Goal: Task Accomplishment & Management: Manage account settings

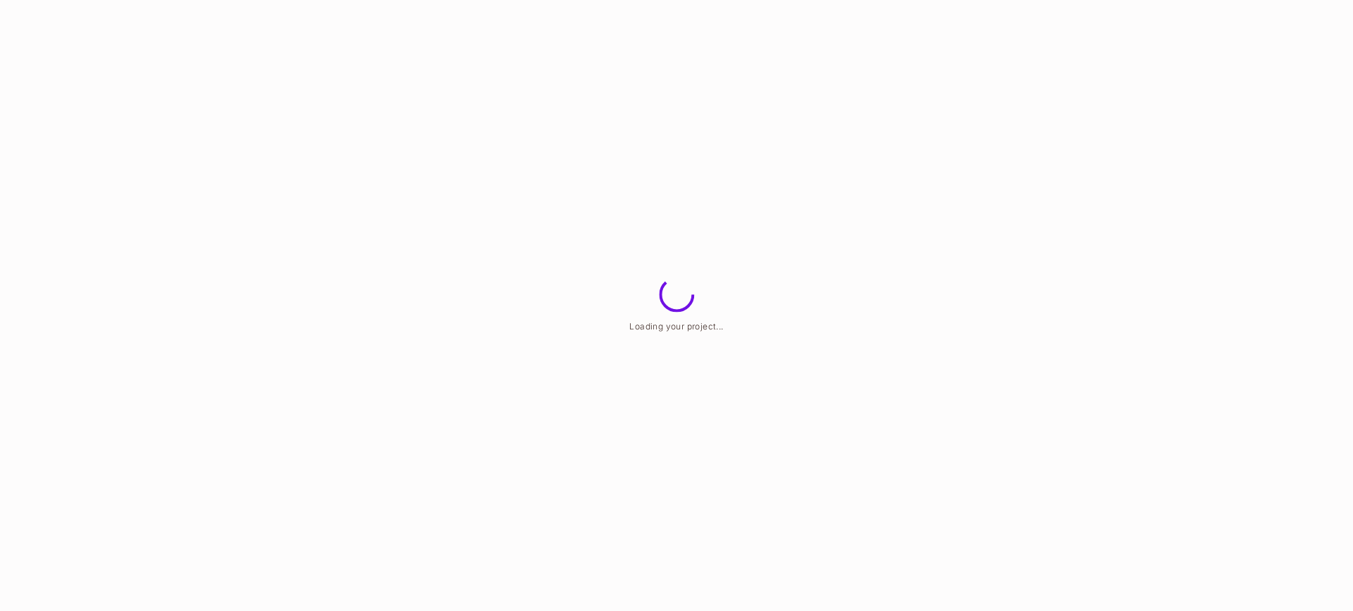
click at [1312, 0] on html "Loading your project..." at bounding box center [676, 0] width 1353 height 0
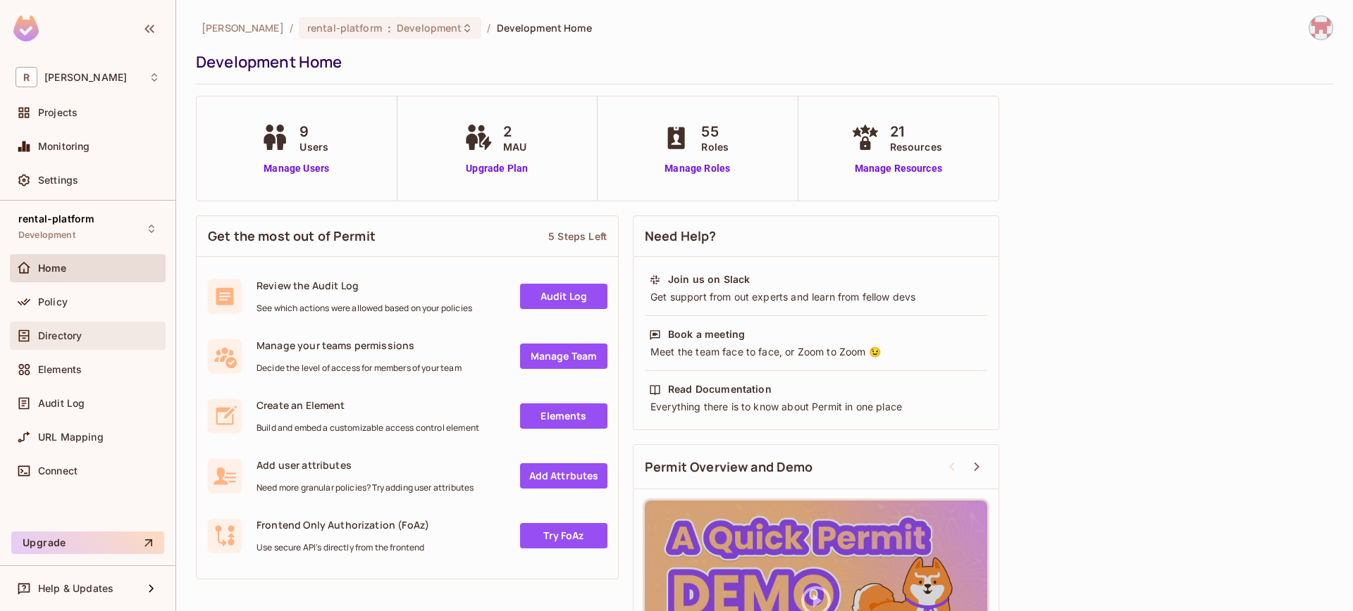
click at [83, 340] on div "Directory" at bounding box center [99, 335] width 122 height 11
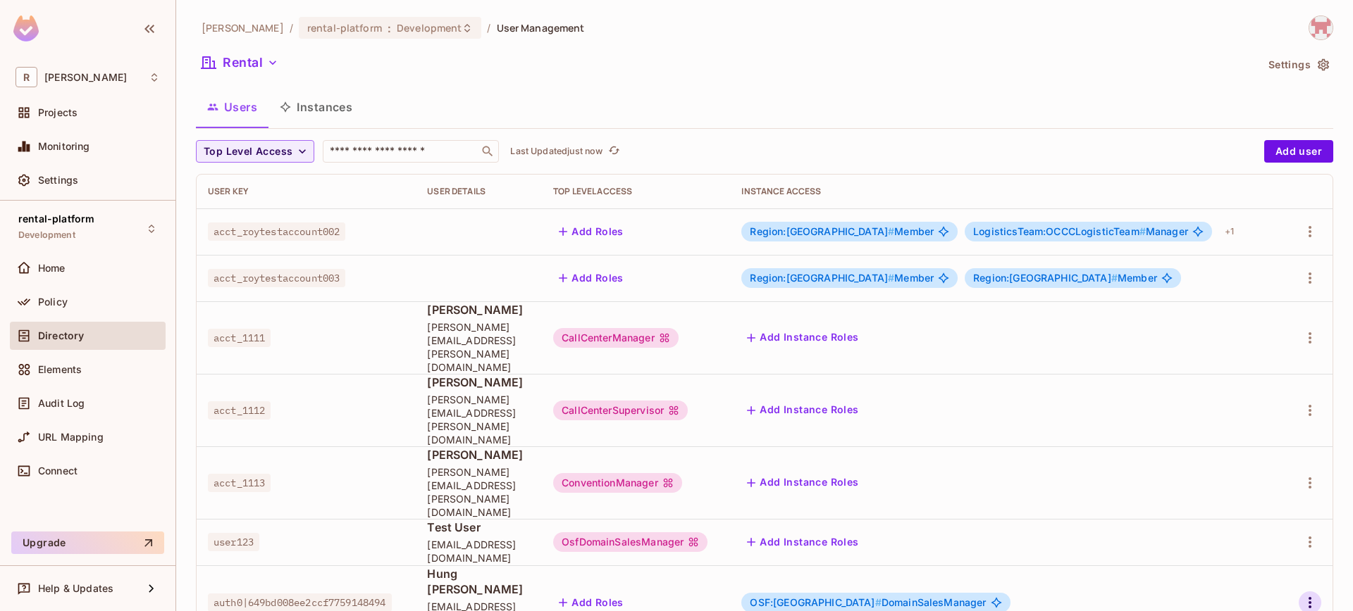
click at [1310, 597] on icon "button" at bounding box center [1309, 602] width 3 height 11
click at [1253, 526] on li "Edit" at bounding box center [1248, 517] width 125 height 31
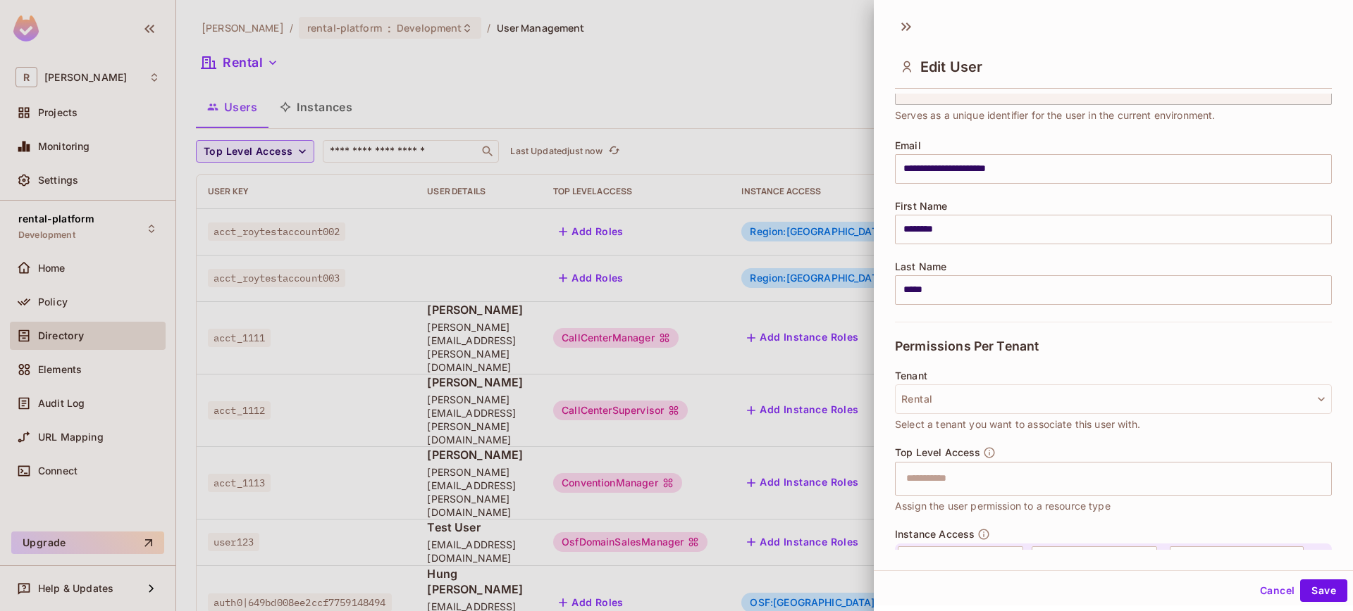
scroll to position [179, 0]
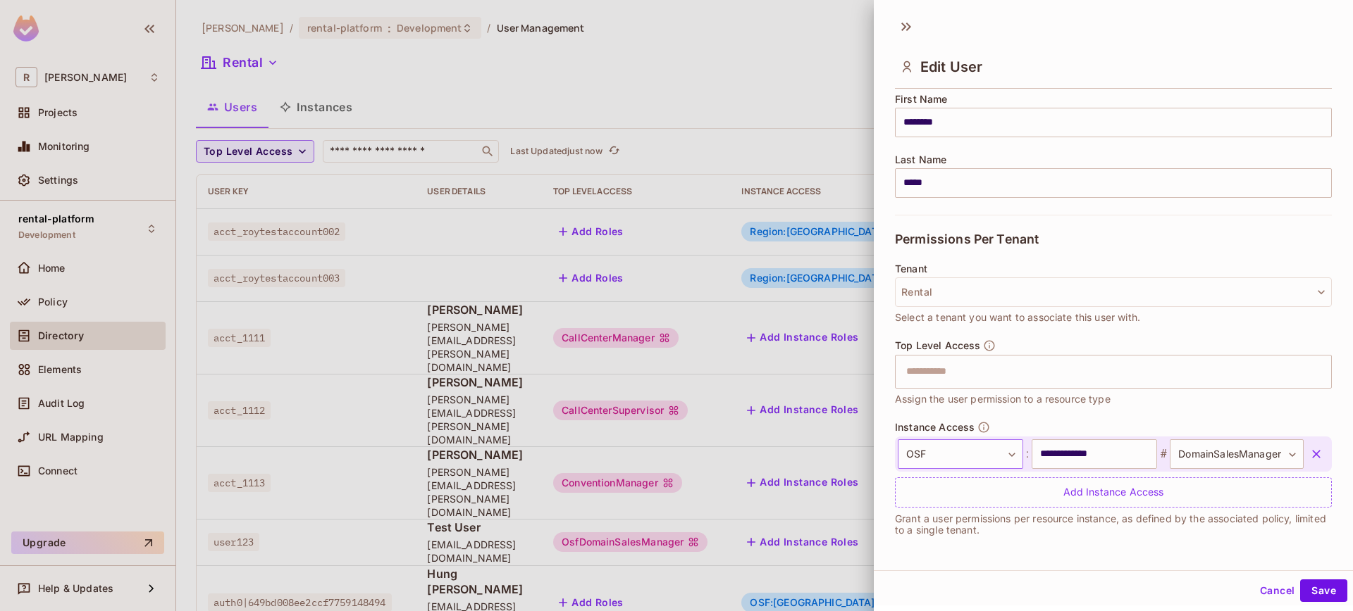
drag, startPoint x: 1101, startPoint y: 459, endPoint x: 966, endPoint y: 442, distance: 136.3
click at [1017, 447] on div "**********" at bounding box center [1100, 455] width 406 height 30
type input "*****"
click at [1305, 599] on button "Save" at bounding box center [1323, 591] width 47 height 23
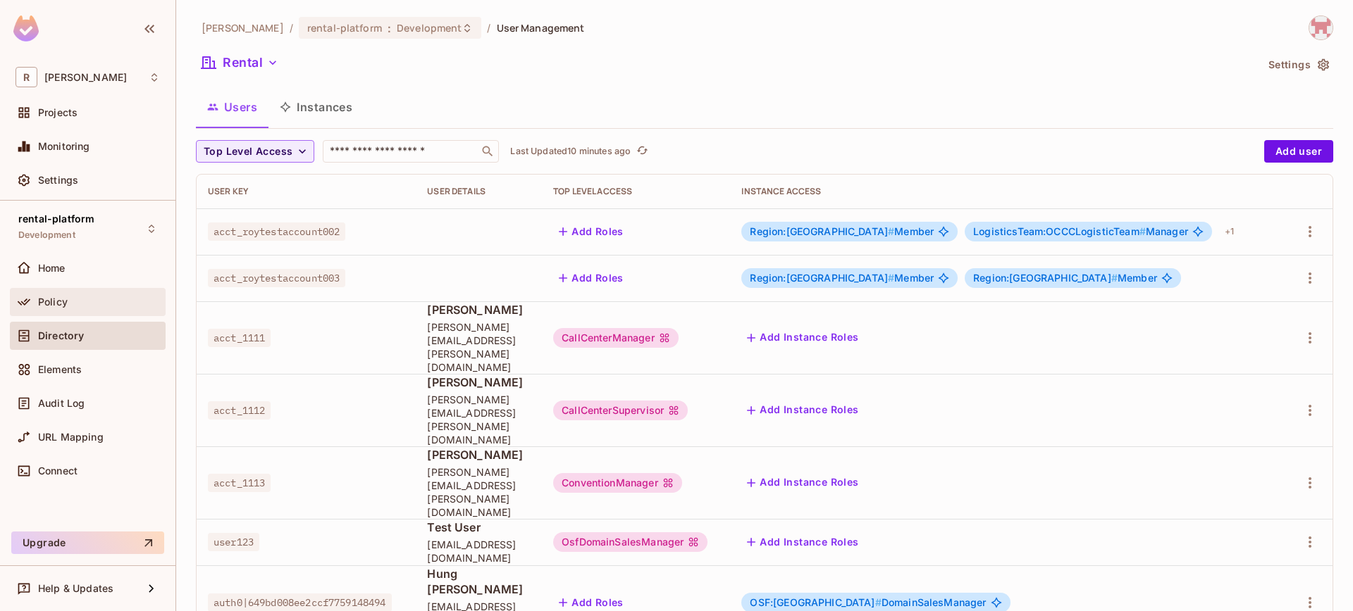
click at [79, 297] on div "Policy" at bounding box center [99, 302] width 122 height 11
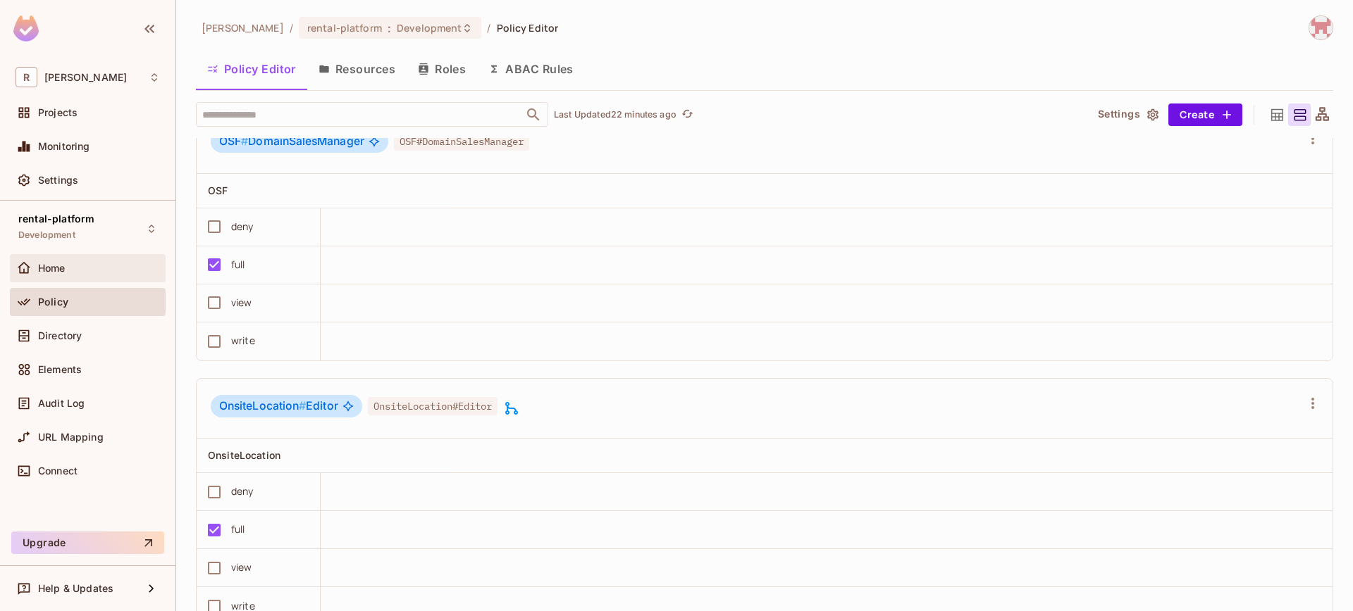
scroll to position [6628, 0]
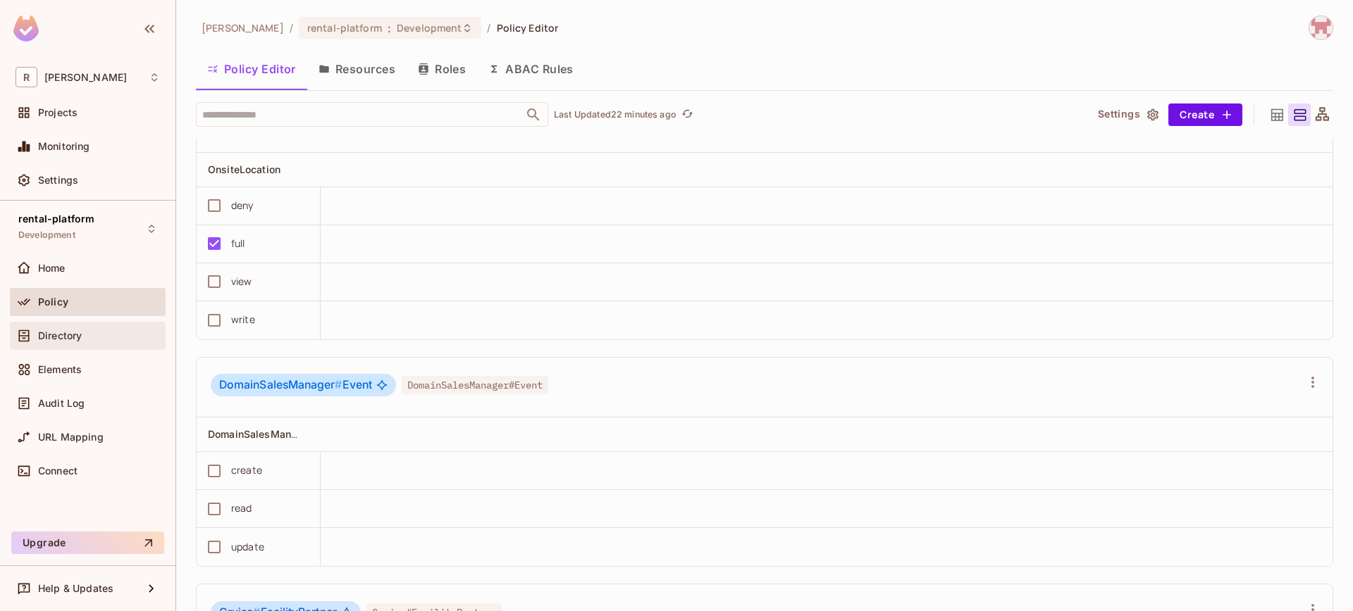
click at [72, 328] on div "Directory" at bounding box center [87, 336] width 144 height 17
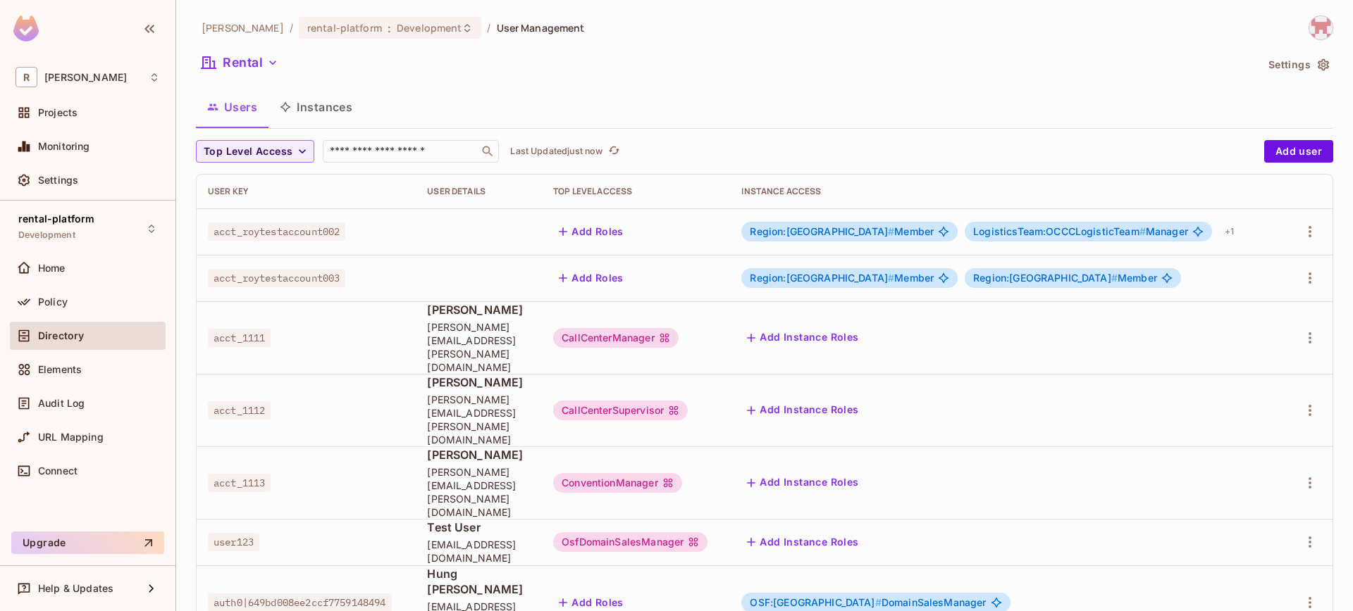
click at [1290, 566] on td at bounding box center [1308, 603] width 48 height 75
click at [1296, 592] on div at bounding box center [1308, 603] width 25 height 23
click at [1301, 595] on icon "button" at bounding box center [1309, 603] width 17 height 17
click at [1224, 523] on span "Edit" at bounding box center [1235, 517] width 27 height 23
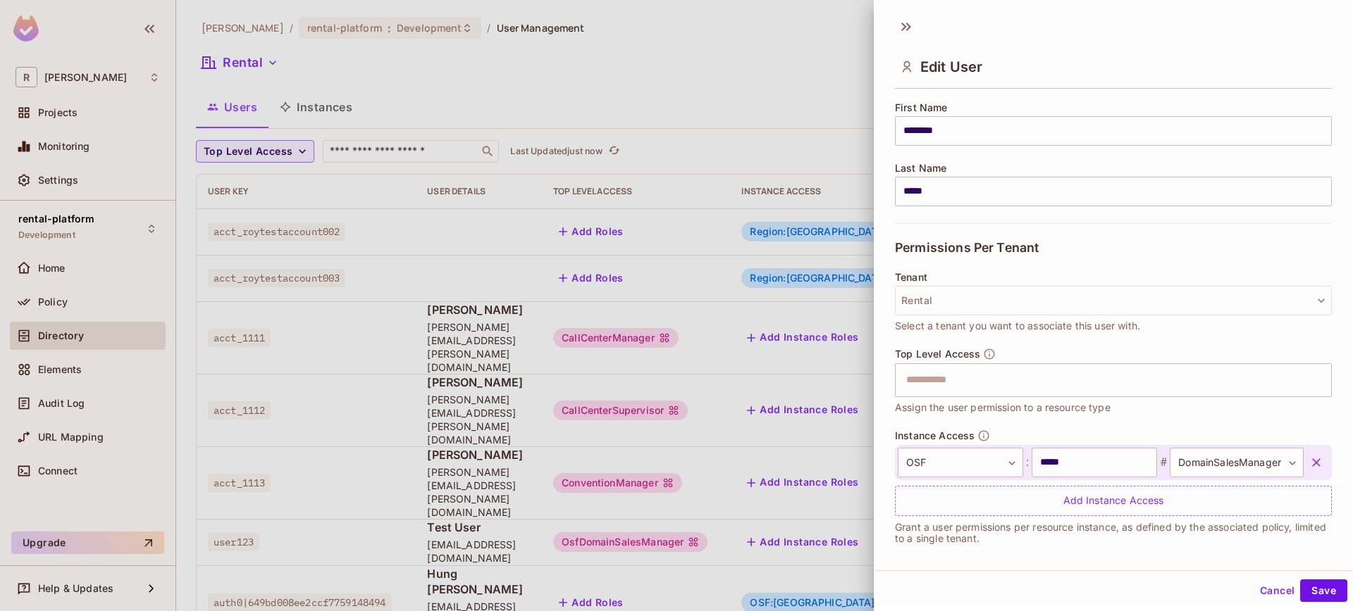
scroll to position [179, 0]
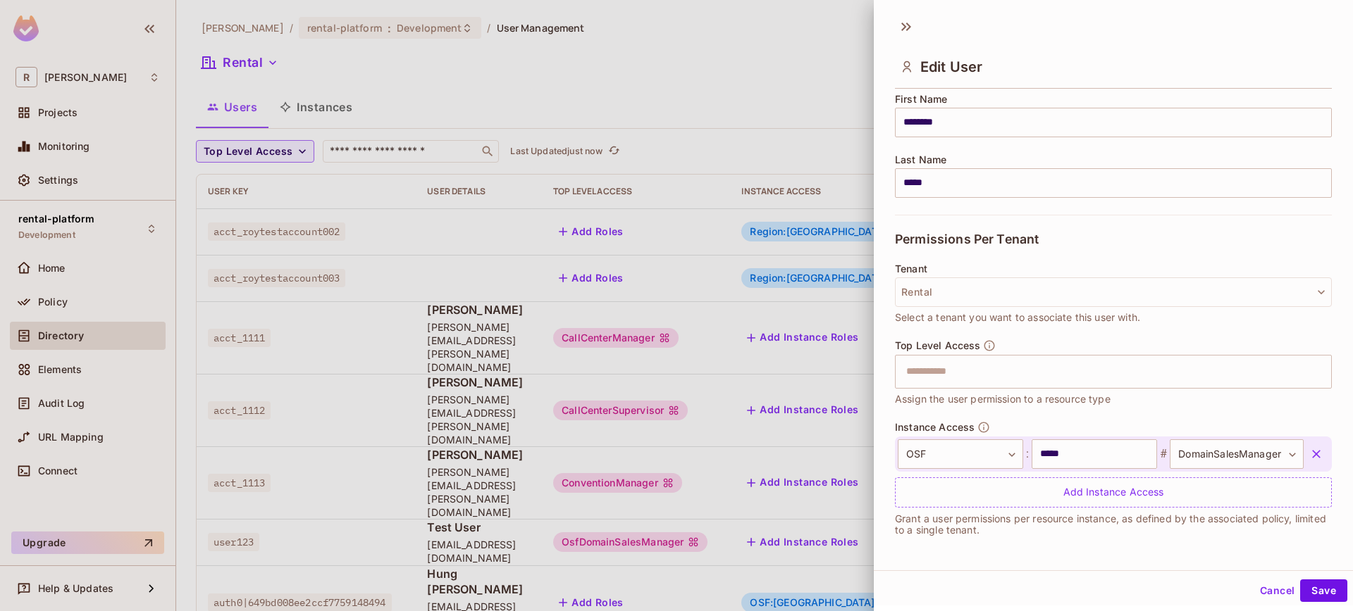
click at [1309, 456] on icon "button" at bounding box center [1316, 454] width 14 height 14
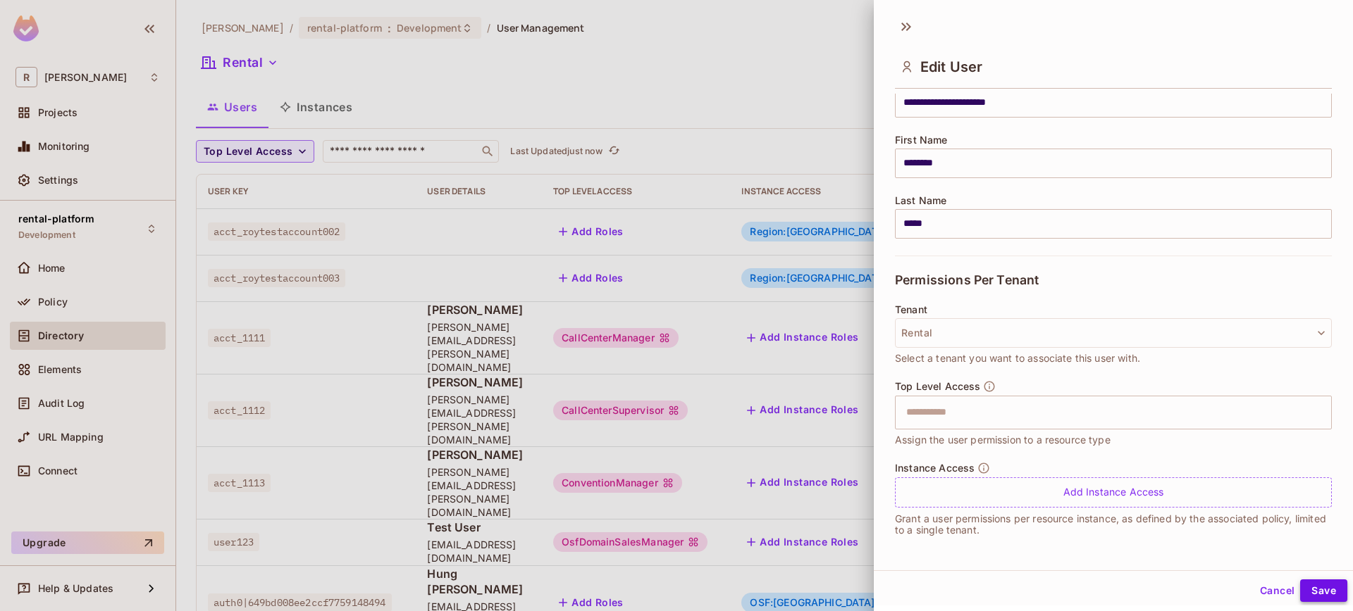
click at [1322, 585] on button "Save" at bounding box center [1323, 591] width 47 height 23
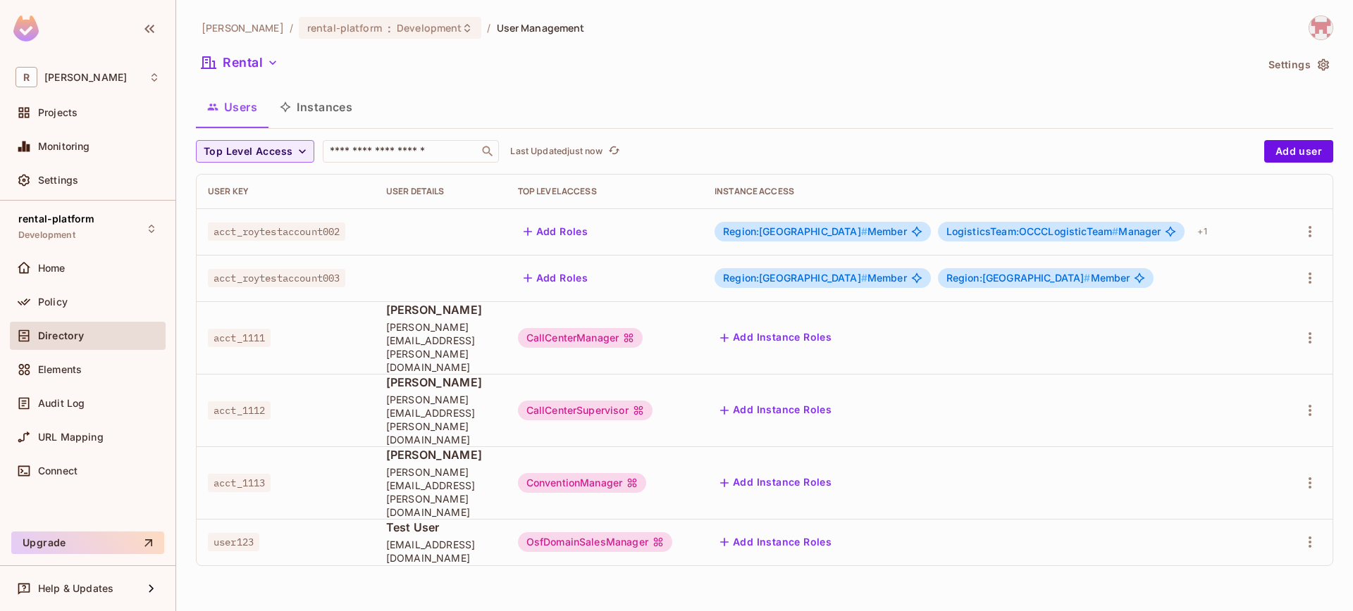
click at [1114, 531] on div "Add Instance Roles" at bounding box center [992, 542] width 557 height 23
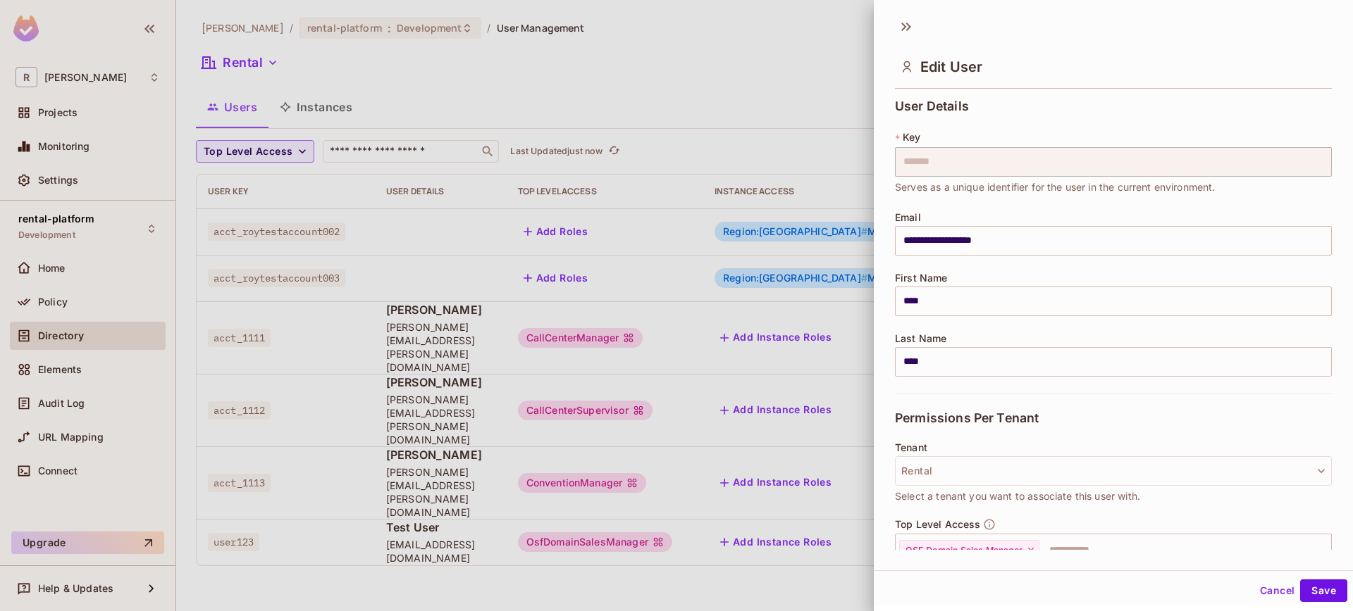
click at [619, 539] on div at bounding box center [676, 305] width 1353 height 611
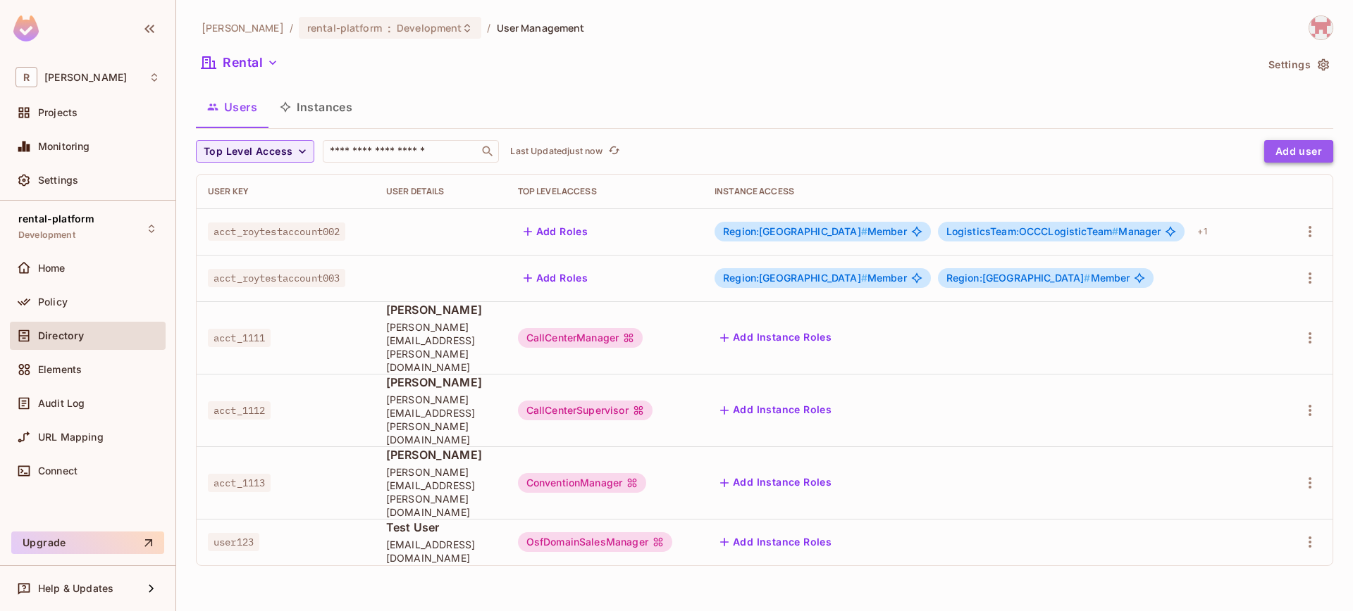
click at [1292, 152] on button "Add user" at bounding box center [1298, 151] width 69 height 23
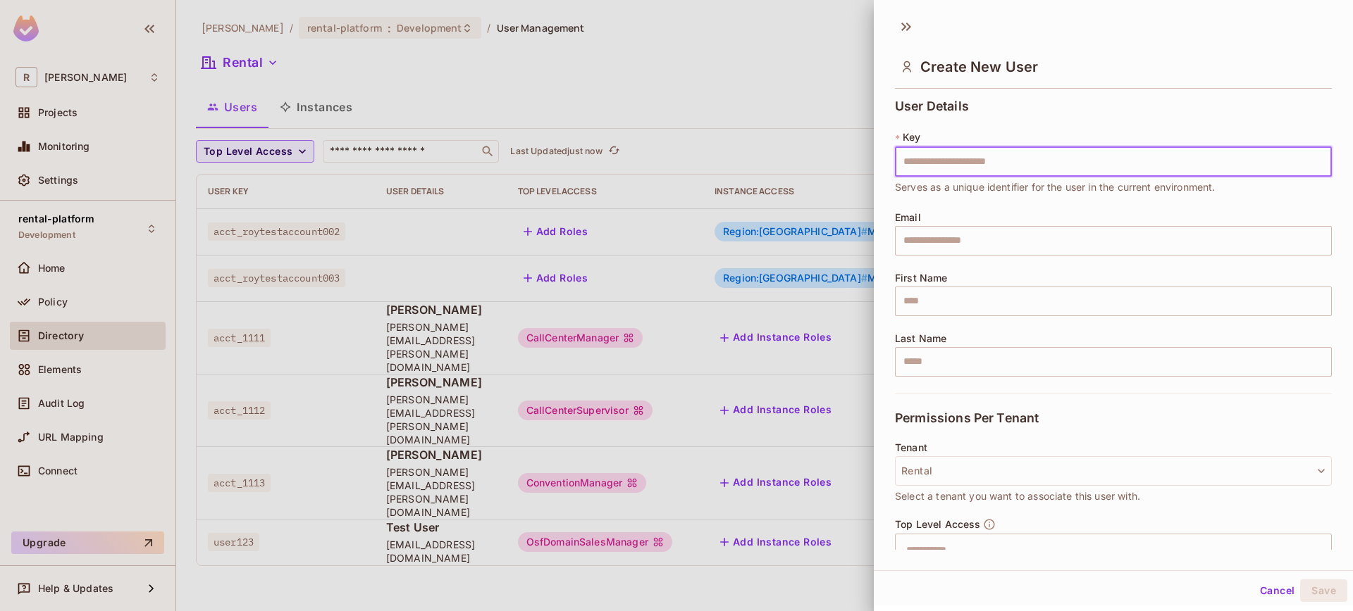
click at [1038, 168] on input "text" at bounding box center [1113, 162] width 437 height 30
type input "**********"
click at [966, 237] on input "text" at bounding box center [1113, 241] width 437 height 30
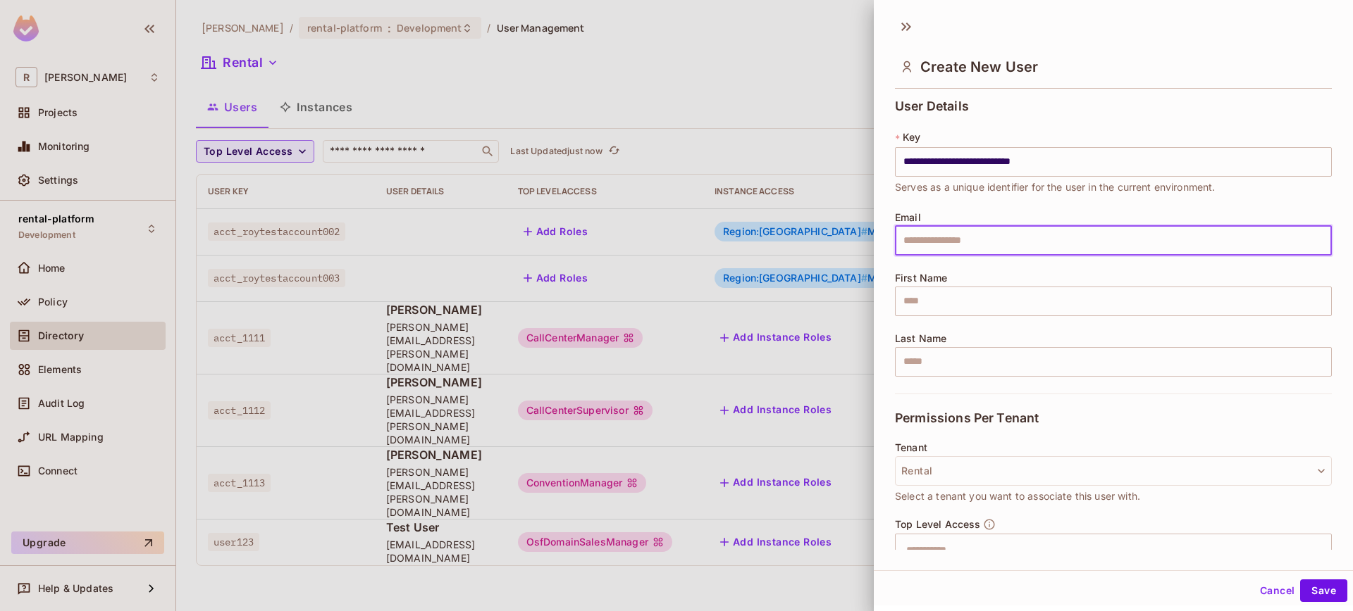
type input "**********"
click at [962, 302] on input "text" at bounding box center [1113, 302] width 437 height 30
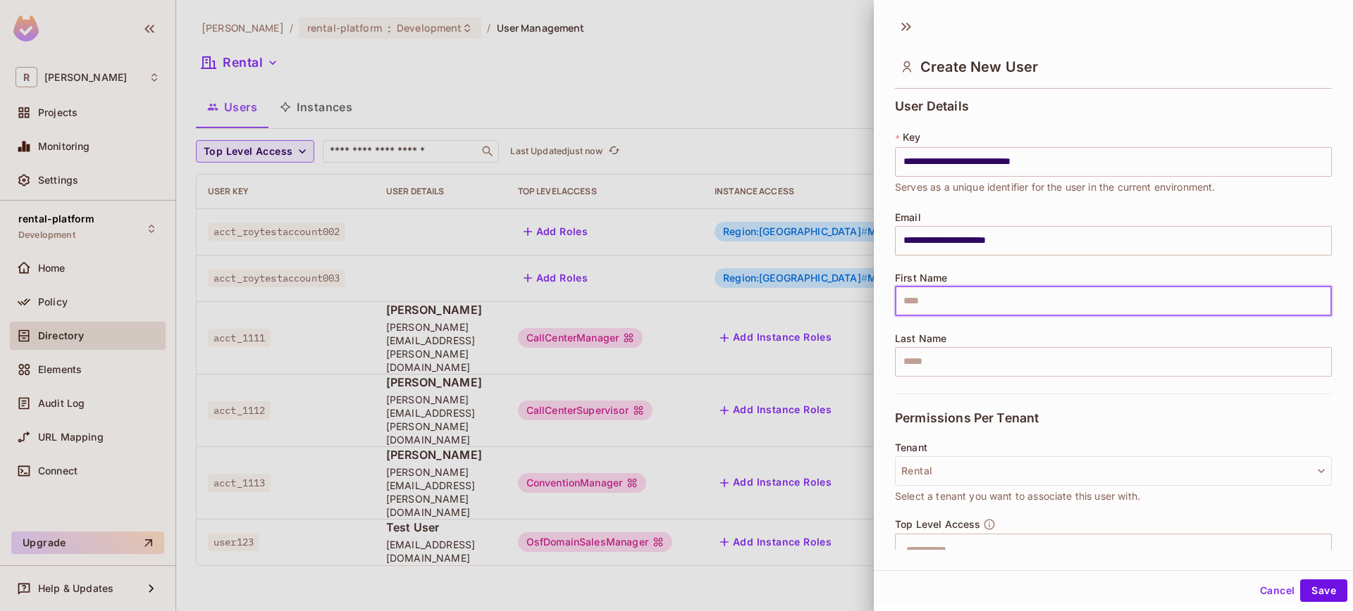
type input "********"
click at [962, 368] on input "text" at bounding box center [1113, 362] width 437 height 30
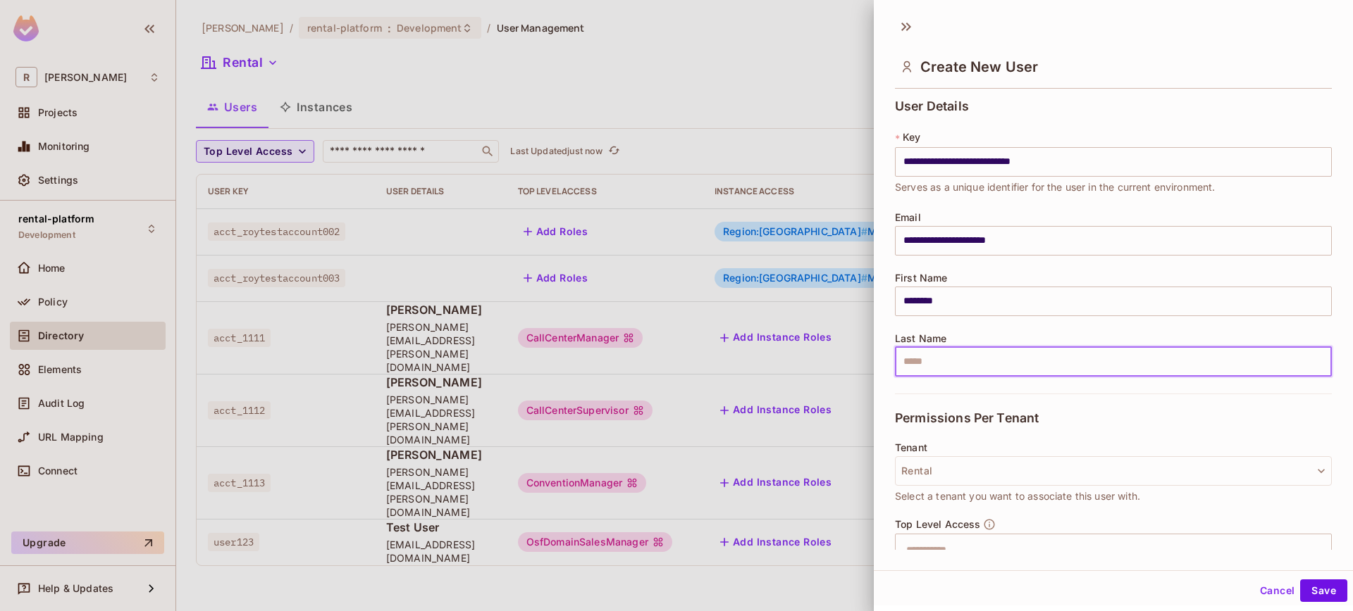
type input "*****"
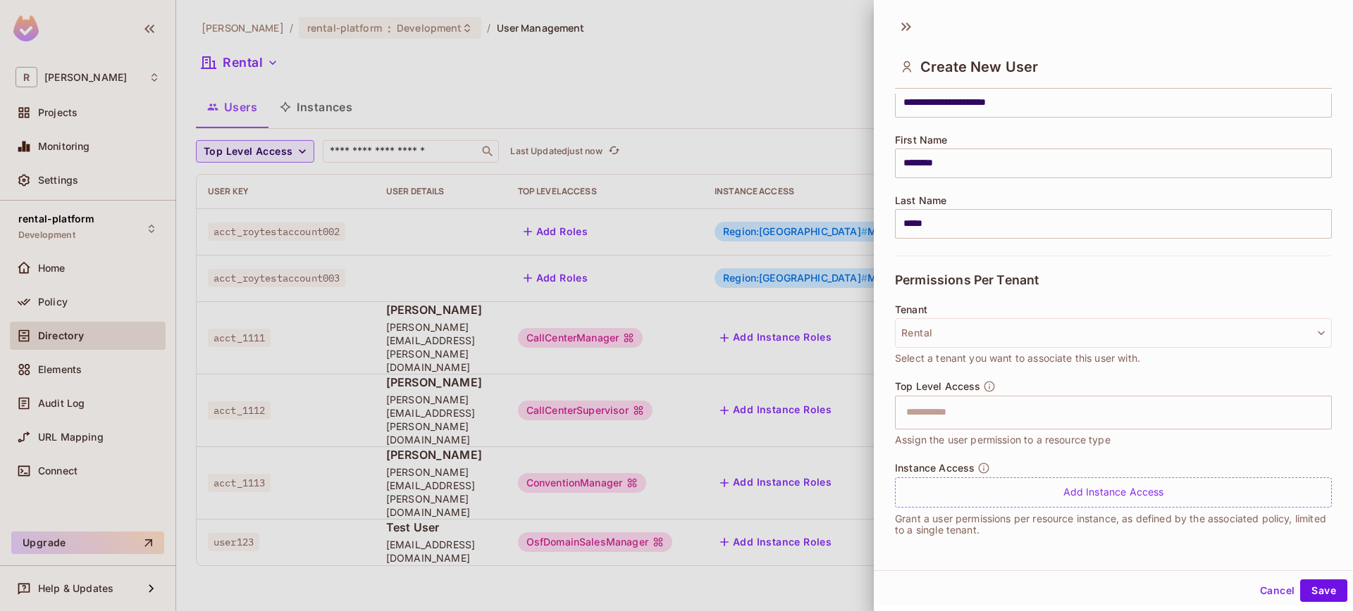
click at [1075, 356] on span "Select a tenant you want to associate this user with." at bounding box center [1017, 358] width 245 height 15
click at [1060, 425] on input "text" at bounding box center [1100, 413] width 406 height 28
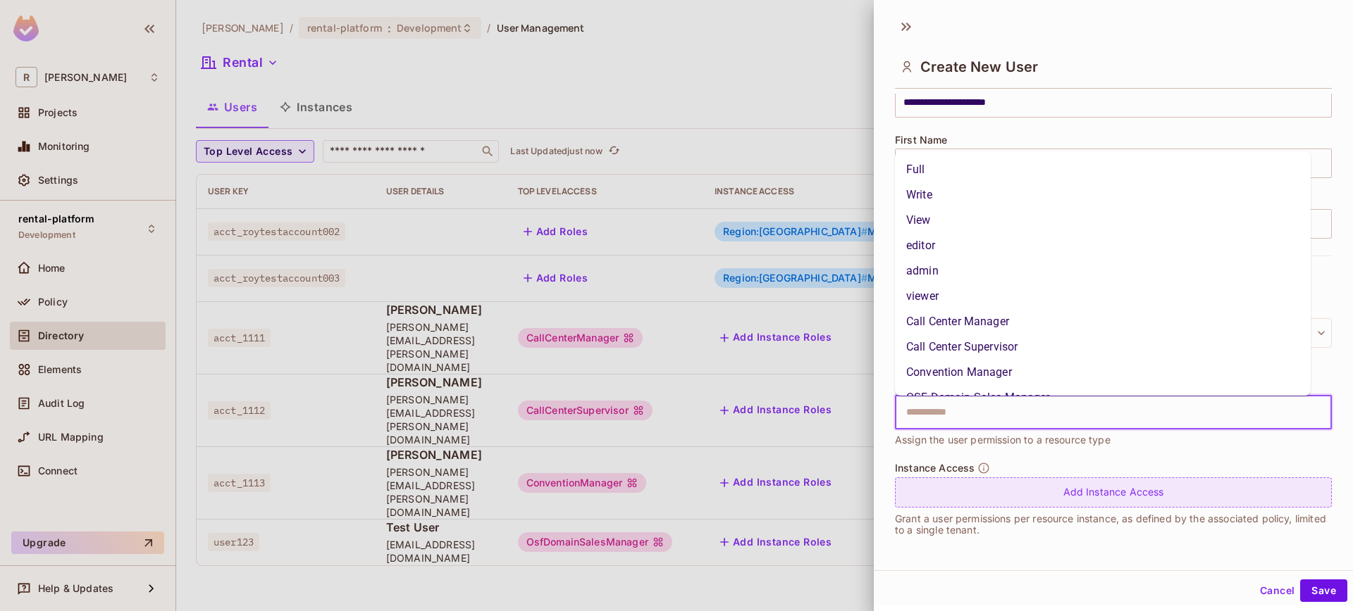
click at [1086, 493] on div "Add Instance Access" at bounding box center [1113, 493] width 437 height 30
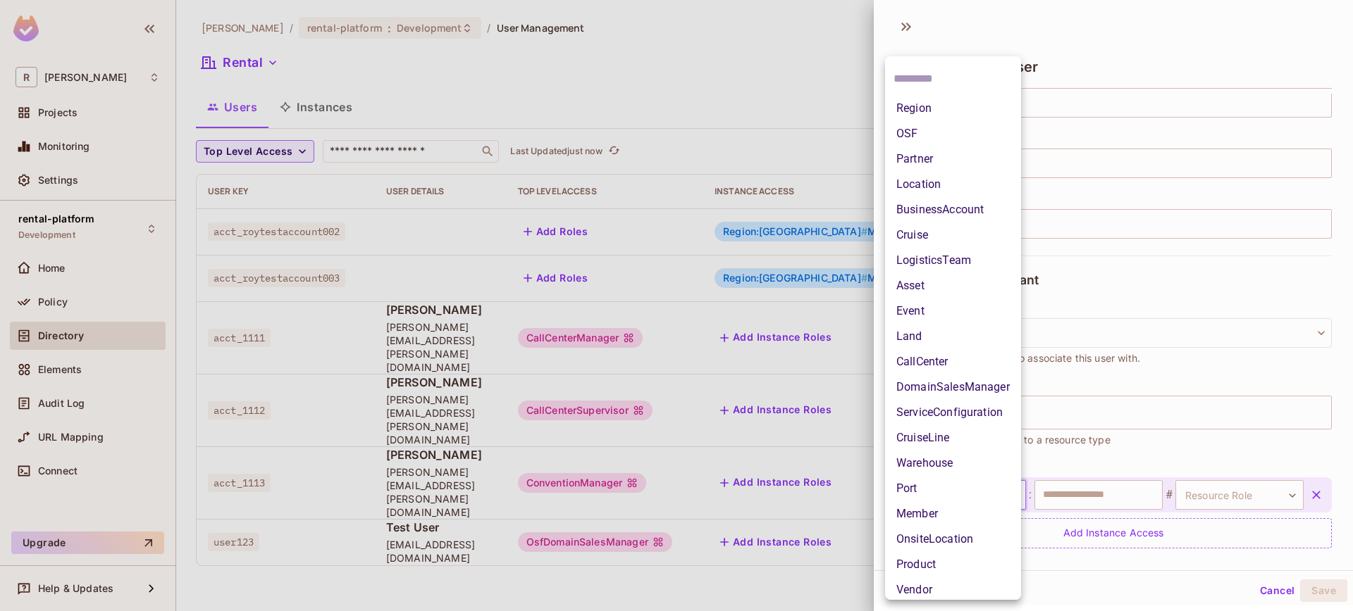
click at [976, 492] on body "**********" at bounding box center [676, 305] width 1353 height 611
click at [936, 137] on li "OSF" at bounding box center [953, 133] width 136 height 25
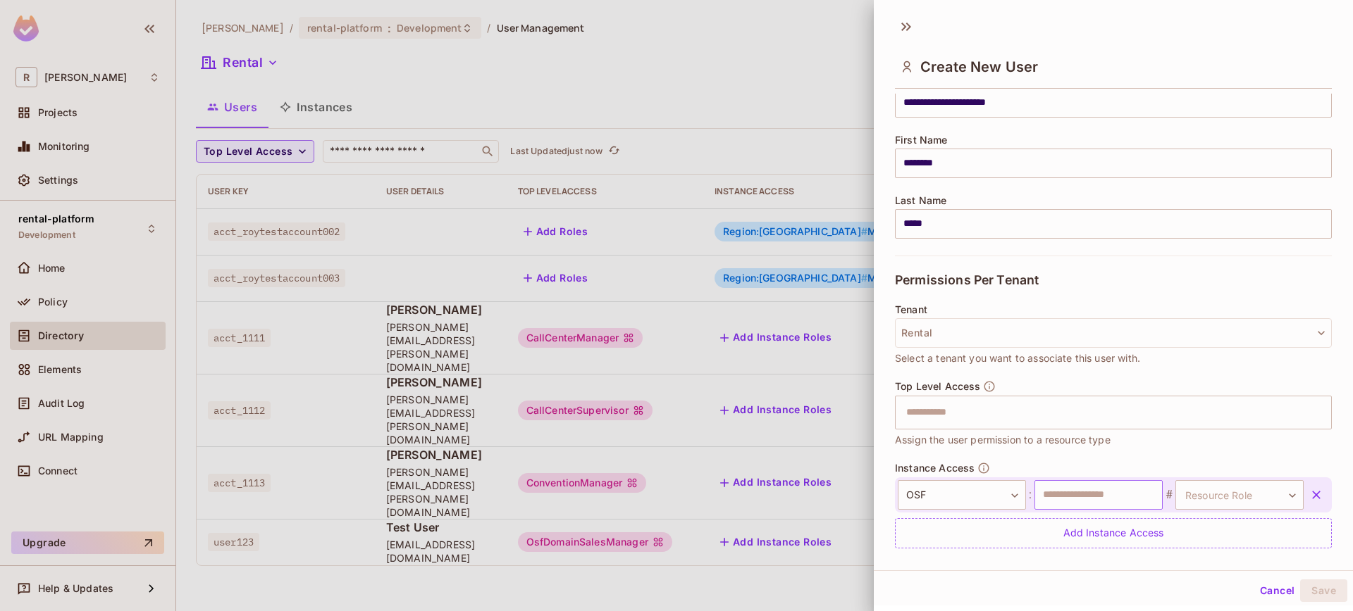
click at [1070, 486] on input "text" at bounding box center [1098, 495] width 128 height 30
type input "*****"
click at [1222, 502] on body "**********" at bounding box center [676, 305] width 1353 height 611
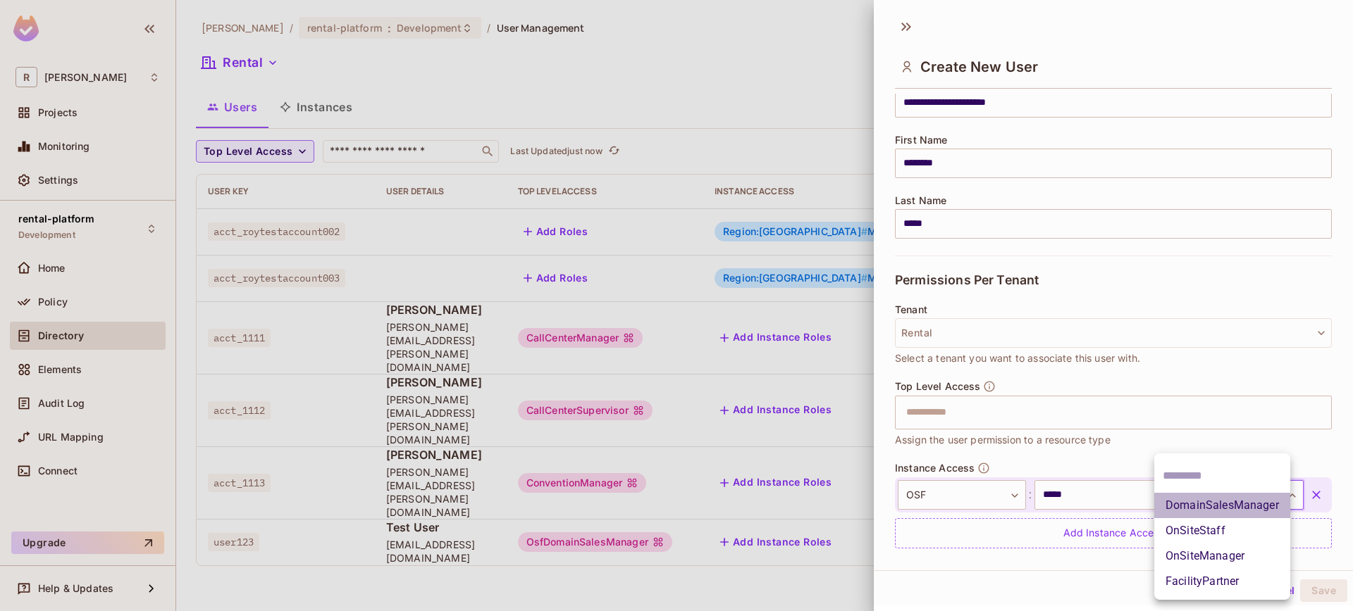
click at [1222, 506] on li "DomainSalesManager" at bounding box center [1222, 505] width 136 height 25
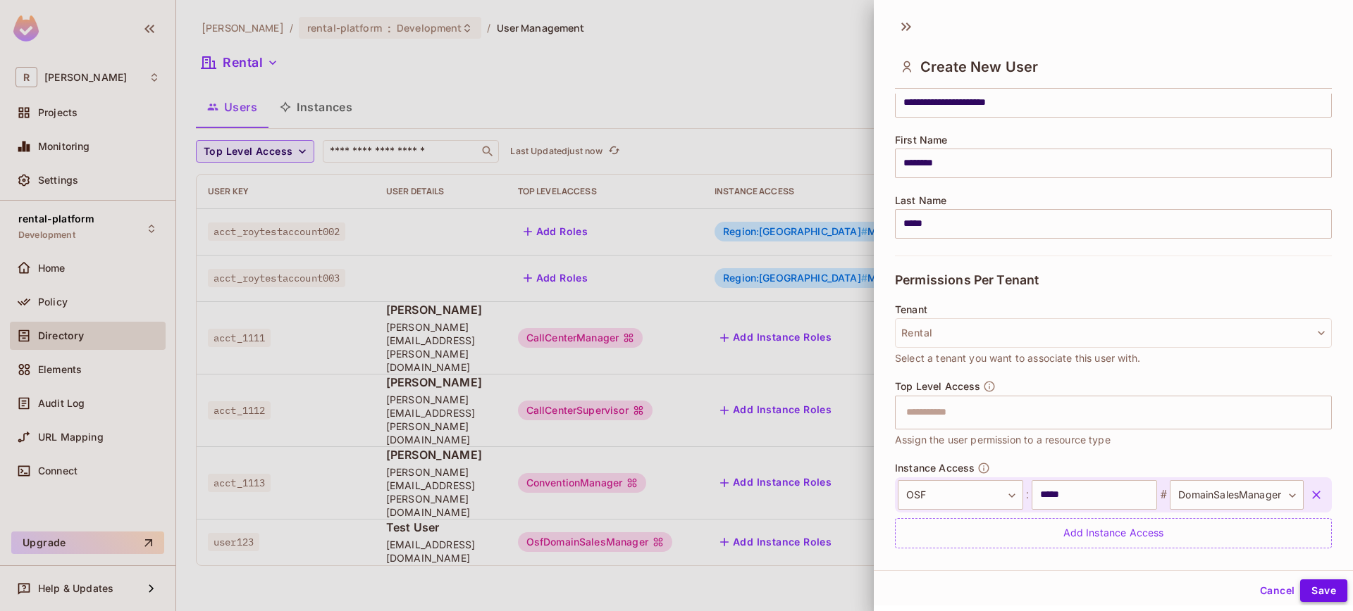
click at [1334, 590] on button "Save" at bounding box center [1323, 591] width 47 height 23
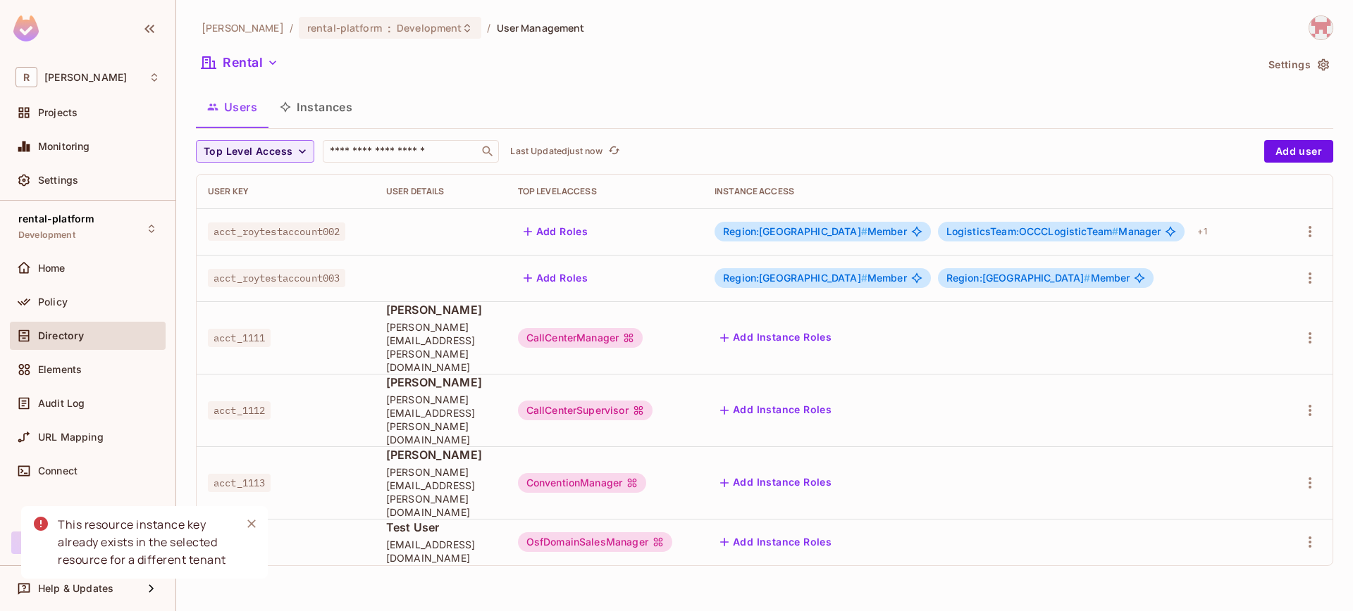
click at [706, 562] on div "roy-poc / rental-platform : Development / User Management Rental Settings Users…" at bounding box center [764, 305] width 1176 height 611
click at [257, 74] on div "Rental" at bounding box center [726, 64] width 1060 height 27
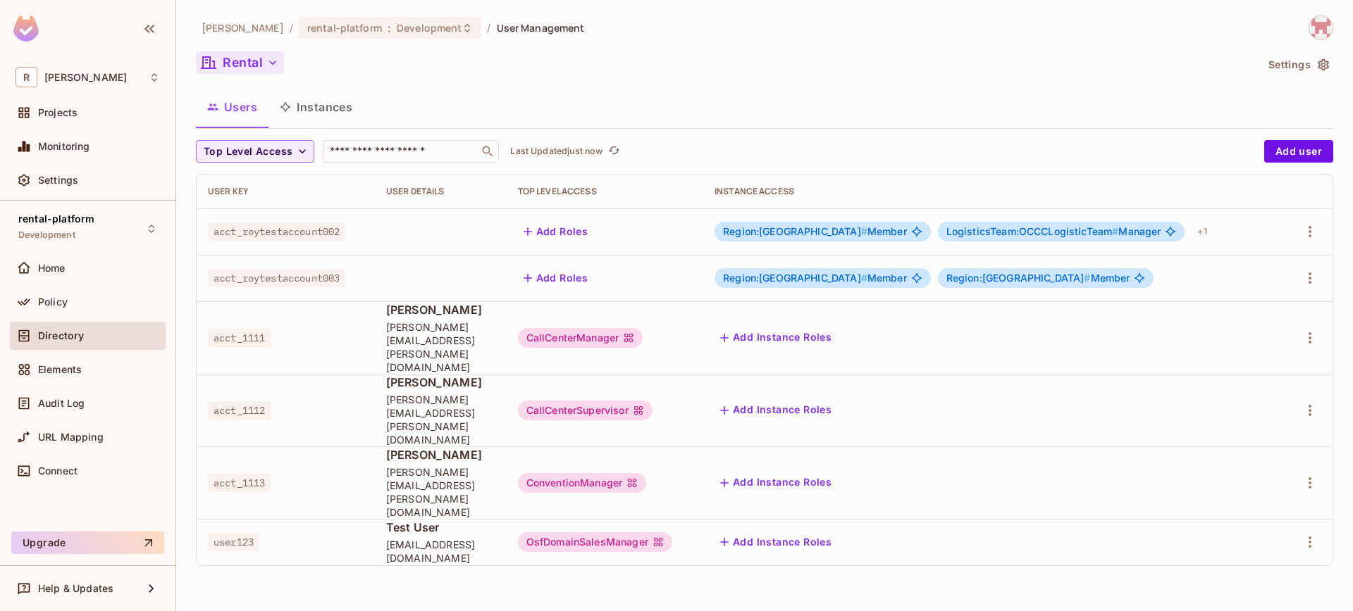
click at [257, 67] on button "Rental" at bounding box center [240, 62] width 88 height 23
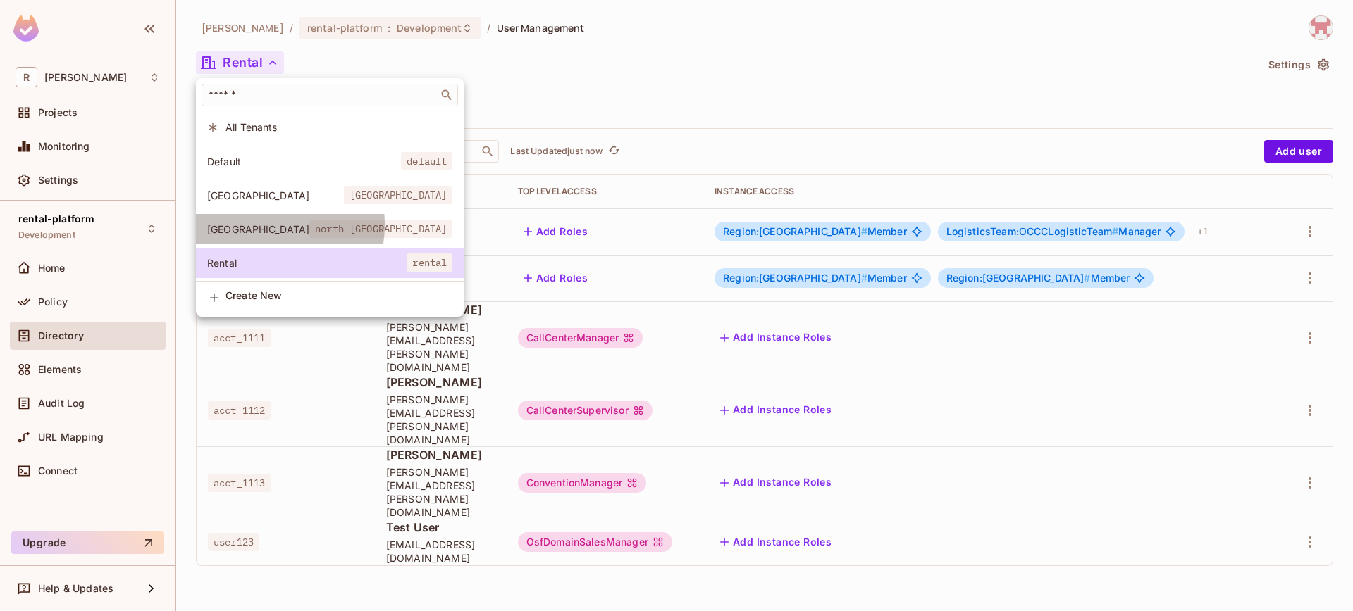
click at [267, 225] on span "[GEOGRAPHIC_DATA]" at bounding box center [258, 229] width 102 height 13
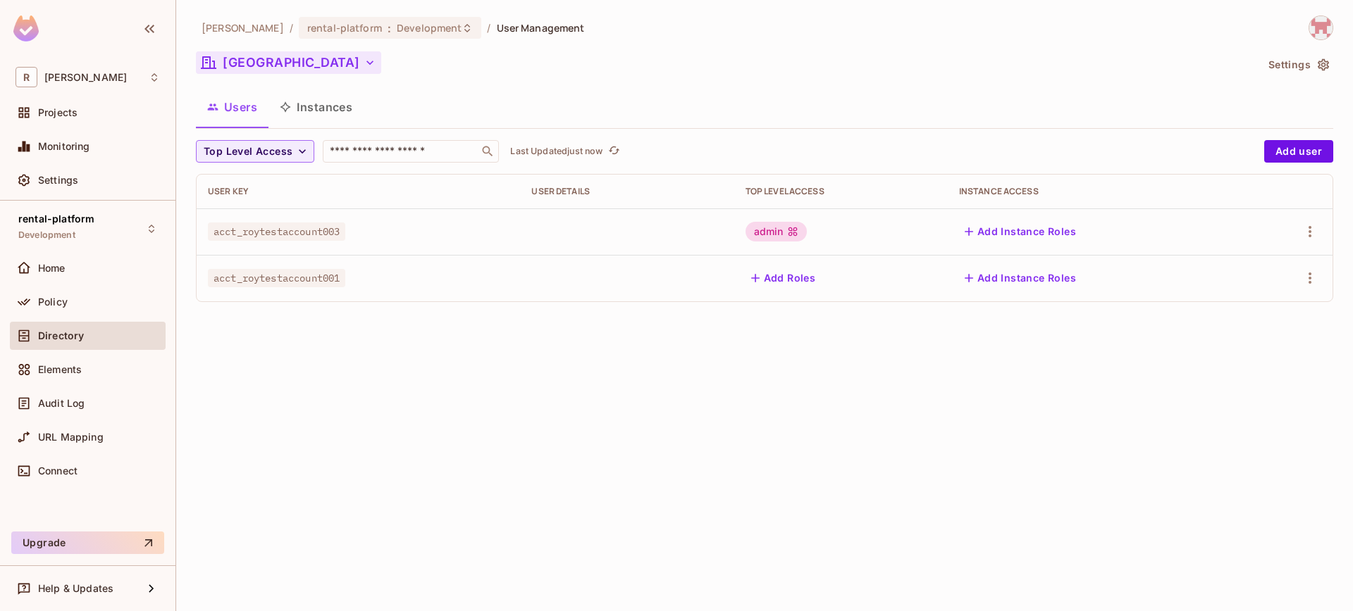
click at [275, 67] on button "[GEOGRAPHIC_DATA]" at bounding box center [288, 62] width 185 height 23
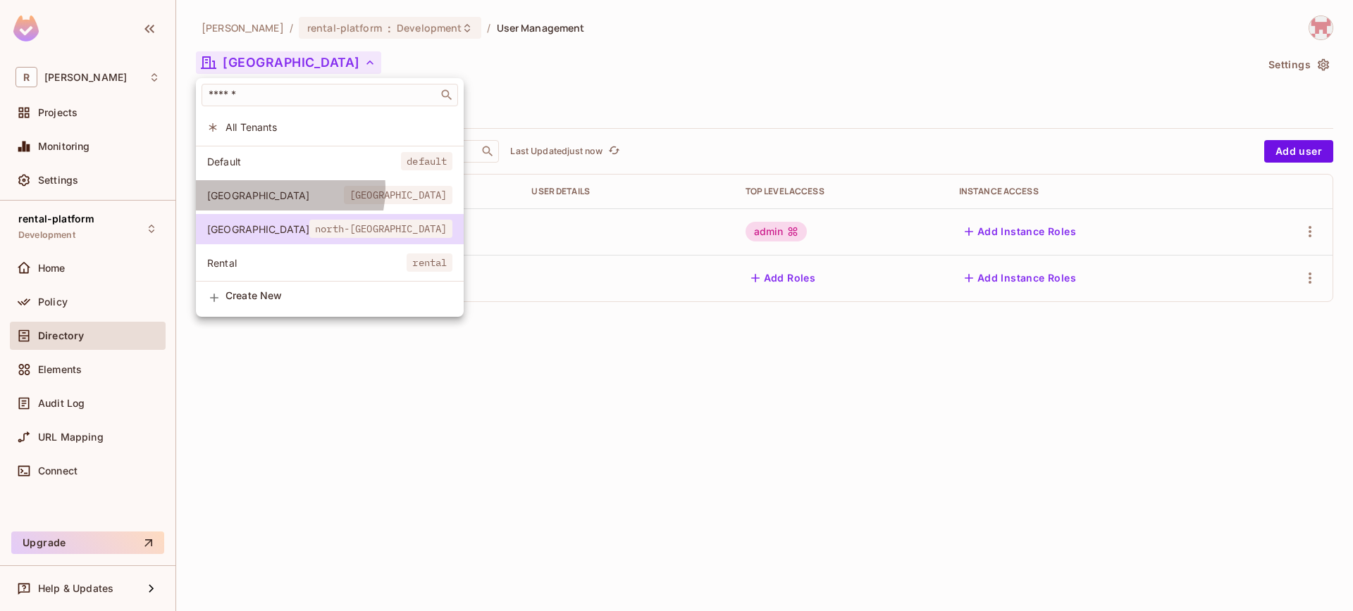
click at [270, 189] on span "[GEOGRAPHIC_DATA]" at bounding box center [275, 195] width 137 height 13
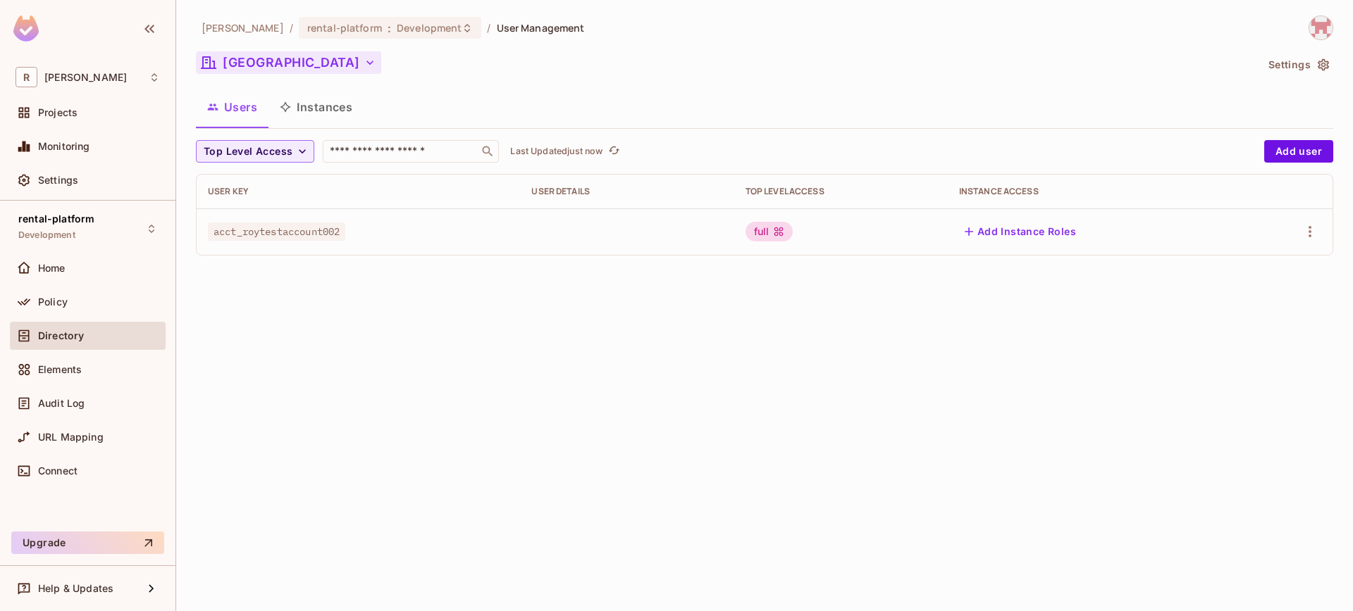
click at [268, 71] on button "[GEOGRAPHIC_DATA]" at bounding box center [288, 62] width 185 height 23
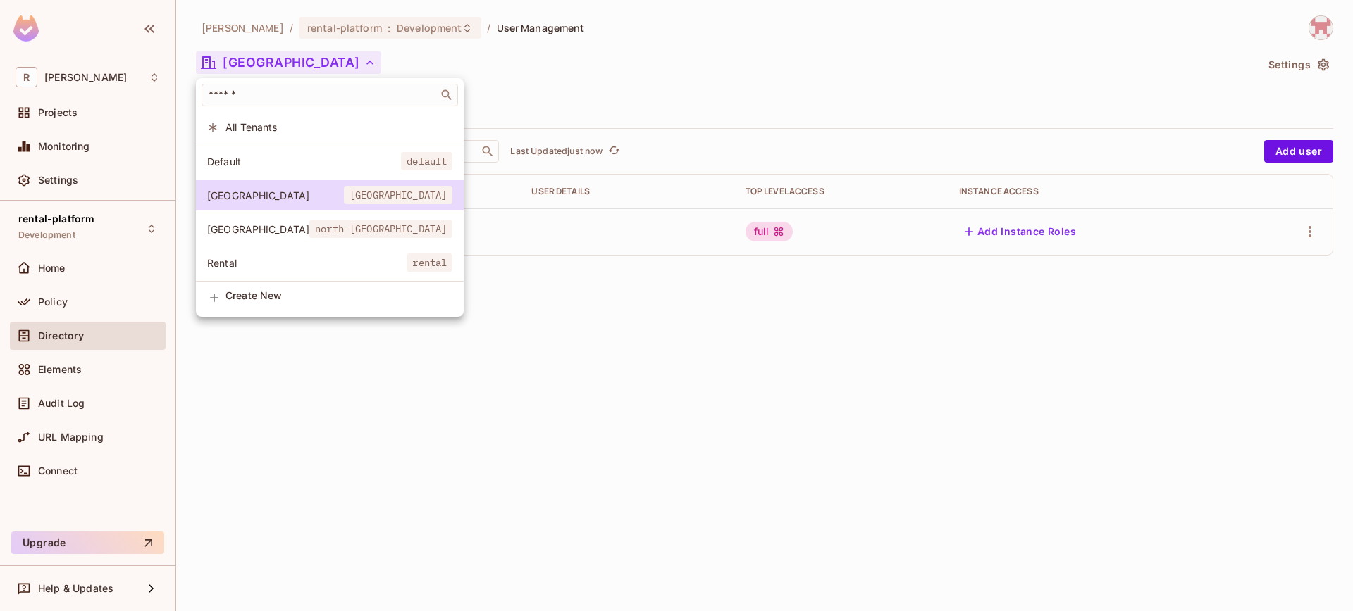
click at [269, 165] on span "Default" at bounding box center [304, 161] width 194 height 13
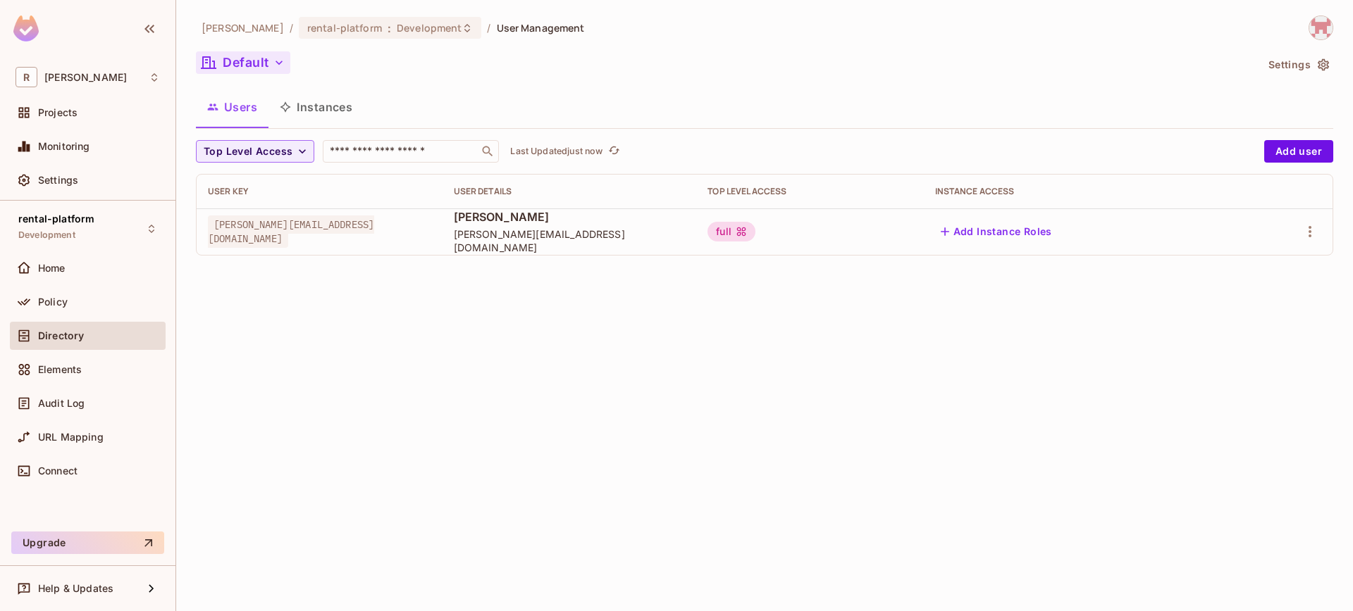
click at [258, 57] on button "Default" at bounding box center [243, 62] width 94 height 23
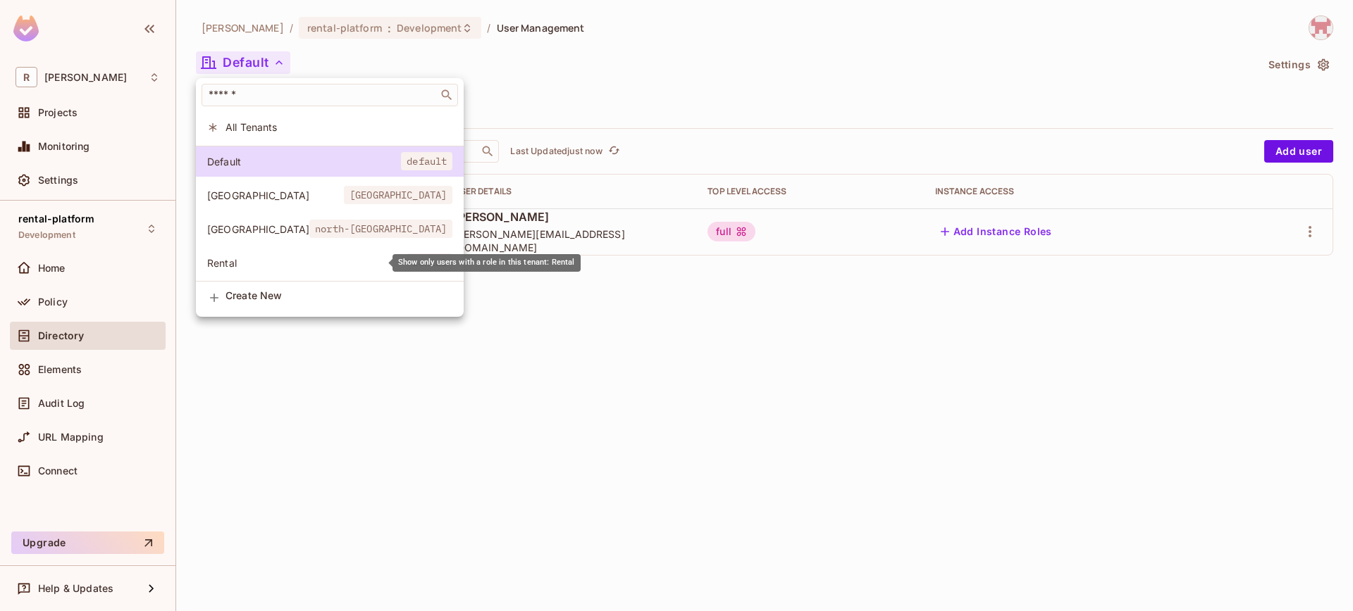
click at [271, 273] on li "Rental rental" at bounding box center [330, 263] width 268 height 30
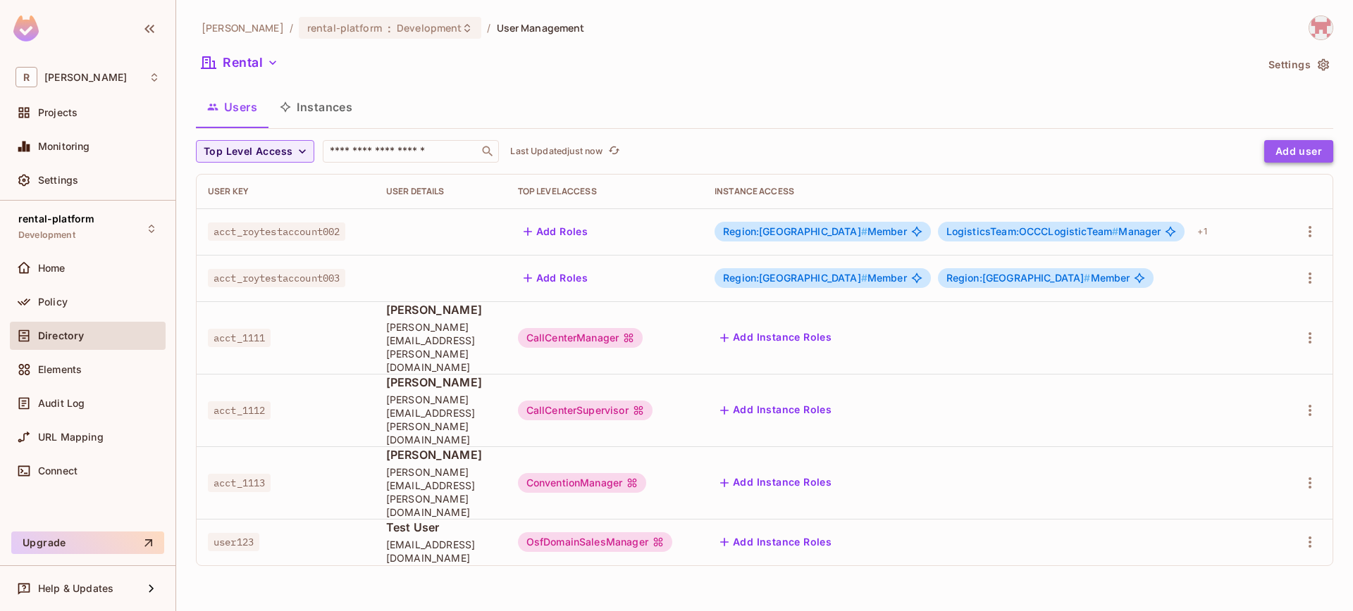
click at [1293, 158] on button "Add user" at bounding box center [1298, 151] width 69 height 23
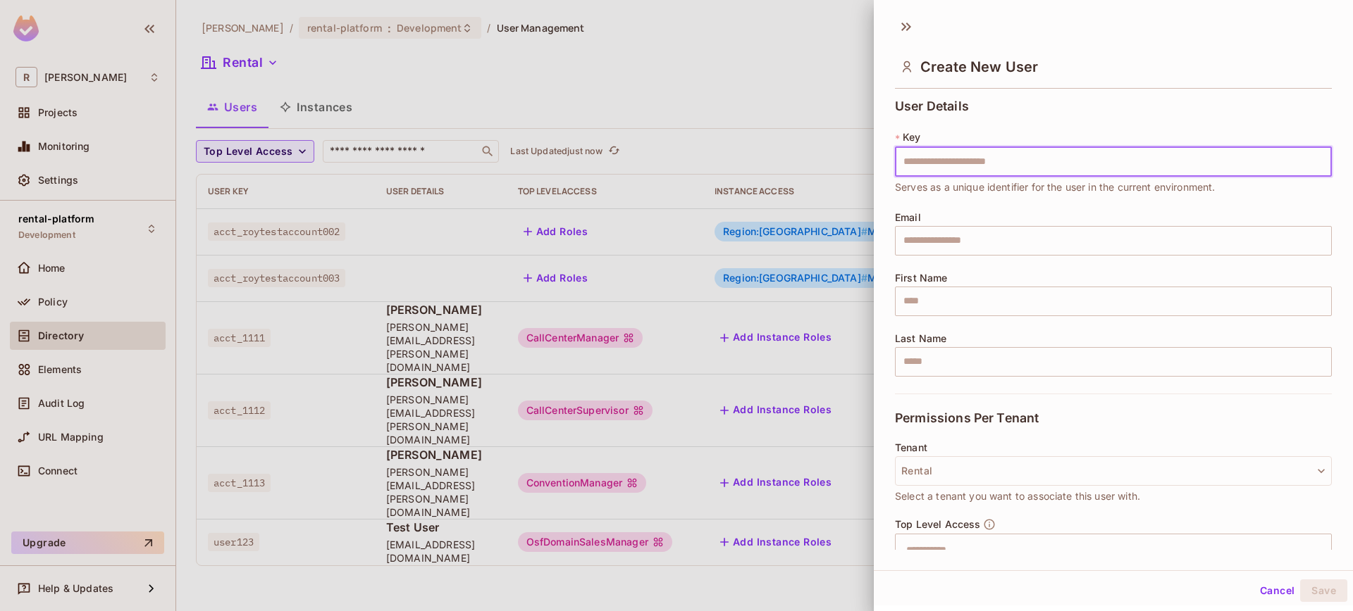
click at [1005, 162] on input "text" at bounding box center [1113, 162] width 437 height 30
type input "**********"
click at [992, 218] on div "Email ​" at bounding box center [1113, 234] width 437 height 44
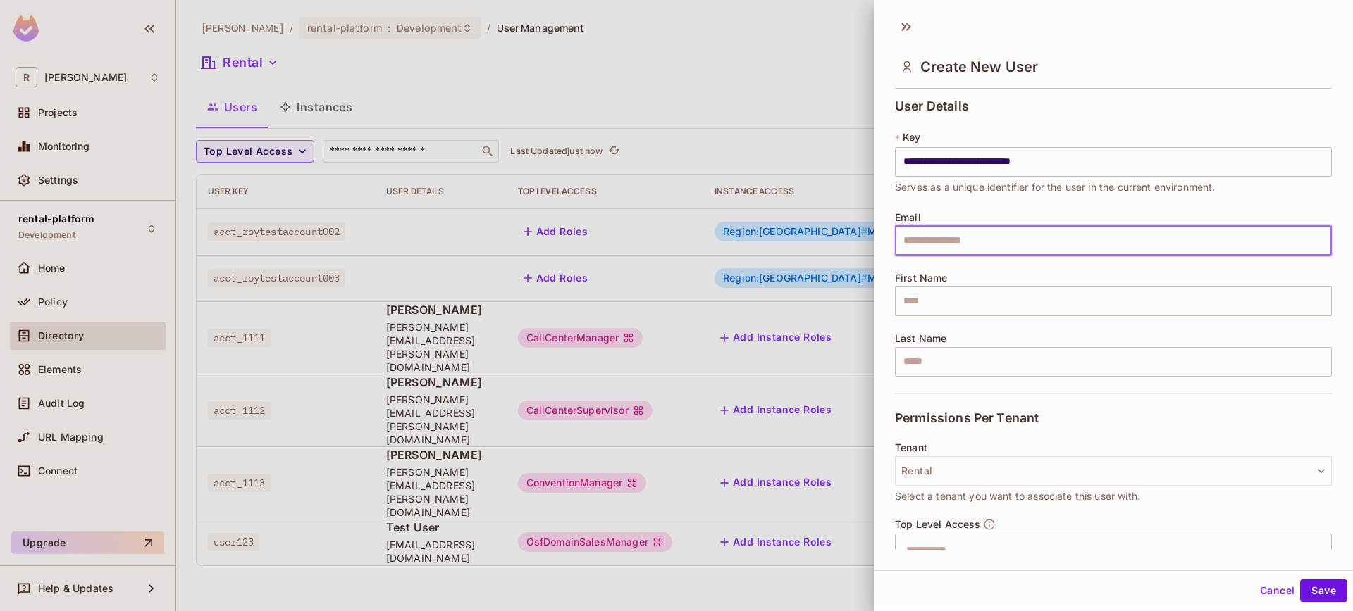
click at [986, 234] on input "text" at bounding box center [1113, 241] width 437 height 30
type input "**********"
click at [961, 311] on input "text" at bounding box center [1113, 302] width 437 height 30
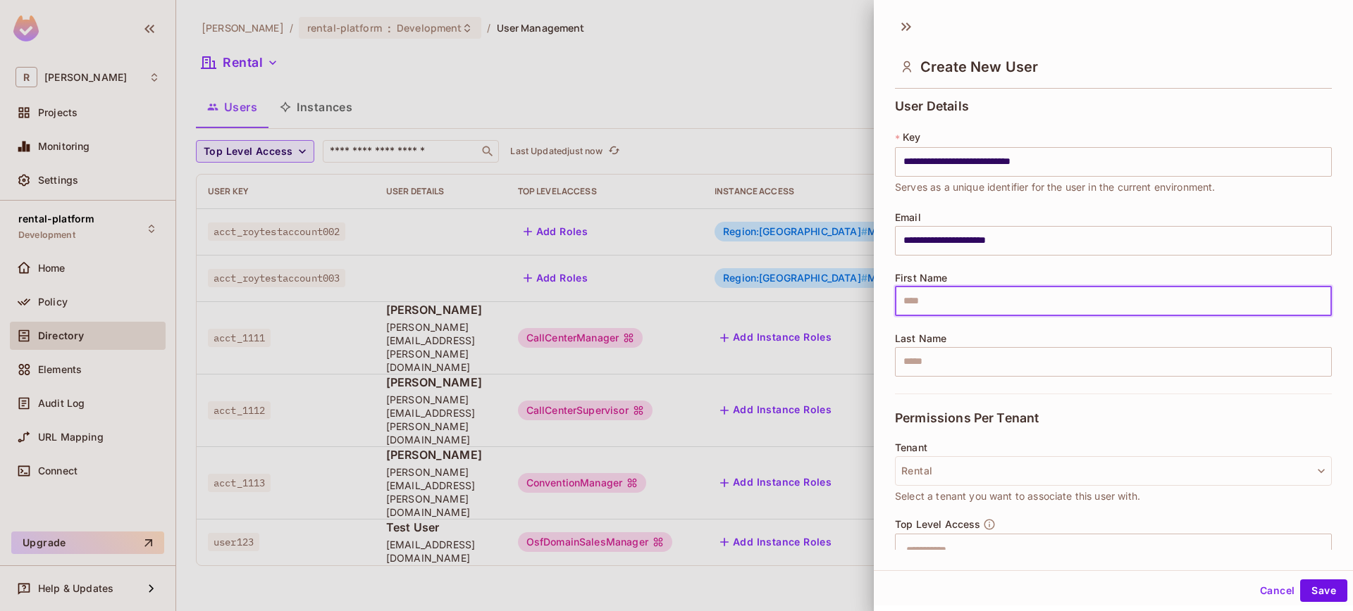
type input "********"
click at [962, 370] on input "text" at bounding box center [1113, 362] width 437 height 30
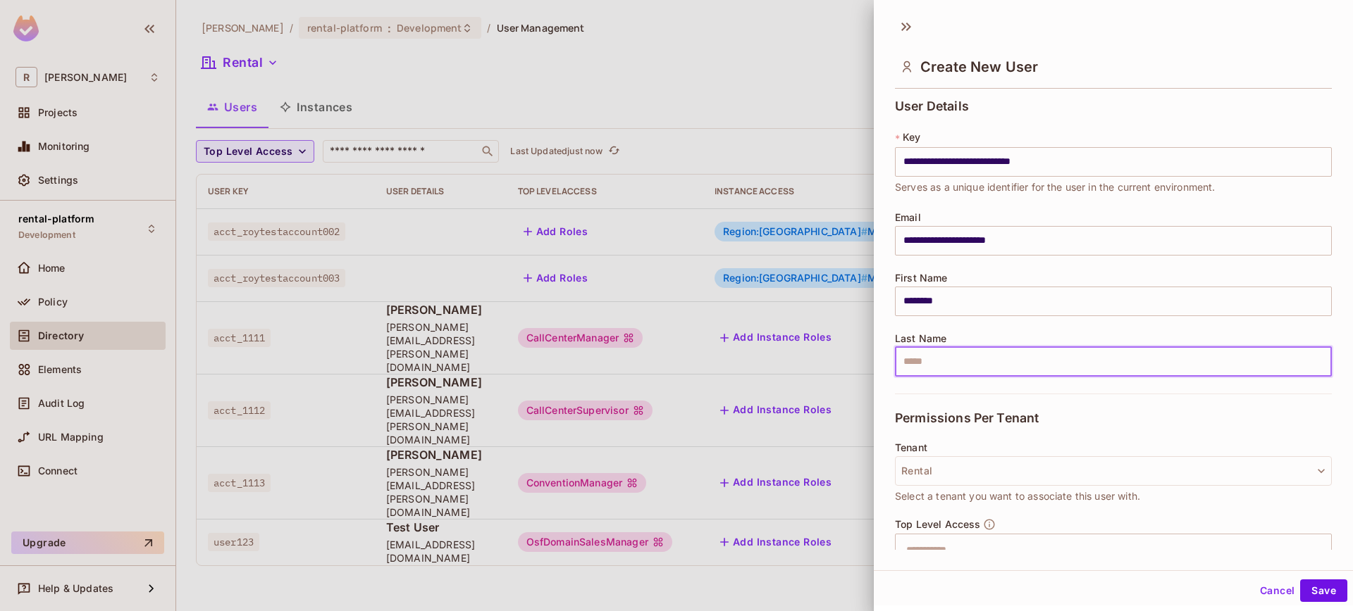
type input "*****"
click at [1315, 585] on button "Save" at bounding box center [1323, 591] width 47 height 23
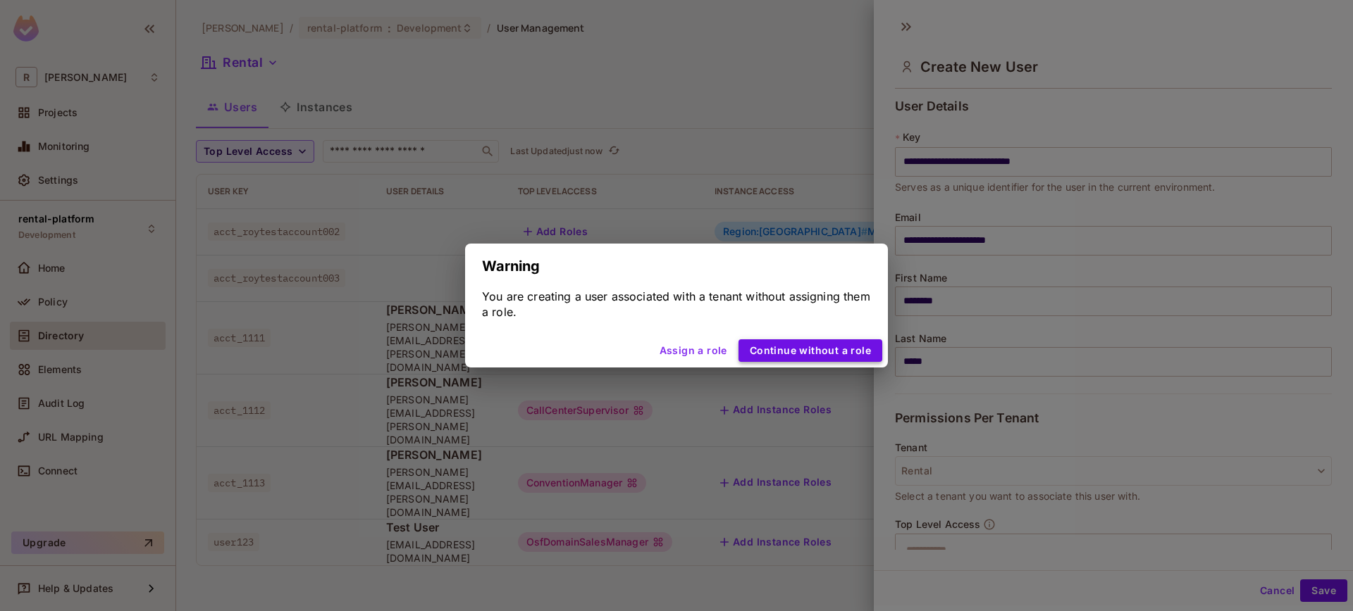
click at [812, 356] on button "Continue without a role" at bounding box center [810, 351] width 144 height 23
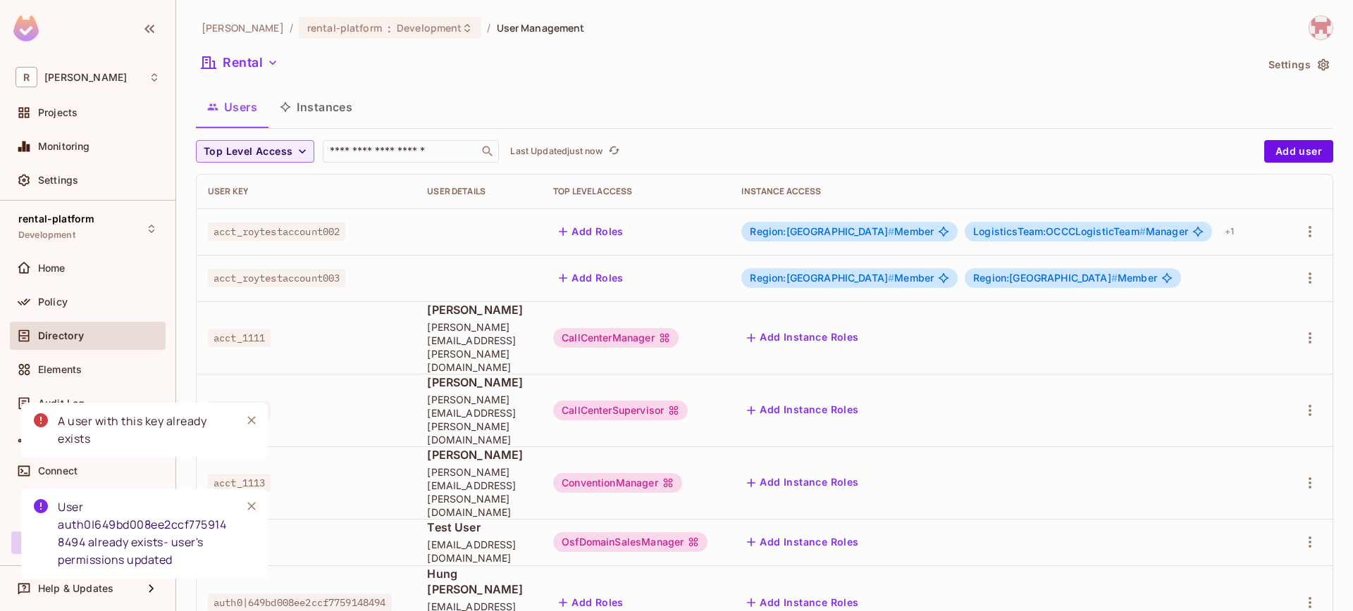
click at [254, 421] on icon "Close" at bounding box center [251, 421] width 14 height 14
click at [246, 505] on icon "Close" at bounding box center [251, 506] width 14 height 14
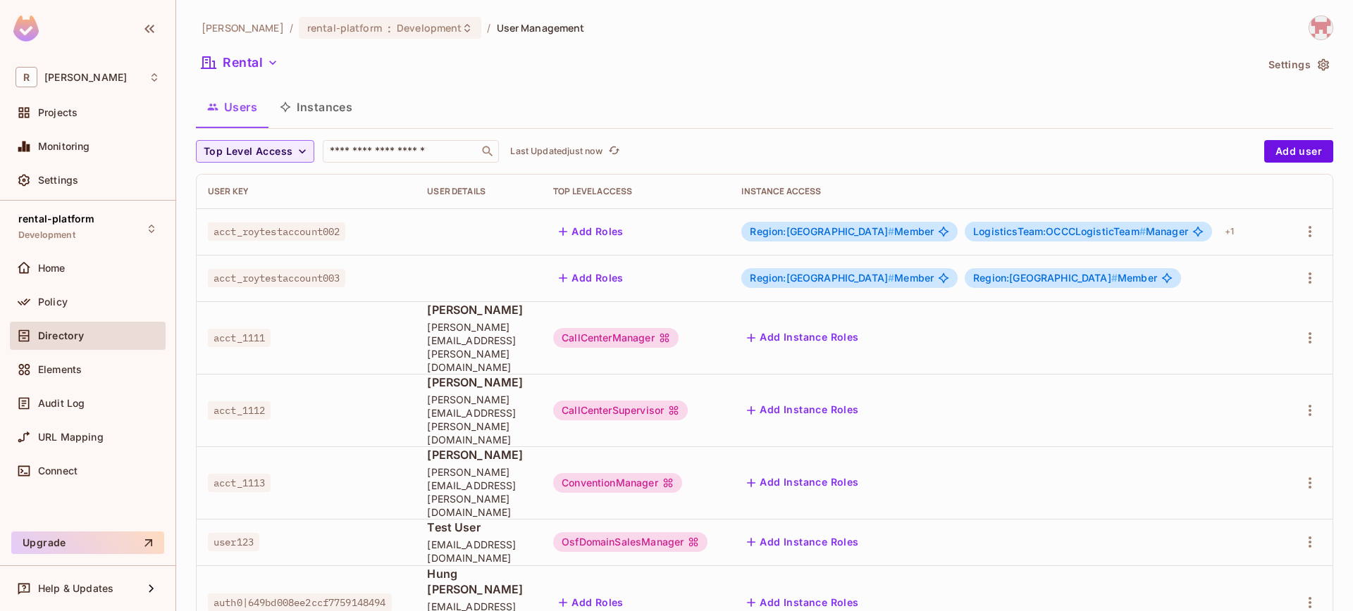
click at [812, 592] on button "Add Instance Roles" at bounding box center [802, 603] width 123 height 23
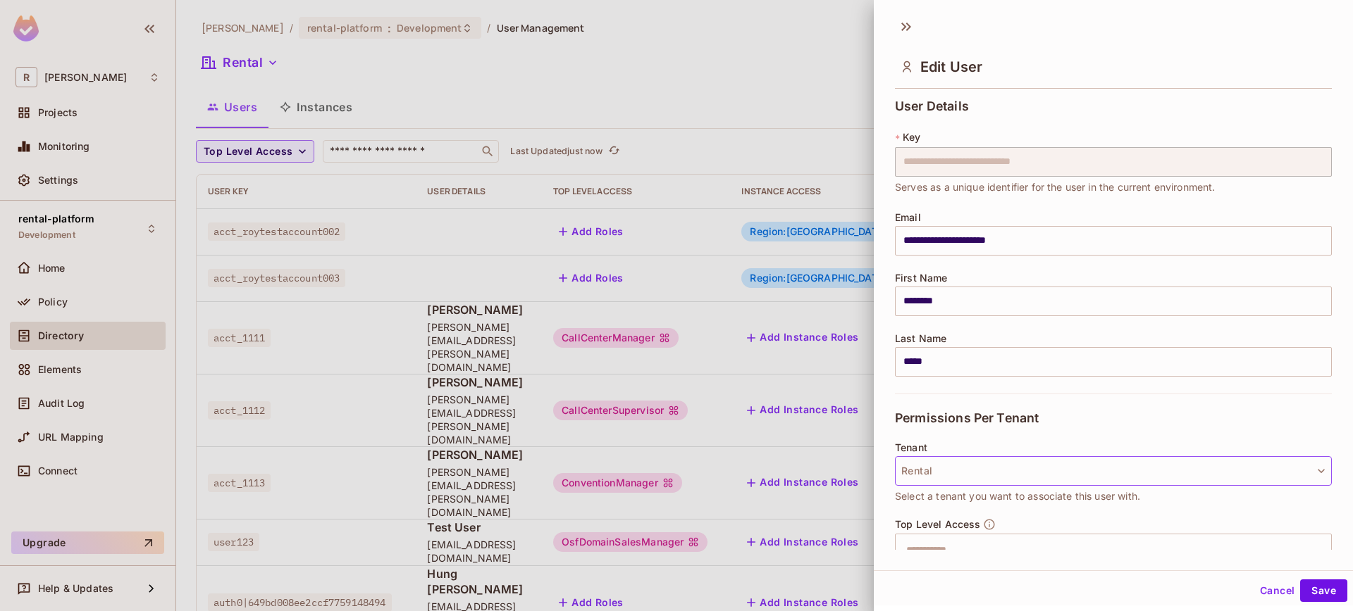
click at [1039, 464] on button "Rental" at bounding box center [1113, 471] width 437 height 30
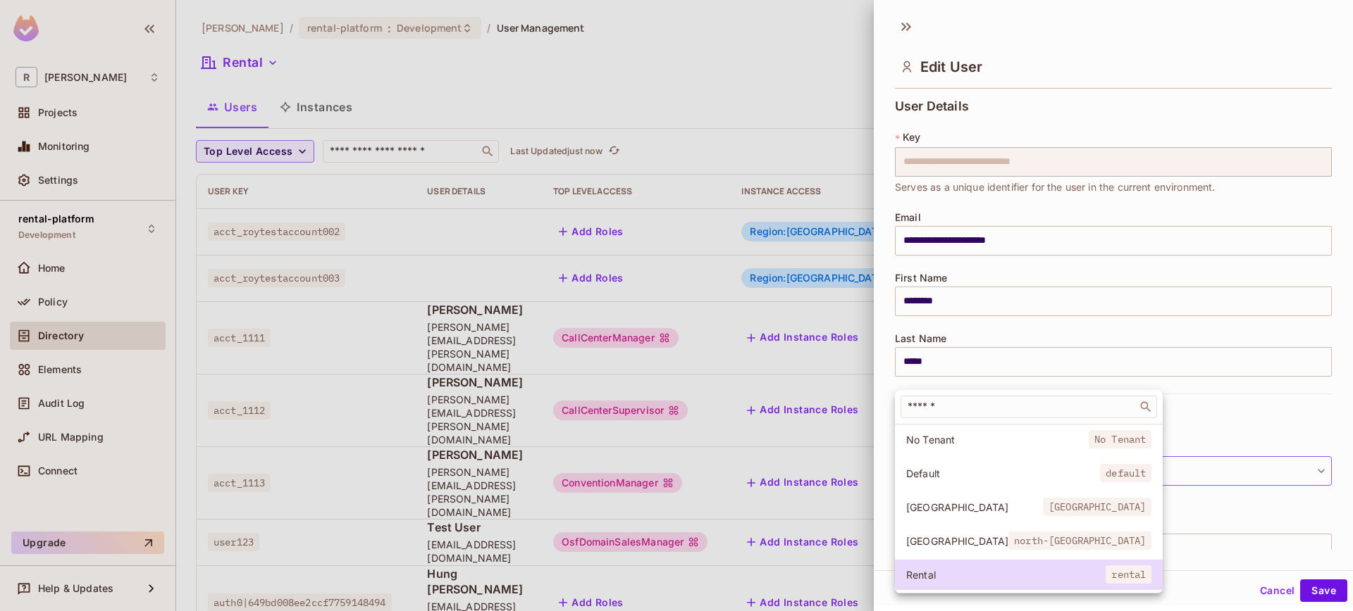
click at [1202, 411] on div at bounding box center [676, 305] width 1353 height 611
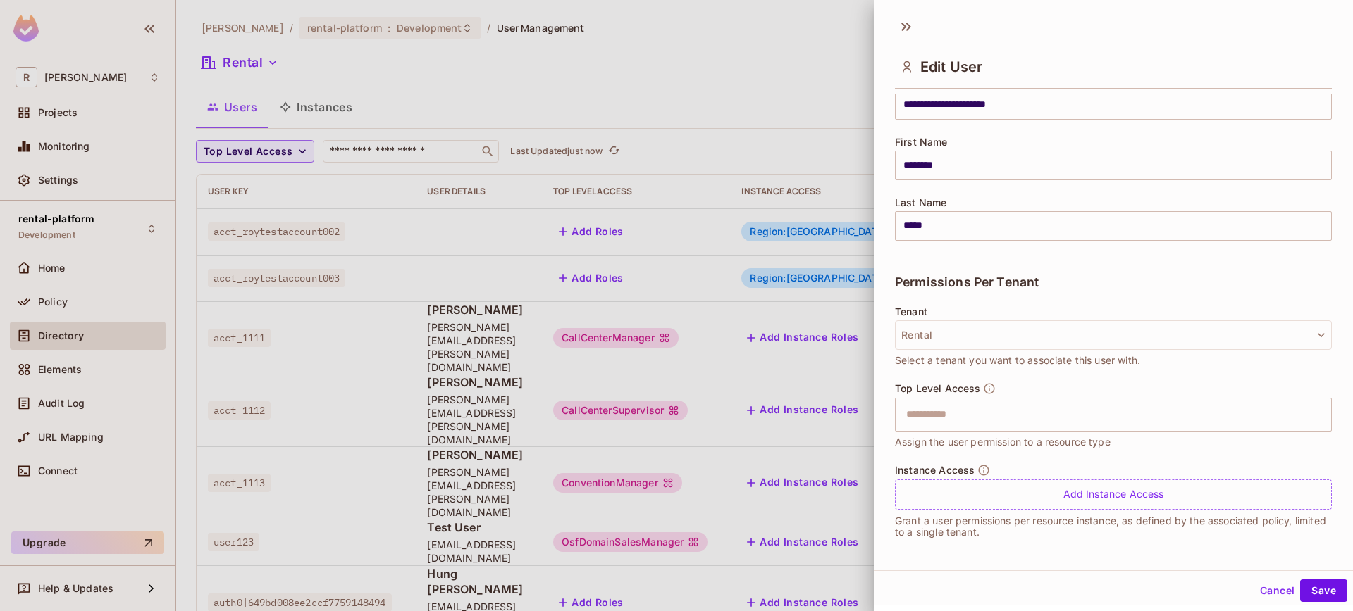
scroll to position [138, 0]
click at [1096, 435] on span "Assign the user permission to a resource type" at bounding box center [1003, 440] width 216 height 15
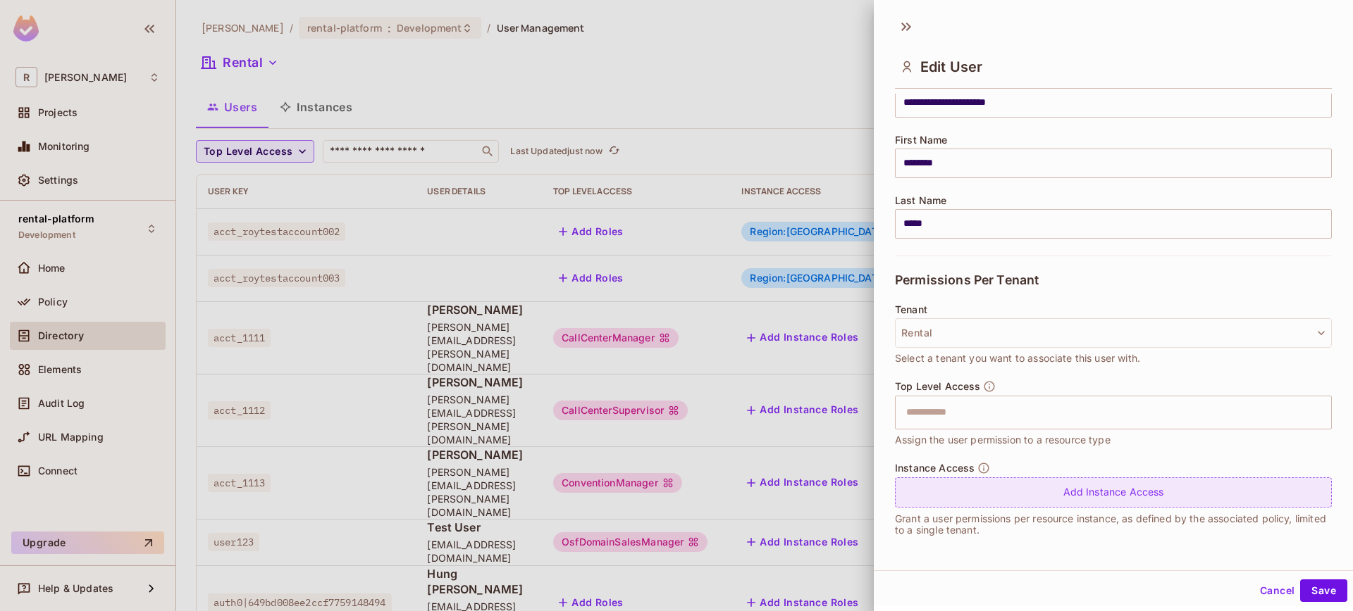
click at [1086, 494] on div "Add Instance Access" at bounding box center [1113, 493] width 437 height 30
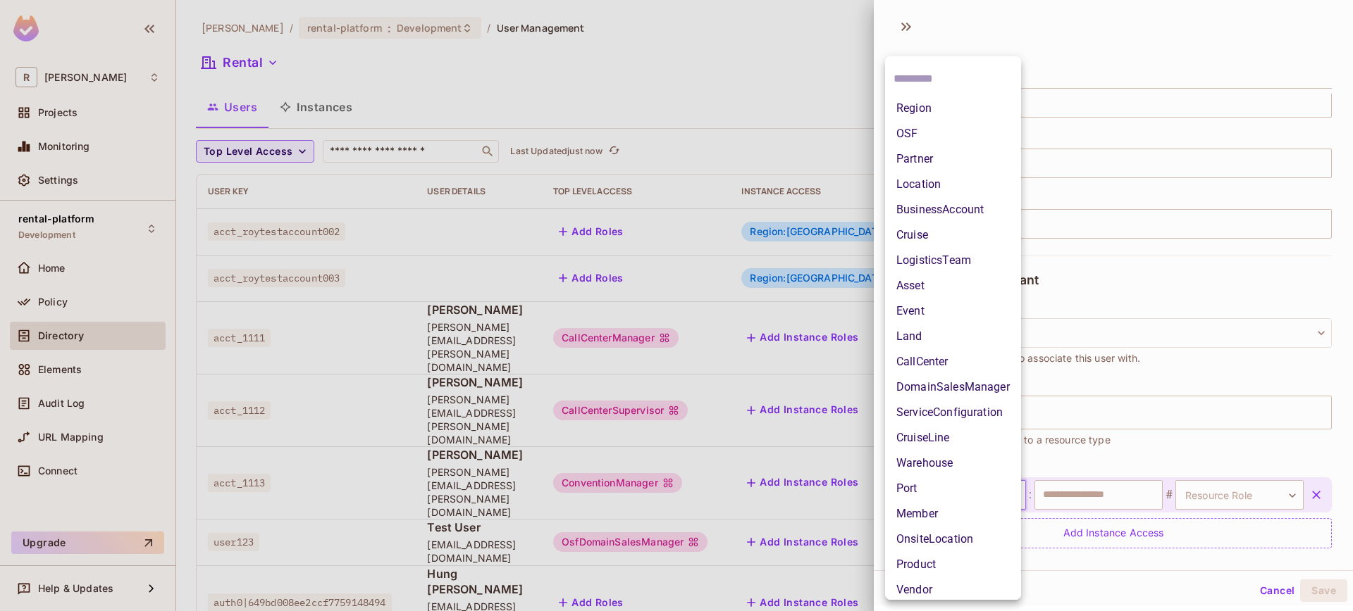
click at [964, 494] on body "R roy-poc Projects Monitoring Settings rental-platform Development Home Policy …" at bounding box center [676, 305] width 1353 height 611
click at [928, 141] on li "OSF" at bounding box center [953, 133] width 136 height 25
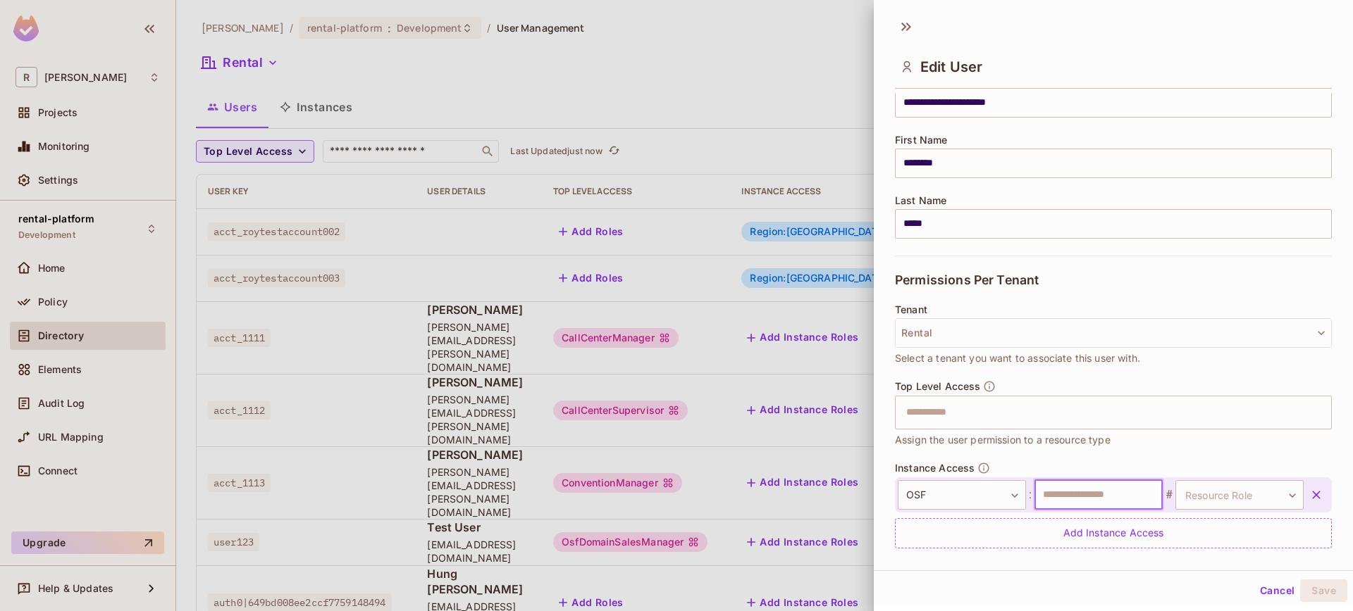
click at [1080, 502] on input "text" at bounding box center [1098, 495] width 128 height 30
type input "*****"
click at [1226, 500] on body "R roy-poc Projects Monitoring Settings rental-platform Development Home Policy …" at bounding box center [676, 305] width 1353 height 611
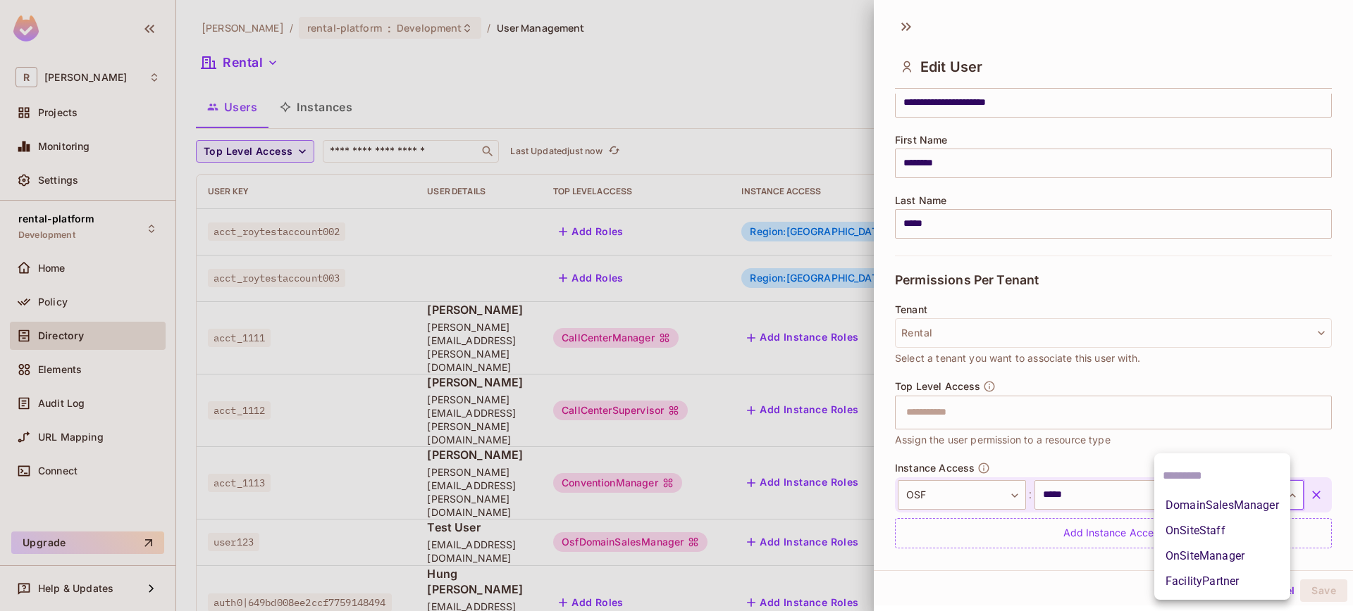
click at [1221, 509] on li "DomainSalesManager" at bounding box center [1222, 505] width 136 height 25
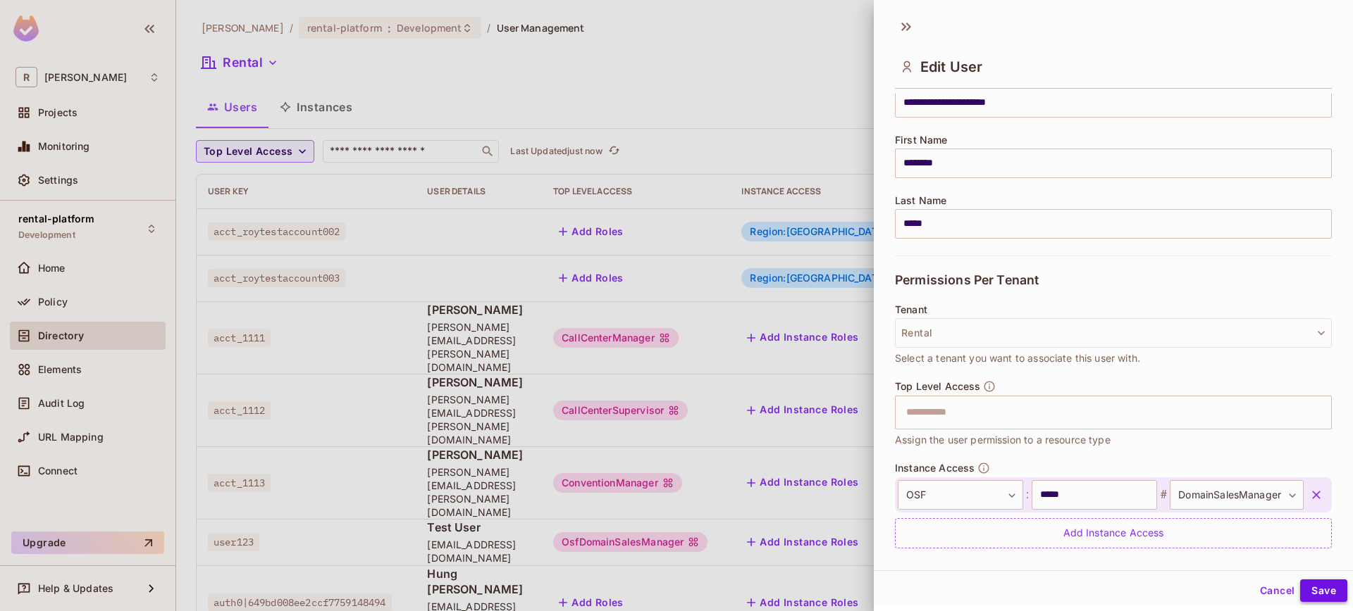
click at [1311, 595] on button "Save" at bounding box center [1323, 591] width 47 height 23
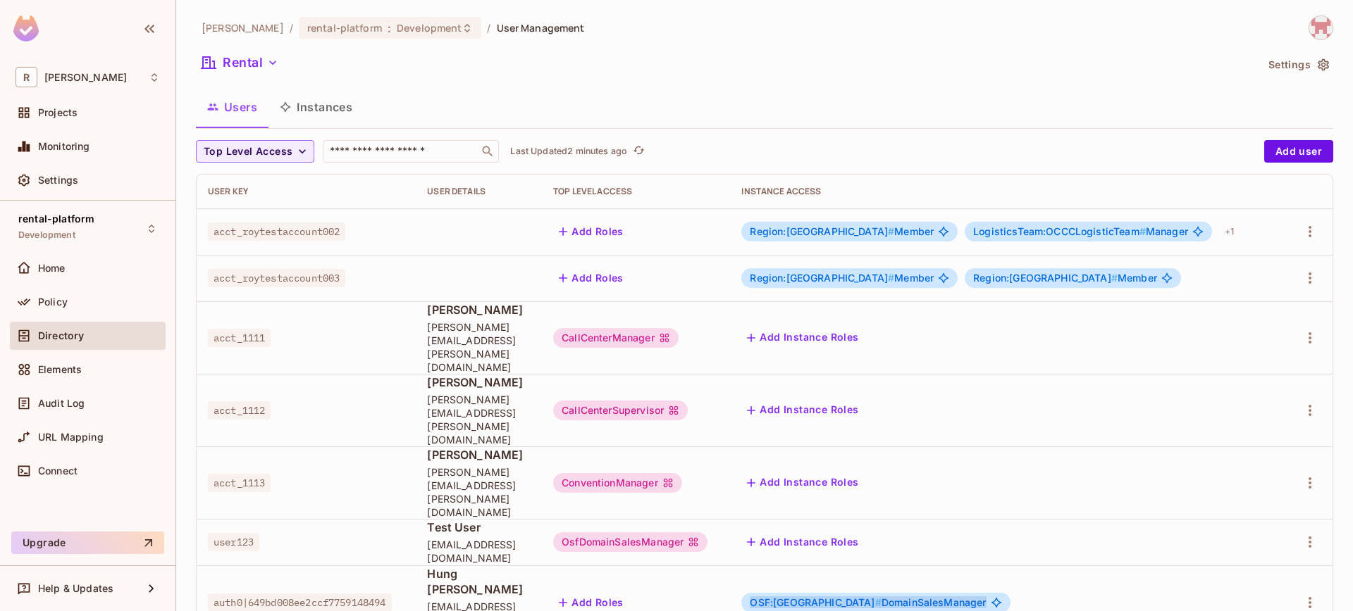
drag, startPoint x: 783, startPoint y: 509, endPoint x: 945, endPoint y: 516, distance: 162.9
click at [945, 593] on div "OSF:japan # DomainSalesManager" at bounding box center [875, 603] width 268 height 20
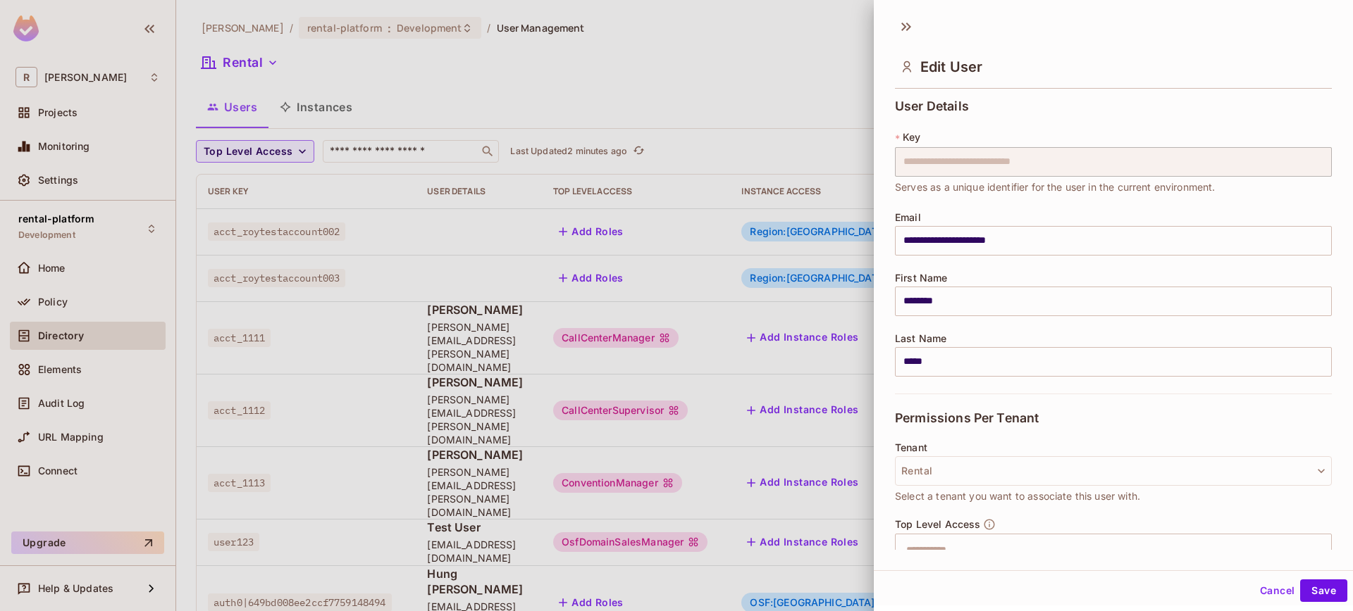
drag, startPoint x: 688, startPoint y: 479, endPoint x: 731, endPoint y: 509, distance: 52.0
click at [689, 479] on div at bounding box center [676, 305] width 1353 height 611
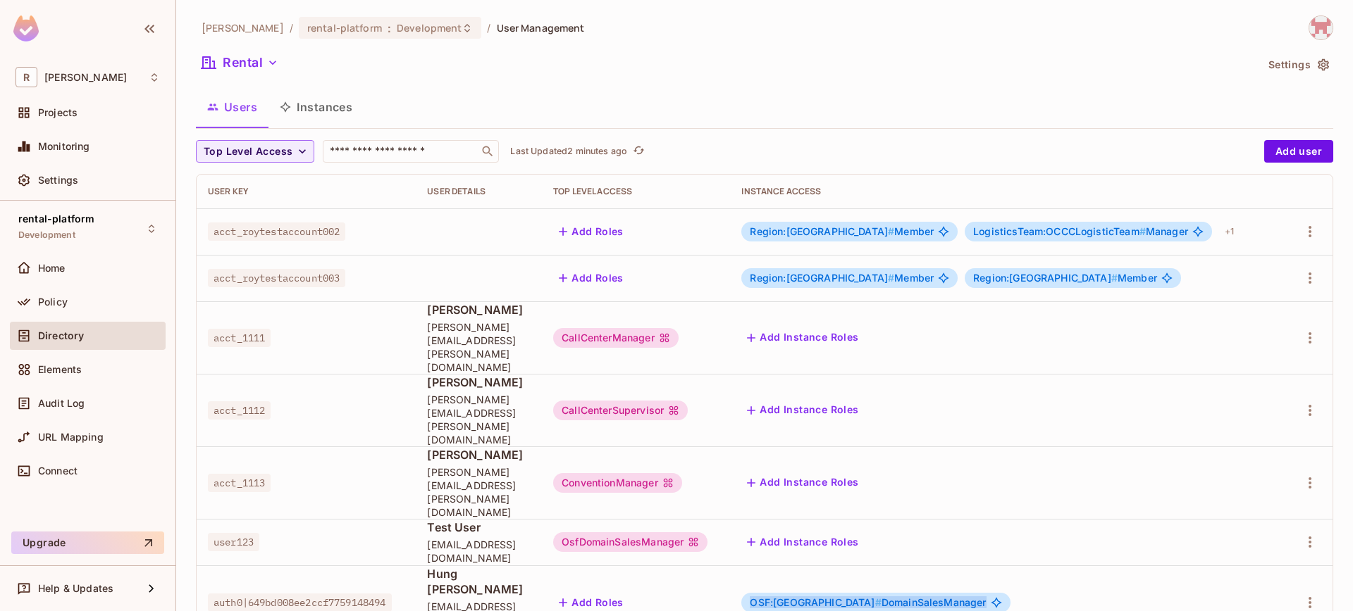
copy span "OSF:japan # DomainSalesManager"
drag, startPoint x: 778, startPoint y: 515, endPoint x: 943, endPoint y: 508, distance: 165.0
click at [943, 593] on div "OSF:japan # DomainSalesManager" at bounding box center [875, 603] width 268 height 20
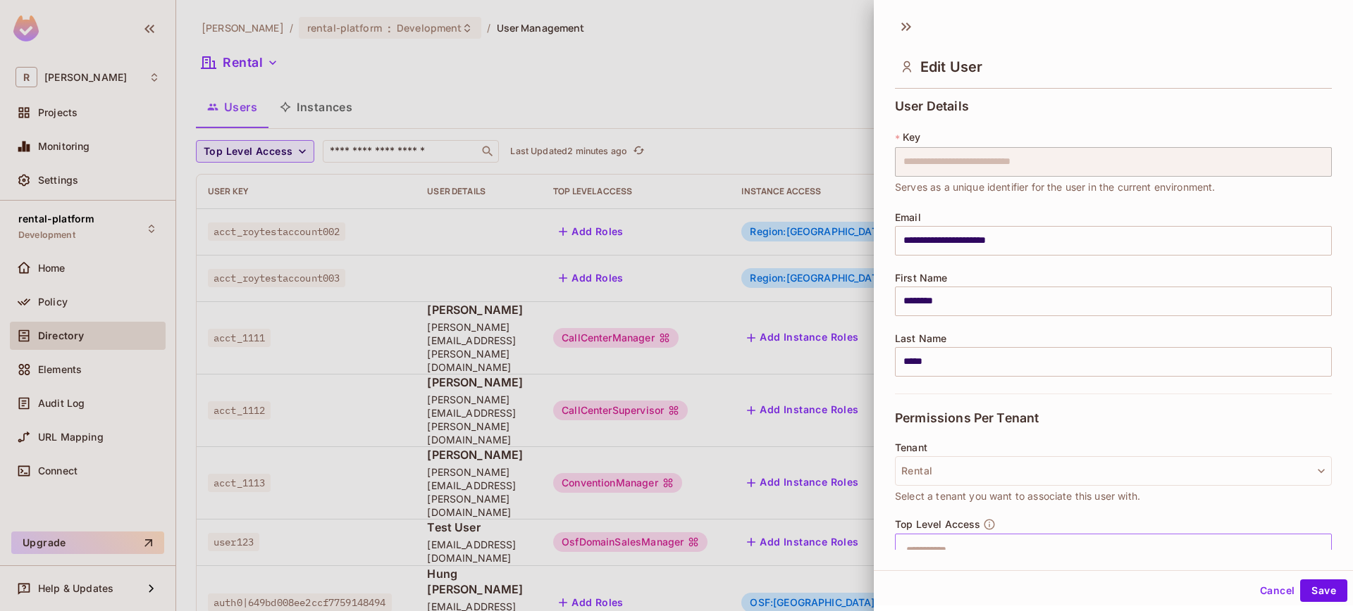
click at [958, 545] on input "text" at bounding box center [1100, 551] width 406 height 28
click at [738, 569] on div at bounding box center [676, 305] width 1353 height 611
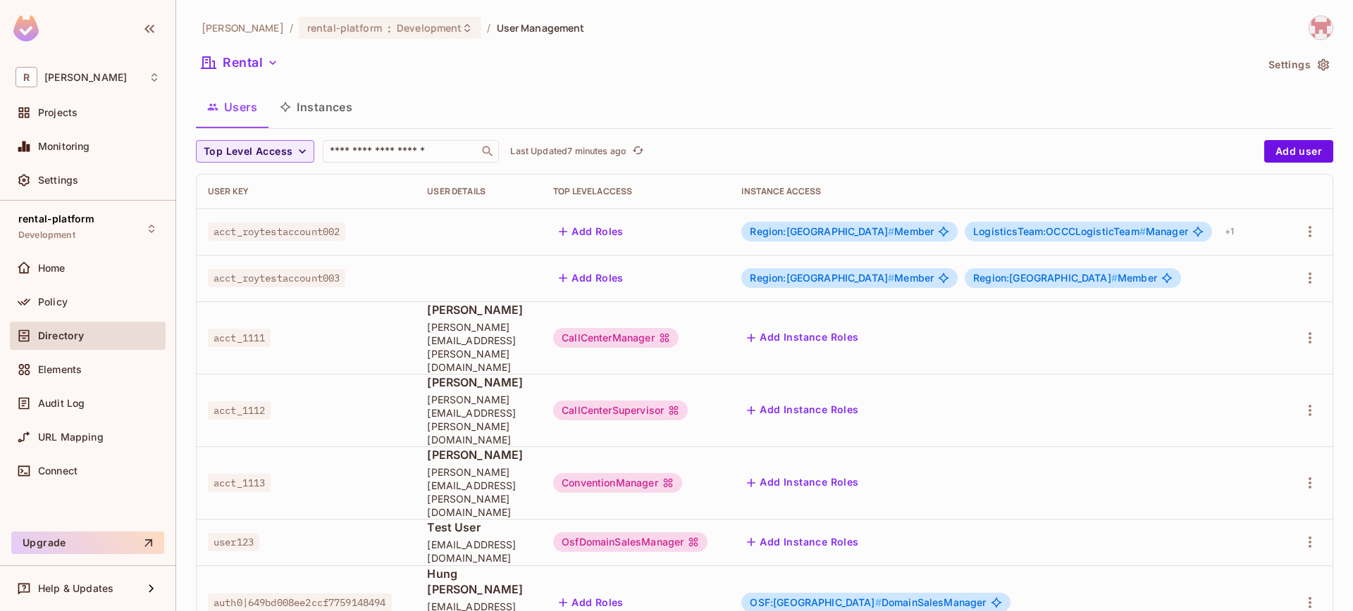
click at [840, 597] on span "OSF:japan # DomainSalesManager" at bounding box center [868, 602] width 236 height 11
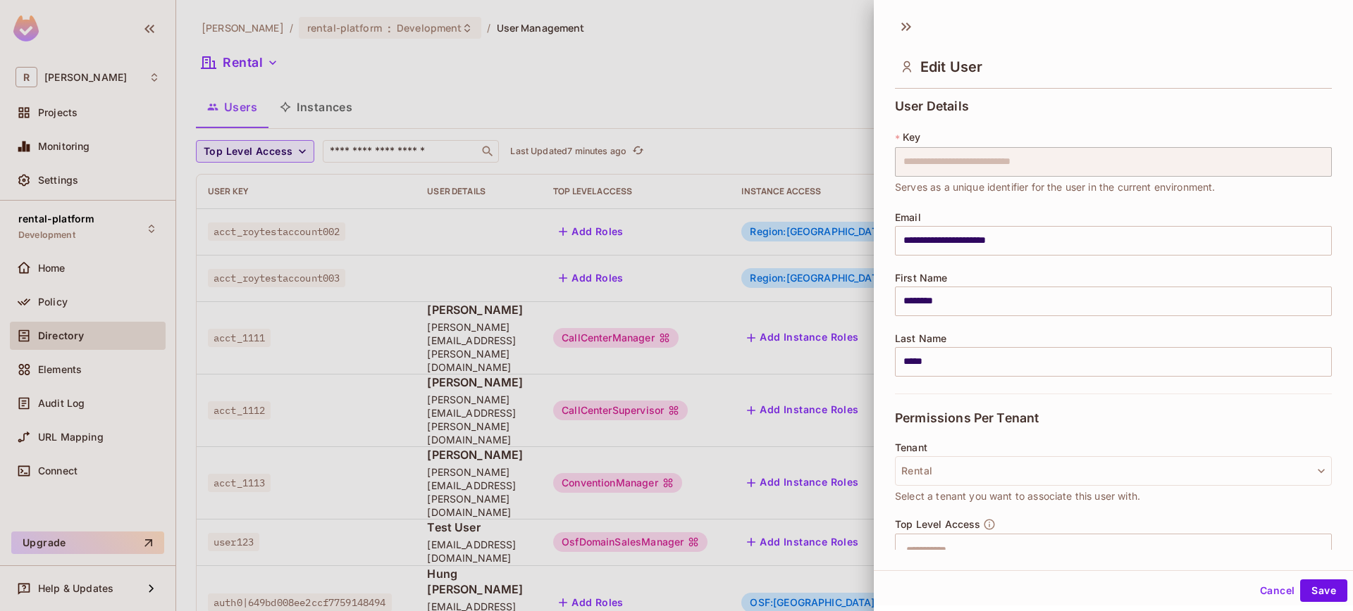
click at [689, 552] on div at bounding box center [676, 305] width 1353 height 611
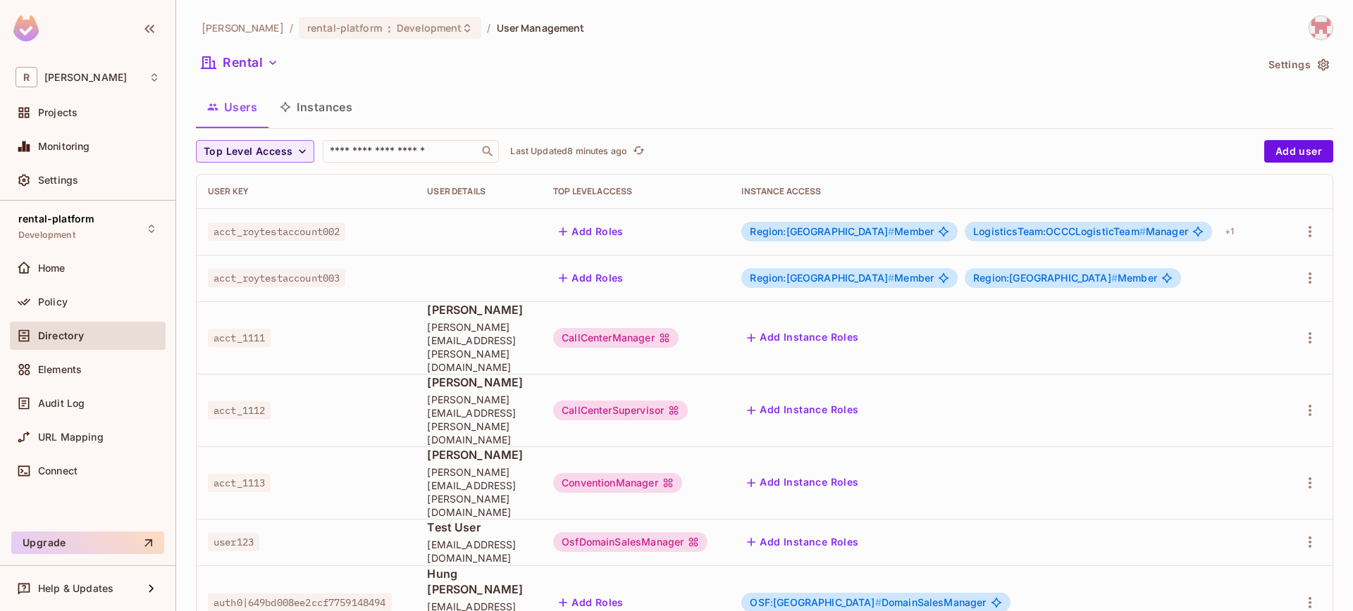
click at [341, 117] on button "Instances" at bounding box center [315, 106] width 95 height 35
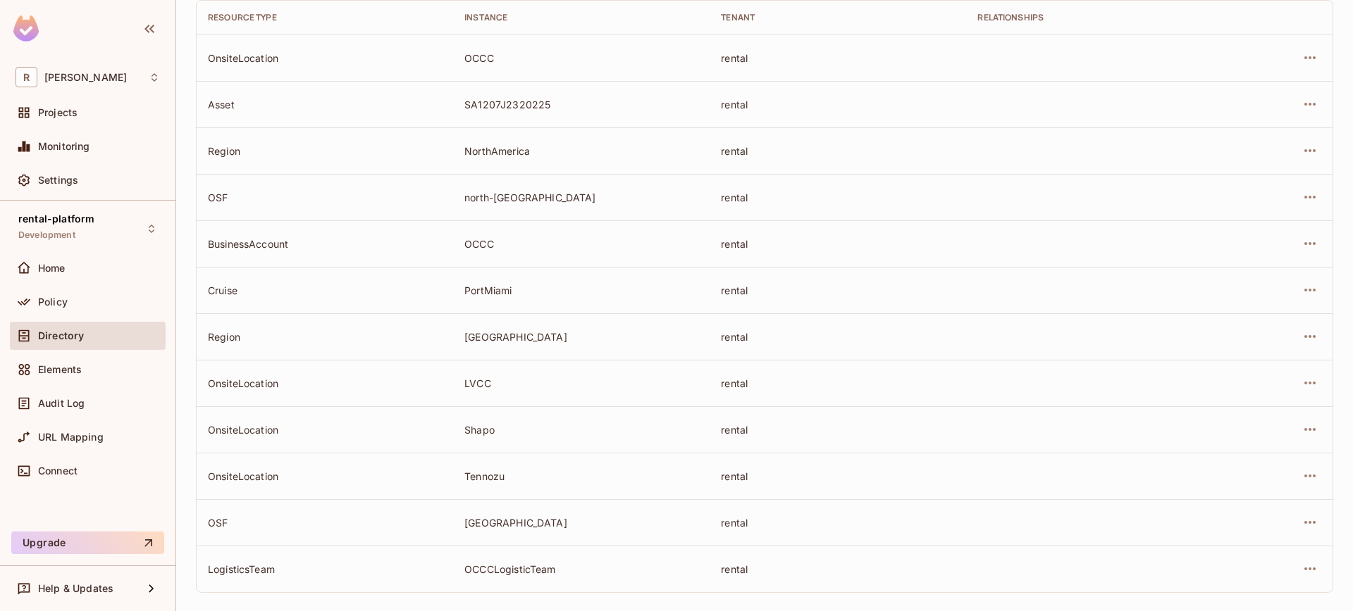
scroll to position [187, 0]
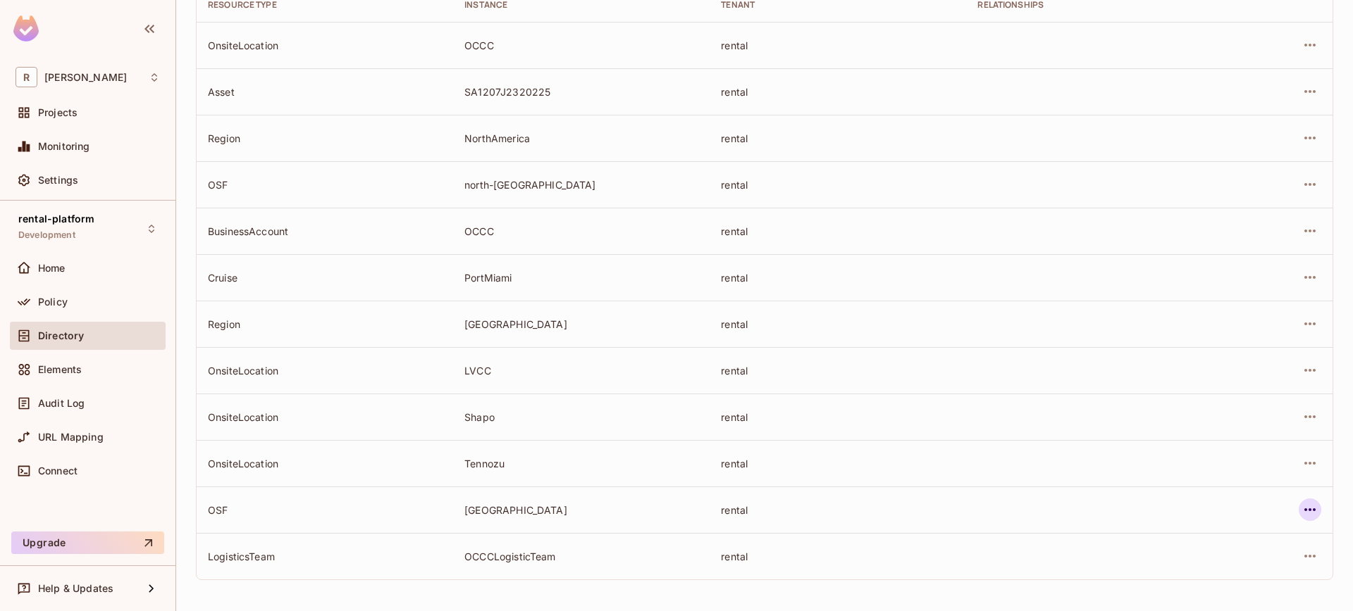
click at [1301, 513] on icon "button" at bounding box center [1309, 510] width 17 height 17
click at [1224, 526] on span "Edit Resource Instance" at bounding box center [1216, 517] width 118 height 23
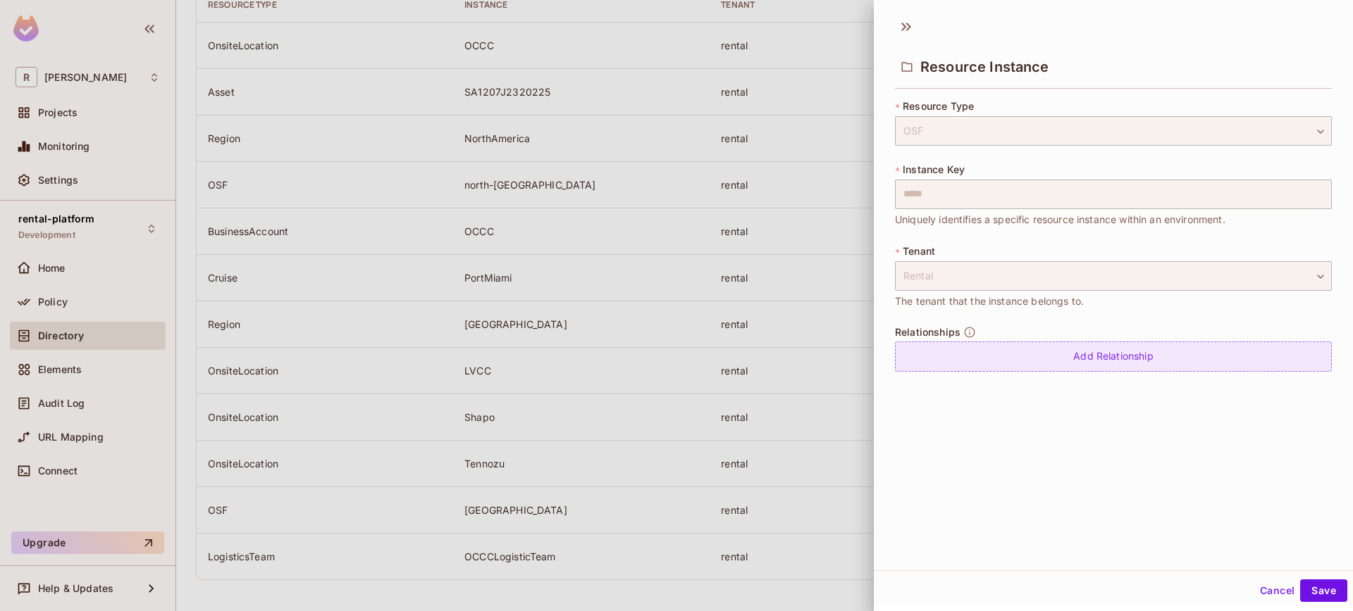
click at [1071, 354] on div "Add Relationship" at bounding box center [1113, 357] width 437 height 30
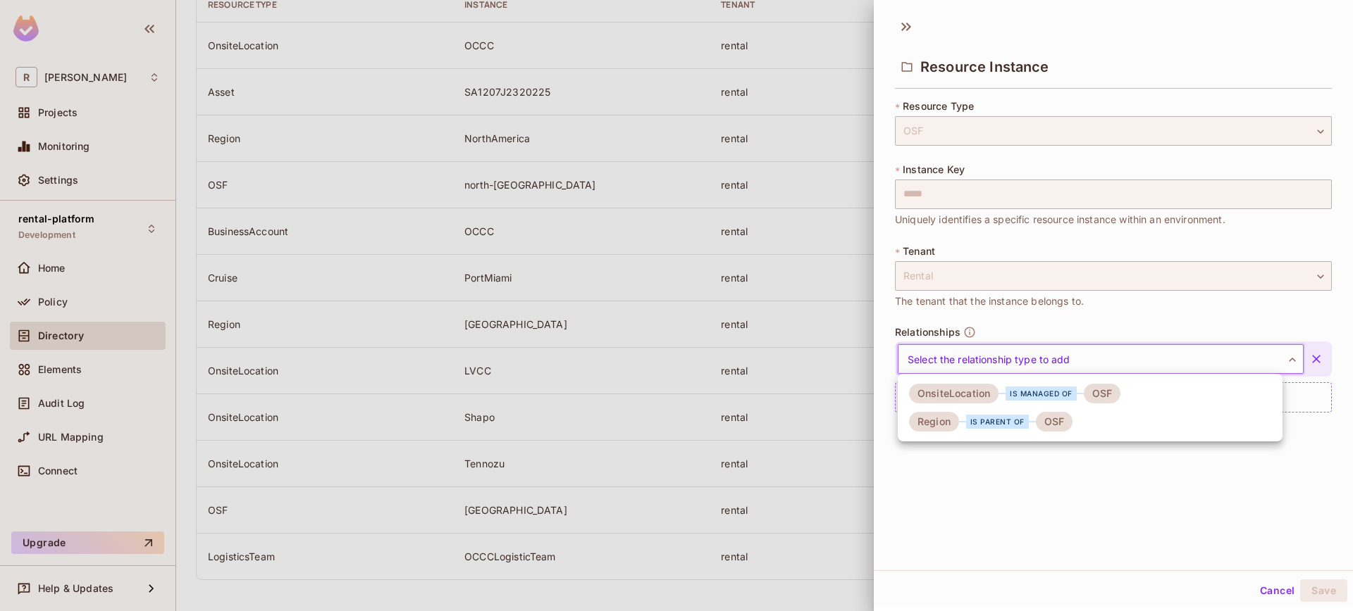
click at [1052, 366] on body "R roy-poc Projects Monitoring Settings rental-platform Development Home Policy …" at bounding box center [676, 305] width 1353 height 611
click at [1025, 395] on div "is managed of" at bounding box center [1040, 394] width 71 height 14
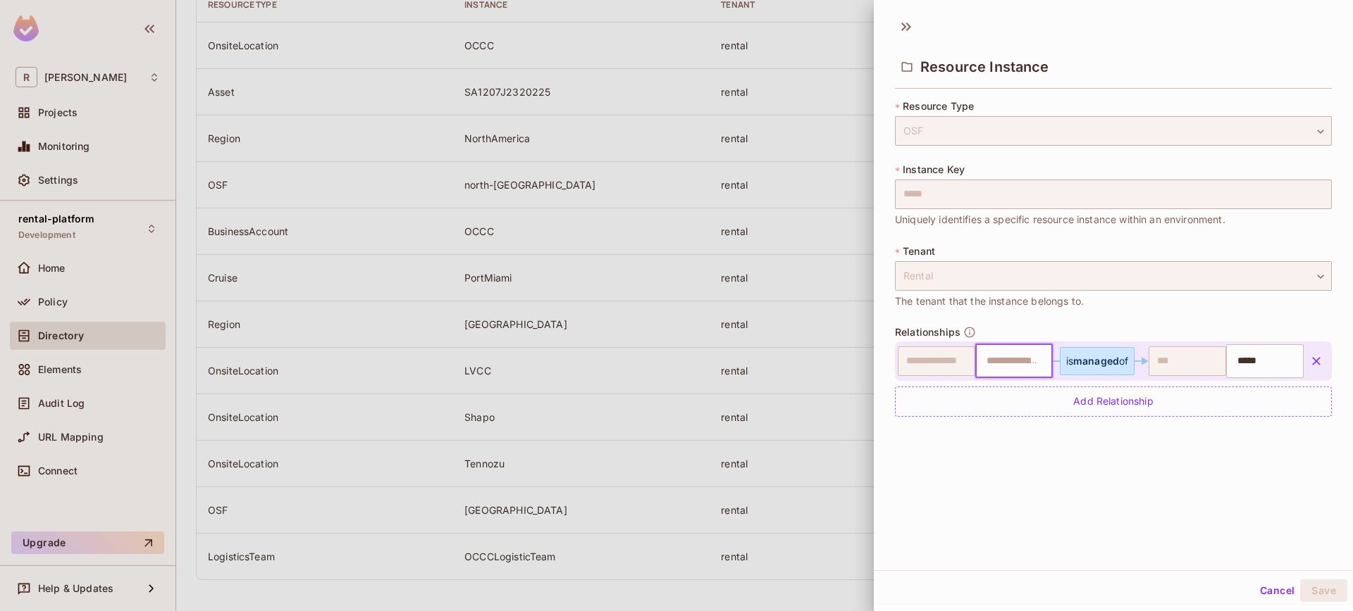
click at [1024, 363] on input "text" at bounding box center [1012, 361] width 68 height 28
click at [1083, 360] on span "managed" at bounding box center [1096, 361] width 46 height 12
click at [1309, 363] on icon "button" at bounding box center [1316, 361] width 14 height 14
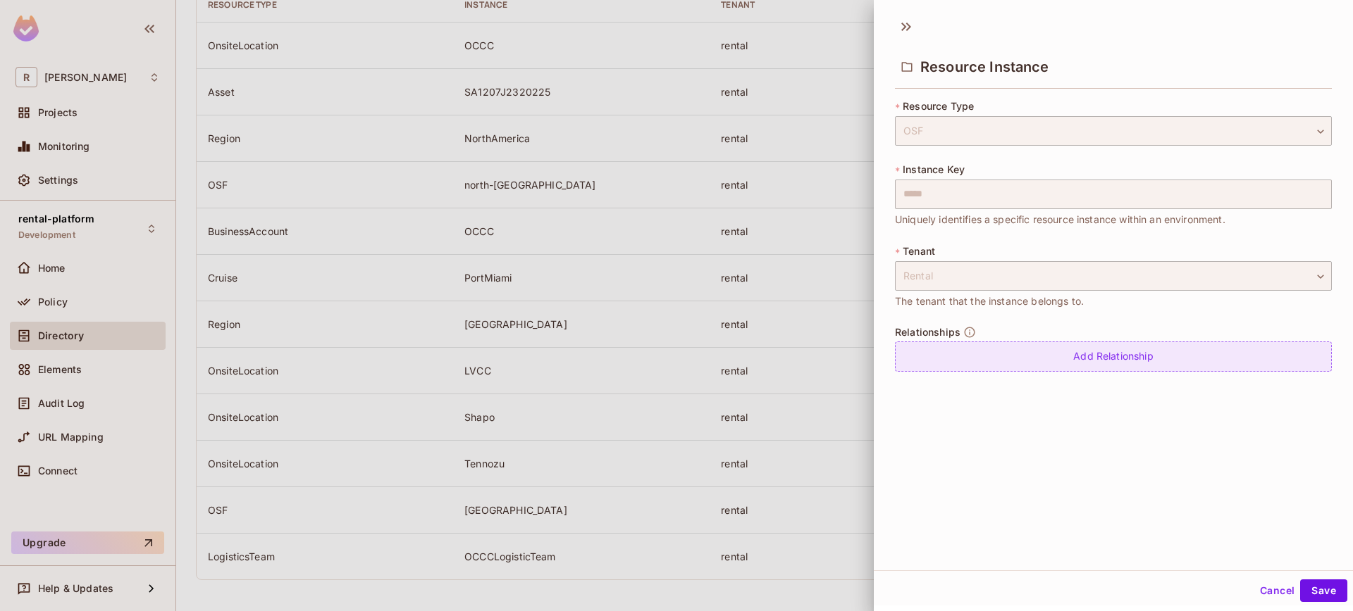
click at [1069, 352] on div "Add Relationship" at bounding box center [1113, 357] width 437 height 30
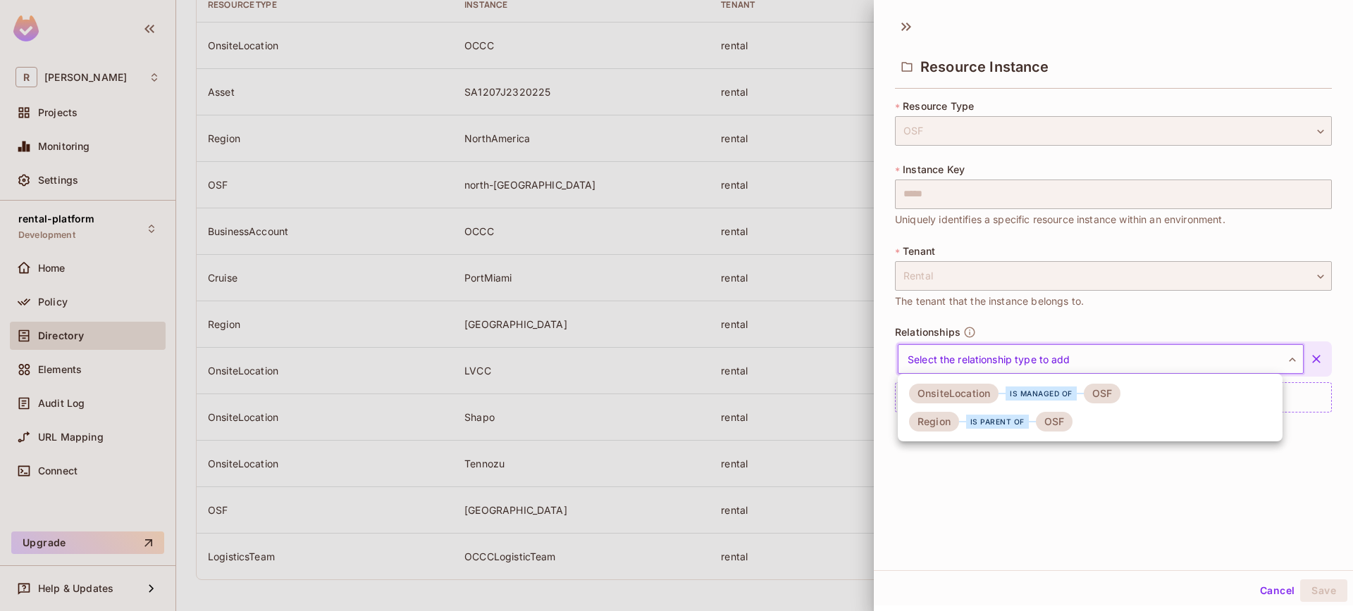
click at [1037, 346] on body "R roy-poc Projects Monitoring Settings rental-platform Development Home Policy …" at bounding box center [676, 305] width 1353 height 611
click at [1255, 587] on div at bounding box center [676, 305] width 1353 height 611
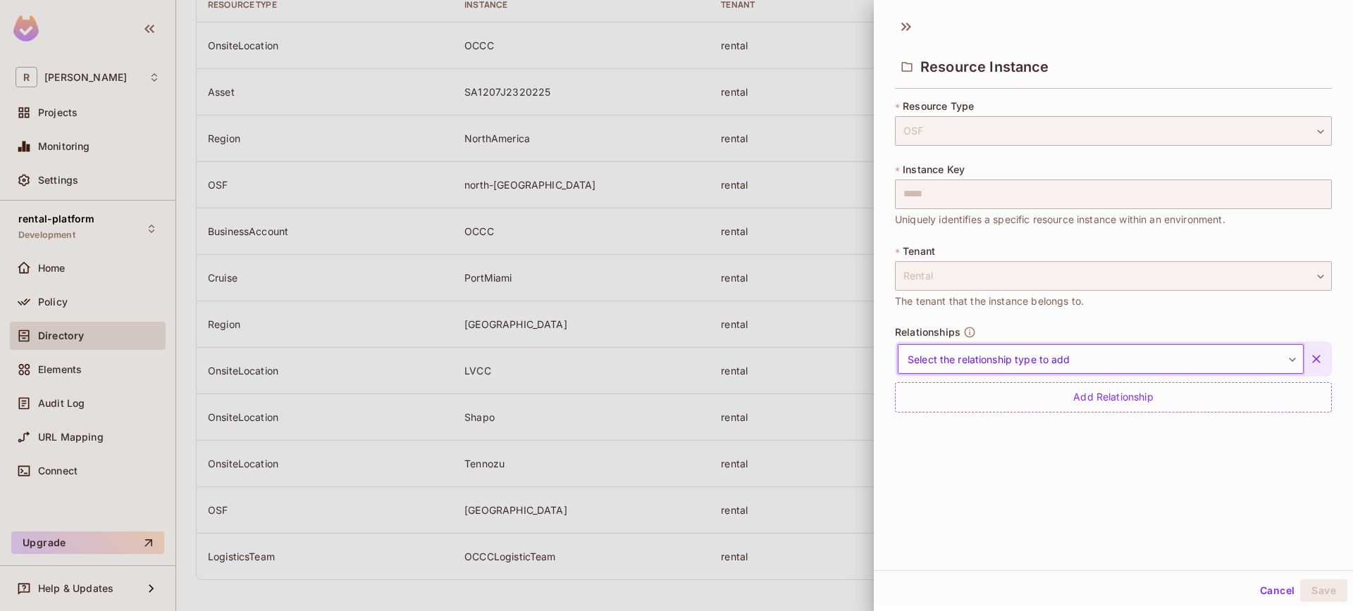
click at [1254, 588] on button "Cancel" at bounding box center [1277, 591] width 46 height 23
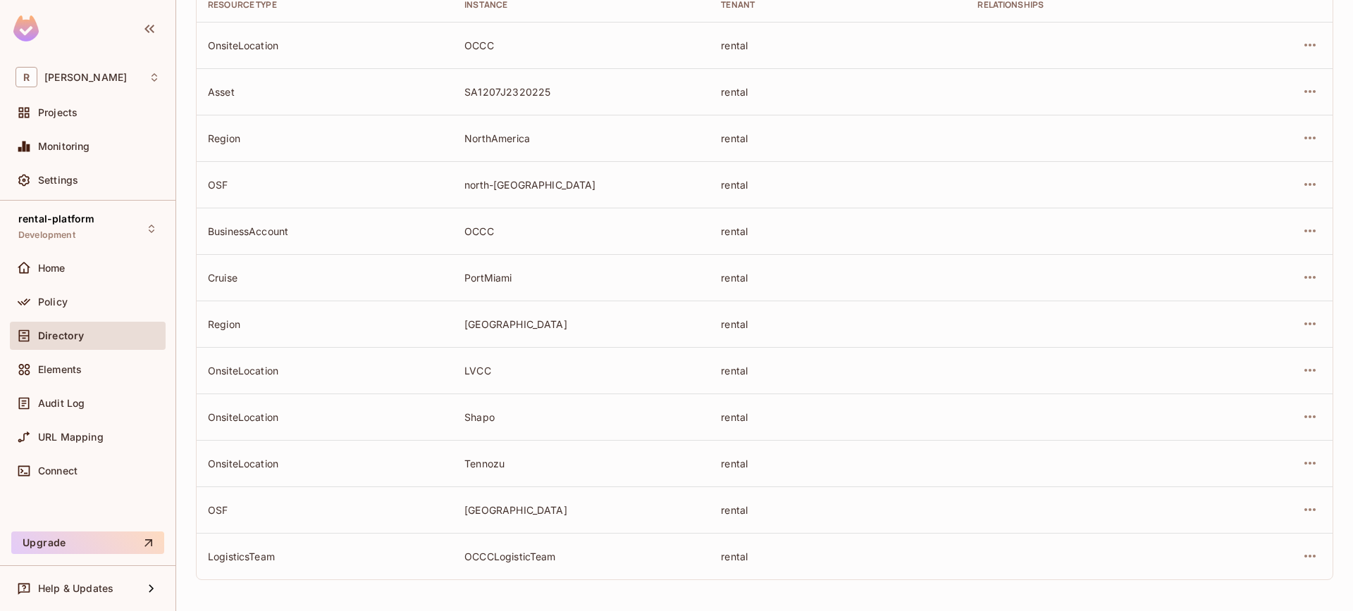
click at [1309, 422] on div at bounding box center [1277, 417] width 87 height 23
click at [1305, 420] on icon "button" at bounding box center [1309, 417] width 17 height 17
click at [1305, 420] on div at bounding box center [676, 305] width 1353 height 611
click at [1304, 420] on icon "button" at bounding box center [1309, 417] width 17 height 17
click at [83, 362] on div at bounding box center [676, 305] width 1353 height 611
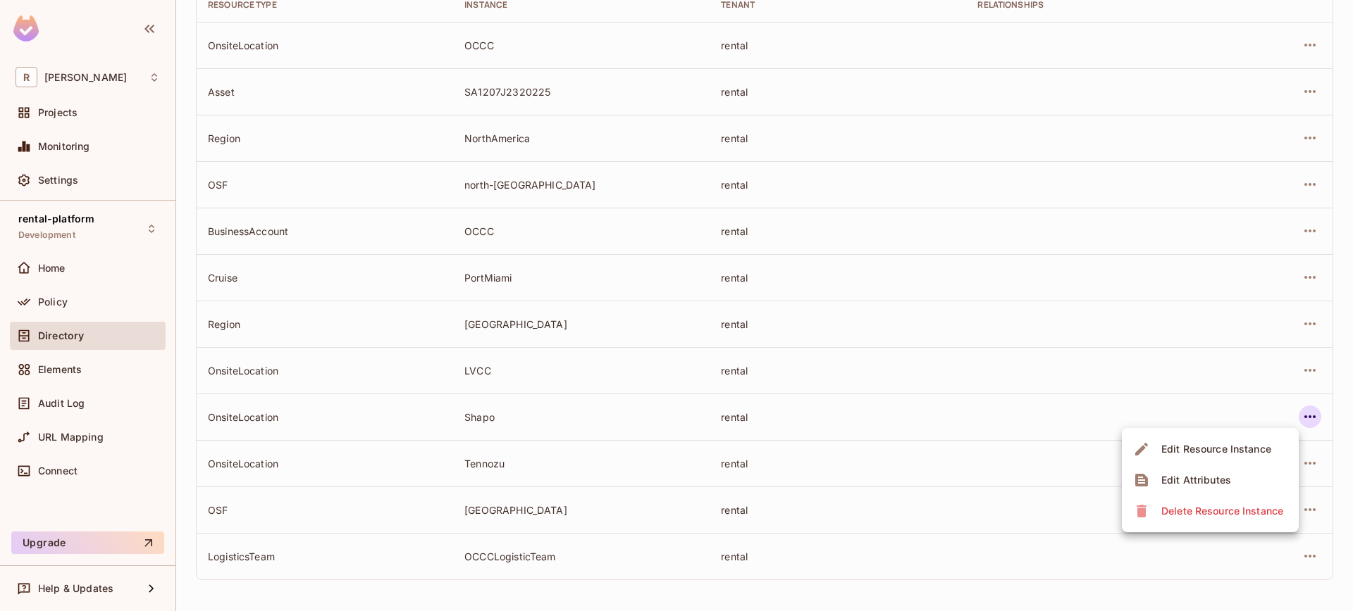
click at [83, 341] on div "Edit Resource Instance Edit Attributes Delete Resource Instance" at bounding box center [676, 305] width 1353 height 611
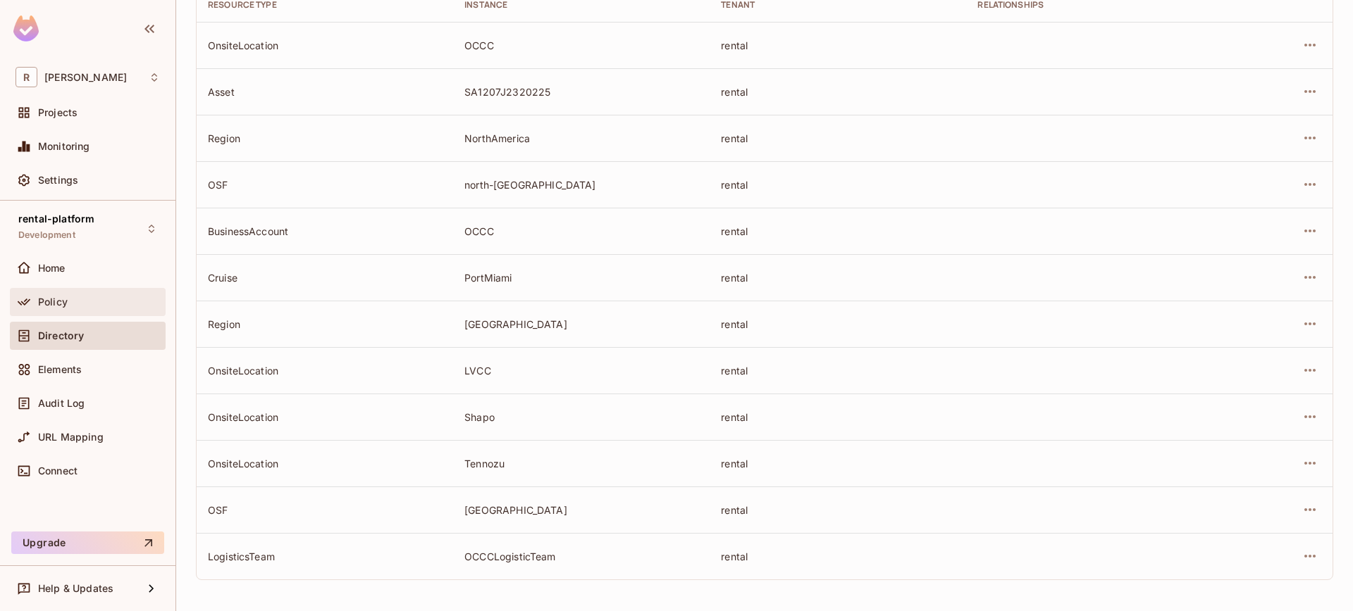
click at [74, 295] on div "Policy" at bounding box center [87, 302] width 144 height 17
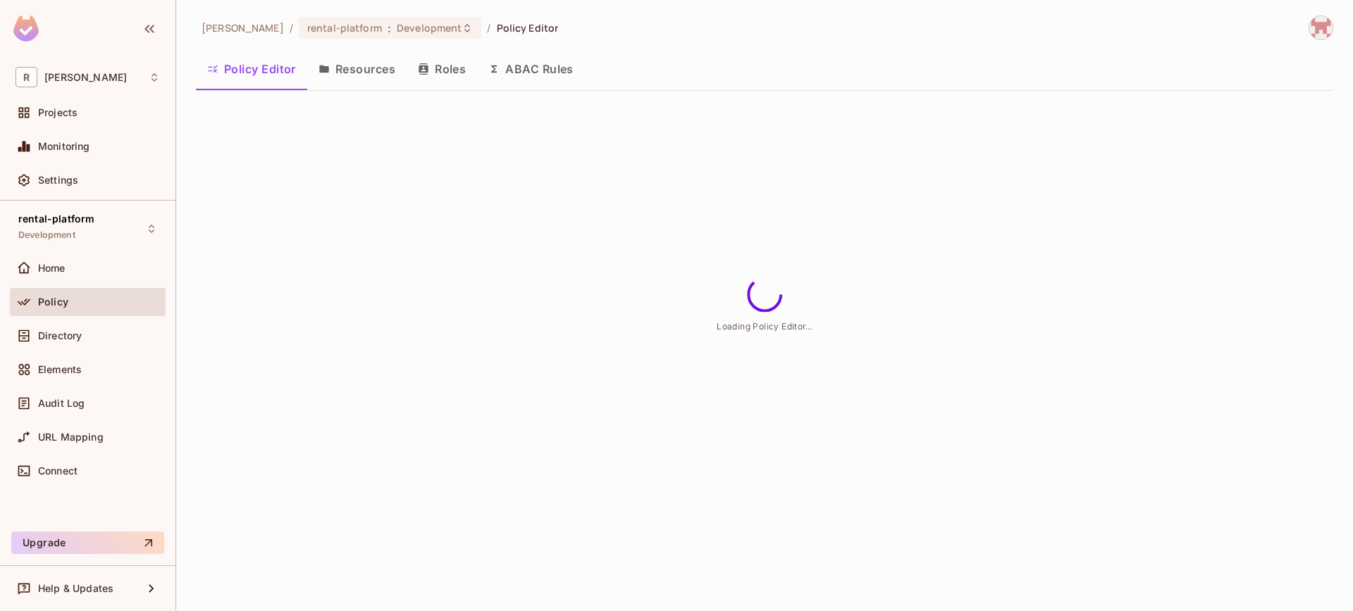
click at [366, 72] on button "Resources" at bounding box center [356, 68] width 99 height 35
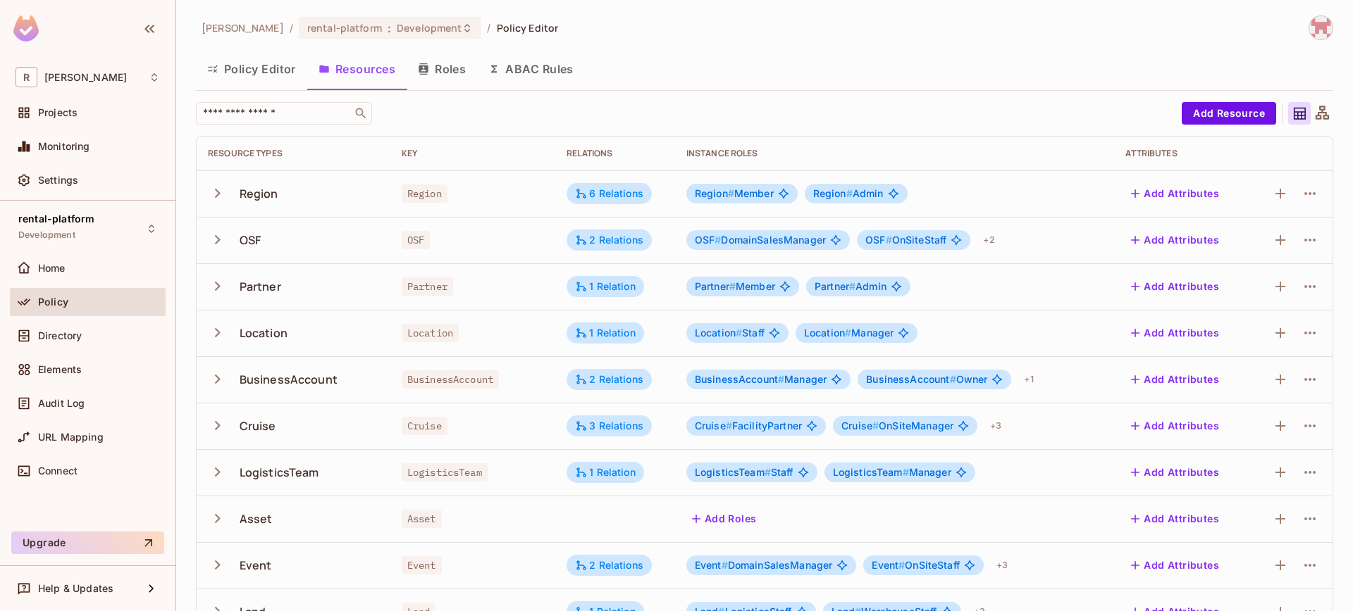
drag, startPoint x: 1320, startPoint y: 241, endPoint x: 1312, endPoint y: 242, distance: 8.5
click at [1320, 241] on td at bounding box center [1290, 240] width 83 height 46
click at [1311, 242] on td at bounding box center [1290, 240] width 83 height 46
click at [1308, 242] on button "button" at bounding box center [1309, 240] width 23 height 23
click at [1236, 296] on div "Edit Resource" at bounding box center [1238, 296] width 66 height 14
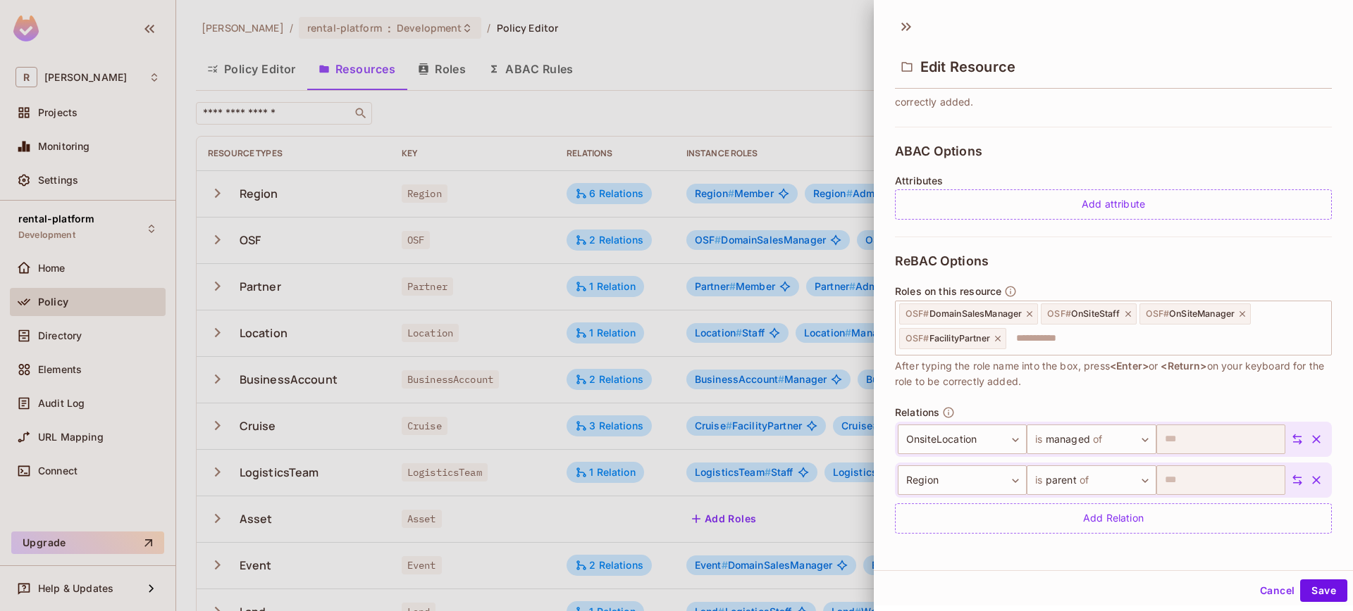
scroll to position [266, 0]
click at [1099, 430] on body "R roy-poc Projects Monitoring Settings rental-platform Development Home Policy …" at bounding box center [676, 305] width 1353 height 611
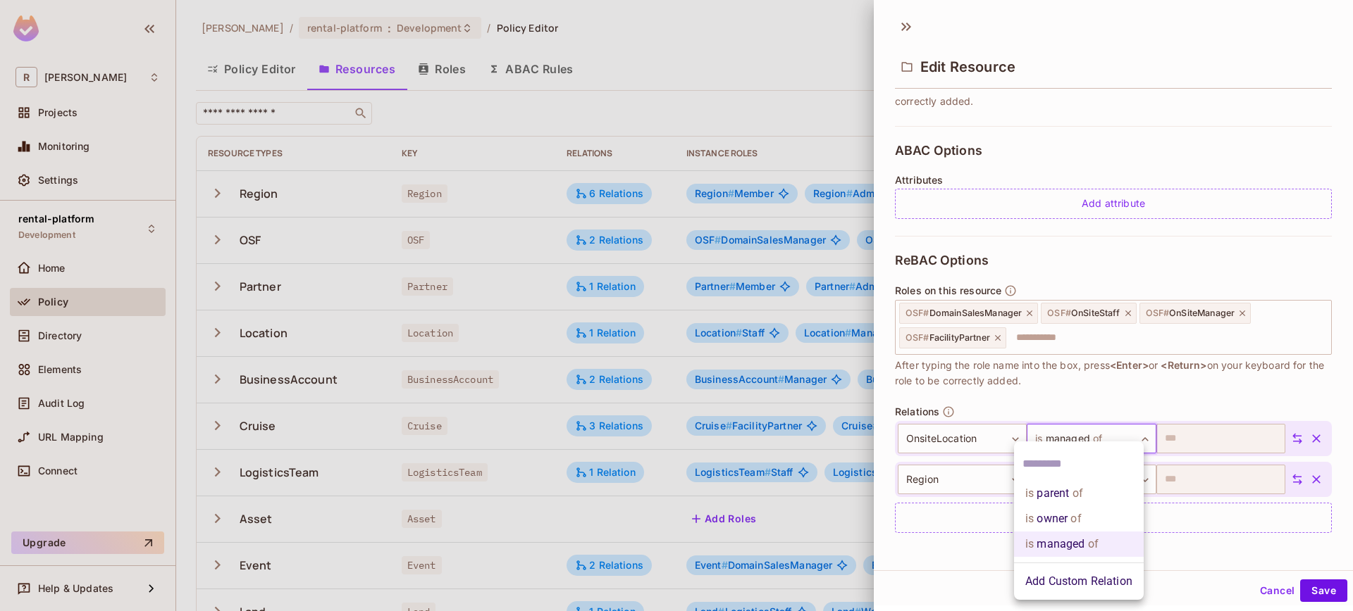
click at [1090, 498] on li "is parent of" at bounding box center [1079, 493] width 130 height 25
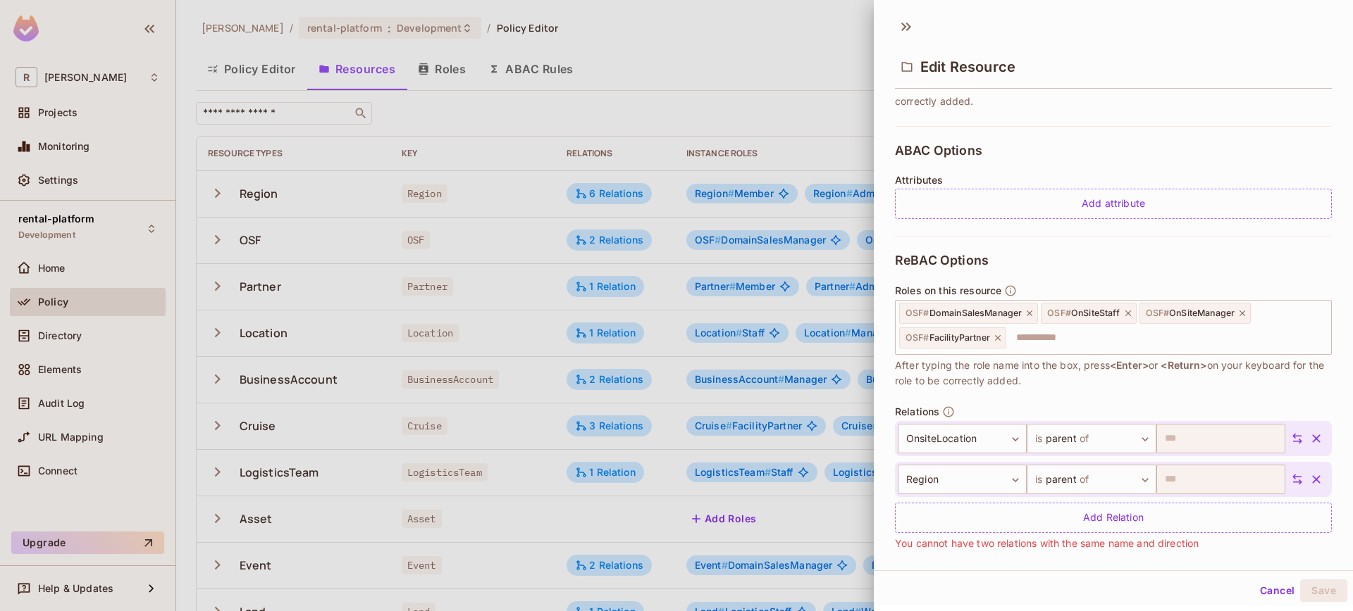
click at [1291, 439] on icon at bounding box center [1297, 439] width 13 height 13
click at [1306, 585] on button "Save" at bounding box center [1323, 591] width 47 height 23
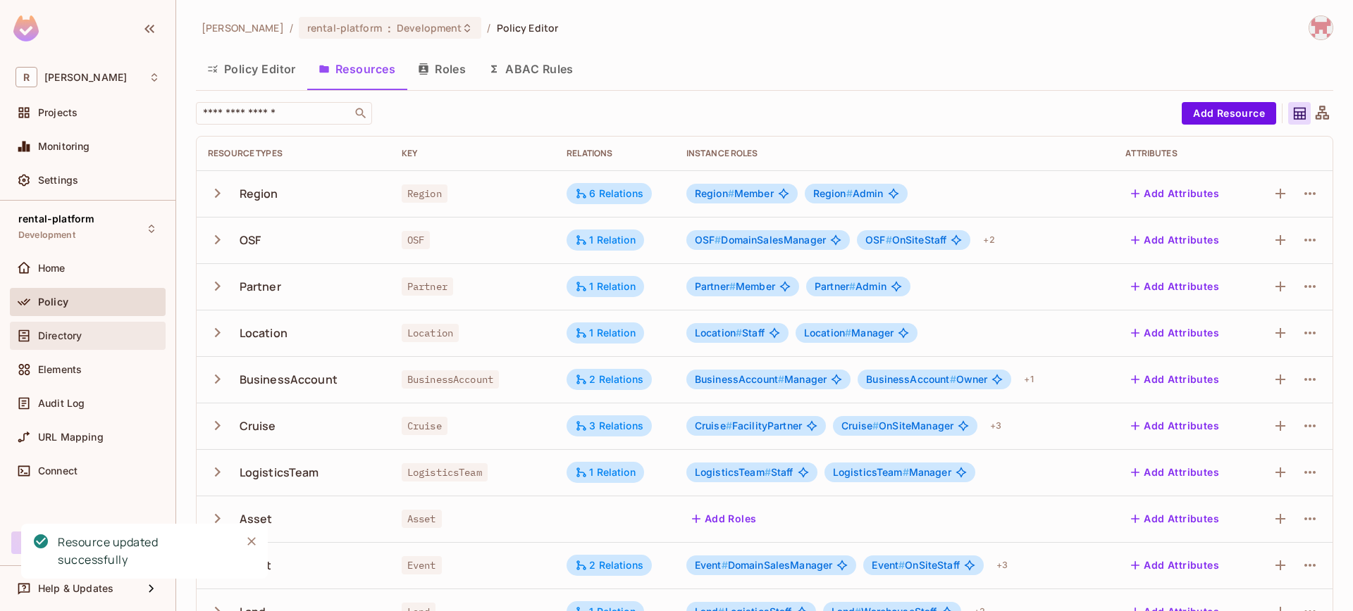
click at [87, 341] on div "Directory" at bounding box center [99, 335] width 122 height 11
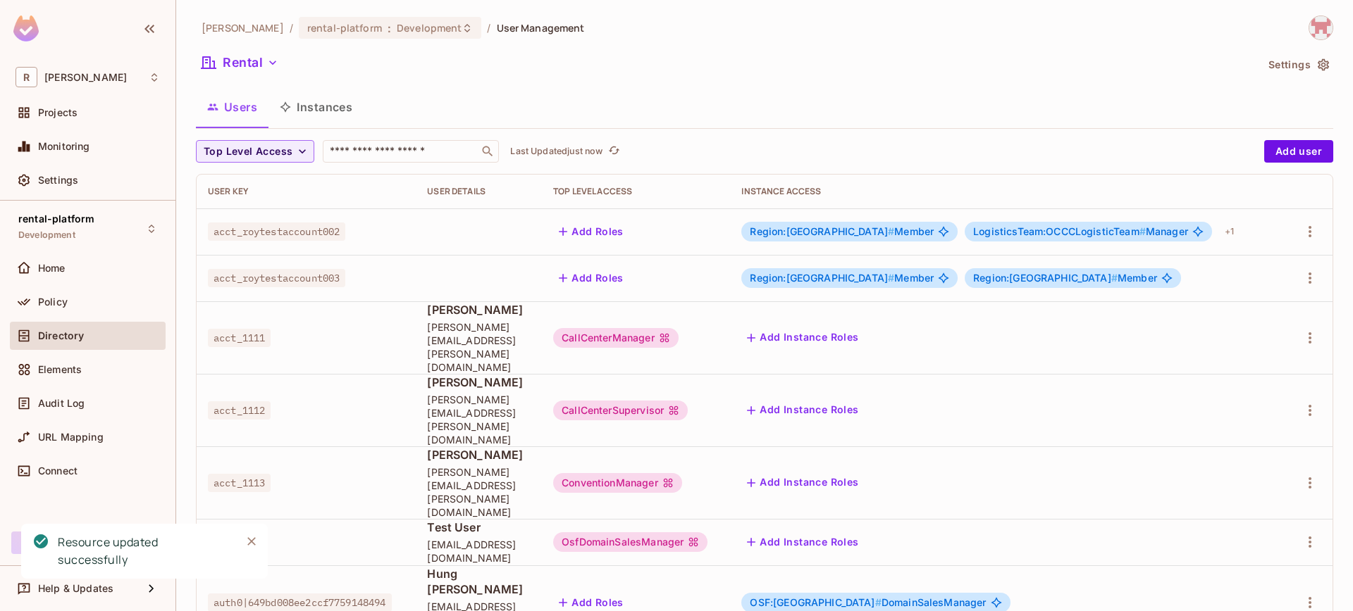
click at [345, 113] on button "Instances" at bounding box center [315, 106] width 95 height 35
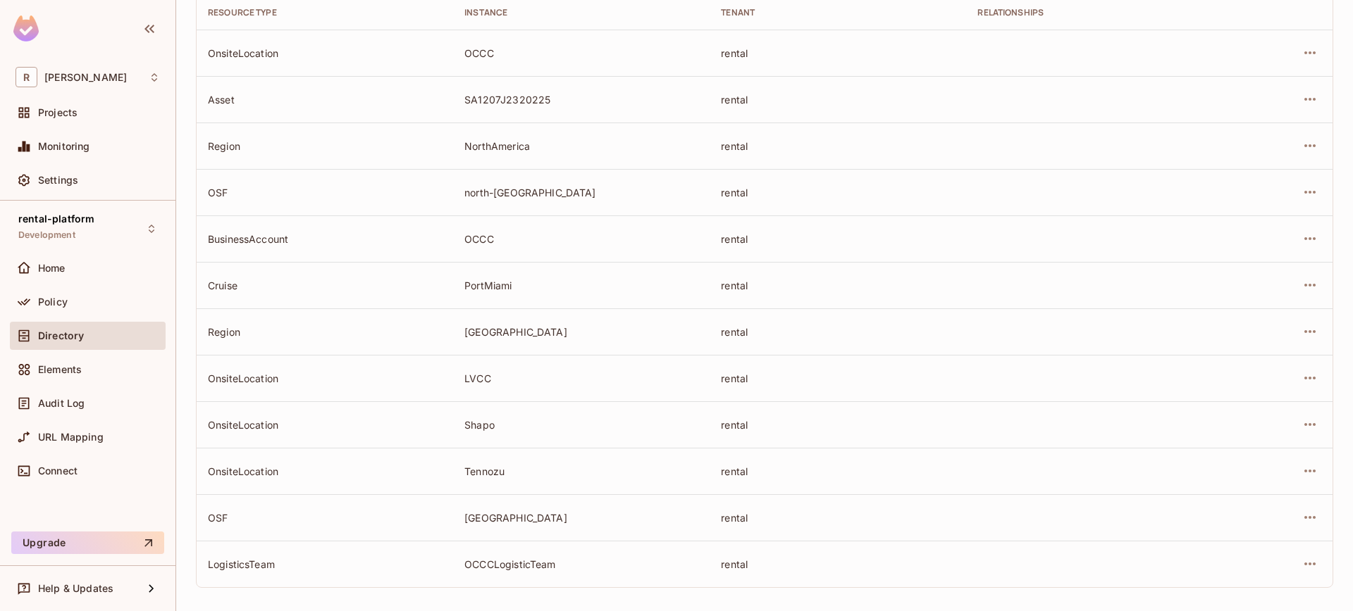
scroll to position [187, 0]
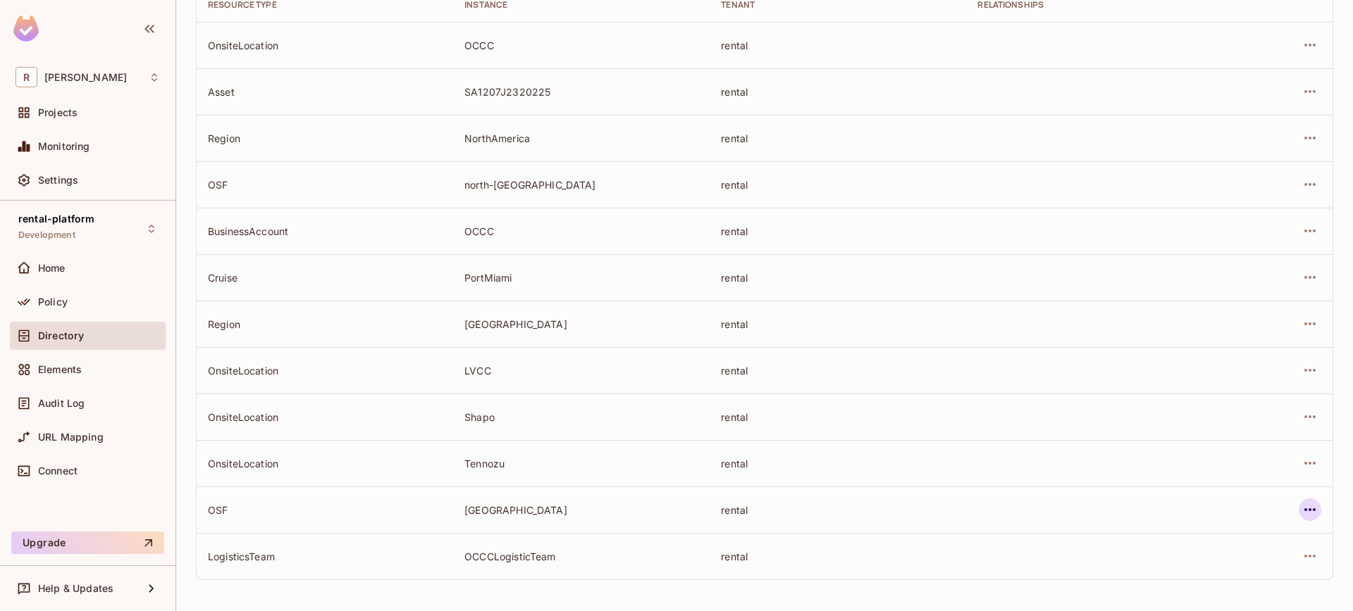
click at [1309, 506] on button "button" at bounding box center [1309, 510] width 23 height 23
click at [1217, 516] on div "Edit Resource Instance" at bounding box center [1216, 517] width 110 height 14
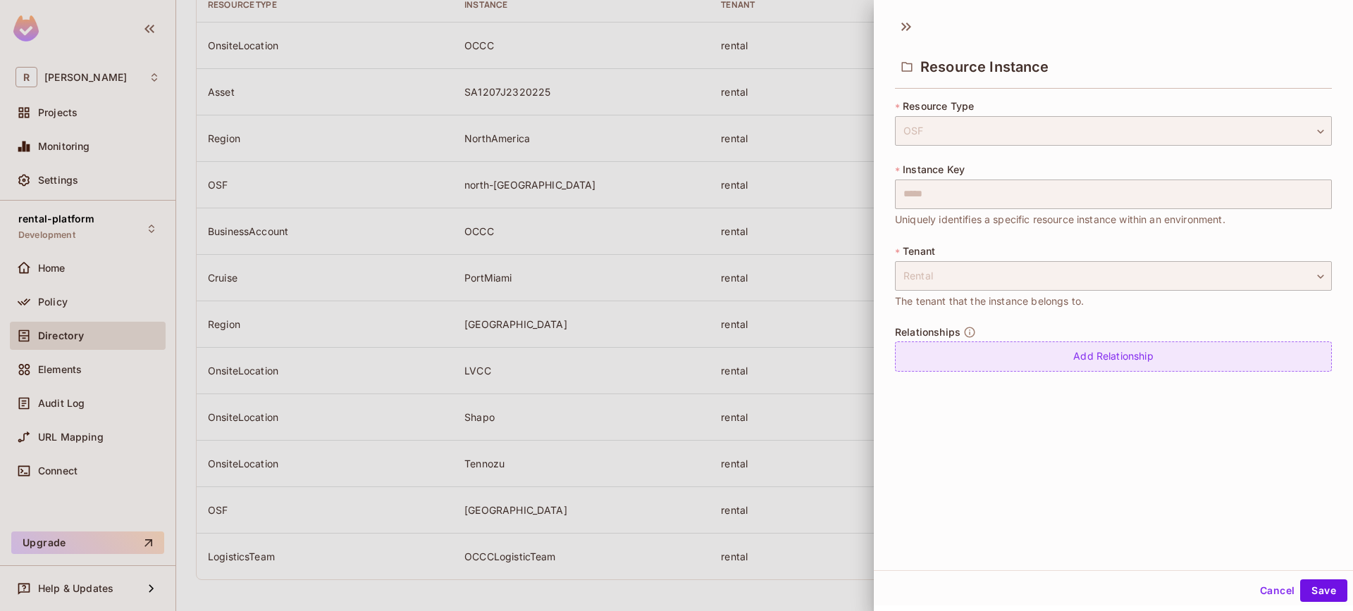
click at [1080, 370] on div "Add Relationship" at bounding box center [1113, 357] width 437 height 30
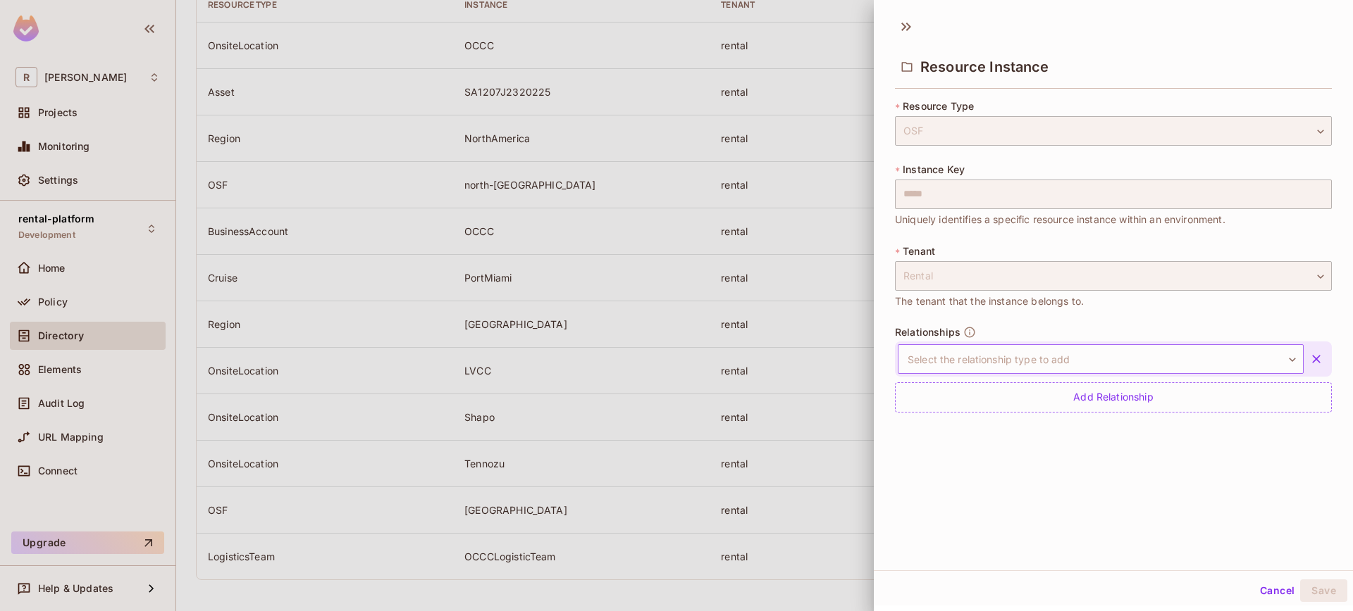
click at [1031, 354] on body "R roy-poc Projects Monitoring Settings rental-platform Development Home Policy …" at bounding box center [676, 305] width 1353 height 611
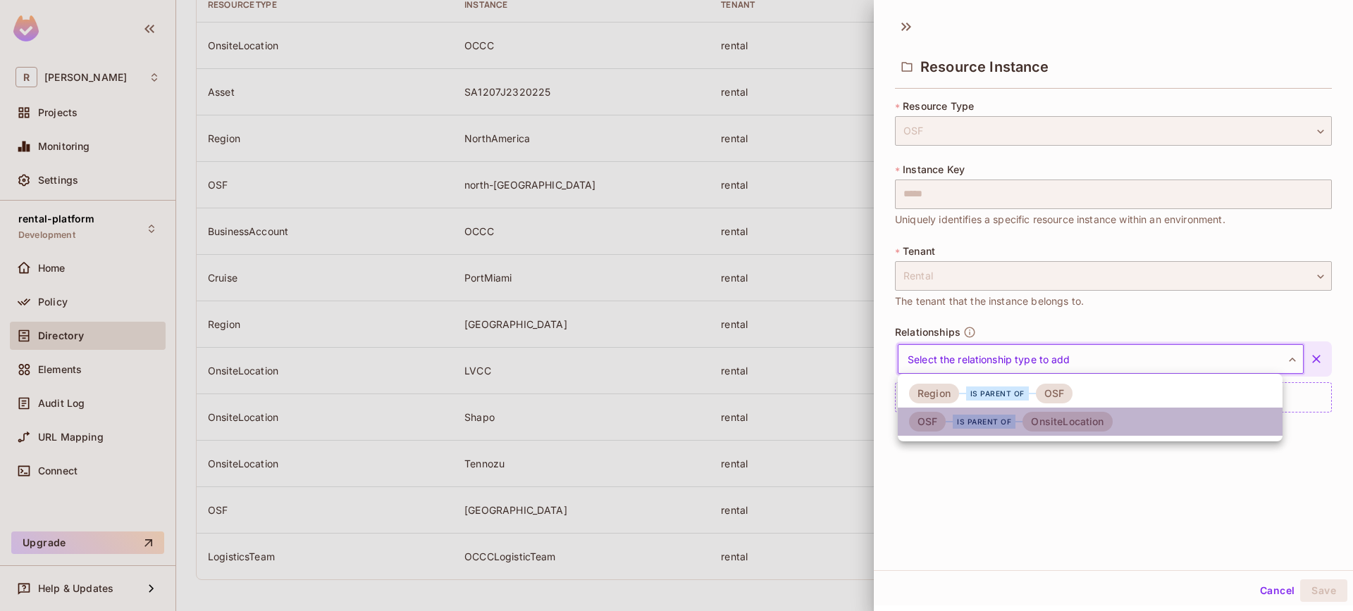
click at [979, 417] on div "is parent of" at bounding box center [983, 422] width 63 height 14
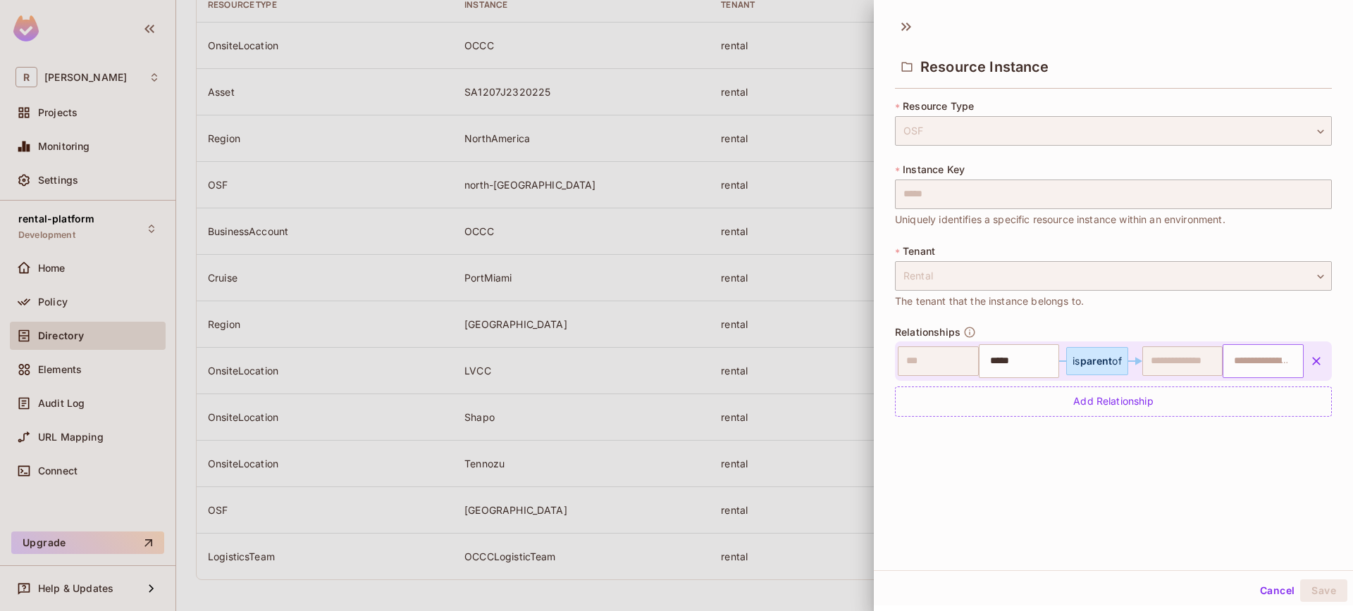
click at [1245, 360] on input "text" at bounding box center [1261, 361] width 72 height 28
type input "*******"
click at [1302, 569] on div "Resource Instance * Resource Type OSF *** ​ * Instance Key ***** ​ Uniquely ide…" at bounding box center [1113, 290] width 479 height 561
click at [1315, 597] on button "Save" at bounding box center [1323, 591] width 47 height 23
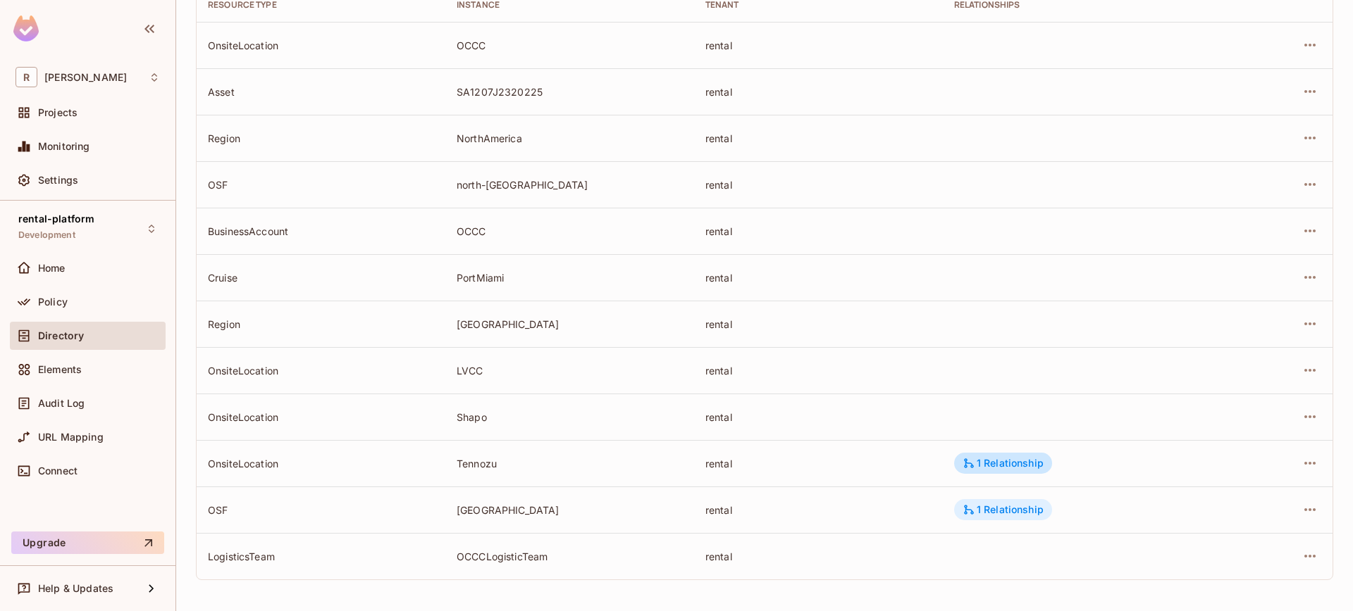
click at [1002, 506] on div "1 Relationship" at bounding box center [1002, 510] width 81 height 13
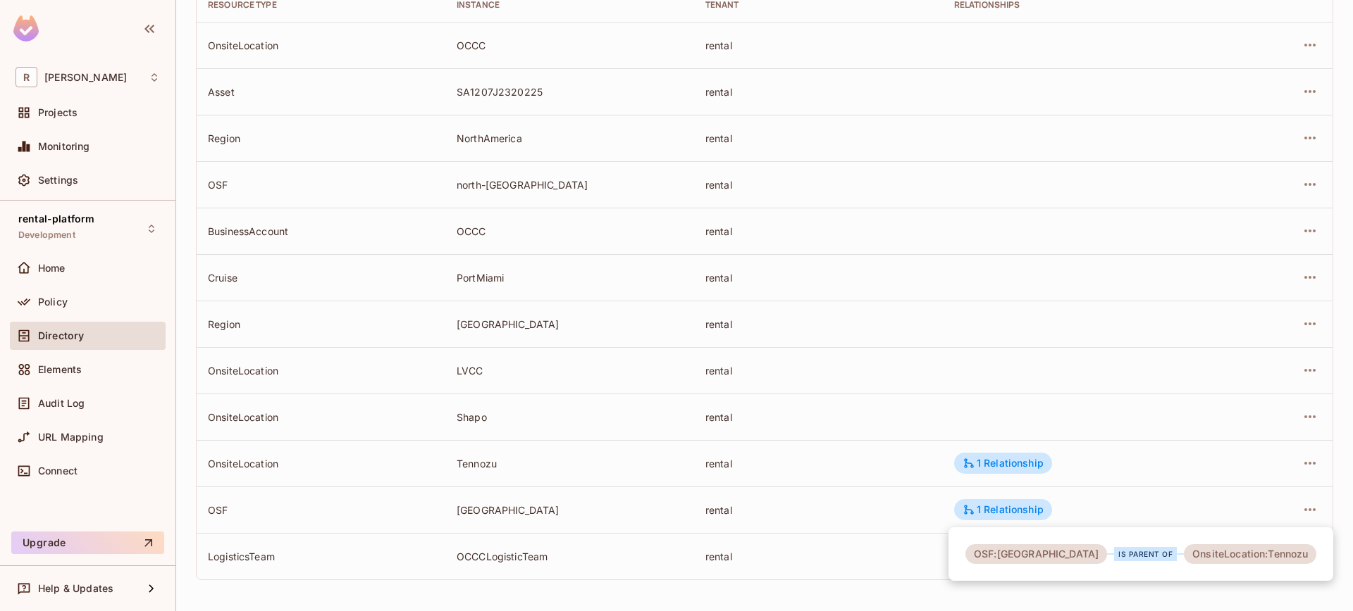
click at [1286, 507] on div at bounding box center [676, 305] width 1353 height 611
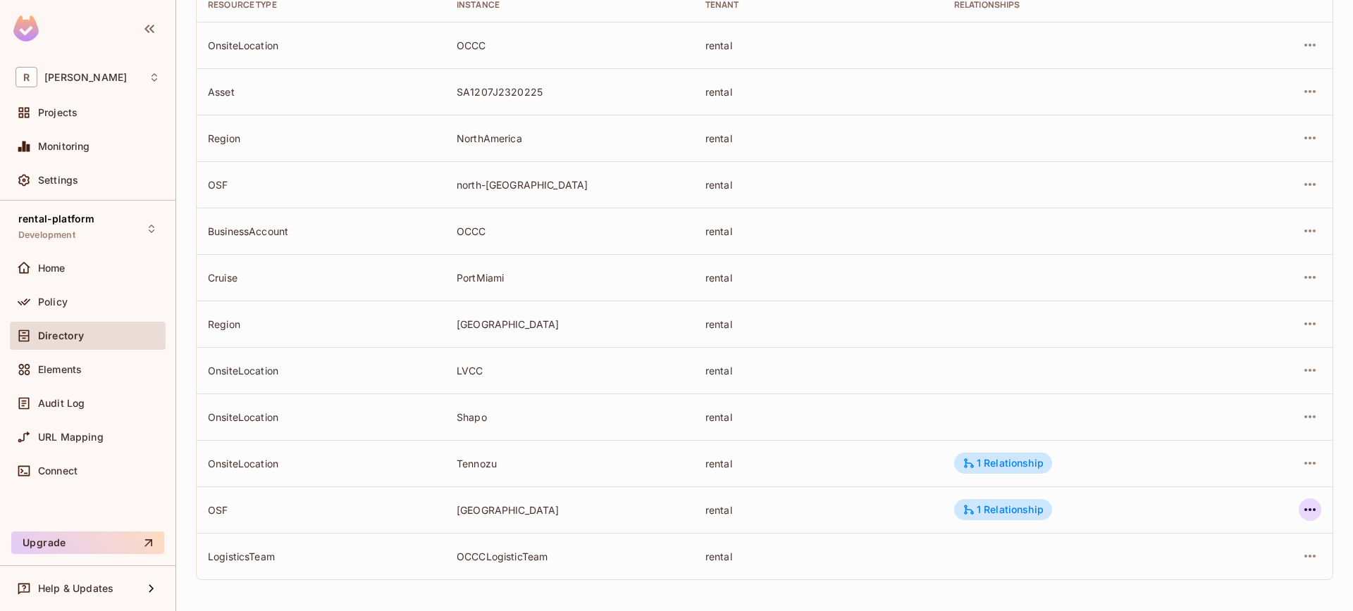
click at [1304, 509] on icon "button" at bounding box center [1309, 510] width 11 height 3
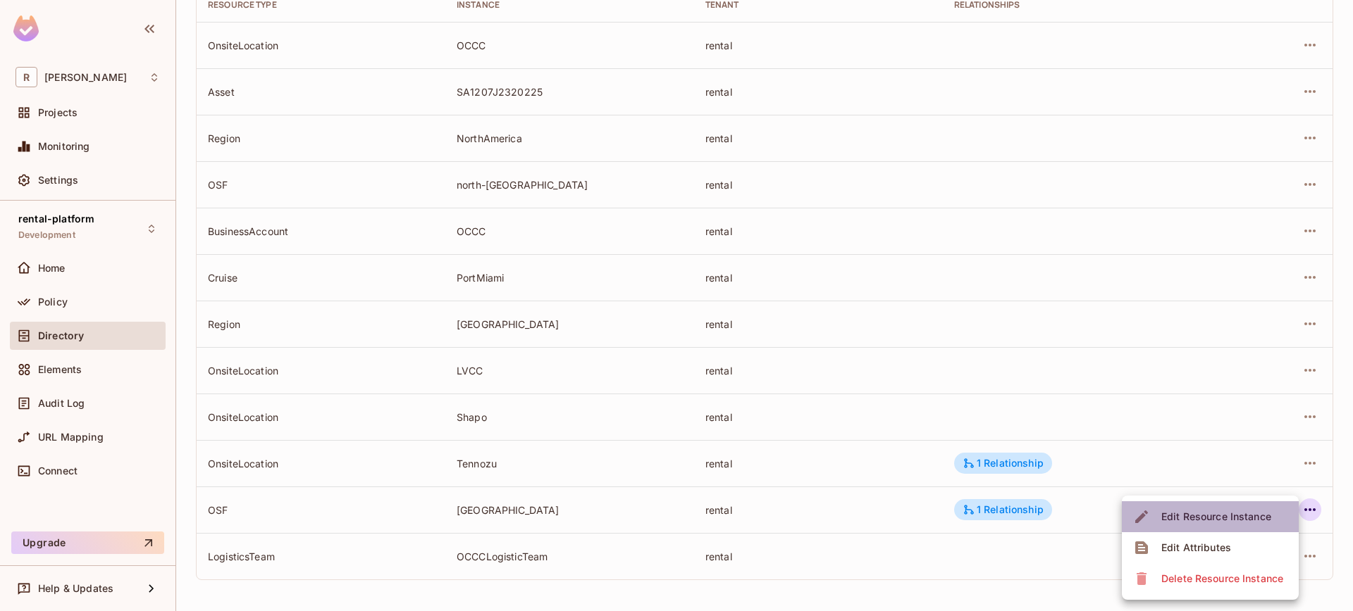
click at [1176, 523] on div "Edit Resource Instance" at bounding box center [1216, 517] width 110 height 14
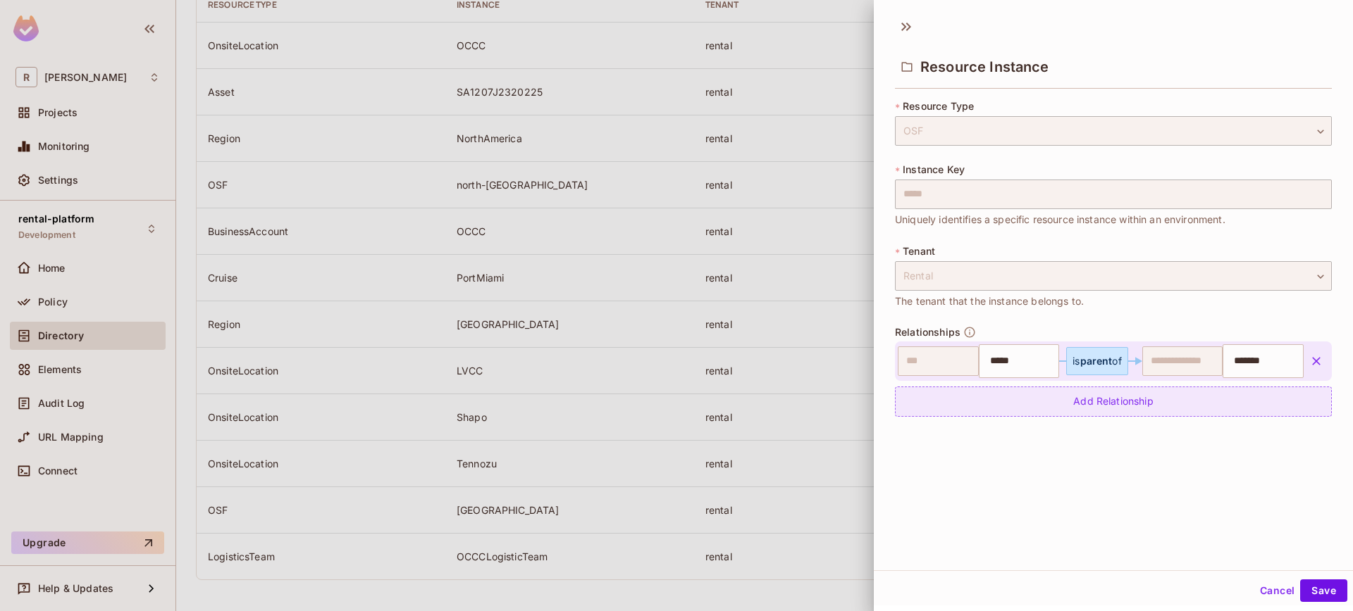
click at [1128, 406] on div "Add Relationship" at bounding box center [1113, 402] width 437 height 30
click at [1014, 395] on body "R roy-poc Projects Monitoring Settings rental-platform Development Home Policy …" at bounding box center [676, 305] width 1353 height 611
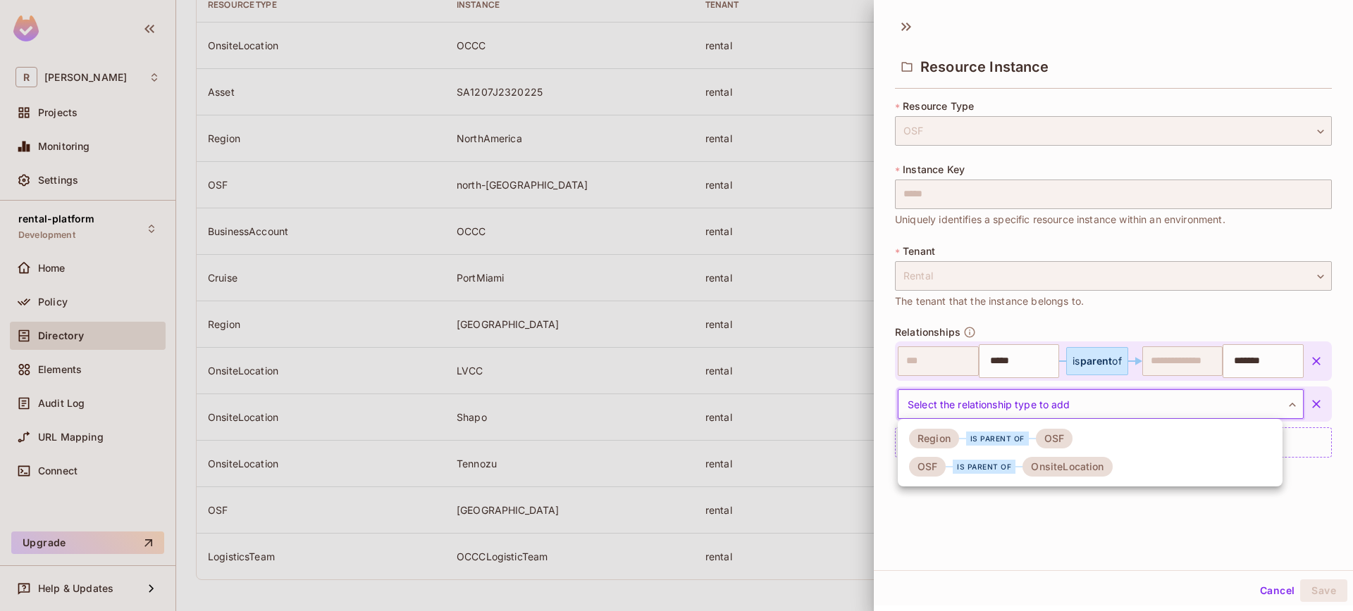
click at [963, 471] on div "is parent of" at bounding box center [983, 467] width 63 height 14
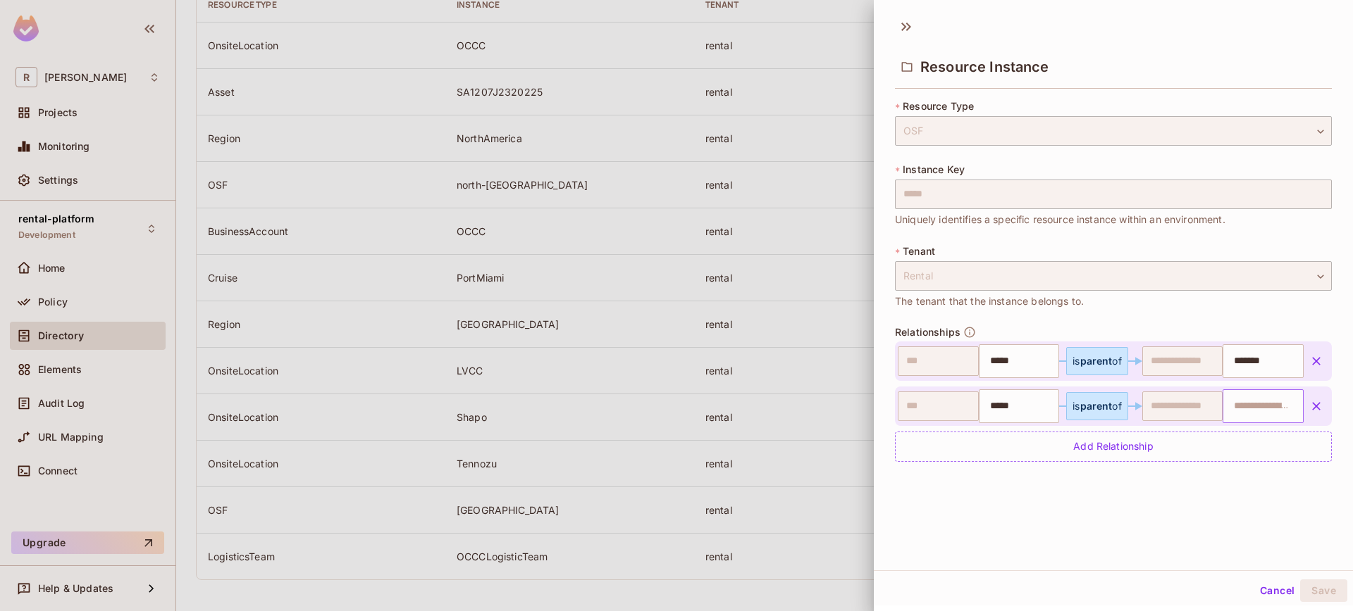
click at [1237, 403] on input "text" at bounding box center [1261, 406] width 72 height 28
type input "*****"
click at [1256, 530] on div "Resource Instance * Resource Type OSF *** ​ * Instance Key ***** ​ Uniquely ide…" at bounding box center [1113, 290] width 479 height 561
click at [1328, 592] on button "Save" at bounding box center [1323, 591] width 47 height 23
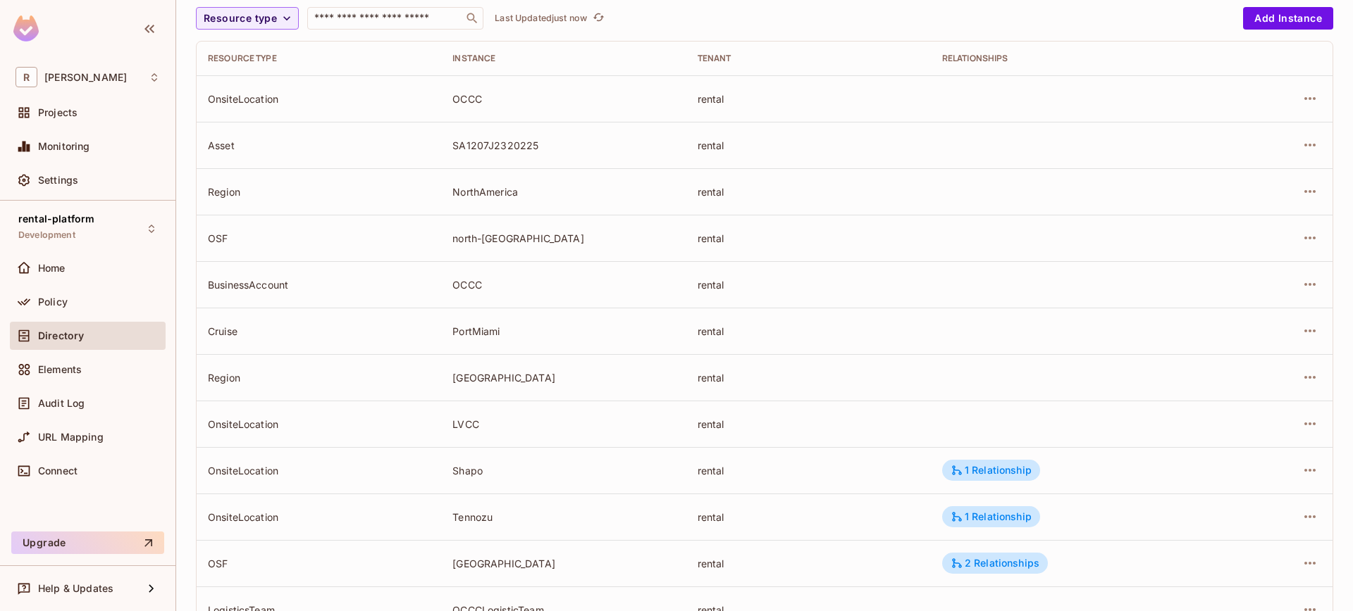
scroll to position [109, 0]
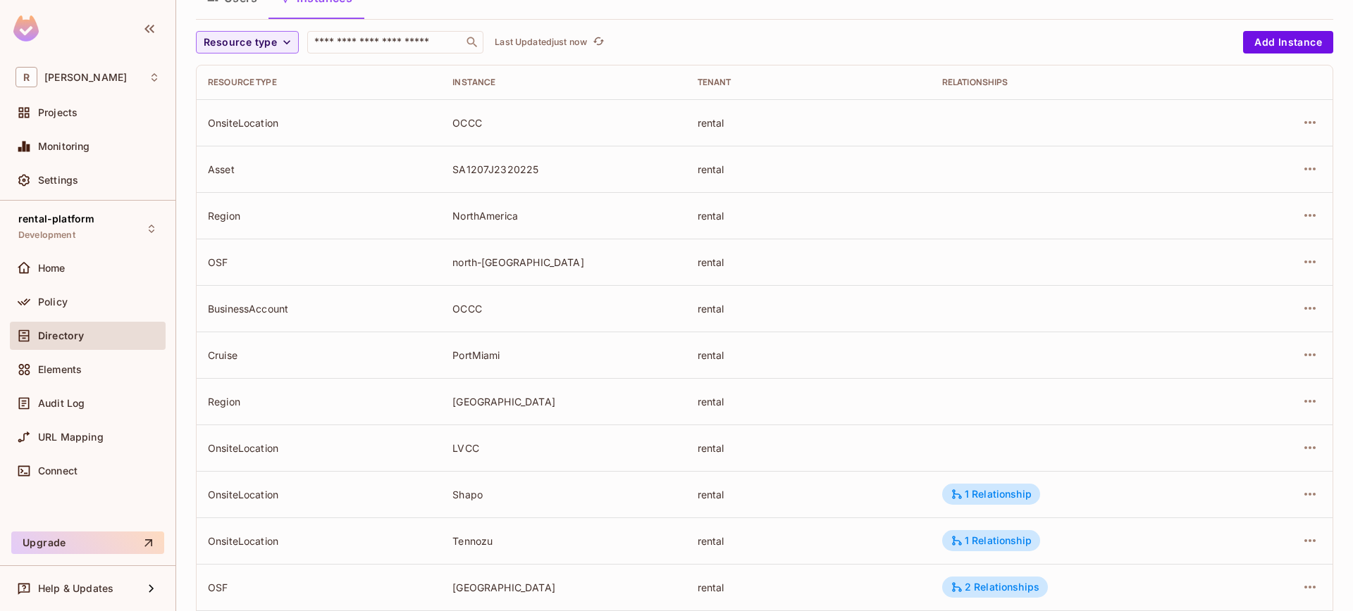
click at [963, 250] on td at bounding box center [1079, 262] width 297 height 46
click at [1305, 259] on icon "button" at bounding box center [1309, 262] width 17 height 17
click at [1220, 299] on div "Edit Resource Instance" at bounding box center [1216, 294] width 110 height 14
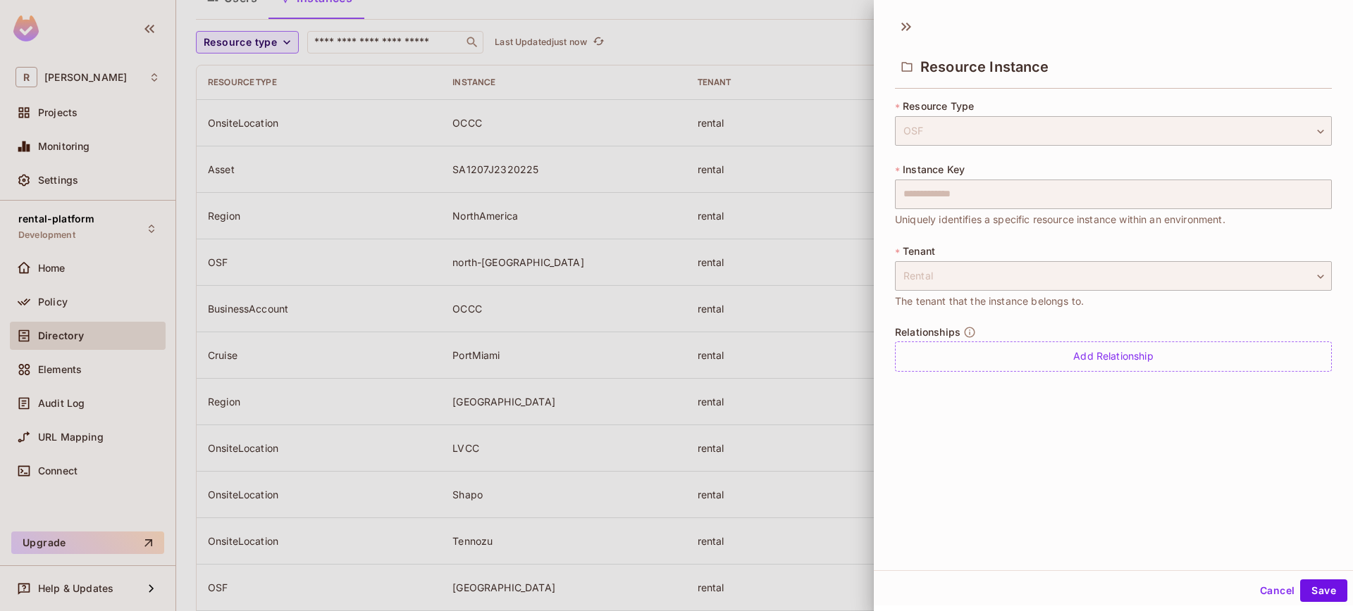
click at [1029, 340] on div "Relationships Add Relationship" at bounding box center [1113, 349] width 437 height 46
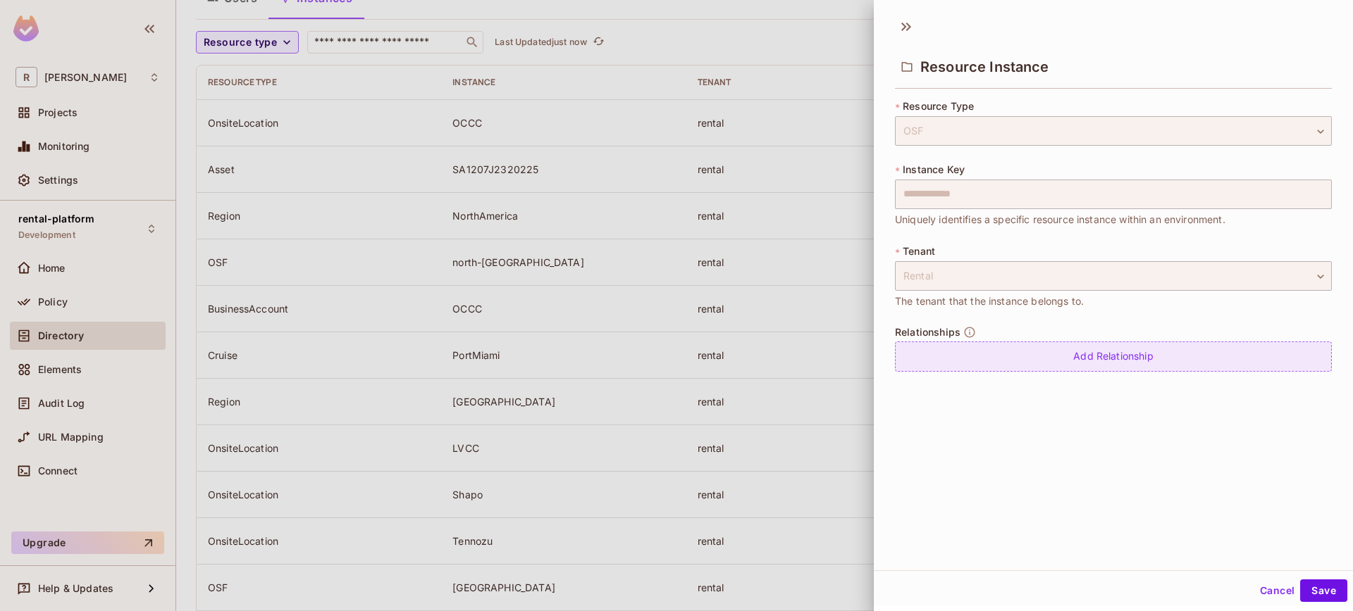
click at [1028, 354] on div "Add Relationship" at bounding box center [1113, 357] width 437 height 30
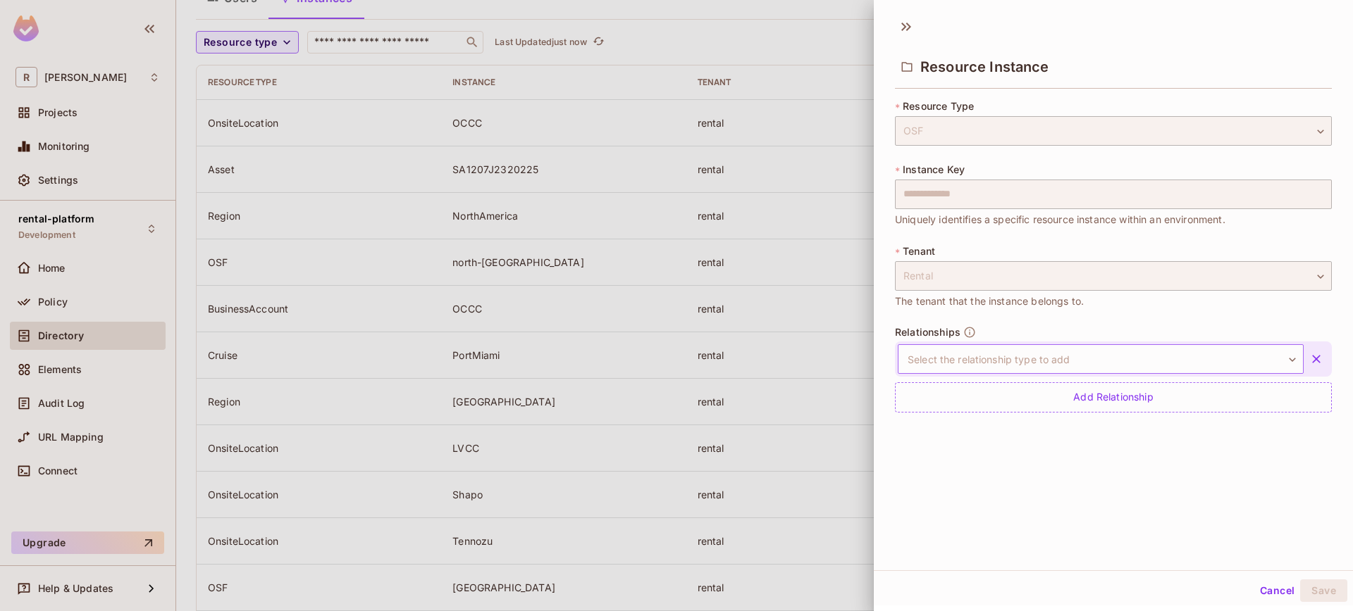
click at [986, 352] on body "**********" at bounding box center [676, 305] width 1353 height 611
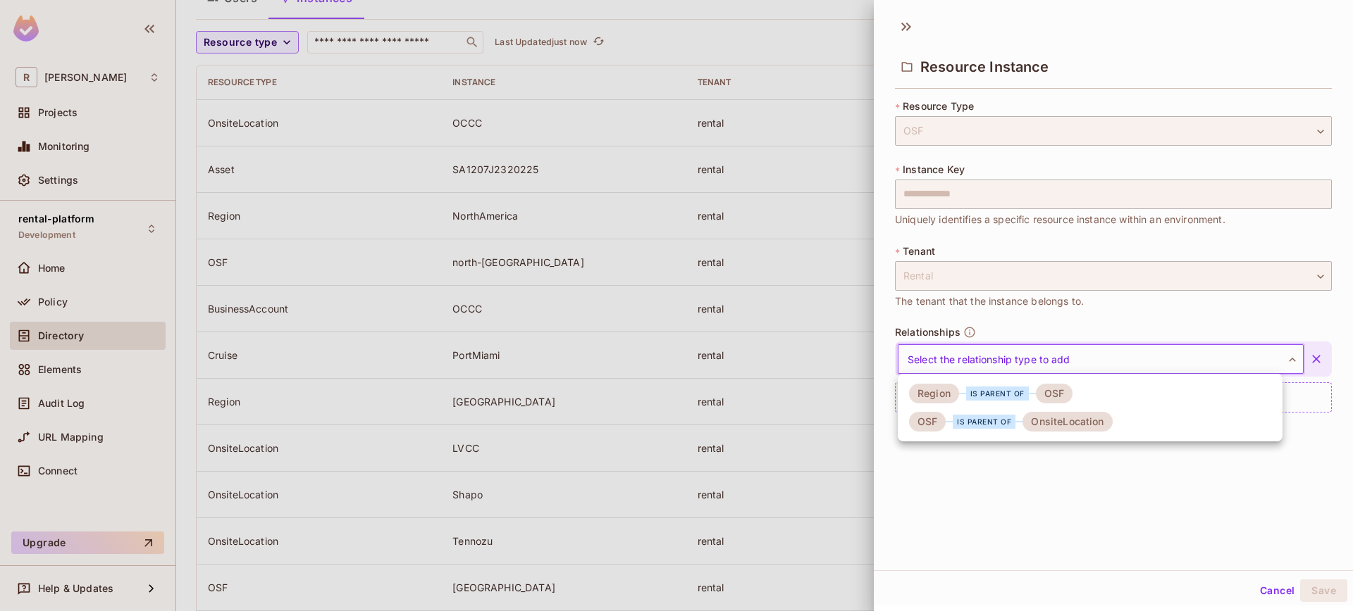
click at [974, 428] on div "is parent of" at bounding box center [983, 422] width 63 height 14
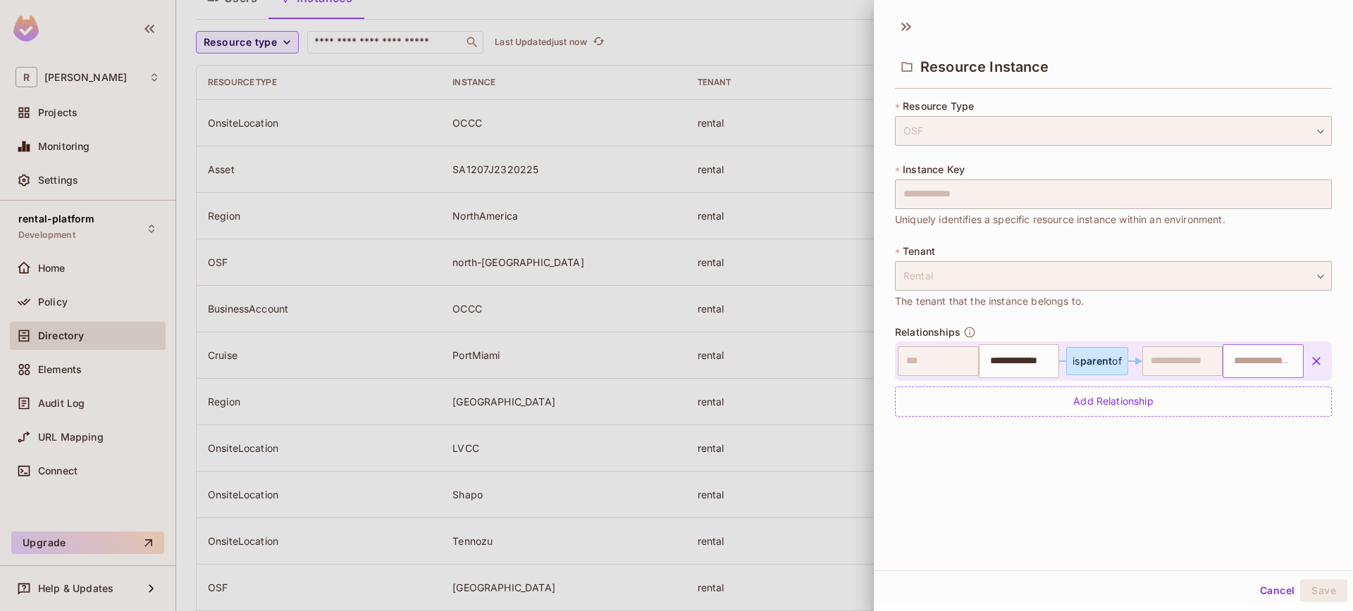
click at [1260, 359] on input "text" at bounding box center [1261, 361] width 72 height 28
type input "****"
click at [1148, 576] on div "Cancel Save" at bounding box center [1113, 591] width 479 height 34
click at [1334, 596] on button "Save" at bounding box center [1323, 591] width 47 height 23
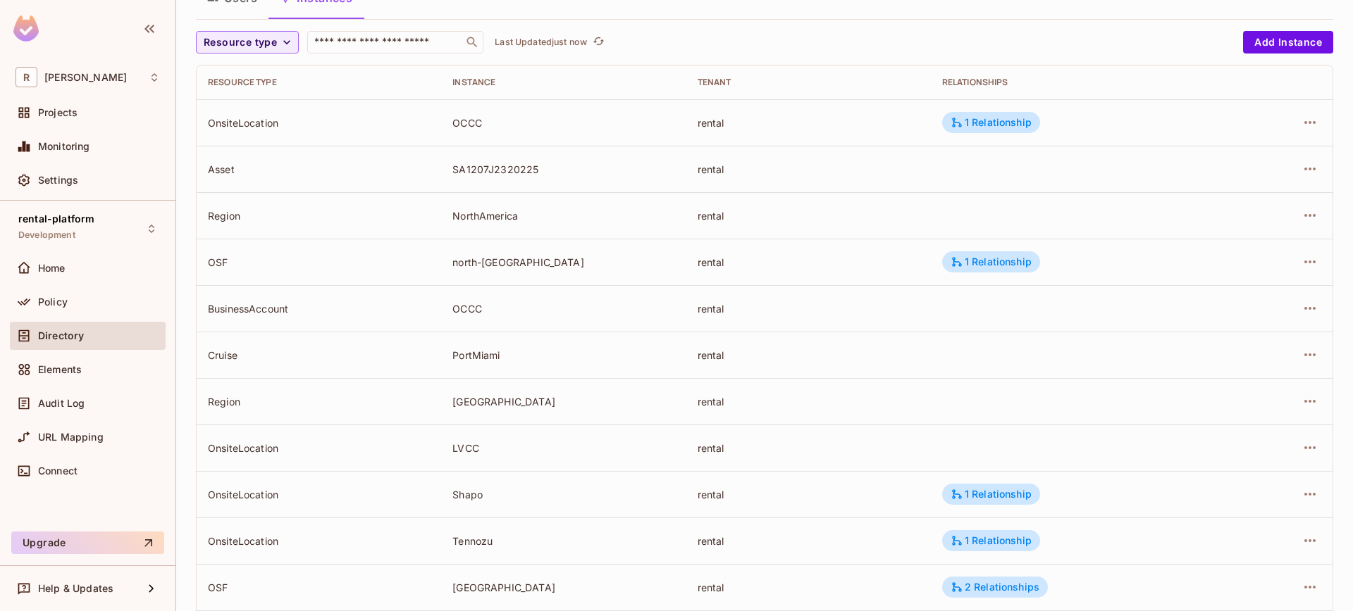
click at [1005, 106] on td "1 Relationship" at bounding box center [1079, 122] width 297 height 46
click at [973, 272] on div "1 Relationship" at bounding box center [991, 261] width 98 height 21
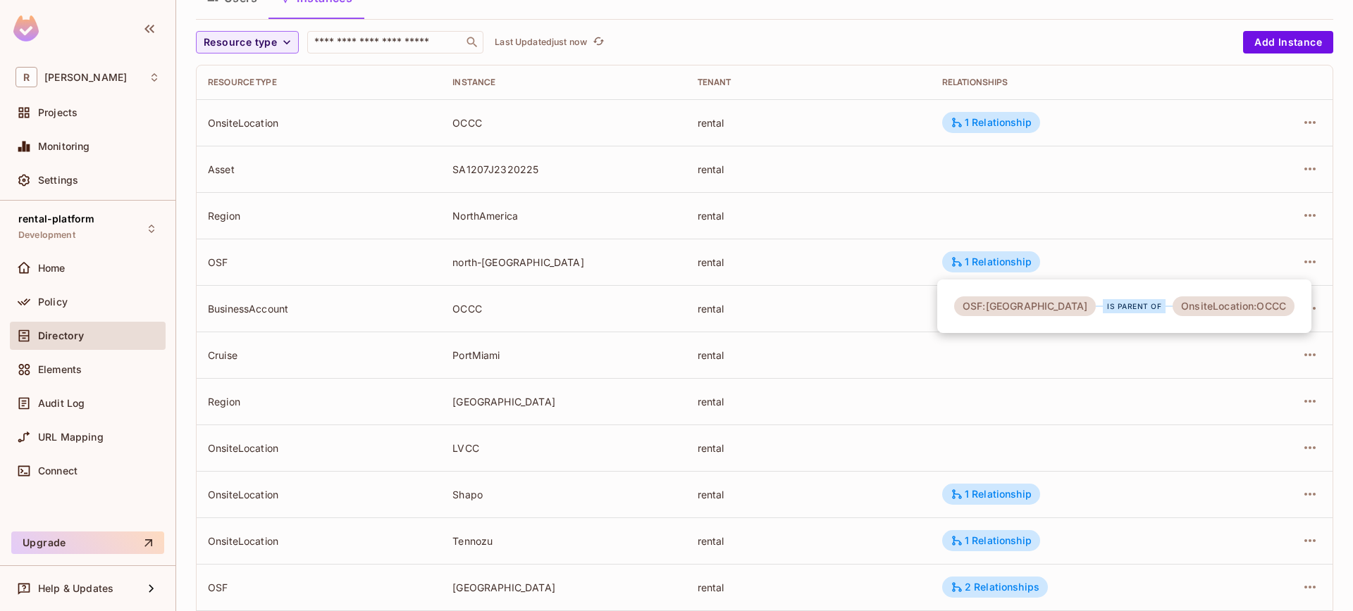
click at [1245, 263] on div at bounding box center [676, 305] width 1353 height 611
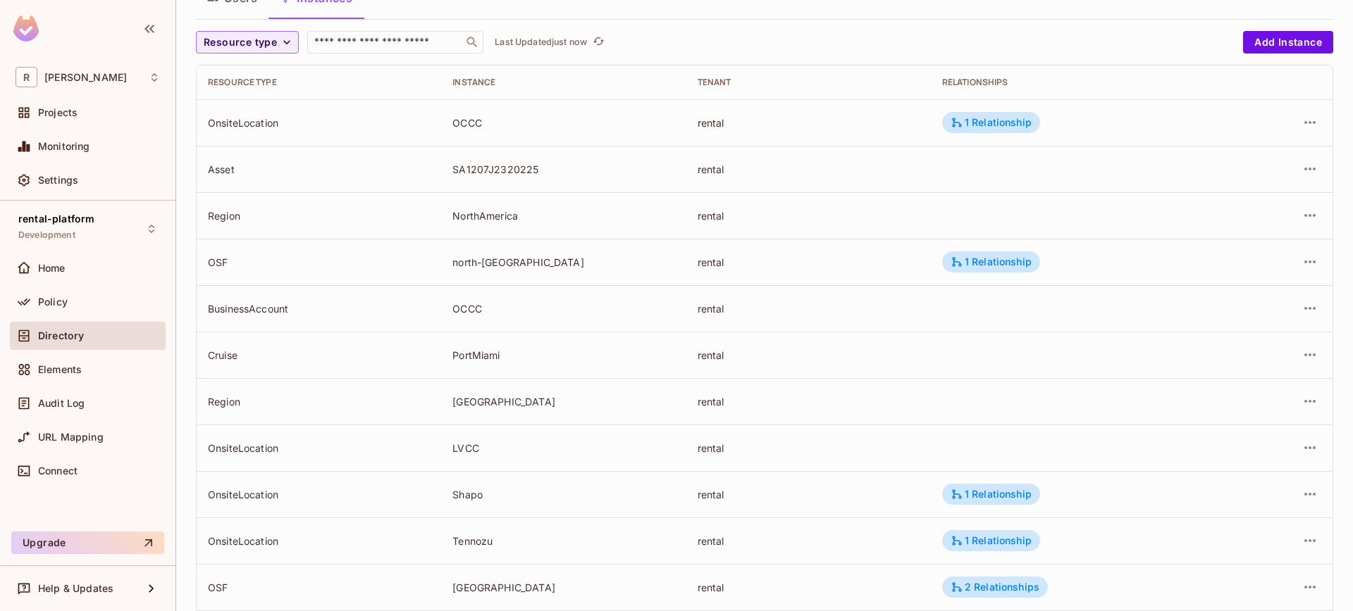
click at [1288, 255] on div "OSF:north-america is parent of OnsiteLocation:OCCC" at bounding box center [676, 305] width 1353 height 611
click at [1301, 259] on icon "button" at bounding box center [1309, 262] width 17 height 17
click at [1216, 292] on div "Edit Resource Instance" at bounding box center [1216, 294] width 110 height 14
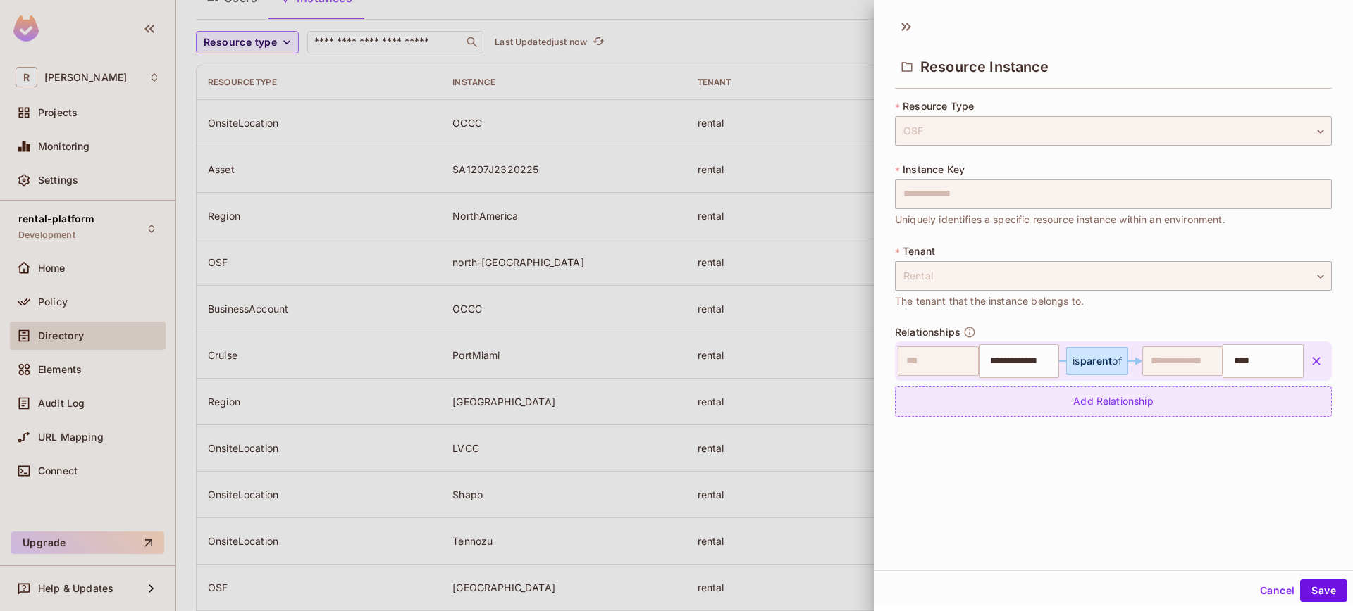
click at [1158, 407] on div "Add Relationship" at bounding box center [1113, 402] width 437 height 30
click at [1002, 404] on body "**********" at bounding box center [676, 305] width 1353 height 611
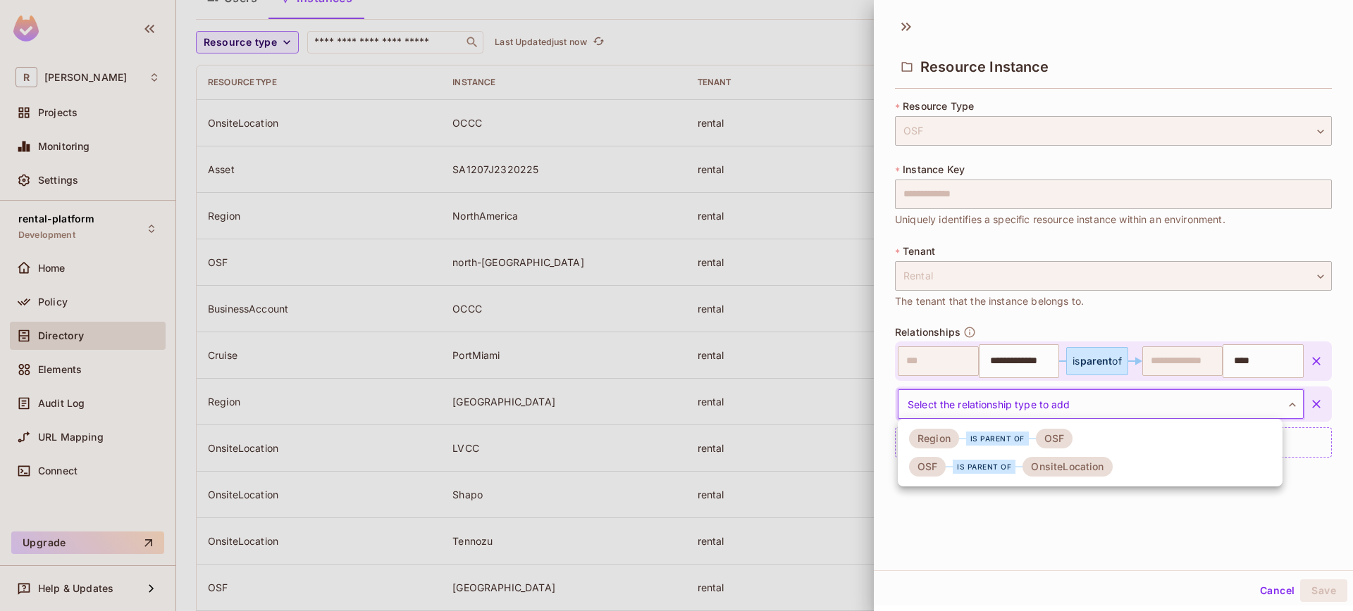
click at [999, 473] on div "is parent of" at bounding box center [983, 467] width 63 height 14
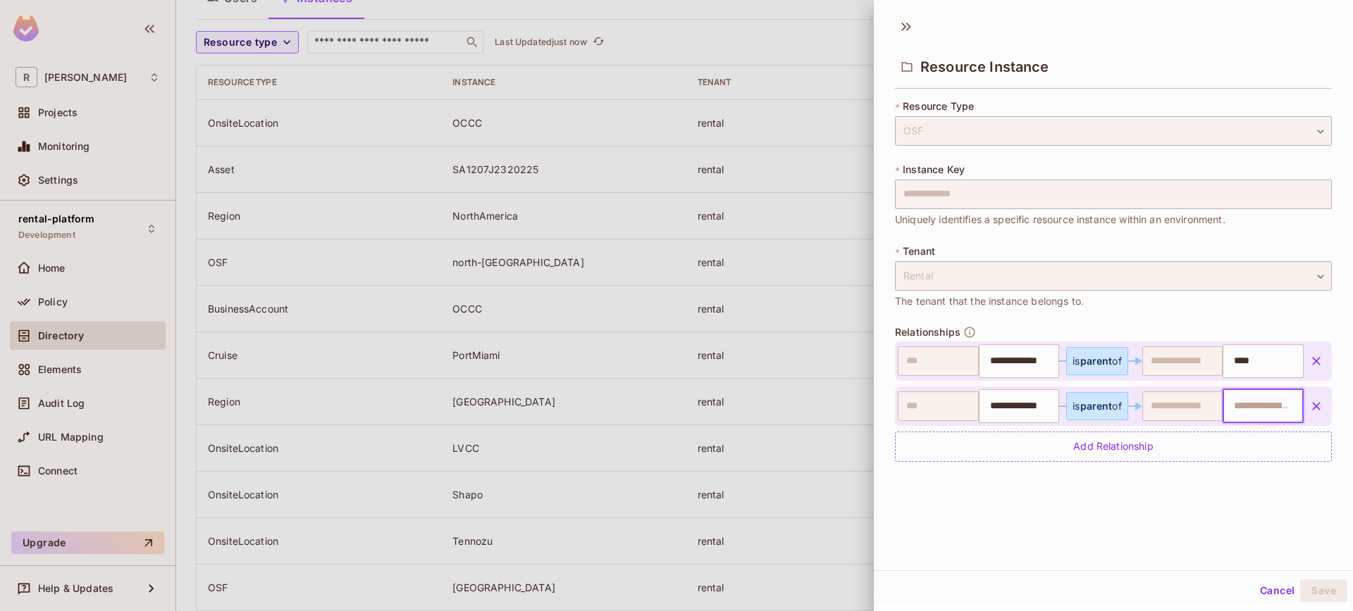
click at [1240, 406] on input "text" at bounding box center [1261, 406] width 72 height 28
type input "****"
click at [1267, 537] on div "**********" at bounding box center [1113, 290] width 479 height 561
click at [1300, 580] on button "Save" at bounding box center [1323, 591] width 47 height 23
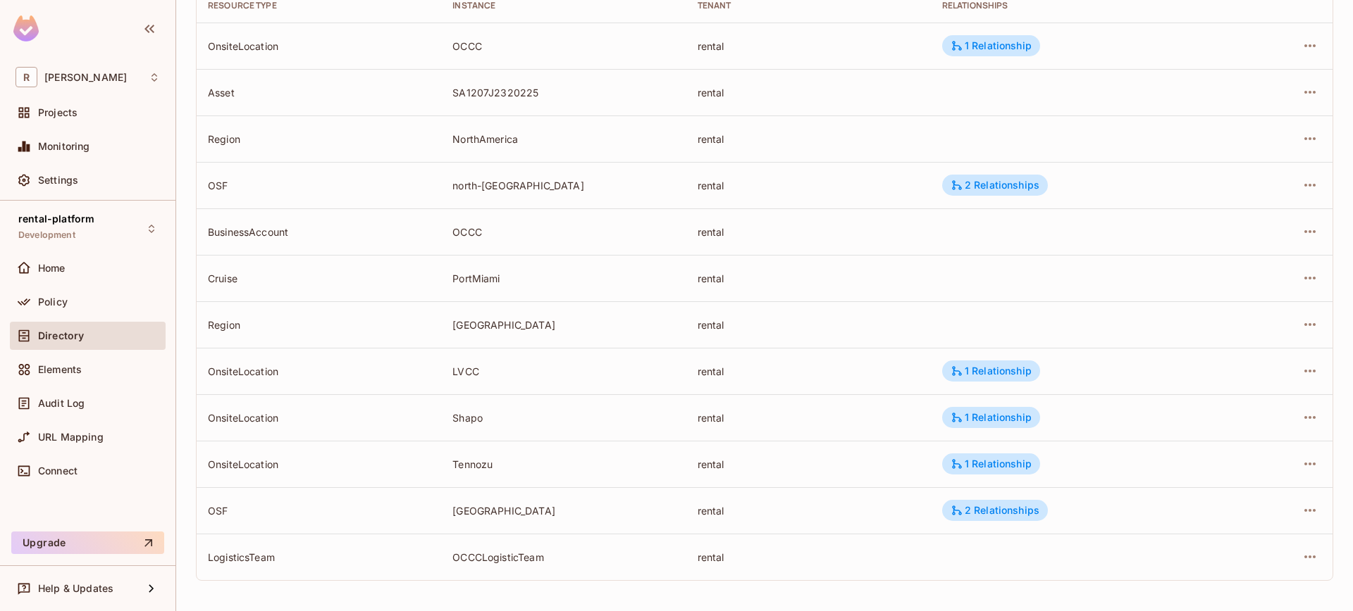
scroll to position [187, 0]
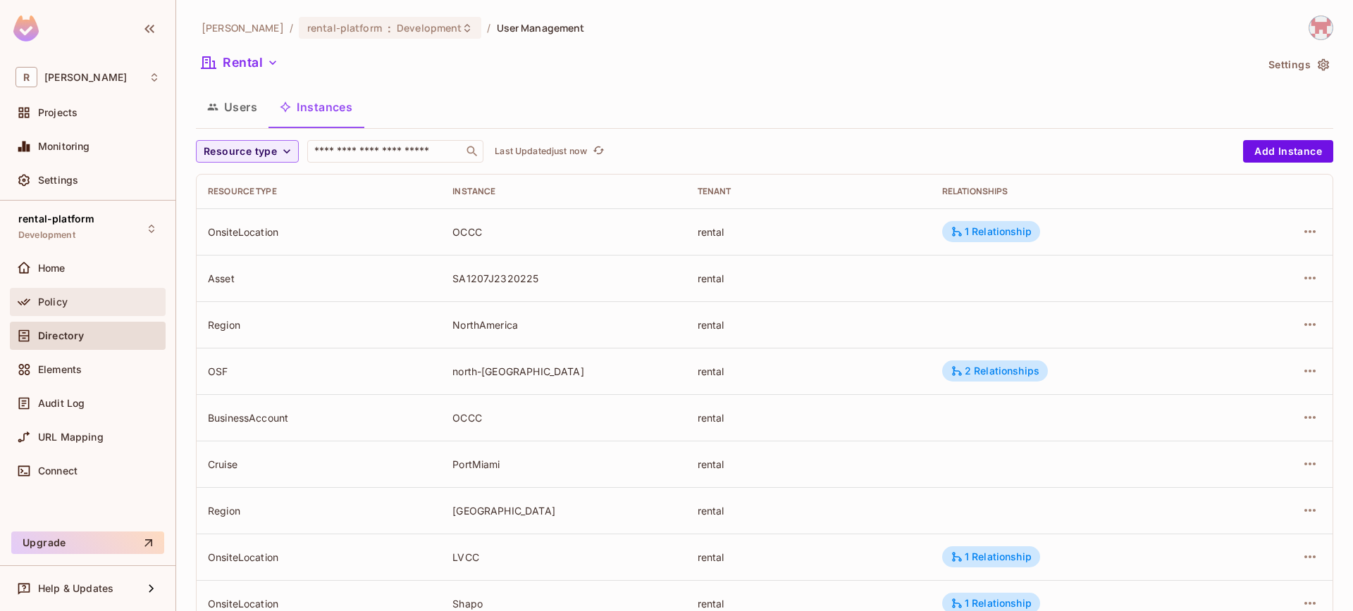
click at [101, 298] on div "Policy" at bounding box center [99, 302] width 122 height 11
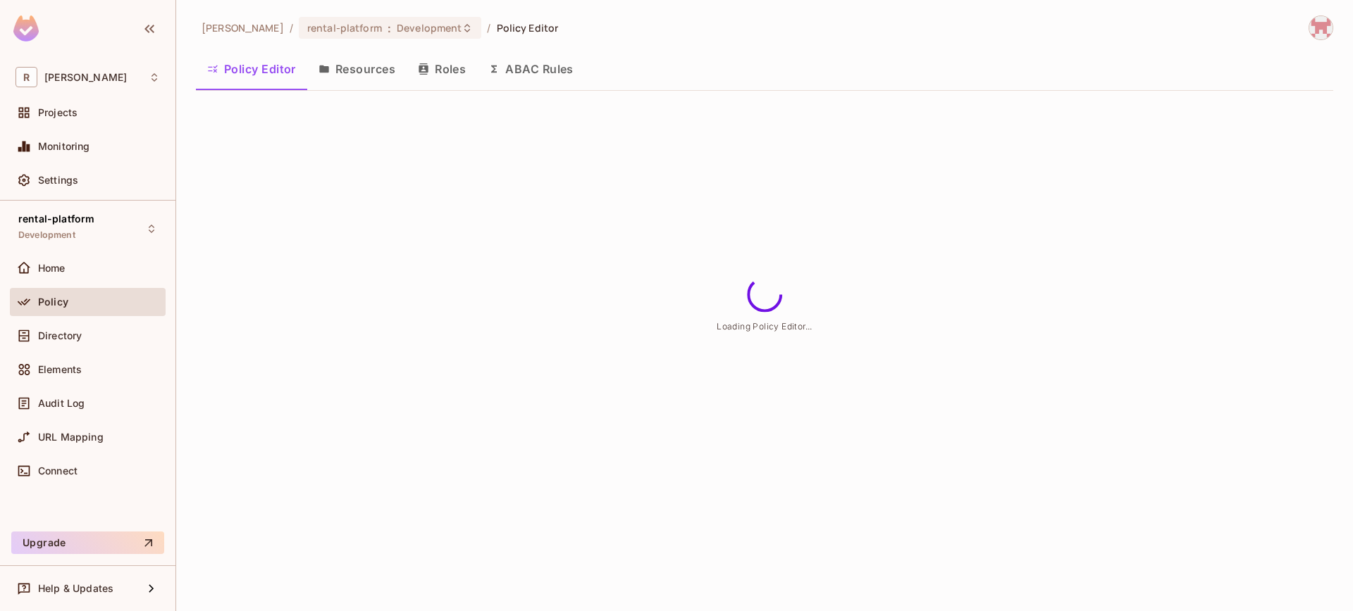
drag, startPoint x: 330, startPoint y: 73, endPoint x: 492, endPoint y: 164, distance: 185.5
click at [330, 73] on button "Resources" at bounding box center [356, 68] width 99 height 35
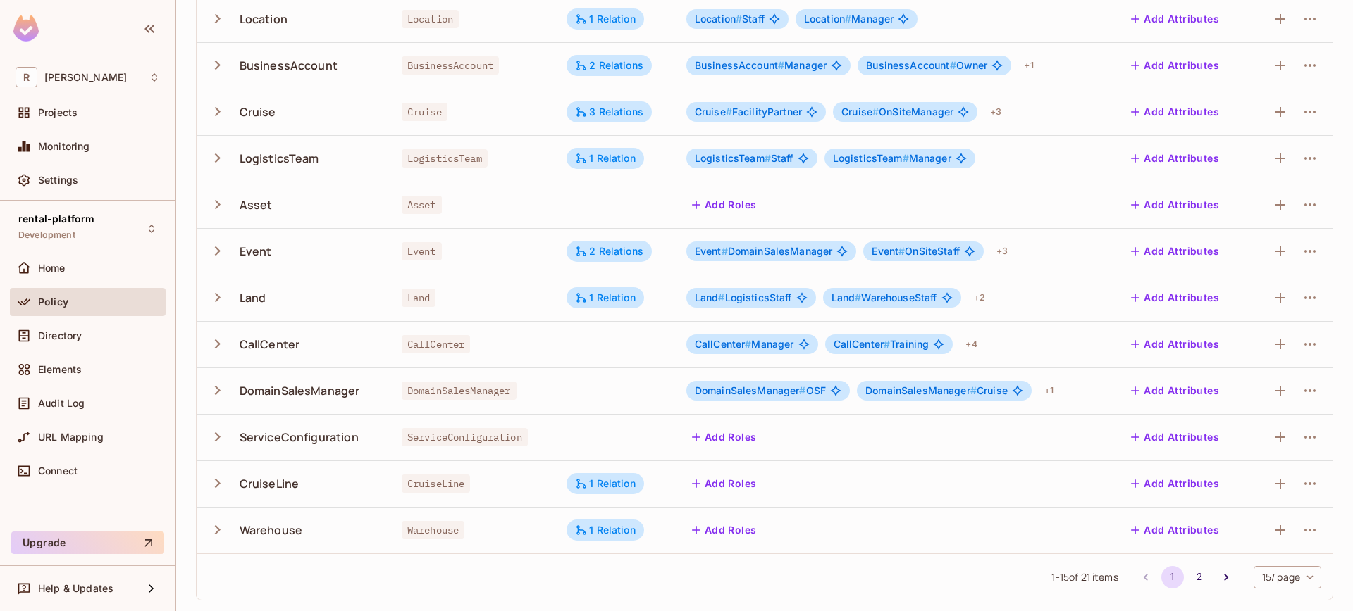
scroll to position [315, 0]
click at [1219, 573] on button "Go to next page" at bounding box center [1226, 577] width 23 height 23
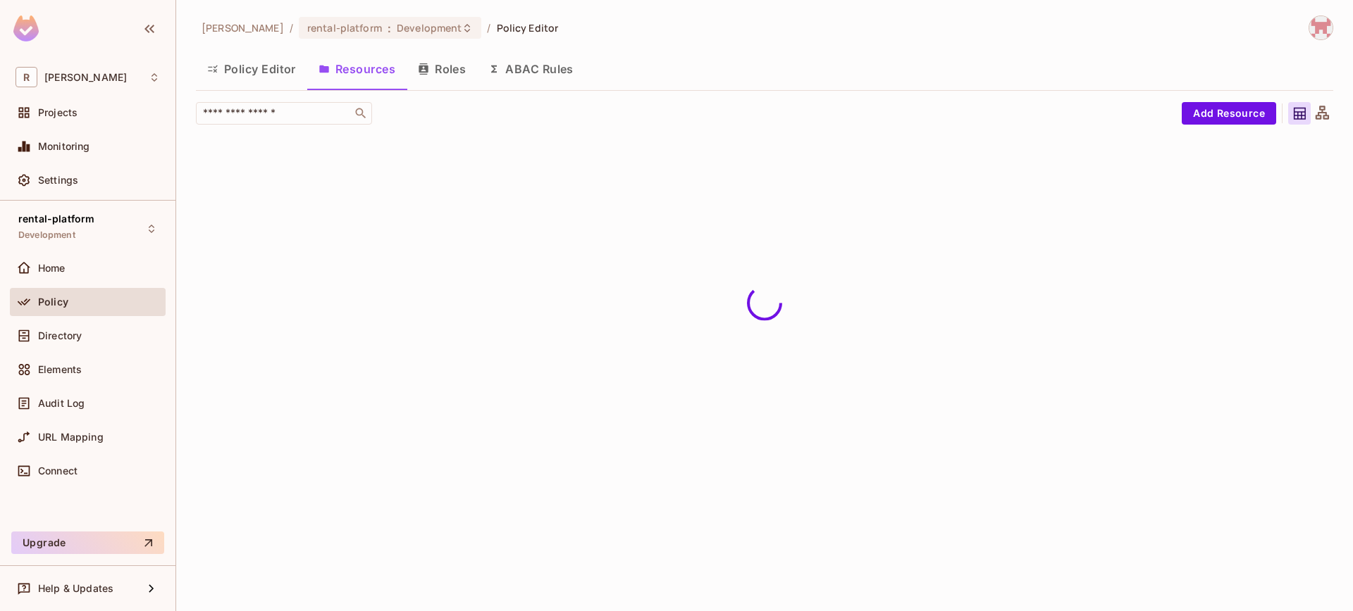
scroll to position [0, 0]
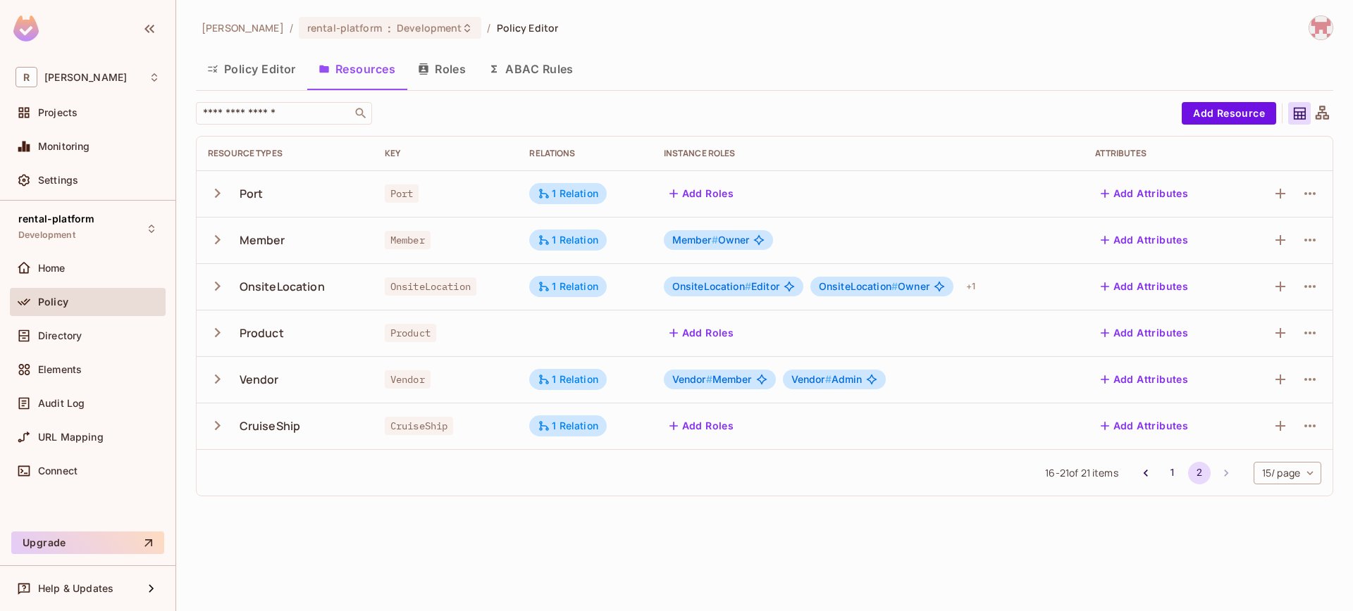
click at [1322, 288] on td at bounding box center [1285, 286] width 94 height 46
click at [1318, 290] on button "button" at bounding box center [1309, 286] width 23 height 23
click at [1235, 333] on span "Edit Resource" at bounding box center [1248, 342] width 75 height 23
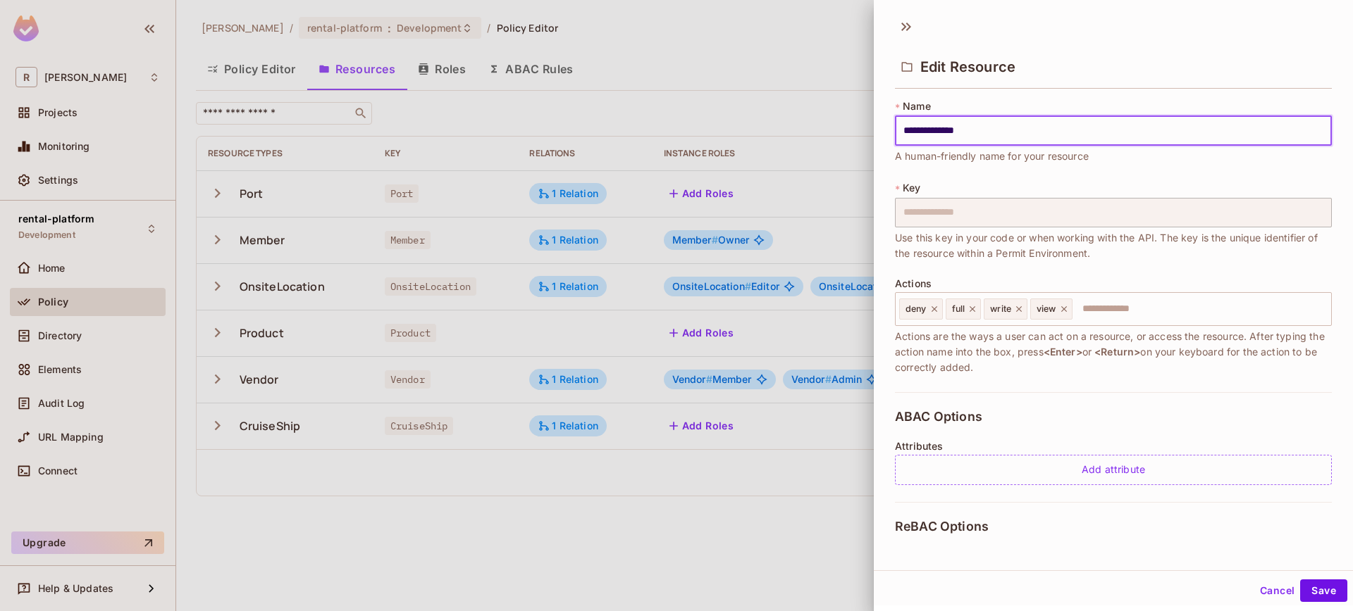
click at [1255, 600] on button "Cancel" at bounding box center [1277, 591] width 46 height 23
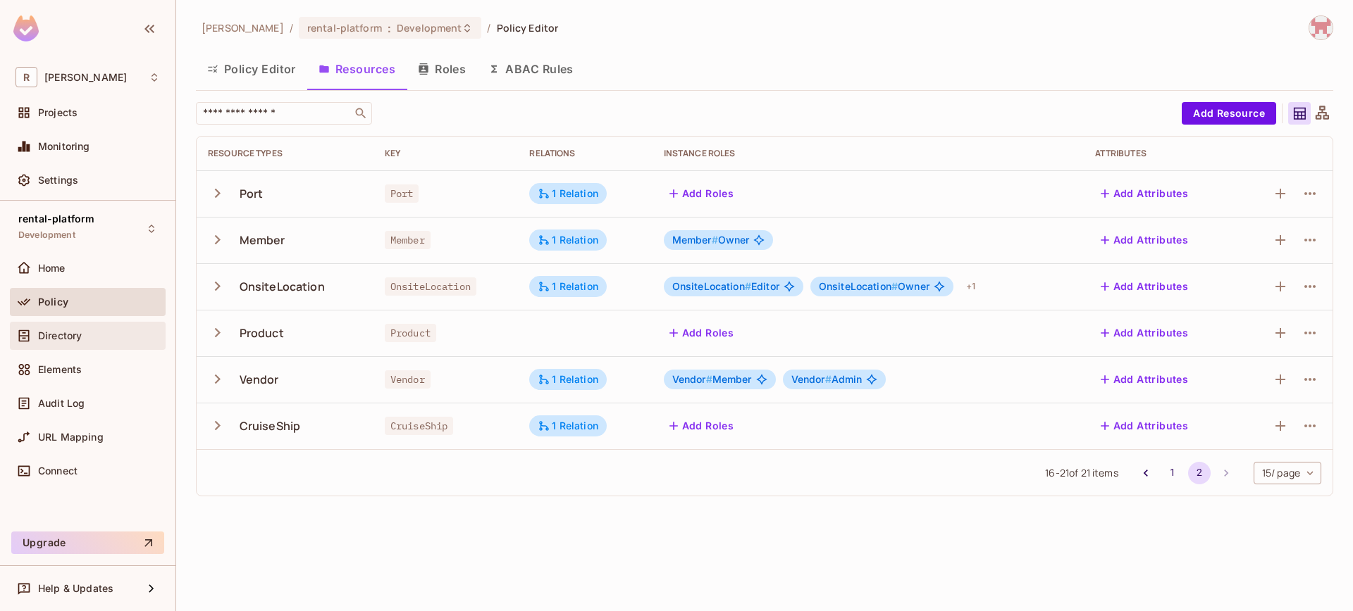
click at [95, 326] on div "Directory" at bounding box center [88, 336] width 156 height 28
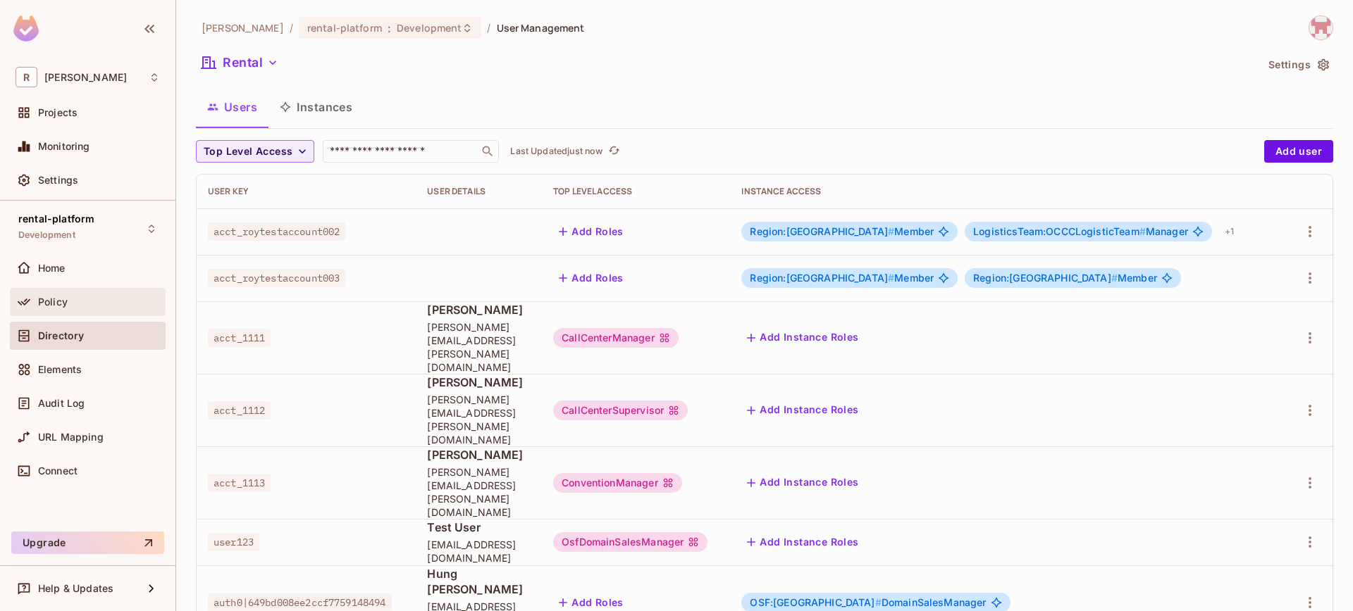
click at [92, 304] on div "Policy" at bounding box center [99, 302] width 122 height 11
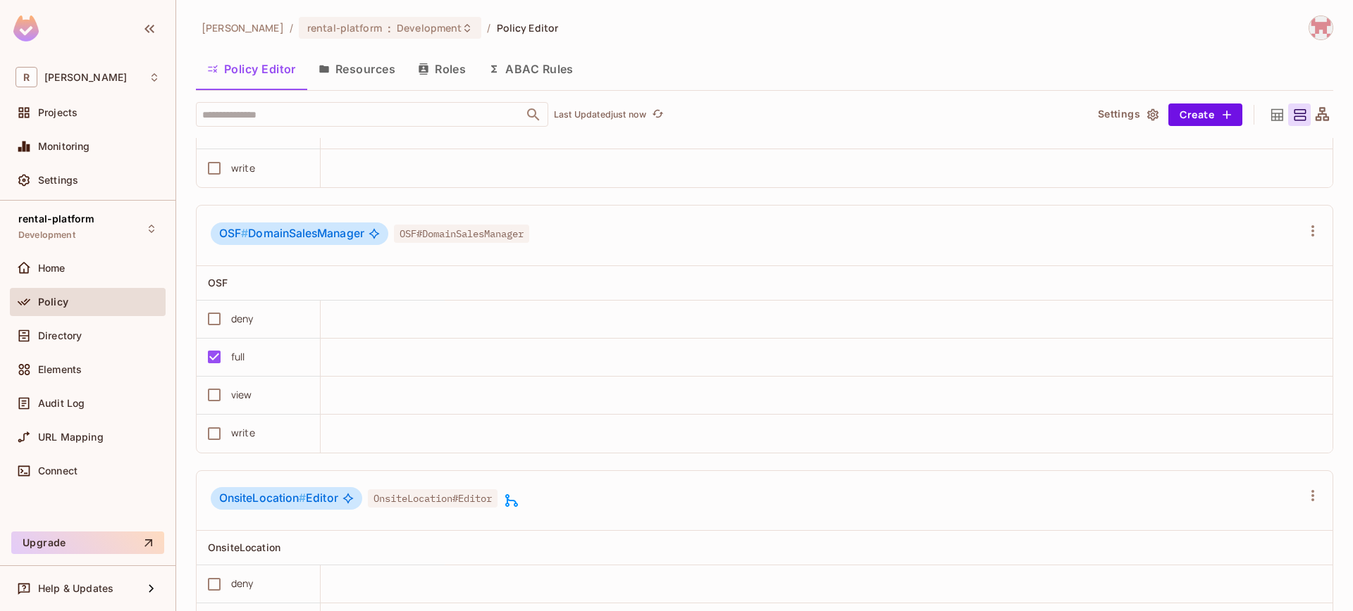
scroll to position [6258, 0]
click at [1304, 235] on icon "button" at bounding box center [1312, 228] width 17 height 17
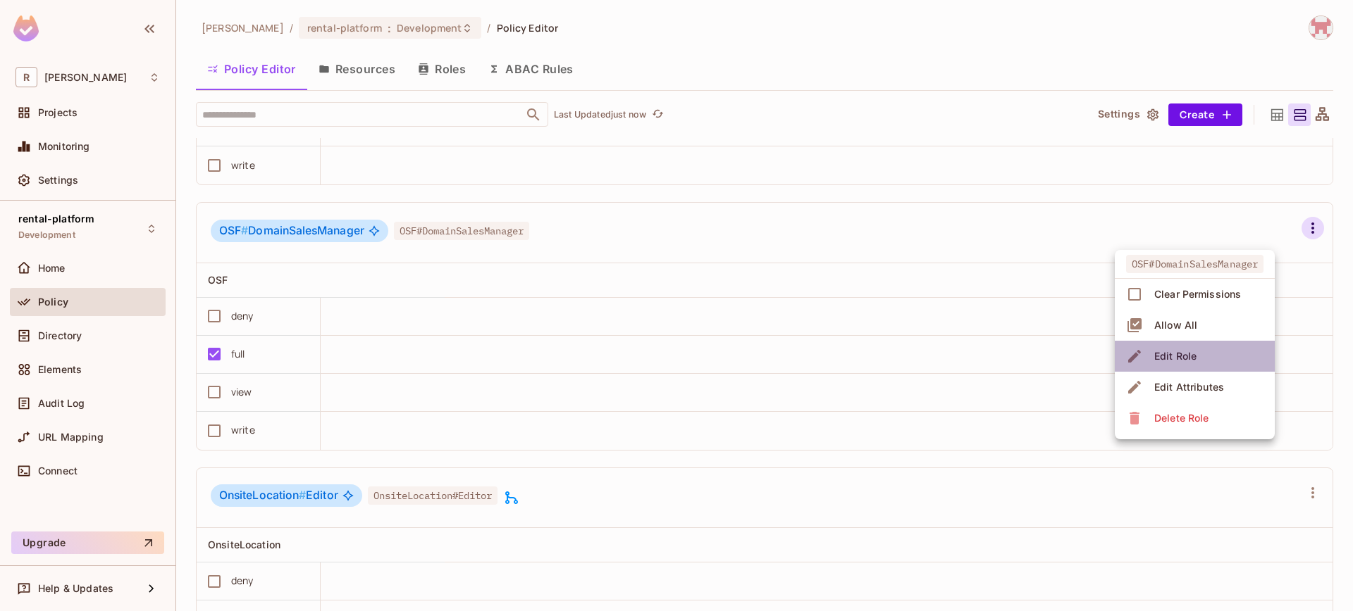
click at [1191, 355] on div "Edit Role" at bounding box center [1175, 356] width 42 height 14
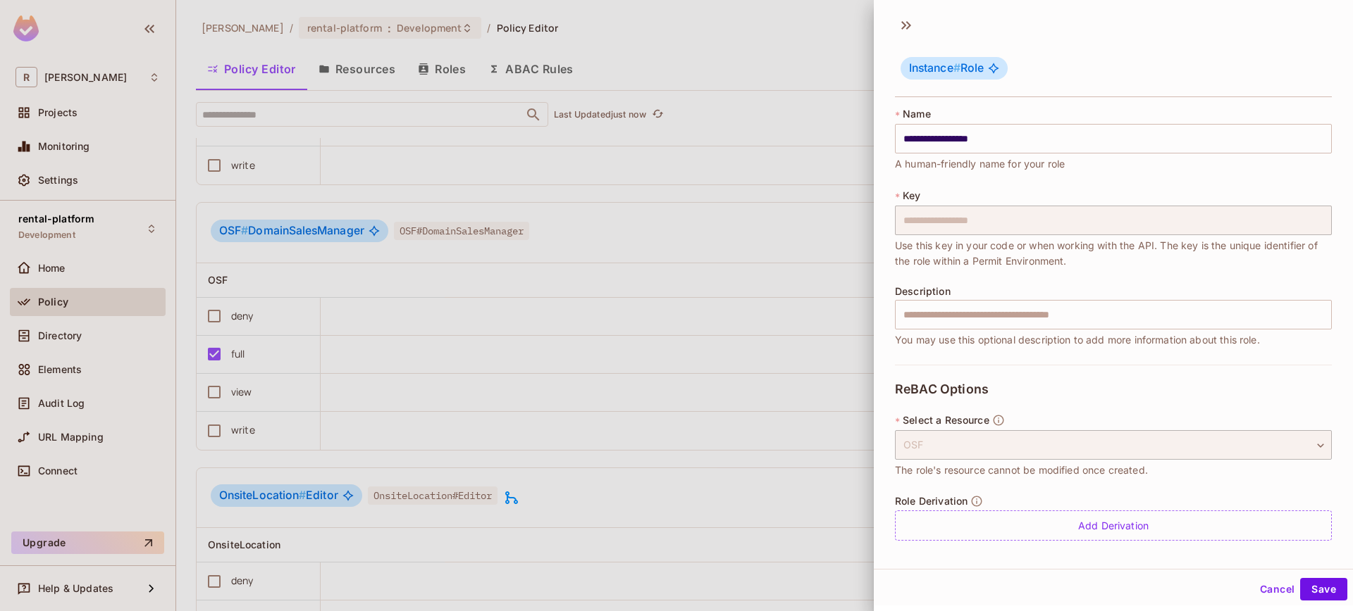
scroll to position [2, 0]
click at [1081, 547] on div "ReBAC Options * Select a Resource OSF *** ​ The role's resource cannot be modif…" at bounding box center [1113, 460] width 437 height 193
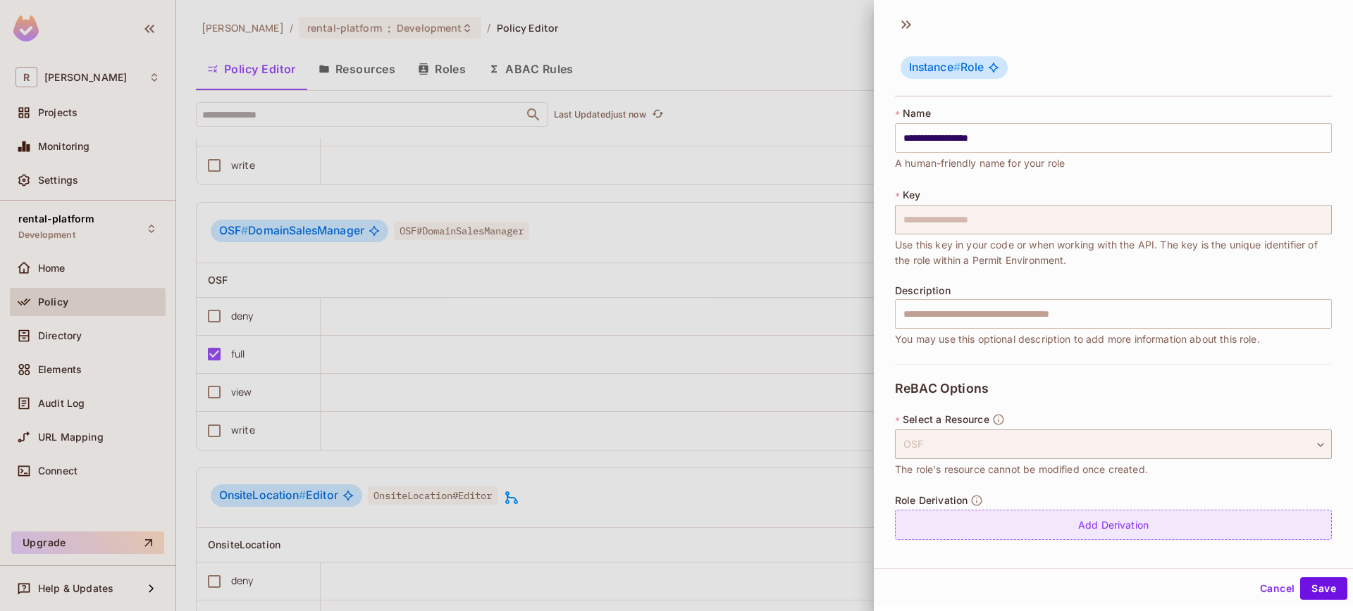
click at [1081, 530] on div "Add Derivation" at bounding box center [1113, 525] width 437 height 30
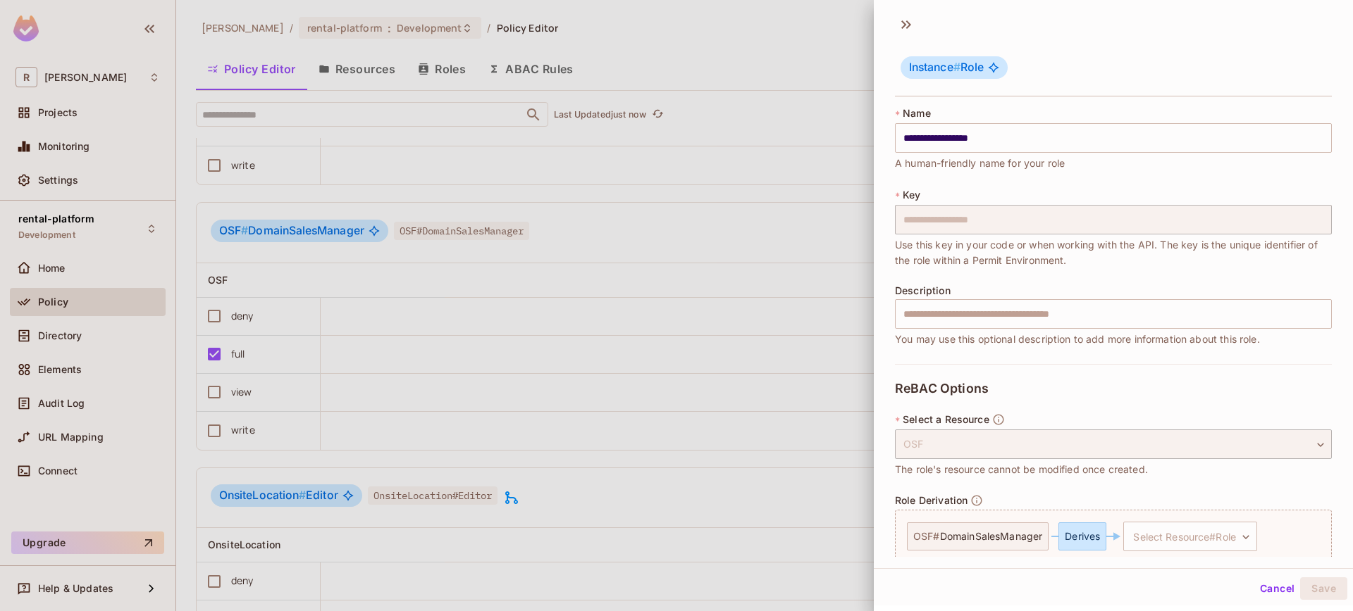
scroll to position [59, 0]
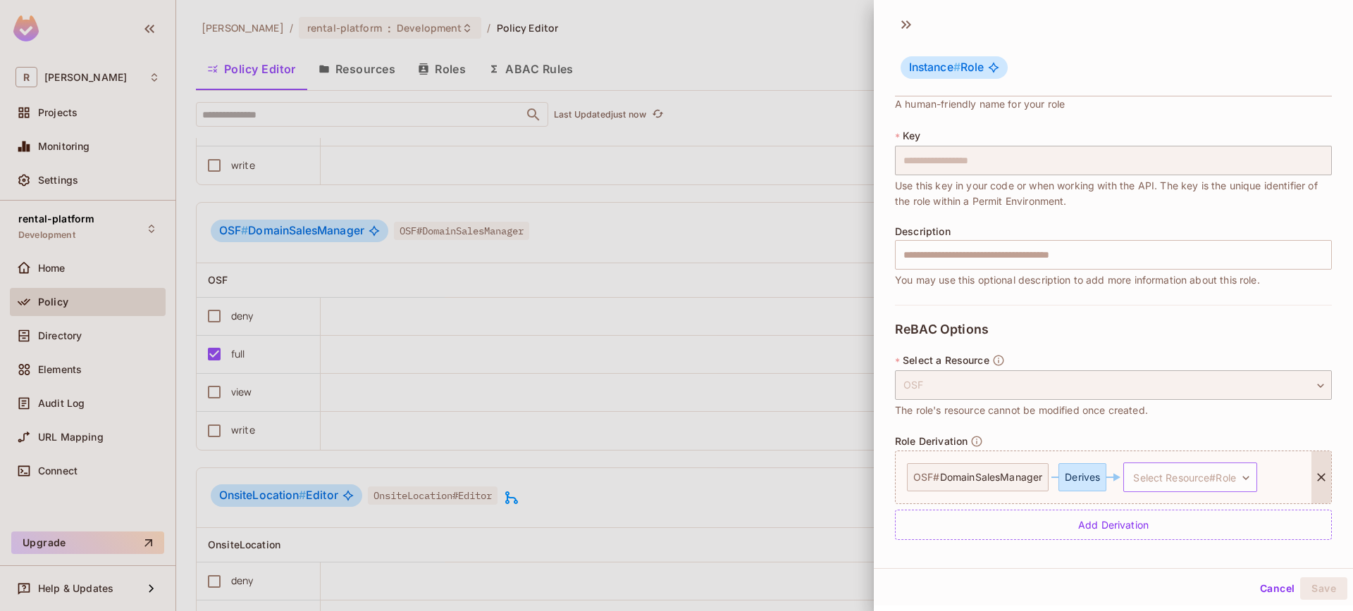
click at [1177, 470] on body "R [PERSON_NAME]-poc Projects Monitoring Settings rental-platform Development Ho…" at bounding box center [676, 305] width 1353 height 611
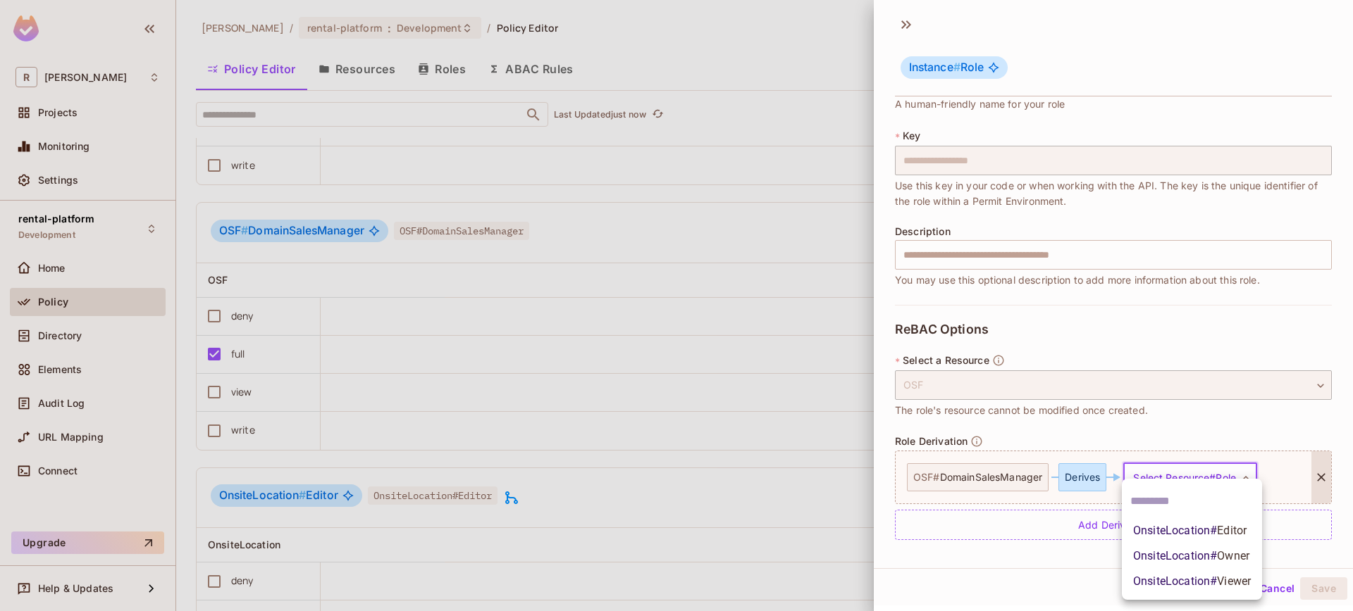
click at [1176, 533] on span "OnsiteLocation # Editor" at bounding box center [1189, 531] width 113 height 17
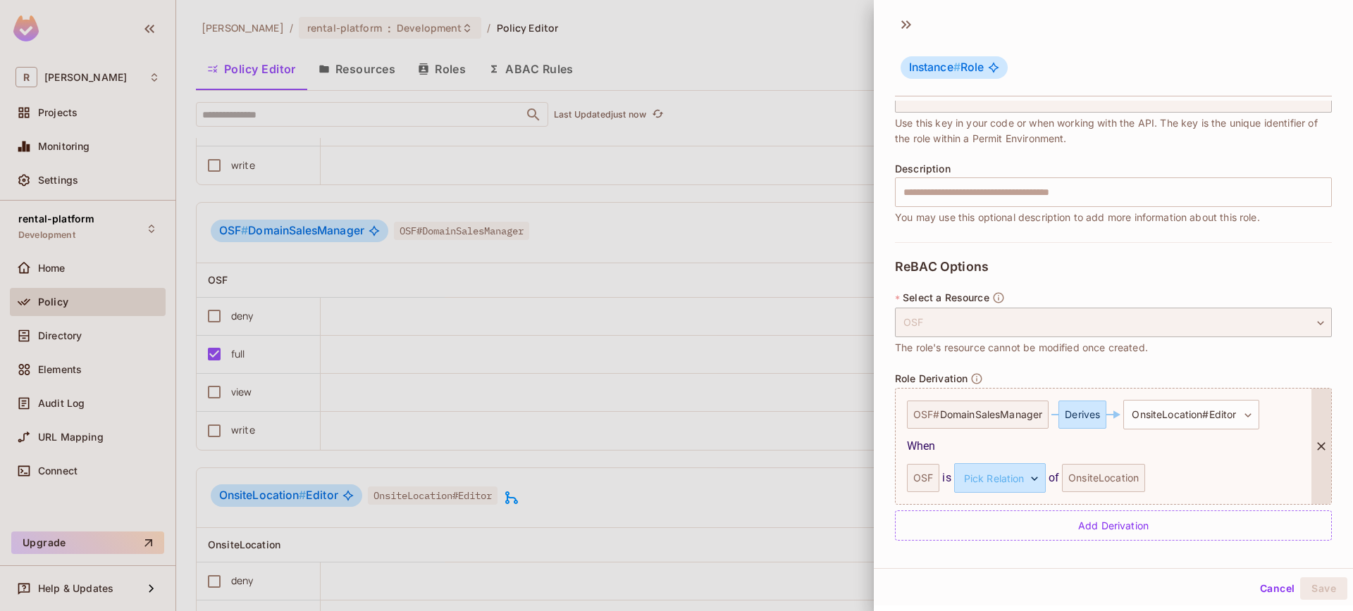
scroll to position [123, 0]
click at [1017, 472] on body "R [PERSON_NAME]-poc Projects Monitoring Settings rental-platform Development Ho…" at bounding box center [676, 305] width 1353 height 611
click at [1005, 543] on li "parent" at bounding box center [997, 544] width 130 height 25
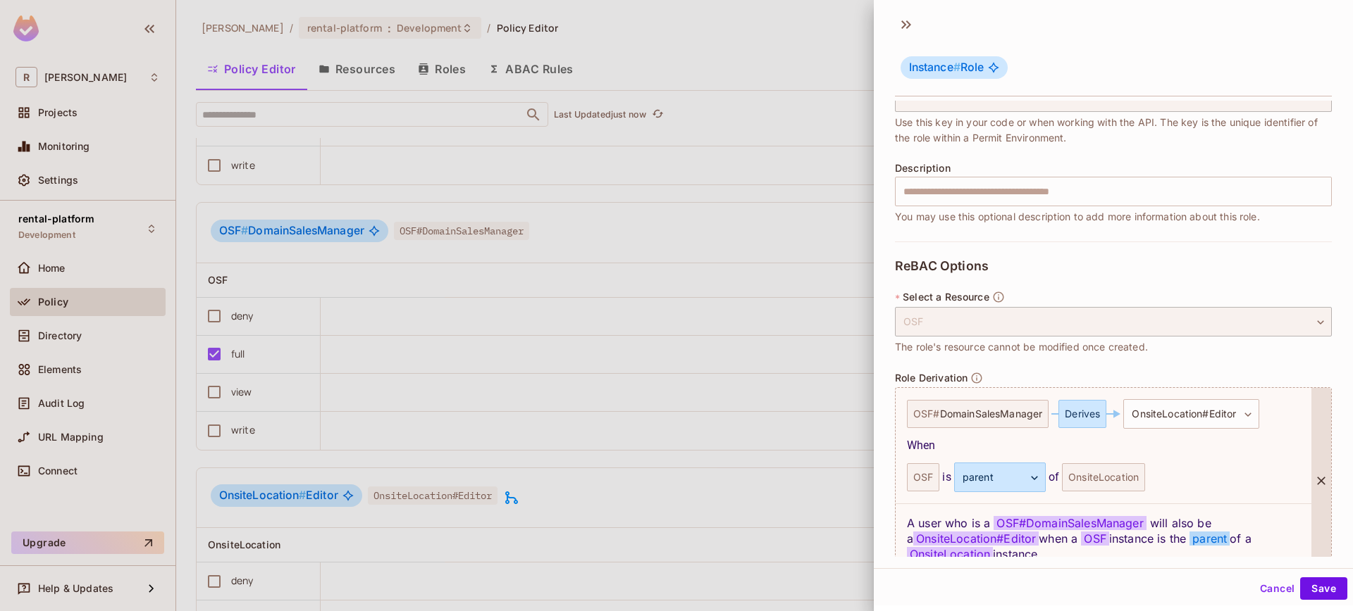
scroll to position [192, 0]
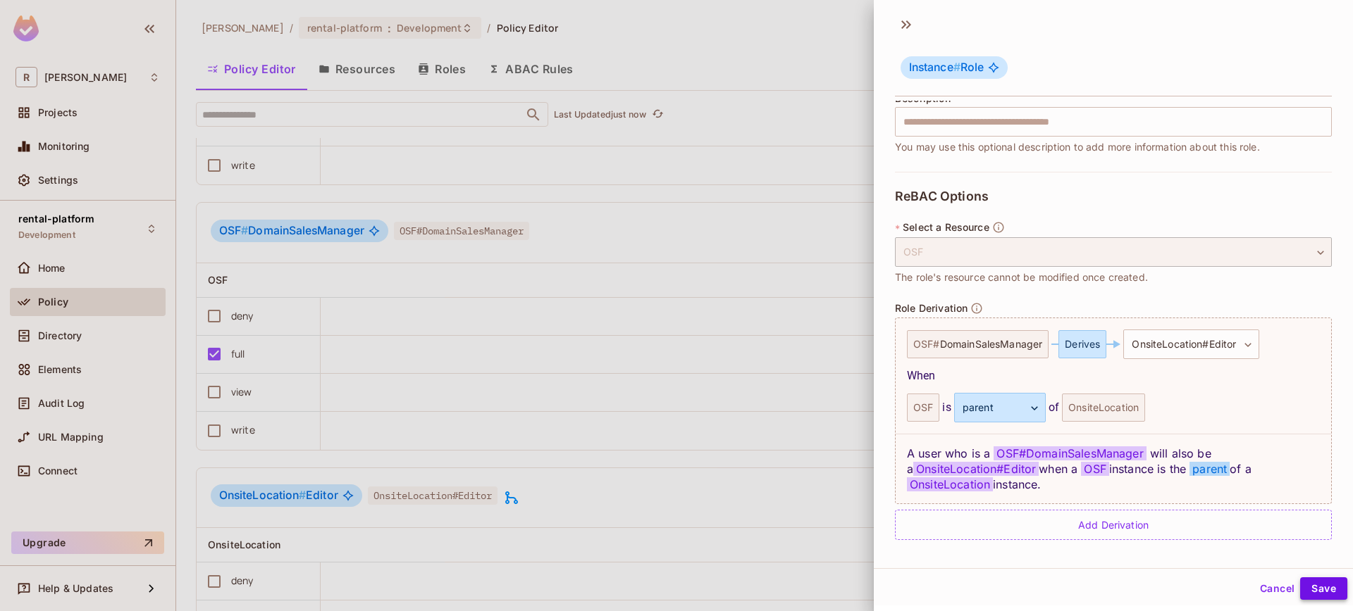
click at [1319, 586] on button "Save" at bounding box center [1323, 589] width 47 height 23
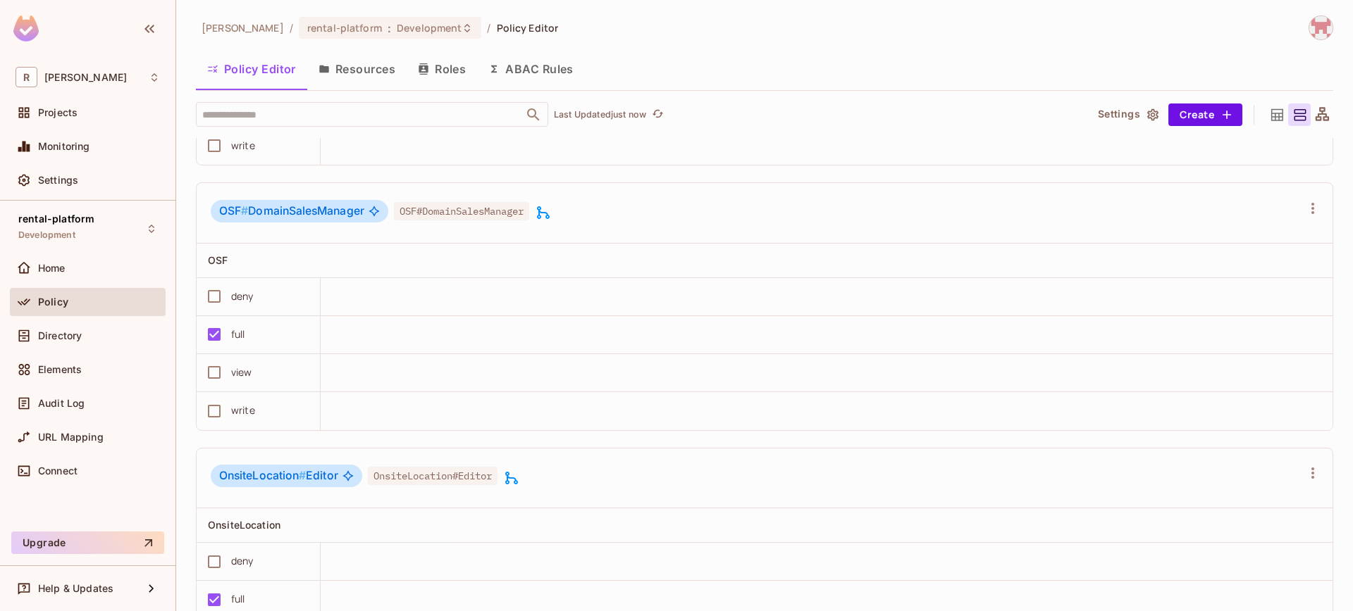
scroll to position [6275, 0]
click at [1153, 200] on div "OSF # DomainSalesManager OSF#DomainSalesManager" at bounding box center [765, 216] width 1136 height 61
click at [91, 344] on div "Directory" at bounding box center [87, 336] width 144 height 17
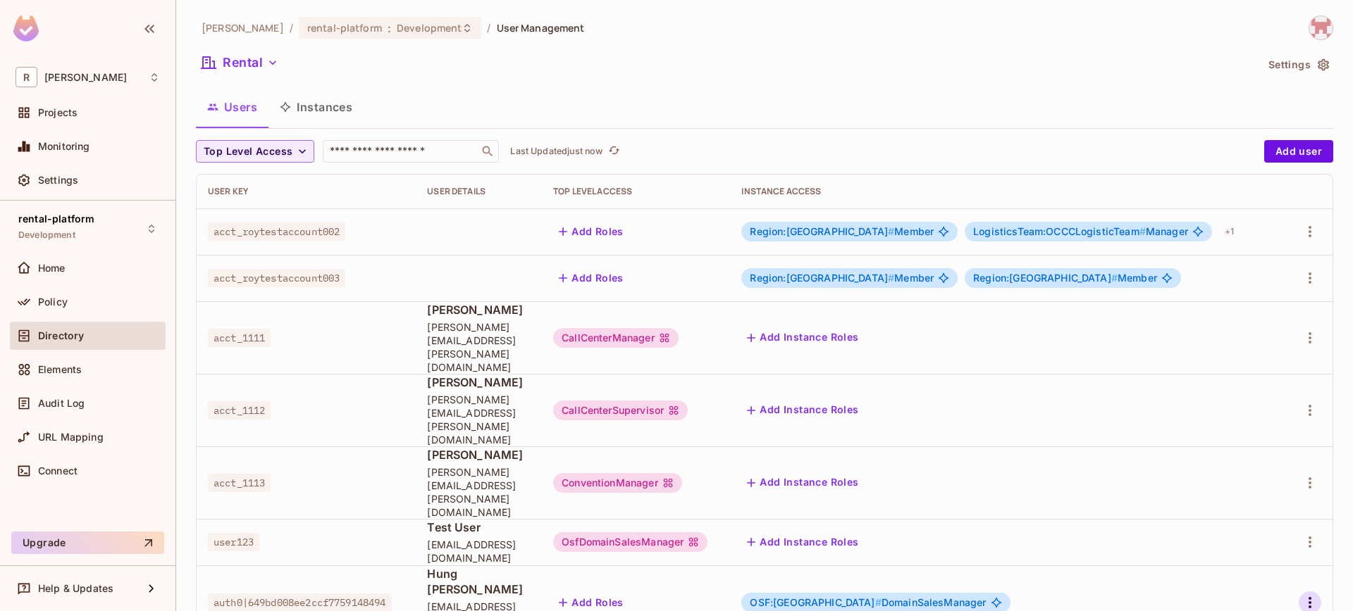
click at [1316, 595] on icon "button" at bounding box center [1309, 603] width 17 height 17
click at [1264, 515] on li "Edit" at bounding box center [1248, 517] width 125 height 31
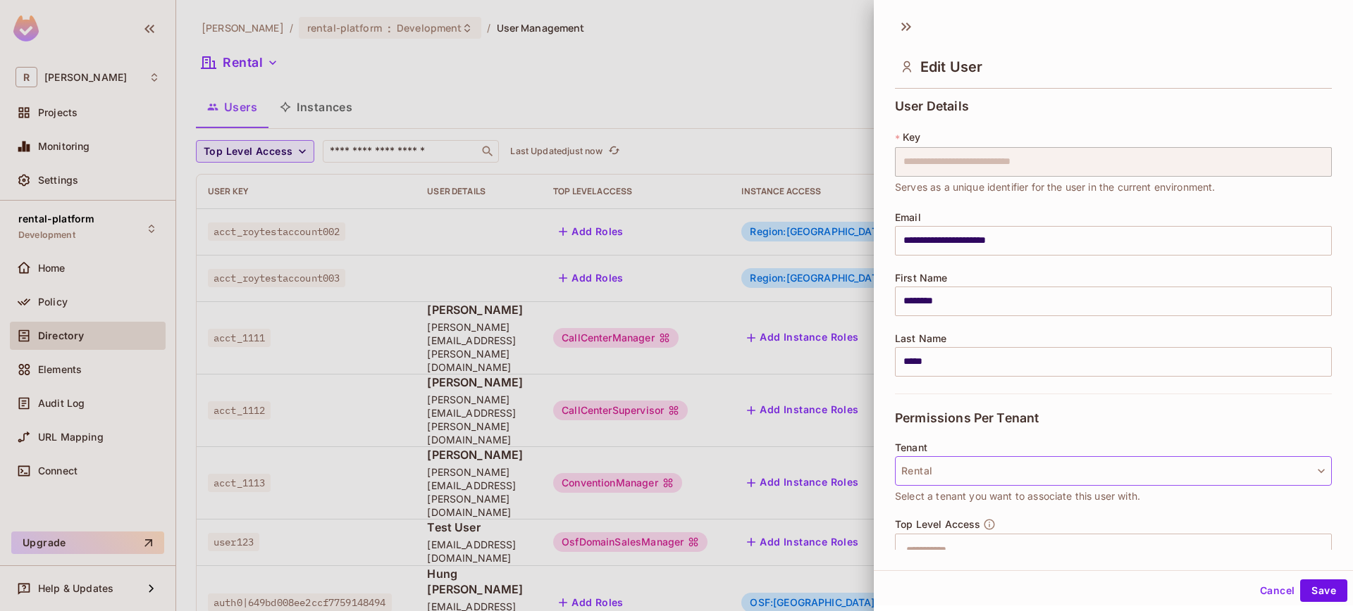
scroll to position [179, 0]
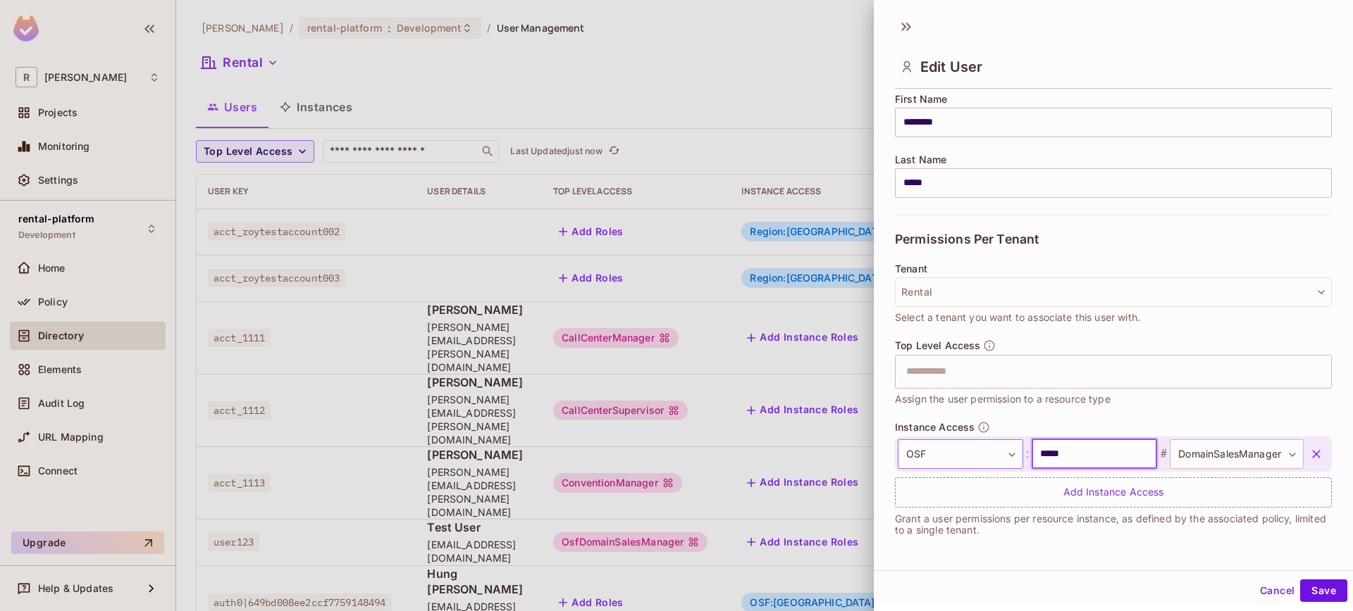
drag, startPoint x: 1069, startPoint y: 454, endPoint x: 954, endPoint y: 444, distance: 115.3
click at [969, 445] on div "**********" at bounding box center [1100, 455] width 406 height 30
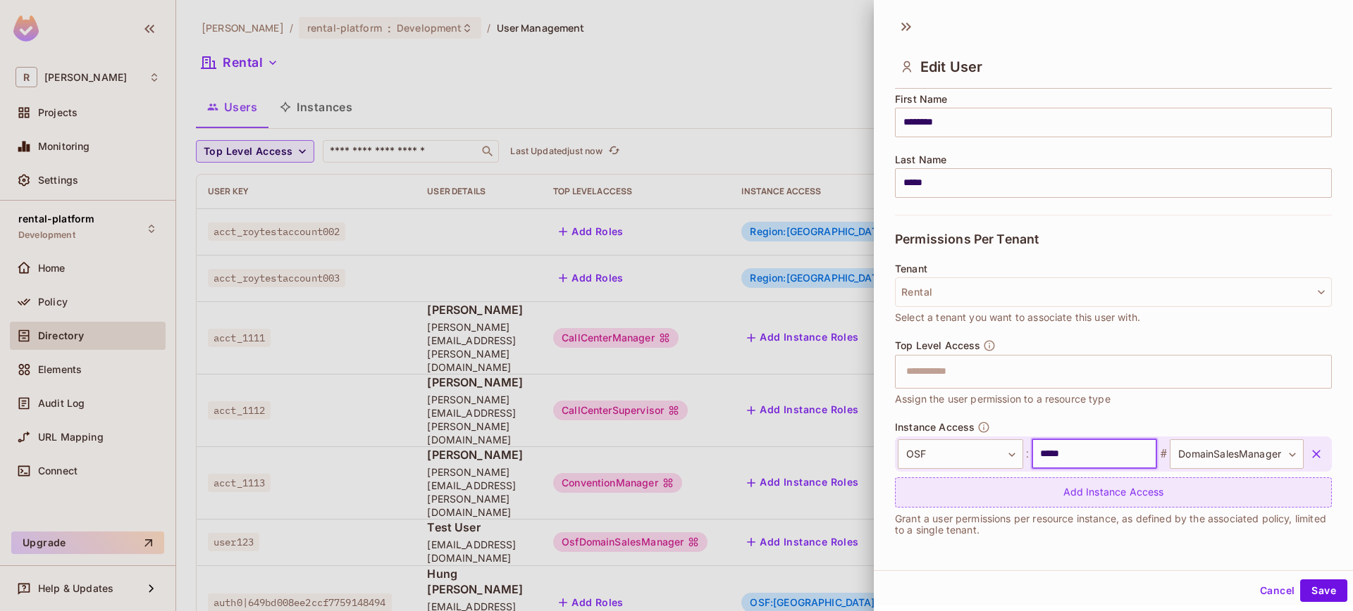
type input "**********"
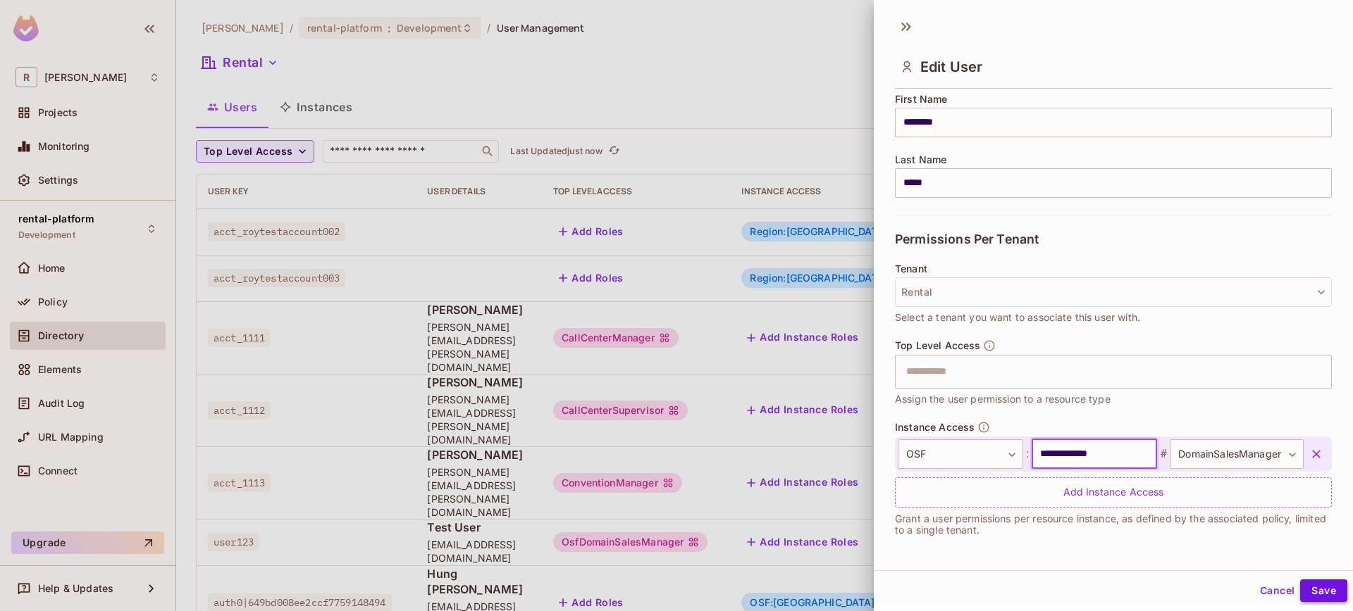
click at [1324, 587] on button "Save" at bounding box center [1323, 591] width 47 height 23
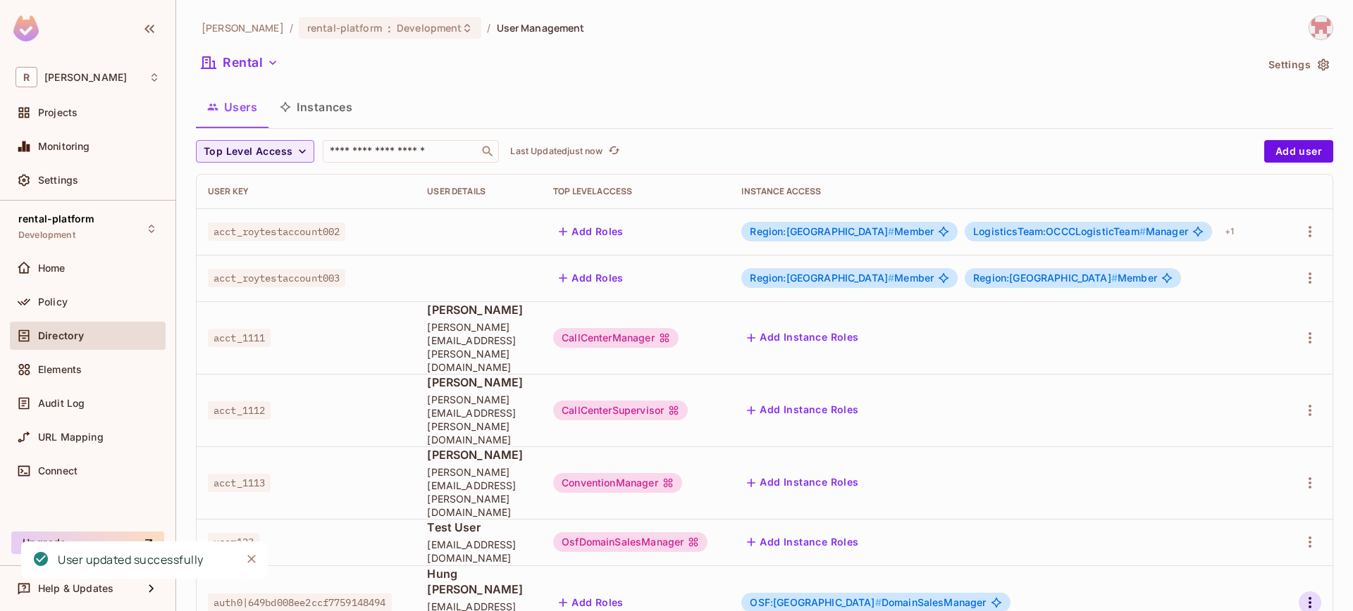
click at [1305, 595] on icon "button" at bounding box center [1309, 603] width 17 height 17
click at [1231, 523] on div "Edit" at bounding box center [1235, 517] width 19 height 14
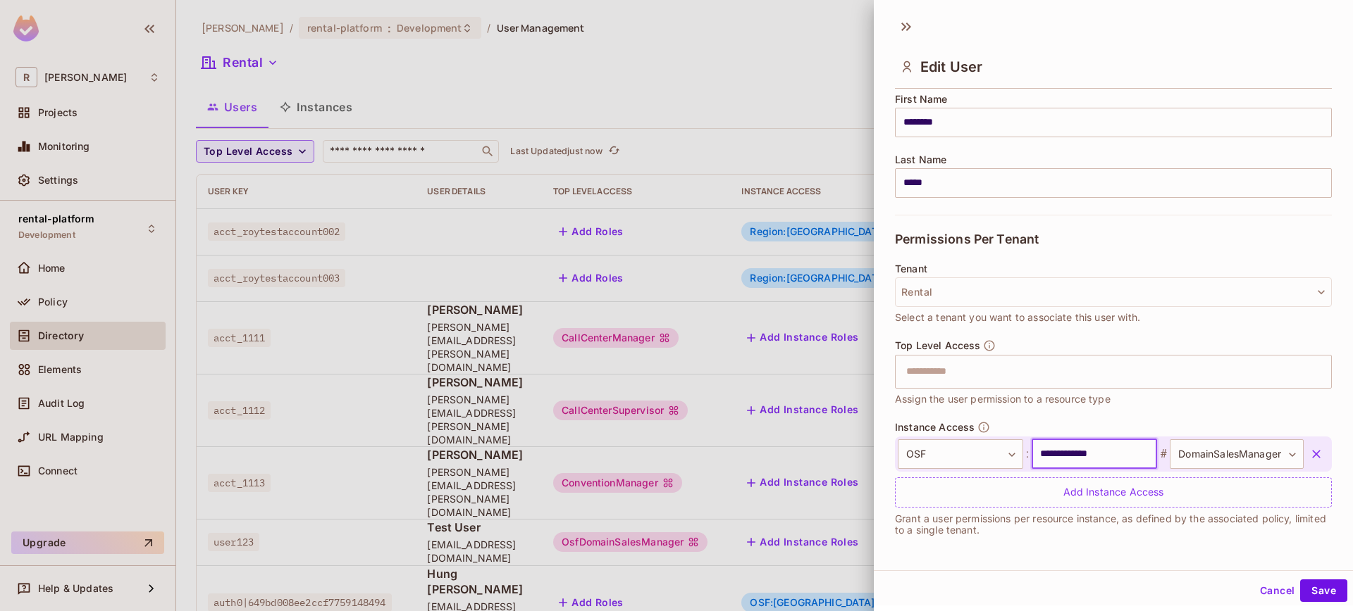
drag, startPoint x: 1112, startPoint y: 459, endPoint x: 878, endPoint y: 442, distance: 235.1
click at [1006, 445] on div "**********" at bounding box center [1100, 455] width 406 height 30
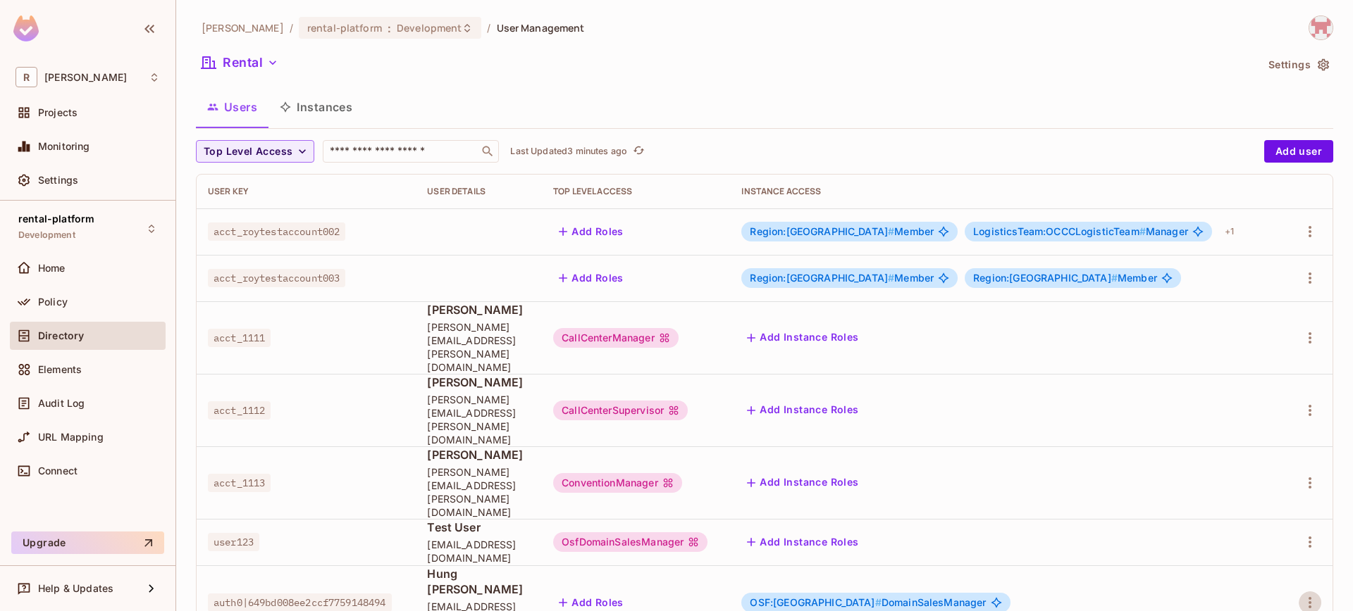
click at [1263, 531] on div "Add Instance Roles" at bounding box center [1006, 542] width 531 height 23
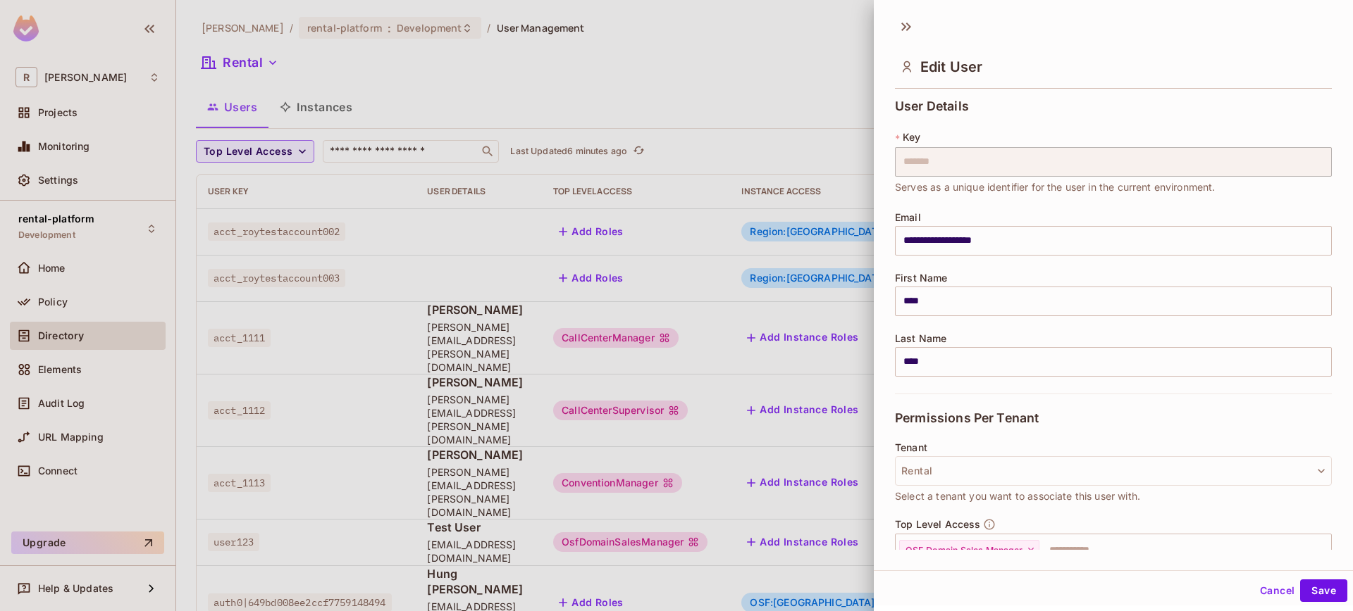
scroll to position [138, 0]
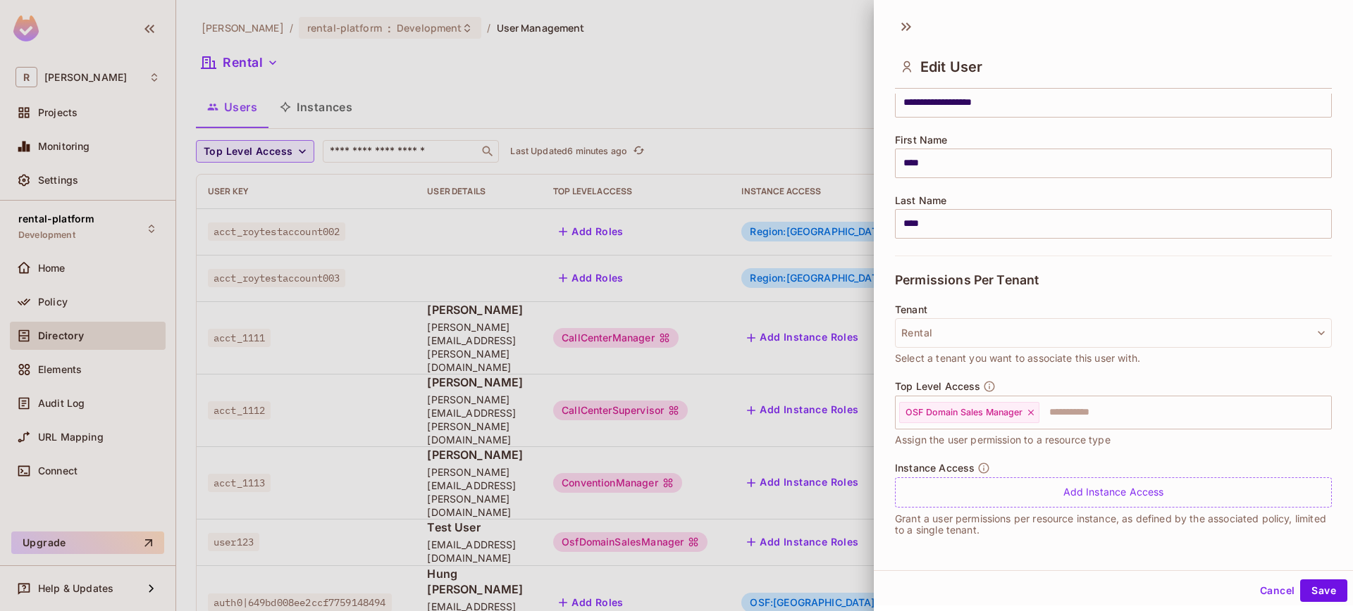
click at [781, 569] on div at bounding box center [676, 305] width 1353 height 611
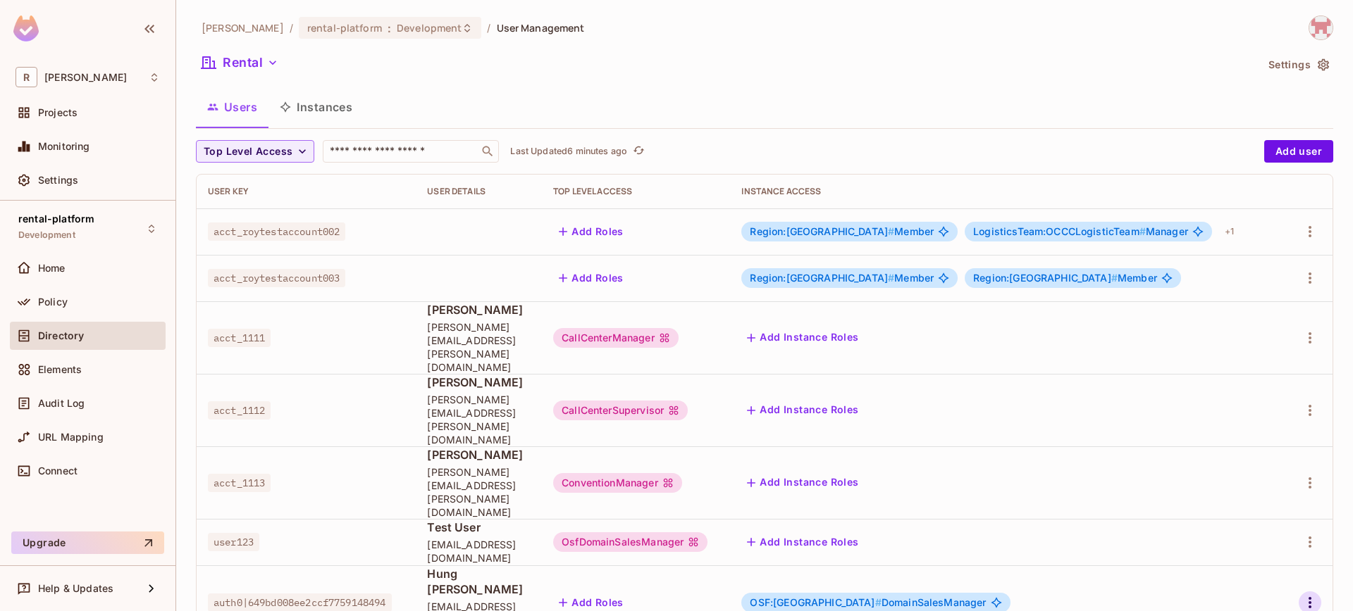
click at [1293, 566] on td at bounding box center [1308, 603] width 48 height 75
click at [1301, 595] on icon "button" at bounding box center [1309, 603] width 17 height 17
click at [1244, 518] on span "Edit" at bounding box center [1235, 517] width 27 height 23
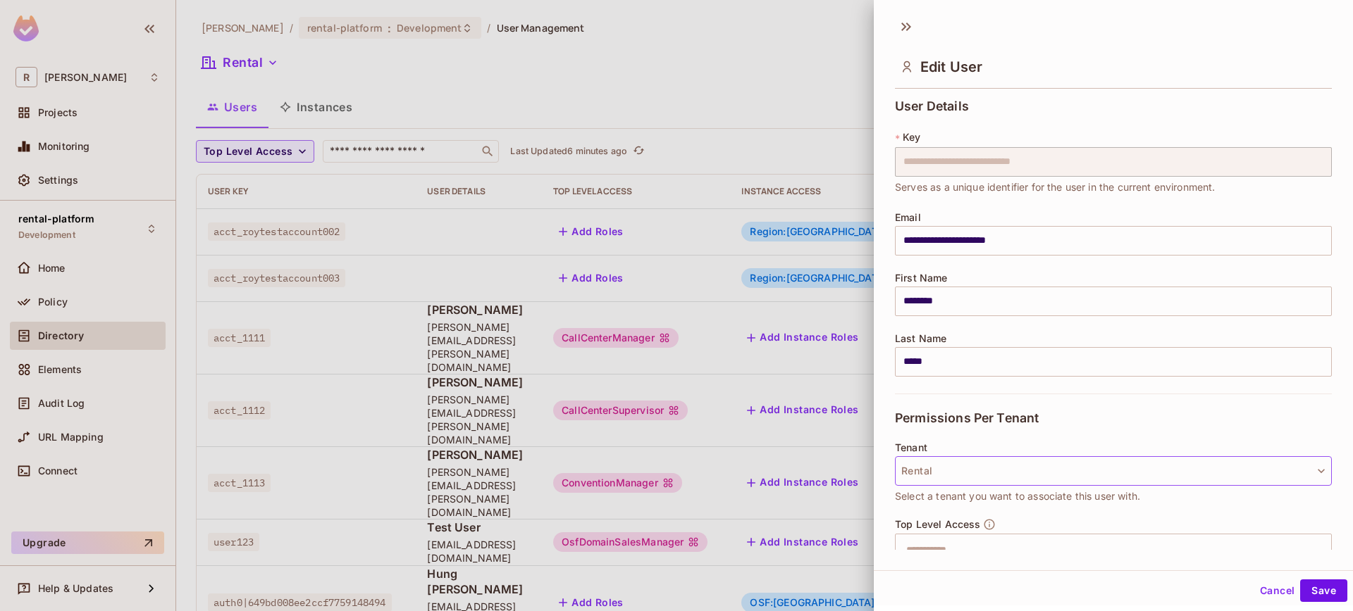
scroll to position [179, 0]
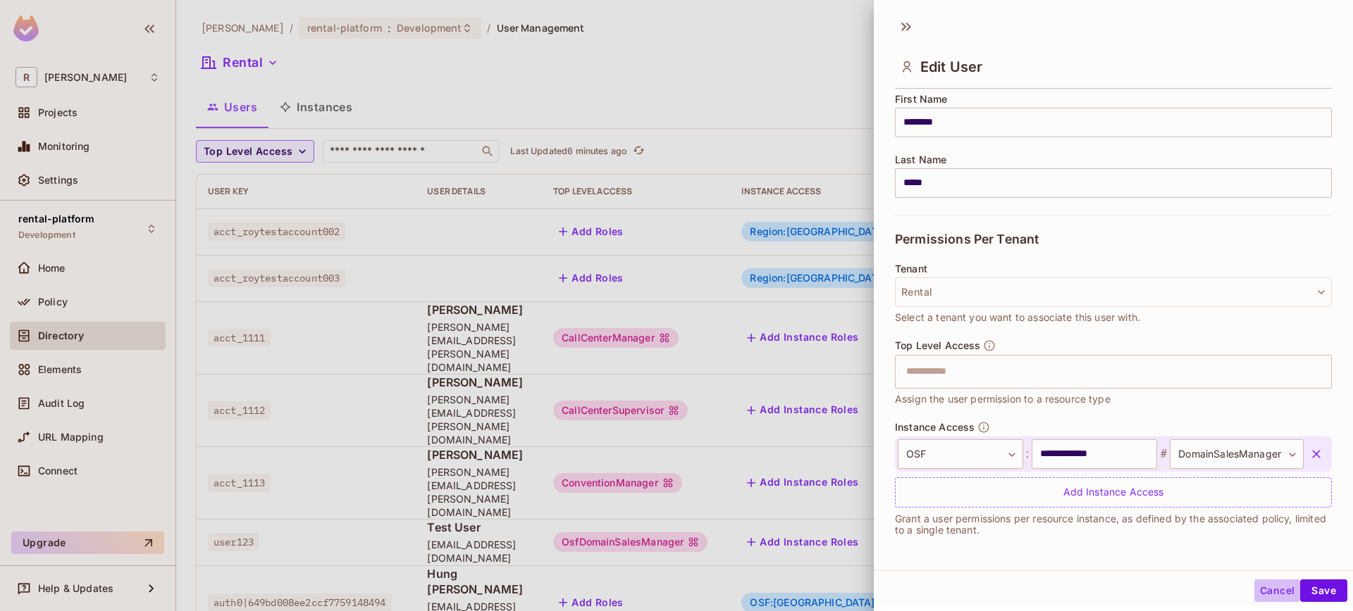
click at [1254, 590] on button "Cancel" at bounding box center [1277, 591] width 46 height 23
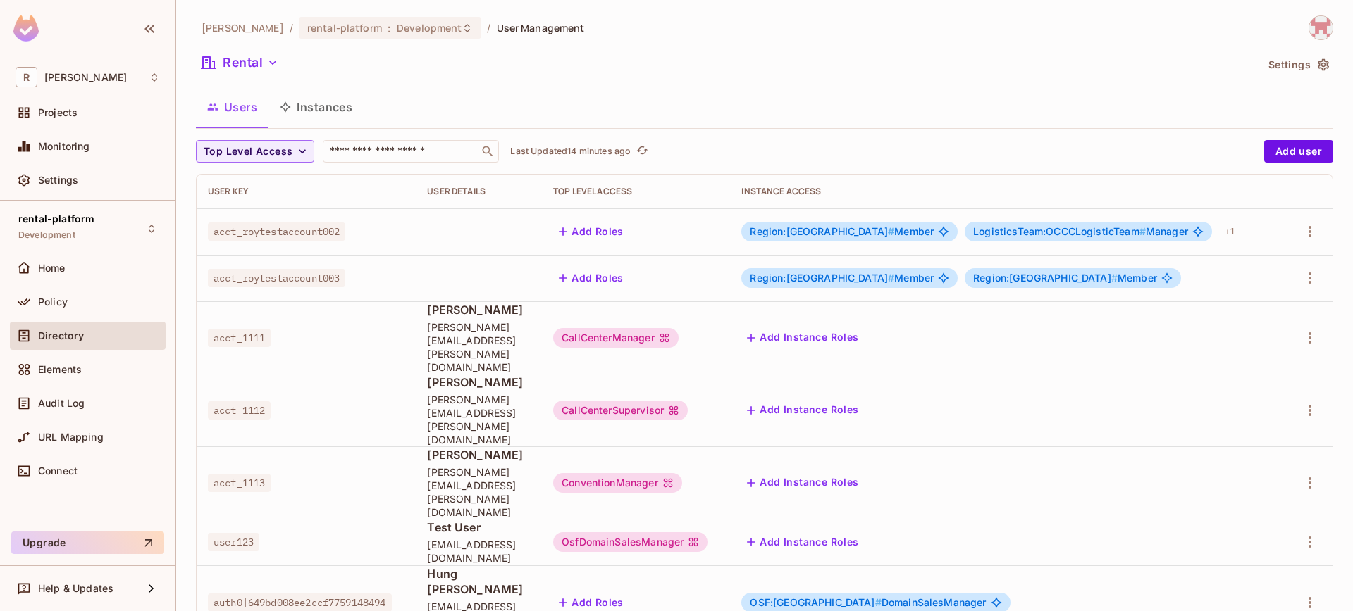
click at [461, 74] on div "Rental" at bounding box center [726, 64] width 1060 height 27
click at [806, 597] on span "OSF:north-america #" at bounding box center [815, 603] width 131 height 12
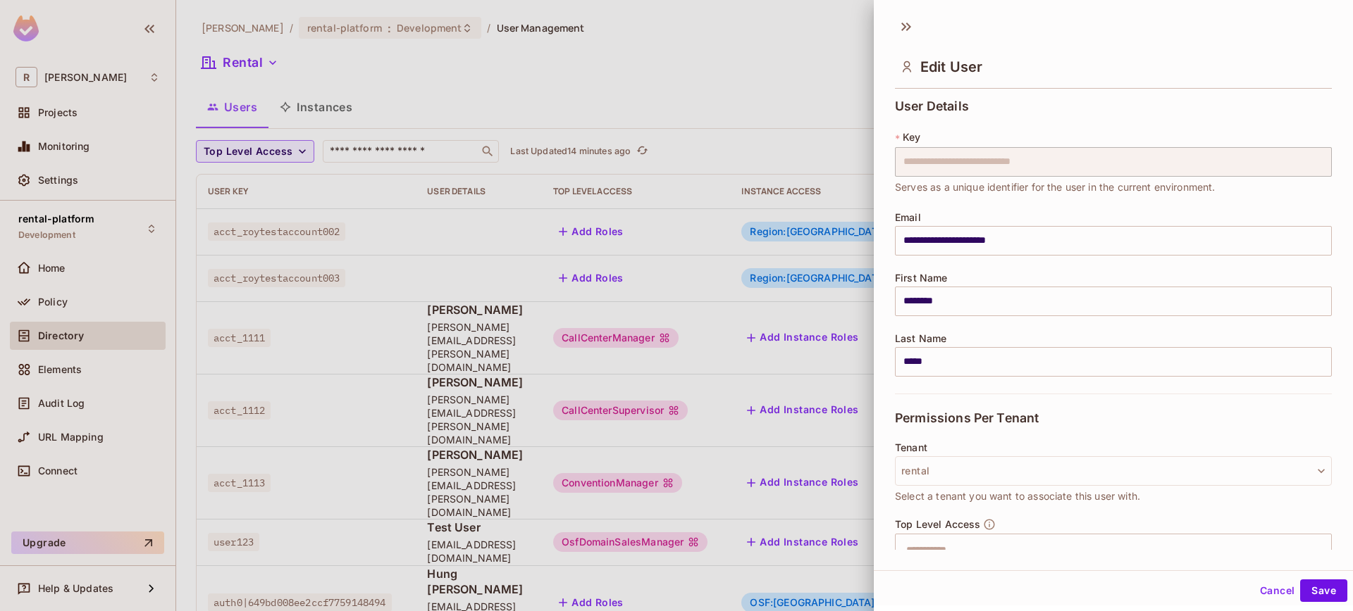
drag, startPoint x: 807, startPoint y: 509, endPoint x: 867, endPoint y: 514, distance: 60.7
click at [865, 513] on div at bounding box center [676, 305] width 1353 height 611
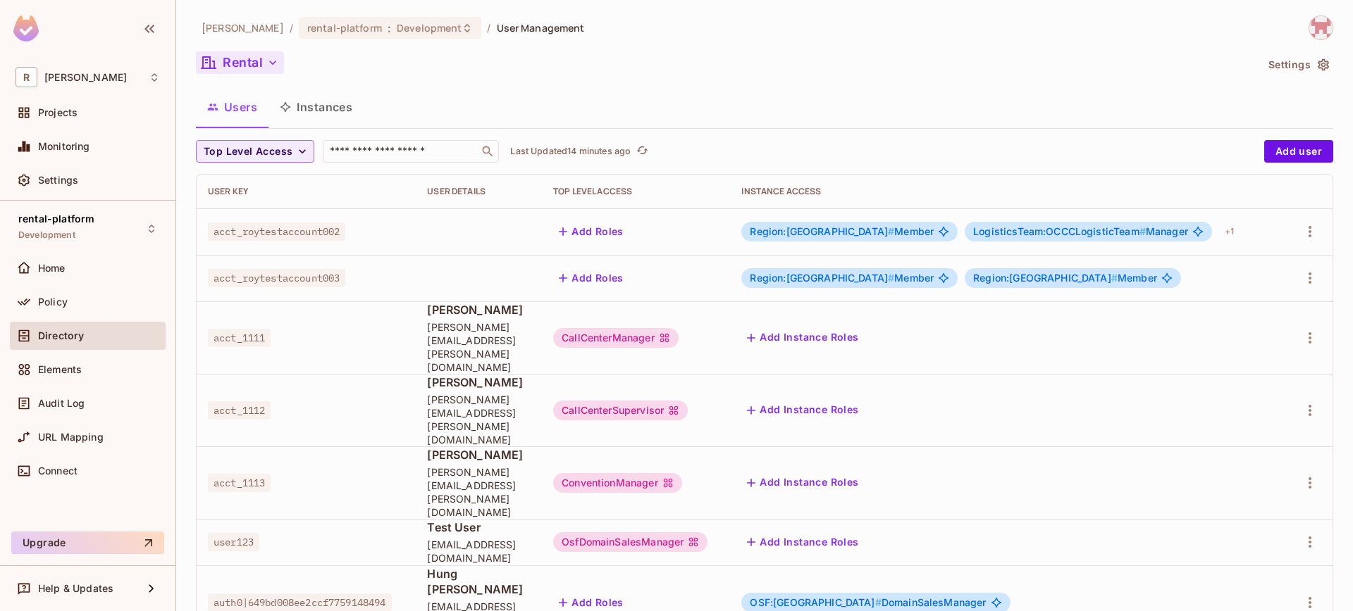
click at [245, 67] on button "Rental" at bounding box center [240, 62] width 88 height 23
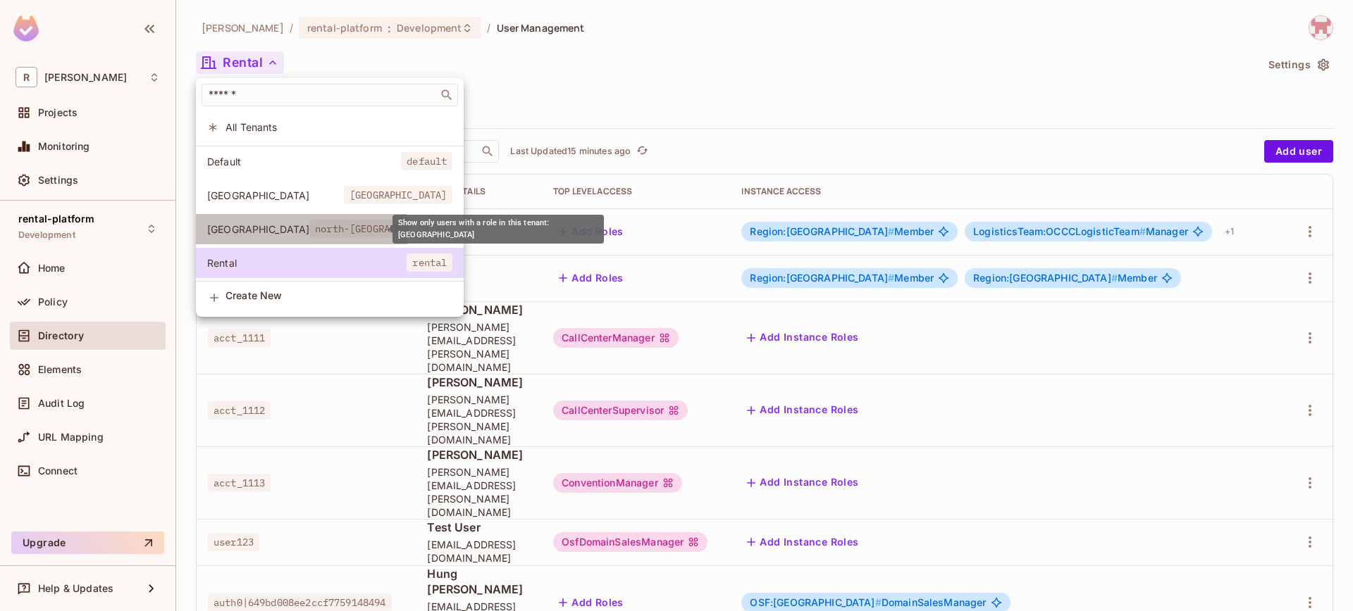
click at [309, 231] on span "north-[GEOGRAPHIC_DATA]" at bounding box center [380, 229] width 143 height 18
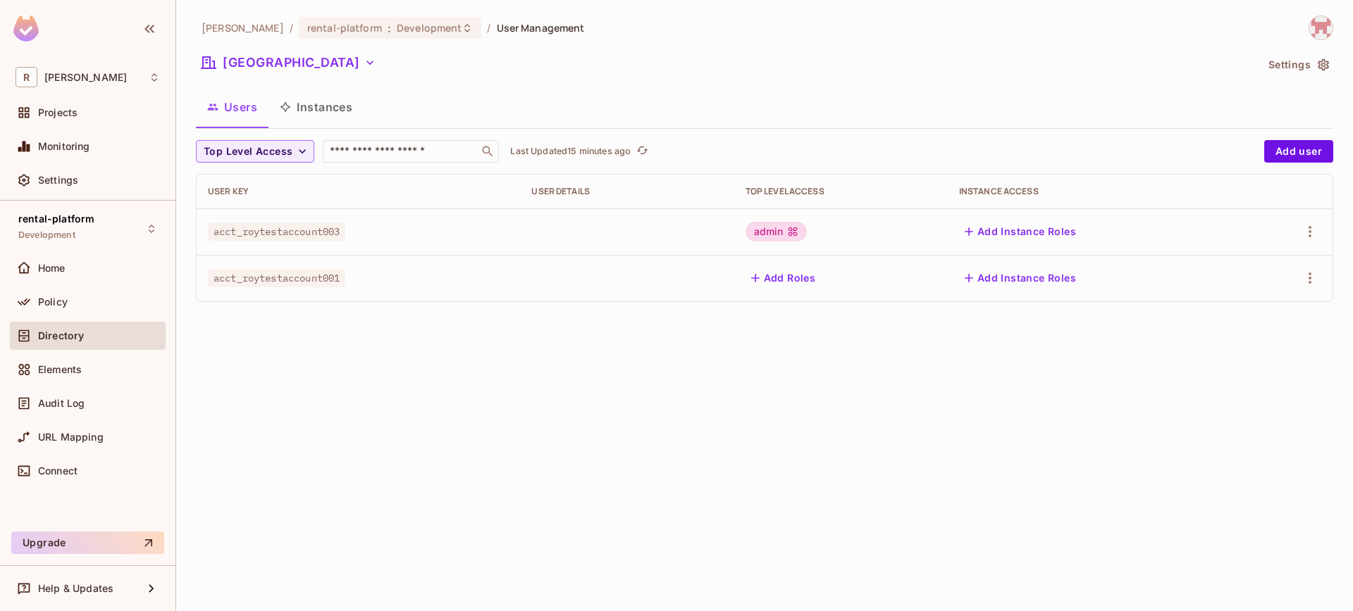
click at [294, 97] on button "Instances" at bounding box center [315, 106] width 95 height 35
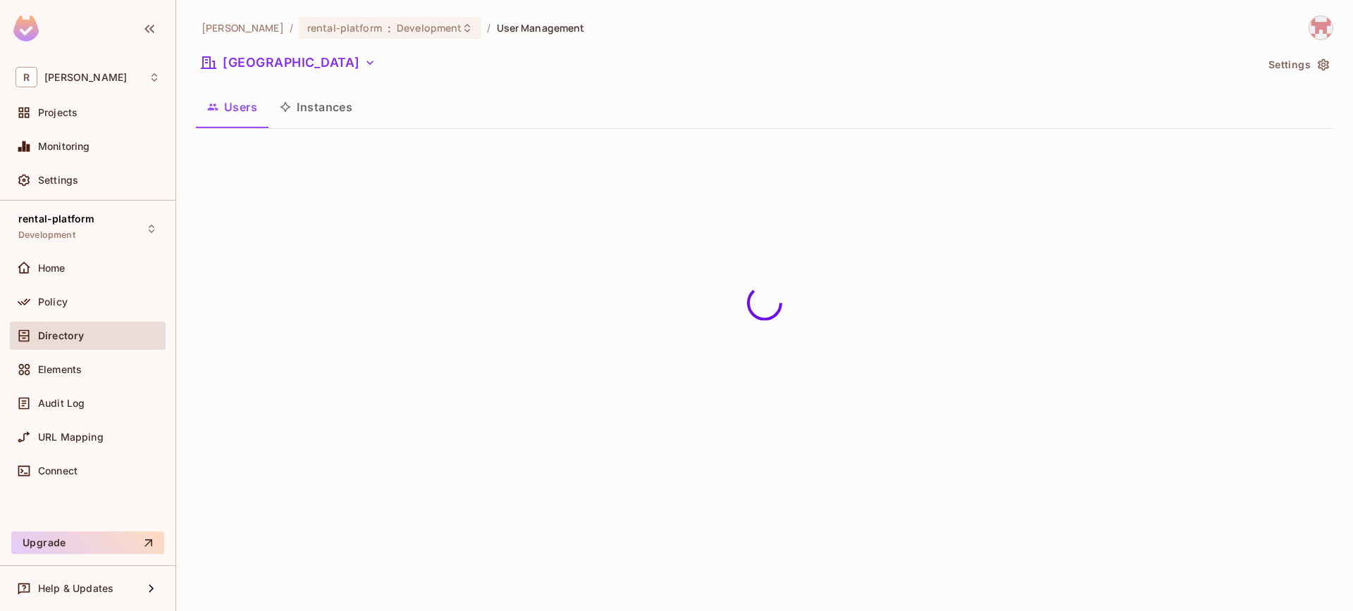
click at [307, 120] on button "Instances" at bounding box center [315, 106] width 95 height 35
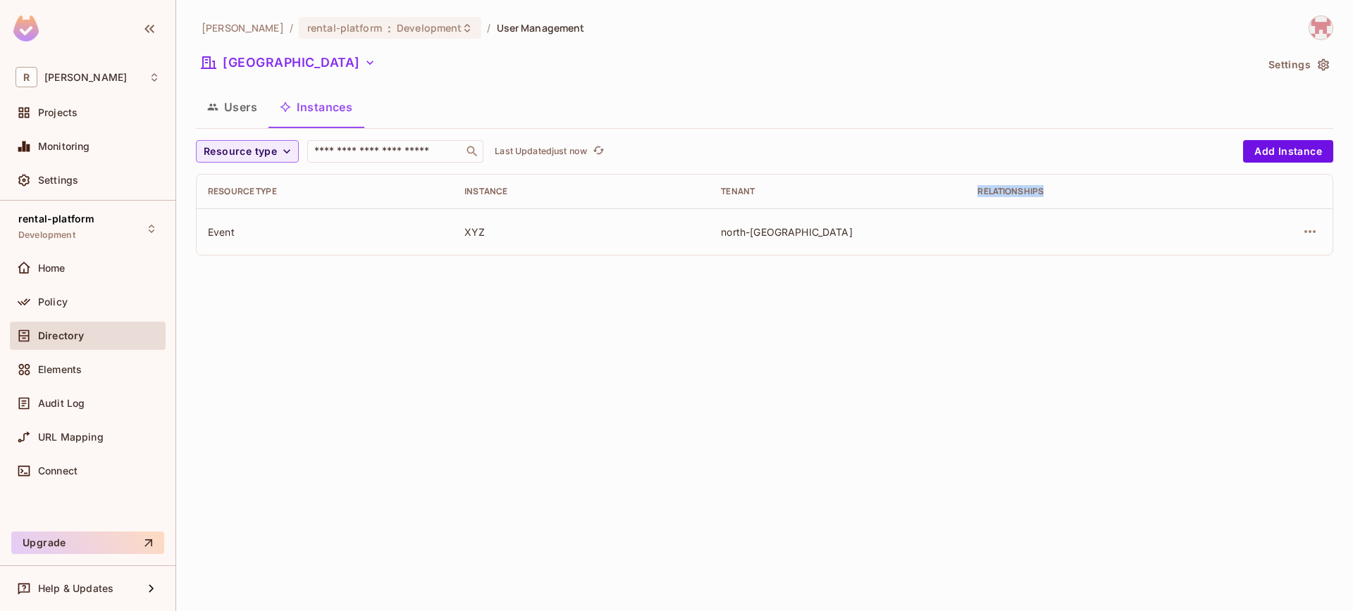
drag, startPoint x: 979, startPoint y: 188, endPoint x: 1065, endPoint y: 194, distance: 86.1
click at [1065, 194] on div "Relationships" at bounding box center [1094, 191] width 234 height 11
click at [1064, 194] on div "Relationships" at bounding box center [1094, 191] width 234 height 11
click at [221, 228] on div "Event" at bounding box center [325, 231] width 234 height 13
drag, startPoint x: 244, startPoint y: 235, endPoint x: 318, endPoint y: 236, distance: 74.0
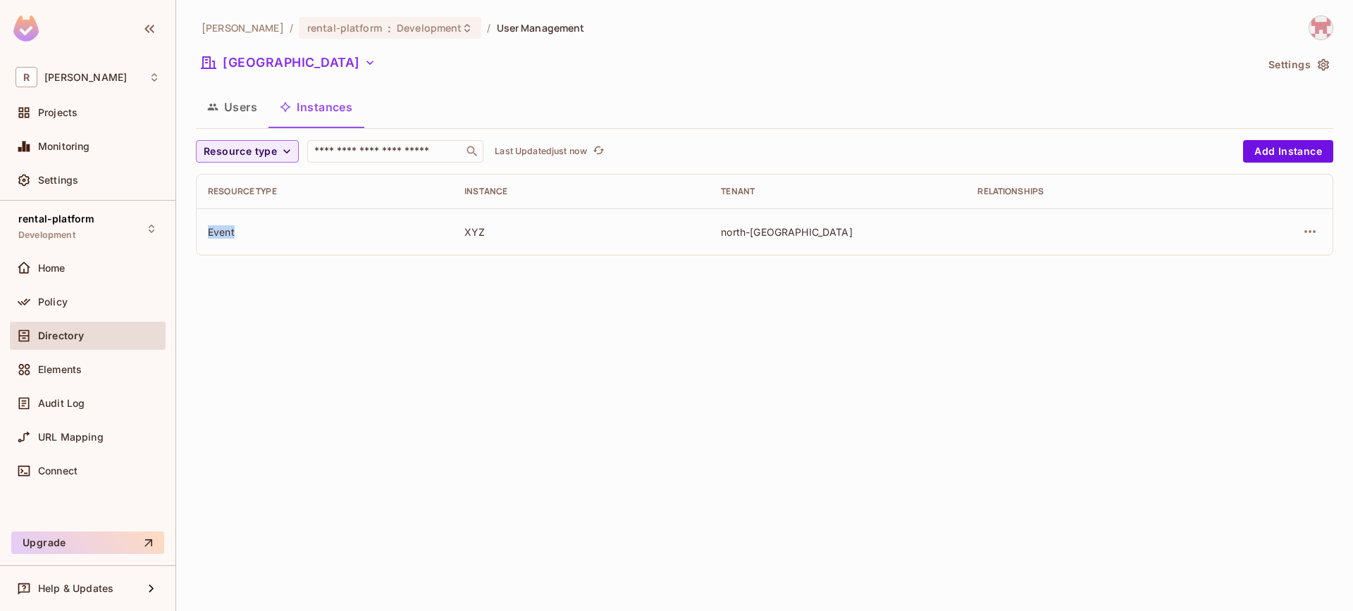
click at [318, 236] on td "Event" at bounding box center [325, 232] width 256 height 46
click at [320, 237] on div "Event" at bounding box center [325, 231] width 234 height 13
click at [224, 228] on div "Event" at bounding box center [325, 231] width 234 height 13
click at [254, 240] on td "Event" at bounding box center [325, 232] width 256 height 46
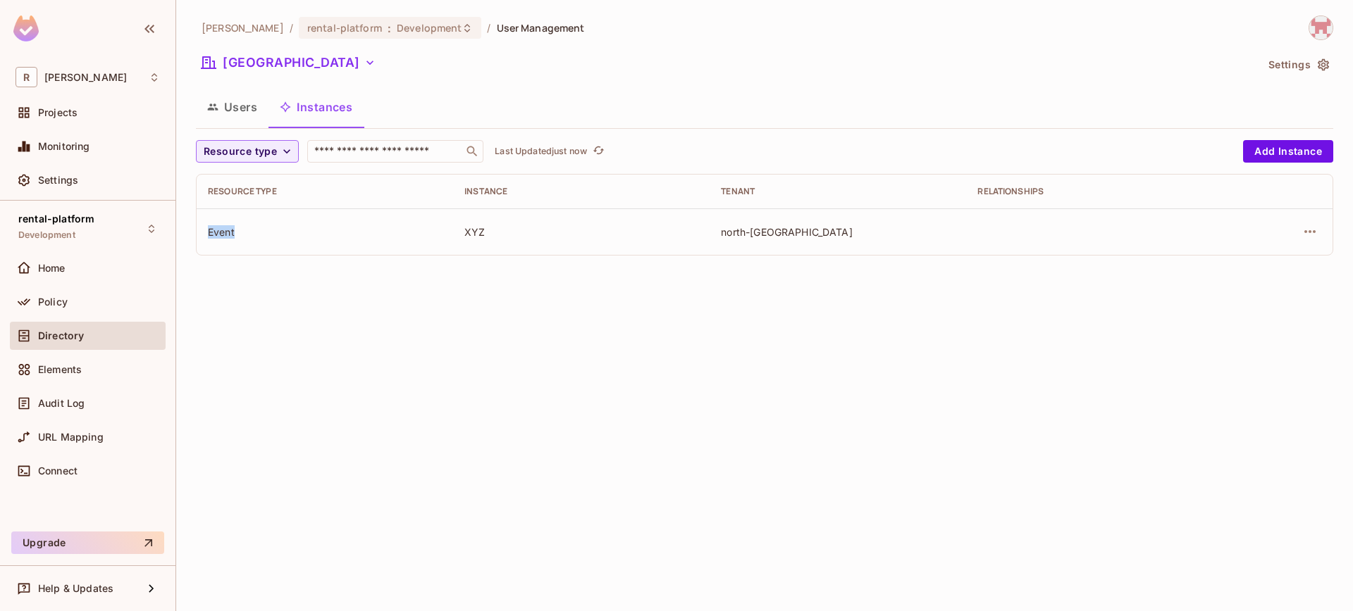
drag, startPoint x: 248, startPoint y: 235, endPoint x: 206, endPoint y: 232, distance: 42.4
click at [205, 232] on td "Event" at bounding box center [325, 232] width 256 height 46
click at [347, 222] on td "Event" at bounding box center [325, 232] width 256 height 46
drag, startPoint x: 461, startPoint y: 229, endPoint x: 518, endPoint y: 233, distance: 56.5
click at [518, 233] on td "XYZ" at bounding box center [581, 232] width 256 height 46
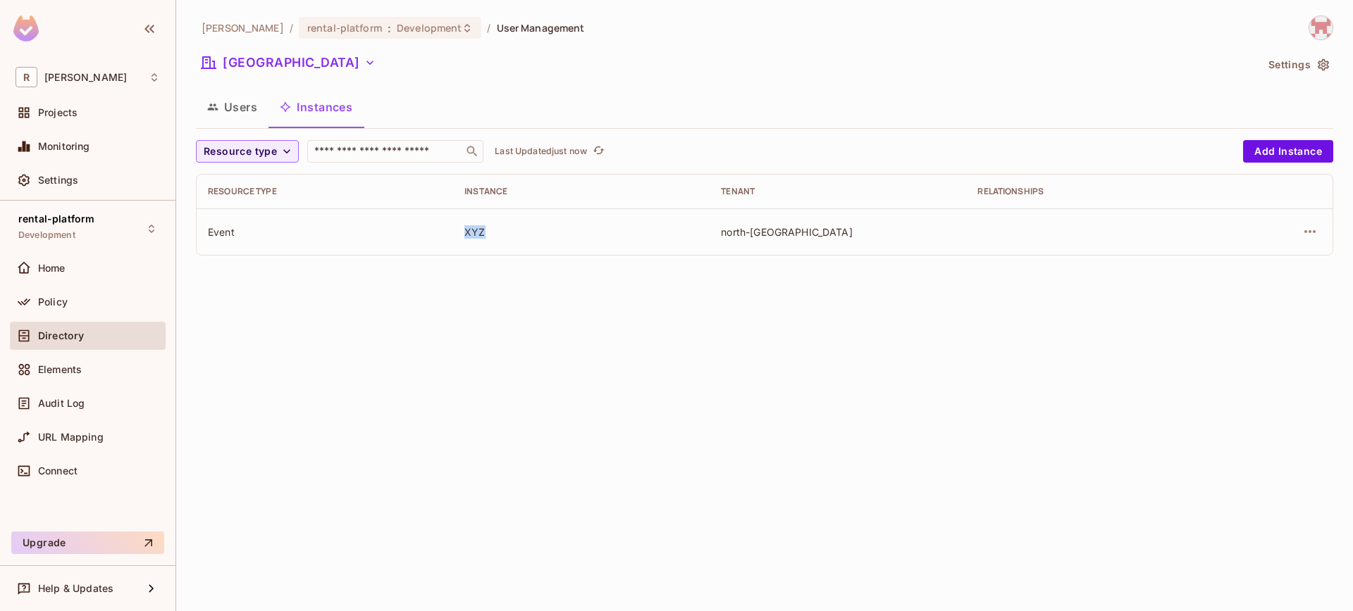
click at [514, 234] on div "XYZ" at bounding box center [581, 231] width 234 height 13
click at [454, 233] on td "XYZ" at bounding box center [581, 232] width 256 height 46
drag, startPoint x: 465, startPoint y: 233, endPoint x: 523, endPoint y: 234, distance: 58.5
click at [523, 234] on td "XYZ" at bounding box center [581, 232] width 256 height 46
click at [523, 234] on div "XYZ" at bounding box center [581, 231] width 234 height 13
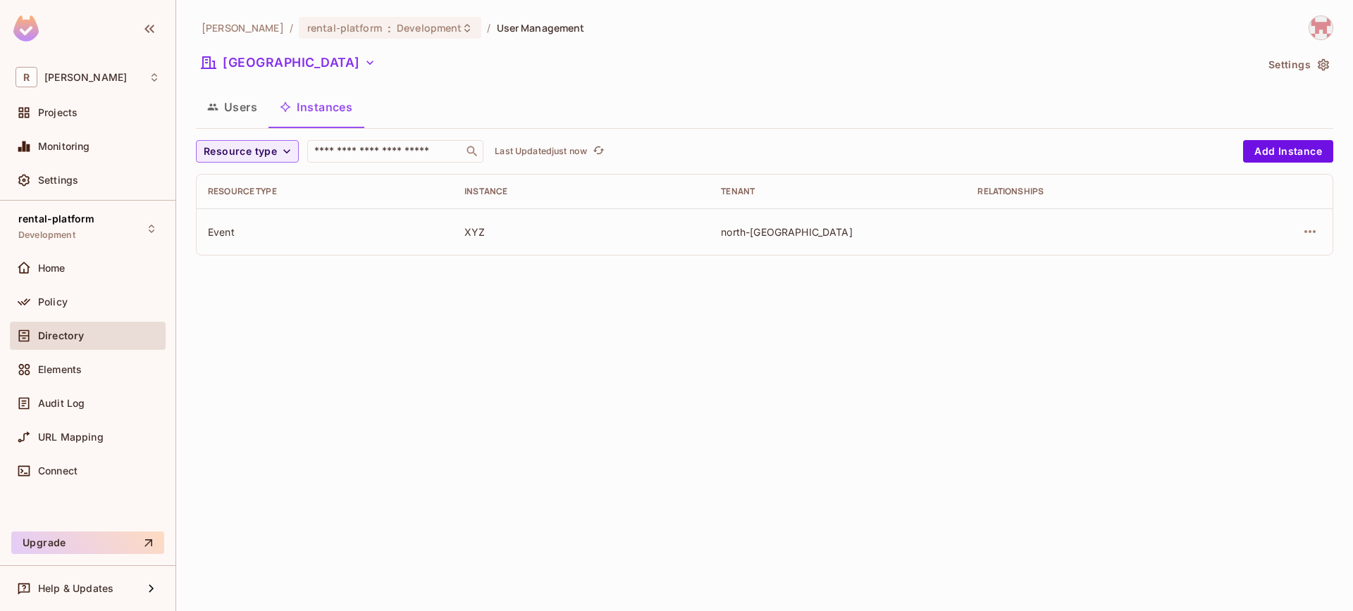
click at [232, 228] on div "Event" at bounding box center [325, 231] width 234 height 13
click at [476, 228] on div "XYZ" at bounding box center [581, 231] width 234 height 13
click at [368, 223] on td "Event" at bounding box center [325, 232] width 256 height 46
click at [468, 240] on td "XYZ" at bounding box center [581, 232] width 256 height 46
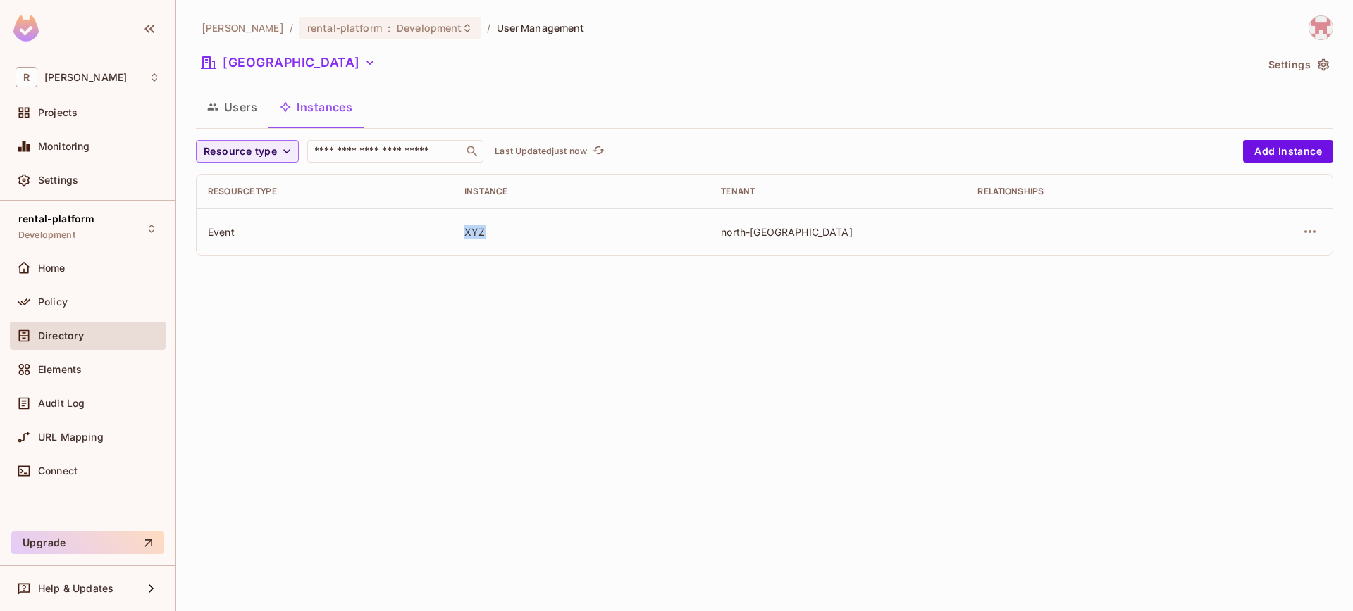
drag, startPoint x: 464, startPoint y: 232, endPoint x: 489, endPoint y: 232, distance: 25.4
click at [489, 232] on div "XYZ" at bounding box center [581, 231] width 234 height 13
click at [487, 234] on div "XYZ" at bounding box center [581, 231] width 234 height 13
click at [636, 388] on div "[PERSON_NAME]-poc / rental-platform : Development / User Management [GEOGRAPHIC…" at bounding box center [764, 305] width 1176 height 611
click at [339, 269] on div "[PERSON_NAME]-poc / rental-platform : Development / User Management [GEOGRAPHIC…" at bounding box center [764, 305] width 1176 height 611
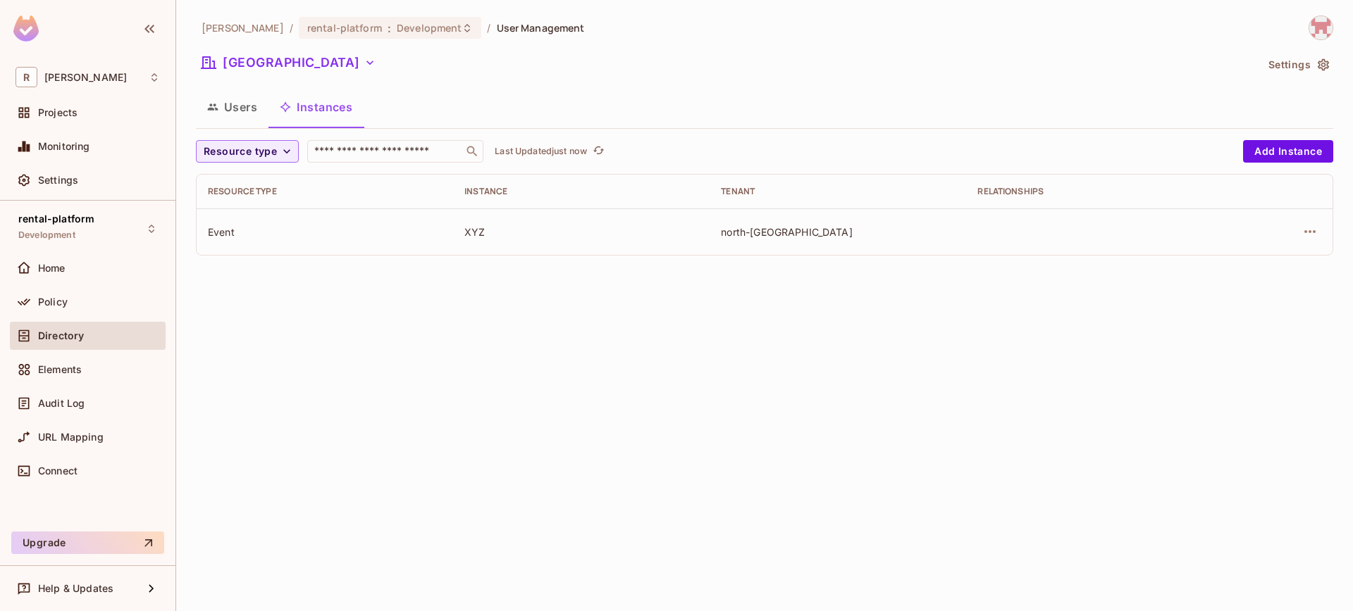
click at [222, 232] on div "Event" at bounding box center [325, 231] width 234 height 13
click at [223, 232] on div "Event" at bounding box center [325, 231] width 234 height 13
click at [241, 197] on div "Resource type" at bounding box center [325, 191] width 234 height 11
click at [211, 226] on div "Event" at bounding box center [325, 231] width 234 height 13
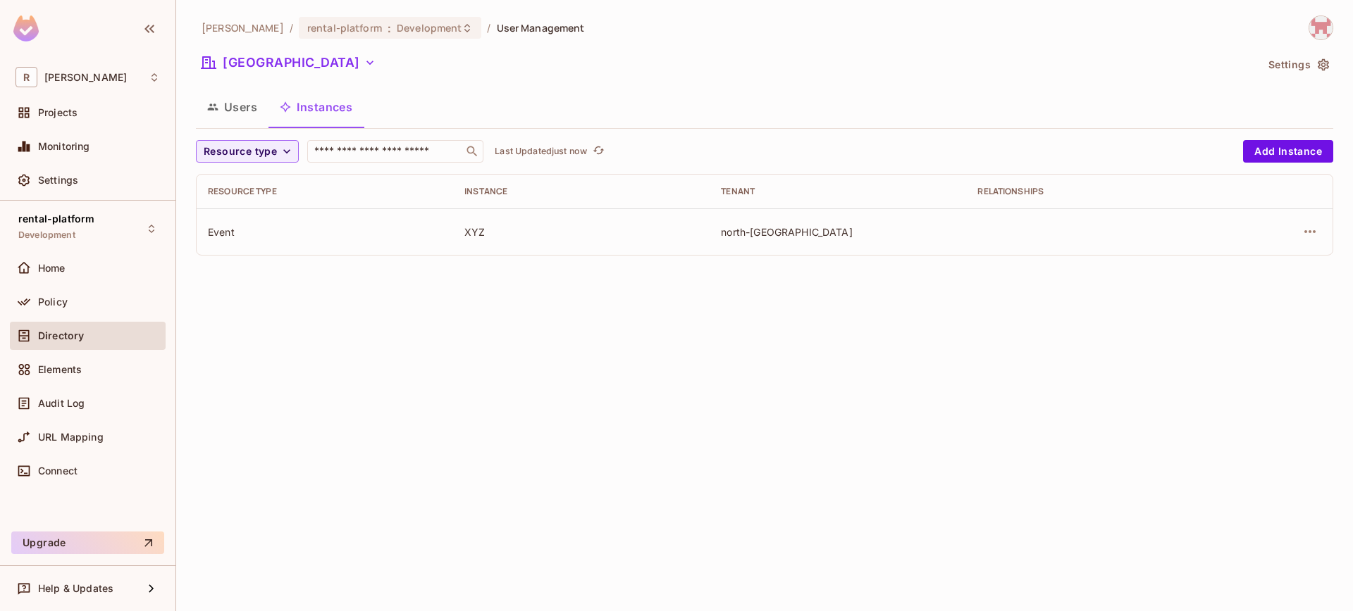
click at [314, 244] on td "Event" at bounding box center [325, 232] width 256 height 46
click at [105, 297] on div "Policy" at bounding box center [99, 302] width 122 height 11
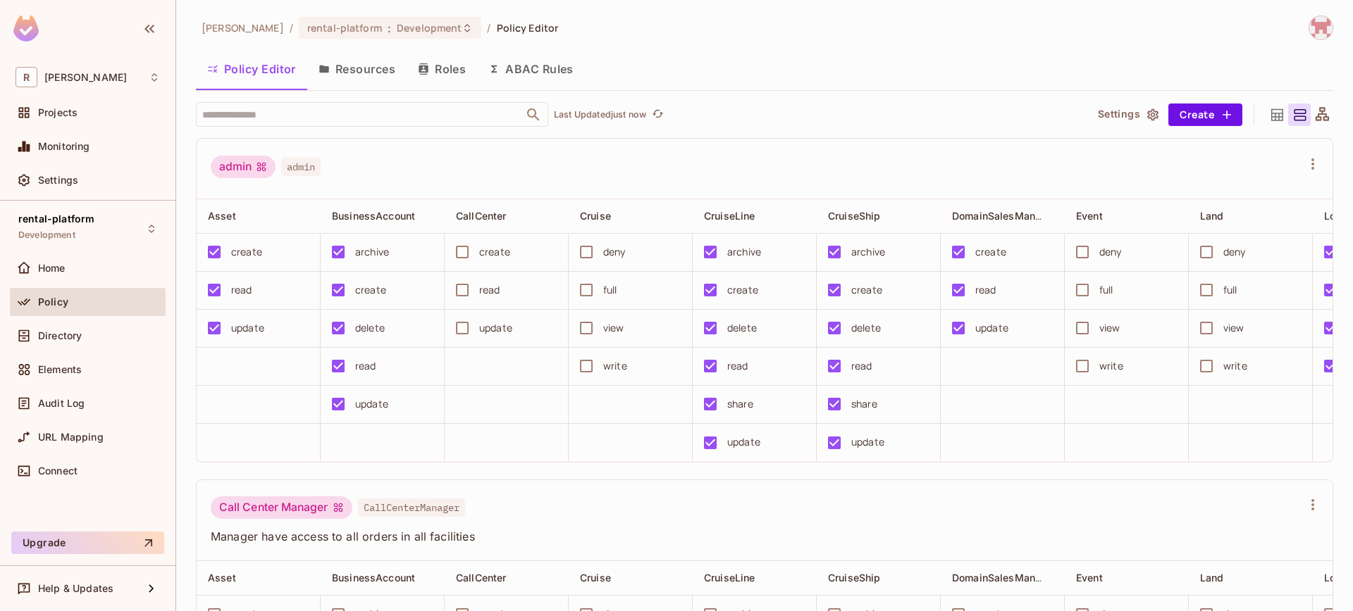
click at [251, 167] on div "admin" at bounding box center [243, 167] width 65 height 23
click at [434, 70] on button "Roles" at bounding box center [441, 68] width 70 height 35
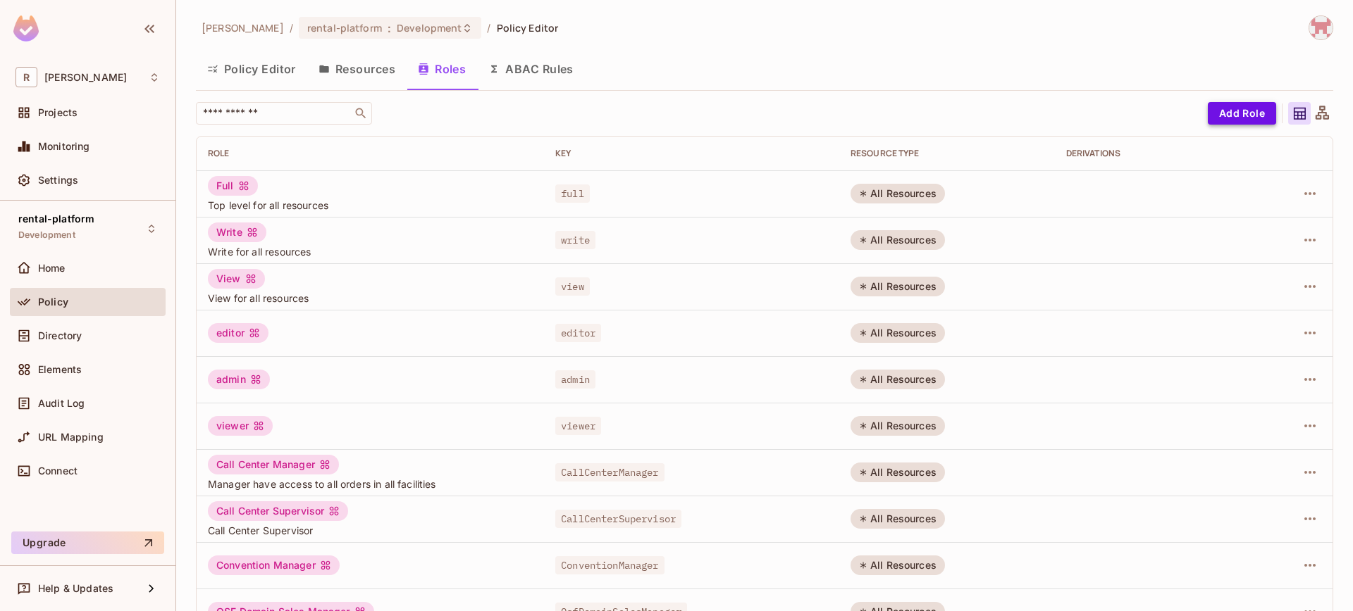
click at [1227, 116] on button "Add Role" at bounding box center [1241, 113] width 68 height 23
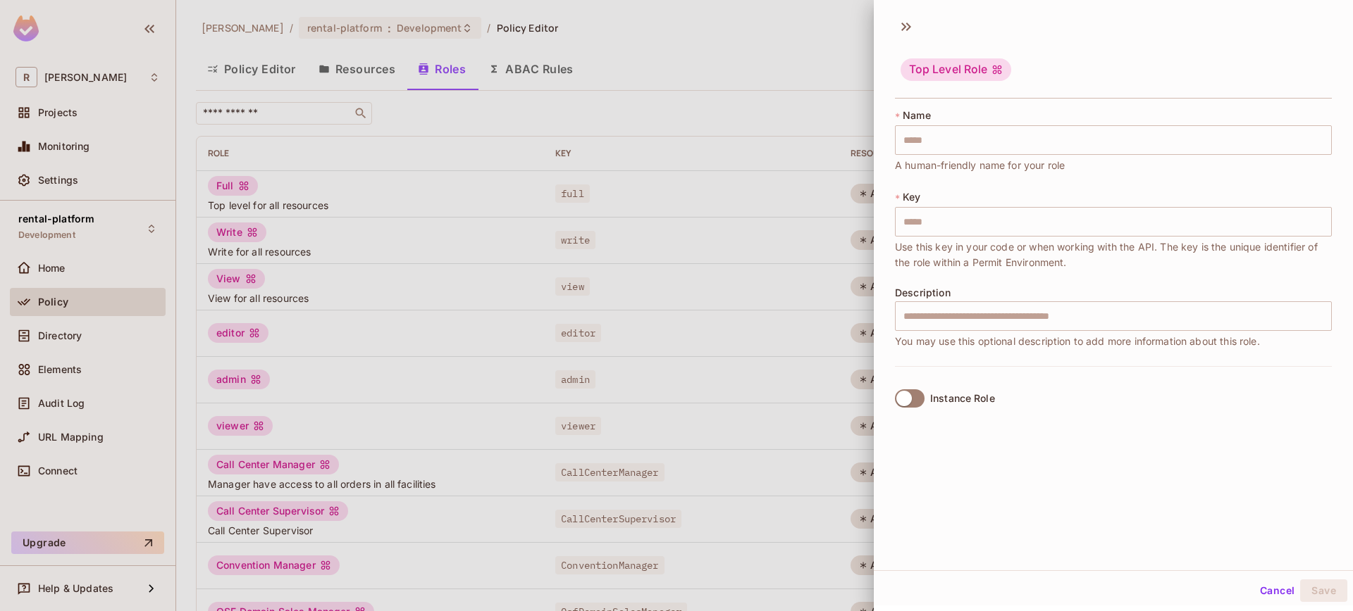
click at [930, 67] on div "Top Level Role" at bounding box center [955, 69] width 111 height 23
click at [907, 27] on icon at bounding box center [906, 26] width 23 height 23
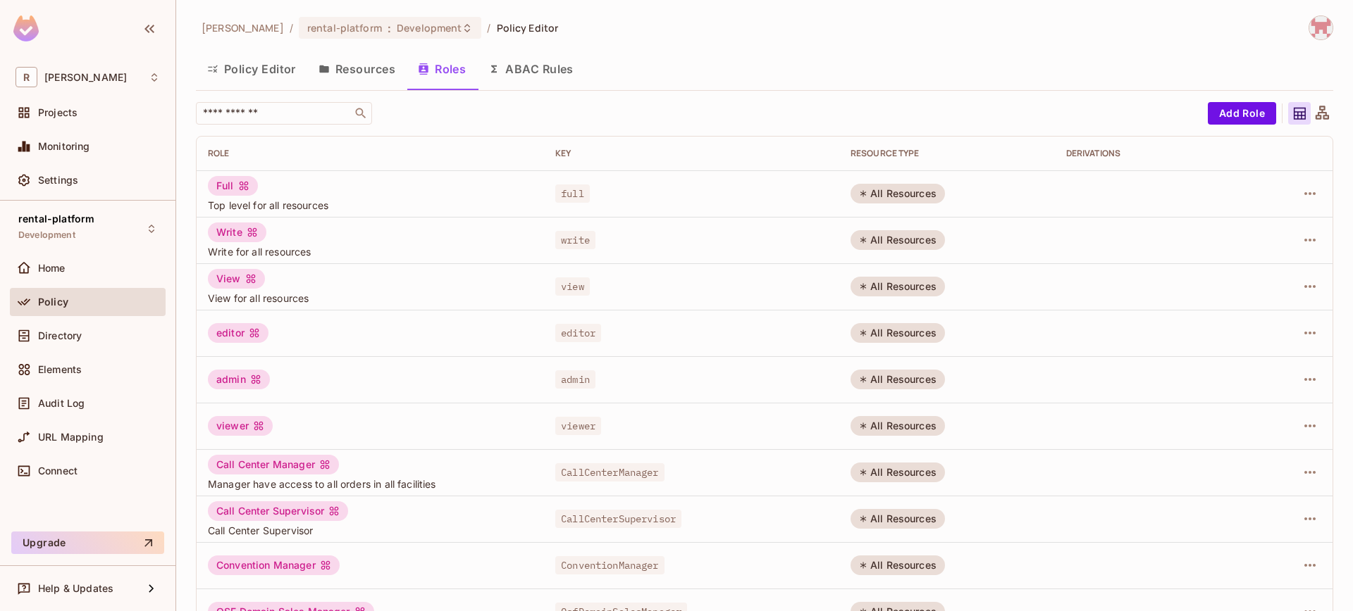
click at [153, 38] on button "button" at bounding box center [150, 29] width 24 height 23
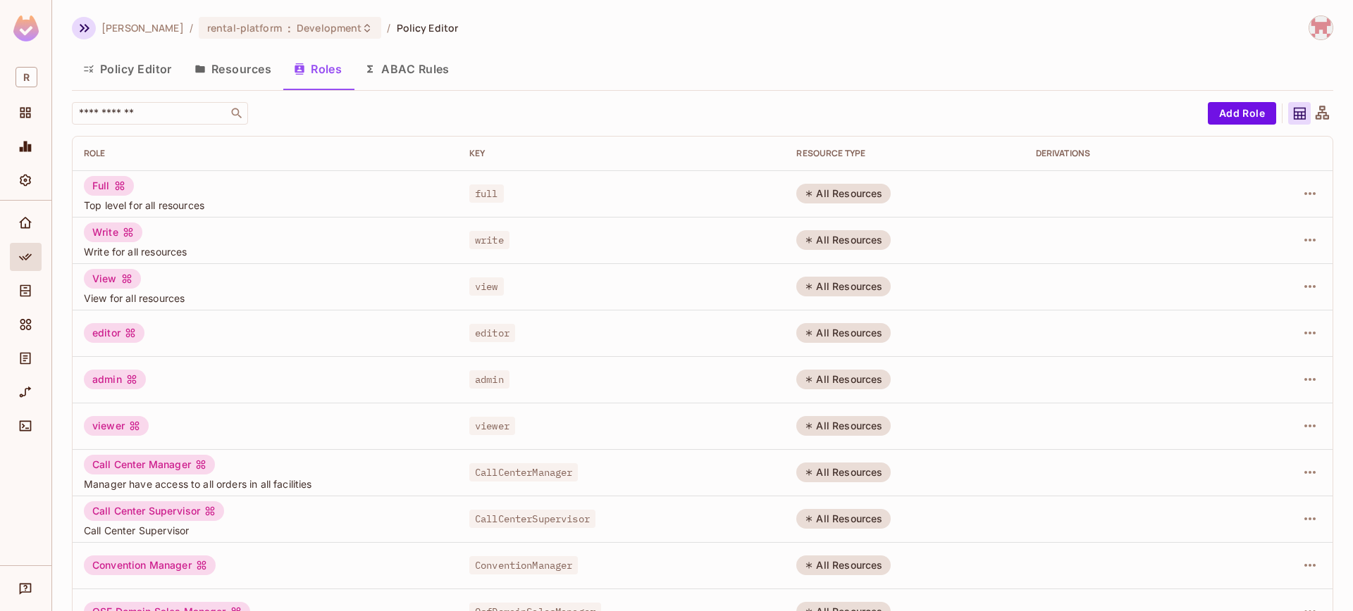
click at [86, 26] on icon "button" at bounding box center [85, 28] width 10 height 8
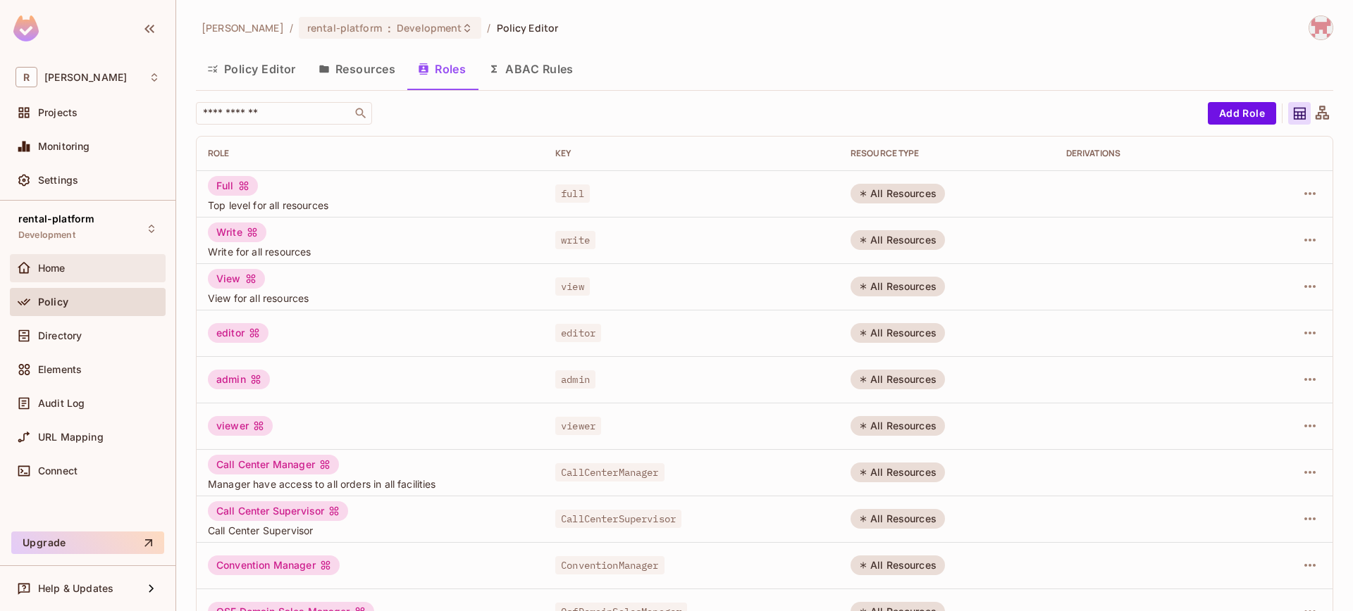
click at [117, 271] on div "Home" at bounding box center [99, 268] width 122 height 11
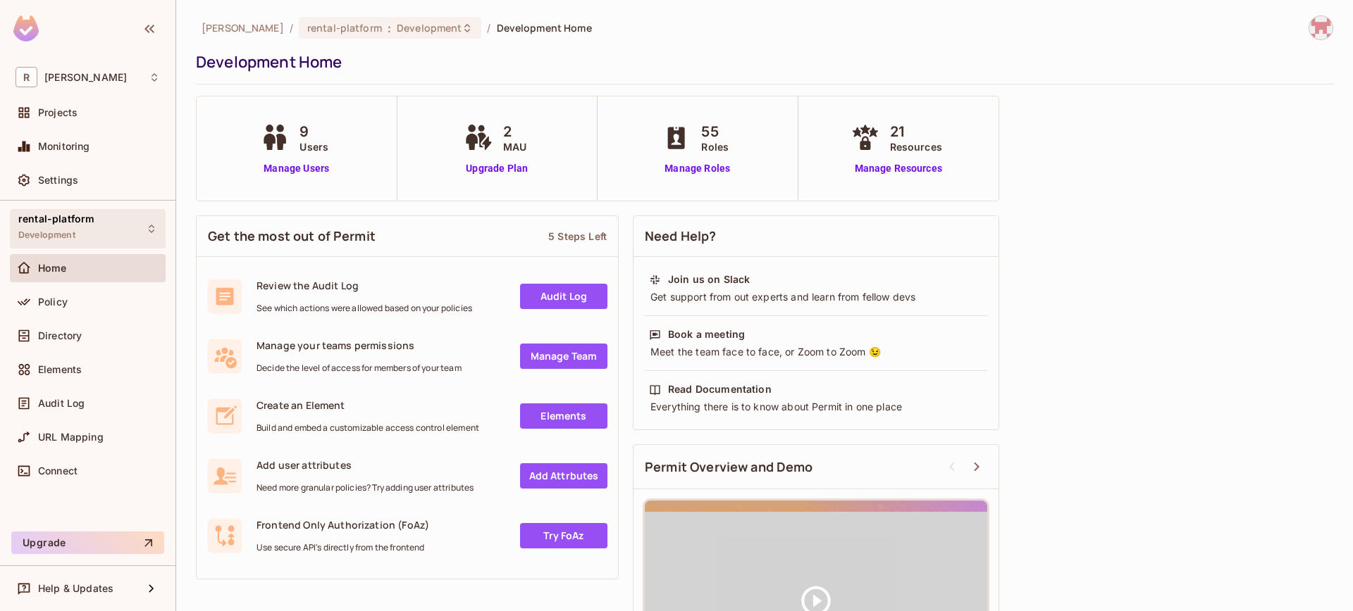
click at [123, 225] on div "rental-platform Development" at bounding box center [88, 228] width 156 height 39
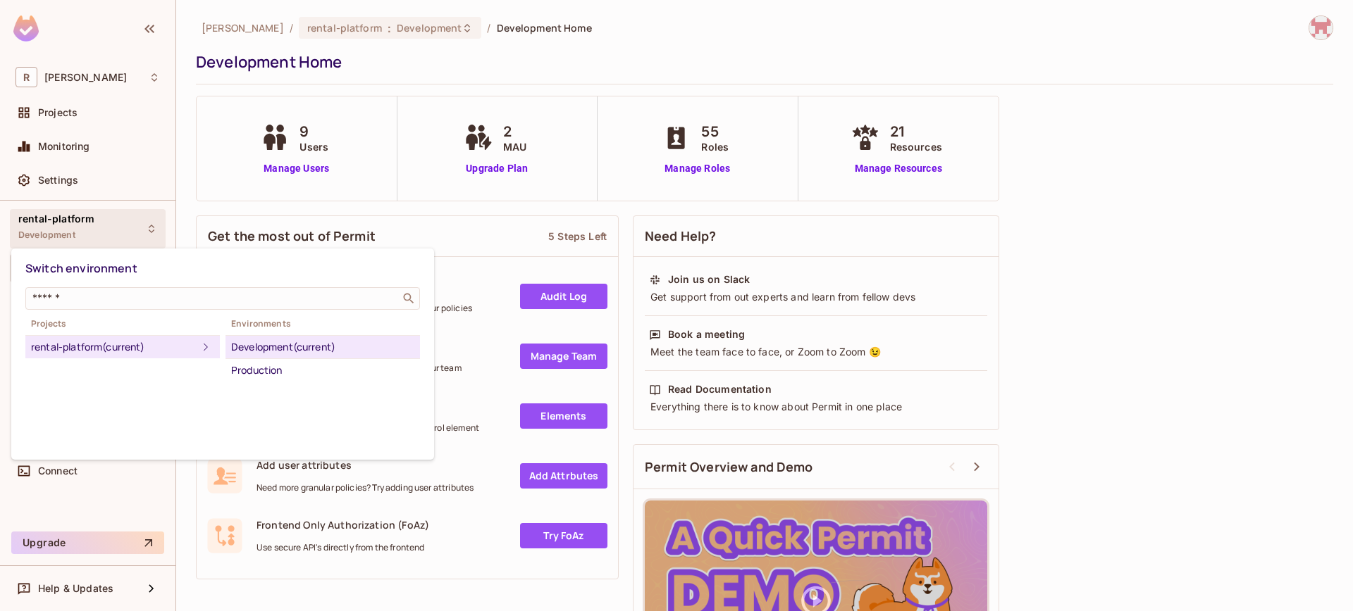
click at [123, 226] on div at bounding box center [676, 305] width 1353 height 611
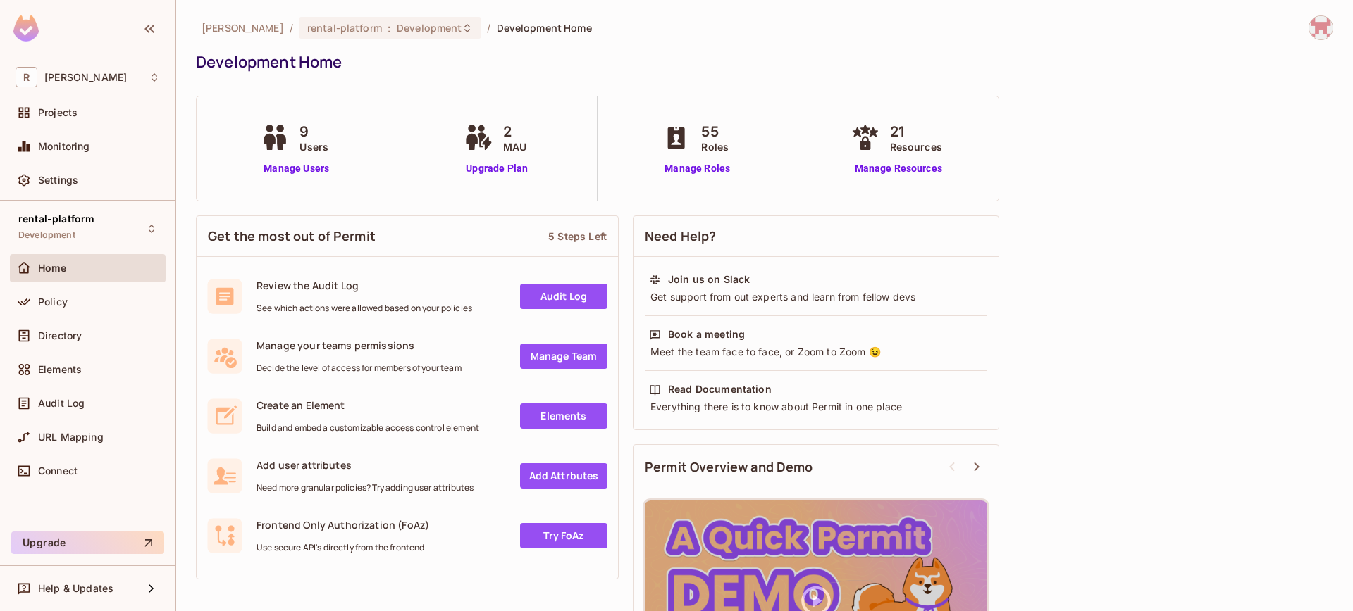
click at [86, 321] on div "Home Policy Directory Elements Audit Log URL Mapping Connect" at bounding box center [88, 372] width 156 height 237
click at [85, 336] on div "Directory" at bounding box center [99, 335] width 122 height 11
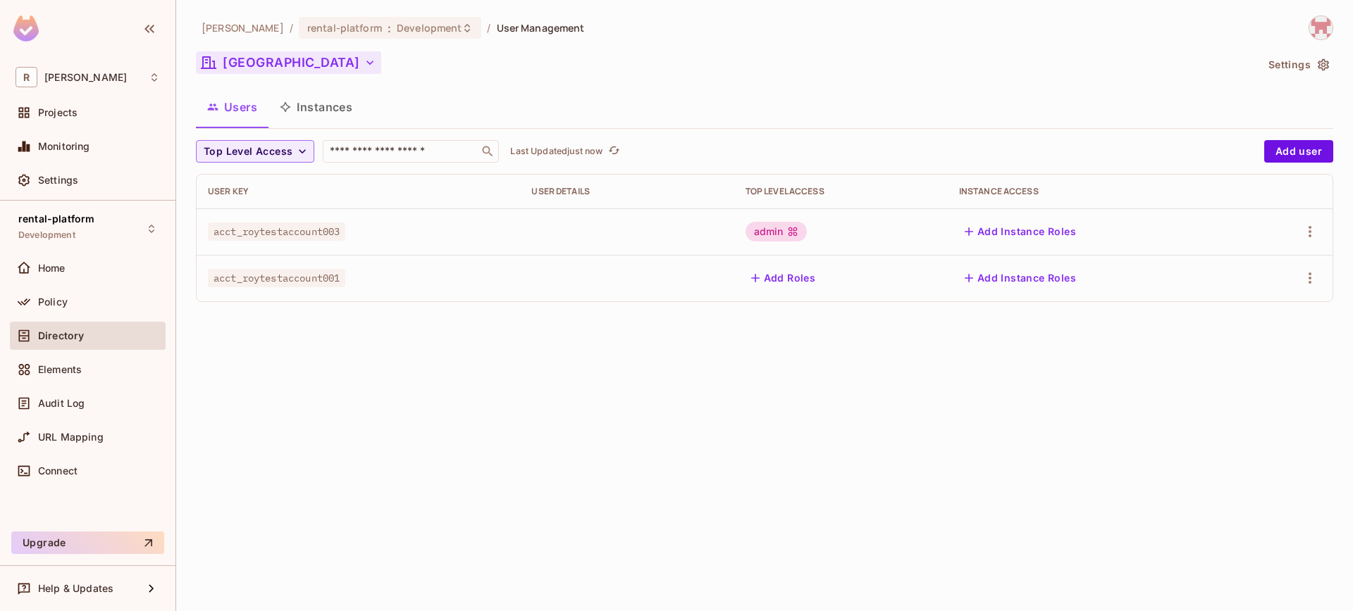
click at [278, 72] on button "[GEOGRAPHIC_DATA]" at bounding box center [288, 62] width 185 height 23
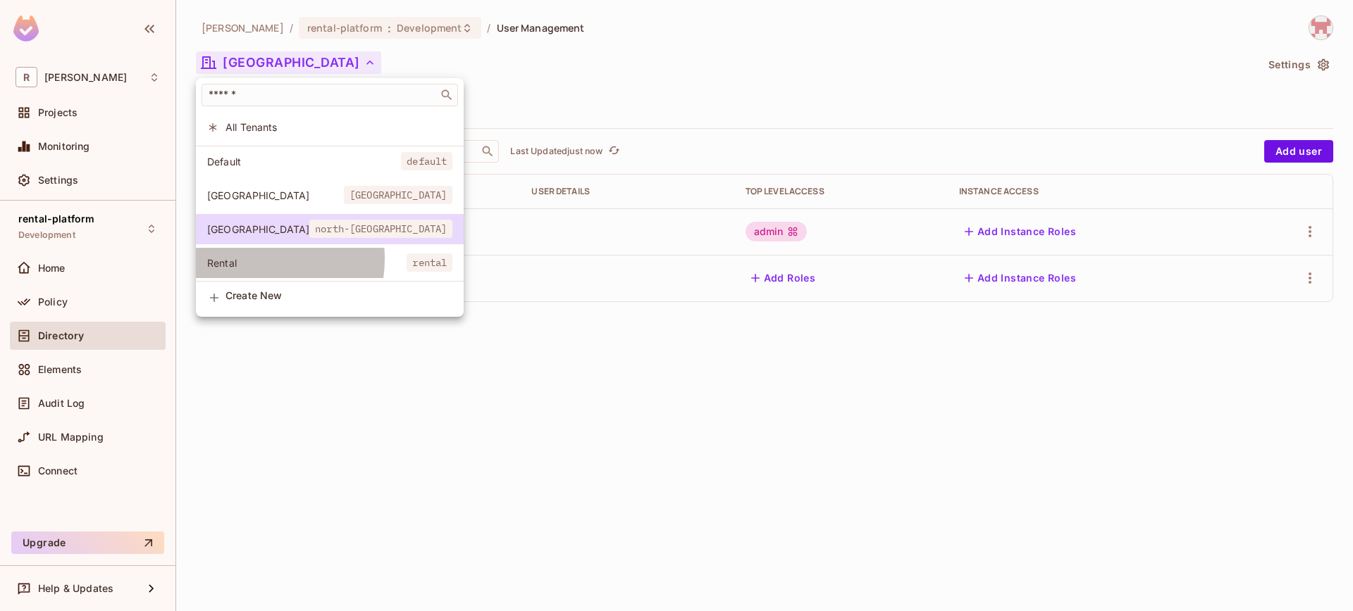
click at [255, 259] on span "Rental" at bounding box center [306, 262] width 199 height 13
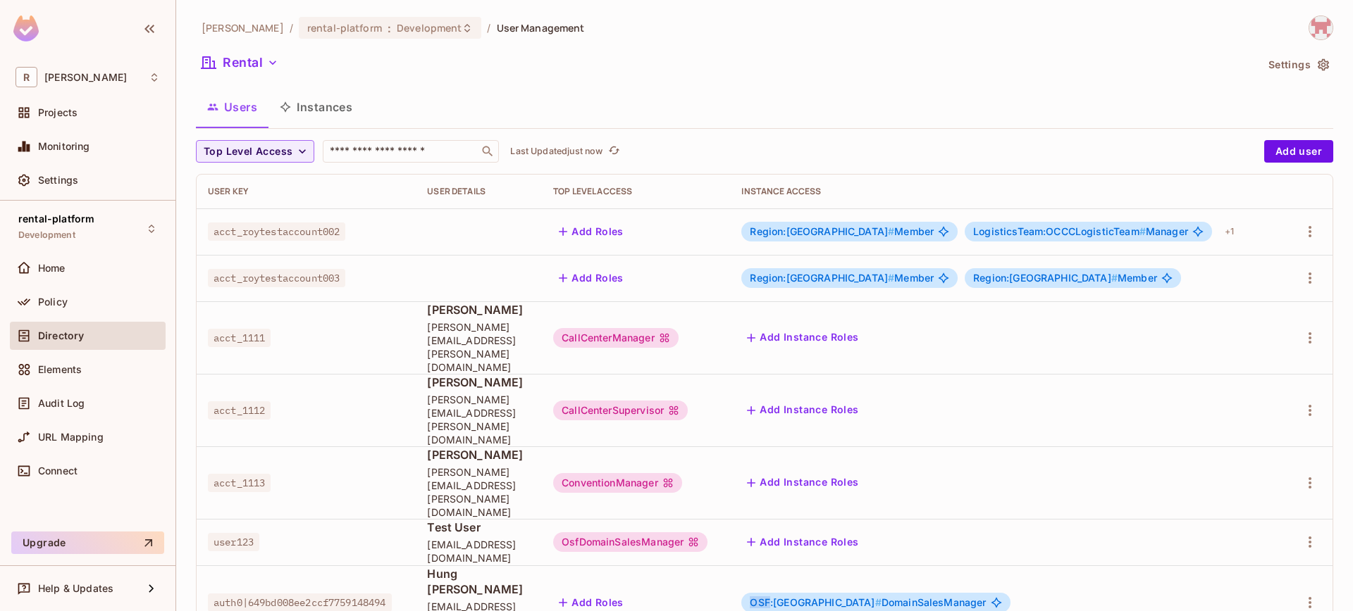
drag, startPoint x: 782, startPoint y: 510, endPoint x: 802, endPoint y: 513, distance: 19.9
click at [802, 597] on span "OSF:north-america #" at bounding box center [815, 603] width 131 height 12
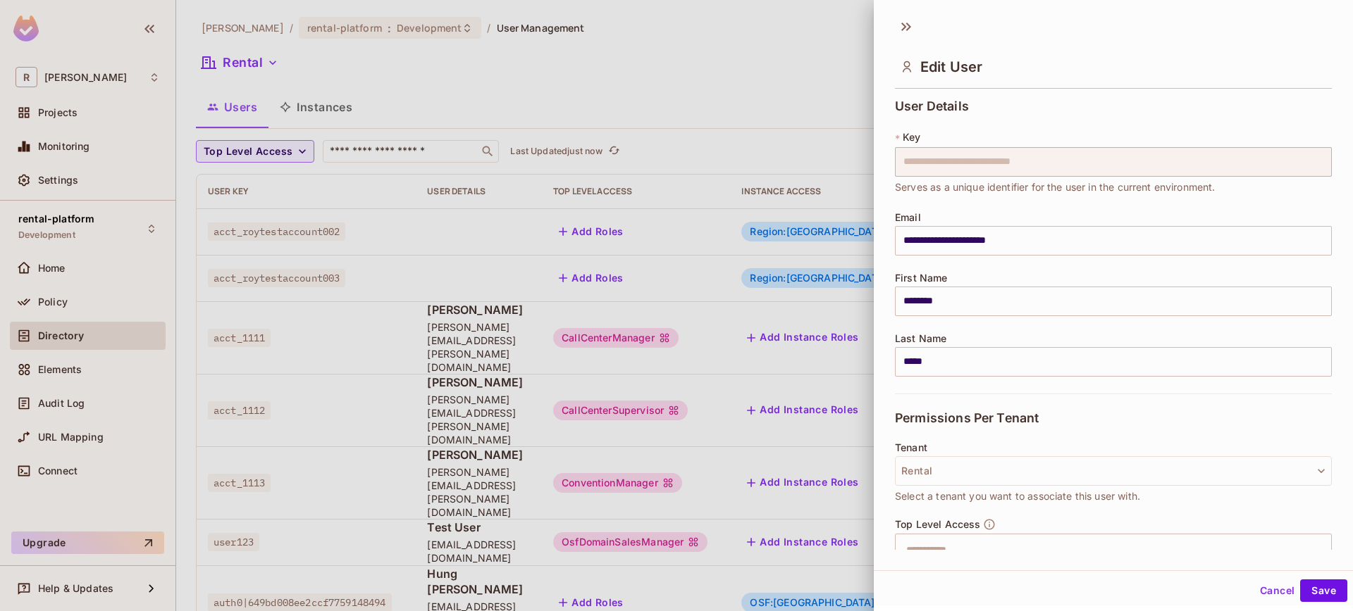
click at [804, 516] on div at bounding box center [676, 305] width 1353 height 611
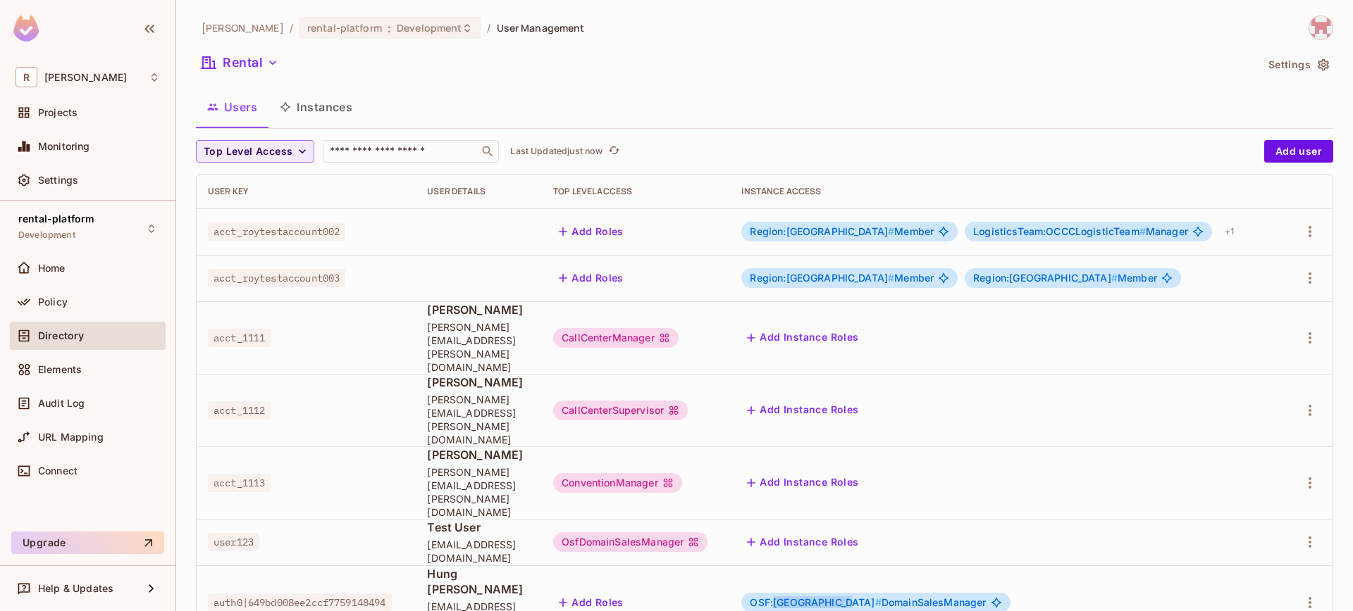
drag, startPoint x: 807, startPoint y: 511, endPoint x: 874, endPoint y: 510, distance: 66.9
click at [874, 597] on span "OSF:north-america #" at bounding box center [815, 603] width 131 height 12
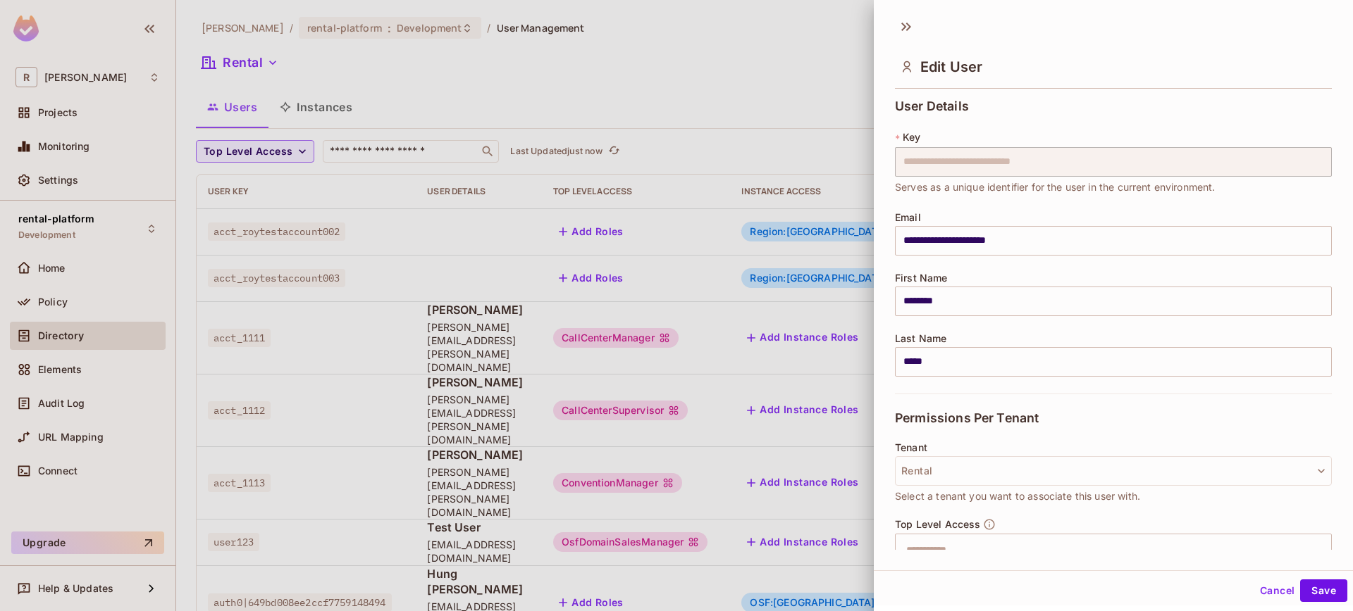
click at [875, 511] on div "**********" at bounding box center [1113, 322] width 479 height 456
click at [864, 513] on div at bounding box center [676, 305] width 1353 height 611
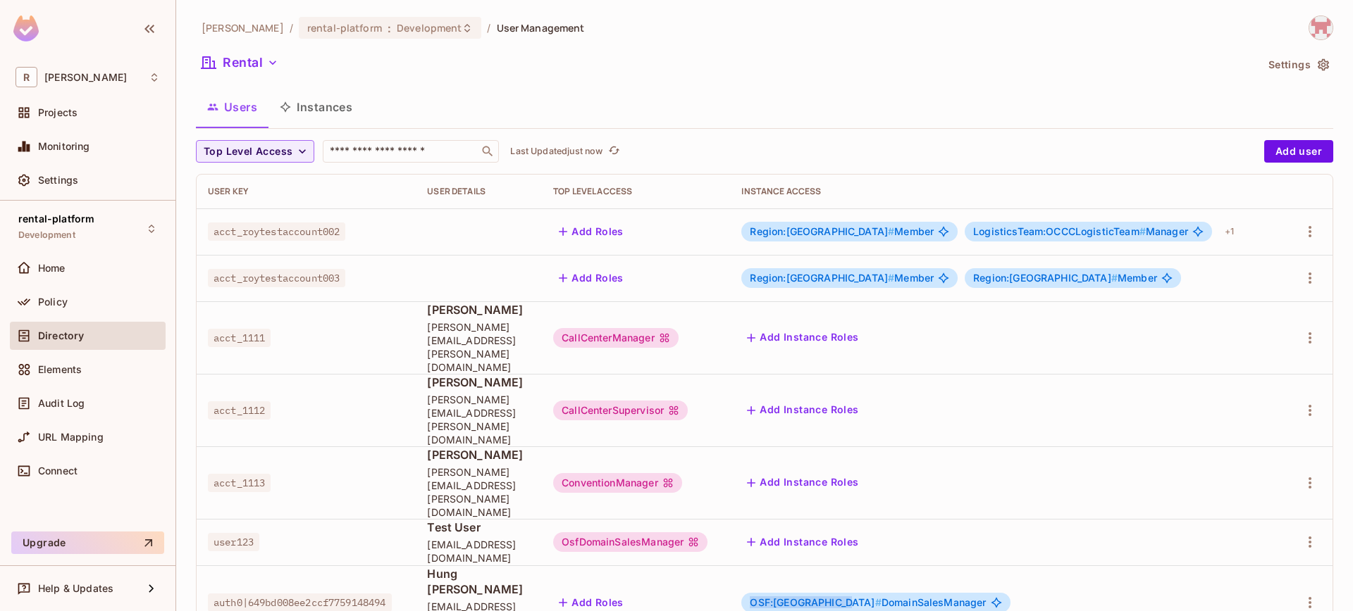
drag, startPoint x: 781, startPoint y: 511, endPoint x: 873, endPoint y: 510, distance: 91.6
click at [873, 597] on span "OSF:north-america #" at bounding box center [815, 603] width 131 height 12
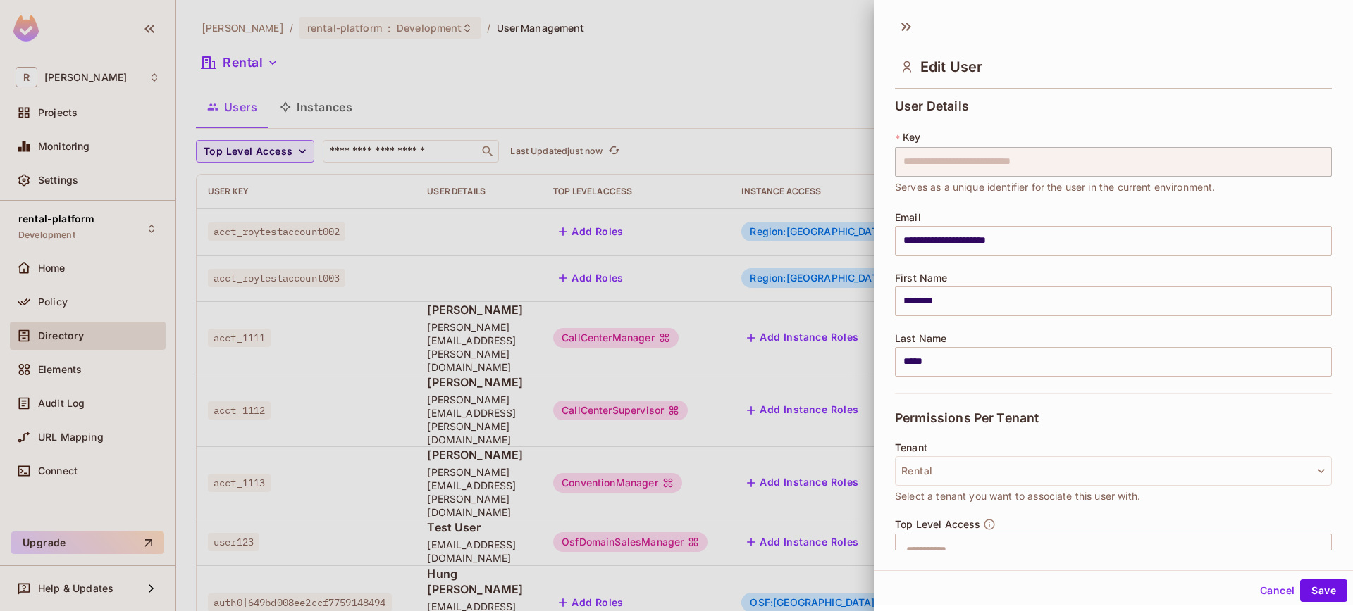
click at [816, 517] on div at bounding box center [676, 305] width 1353 height 611
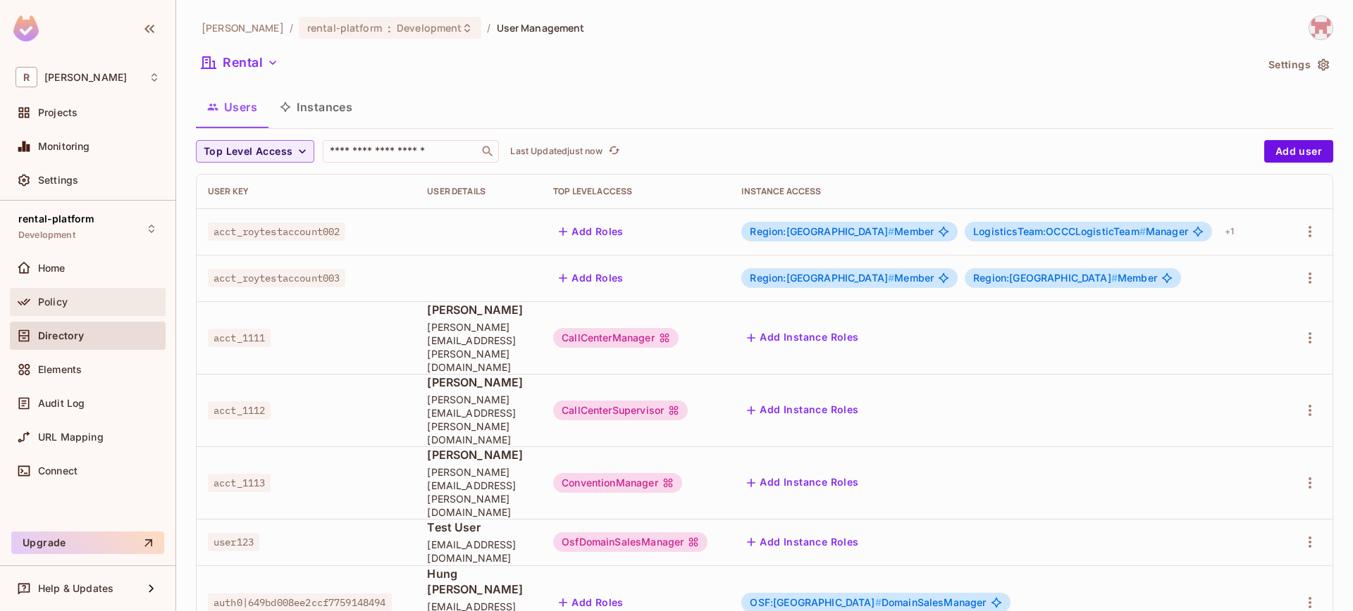
click at [77, 303] on div "Policy" at bounding box center [99, 302] width 122 height 11
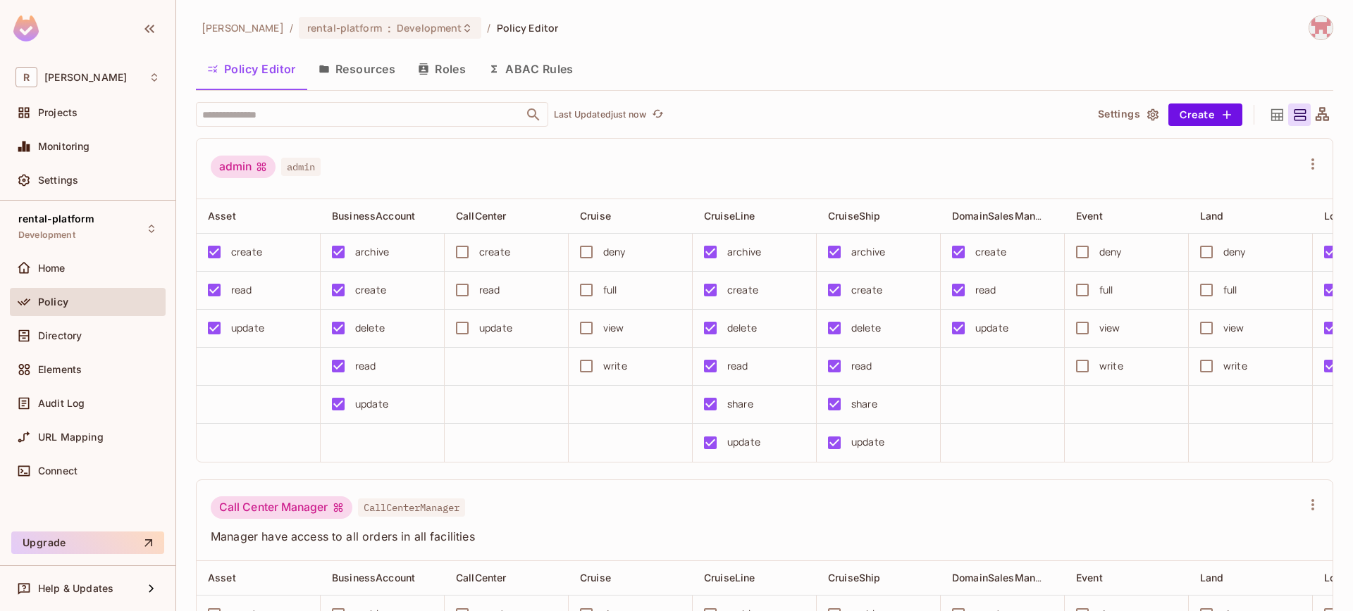
click at [338, 78] on button "Resources" at bounding box center [356, 68] width 99 height 35
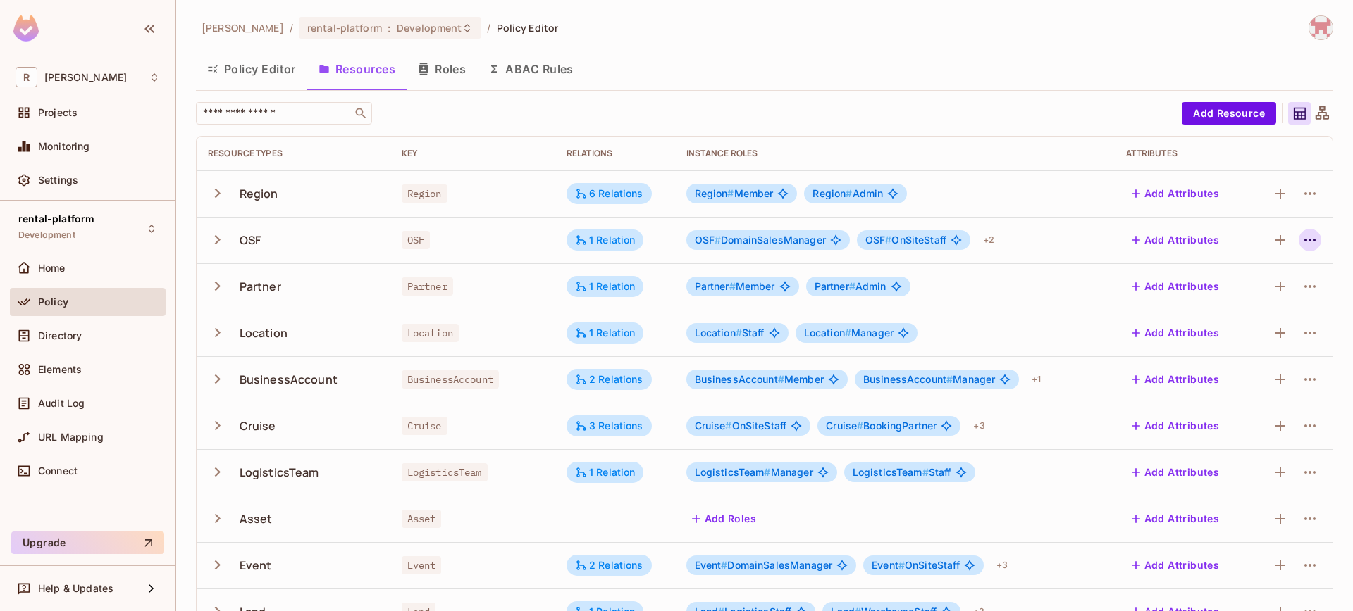
click at [1306, 235] on icon "button" at bounding box center [1309, 240] width 17 height 17
click at [1263, 290] on div "Edit Resource" at bounding box center [1238, 296] width 66 height 14
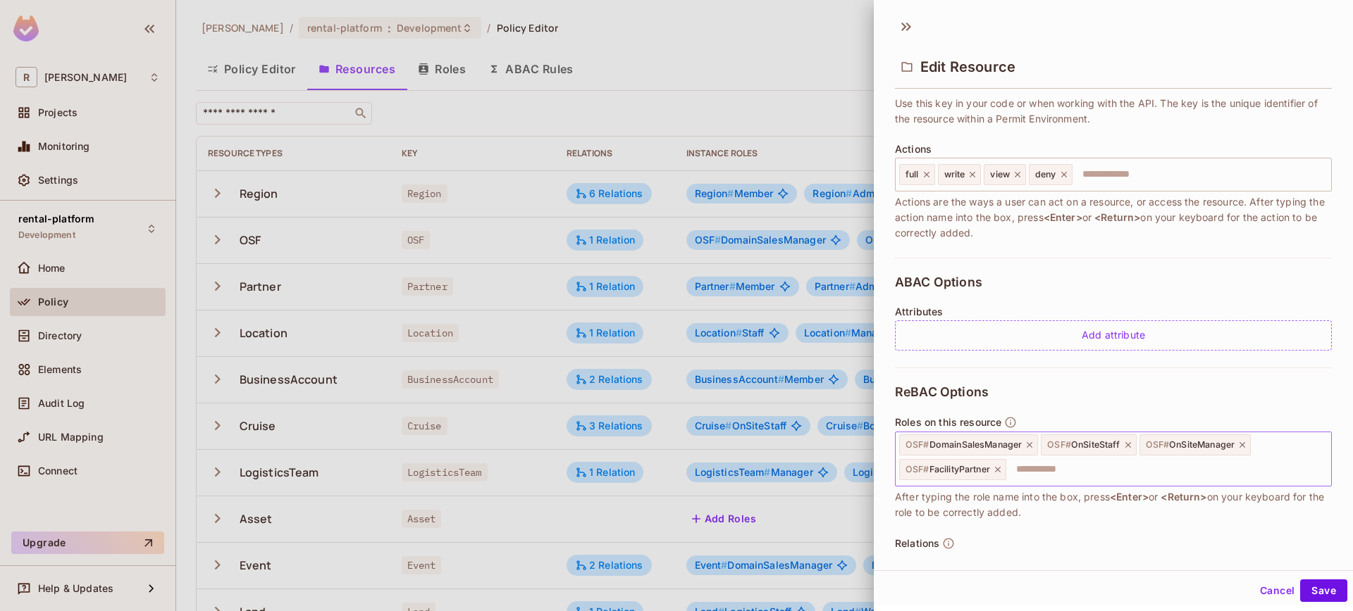
scroll to position [266, 0]
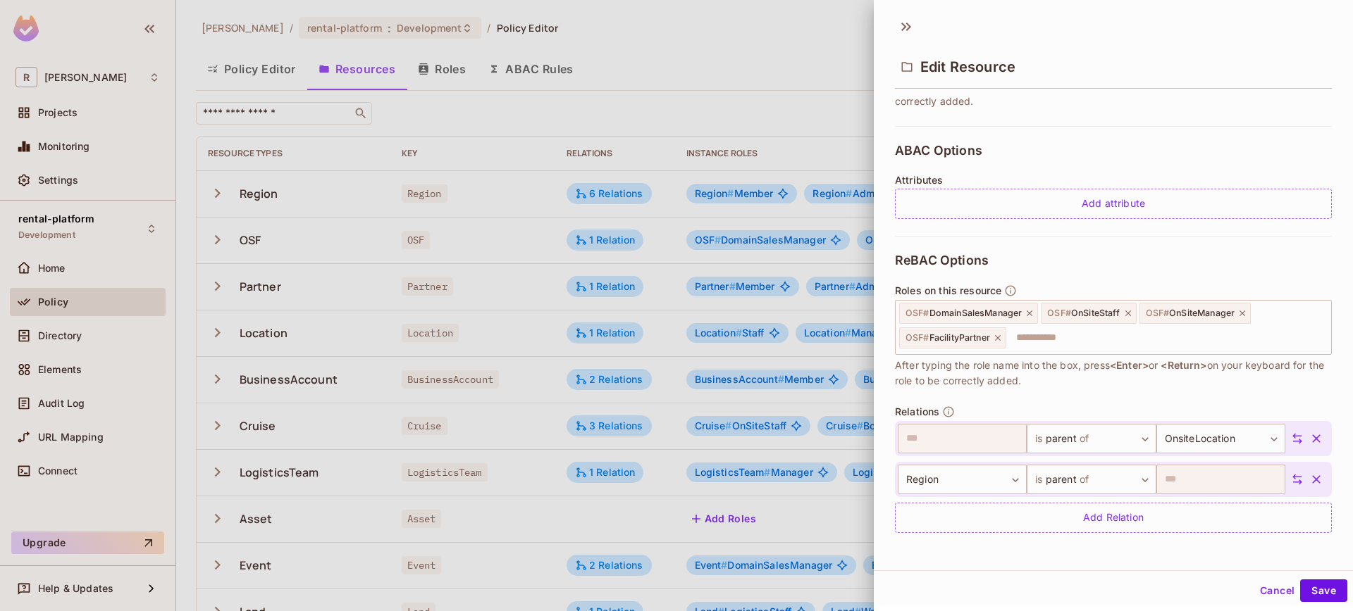
click at [774, 59] on div at bounding box center [676, 305] width 1353 height 611
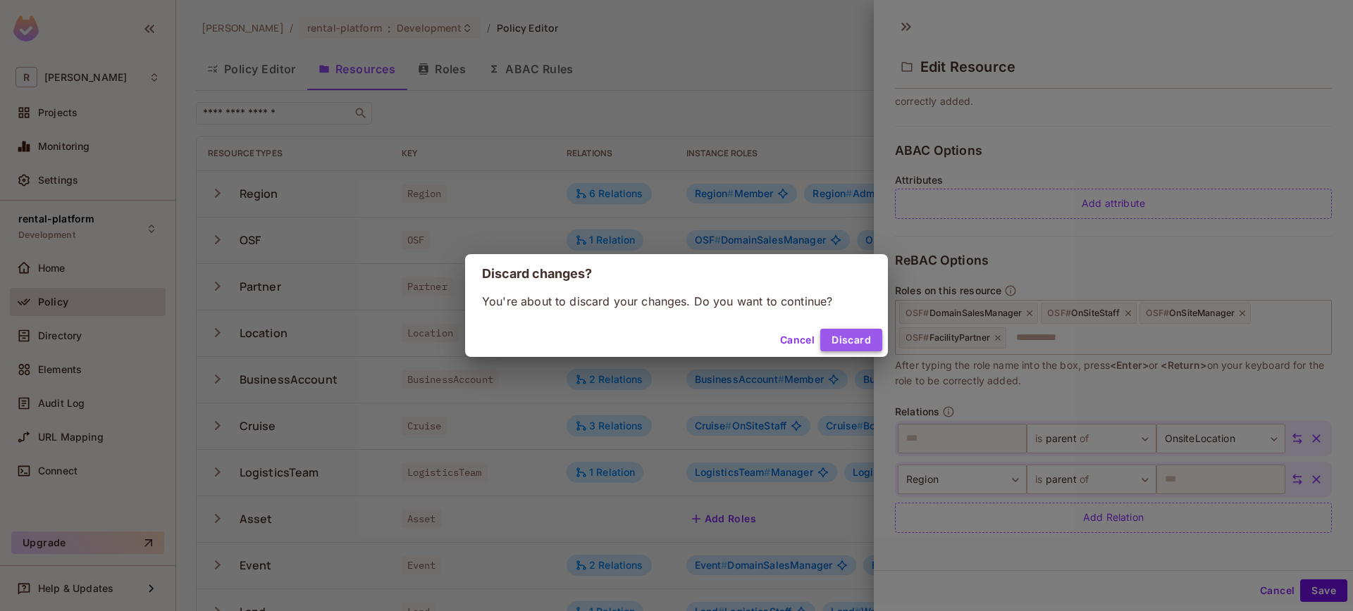
click at [832, 346] on button "Discard" at bounding box center [851, 340] width 62 height 23
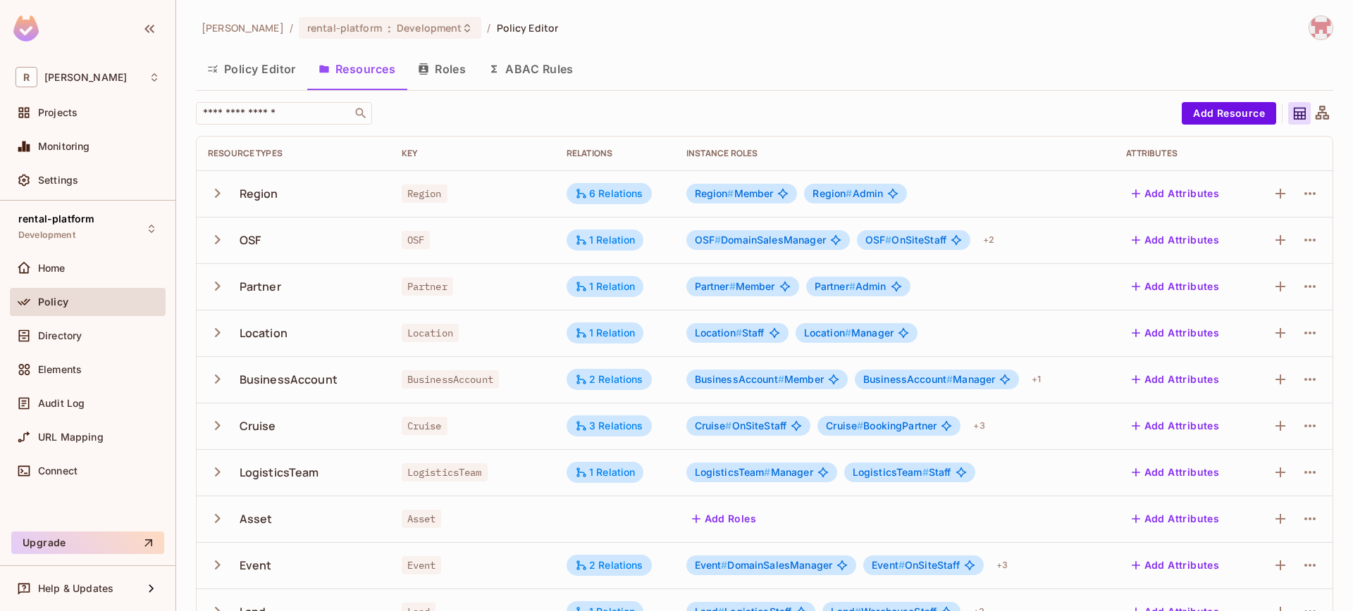
click at [237, 84] on button "Policy Editor" at bounding box center [251, 68] width 111 height 35
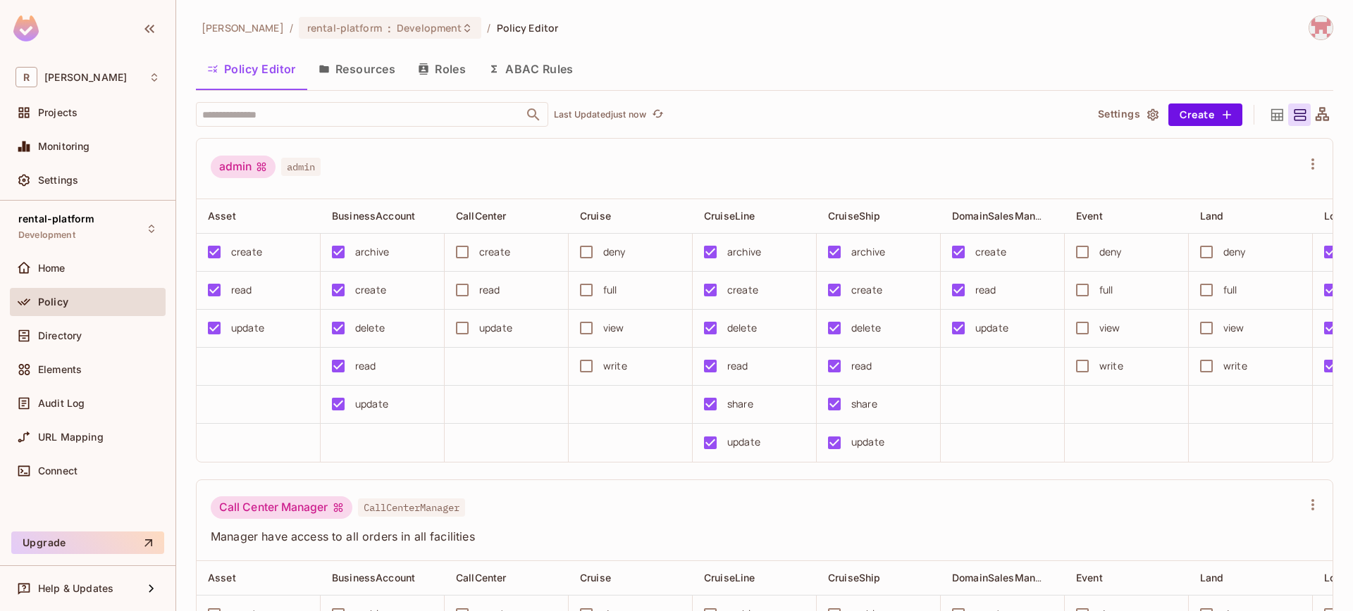
click at [448, 74] on button "Roles" at bounding box center [441, 68] width 70 height 35
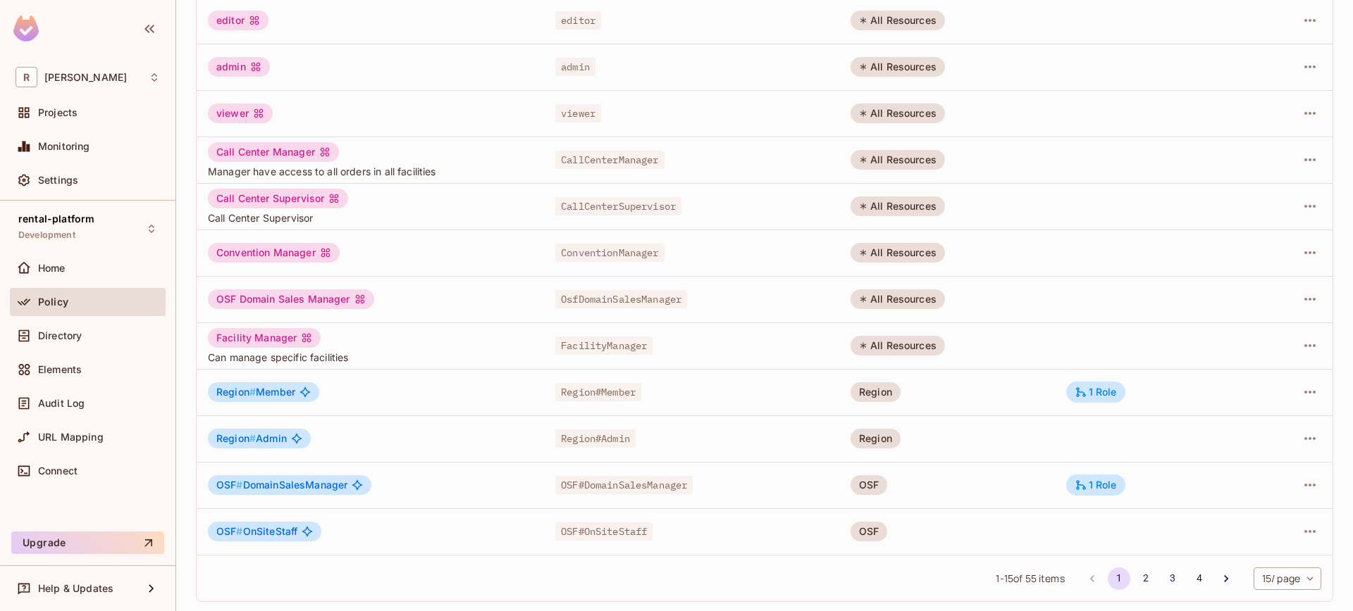
scroll to position [315, 0]
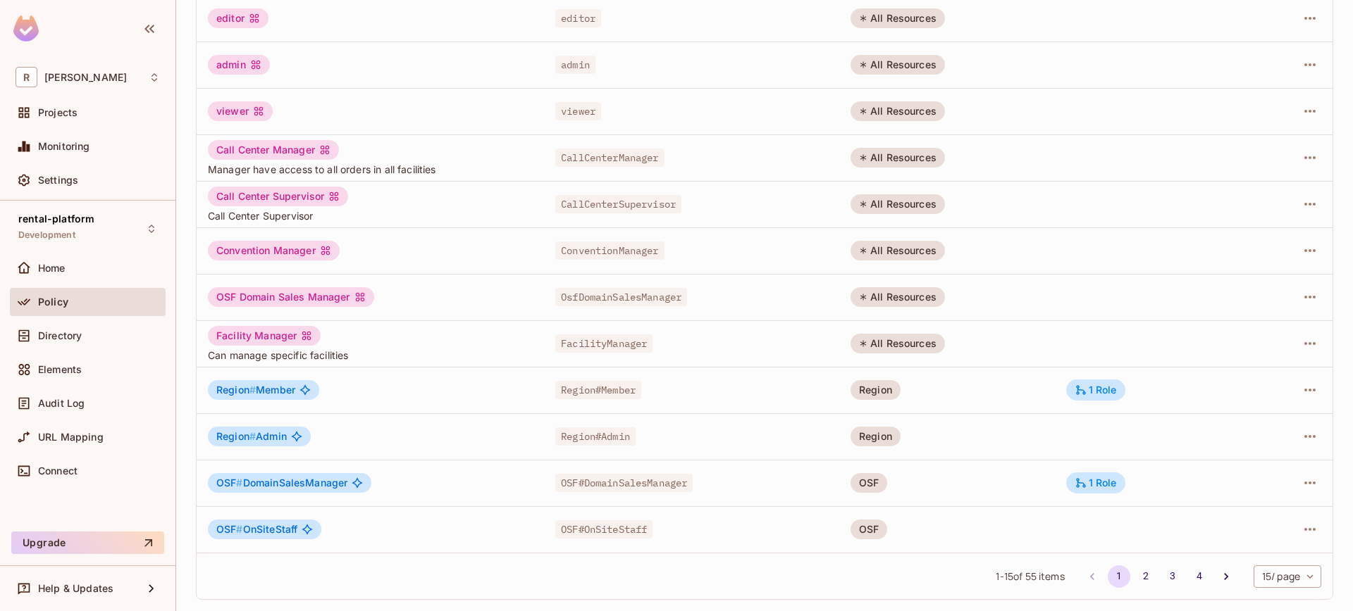
click at [225, 486] on span "OSF #" at bounding box center [229, 483] width 27 height 12
click at [230, 486] on span "OSF #" at bounding box center [229, 483] width 27 height 12
click at [305, 487] on span "OSF # DomainSalesManager" at bounding box center [281, 483] width 131 height 11
click at [1307, 482] on button "button" at bounding box center [1309, 483] width 23 height 23
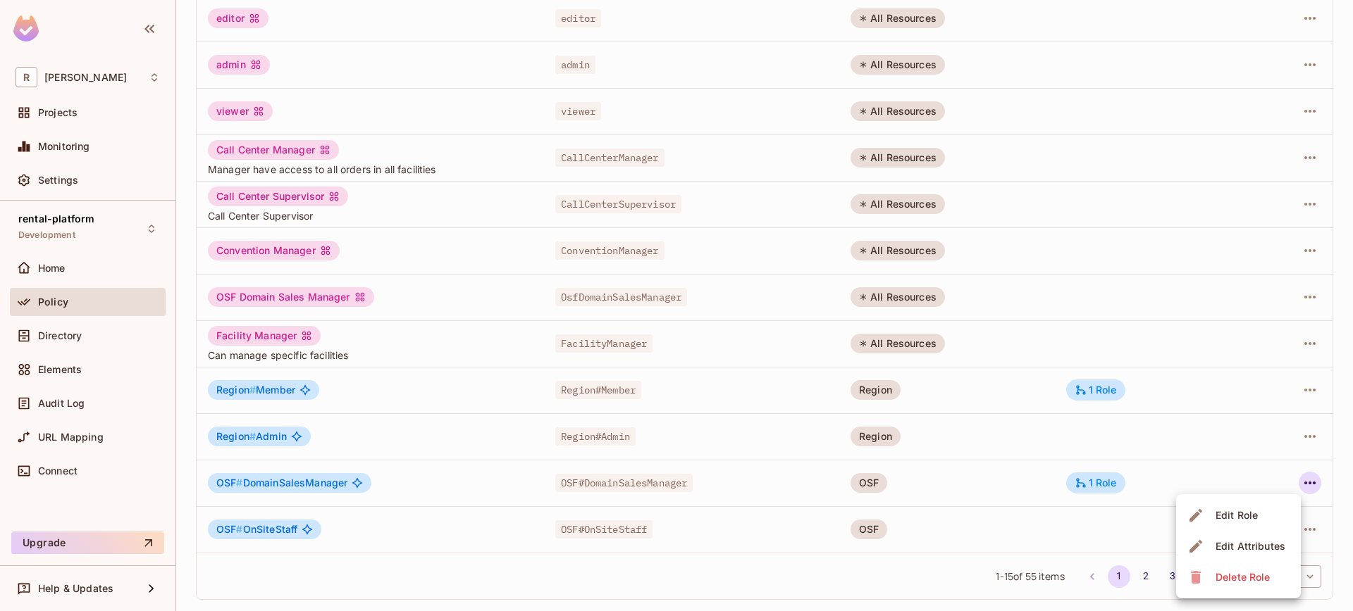
click at [1243, 515] on div "Edit Role" at bounding box center [1236, 516] width 42 height 14
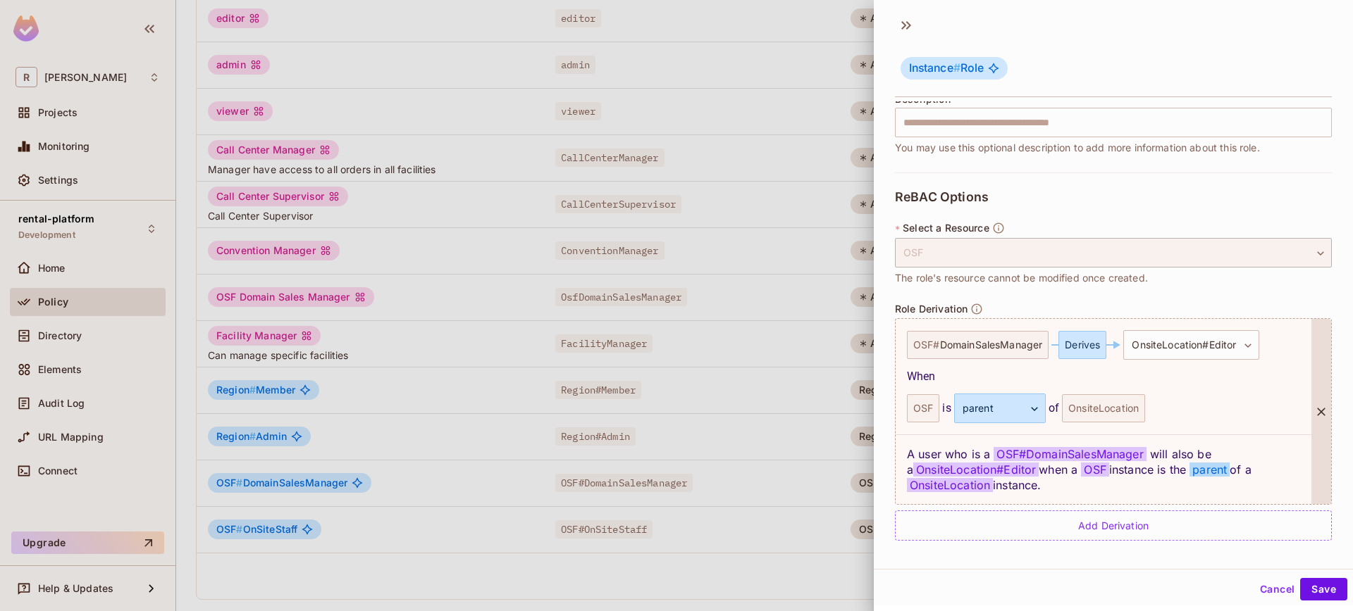
scroll to position [2, 0]
click at [1254, 589] on button "Cancel" at bounding box center [1277, 589] width 46 height 23
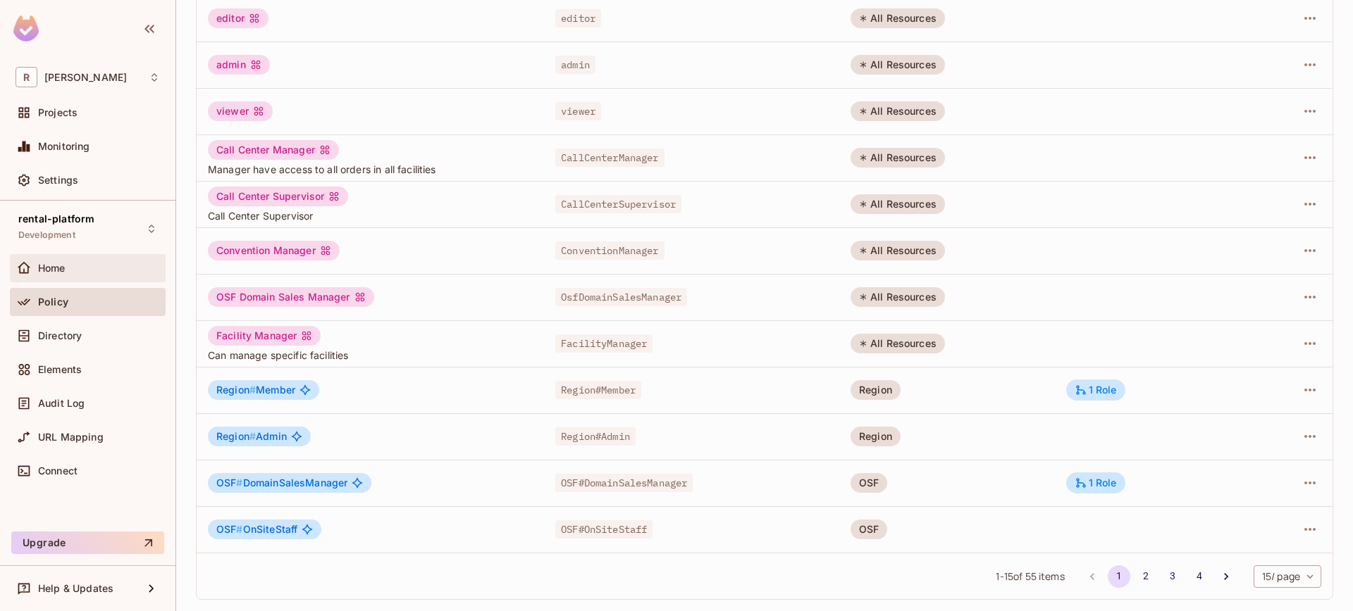
click at [85, 261] on div "Home" at bounding box center [87, 268] width 144 height 17
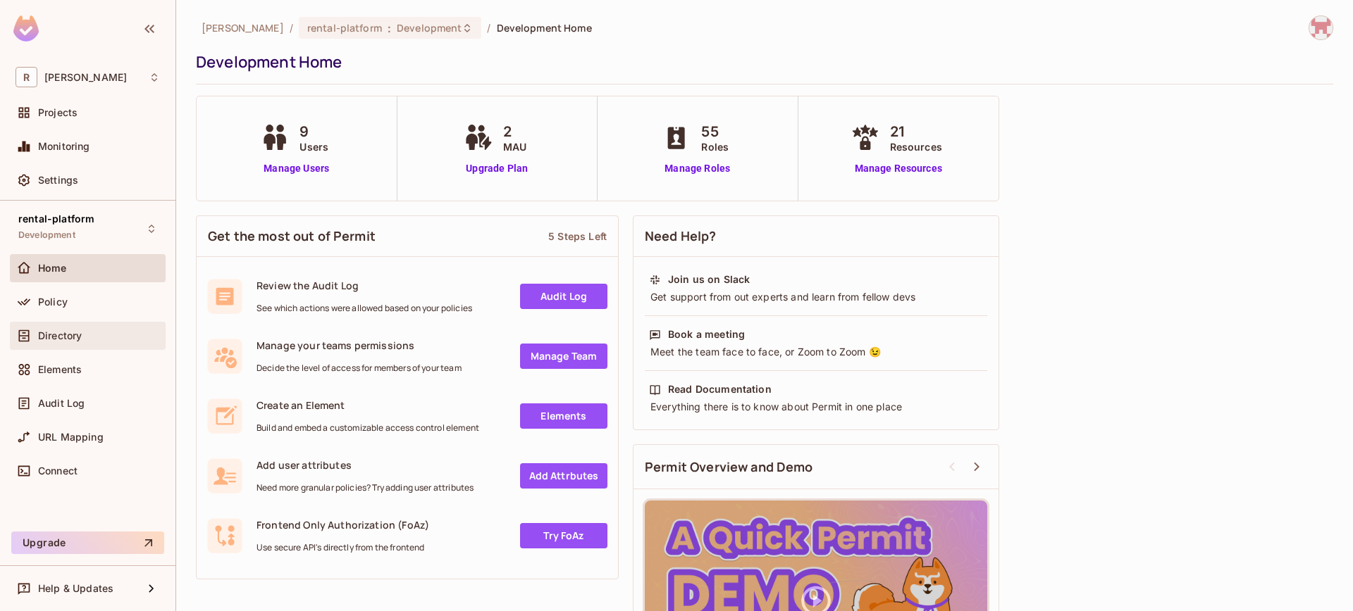
click at [72, 344] on div "Directory" at bounding box center [87, 336] width 144 height 17
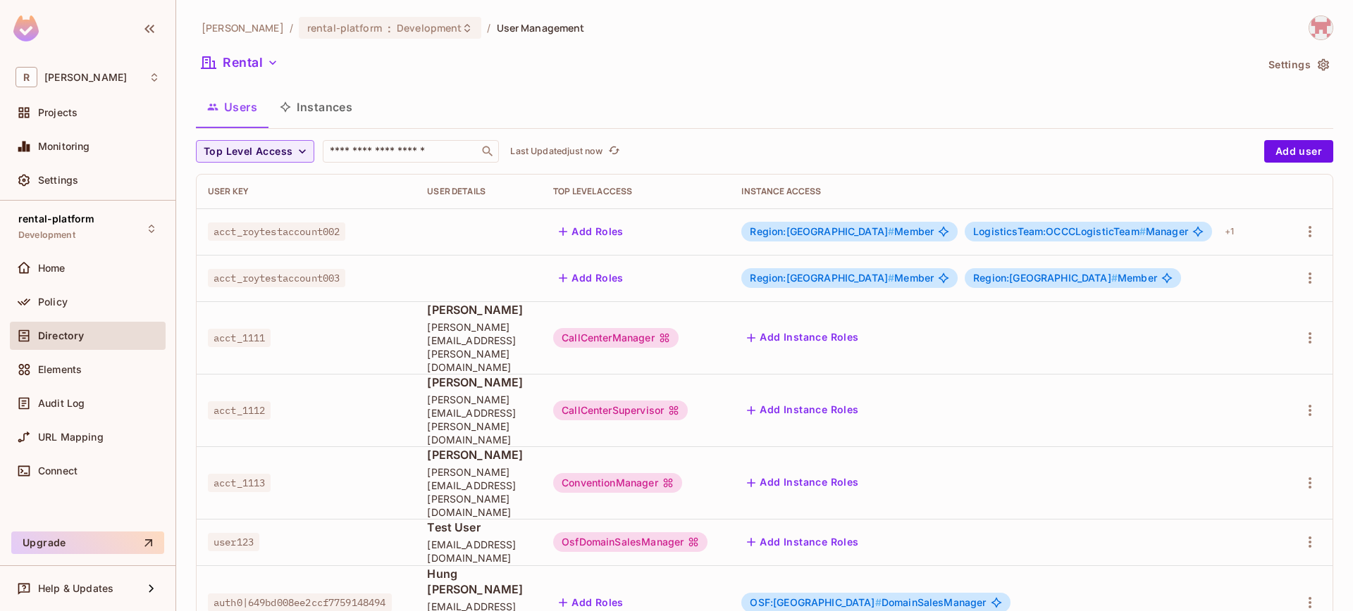
click at [900, 597] on span "OSF:north-america # DomainSalesManager" at bounding box center [868, 602] width 236 height 11
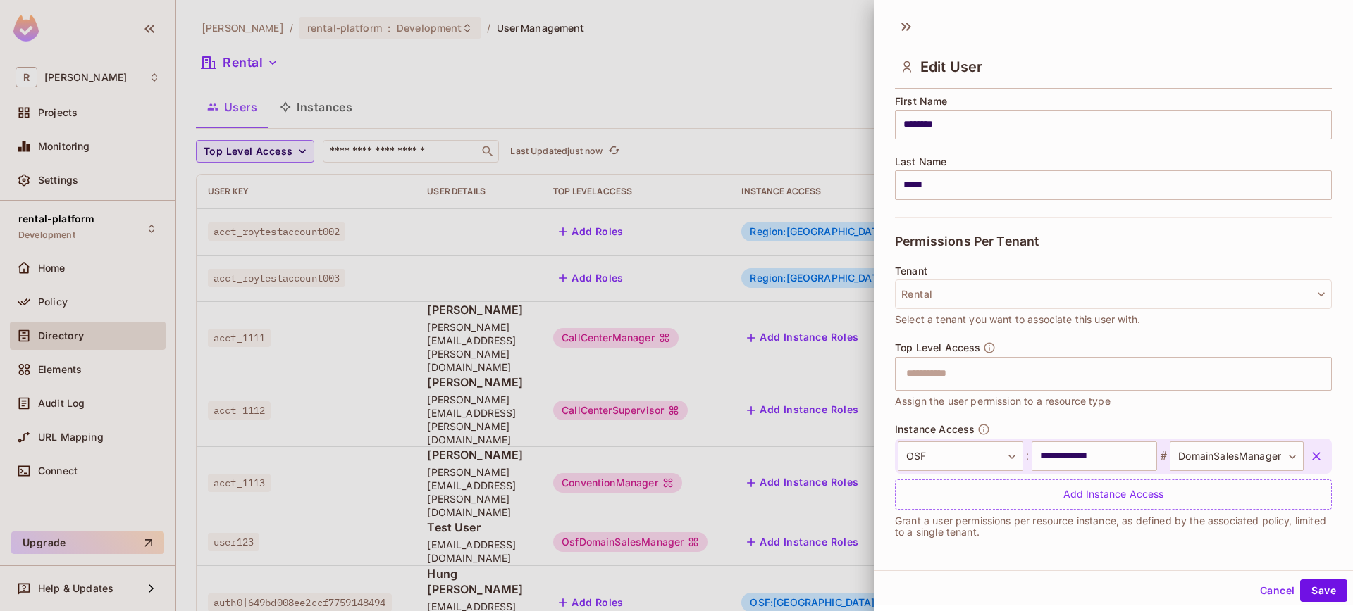
scroll to position [179, 0]
drag, startPoint x: 897, startPoint y: 425, endPoint x: 1025, endPoint y: 414, distance: 128.7
click at [978, 435] on div "**********" at bounding box center [1113, 464] width 437 height 87
click at [1051, 409] on div "Top Level Access ​ Assign the user permission to a resource type" at bounding box center [1113, 381] width 437 height 82
drag, startPoint x: 1105, startPoint y: 456, endPoint x: 969, endPoint y: 466, distance: 136.3
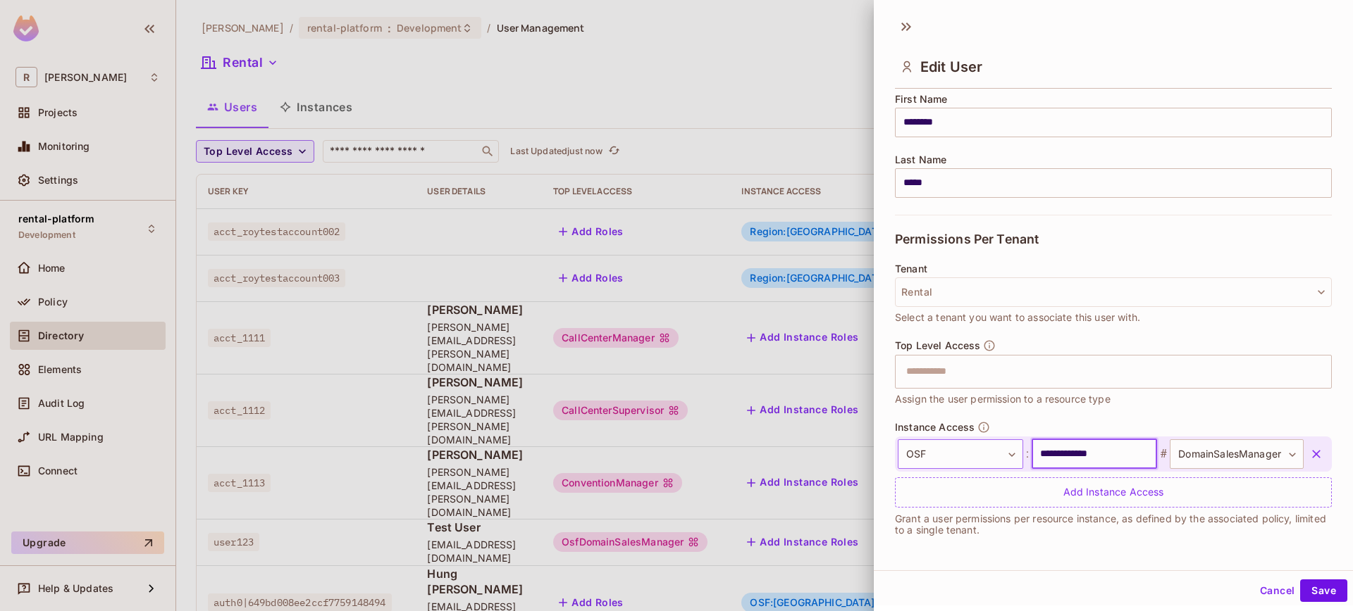
click at [996, 454] on div "**********" at bounding box center [1100, 455] width 406 height 30
click at [1080, 408] on div "Top Level Access ​ Assign the user permission to a resource type" at bounding box center [1113, 381] width 437 height 82
click at [957, 371] on input "text" at bounding box center [1100, 372] width 406 height 28
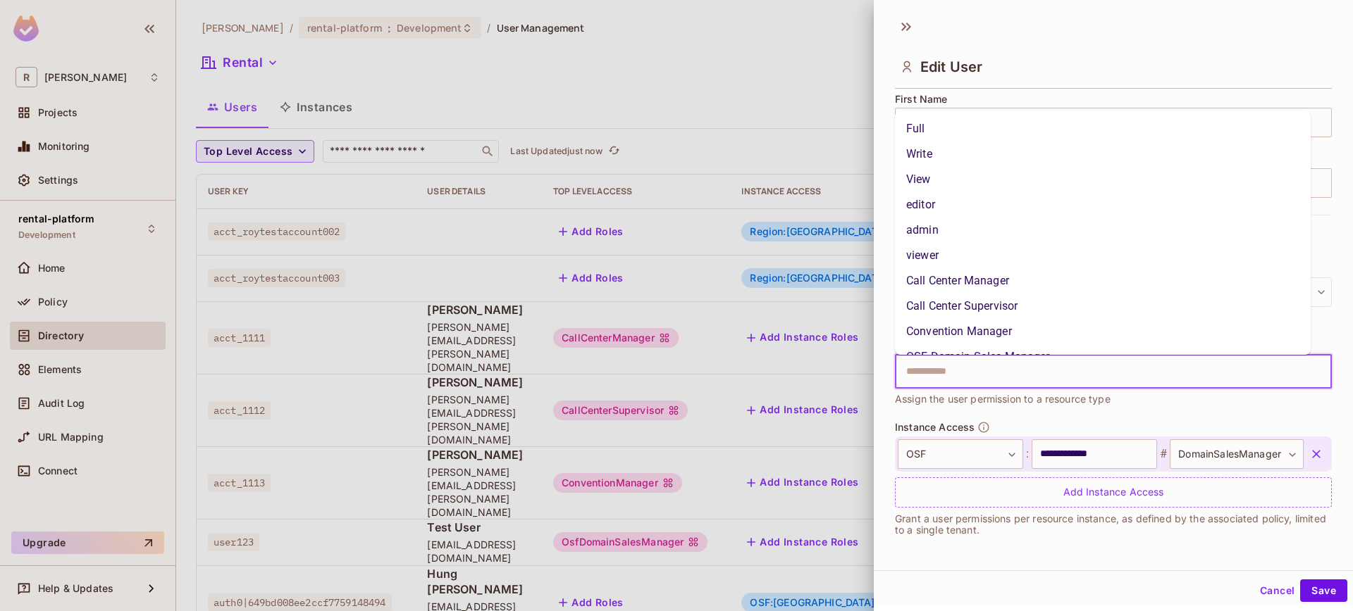
click at [1067, 417] on div "Top Level Access ​ Assign the user permission to a resource type" at bounding box center [1113, 381] width 437 height 82
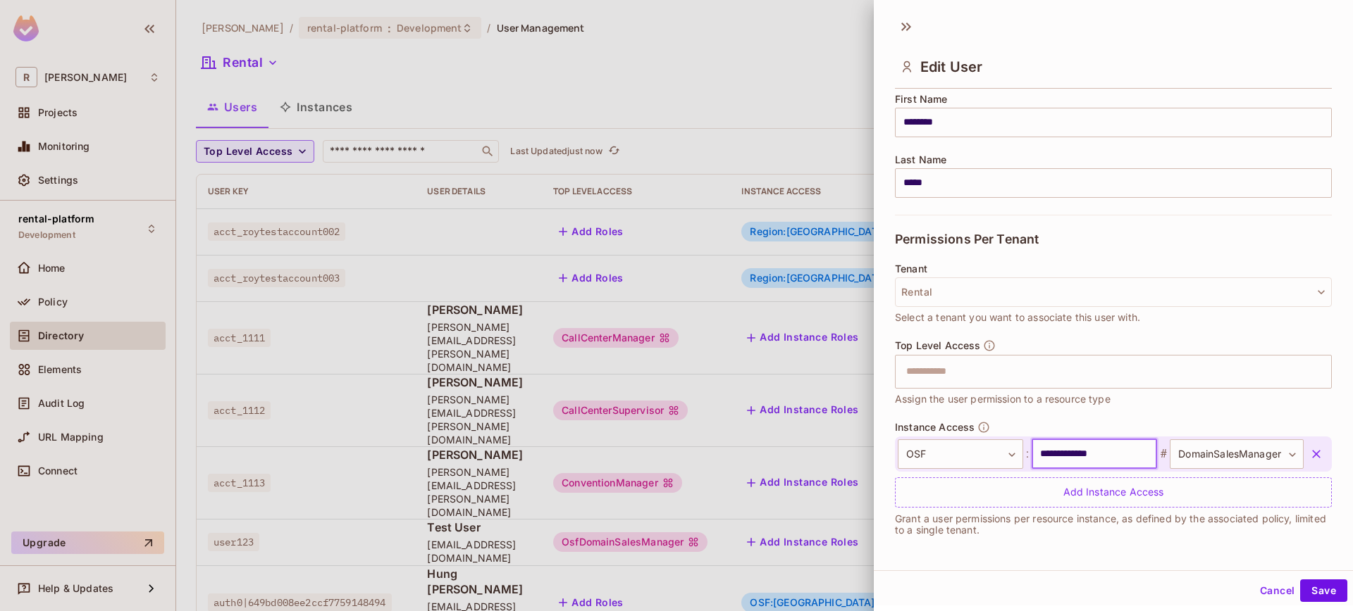
drag, startPoint x: 1119, startPoint y: 455, endPoint x: 1022, endPoint y: 454, distance: 97.2
click at [1031, 454] on input "**********" at bounding box center [1093, 455] width 125 height 30
click at [1109, 454] on input "**********" at bounding box center [1093, 455] width 125 height 30
click at [1260, 590] on button "Cancel" at bounding box center [1277, 591] width 46 height 23
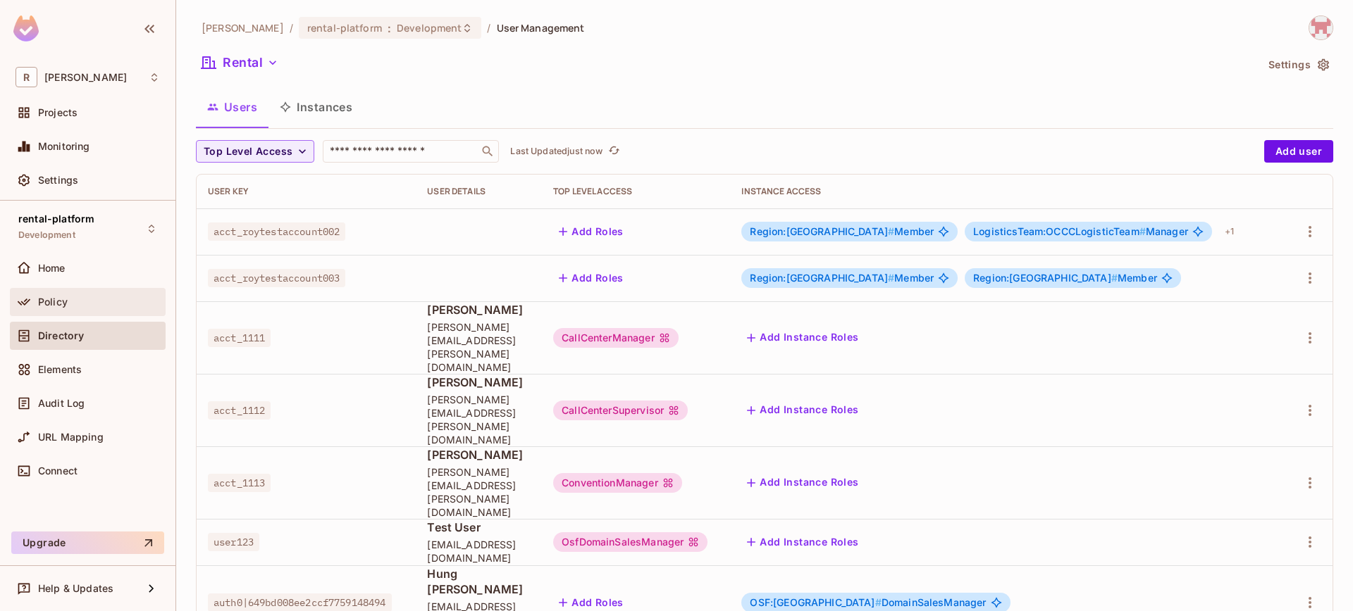
click at [75, 306] on div "Policy" at bounding box center [99, 302] width 122 height 11
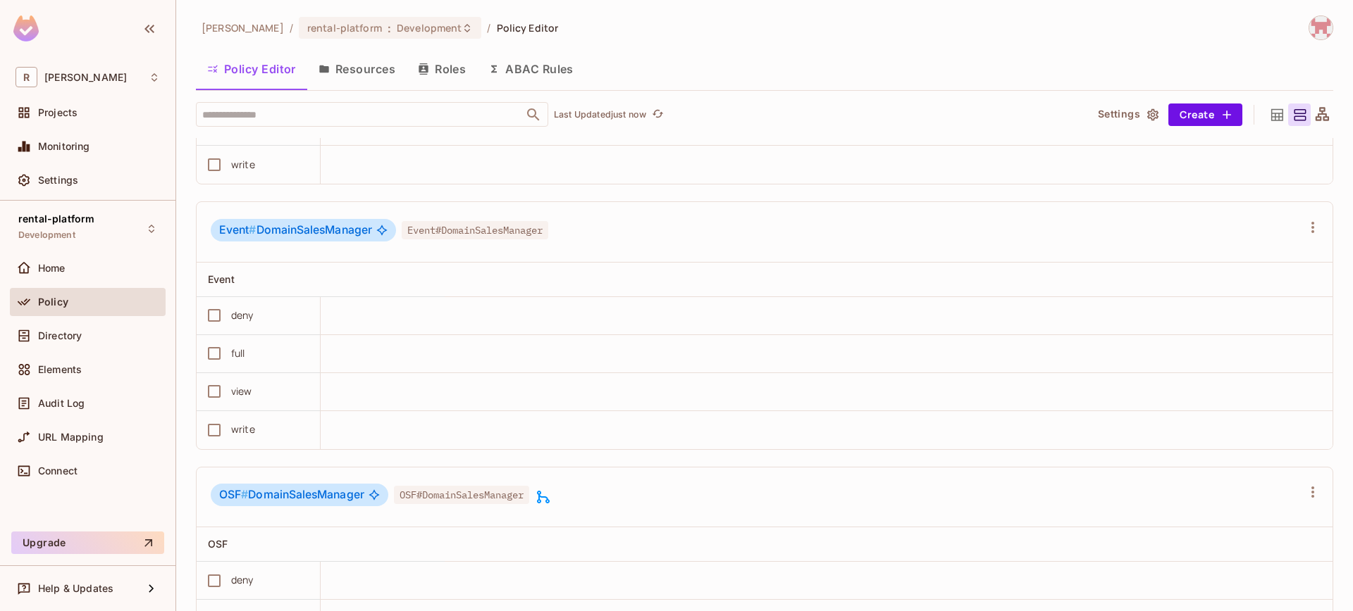
scroll to position [6294, 0]
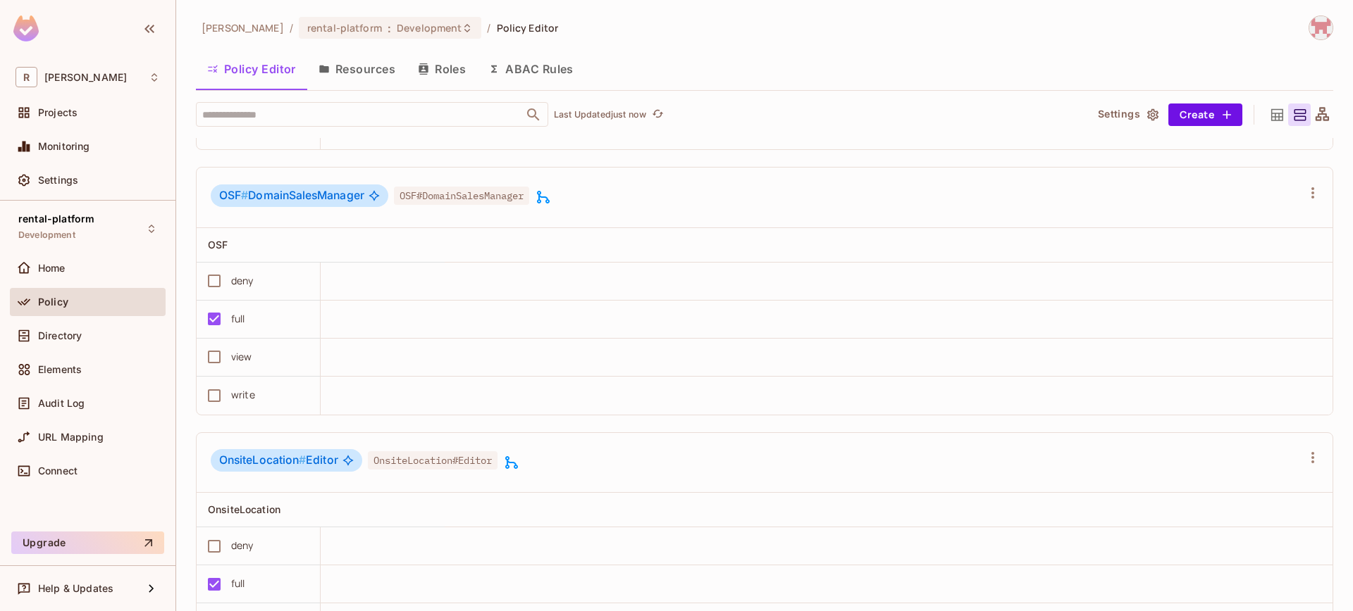
click at [234, 202] on span "OSF #" at bounding box center [233, 195] width 29 height 13
click at [219, 205] on div "OSF # DomainSalesManager" at bounding box center [300, 196] width 178 height 23
click at [400, 205] on span "OSF#DomainSalesManager" at bounding box center [461, 196] width 135 height 18
click at [225, 202] on span "OSF #" at bounding box center [233, 195] width 29 height 13
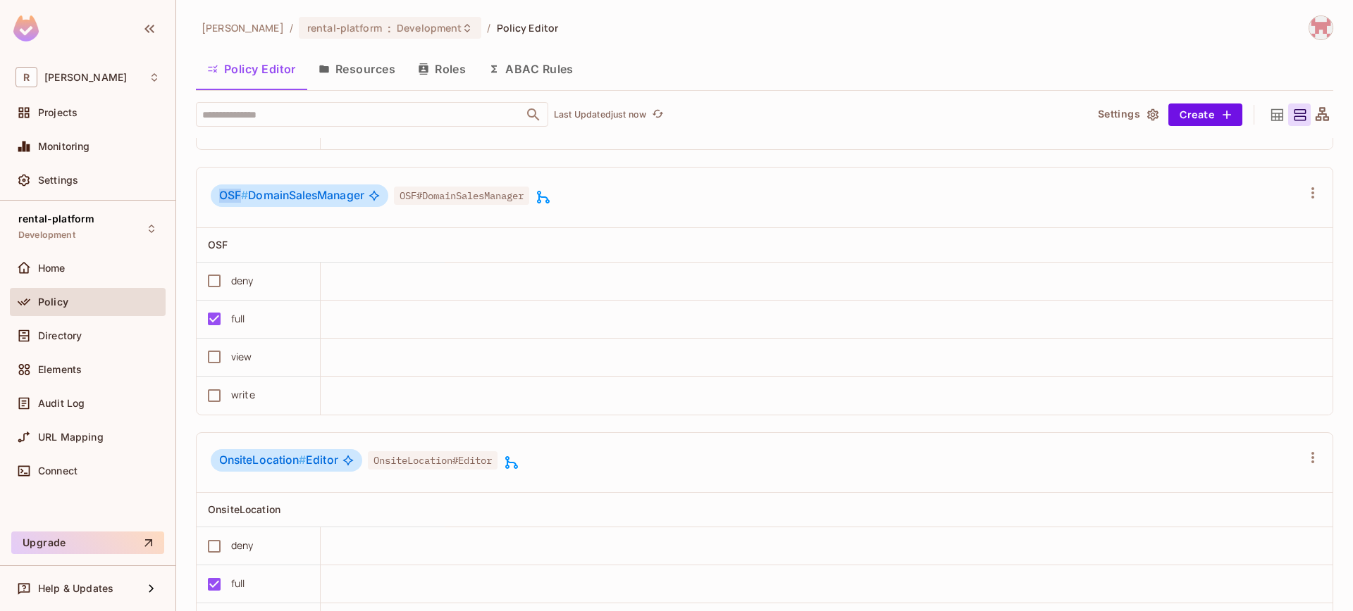
drag, startPoint x: 242, startPoint y: 209, endPoint x: 217, endPoint y: 206, distance: 24.7
click at [217, 206] on div "OSF # DomainSalesManager" at bounding box center [300, 196] width 178 height 23
drag, startPoint x: 218, startPoint y: 473, endPoint x: 298, endPoint y: 471, distance: 79.6
click at [298, 467] on span "OnsiteLocation #" at bounding box center [262, 460] width 87 height 13
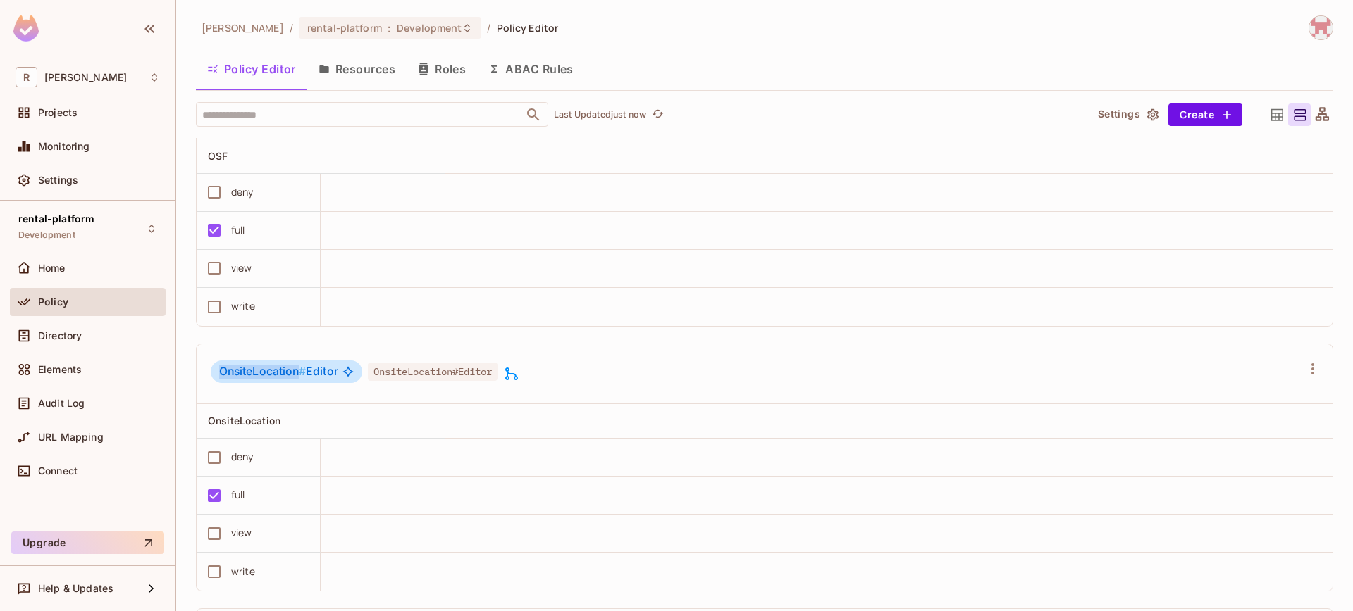
scroll to position [6406, 0]
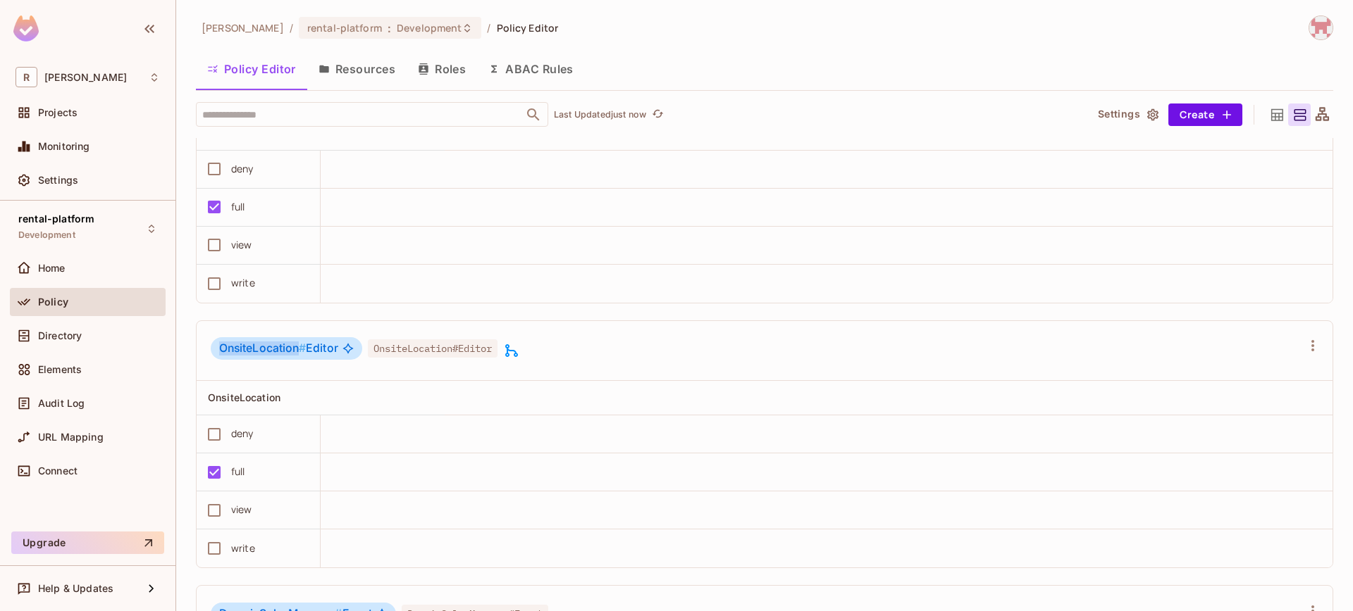
click at [254, 355] on span "OnsiteLocation #" at bounding box center [262, 348] width 87 height 13
drag, startPoint x: 327, startPoint y: 359, endPoint x: 352, endPoint y: 363, distance: 24.9
click at [354, 359] on div "OnsiteLocation # Editor" at bounding box center [286, 348] width 151 height 23
drag, startPoint x: 299, startPoint y: 359, endPoint x: 196, endPoint y: 359, distance: 103.6
click at [197, 359] on div "OnsiteLocation # Editor OnsiteLocation#Editor" at bounding box center [765, 351] width 1136 height 61
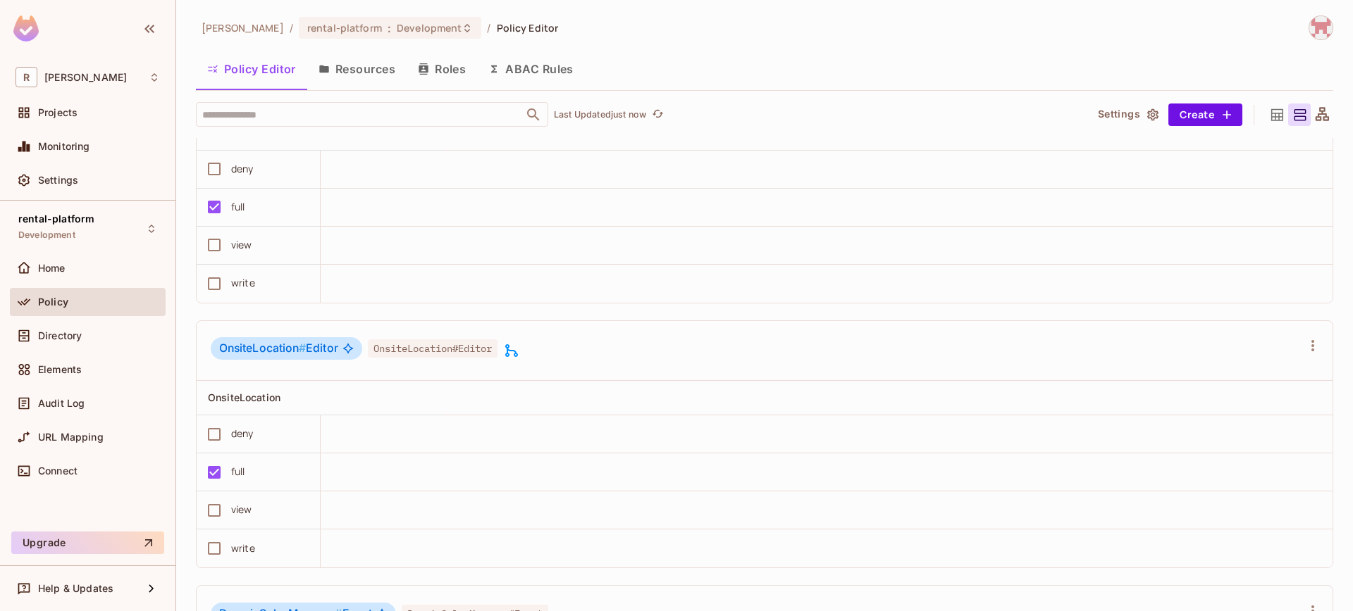
click at [321, 356] on span "OnsiteLocation # Editor" at bounding box center [278, 349] width 119 height 14
click at [223, 355] on span "OnsiteLocation #" at bounding box center [262, 348] width 87 height 13
drag, startPoint x: 220, startPoint y: 361, endPoint x: 299, endPoint y: 359, distance: 78.2
click at [299, 355] on span "OnsiteLocation #" at bounding box center [262, 348] width 87 height 13
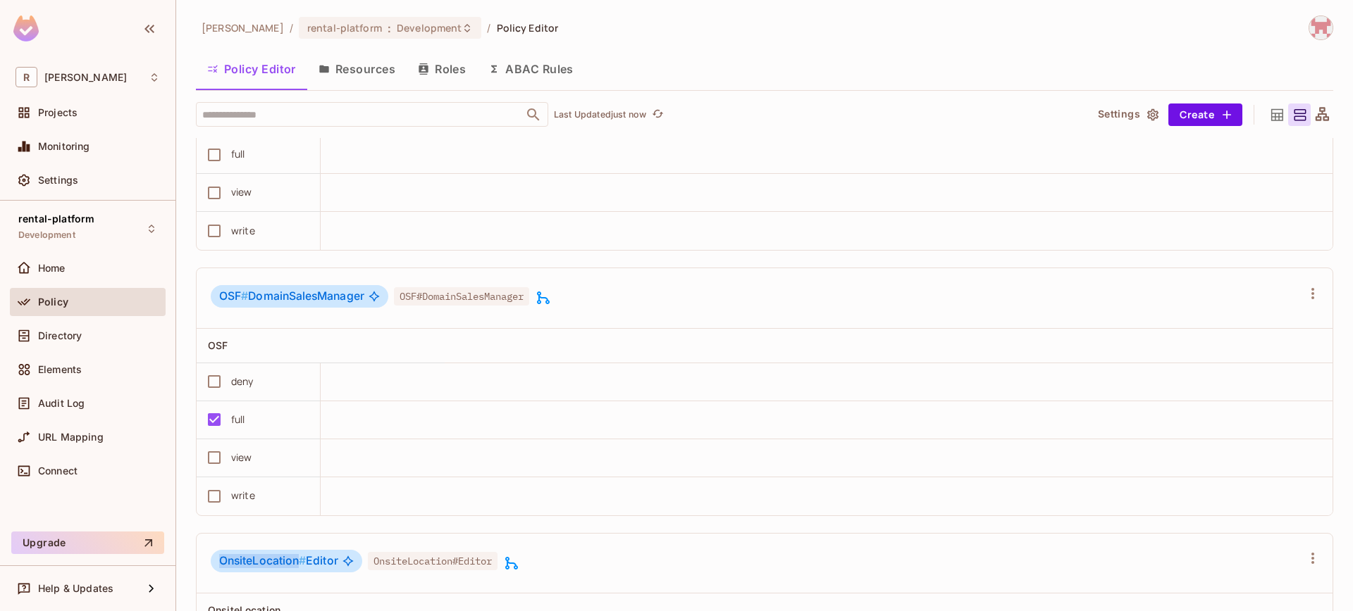
scroll to position [6230, 0]
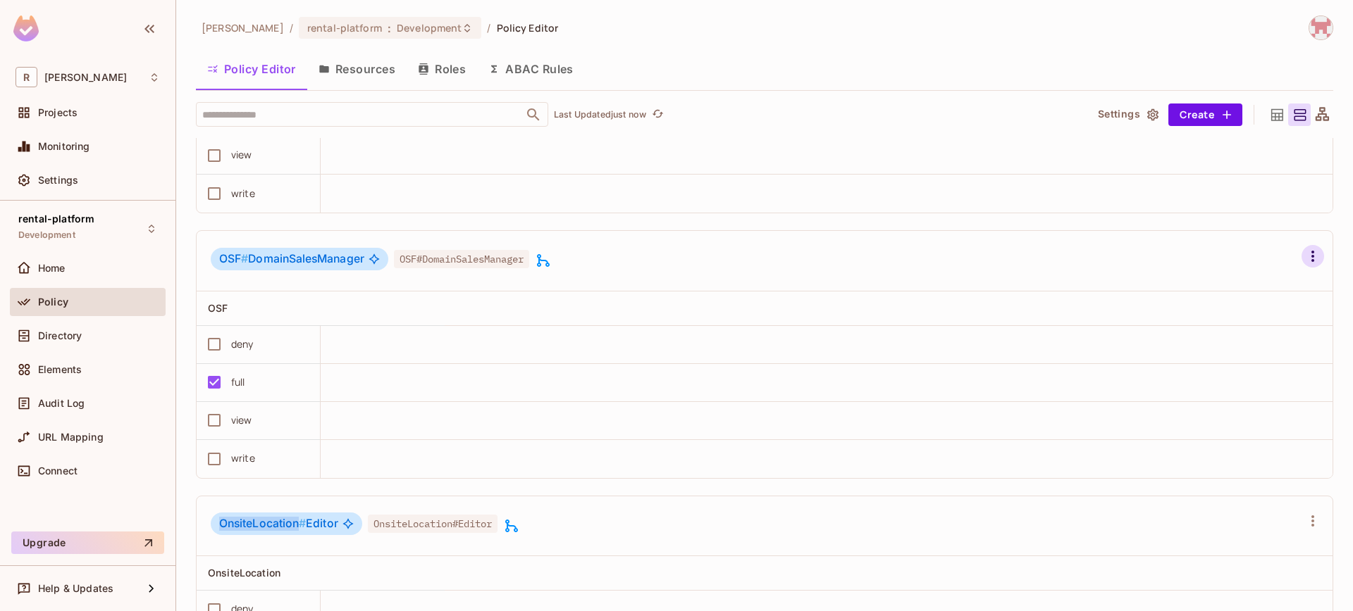
click at [1304, 265] on icon "button" at bounding box center [1312, 256] width 17 height 17
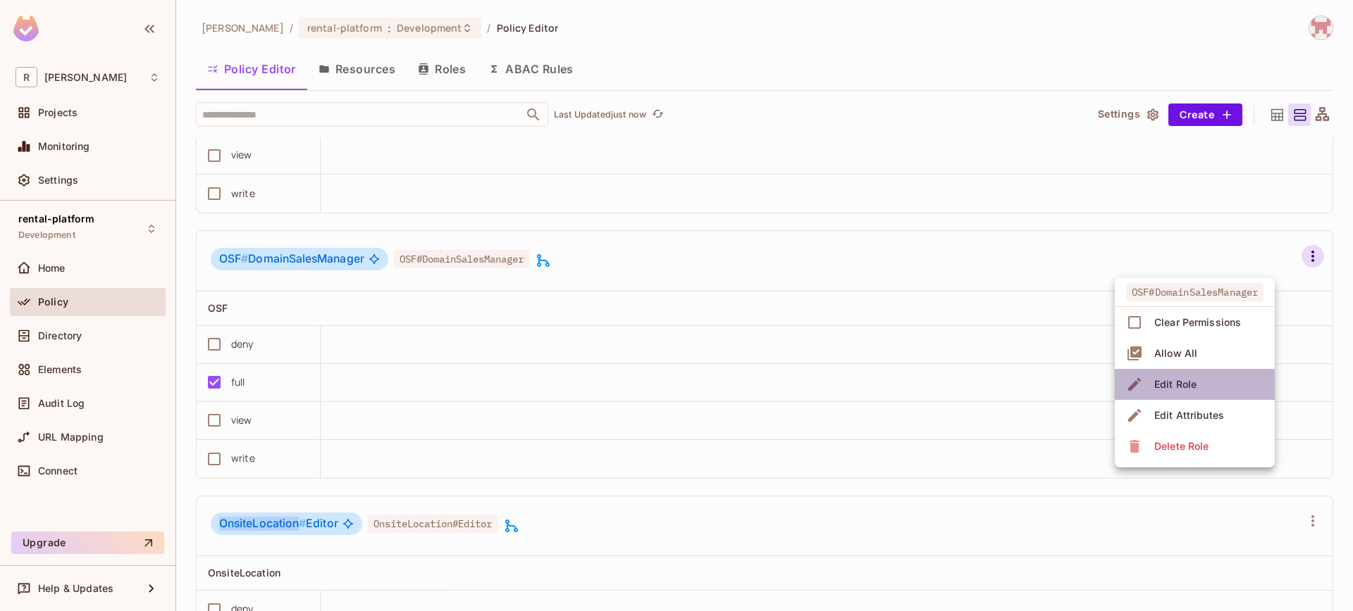
click at [1203, 384] on li "Edit Role" at bounding box center [1194, 384] width 160 height 31
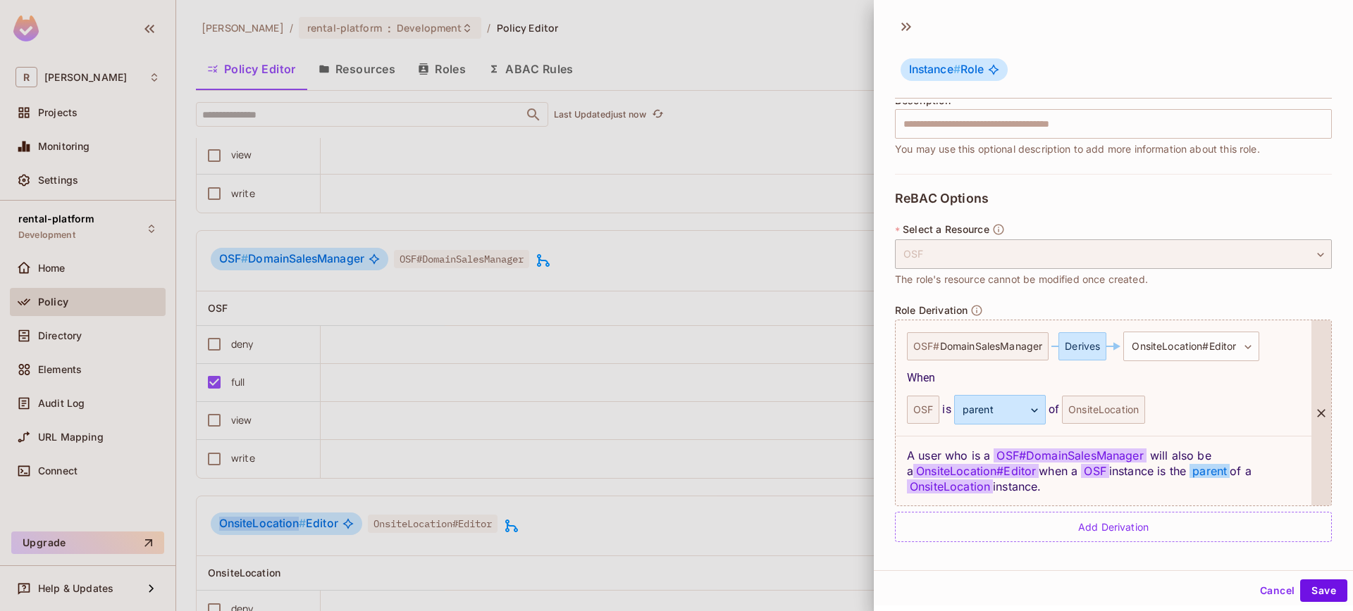
scroll to position [2, 0]
click at [919, 454] on div "A user who is a OSF # DomainSalesManager will also be a OnsiteLocation#Editor w…" at bounding box center [1103, 469] width 416 height 70
click at [990, 452] on div "A user who is a OSF # DomainSalesManager will also be a OnsiteLocation#Editor w…" at bounding box center [1103, 469] width 416 height 70
click at [1133, 453] on span "OSF # DomainSalesManager" at bounding box center [1069, 454] width 152 height 14
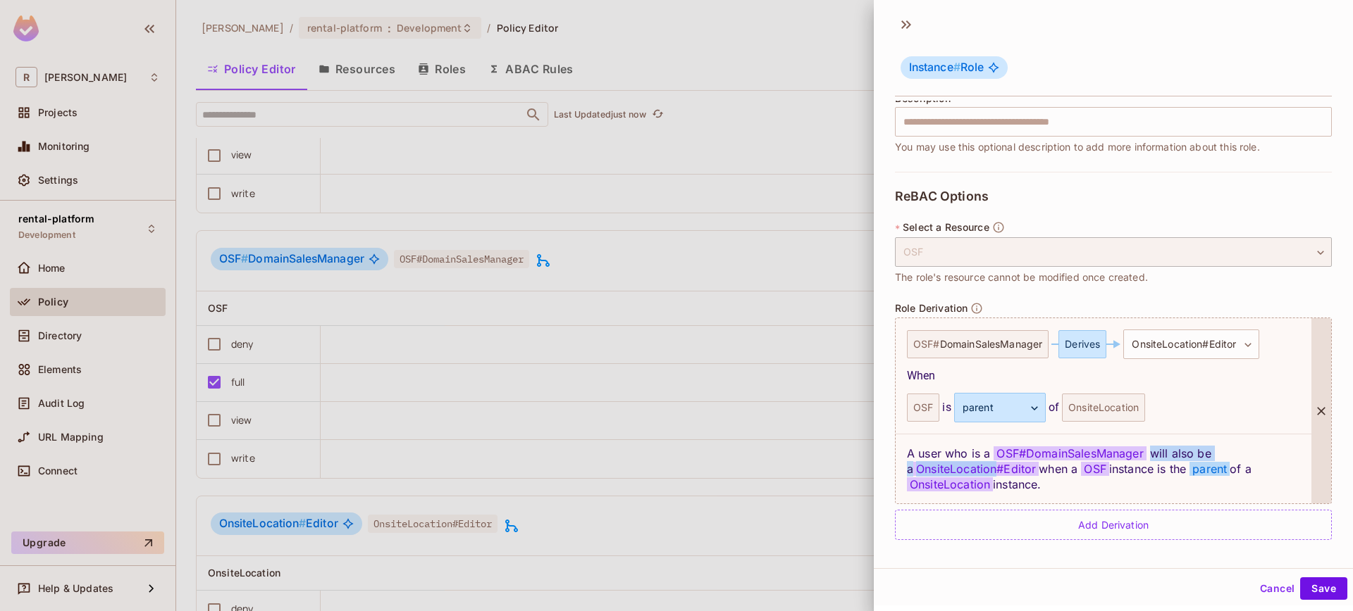
drag, startPoint x: 1153, startPoint y: 452, endPoint x: 990, endPoint y: 466, distance: 163.3
click at [992, 466] on div "A user who is a OSF # DomainSalesManager will also be a OnsiteLocation#Editor w…" at bounding box center [1103, 469] width 416 height 70
click at [1033, 470] on div "A user who is a OSF # DomainSalesManager will also be a OnsiteLocation#Editor w…" at bounding box center [1103, 469] width 416 height 70
drag, startPoint x: 1030, startPoint y: 469, endPoint x: 912, endPoint y: 466, distance: 118.4
click at [895, 466] on div "A user who is a OSF # DomainSalesManager will also be a OnsiteLocation#Editor w…" at bounding box center [1103, 469] width 416 height 70
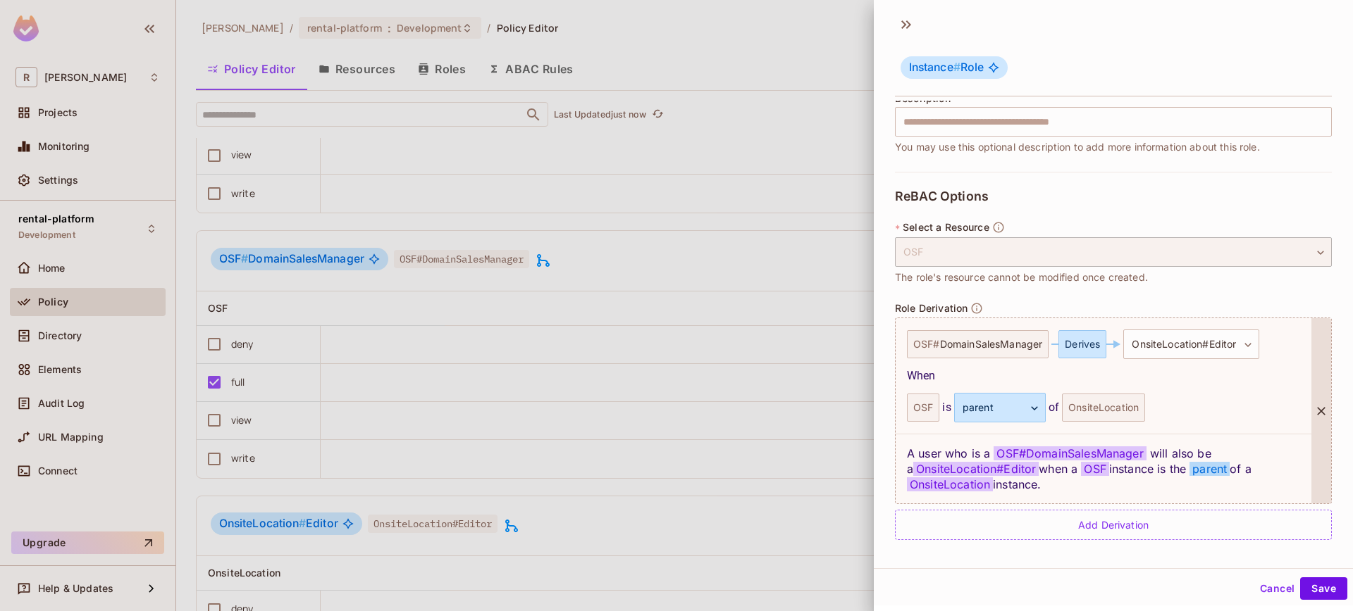
click at [1091, 485] on div "A user who is a OSF # DomainSalesManager will also be a OnsiteLocation#Editor w…" at bounding box center [1103, 469] width 416 height 70
drag, startPoint x: 1083, startPoint y: 469, endPoint x: 1135, endPoint y: 474, distance: 52.4
click at [1136, 474] on div "A user who is a OSF # DomainSalesManager will also be a OnsiteLocation#Editor w…" at bounding box center [1103, 469] width 416 height 70
click at [1145, 478] on div "A user who is a OSF # DomainSalesManager will also be a OnsiteLocation#Editor w…" at bounding box center [1103, 469] width 416 height 70
drag, startPoint x: 1109, startPoint y: 474, endPoint x: 1154, endPoint y: 473, distance: 45.1
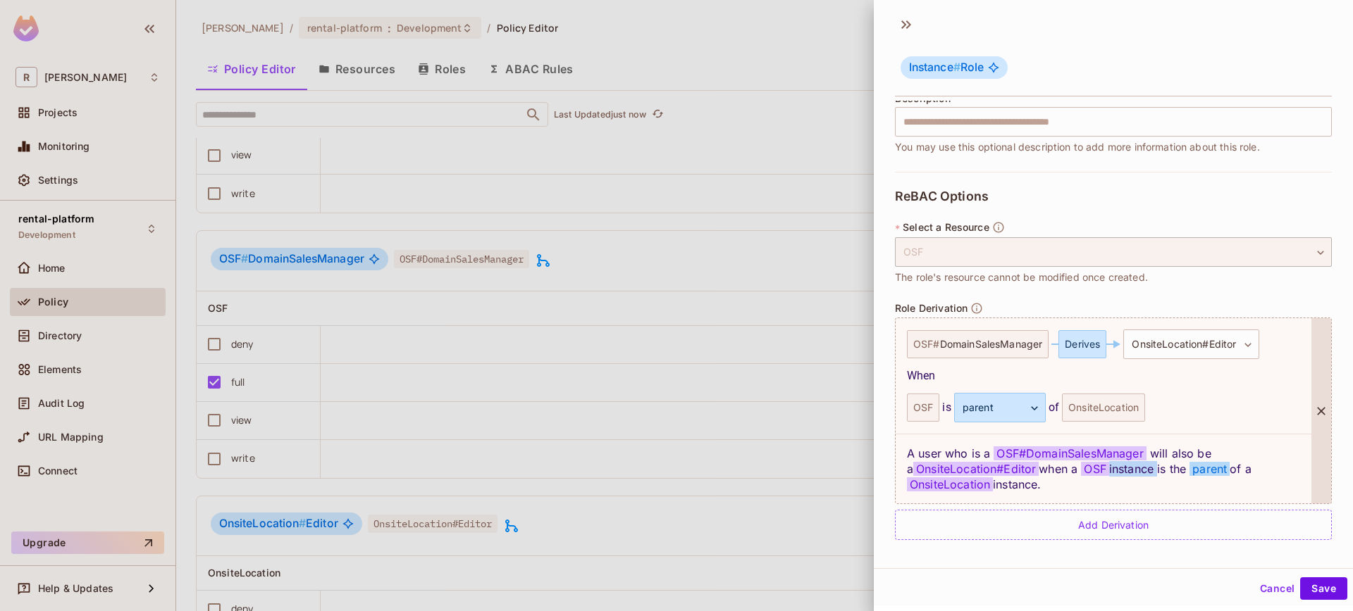
click at [1154, 473] on div "A user who is a OSF # DomainSalesManager will also be a OnsiteLocation#Editor w…" at bounding box center [1103, 469] width 416 height 70
click at [1150, 482] on div "A user who is a OSF # DomainSalesManager will also be a OnsiteLocation#Editor w…" at bounding box center [1103, 469] width 416 height 70
drag, startPoint x: 1082, startPoint y: 471, endPoint x: 1156, endPoint y: 474, distance: 74.1
click at [1155, 474] on div "A user who is a OSF # DomainSalesManager will also be a OnsiteLocation#Editor w…" at bounding box center [1103, 469] width 416 height 70
click at [1159, 473] on div "A user who is a OSF # DomainSalesManager will also be a OnsiteLocation#Editor w…" at bounding box center [1103, 469] width 416 height 70
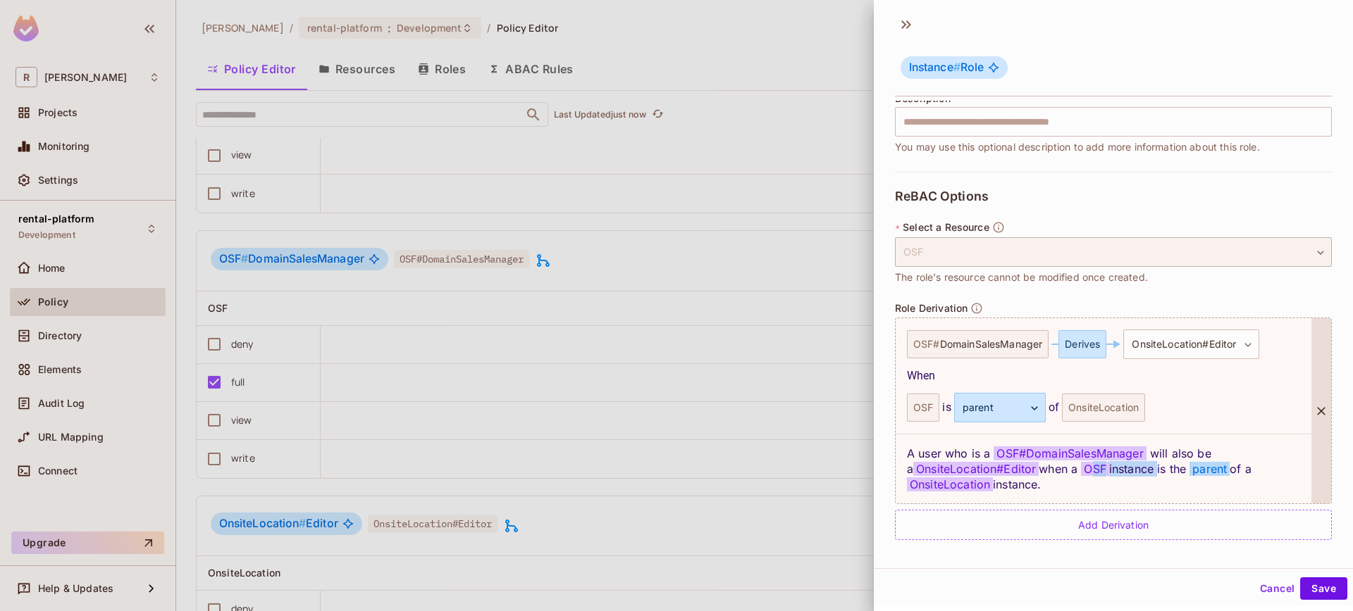
drag, startPoint x: 1155, startPoint y: 472, endPoint x: 1096, endPoint y: 473, distance: 58.5
click at [1091, 471] on div "A user who is a OSF # DomainSalesManager will also be a OnsiteLocation#Editor w…" at bounding box center [1103, 469] width 416 height 70
click at [1170, 475] on div "A user who is a OSF # DomainSalesManager will also be a OnsiteLocation#Editor w…" at bounding box center [1103, 469] width 416 height 70
click at [1033, 484] on div "A user who is a OSF # DomainSalesManager will also be a OnsiteLocation#Editor w…" at bounding box center [1103, 469] width 416 height 70
drag, startPoint x: 1029, startPoint y: 454, endPoint x: 1138, endPoint y: 455, distance: 109.9
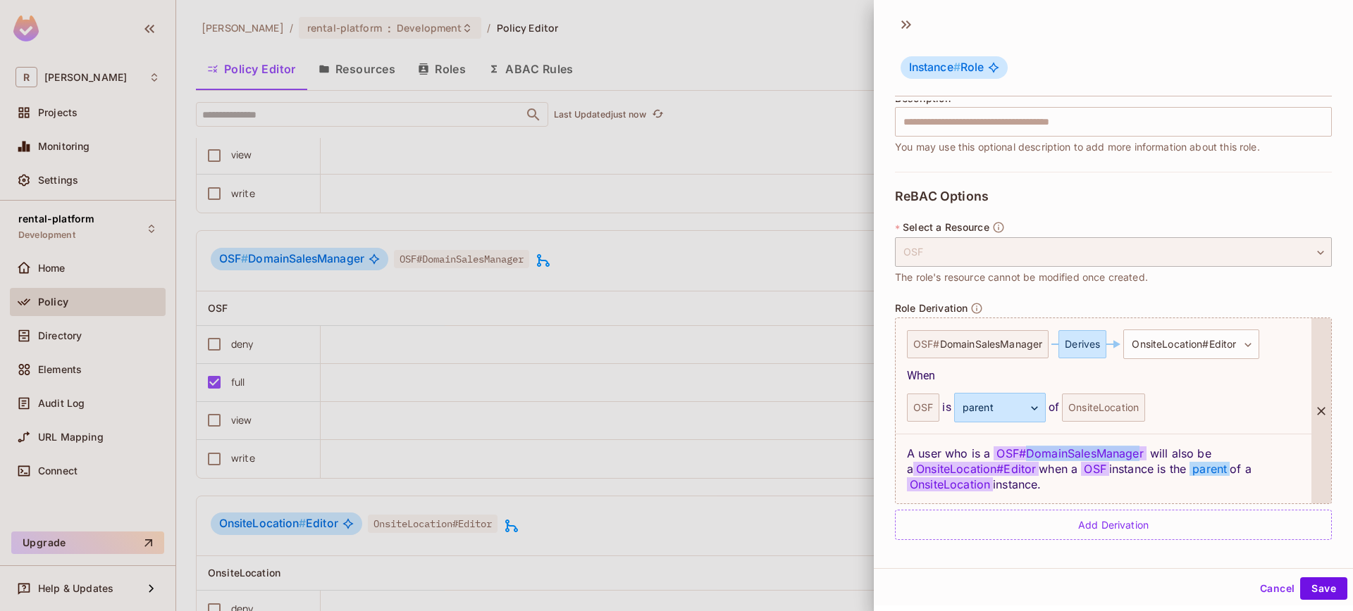
click at [1138, 455] on span "OSF # DomainSalesManager" at bounding box center [1069, 454] width 152 height 14
click at [1147, 455] on div "A user who is a OSF # DomainSalesManager will also be a OnsiteLocation#Editor w…" at bounding box center [1103, 469] width 416 height 70
drag, startPoint x: 1082, startPoint y: 469, endPoint x: 1114, endPoint y: 470, distance: 32.4
click at [1110, 470] on div "A user who is a OSF # DomainSalesManager will also be a OnsiteLocation#Editor w…" at bounding box center [1103, 469] width 416 height 70
click at [1166, 473] on div "A user who is a OSF # DomainSalesManager will also be a OnsiteLocation#Editor w…" at bounding box center [1103, 469] width 416 height 70
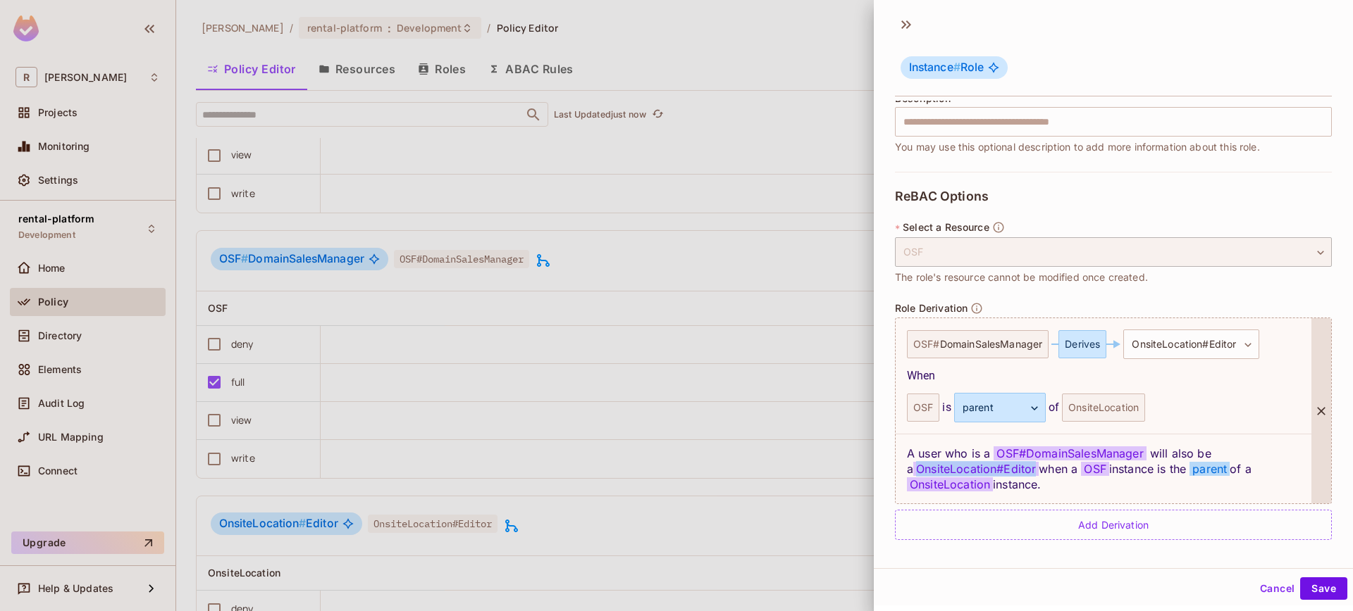
drag, startPoint x: 909, startPoint y: 471, endPoint x: 1030, endPoint y: 470, distance: 120.5
click at [1030, 470] on span "OnsiteLocation#Editor" at bounding box center [975, 469] width 125 height 14
click at [1033, 473] on div "A user who is a OSF # DomainSalesManager will also be a OnsiteLocation#Editor w…" at bounding box center [1103, 469] width 416 height 70
drag, startPoint x: 1082, startPoint y: 469, endPoint x: 1144, endPoint y: 473, distance: 62.1
click at [1136, 472] on div "A user who is a OSF # DomainSalesManager will also be a OnsiteLocation#Editor w…" at bounding box center [1103, 469] width 416 height 70
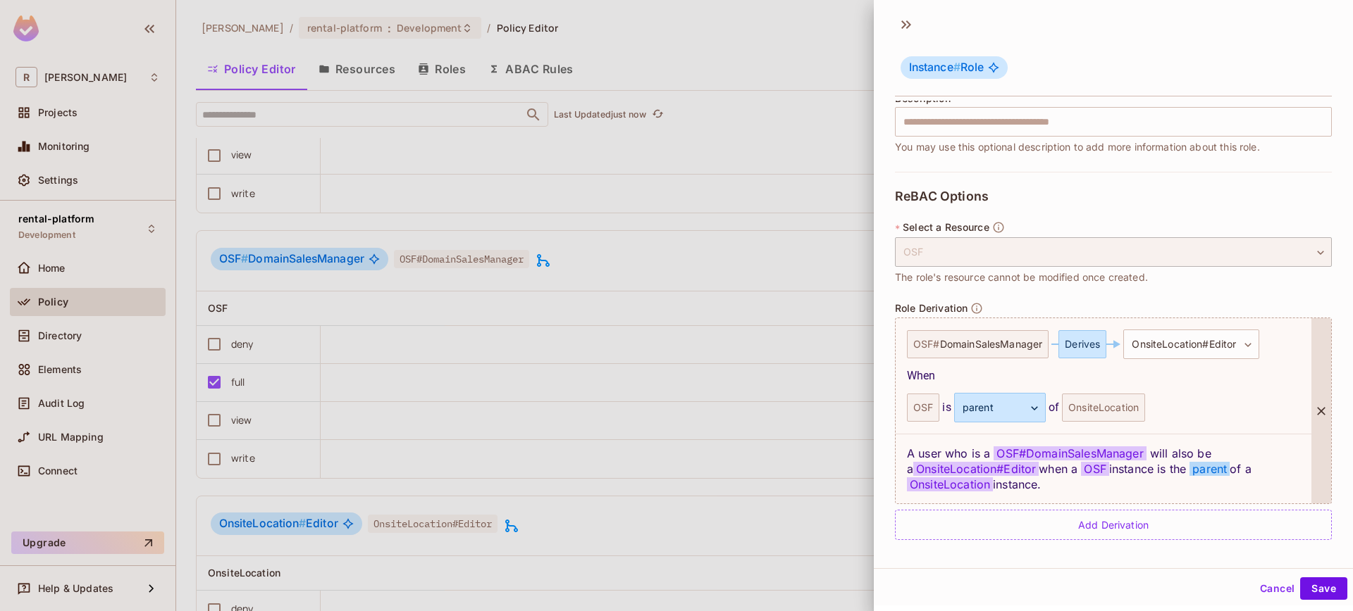
click at [1142, 486] on div "A user who is a OSF # DomainSalesManager will also be a OnsiteLocation#Editor w…" at bounding box center [1103, 469] width 416 height 70
click at [1260, 584] on button "Cancel" at bounding box center [1277, 589] width 46 height 23
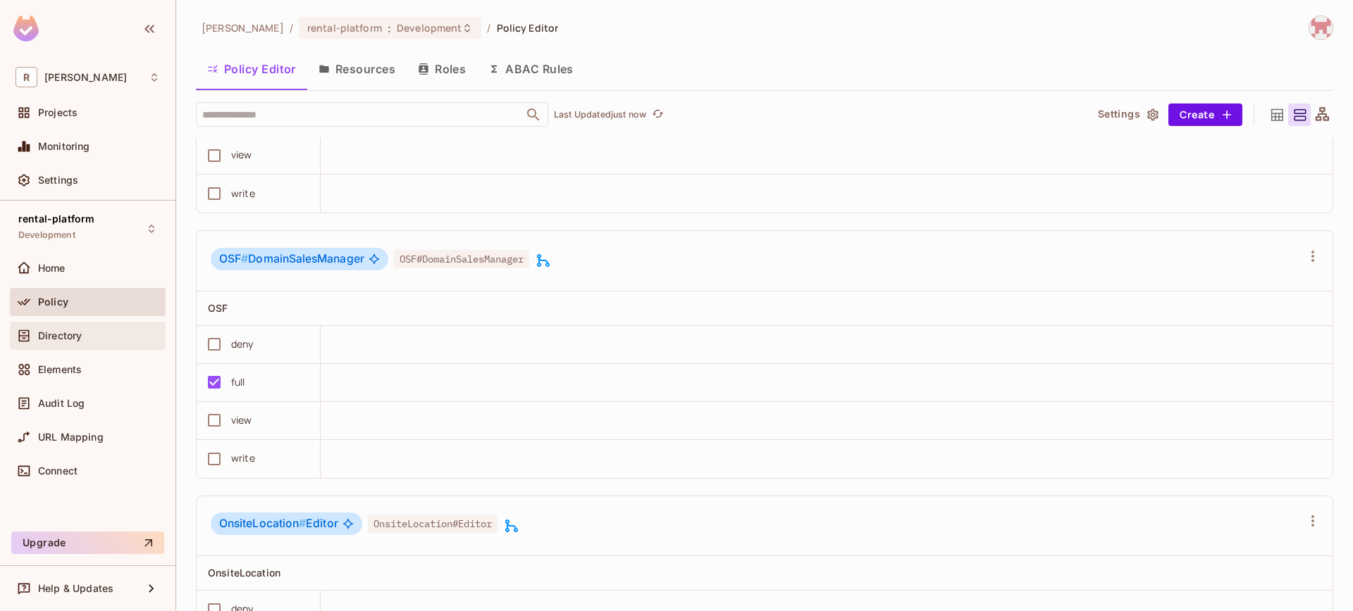
click at [99, 330] on div "Directory" at bounding box center [99, 335] width 122 height 11
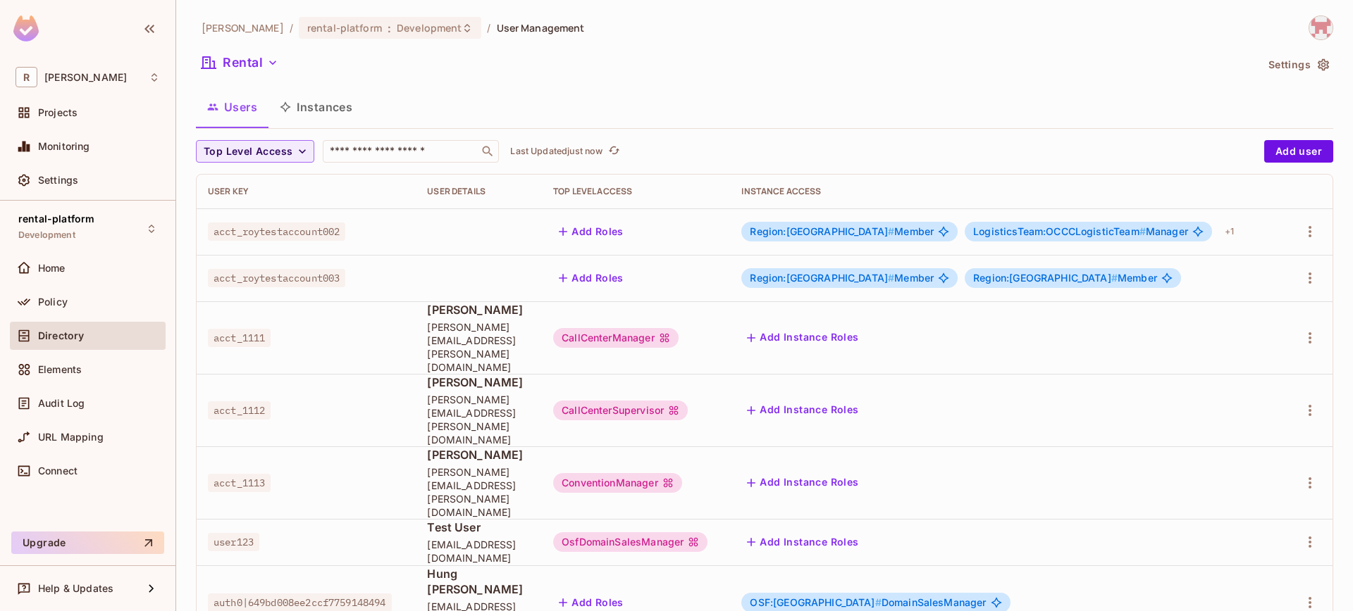
click at [333, 111] on button "Instances" at bounding box center [315, 106] width 95 height 35
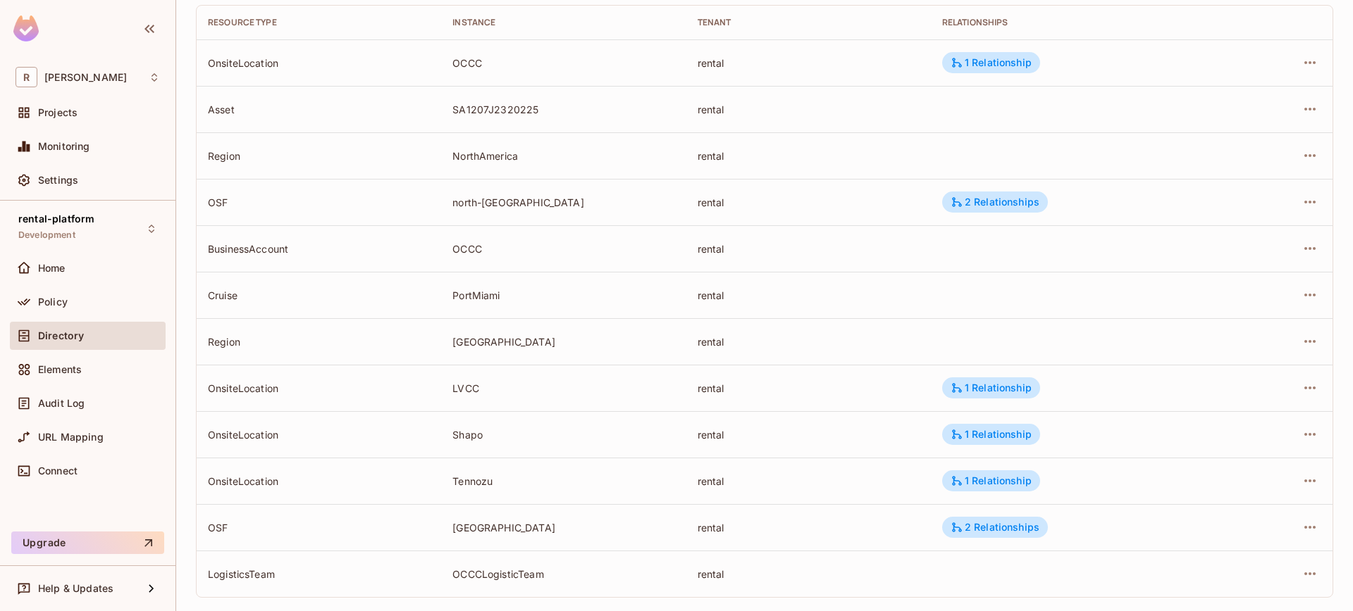
scroll to position [187, 0]
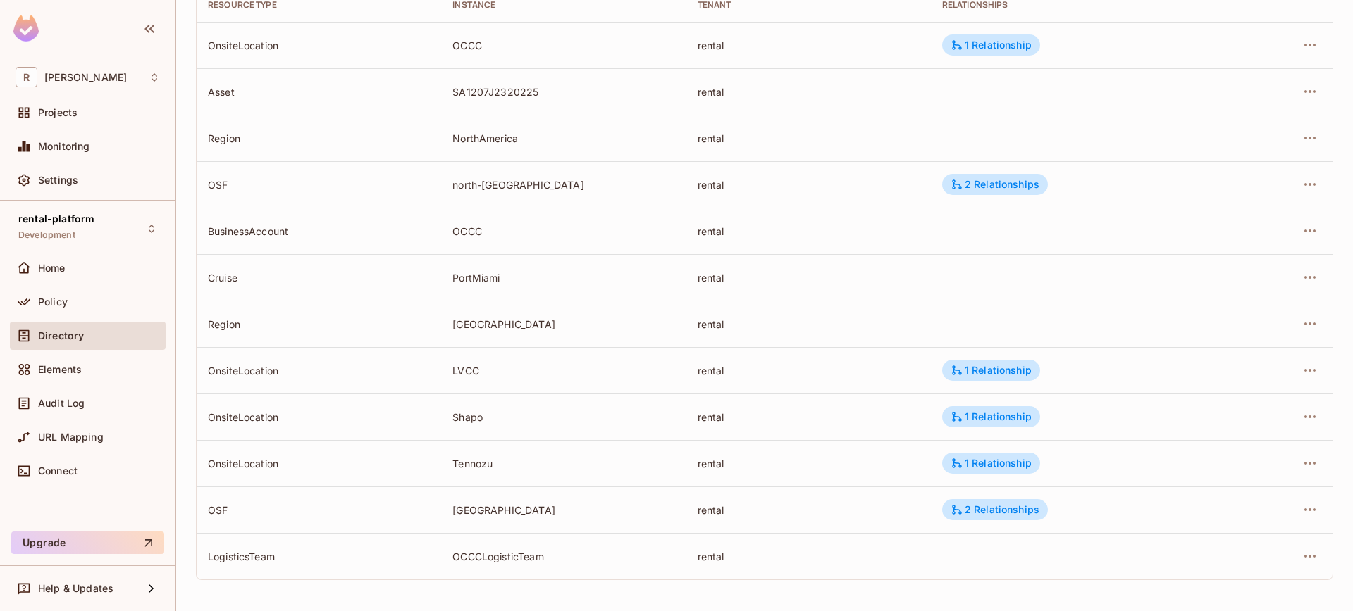
click at [220, 514] on div "OSF" at bounding box center [319, 510] width 222 height 13
click at [472, 511] on div "[GEOGRAPHIC_DATA]" at bounding box center [563, 510] width 222 height 13
drag, startPoint x: 472, startPoint y: 511, endPoint x: 382, endPoint y: 511, distance: 90.2
click at [472, 511] on div "[GEOGRAPHIC_DATA]" at bounding box center [563, 510] width 222 height 13
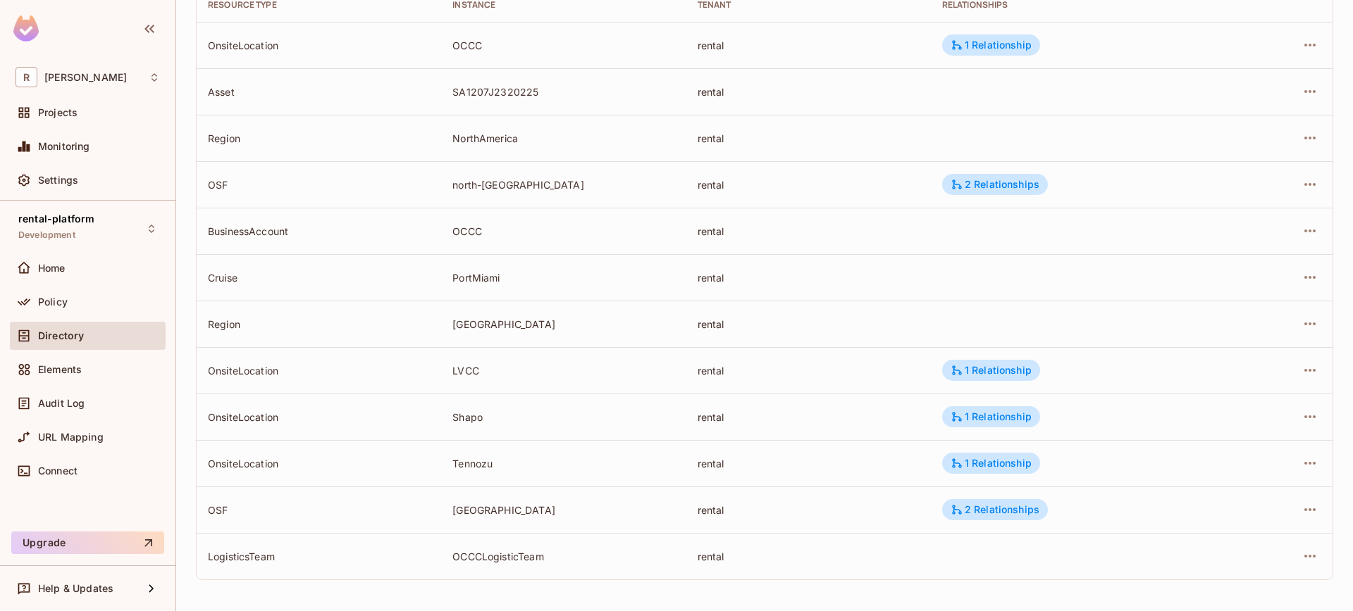
click at [224, 506] on div "OSF" at bounding box center [319, 510] width 222 height 13
click at [464, 511] on div "[GEOGRAPHIC_DATA]" at bounding box center [563, 510] width 222 height 13
click at [463, 510] on div "[GEOGRAPHIC_DATA]" at bounding box center [563, 510] width 222 height 13
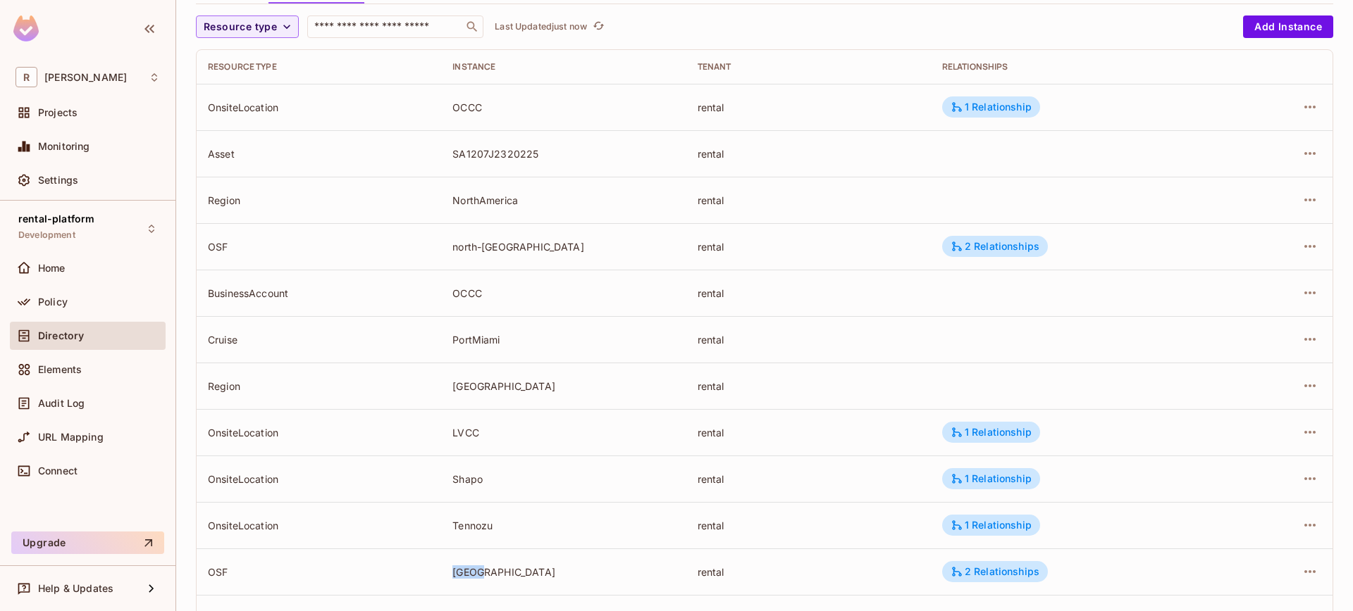
scroll to position [124, 0]
click at [220, 246] on div "OSF" at bounding box center [319, 247] width 222 height 13
click at [453, 246] on div "north-[GEOGRAPHIC_DATA]" at bounding box center [563, 247] width 222 height 13
drag, startPoint x: 476, startPoint y: 245, endPoint x: 592, endPoint y: 250, distance: 115.6
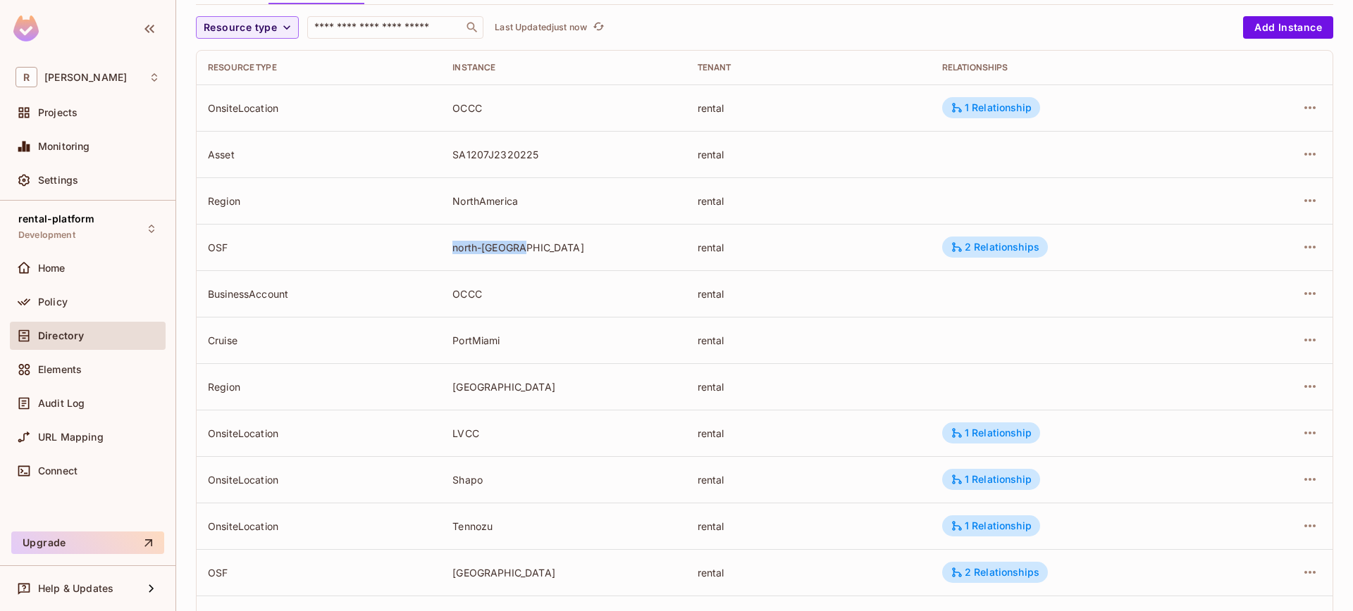
click at [592, 250] on td "north-[GEOGRAPHIC_DATA]" at bounding box center [563, 247] width 244 height 46
click at [591, 249] on div "north-[GEOGRAPHIC_DATA]" at bounding box center [563, 247] width 222 height 13
click at [1021, 249] on div "2 Relationships" at bounding box center [994, 247] width 89 height 13
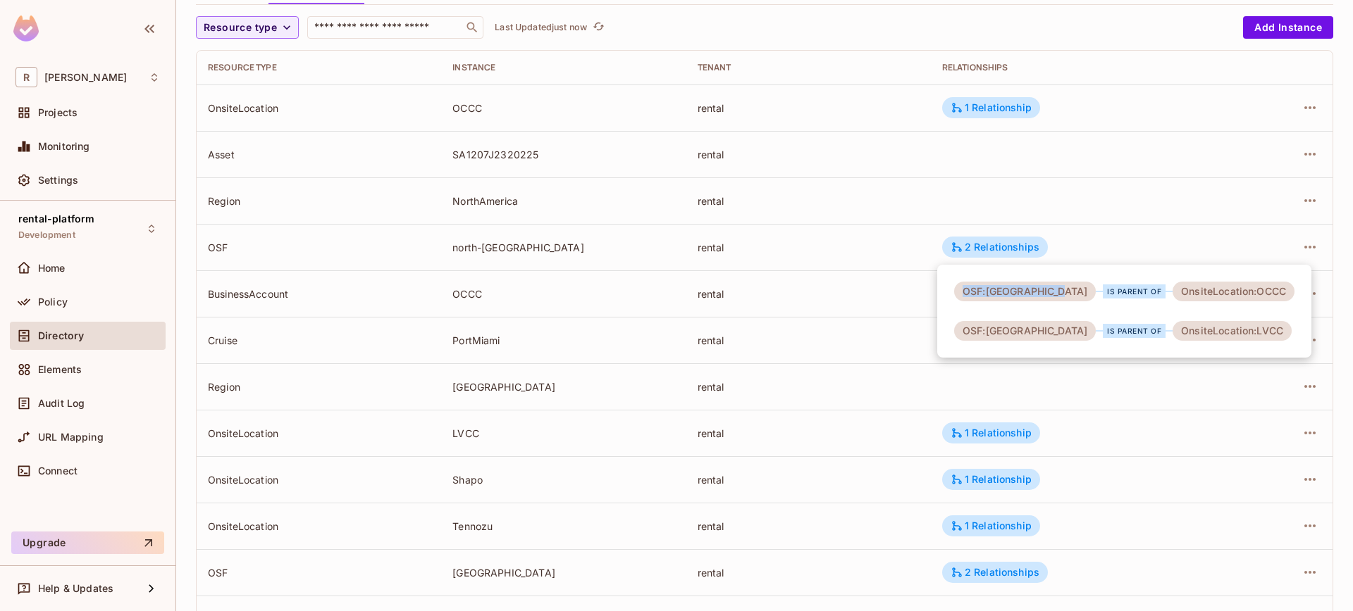
drag, startPoint x: 961, startPoint y: 288, endPoint x: 1060, endPoint y: 294, distance: 99.5
click at [1056, 294] on div "OSF:[GEOGRAPHIC_DATA]" at bounding box center [1025, 292] width 142 height 20
click at [1102, 295] on div "is parent of" at bounding box center [1133, 292] width 63 height 14
drag, startPoint x: 1146, startPoint y: 291, endPoint x: 1253, endPoint y: 292, distance: 107.1
click at [1253, 292] on div "OnsiteLocation:OCCC" at bounding box center [1233, 292] width 122 height 20
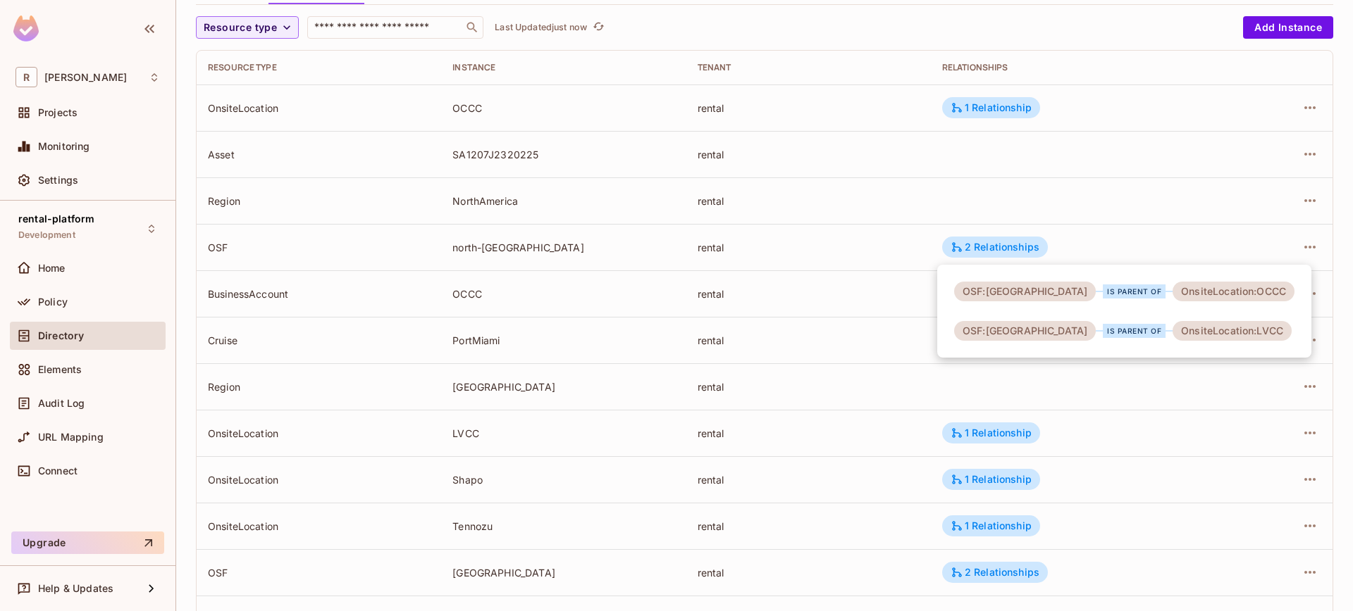
click at [1095, 297] on div "is parent of" at bounding box center [1133, 292] width 77 height 14
drag, startPoint x: 963, startPoint y: 334, endPoint x: 1074, endPoint y: 329, distance: 111.4
click at [1074, 329] on div "OSF:north-america is parent of OnsiteLocation:LVCC" at bounding box center [1122, 331] width 337 height 20
drag, startPoint x: 1064, startPoint y: 331, endPoint x: 1072, endPoint y: 330, distance: 8.6
click at [1095, 332] on div "is parent of" at bounding box center [1133, 331] width 77 height 14
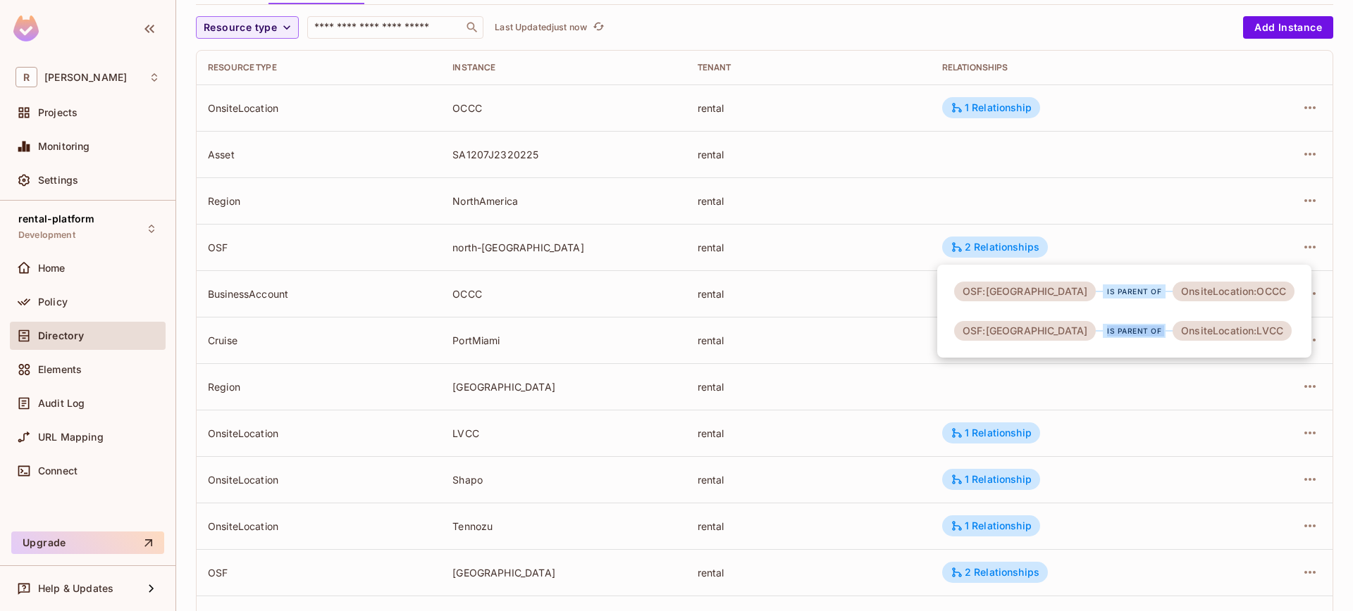
drag, startPoint x: 1074, startPoint y: 330, endPoint x: 1136, endPoint y: 329, distance: 62.0
click at [1136, 330] on div "is parent of" at bounding box center [1133, 331] width 77 height 14
click at [1172, 329] on div "OnsiteLocation:LVCC" at bounding box center [1231, 331] width 119 height 20
drag, startPoint x: 1149, startPoint y: 328, endPoint x: 1255, endPoint y: 330, distance: 106.4
click at [1257, 329] on div "OSF:north-america is parent of OnsiteLocation:OCCC OSF:north-america is parent …" at bounding box center [1124, 311] width 374 height 93
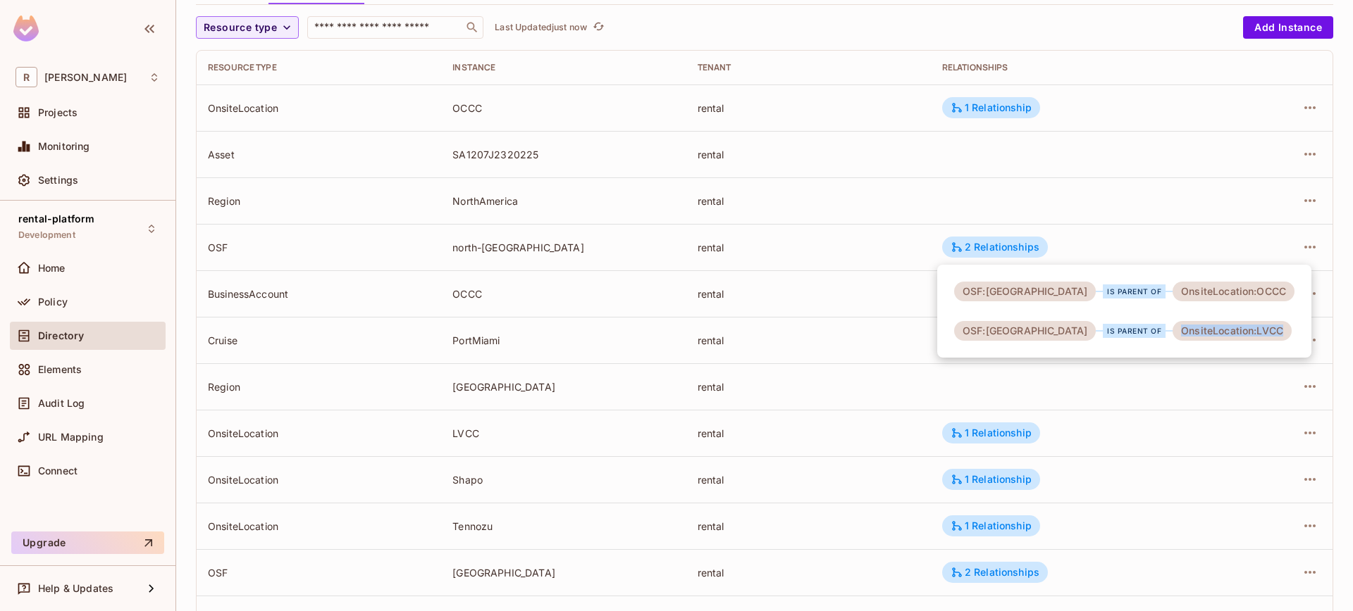
click at [1254, 330] on div "OnsiteLocation:LVCC" at bounding box center [1231, 331] width 119 height 20
click at [113, 408] on div at bounding box center [676, 305] width 1353 height 611
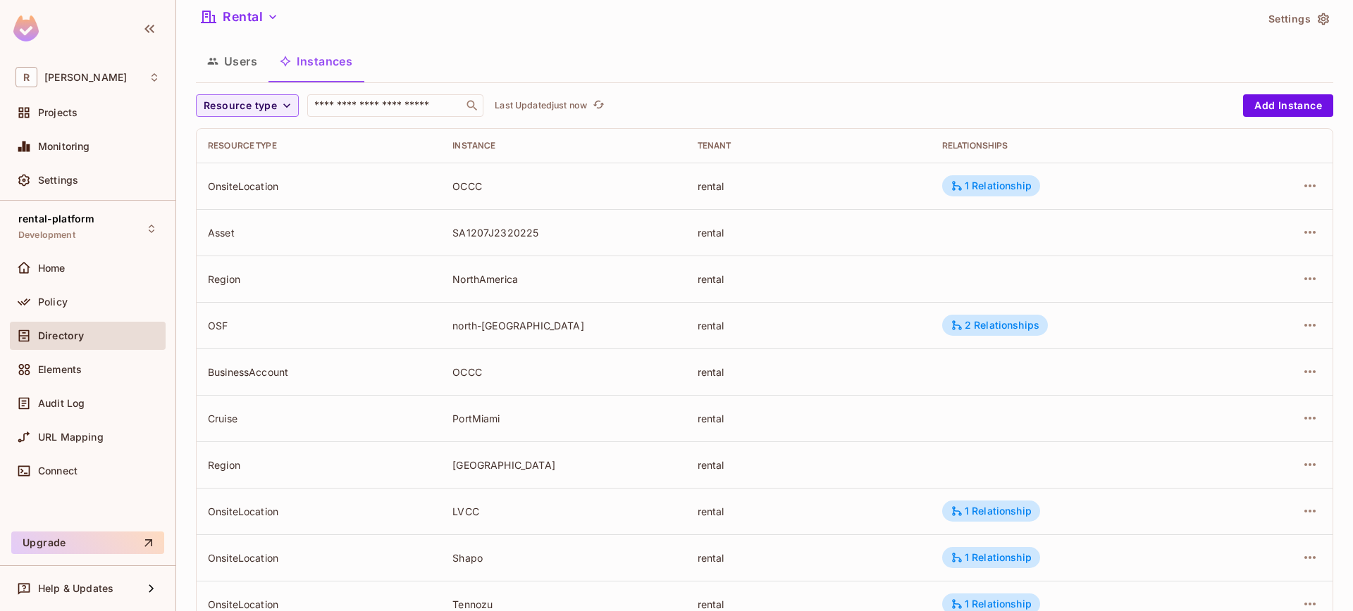
scroll to position [0, 0]
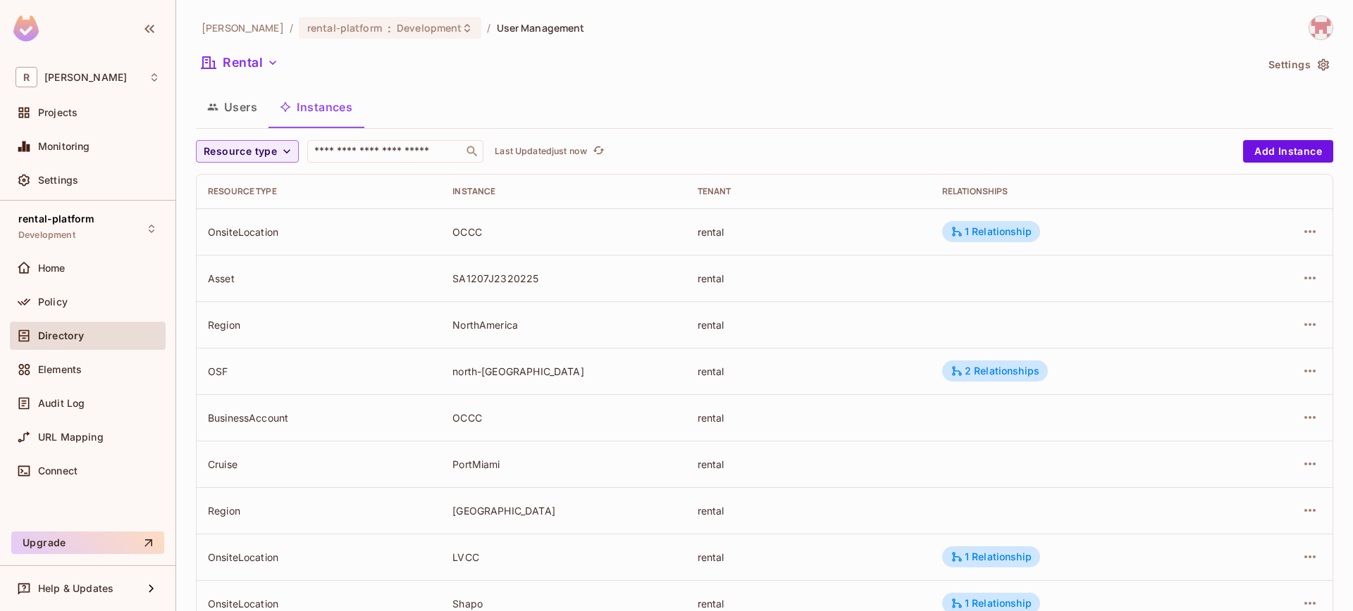
click at [238, 116] on button "Users" at bounding box center [232, 106] width 73 height 35
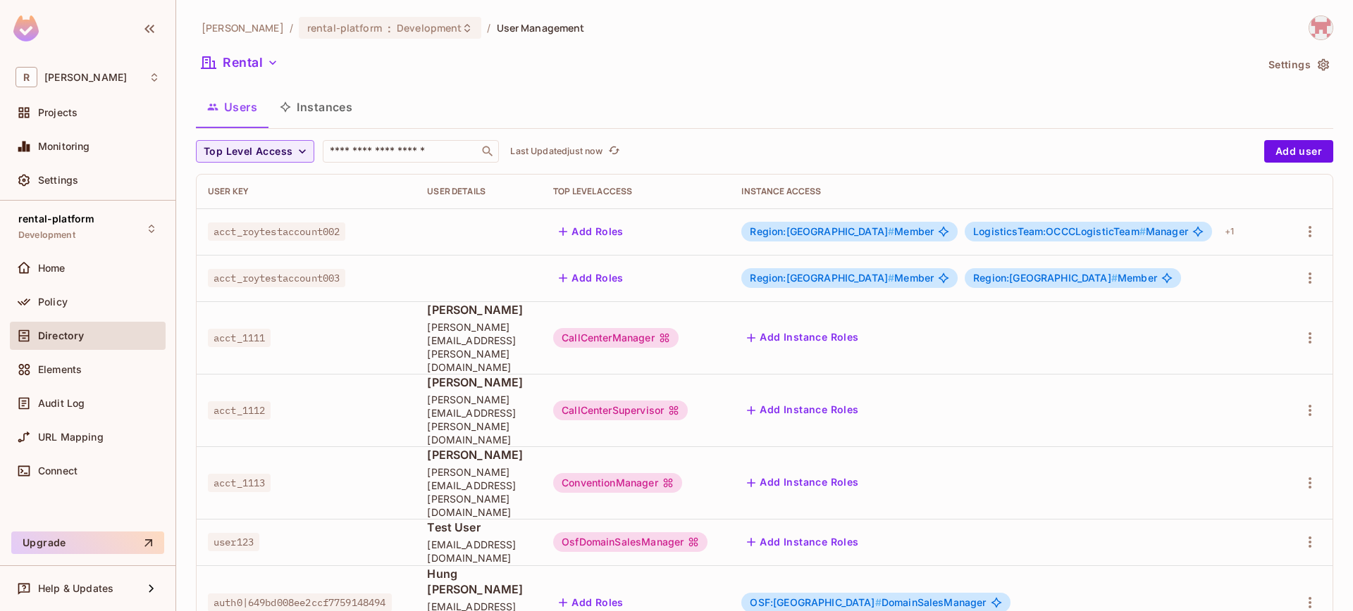
drag, startPoint x: 433, startPoint y: 504, endPoint x: 435, endPoint y: 516, distance: 12.1
click at [433, 566] on td "[PERSON_NAME] [PERSON_NAME][EMAIL_ADDRESS][DOMAIN_NAME]" at bounding box center [479, 603] width 126 height 75
drag, startPoint x: 437, startPoint y: 526, endPoint x: 450, endPoint y: 525, distance: 13.5
click at [441, 600] on span "[EMAIL_ADDRESS][PERSON_NAME][DOMAIN_NAME]" at bounding box center [479, 620] width 104 height 40
drag, startPoint x: 781, startPoint y: 507, endPoint x: 873, endPoint y: 511, distance: 91.7
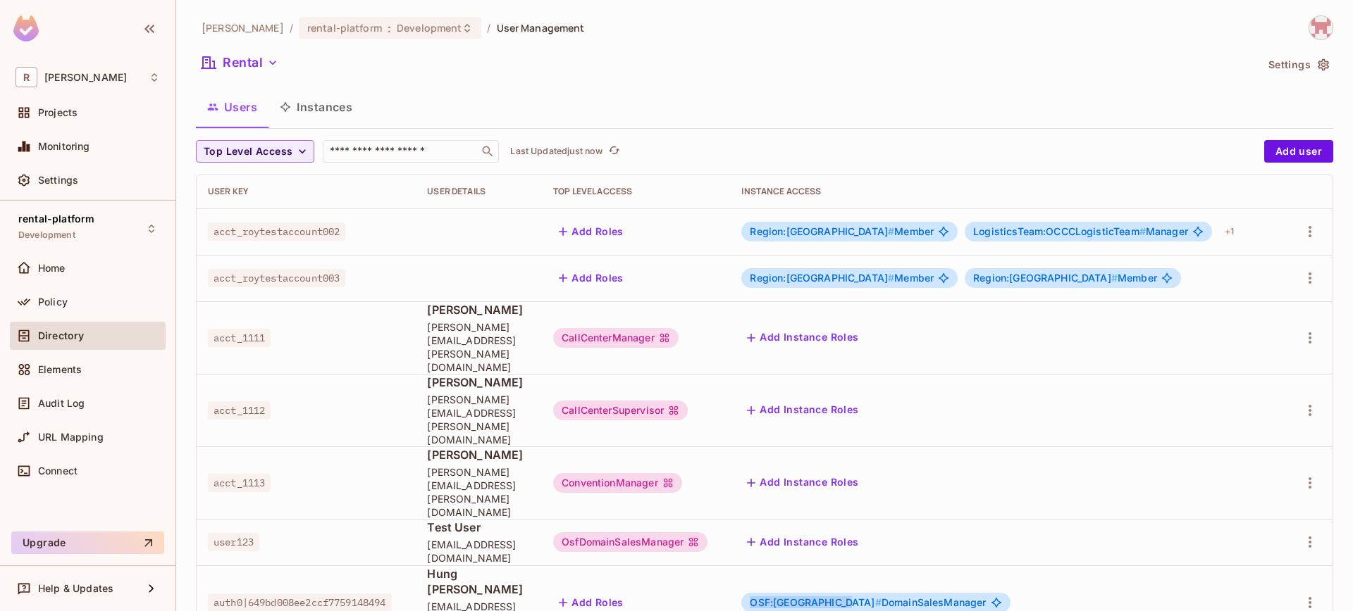
click at [873, 593] on div "OSF:north-america # DomainSalesManager" at bounding box center [875, 603] width 268 height 20
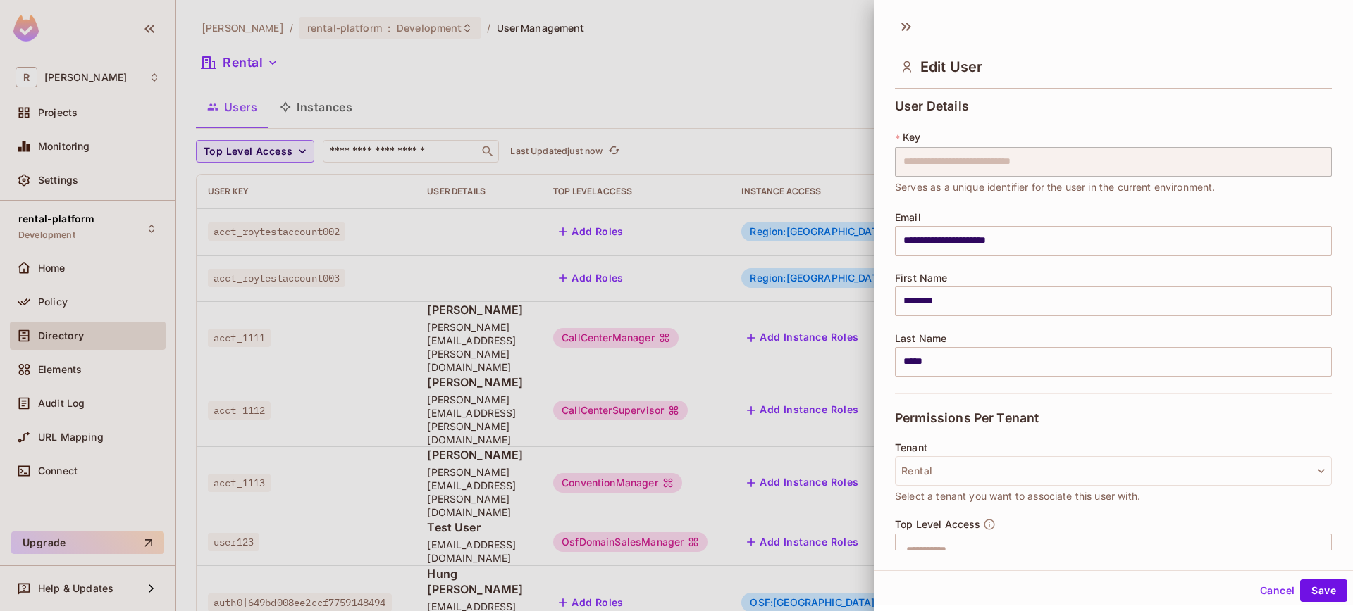
click at [826, 559] on div at bounding box center [676, 305] width 1353 height 611
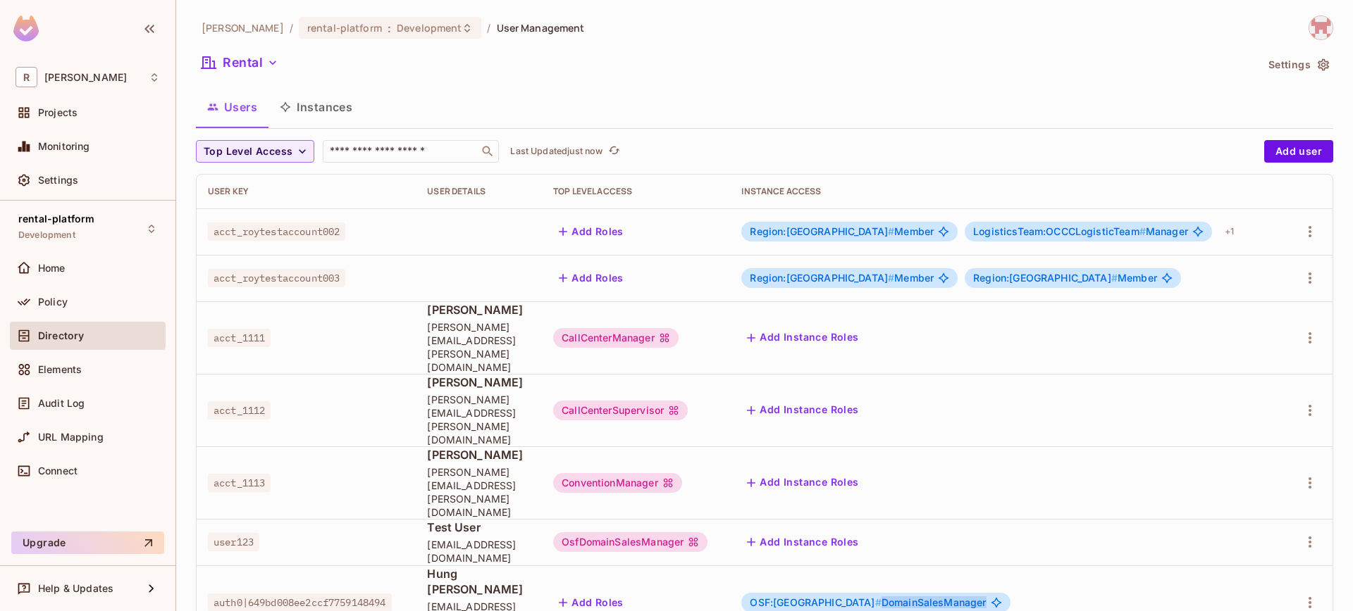
drag, startPoint x: 883, startPoint y: 509, endPoint x: 986, endPoint y: 511, distance: 102.9
click at [986, 597] on span "OSF:north-america # DomainSalesManager" at bounding box center [868, 602] width 236 height 11
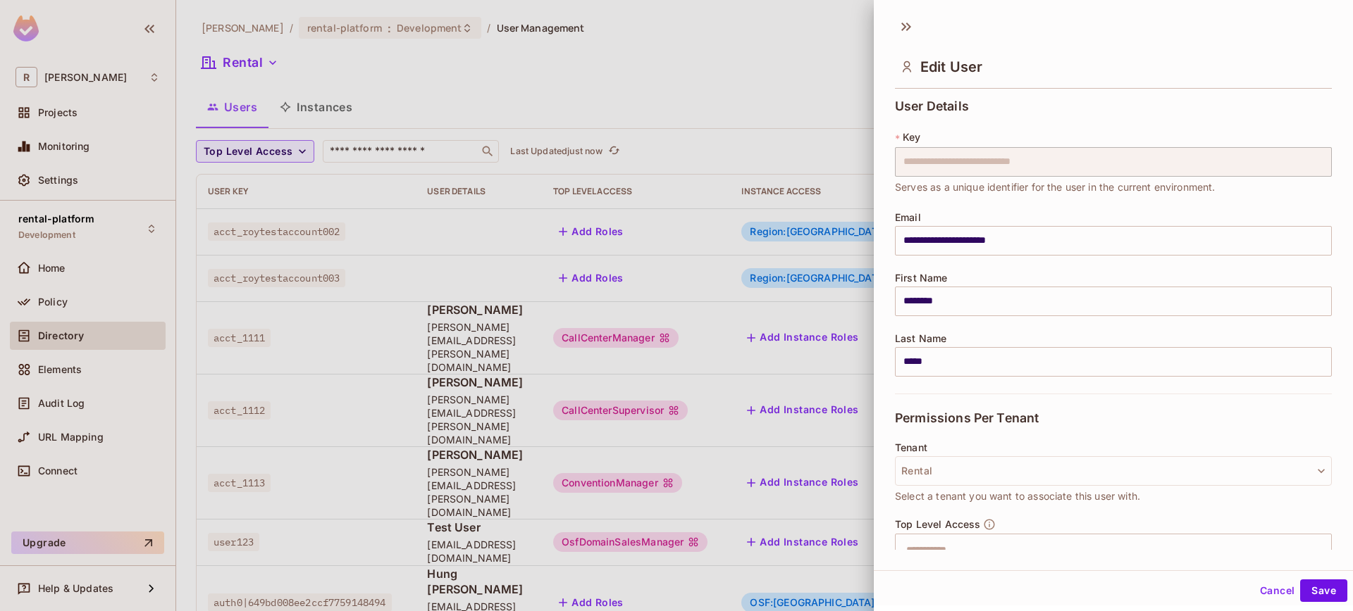
click at [802, 530] on div at bounding box center [676, 305] width 1353 height 611
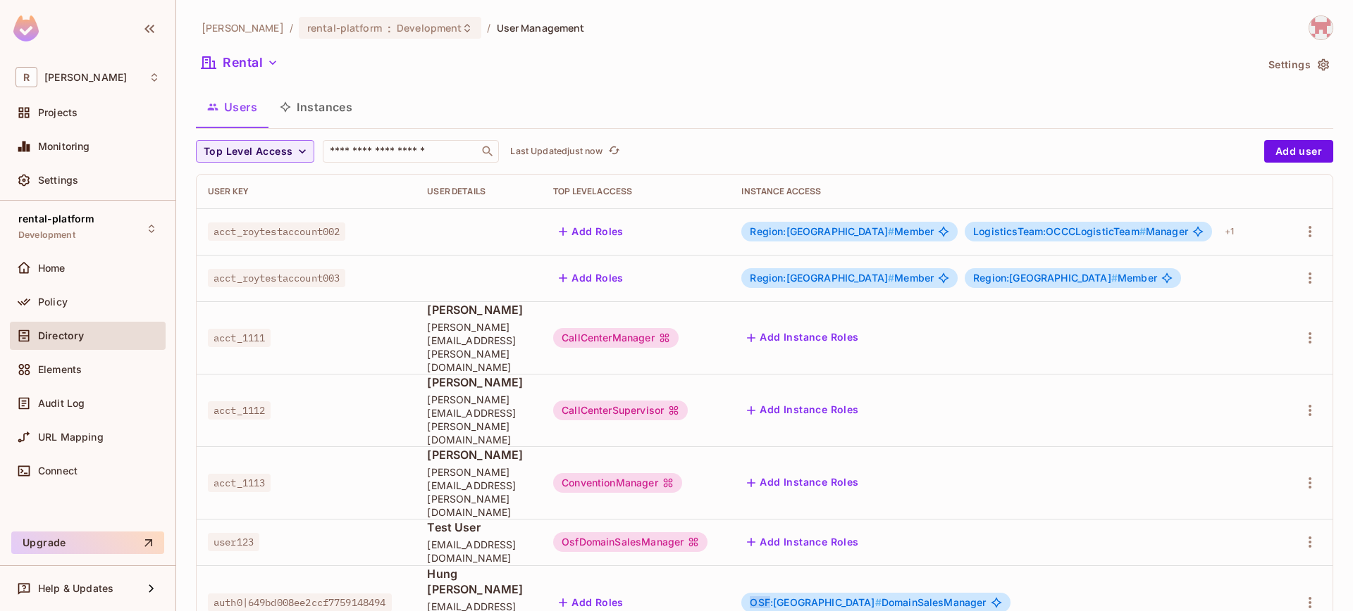
drag, startPoint x: 785, startPoint y: 512, endPoint x: 801, endPoint y: 513, distance: 16.2
click at [801, 597] on span "OSF:north-america #" at bounding box center [815, 603] width 131 height 12
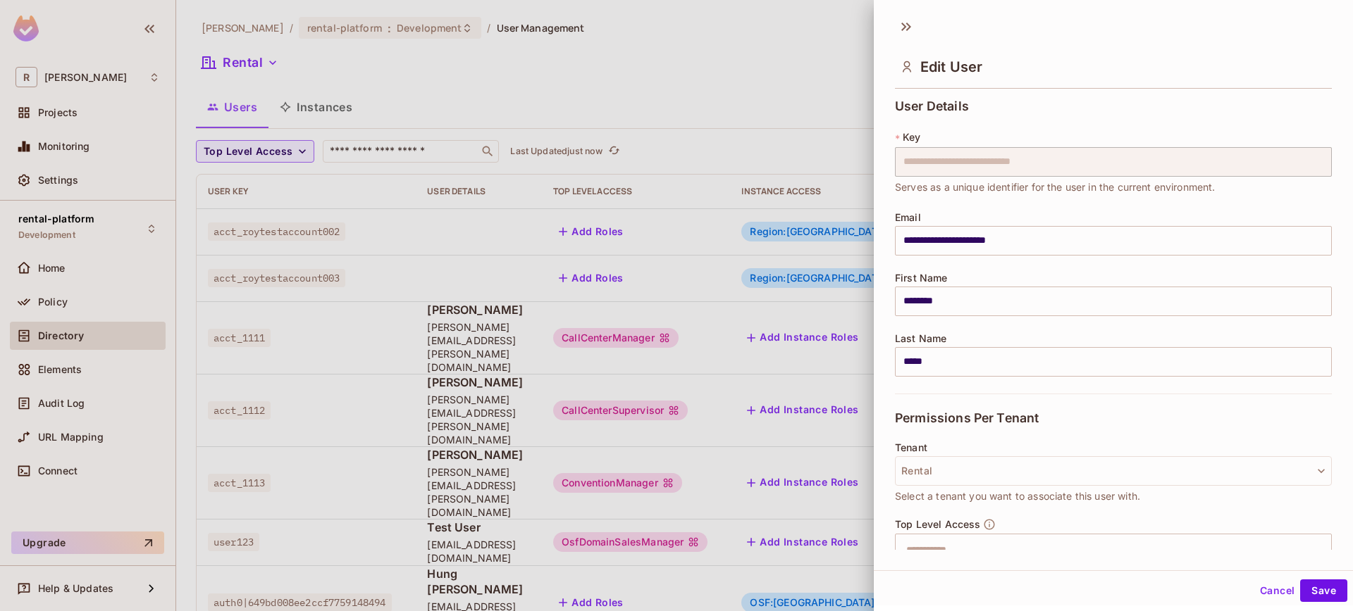
click at [821, 511] on div at bounding box center [676, 305] width 1353 height 611
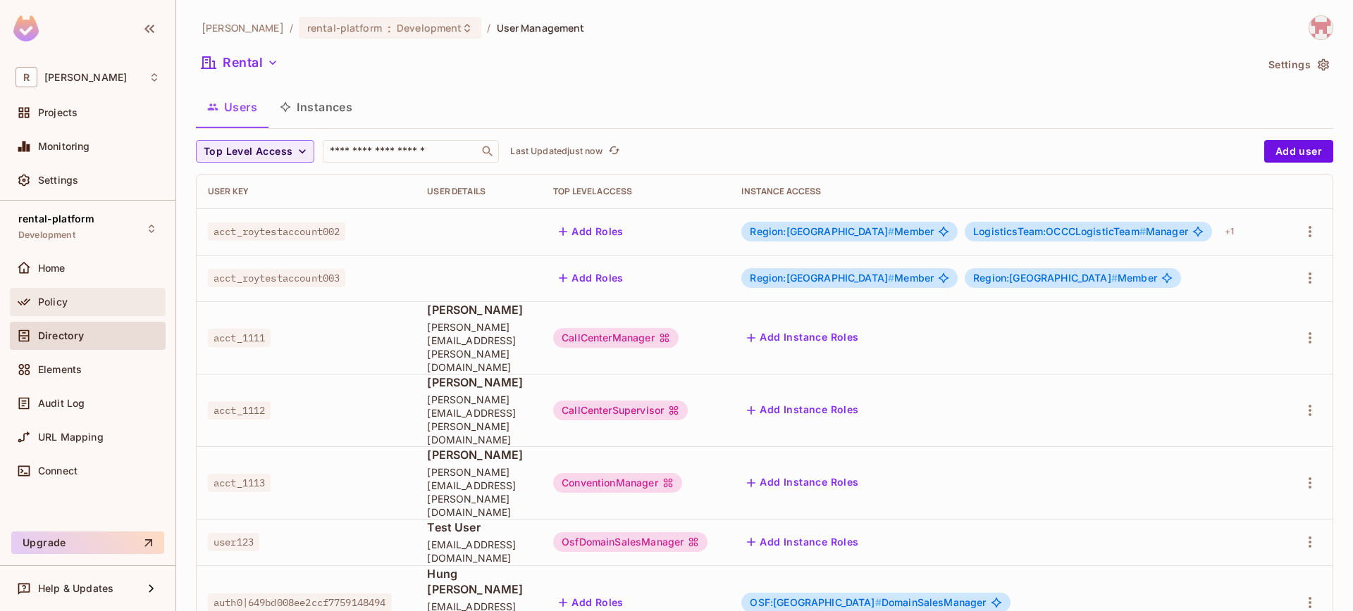
click at [99, 302] on div "Policy" at bounding box center [99, 302] width 122 height 11
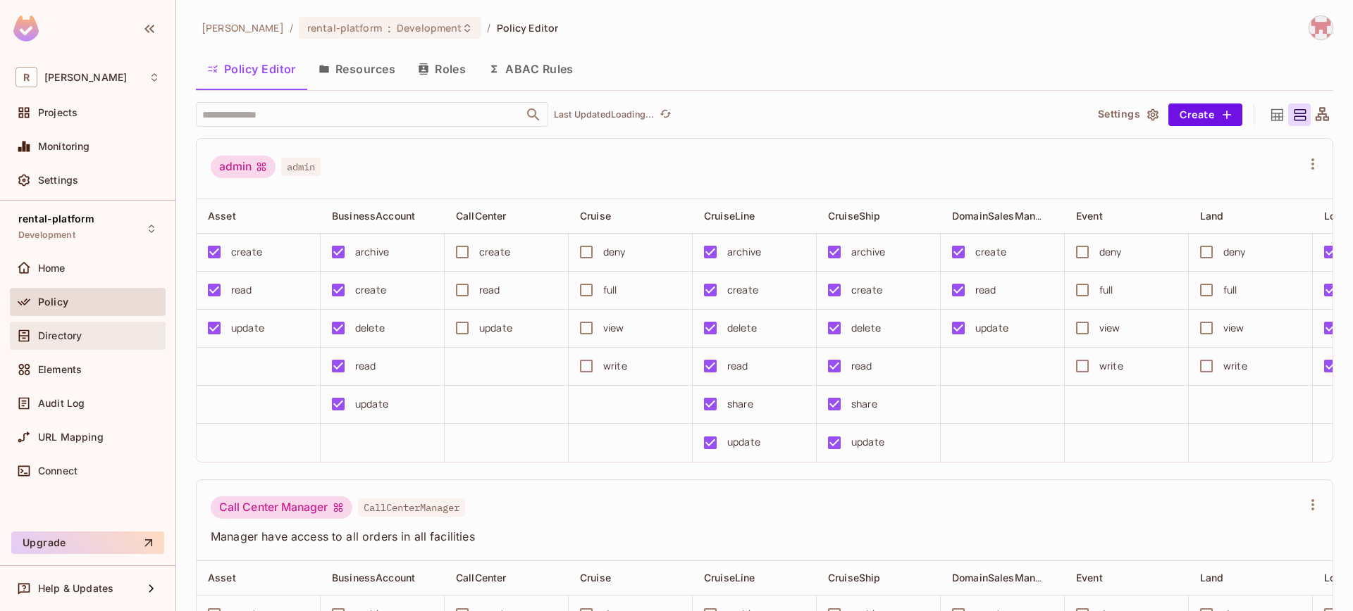
click at [87, 347] on div "Directory" at bounding box center [88, 336] width 156 height 28
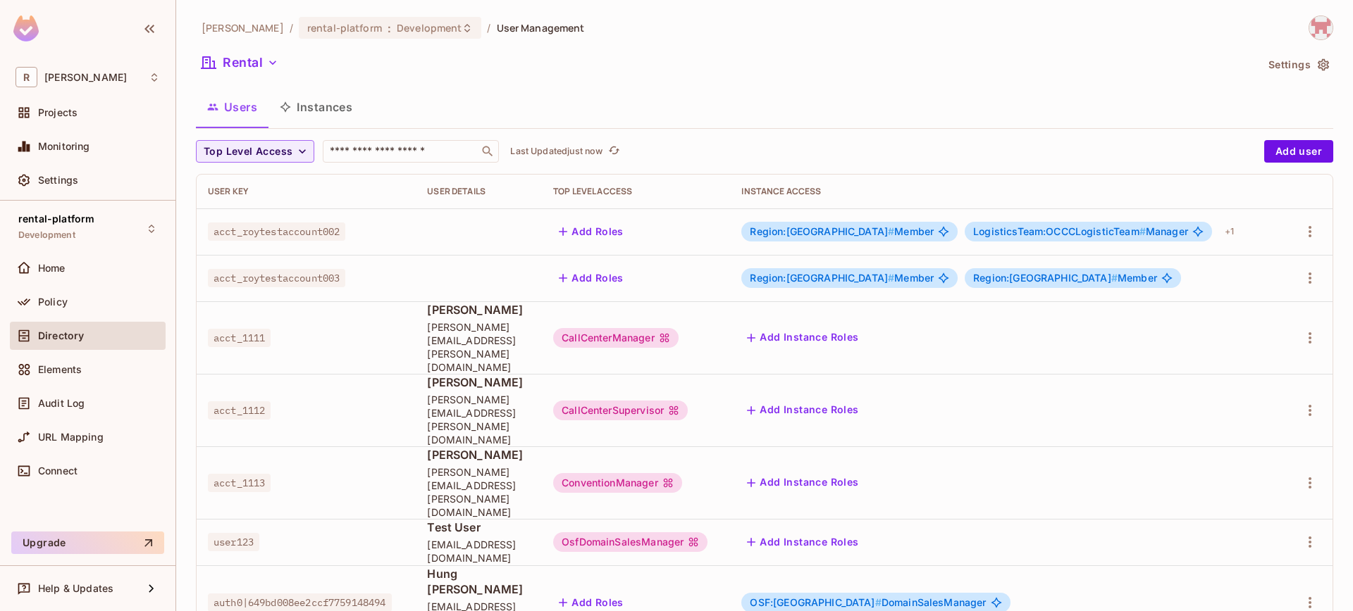
click at [338, 99] on button "Instances" at bounding box center [315, 106] width 95 height 35
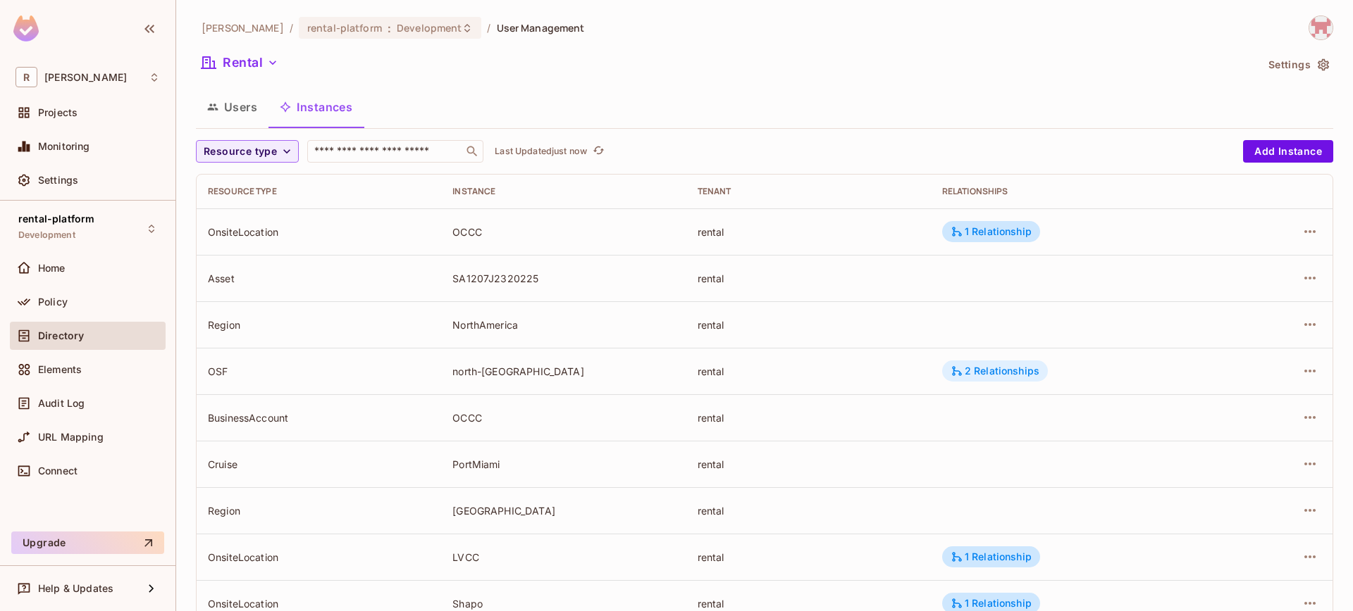
click at [991, 366] on div "2 Relationships" at bounding box center [994, 371] width 89 height 13
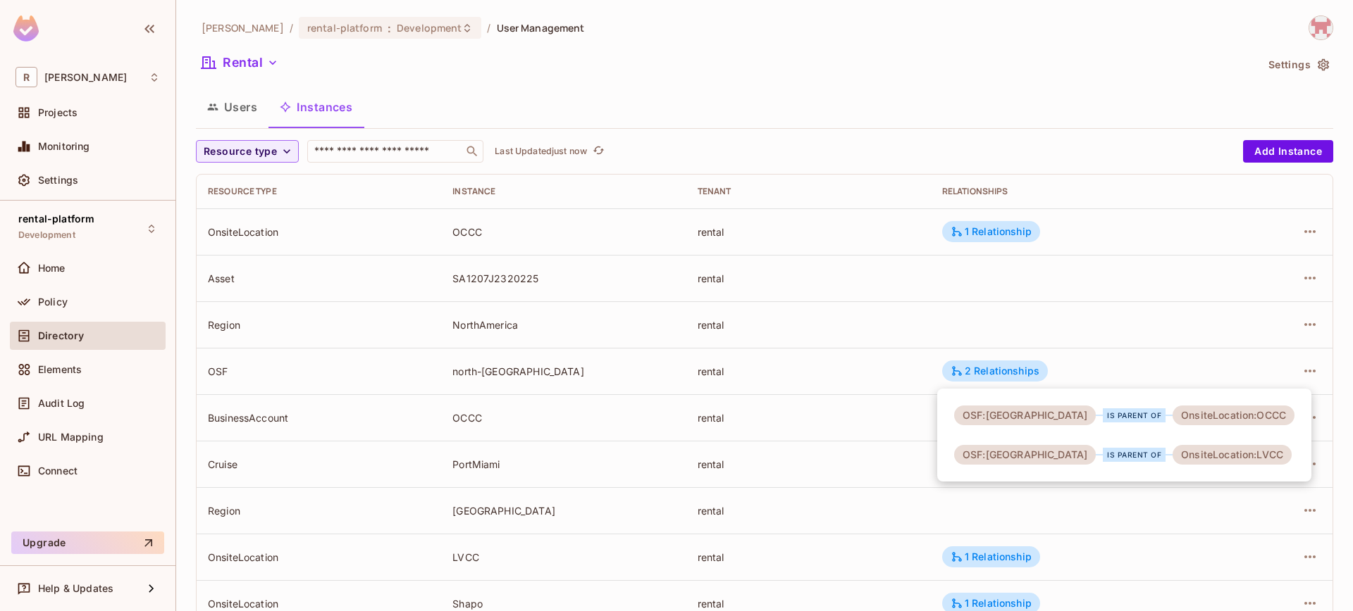
click at [678, 100] on div at bounding box center [676, 305] width 1353 height 611
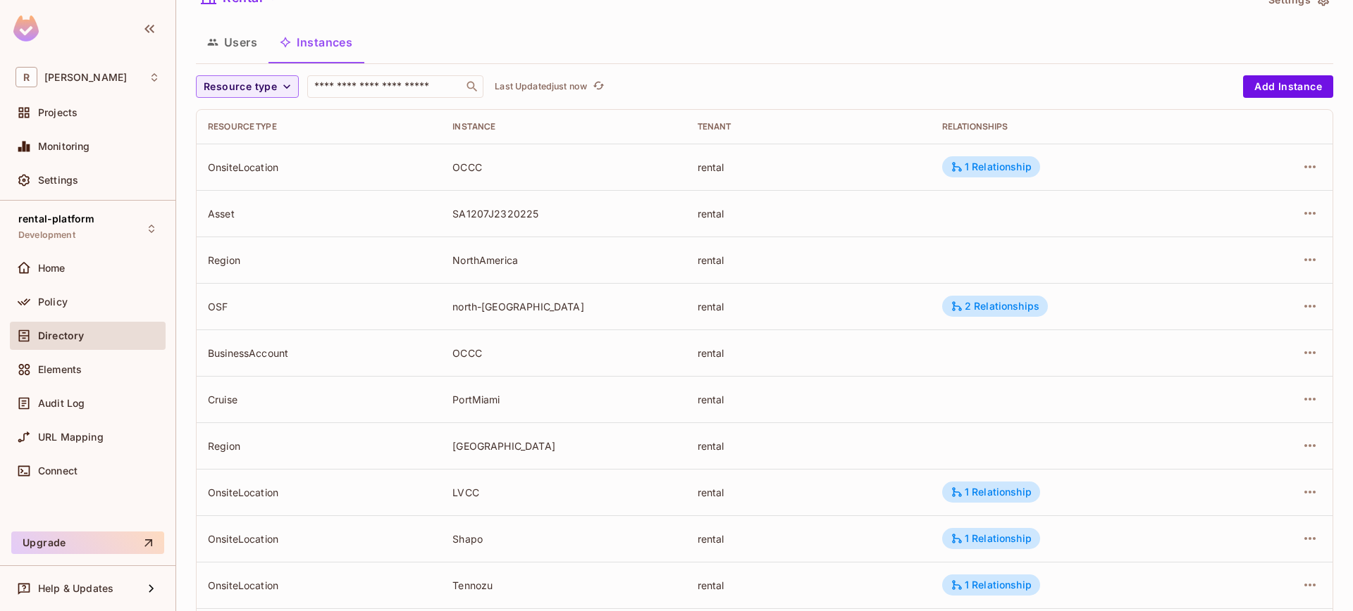
scroll to position [187, 0]
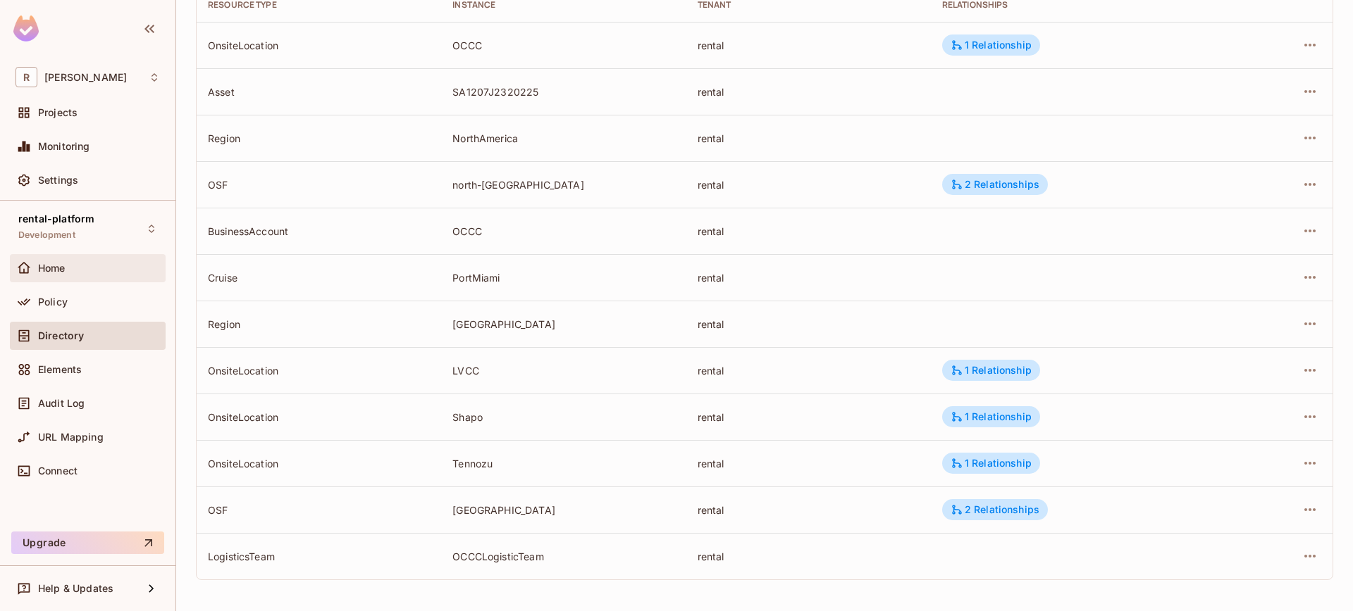
click at [75, 276] on div "Home" at bounding box center [88, 268] width 156 height 28
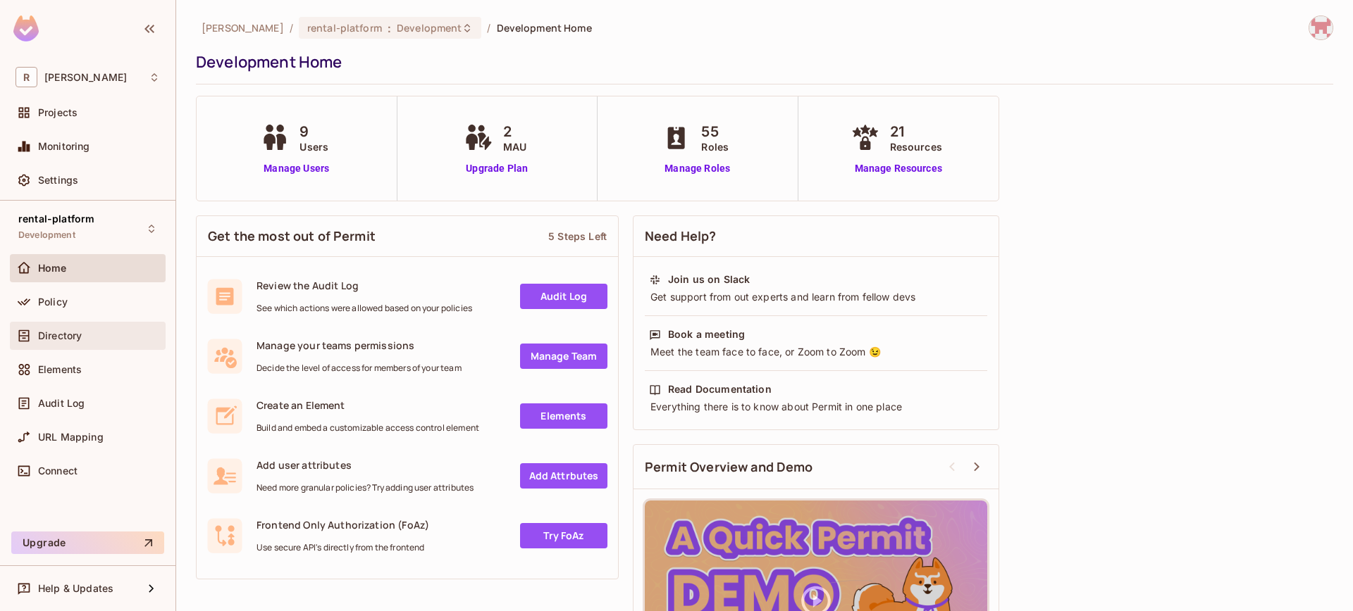
click at [77, 325] on div "Directory" at bounding box center [88, 336] width 156 height 28
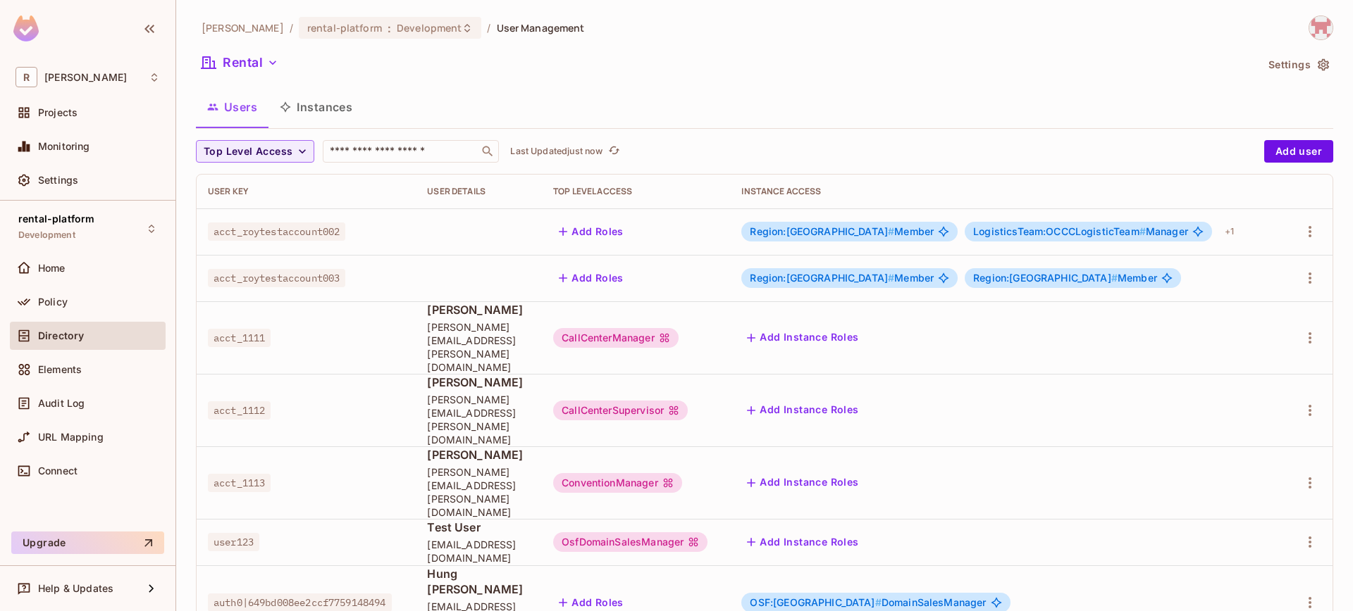
click at [342, 113] on button "Instances" at bounding box center [315, 106] width 95 height 35
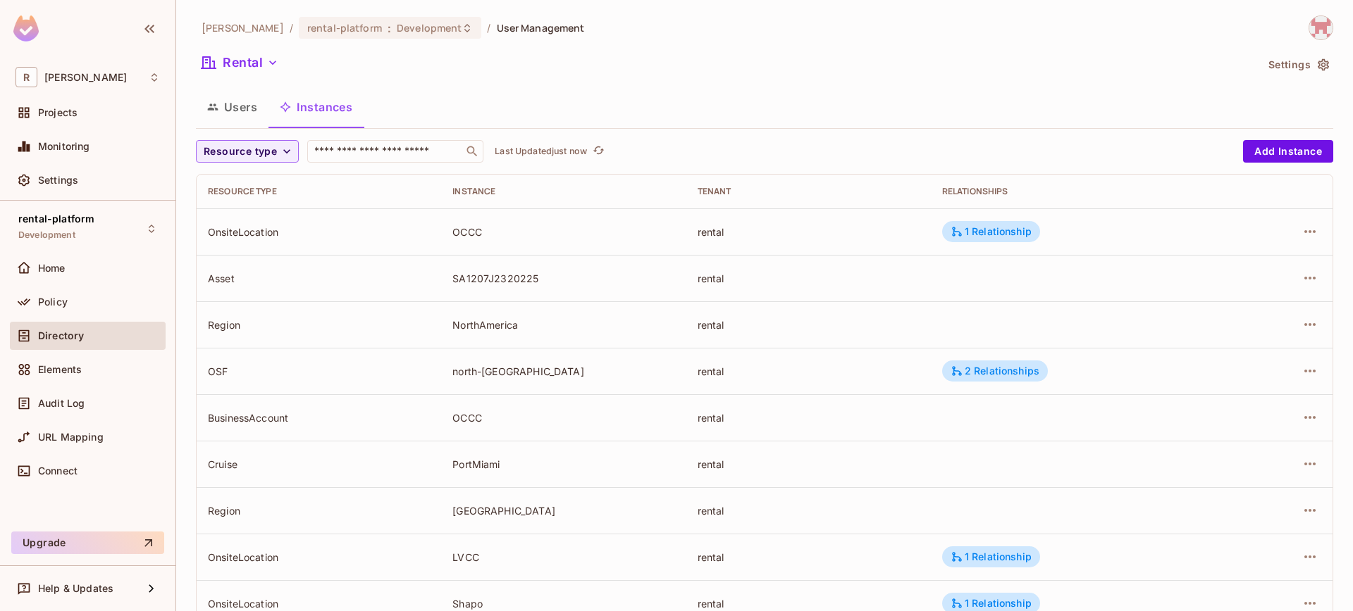
click at [235, 89] on button "Users" at bounding box center [232, 106] width 73 height 35
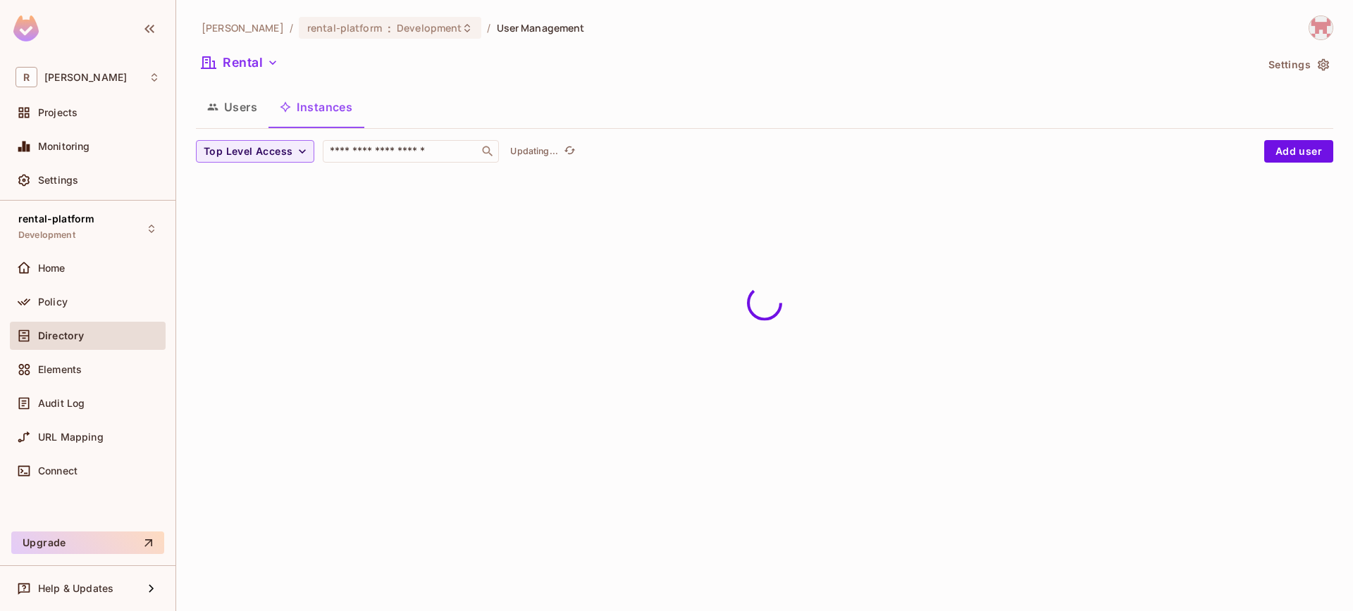
click at [240, 108] on button "Users" at bounding box center [232, 106] width 73 height 35
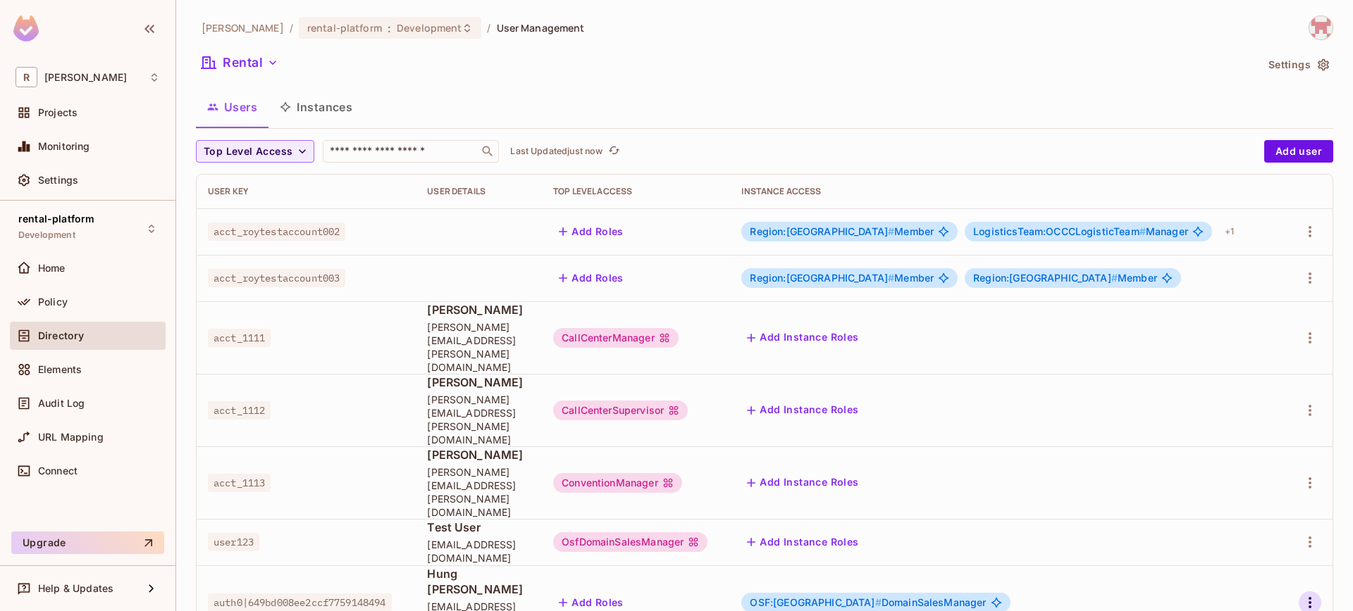
click at [1308, 595] on icon "button" at bounding box center [1309, 603] width 17 height 17
click at [1245, 518] on span "Edit" at bounding box center [1235, 517] width 27 height 23
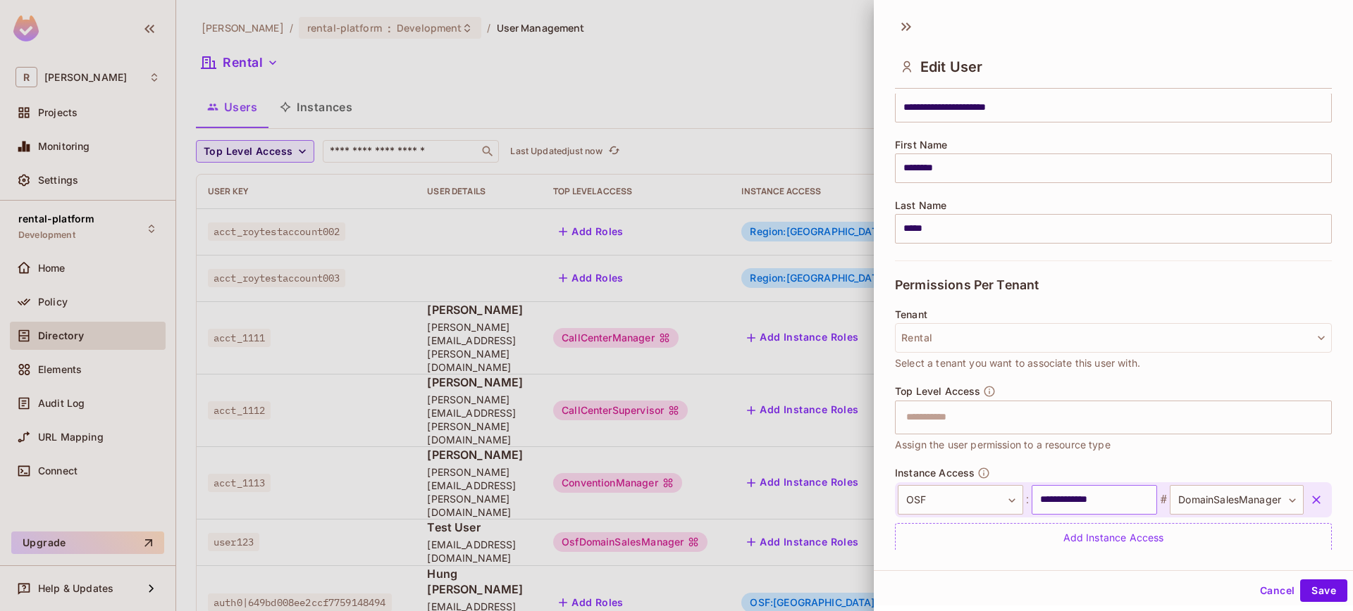
scroll to position [179, 0]
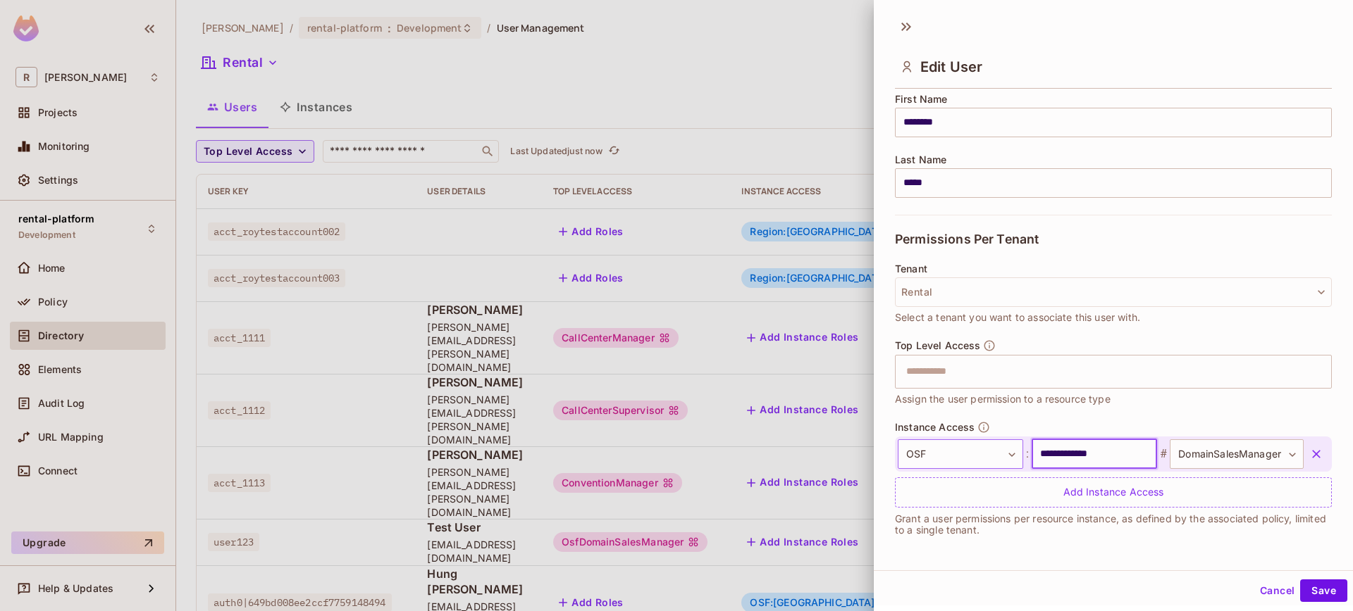
drag, startPoint x: 1112, startPoint y: 455, endPoint x: 967, endPoint y: 454, distance: 144.4
click at [979, 454] on div "**********" at bounding box center [1100, 455] width 406 height 30
type input "*****"
click at [1324, 598] on button "Save" at bounding box center [1323, 591] width 47 height 23
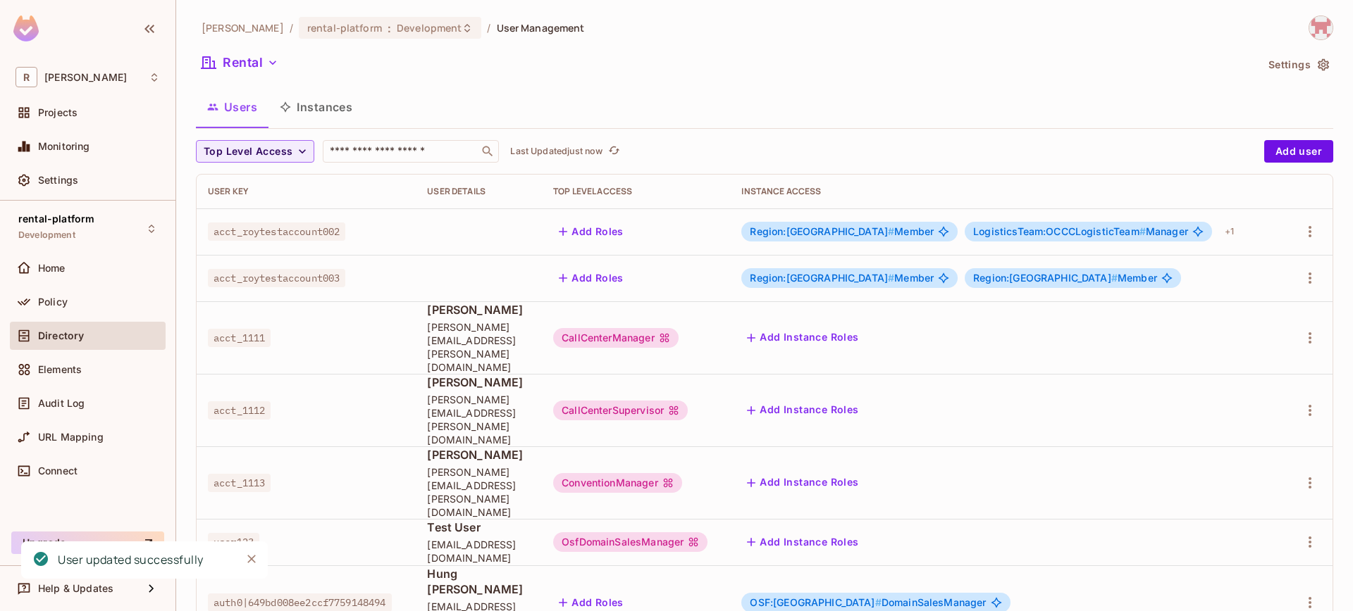
click at [337, 111] on button "Instances" at bounding box center [315, 106] width 95 height 35
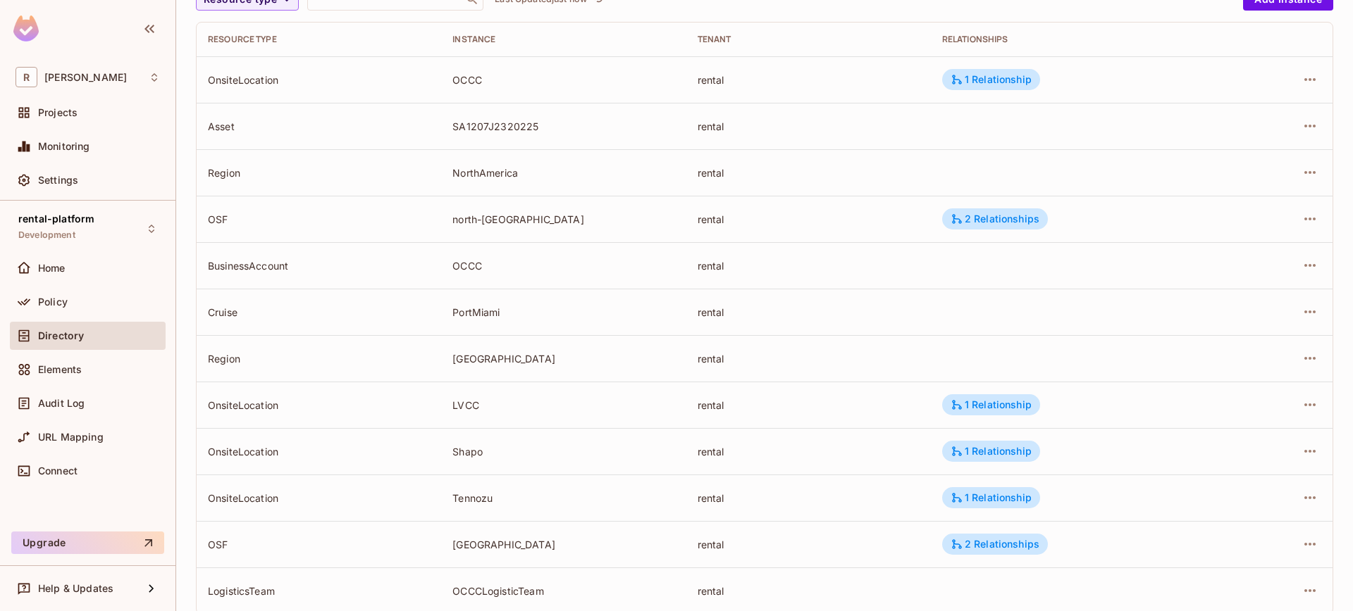
scroll to position [187, 0]
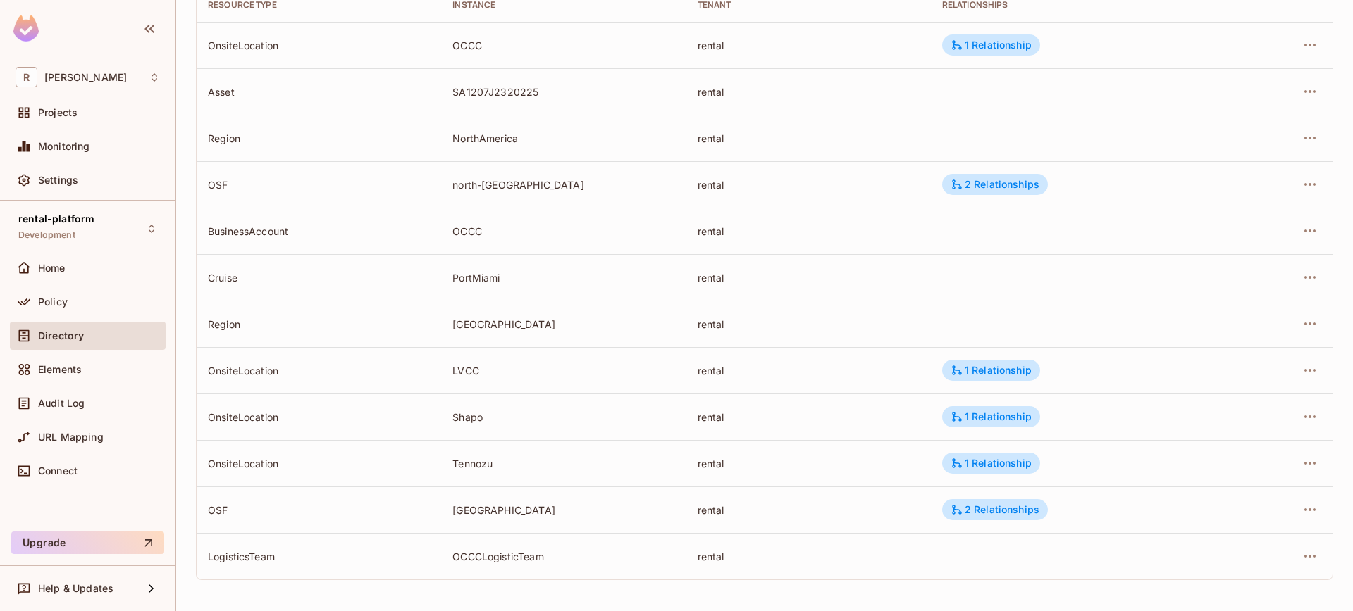
click at [233, 512] on div "OSF" at bounding box center [319, 510] width 222 height 13
drag, startPoint x: 233, startPoint y: 512, endPoint x: 260, endPoint y: 516, distance: 27.0
click at [233, 512] on div "OSF" at bounding box center [319, 510] width 222 height 13
drag, startPoint x: 210, startPoint y: 510, endPoint x: 259, endPoint y: 510, distance: 49.3
click at [254, 510] on div "OSF" at bounding box center [319, 510] width 222 height 13
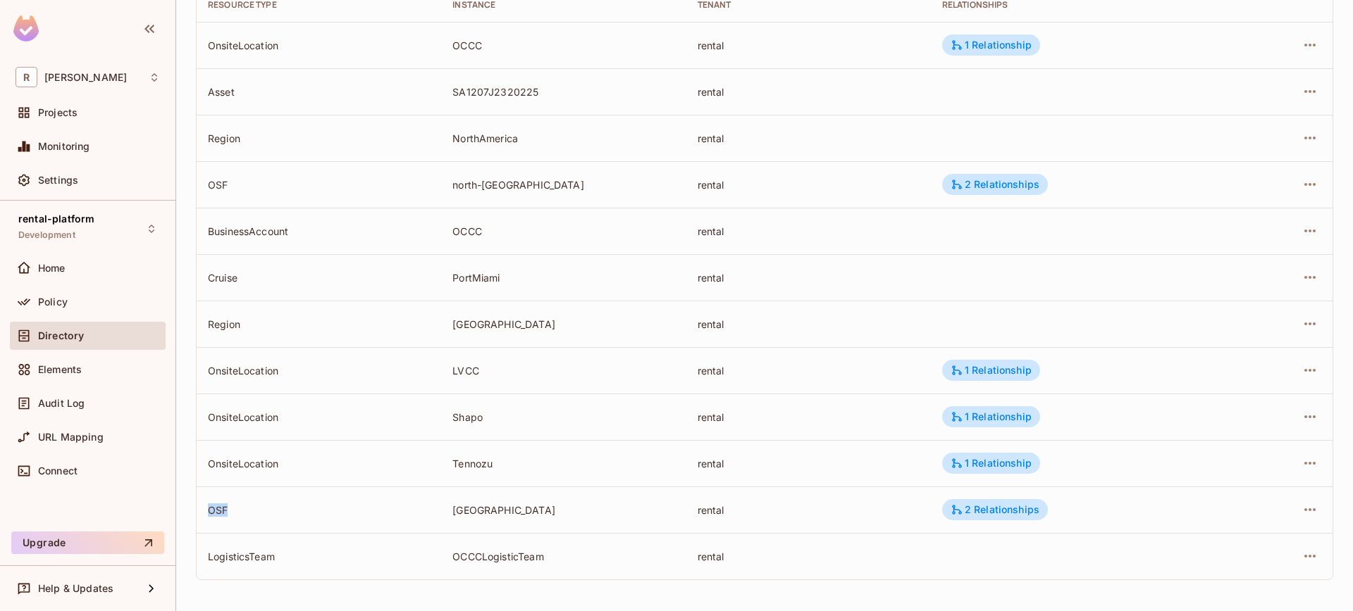
click at [369, 518] on td "OSF" at bounding box center [319, 510] width 244 height 46
click at [983, 512] on div "2 Relationships" at bounding box center [994, 510] width 89 height 13
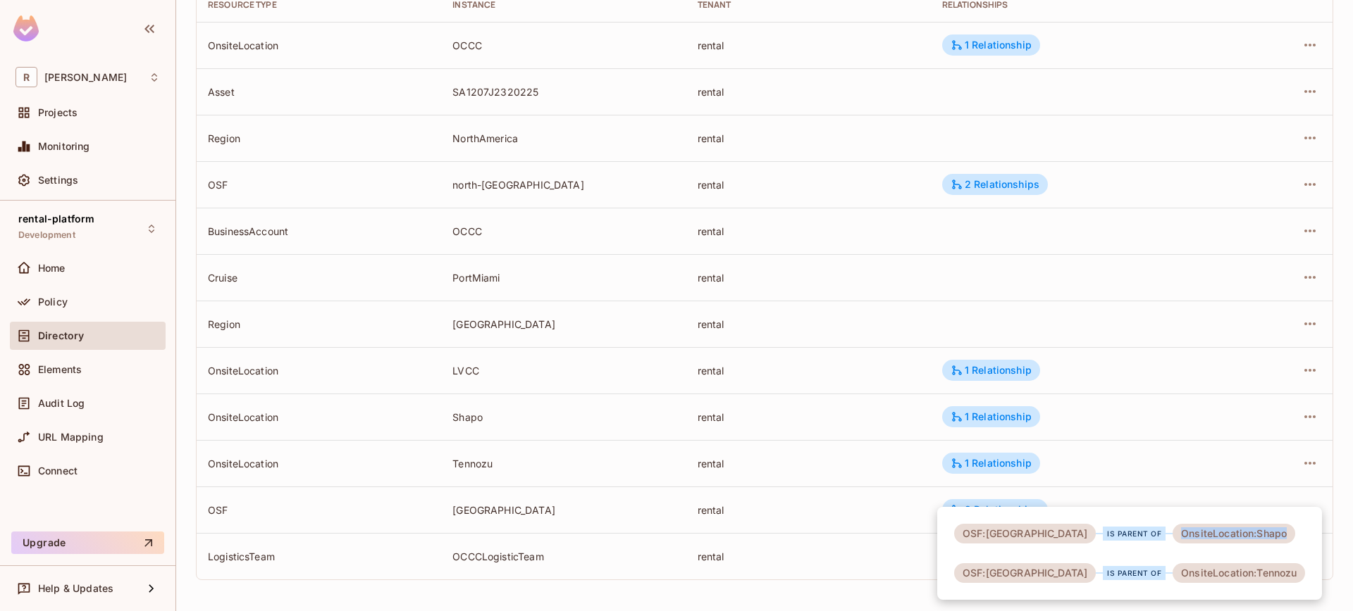
drag, startPoint x: 1105, startPoint y: 533, endPoint x: 1241, endPoint y: 533, distance: 135.3
click at [1241, 533] on div "OSF:japan is parent of OnsiteLocation:Shapo OSF:japan is parent of OnsiteLocati…" at bounding box center [1129, 553] width 385 height 93
click at [1198, 535] on div "OnsiteLocation:Shapo" at bounding box center [1233, 534] width 123 height 20
click at [1195, 534] on div "OnsiteLocation:Shapo" at bounding box center [1233, 534] width 123 height 20
click at [1195, 535] on div "OnsiteLocation:Shapo" at bounding box center [1233, 534] width 123 height 20
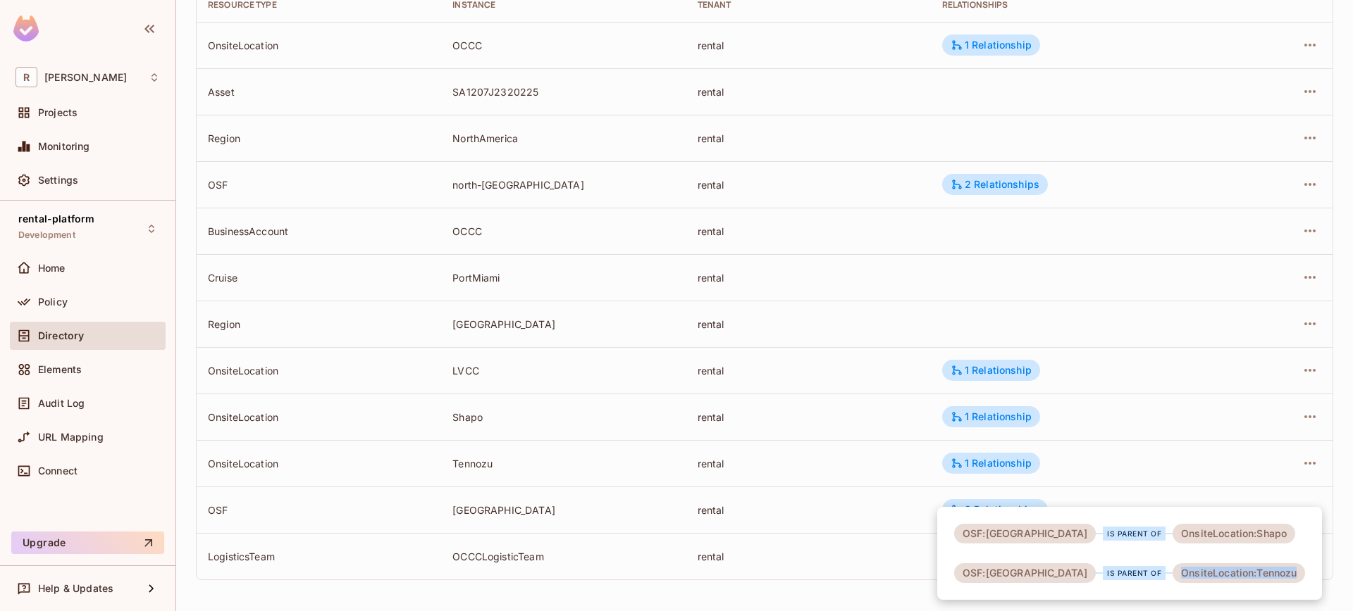
drag, startPoint x: 1102, startPoint y: 573, endPoint x: 1229, endPoint y: 569, distance: 126.9
click at [1229, 569] on div "OSF:japan is parent of OnsiteLocation:Shapo OSF:japan is parent of OnsiteLocati…" at bounding box center [1129, 553] width 385 height 93
click at [1200, 578] on div "OnsiteLocation:Tennozu" at bounding box center [1238, 574] width 132 height 20
click at [988, 534] on div "OSF:[GEOGRAPHIC_DATA]" at bounding box center [1025, 534] width 142 height 20
drag, startPoint x: 964, startPoint y: 537, endPoint x: 1010, endPoint y: 536, distance: 45.8
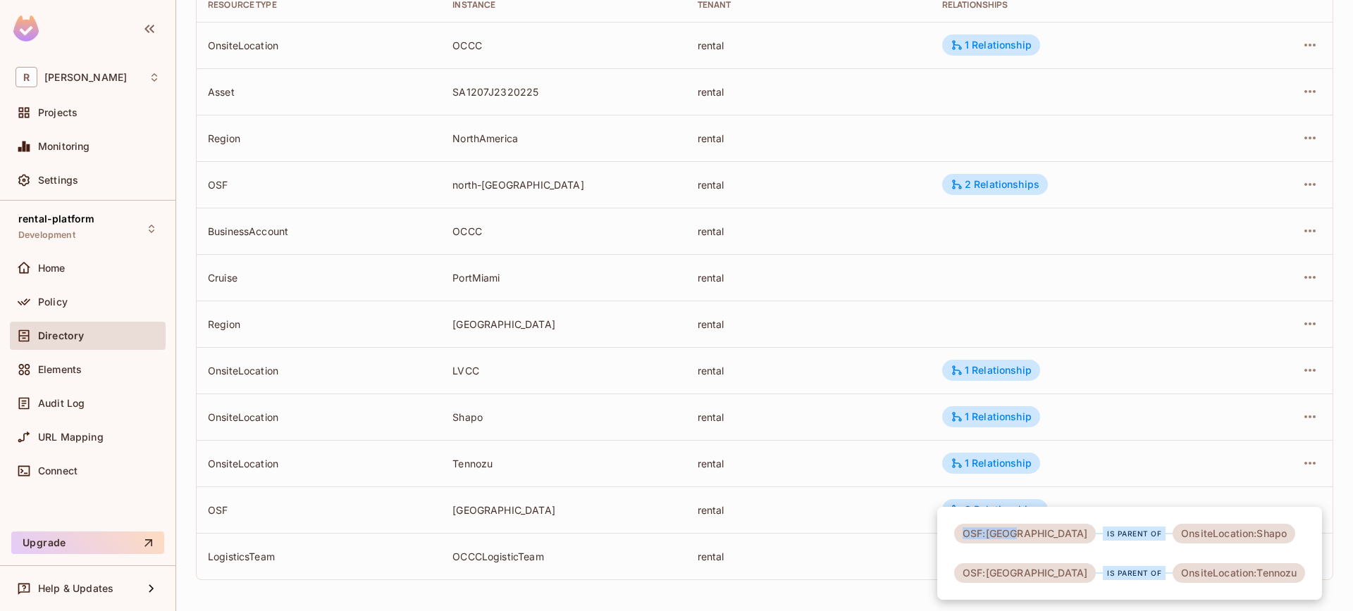
click at [1010, 536] on div "OSF:[GEOGRAPHIC_DATA]" at bounding box center [1025, 534] width 142 height 20
click at [1102, 536] on div "is parent of" at bounding box center [1133, 534] width 63 height 14
click at [1118, 297] on div at bounding box center [676, 305] width 1353 height 611
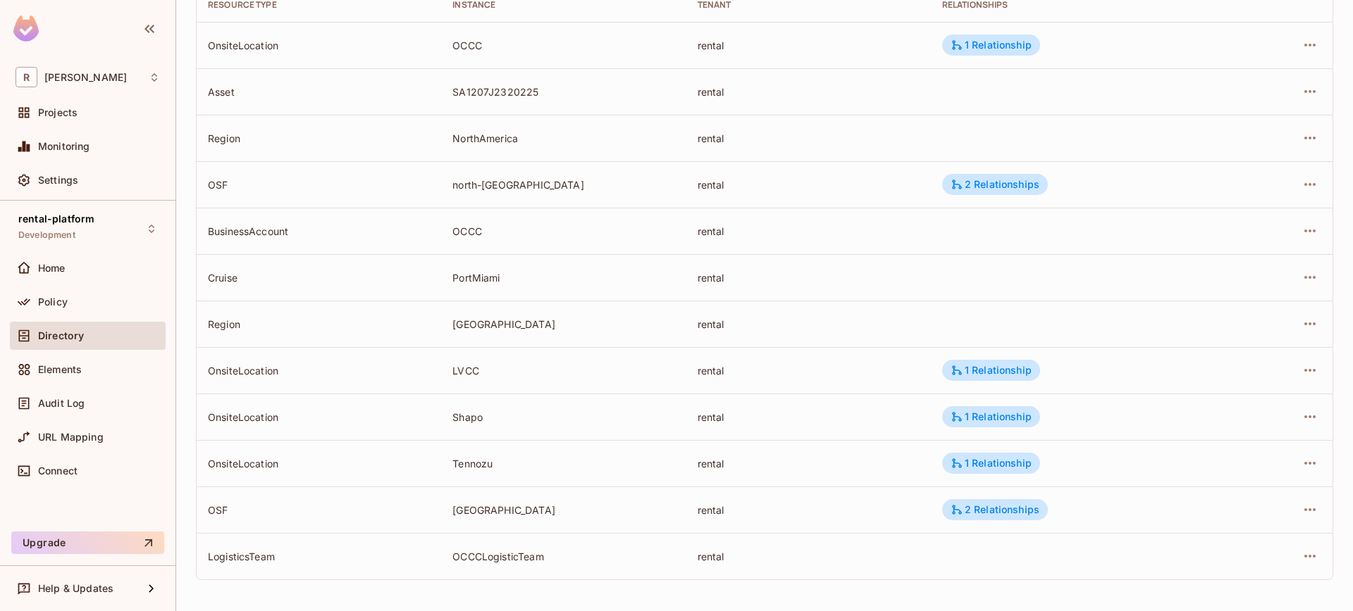
click at [238, 506] on div "OSF" at bounding box center [319, 510] width 222 height 13
click at [226, 508] on div "OSF" at bounding box center [319, 510] width 222 height 13
click at [301, 511] on div "OSF" at bounding box center [319, 510] width 222 height 13
click at [208, 511] on div "OSF" at bounding box center [319, 510] width 222 height 13
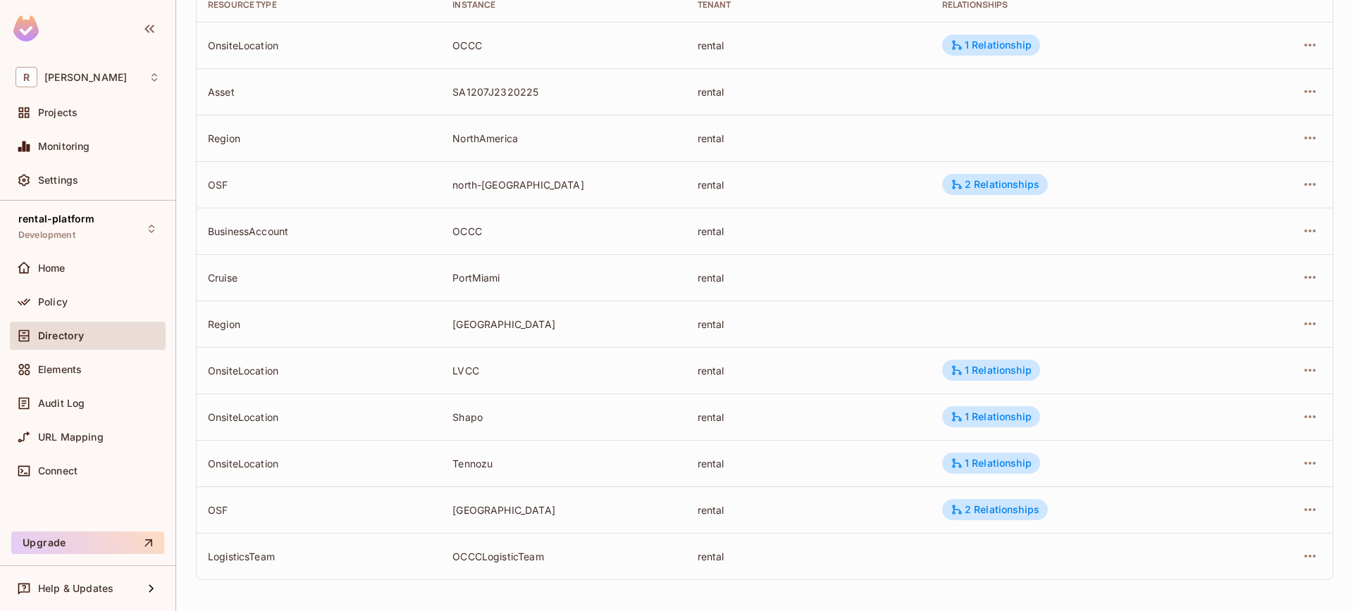
click at [217, 506] on div "OSF" at bounding box center [319, 510] width 222 height 13
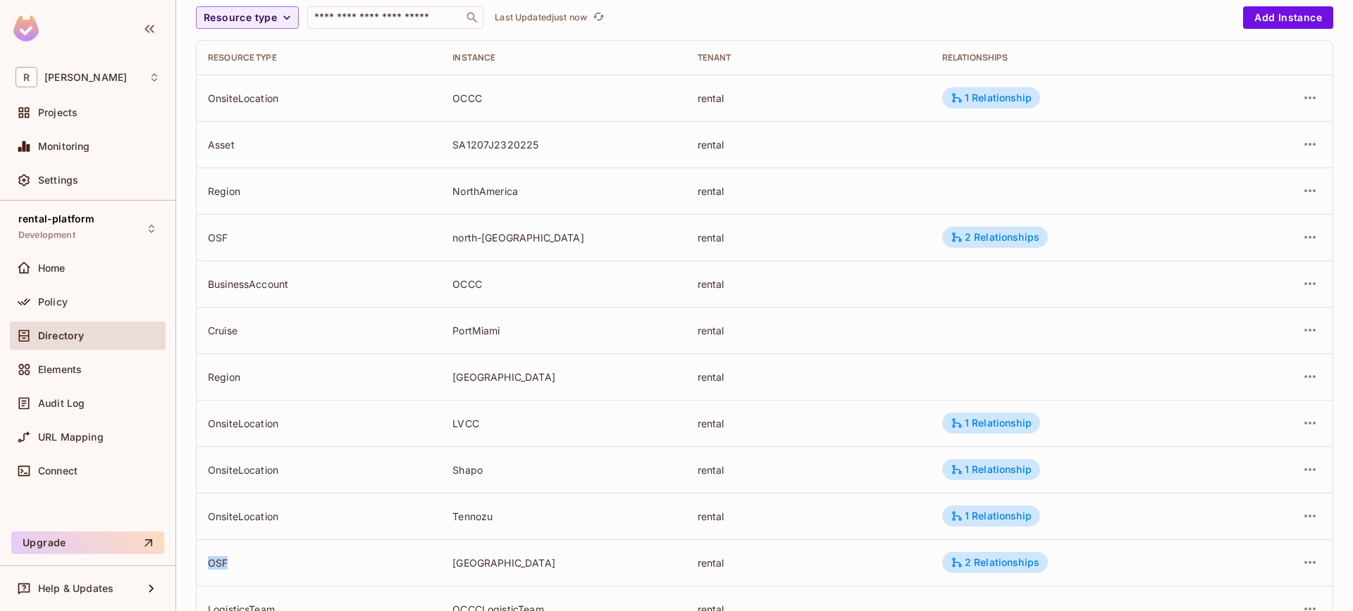
scroll to position [76, 0]
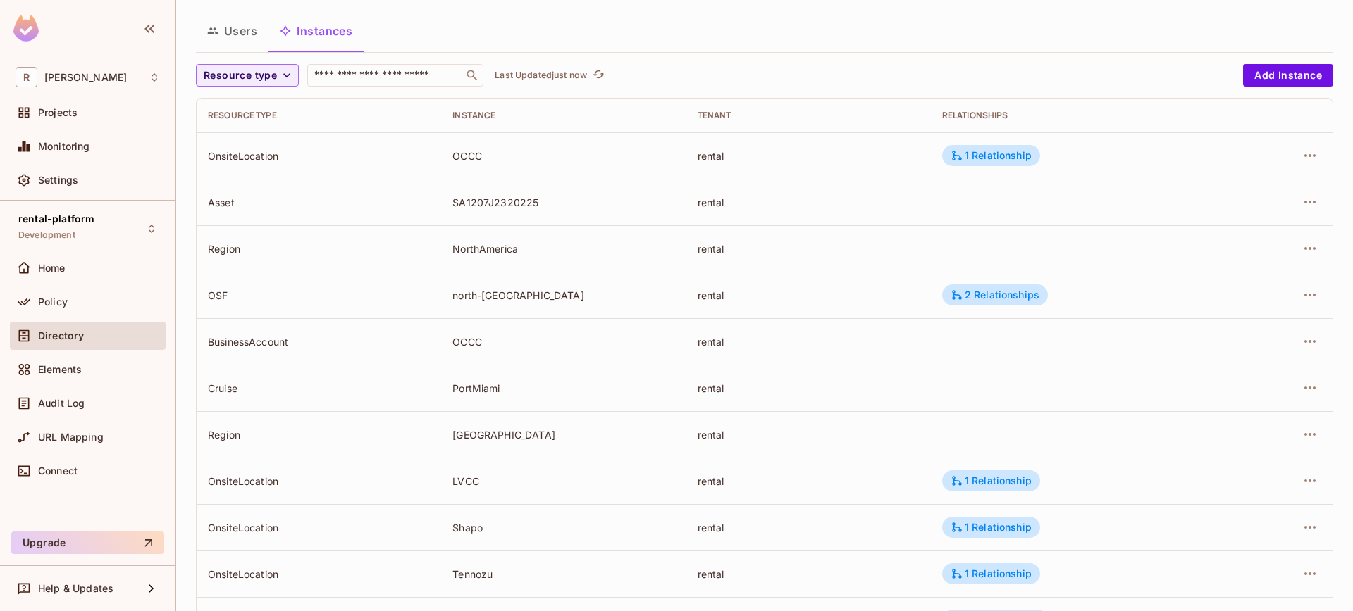
drag, startPoint x: 259, startPoint y: 127, endPoint x: 304, endPoint y: 135, distance: 45.7
click at [259, 127] on th "Resource type" at bounding box center [319, 116] width 244 height 34
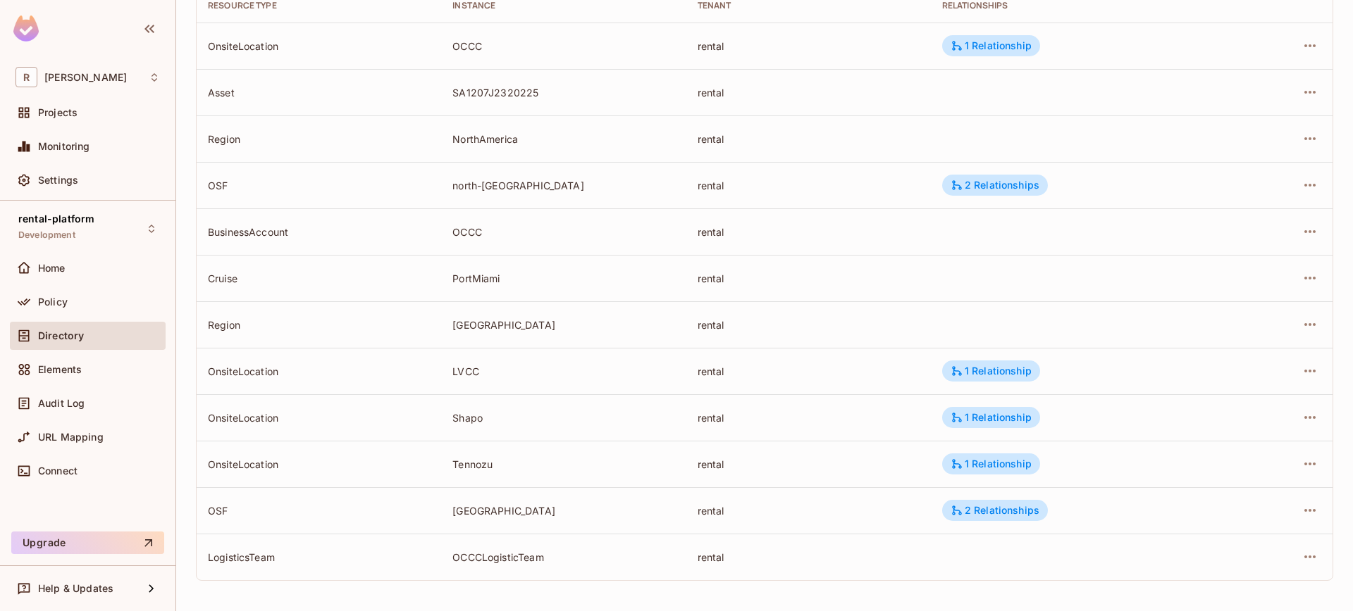
scroll to position [187, 0]
click at [277, 521] on td "OSF" at bounding box center [319, 510] width 244 height 46
drag, startPoint x: 221, startPoint y: 511, endPoint x: 257, endPoint y: 511, distance: 35.9
click at [257, 511] on td "OSF" at bounding box center [319, 510] width 244 height 46
click at [271, 511] on div "OSF" at bounding box center [319, 510] width 222 height 13
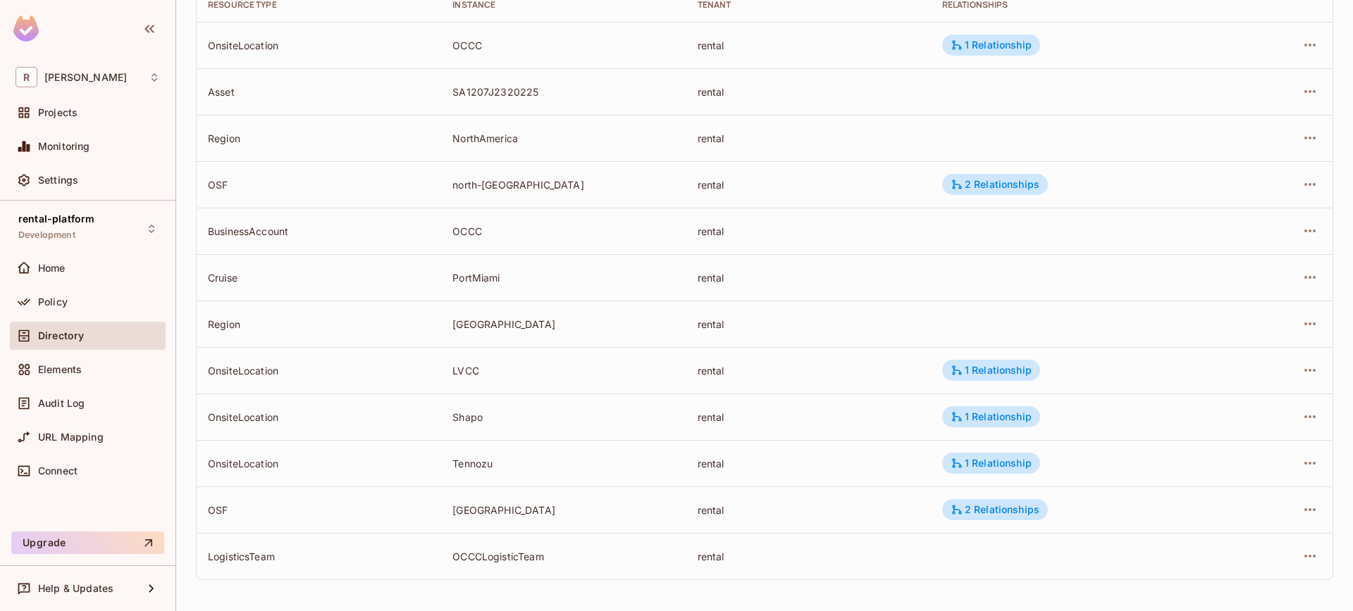
click at [202, 509] on td "OSF" at bounding box center [319, 510] width 244 height 46
click at [220, 511] on div "OSF" at bounding box center [319, 510] width 222 height 13
click at [468, 513] on div "[GEOGRAPHIC_DATA]" at bounding box center [563, 510] width 222 height 13
click at [218, 509] on div "OSF" at bounding box center [319, 510] width 222 height 13
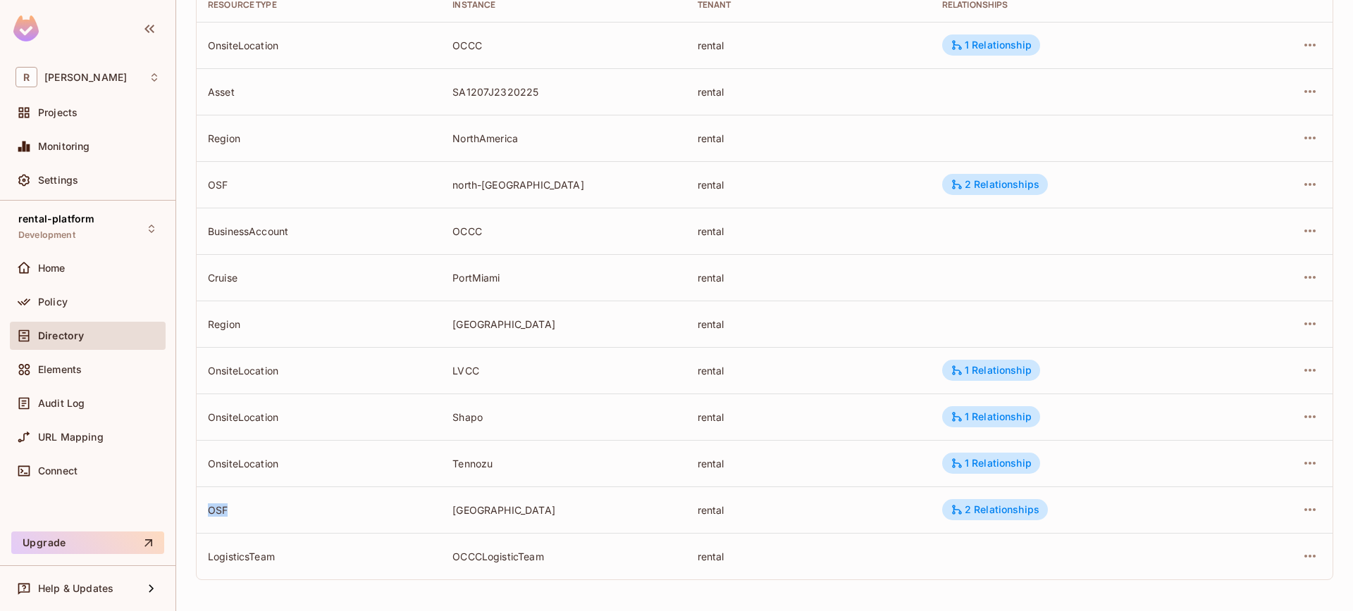
click at [218, 509] on div "OSF" at bounding box center [319, 510] width 222 height 13
click at [960, 509] on div "2 Relationships" at bounding box center [994, 510] width 89 height 13
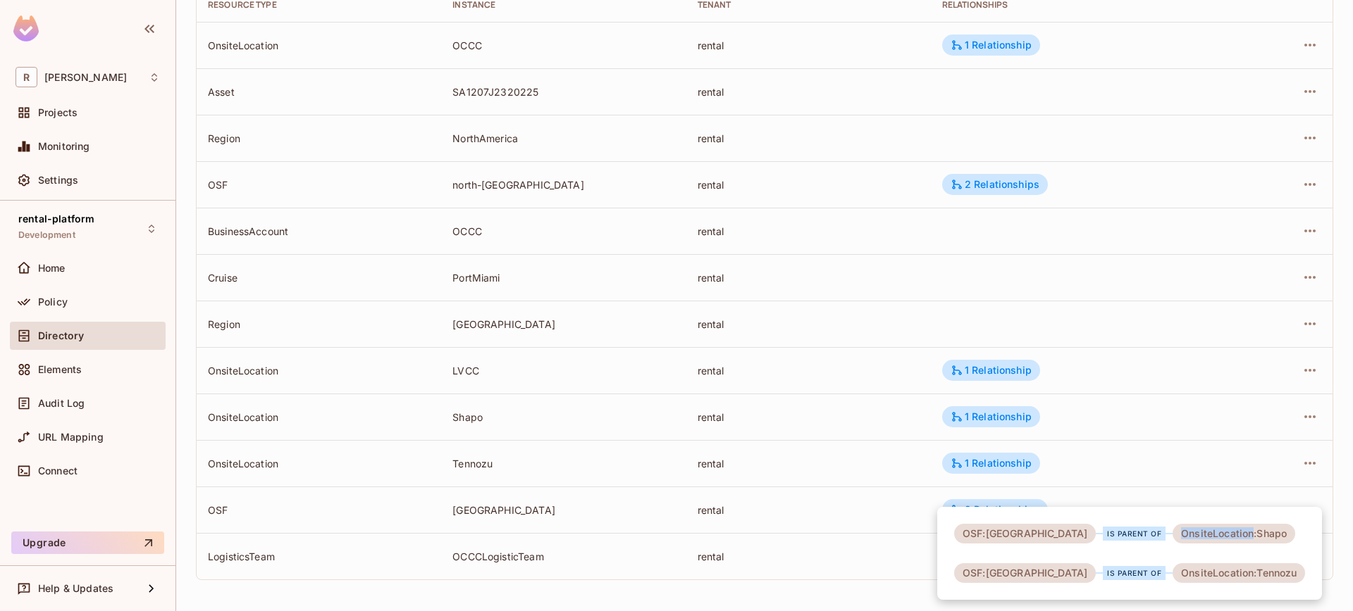
drag, startPoint x: 1103, startPoint y: 531, endPoint x: 1176, endPoint y: 538, distance: 72.8
click at [1176, 538] on div "OnsiteLocation:Shapo" at bounding box center [1233, 534] width 123 height 20
click at [1117, 547] on div "OSF:japan is parent of OnsiteLocation:Shapo OSF:japan is parent of OnsiteLocati…" at bounding box center [1129, 553] width 385 height 93
click at [766, 272] on div at bounding box center [676, 305] width 1353 height 611
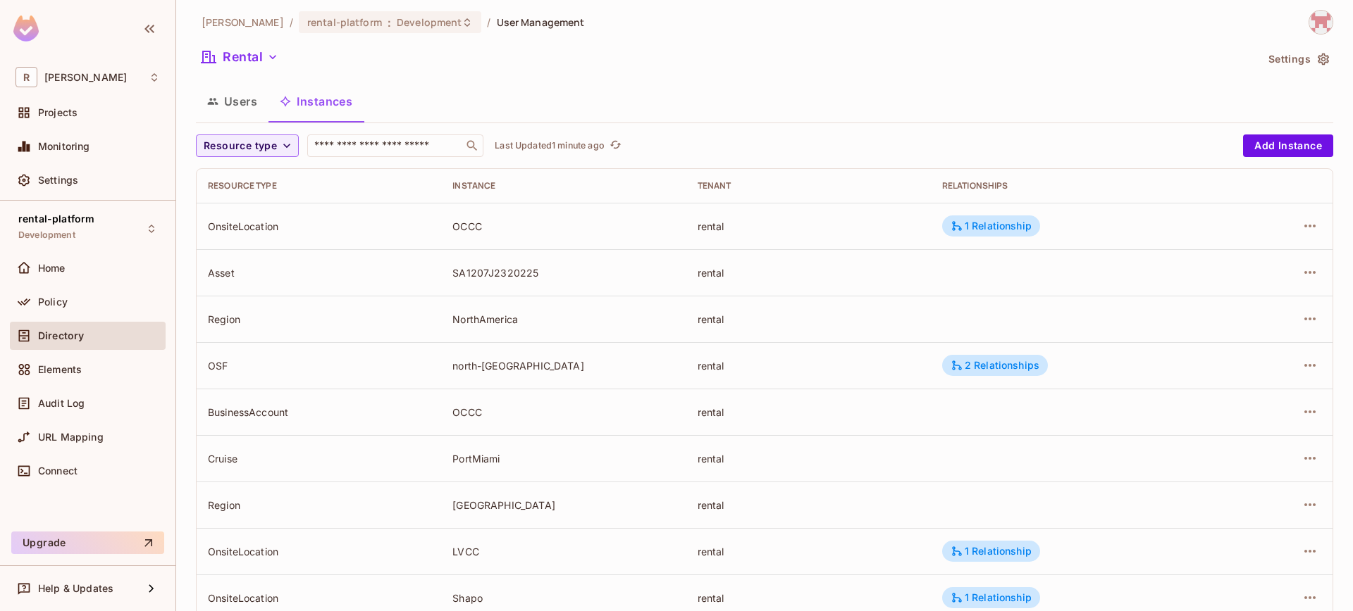
scroll to position [5, 0]
click at [92, 298] on div "Policy" at bounding box center [99, 302] width 122 height 11
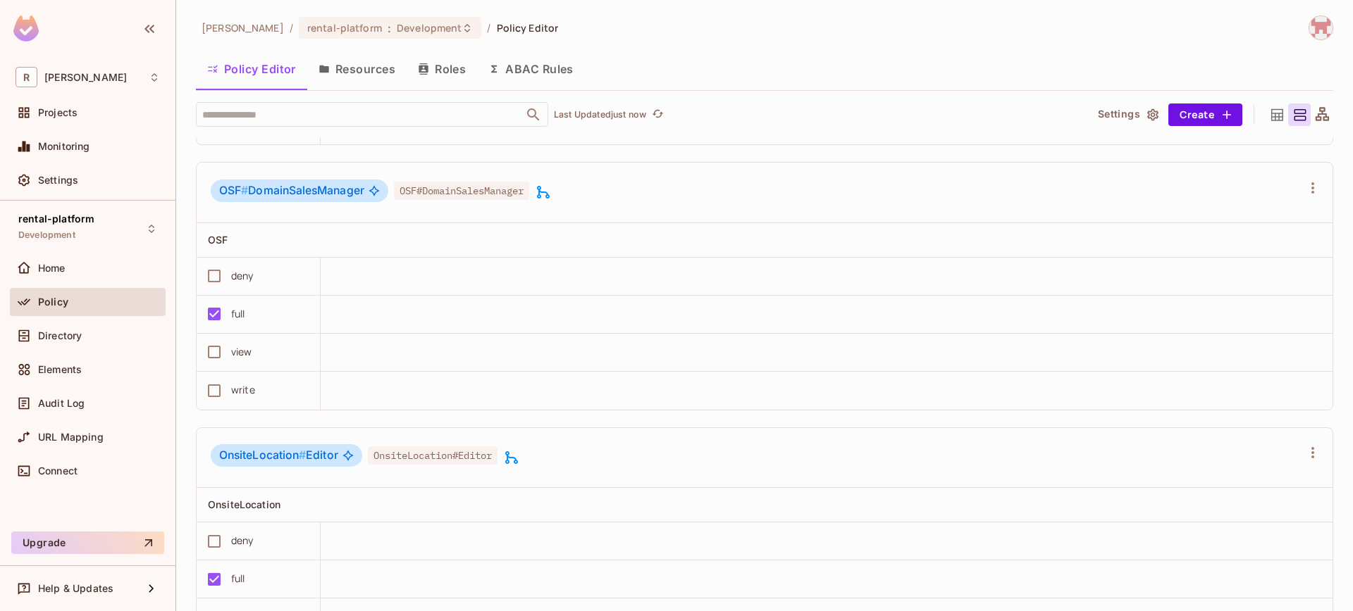
scroll to position [6294, 0]
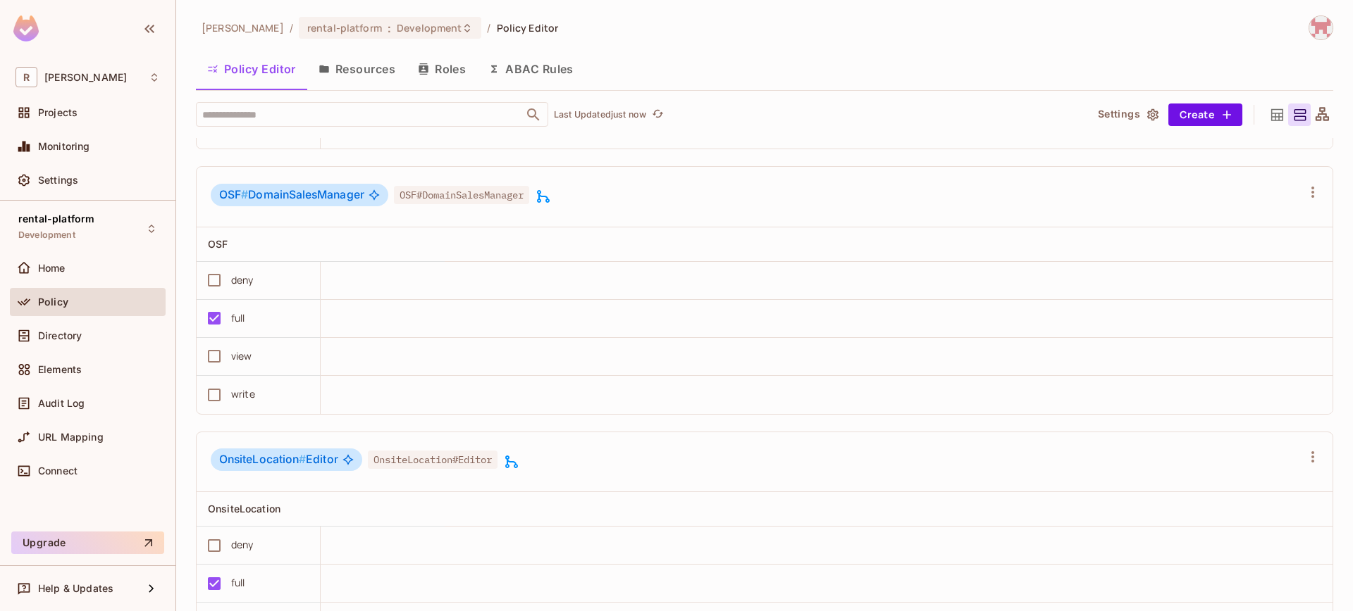
click at [546, 203] on icon at bounding box center [543, 196] width 13 height 13
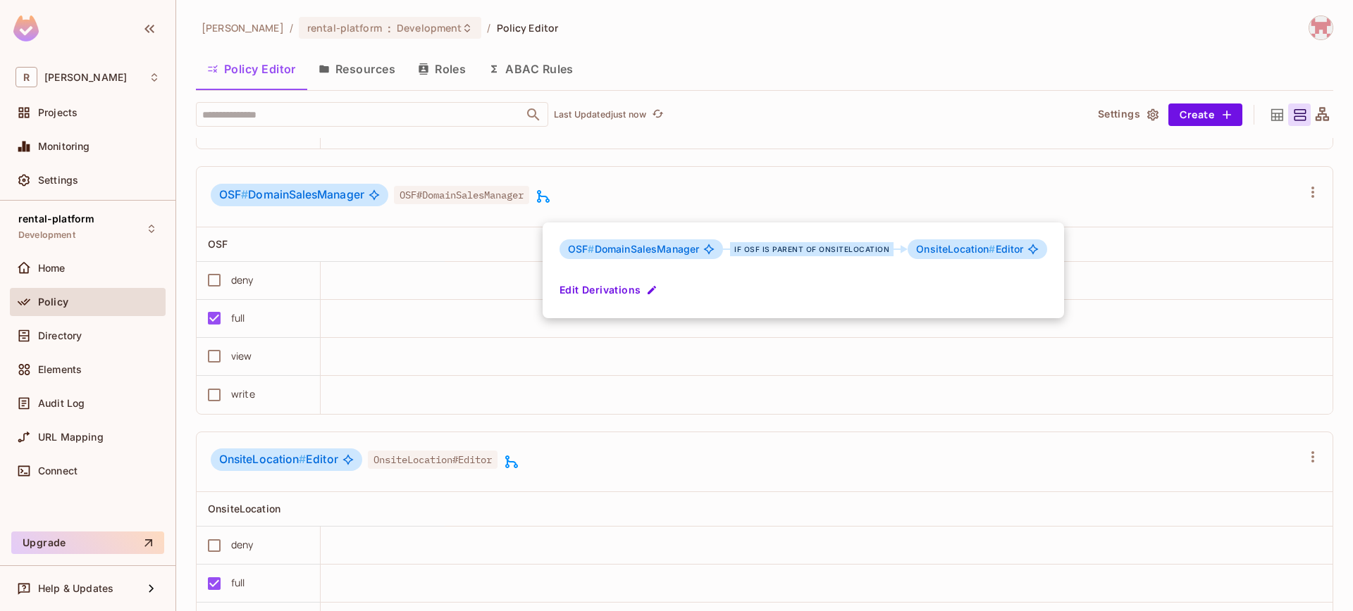
click at [547, 206] on div at bounding box center [676, 305] width 1353 height 611
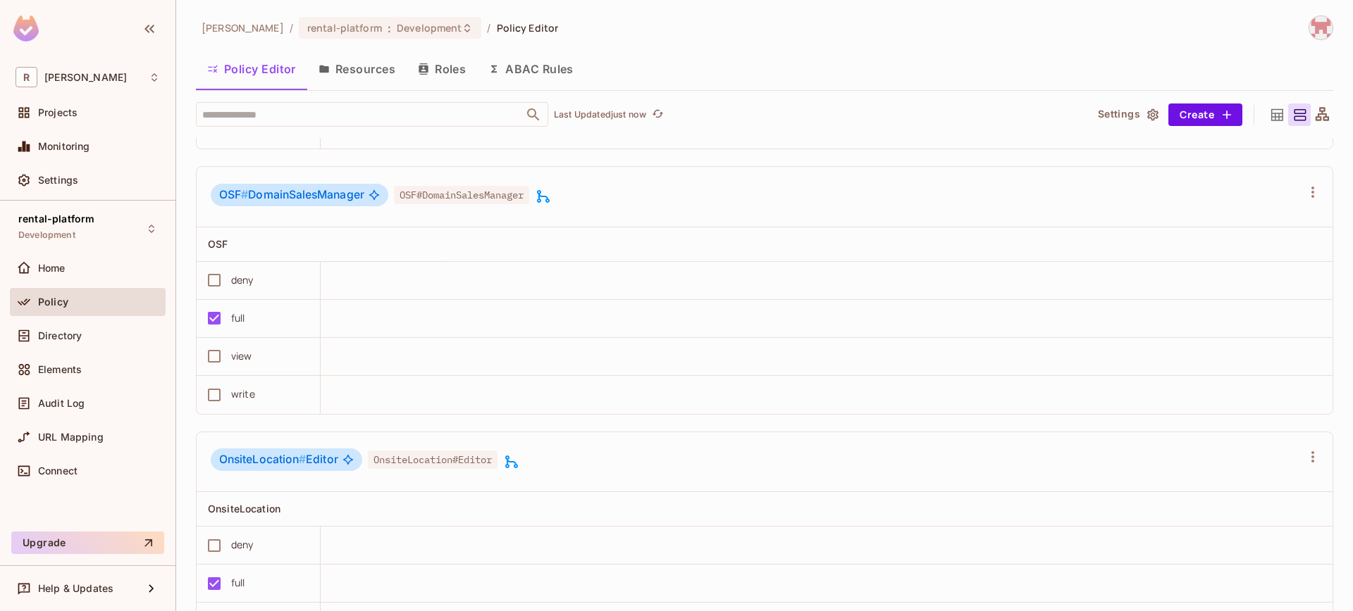
click at [288, 202] on span "OSF # DomainSalesManager" at bounding box center [291, 195] width 145 height 14
click at [337, 202] on span "OSF # DomainSalesManager" at bounding box center [291, 195] width 145 height 14
drag, startPoint x: 250, startPoint y: 206, endPoint x: 366, endPoint y: 204, distance: 116.3
click at [366, 204] on div "OSF # DomainSalesManager" at bounding box center [300, 195] width 178 height 23
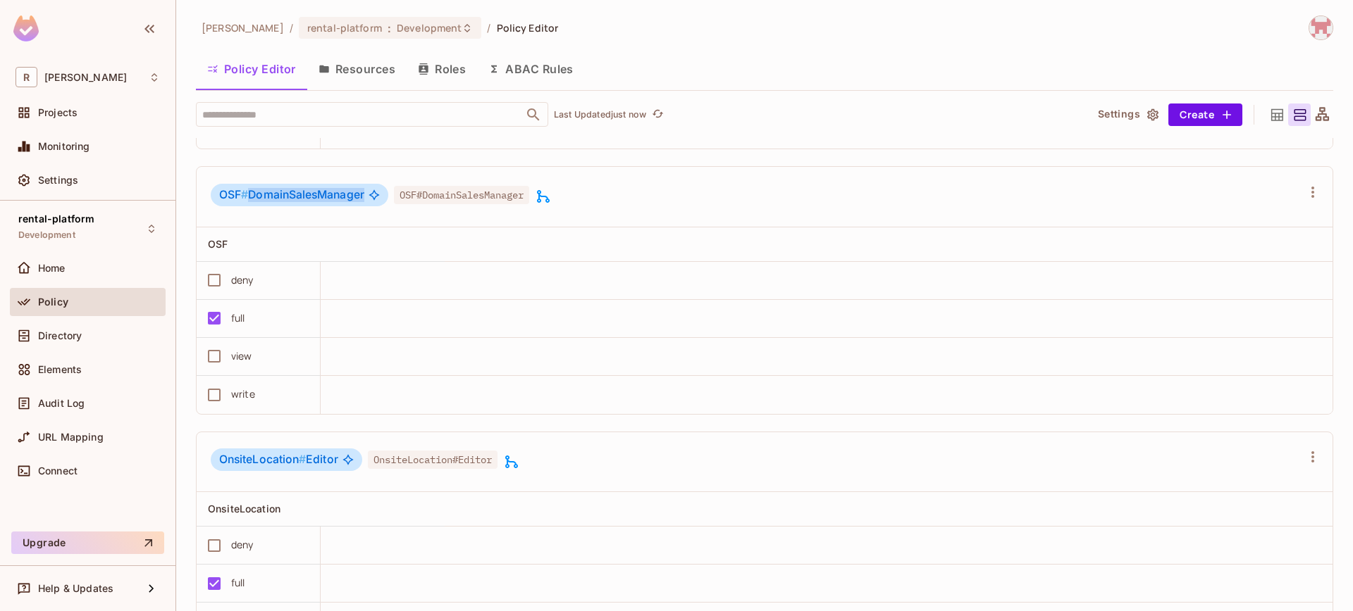
click at [366, 204] on div "OSF # DomainSalesManager" at bounding box center [300, 195] width 178 height 23
drag, startPoint x: 222, startPoint y: 202, endPoint x: 423, endPoint y: 216, distance: 201.3
click at [240, 201] on span "OSF #" at bounding box center [233, 194] width 29 height 13
click at [559, 203] on div "OSF # DomainSalesManager OSF#DomainSalesManager" at bounding box center [756, 197] width 1091 height 27
click at [552, 204] on icon at bounding box center [543, 196] width 17 height 17
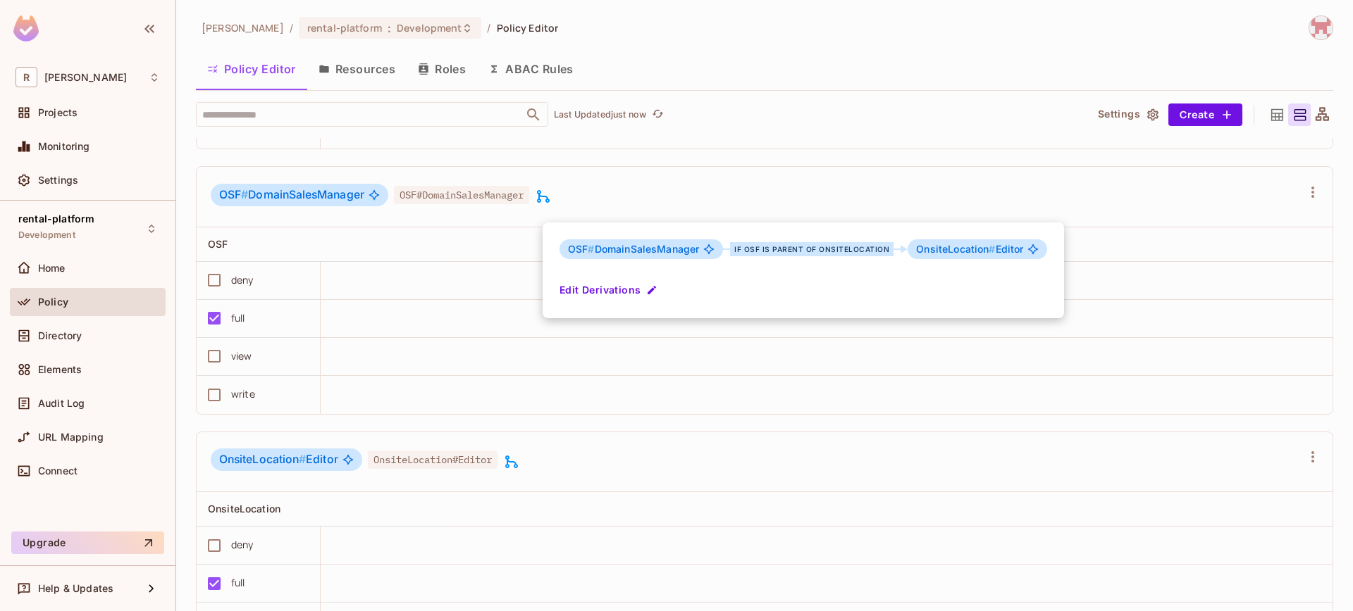
click at [1288, 208] on div at bounding box center [676, 305] width 1353 height 611
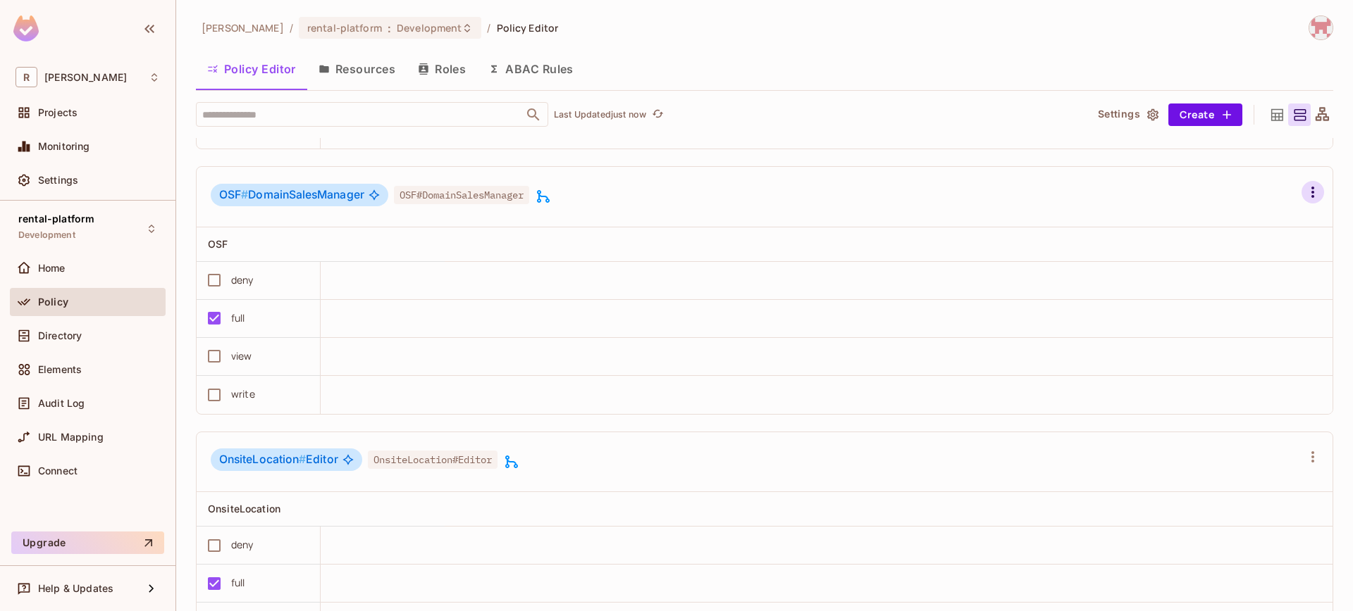
click at [1304, 201] on icon "button" at bounding box center [1312, 192] width 17 height 17
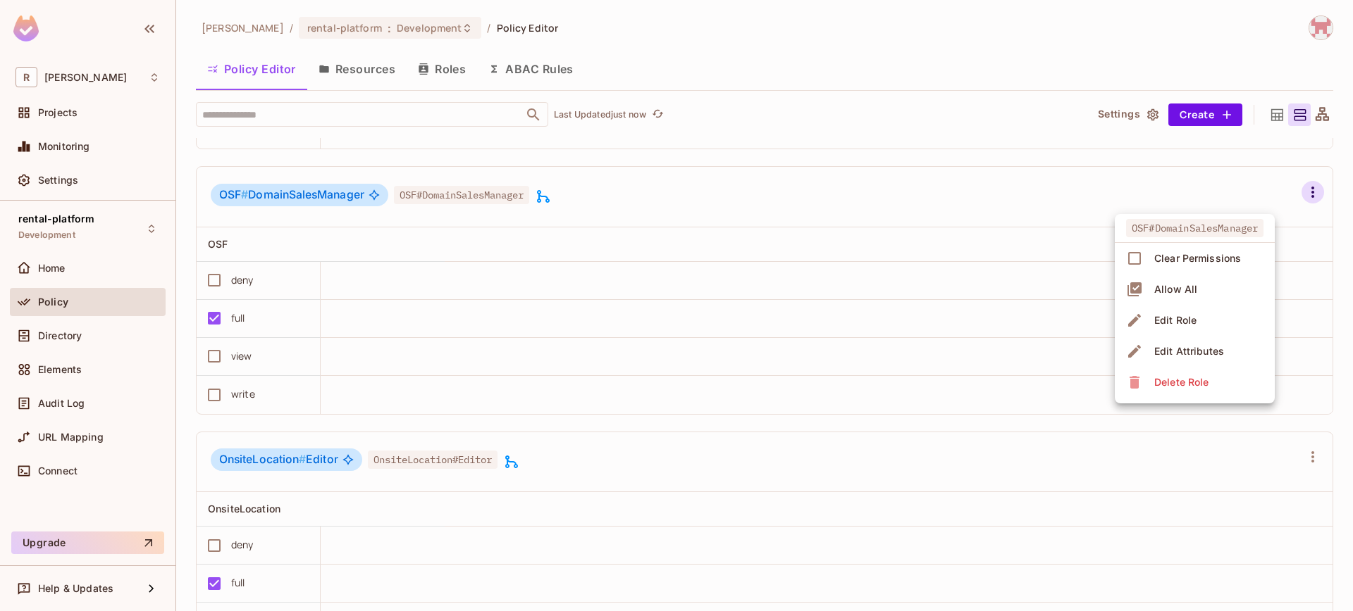
click at [1186, 321] on div "Edit Role" at bounding box center [1175, 320] width 42 height 14
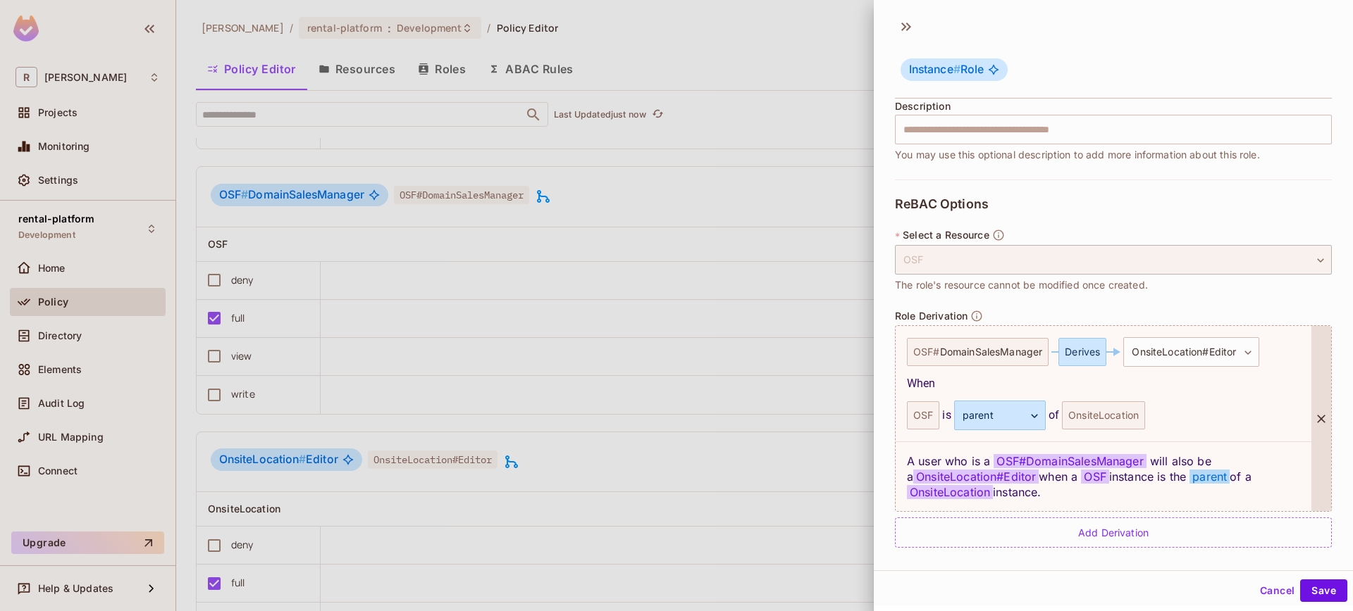
scroll to position [192, 0]
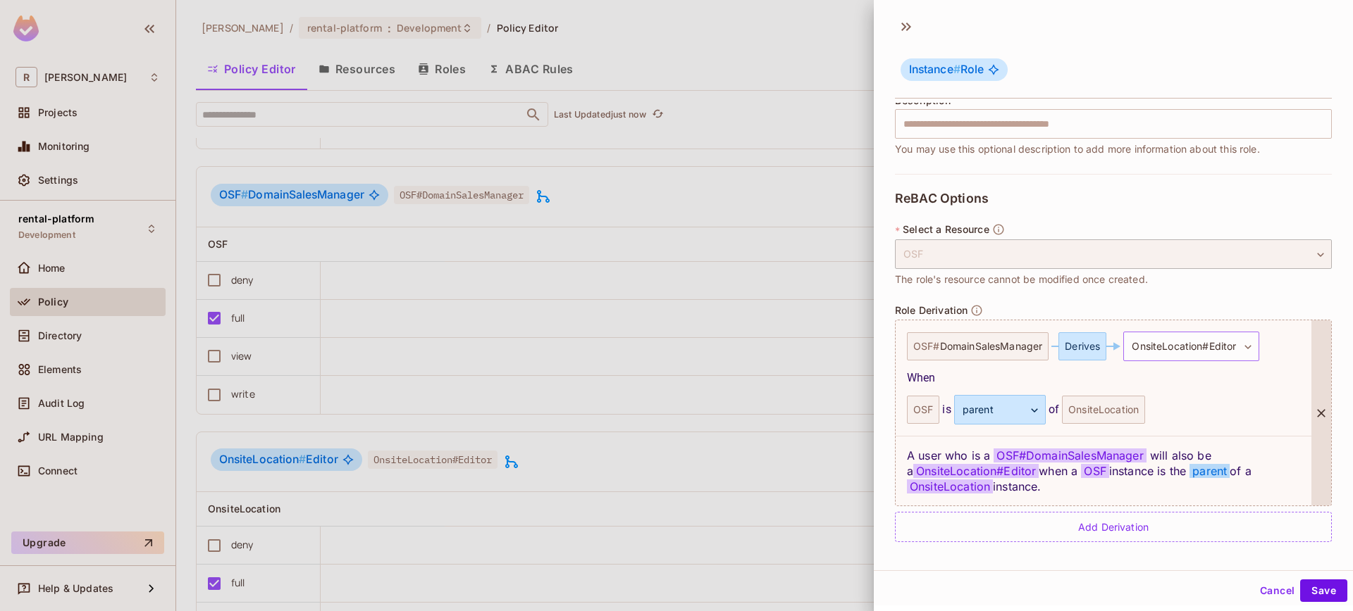
click at [1173, 347] on body "R [PERSON_NAME]-poc Projects Monitoring Settings rental-platform Development Ho…" at bounding box center [676, 305] width 1353 height 611
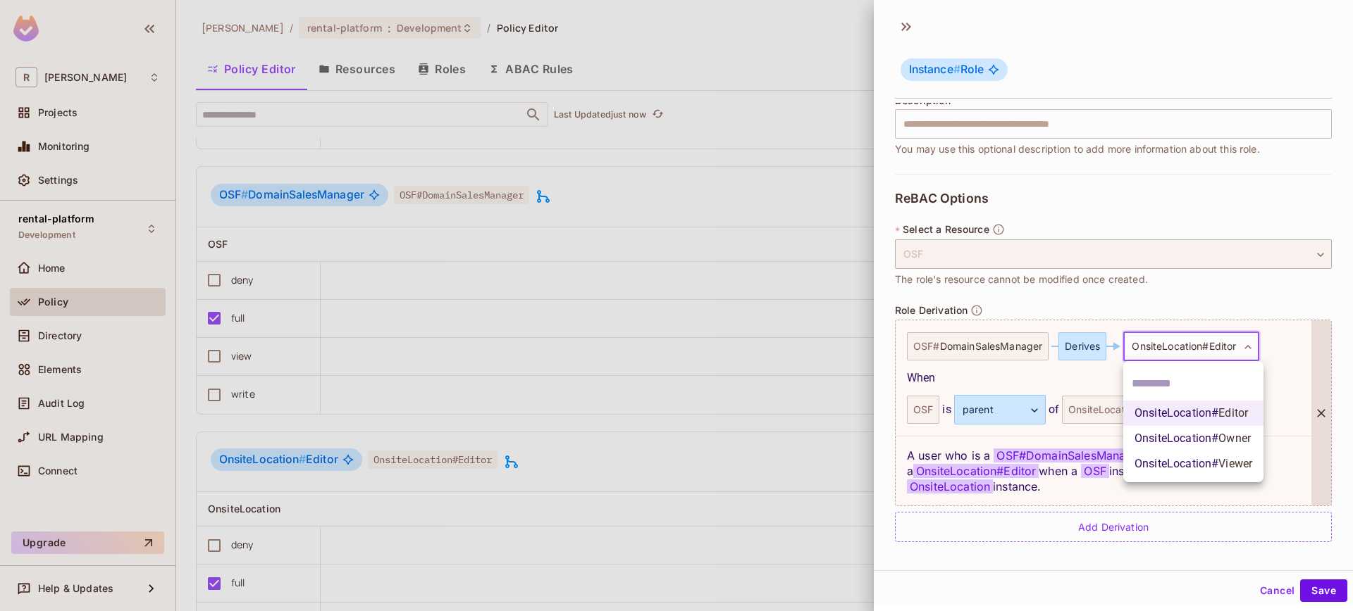
click at [1274, 338] on div at bounding box center [676, 305] width 1353 height 611
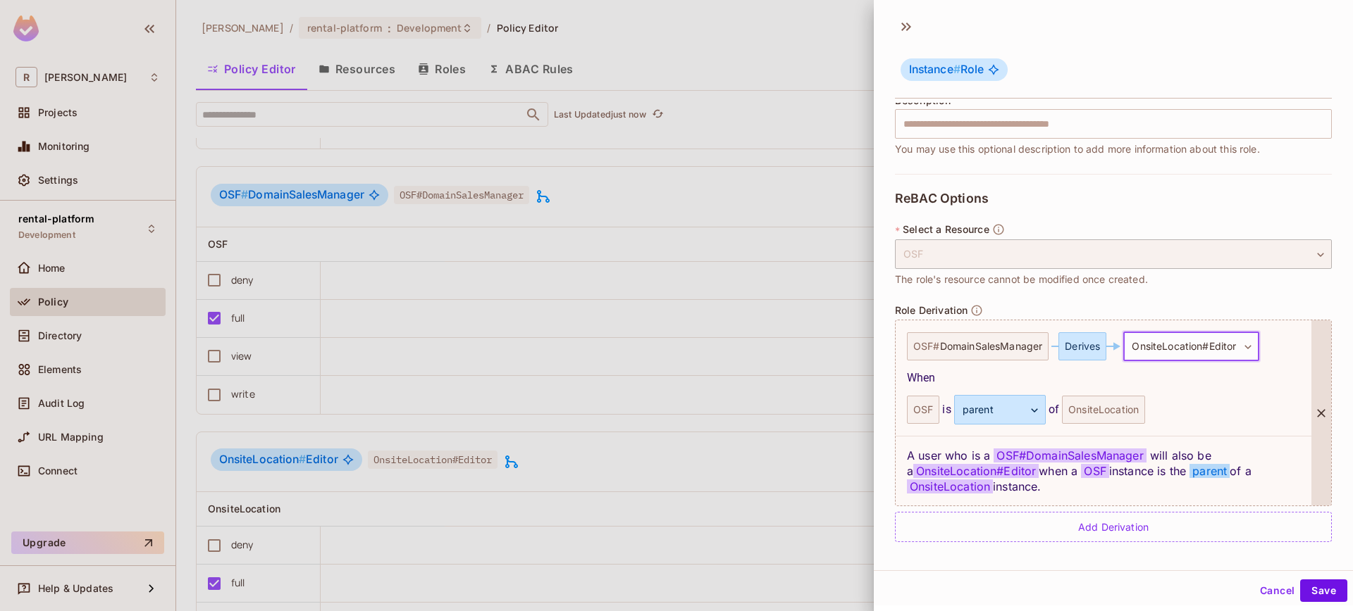
click at [950, 342] on span "DomainSalesManager" at bounding box center [991, 346] width 103 height 11
drag, startPoint x: 943, startPoint y: 343, endPoint x: 1010, endPoint y: 347, distance: 67.1
click at [1041, 347] on span "DomainSalesManager" at bounding box center [991, 346] width 103 height 11
click at [921, 347] on div "OSF # DomainSalesManager" at bounding box center [978, 347] width 142 height 28
drag, startPoint x: 915, startPoint y: 345, endPoint x: 931, endPoint y: 345, distance: 15.5
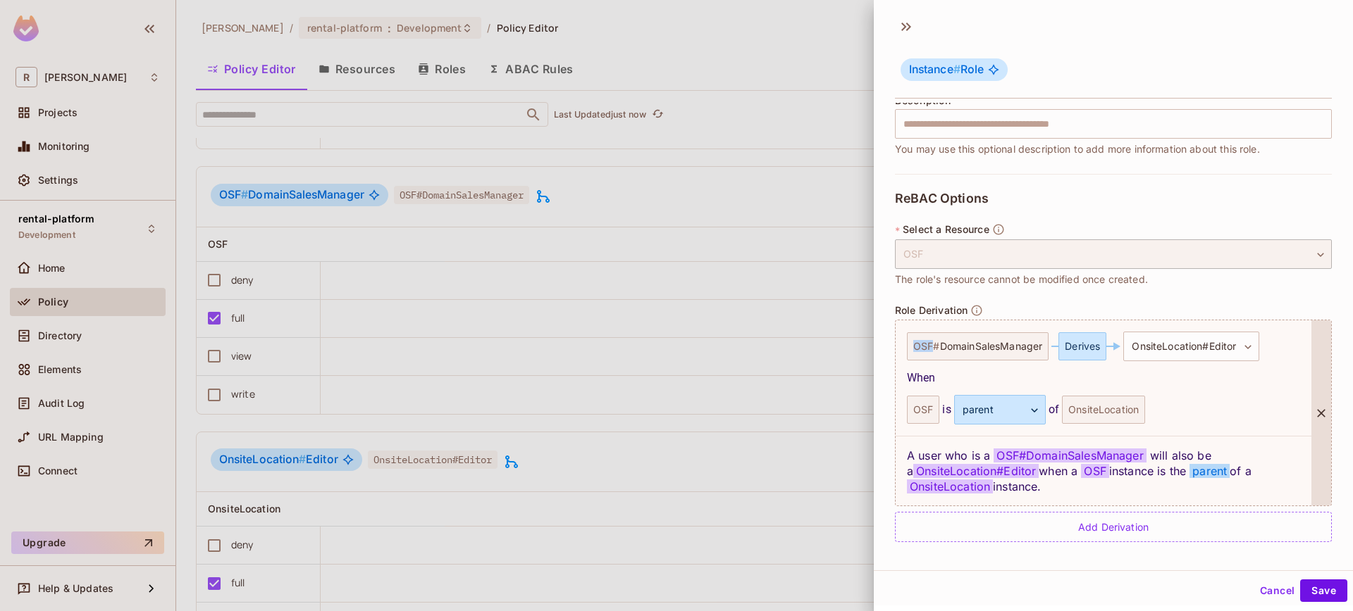
click at [931, 345] on div "OSF # DomainSalesManager" at bounding box center [978, 347] width 142 height 28
click at [1086, 345] on div "Derives" at bounding box center [1082, 347] width 48 height 28
click at [1200, 349] on body "R [PERSON_NAME]-poc Projects Monitoring Settings rental-platform Development Ho…" at bounding box center [676, 305] width 1353 height 611
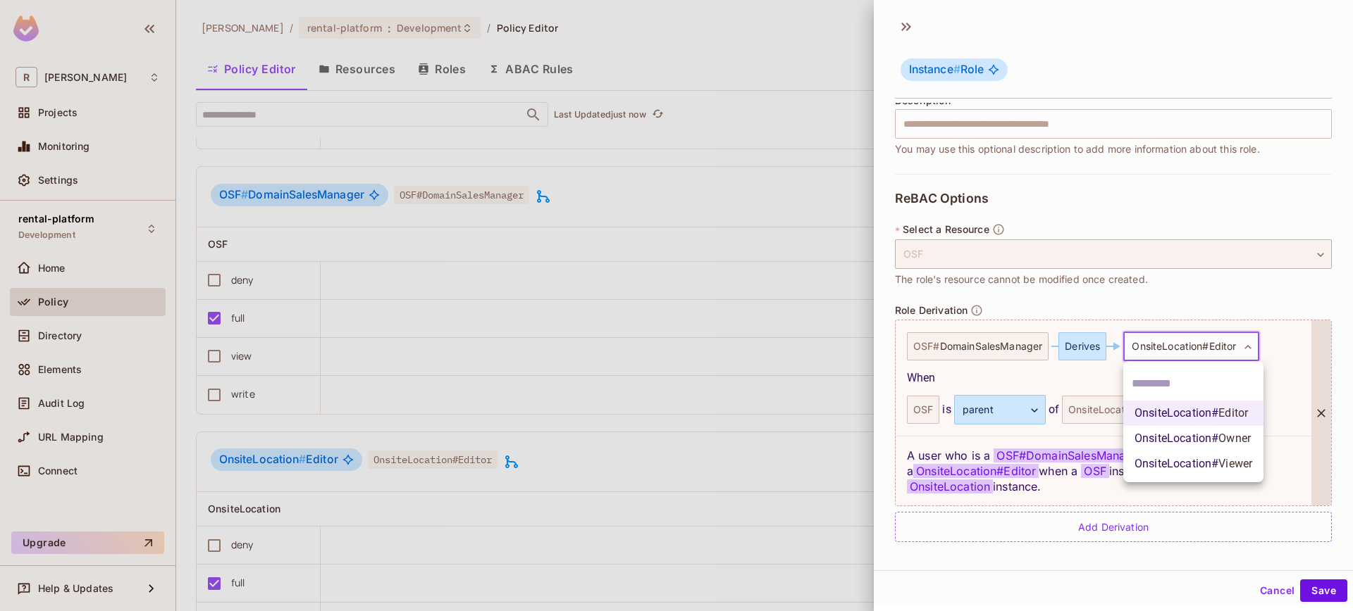
click at [1061, 361] on div at bounding box center [676, 305] width 1353 height 611
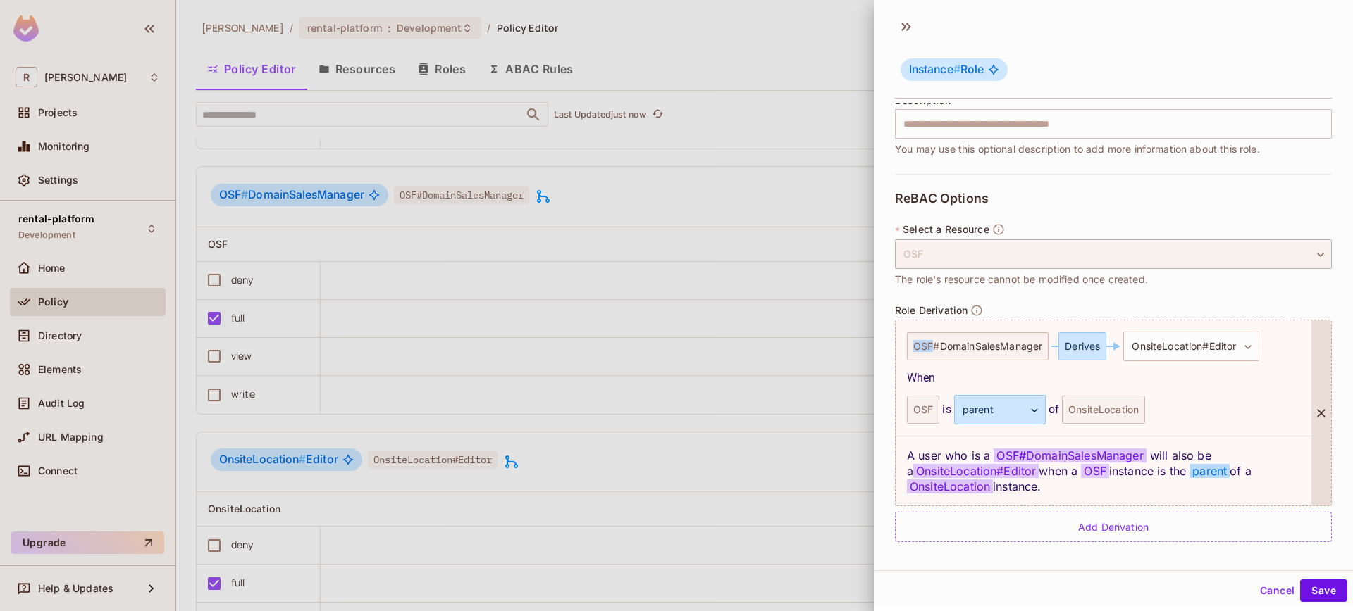
drag, startPoint x: 912, startPoint y: 345, endPoint x: 932, endPoint y: 348, distance: 19.9
click at [932, 348] on div "OSF # DomainSalesManager" at bounding box center [978, 347] width 142 height 28
click at [959, 357] on div "OSF # DomainSalesManager" at bounding box center [978, 347] width 142 height 28
drag, startPoint x: 914, startPoint y: 342, endPoint x: 934, endPoint y: 345, distance: 19.9
click at [934, 345] on div "OSF # DomainSalesManager" at bounding box center [978, 347] width 142 height 28
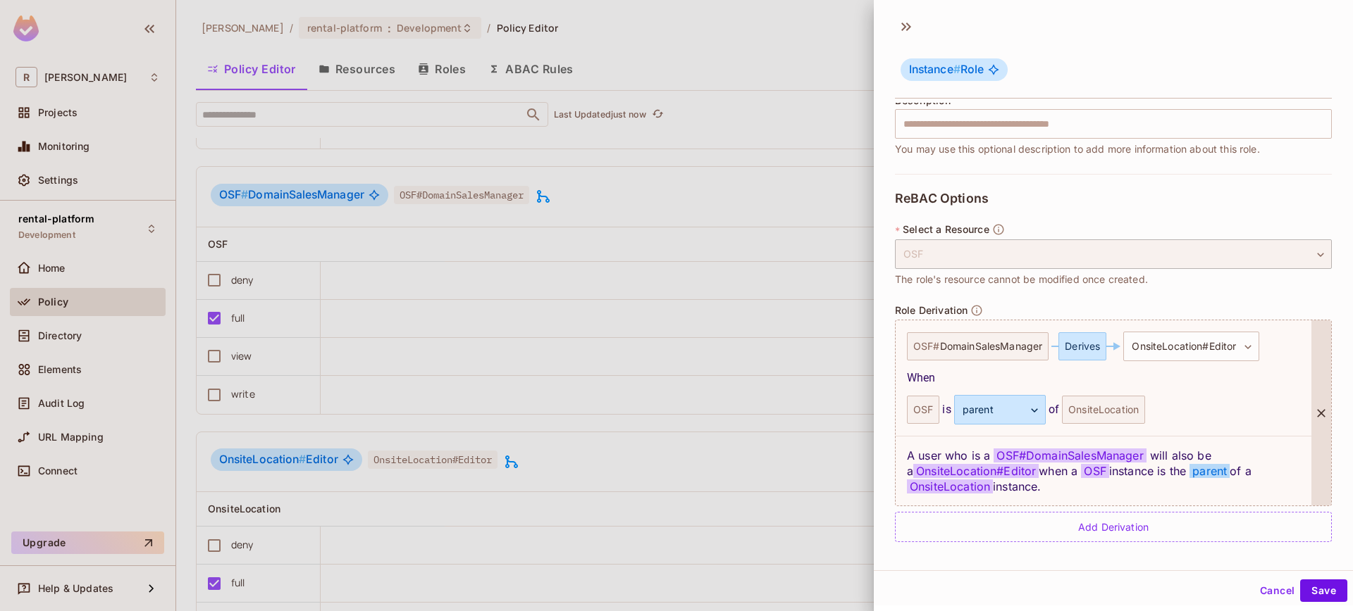
click at [1009, 344] on span "DomainSalesManager" at bounding box center [991, 346] width 103 height 11
drag, startPoint x: 940, startPoint y: 347, endPoint x: 1042, endPoint y: 346, distance: 101.5
click at [1042, 346] on span "DomainSalesManager" at bounding box center [991, 346] width 103 height 11
click at [1048, 345] on div "OSF # DomainSalesManager" at bounding box center [978, 347] width 142 height 28
drag, startPoint x: 1045, startPoint y: 346, endPoint x: 1012, endPoint y: 344, distance: 33.8
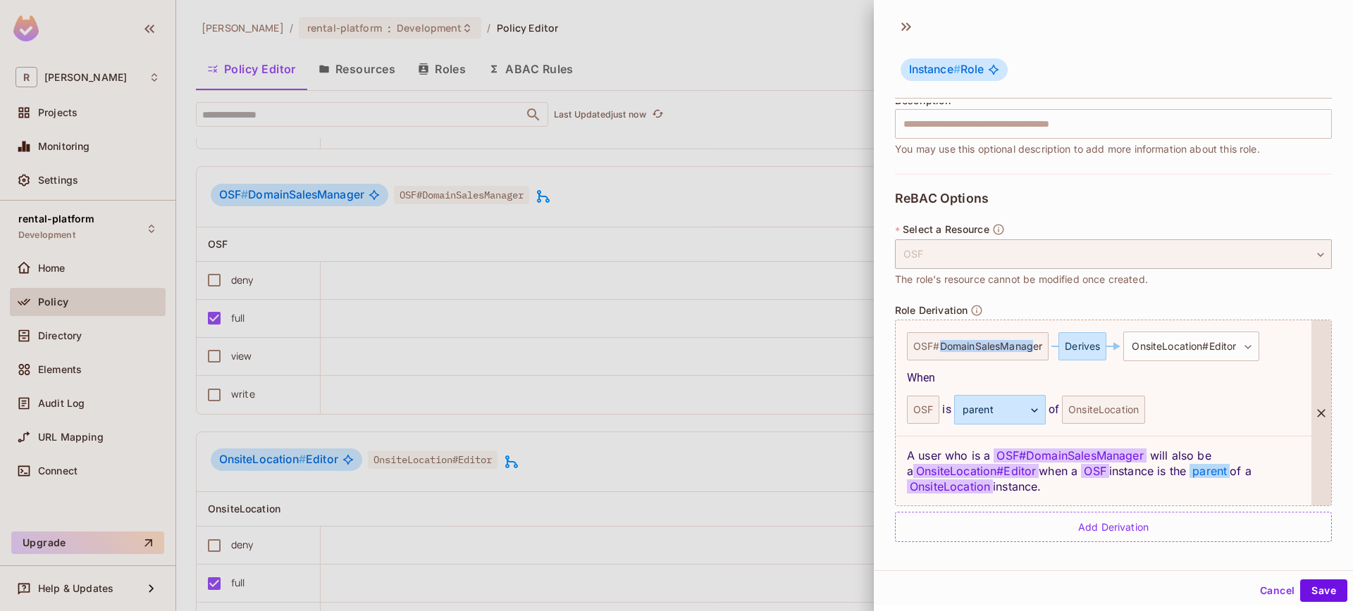
click at [1033, 344] on div "OSF # DomainSalesManager" at bounding box center [978, 347] width 142 height 28
click at [919, 348] on div "OSF # DomainSalesManager" at bounding box center [978, 347] width 142 height 28
click at [917, 347] on div "OSF # DomainSalesManager" at bounding box center [978, 347] width 142 height 28
click at [928, 347] on div "OSF # DomainSalesManager" at bounding box center [978, 347] width 142 height 28
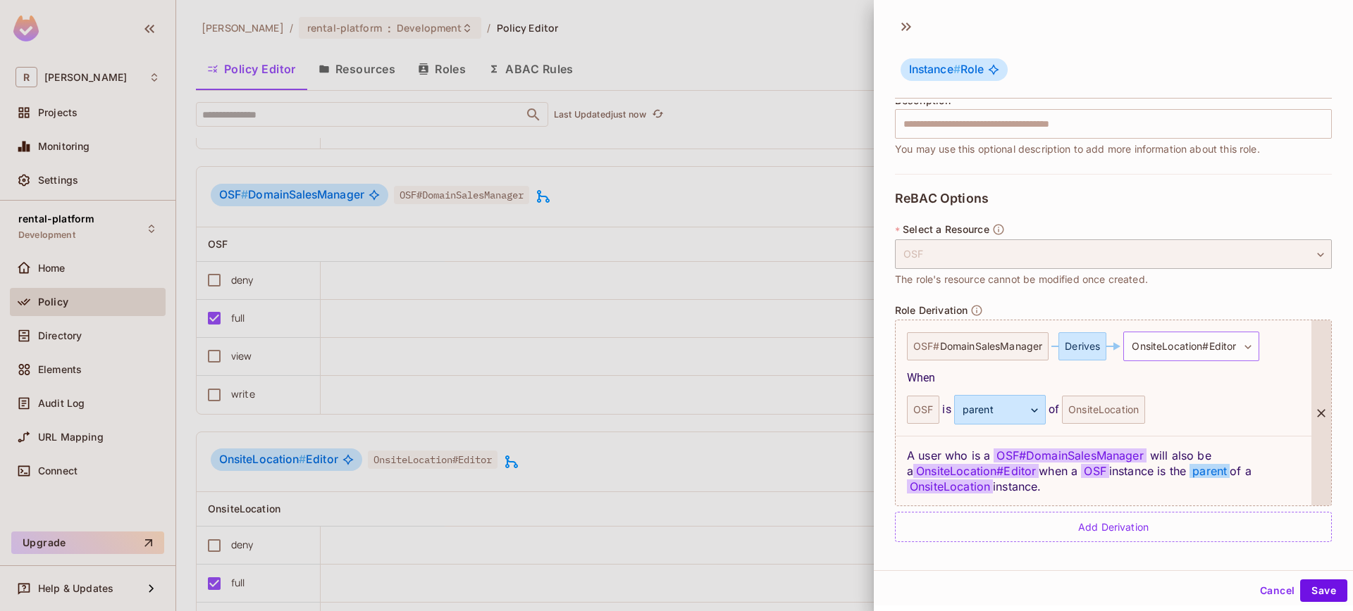
click at [1220, 350] on body "R [PERSON_NAME]-poc Projects Monitoring Settings rental-platform Development Ho…" at bounding box center [676, 305] width 1353 height 611
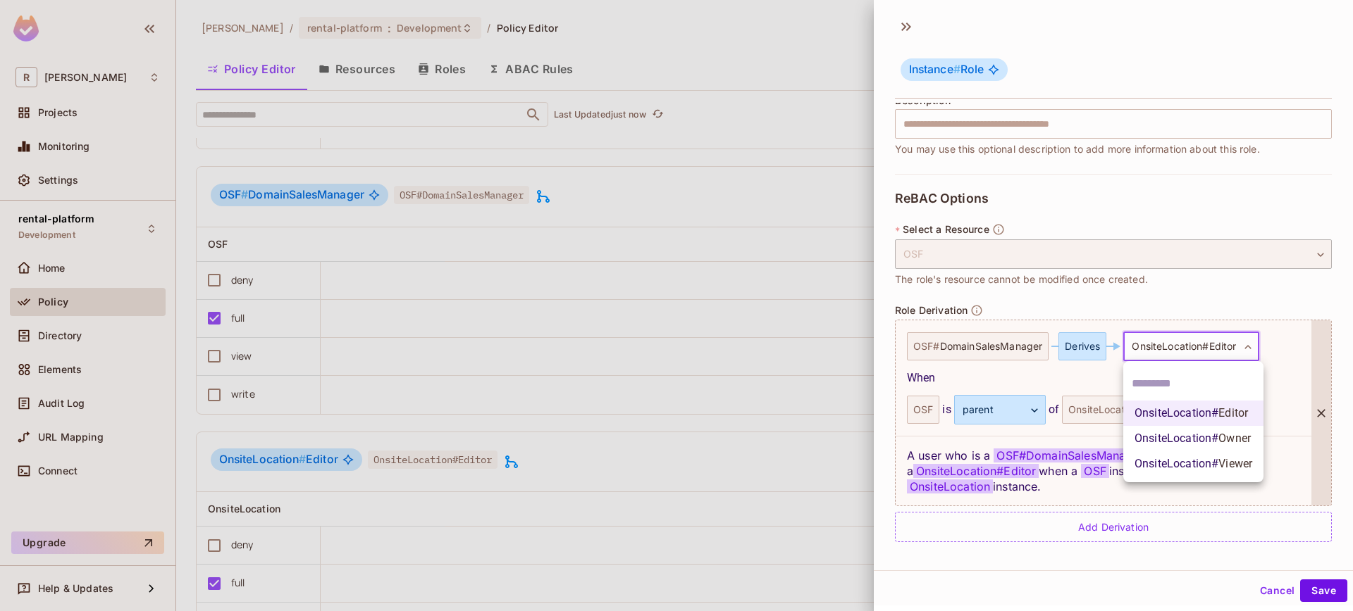
click at [1052, 385] on div at bounding box center [676, 305] width 1353 height 611
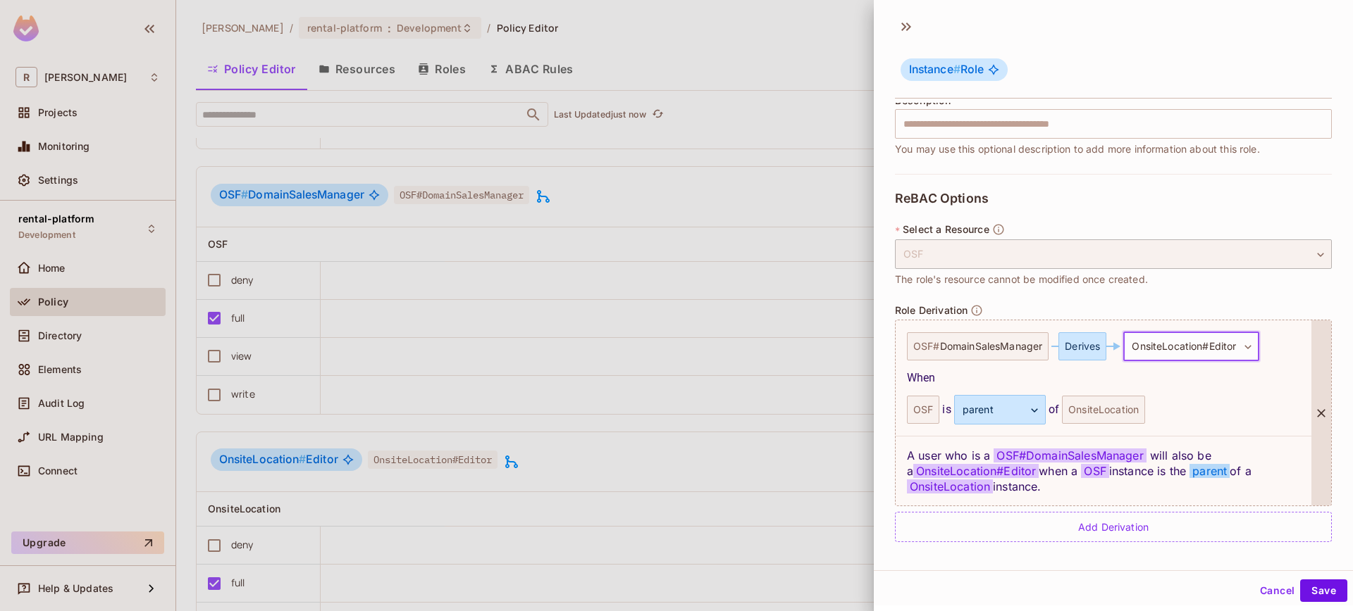
scroll to position [2, 0]
drag, startPoint x: 909, startPoint y: 375, endPoint x: 1058, endPoint y: 377, distance: 149.4
click at [936, 377] on div "When" at bounding box center [1103, 376] width 393 height 17
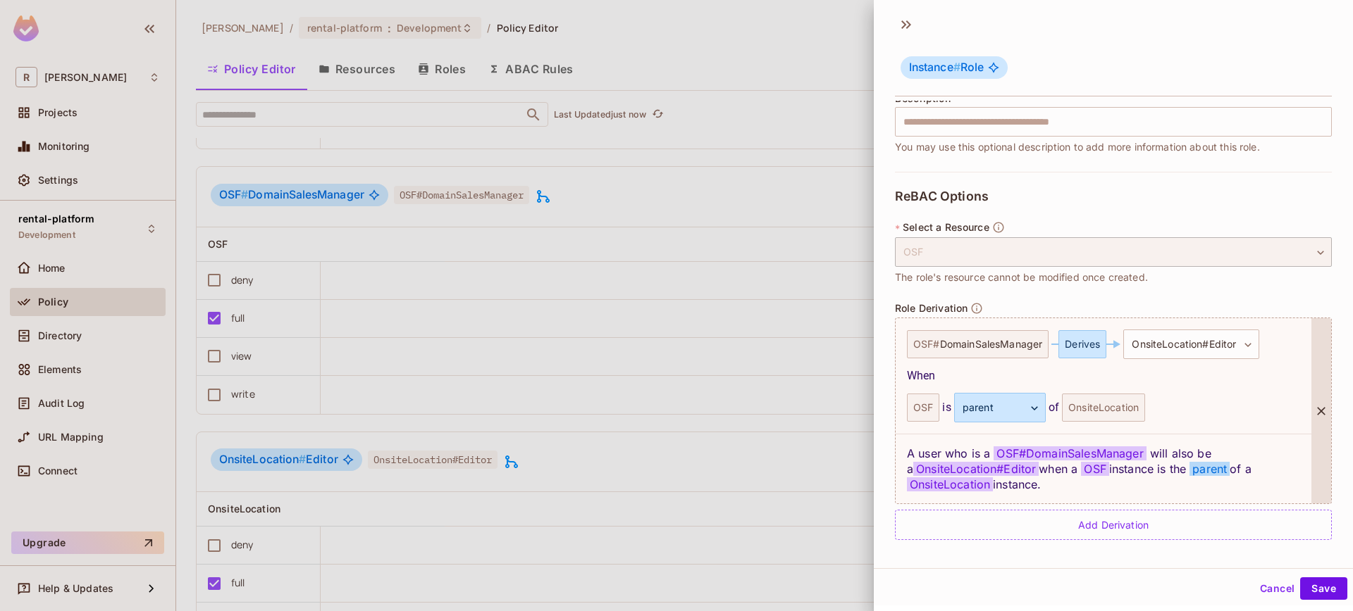
click at [1059, 377] on div "When" at bounding box center [1103, 376] width 393 height 17
drag, startPoint x: 907, startPoint y: 452, endPoint x: 1076, endPoint y: 480, distance: 170.8
click at [1076, 480] on div "A user who is a OSF # DomainSalesManager will also be a OnsiteLocation#Editor w…" at bounding box center [1103, 469] width 416 height 70
click at [1080, 483] on div "A user who is a OSF # DomainSalesManager will also be a OnsiteLocation#Editor w…" at bounding box center [1103, 469] width 416 height 70
drag, startPoint x: 1079, startPoint y: 490, endPoint x: 898, endPoint y: 452, distance: 184.2
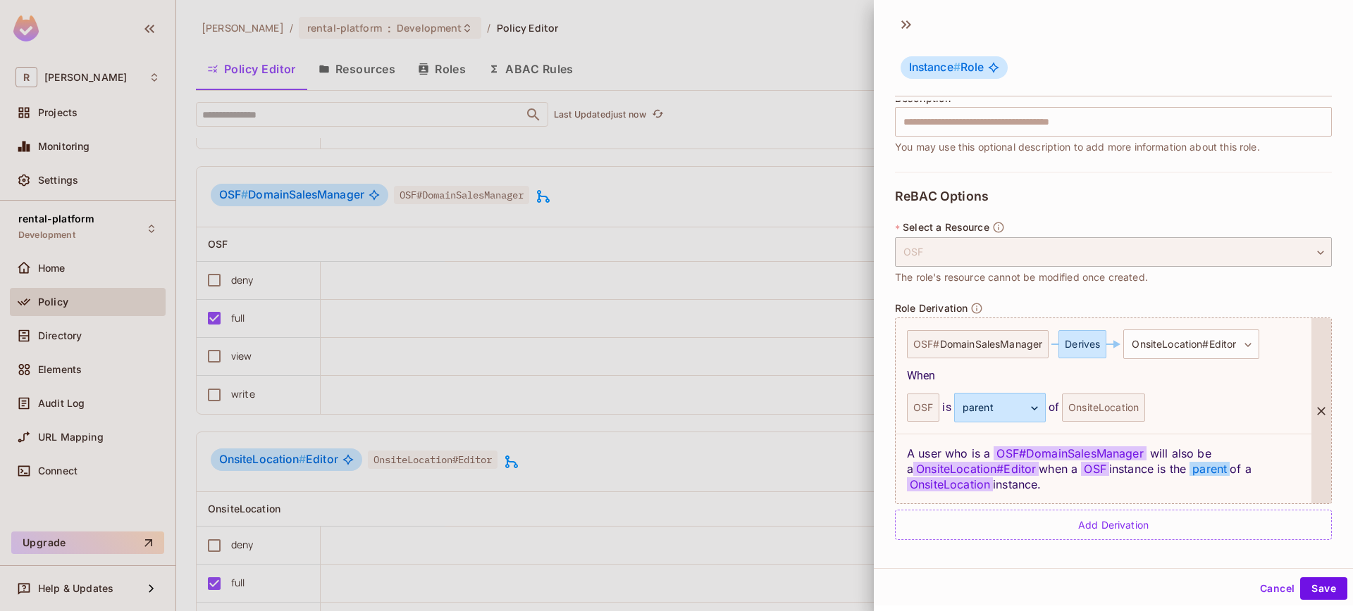
click at [898, 452] on div "A user who is a OSF # DomainSalesManager will also be a OnsiteLocation#Editor w…" at bounding box center [1103, 469] width 416 height 70
click at [914, 444] on div "A user who is a OSF # DomainSalesManager will also be a OnsiteLocation#Editor w…" at bounding box center [1103, 469] width 416 height 70
drag, startPoint x: 906, startPoint y: 452, endPoint x: 1084, endPoint y: 480, distance: 180.4
click at [1084, 480] on div "A user who is a OSF # DomainSalesManager will also be a OnsiteLocation#Editor w…" at bounding box center [1103, 469] width 416 height 70
click at [1079, 497] on div "A user who is a OSF # DomainSalesManager will also be a OnsiteLocation#Editor w…" at bounding box center [1103, 469] width 416 height 70
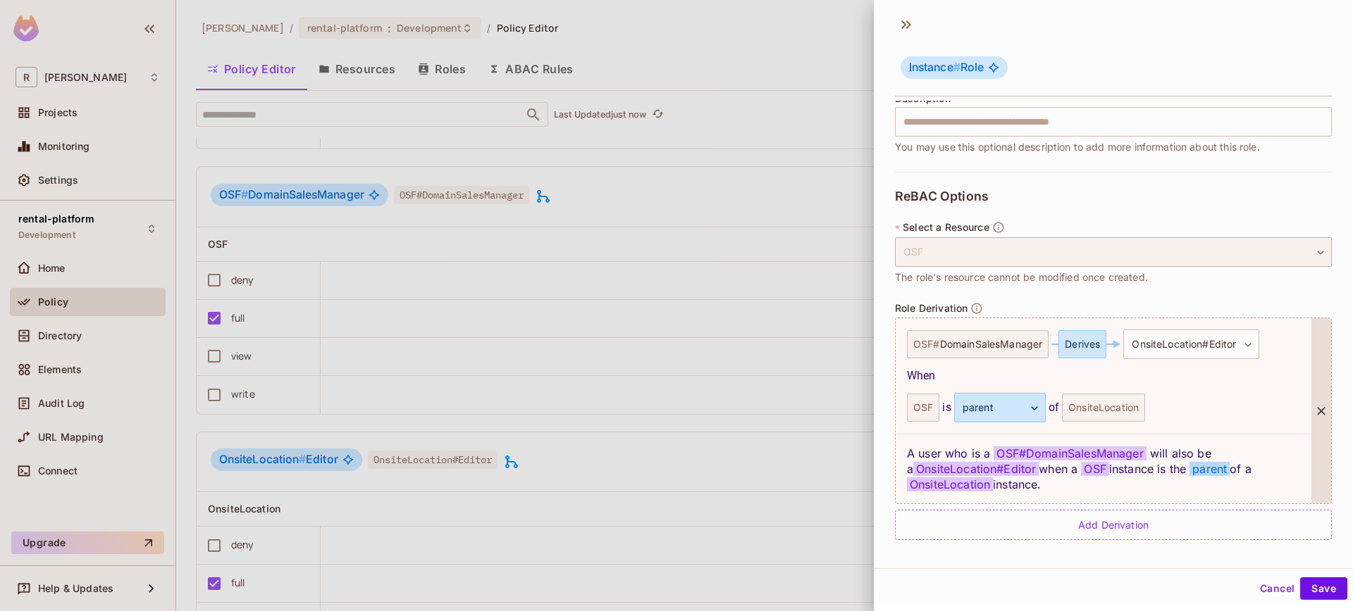
click at [1147, 476] on div "A user who is a OSF # DomainSalesManager will also be a OnsiteLocation#Editor w…" at bounding box center [1103, 469] width 416 height 70
click at [877, 352] on div "**********" at bounding box center [1113, 329] width 479 height 456
click at [1254, 590] on button "Cancel" at bounding box center [1277, 589] width 46 height 23
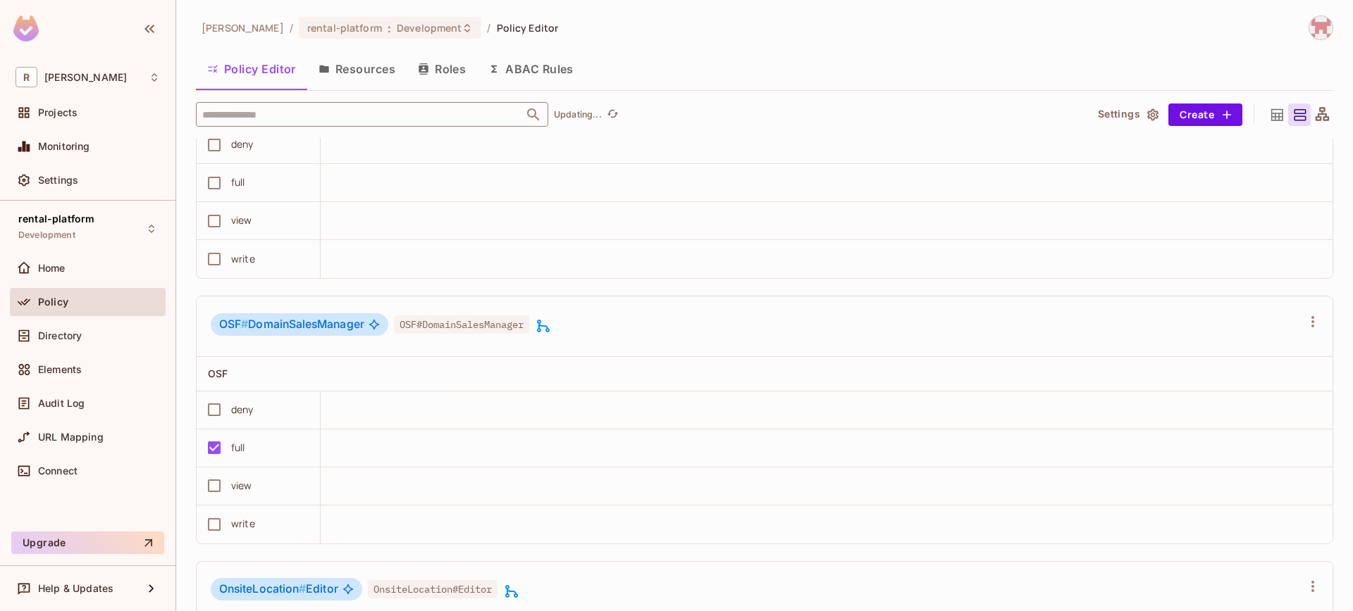
scroll to position [6168, 0]
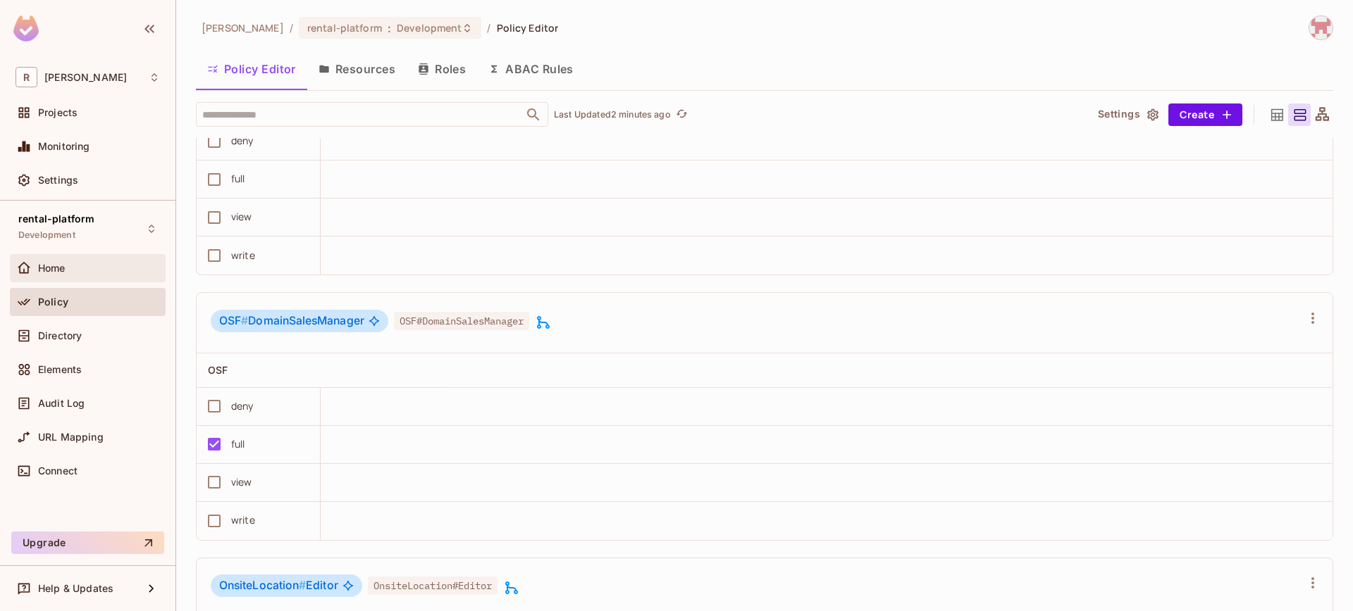
click at [82, 274] on div "Home" at bounding box center [87, 268] width 144 height 17
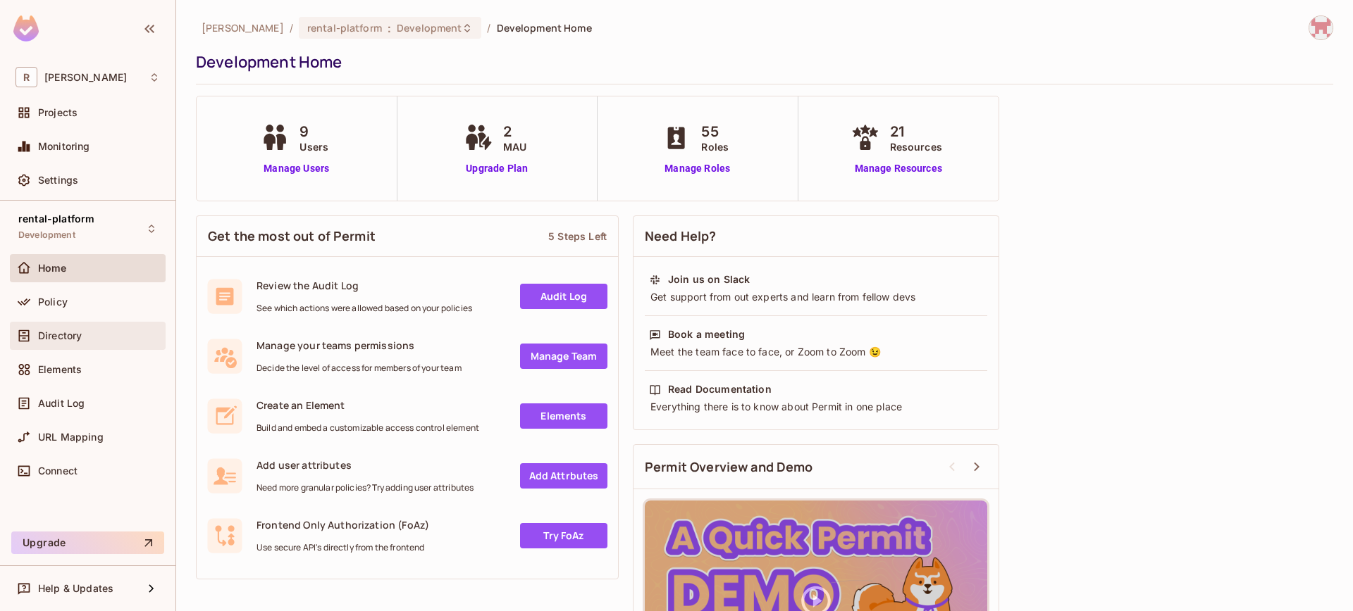
click at [89, 336] on div "Directory" at bounding box center [99, 335] width 122 height 11
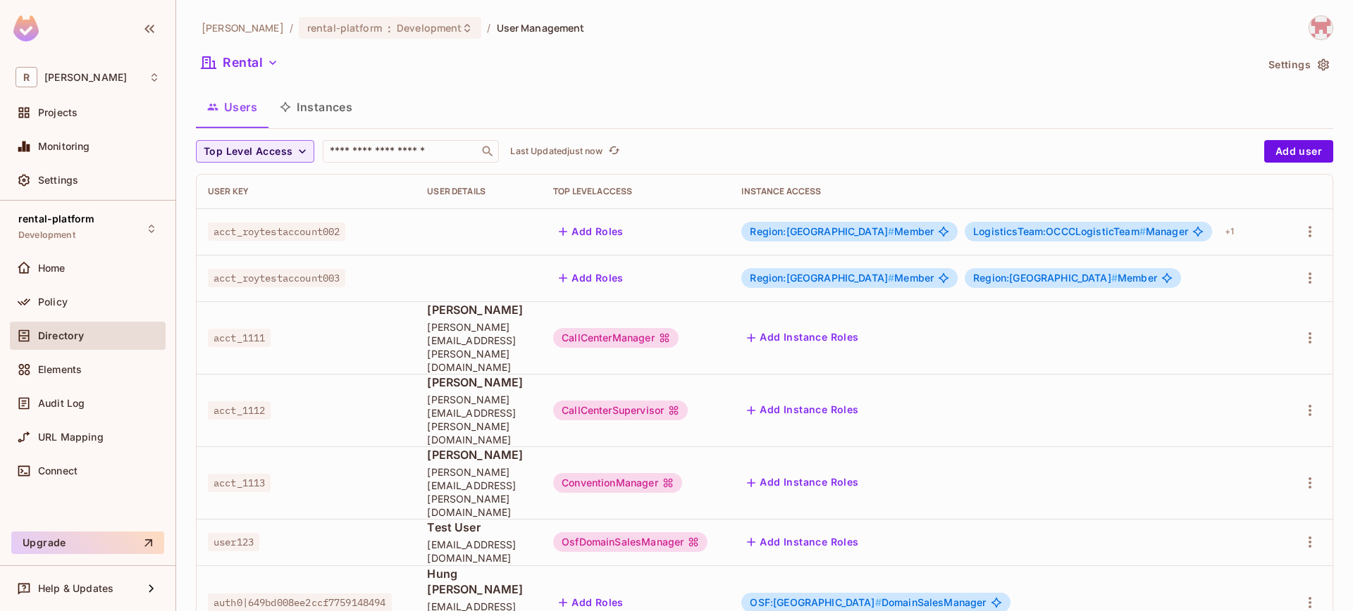
drag, startPoint x: 805, startPoint y: 514, endPoint x: 826, endPoint y: 517, distance: 22.1
click at [826, 593] on div "OSF:japan # DomainSalesManager" at bounding box center [875, 603] width 268 height 20
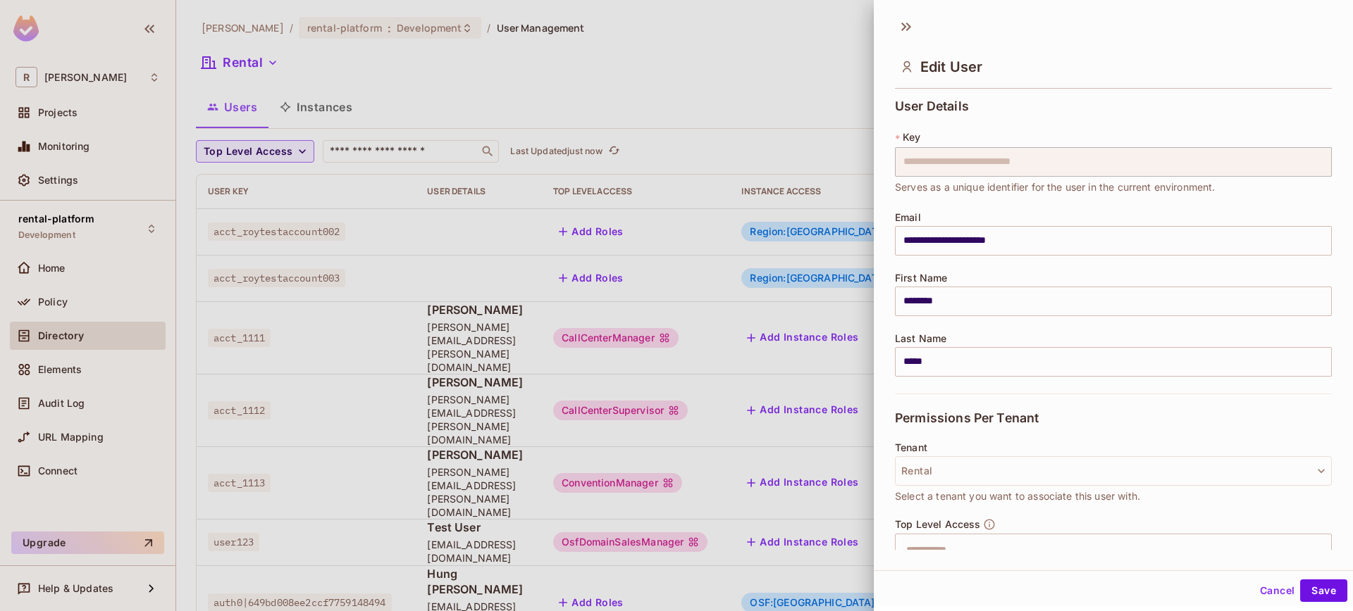
click at [806, 514] on div at bounding box center [676, 305] width 1353 height 611
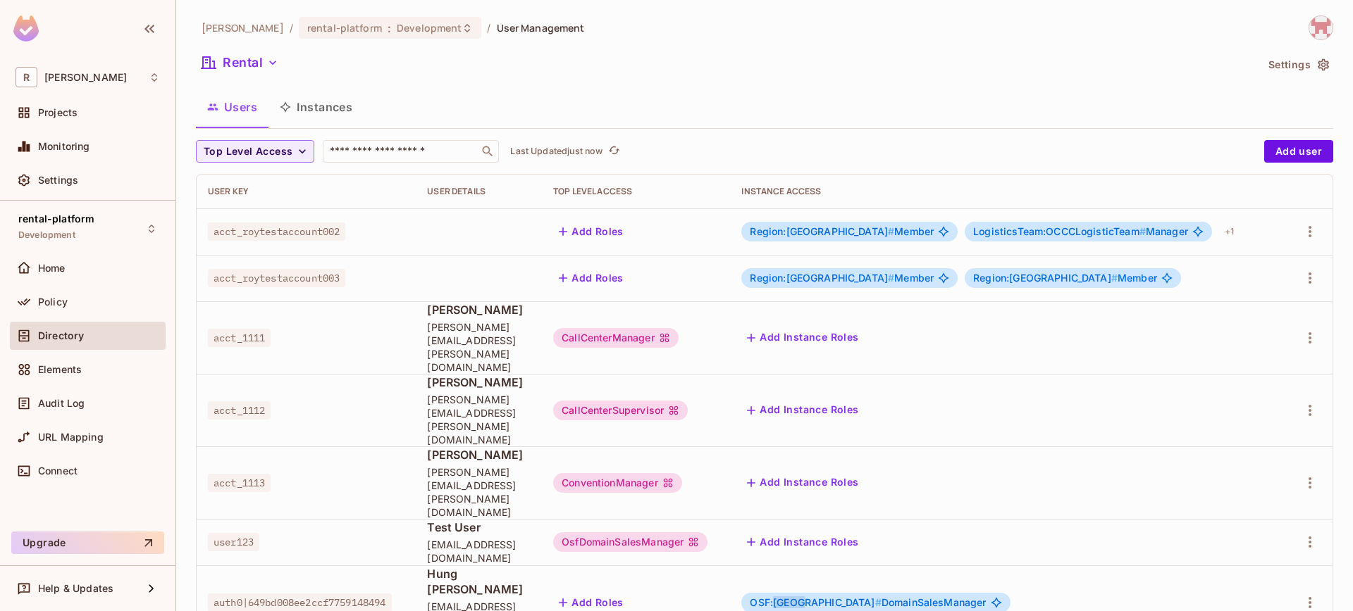
drag, startPoint x: 805, startPoint y: 509, endPoint x: 832, endPoint y: 510, distance: 27.5
click at [832, 597] on span "OSF:japan #" at bounding box center [815, 603] width 131 height 12
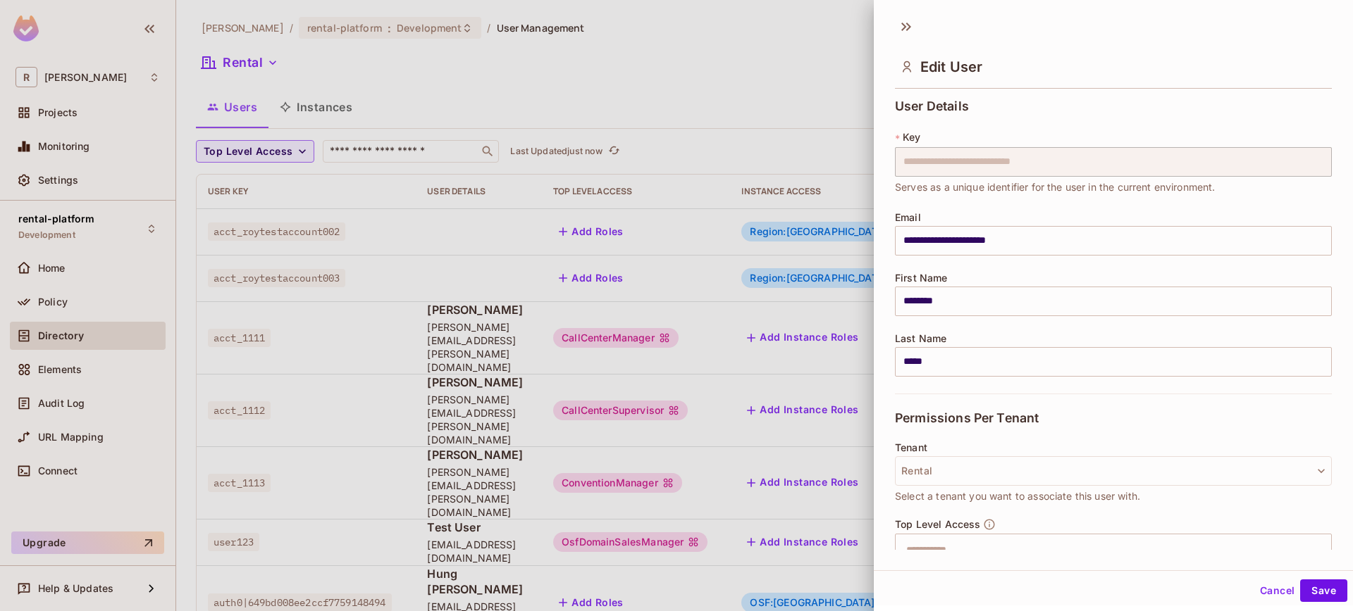
click at [825, 552] on div at bounding box center [676, 305] width 1353 height 611
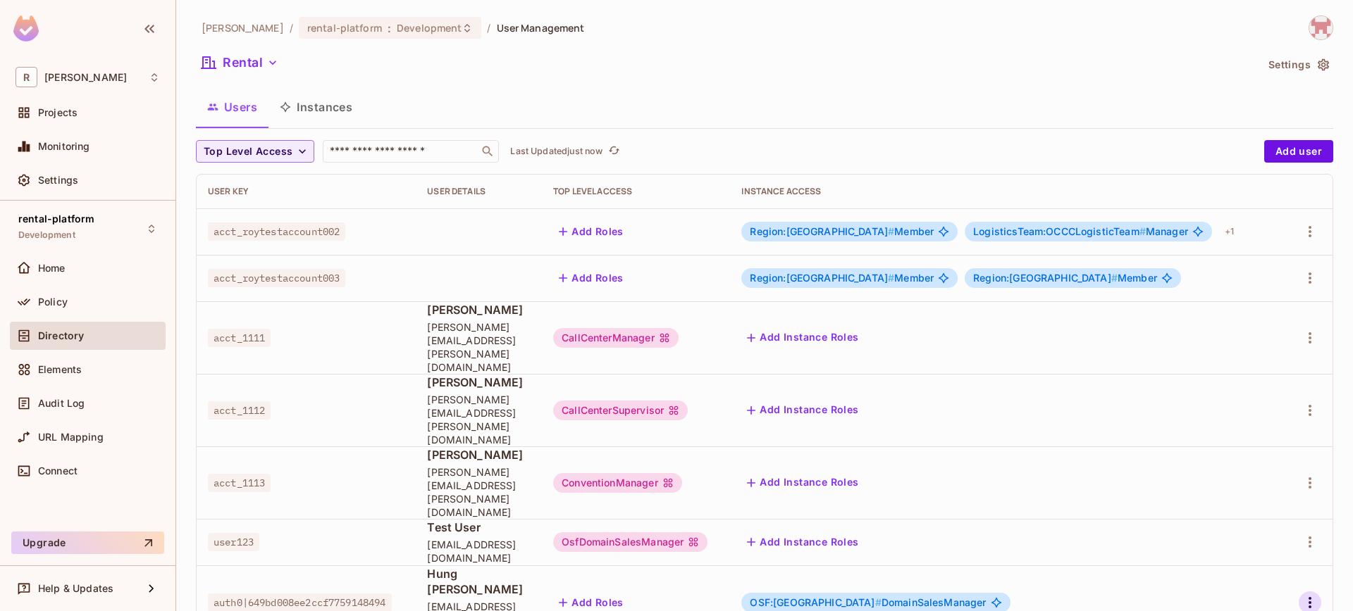
click at [1315, 595] on icon "button" at bounding box center [1309, 603] width 17 height 17
click at [1229, 521] on div "Edit" at bounding box center [1235, 517] width 19 height 14
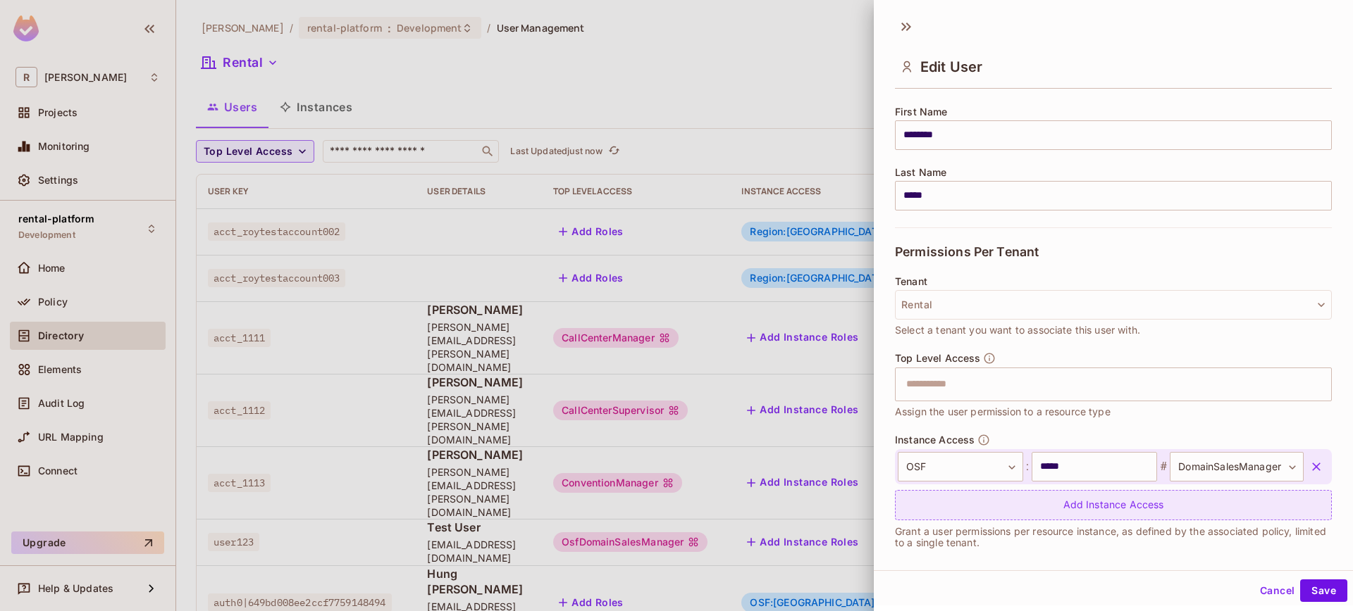
scroll to position [179, 0]
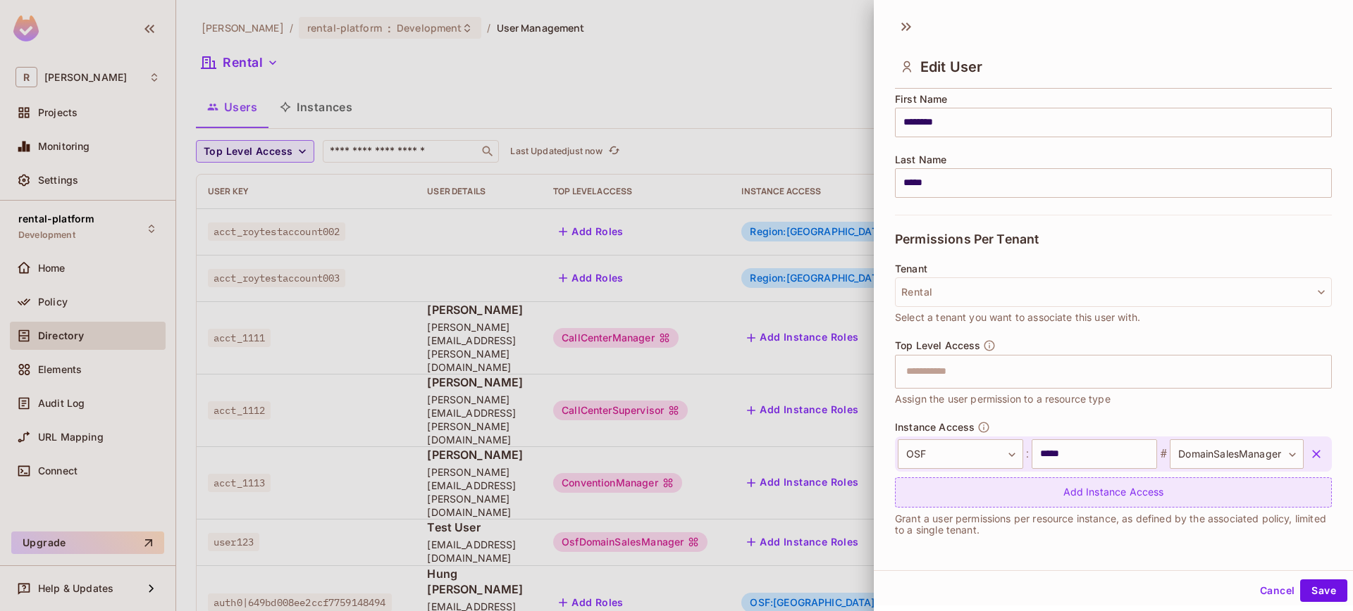
click at [1024, 500] on div "Add Instance Access" at bounding box center [1113, 493] width 437 height 30
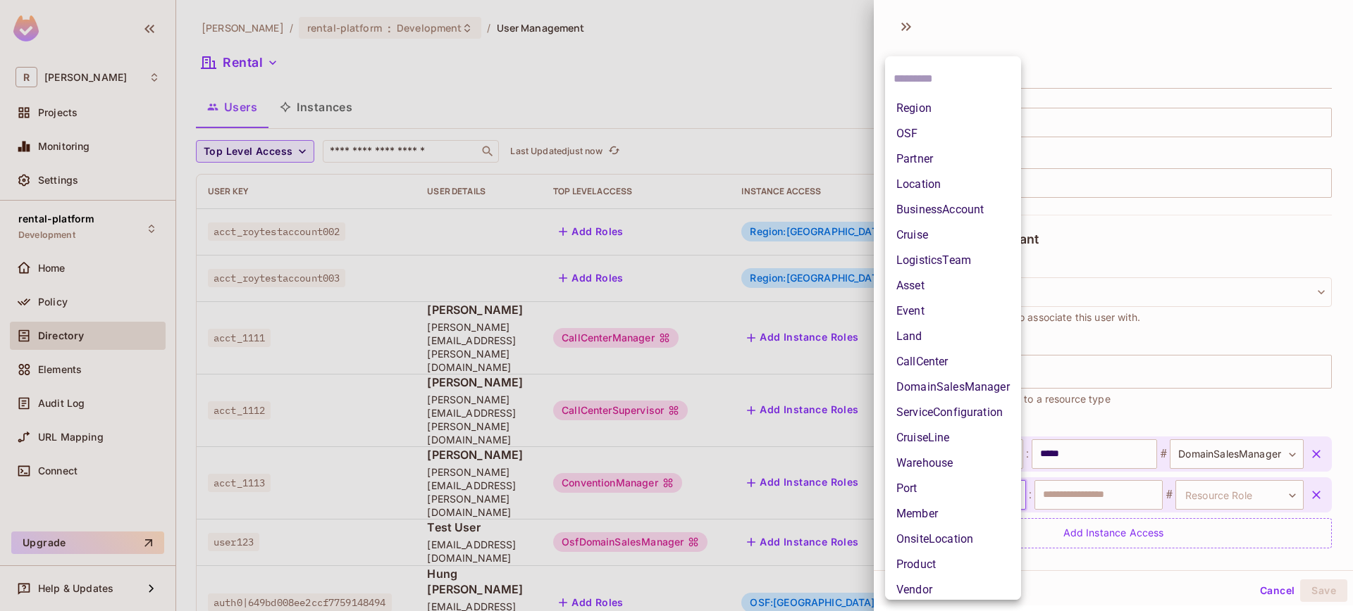
click at [959, 497] on body "[PERSON_NAME]-poc Projects Monitoring Settings rental-platform Development Home…" at bounding box center [676, 305] width 1353 height 611
click at [928, 133] on li "OSF" at bounding box center [953, 133] width 136 height 25
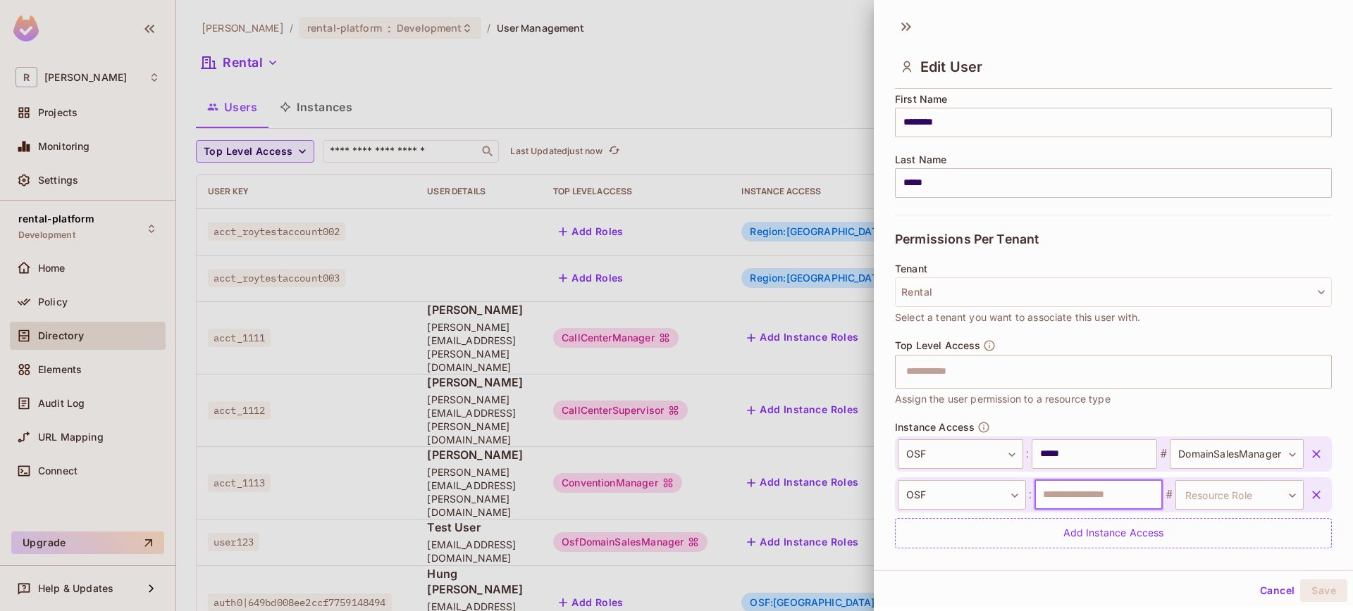
click at [1073, 493] on input "text" at bounding box center [1098, 495] width 128 height 30
type input "**********"
click at [1238, 507] on body "[PERSON_NAME]-poc Projects Monitoring Settings rental-platform Development Home…" at bounding box center [676, 305] width 1353 height 611
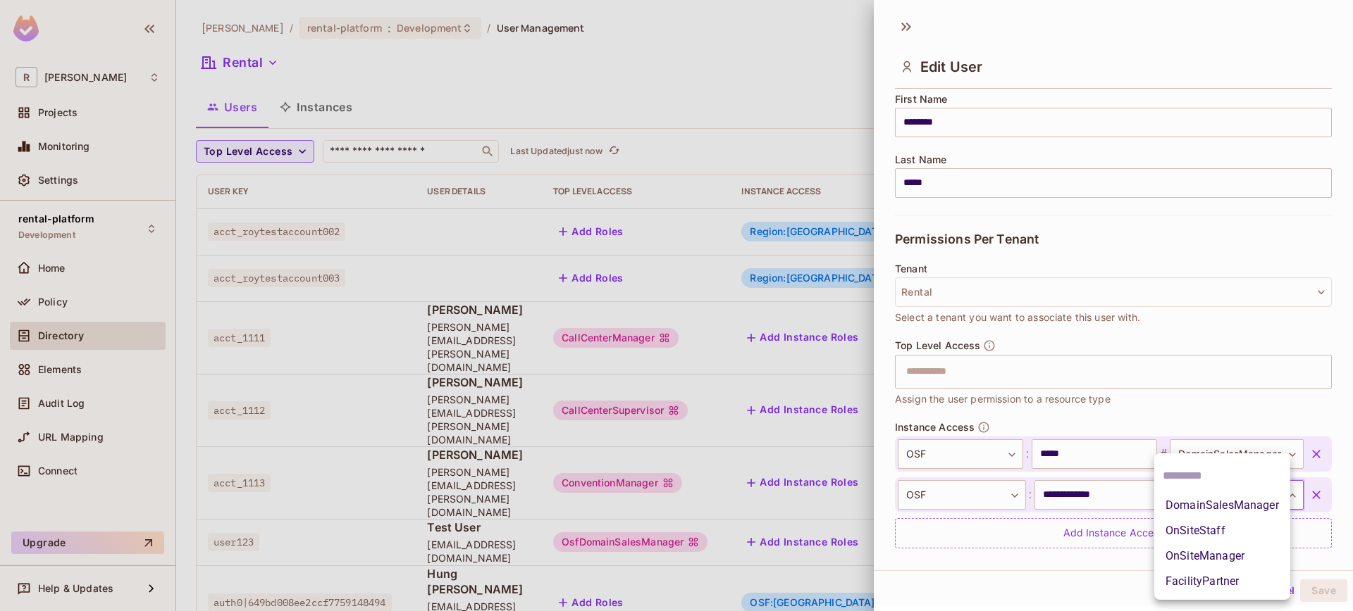
click at [1226, 513] on li "DomainSalesManager" at bounding box center [1222, 505] width 136 height 25
click at [1226, 513] on div "**********" at bounding box center [1113, 493] width 437 height 112
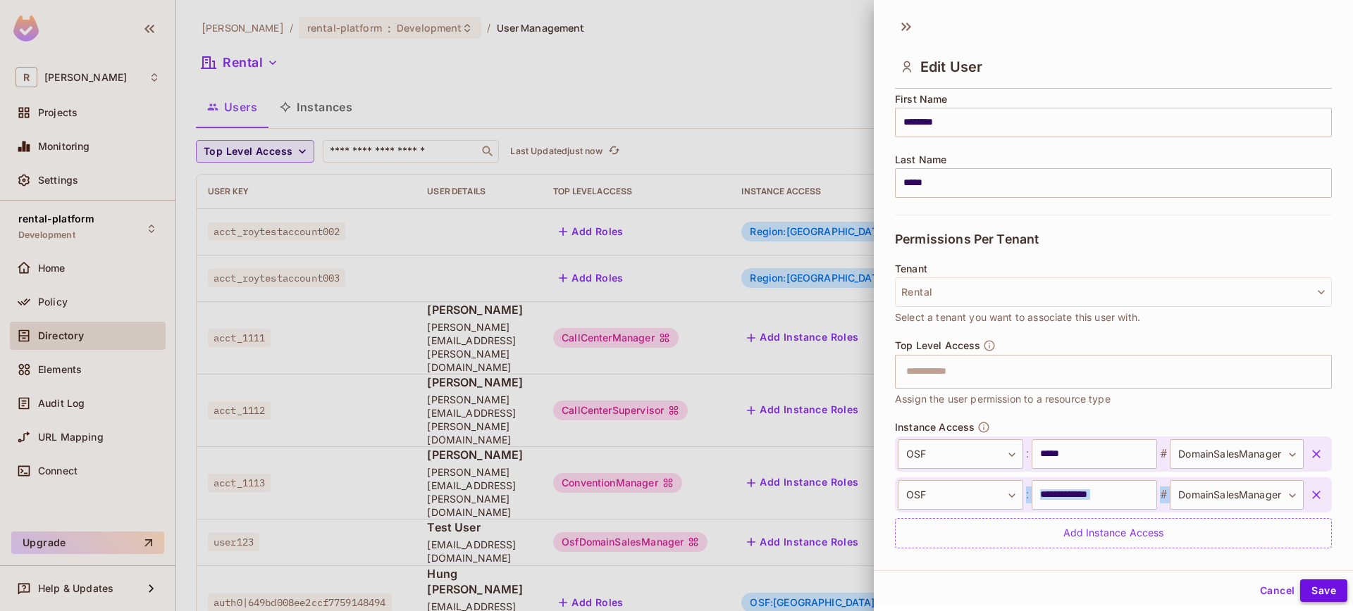
click at [1325, 597] on button "Save" at bounding box center [1323, 591] width 47 height 23
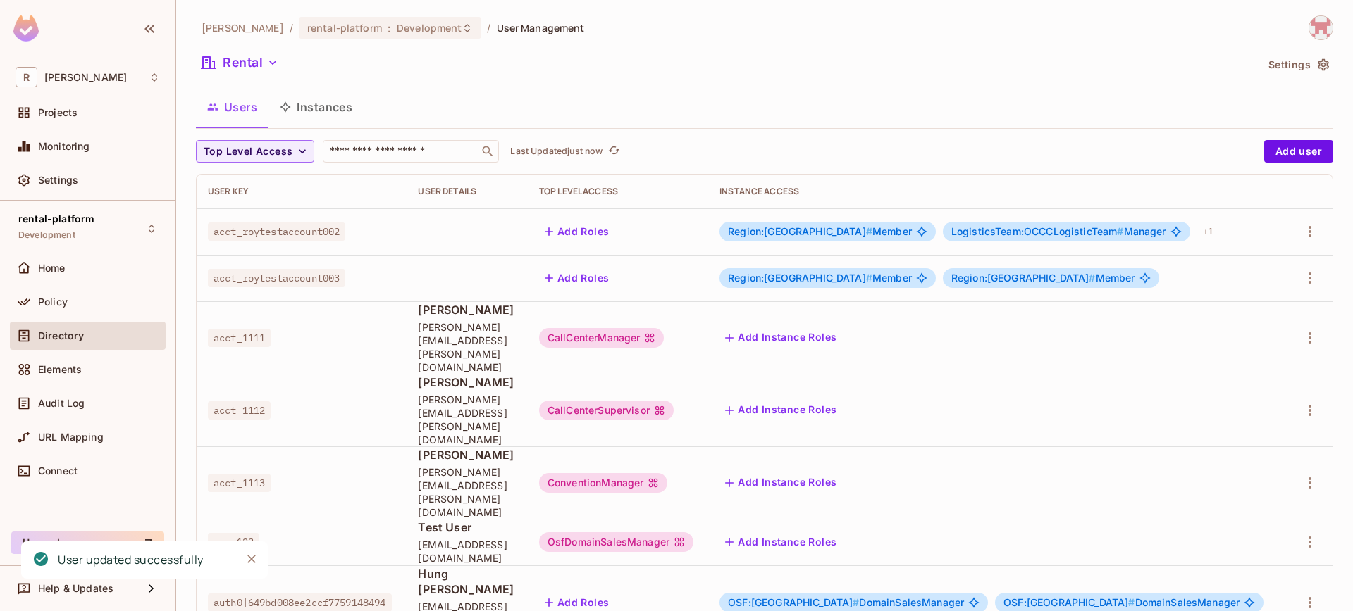
click at [852, 597] on span "#" at bounding box center [855, 603] width 6 height 12
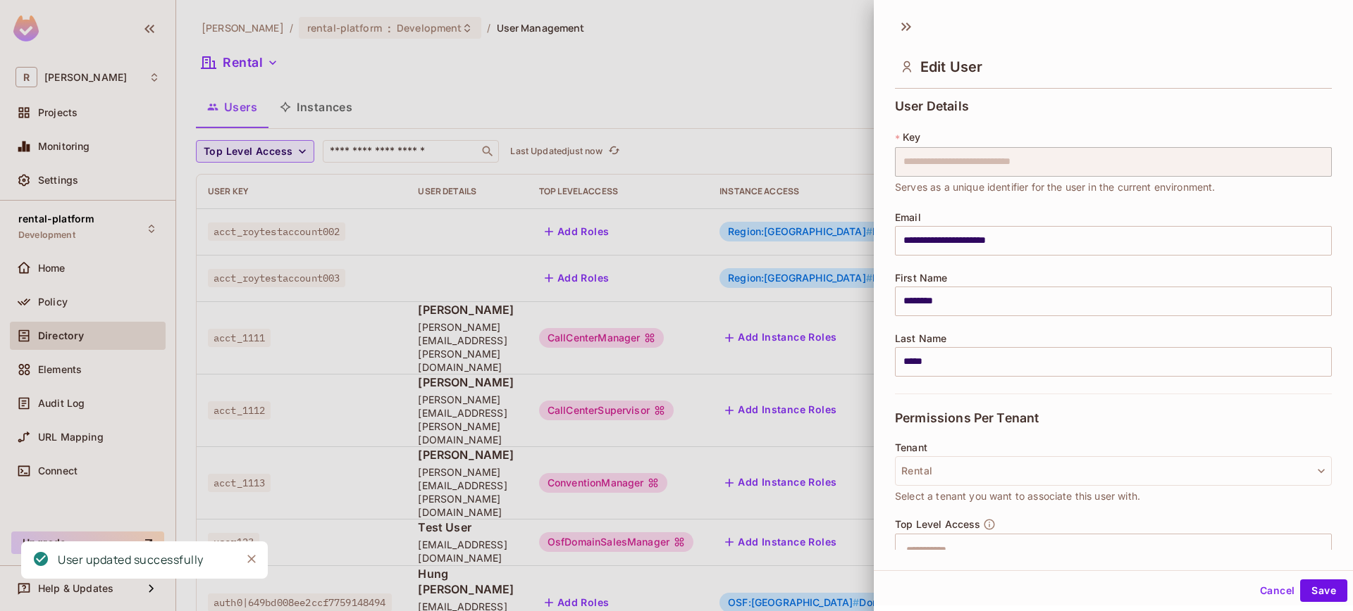
click at [817, 511] on div at bounding box center [676, 305] width 1353 height 611
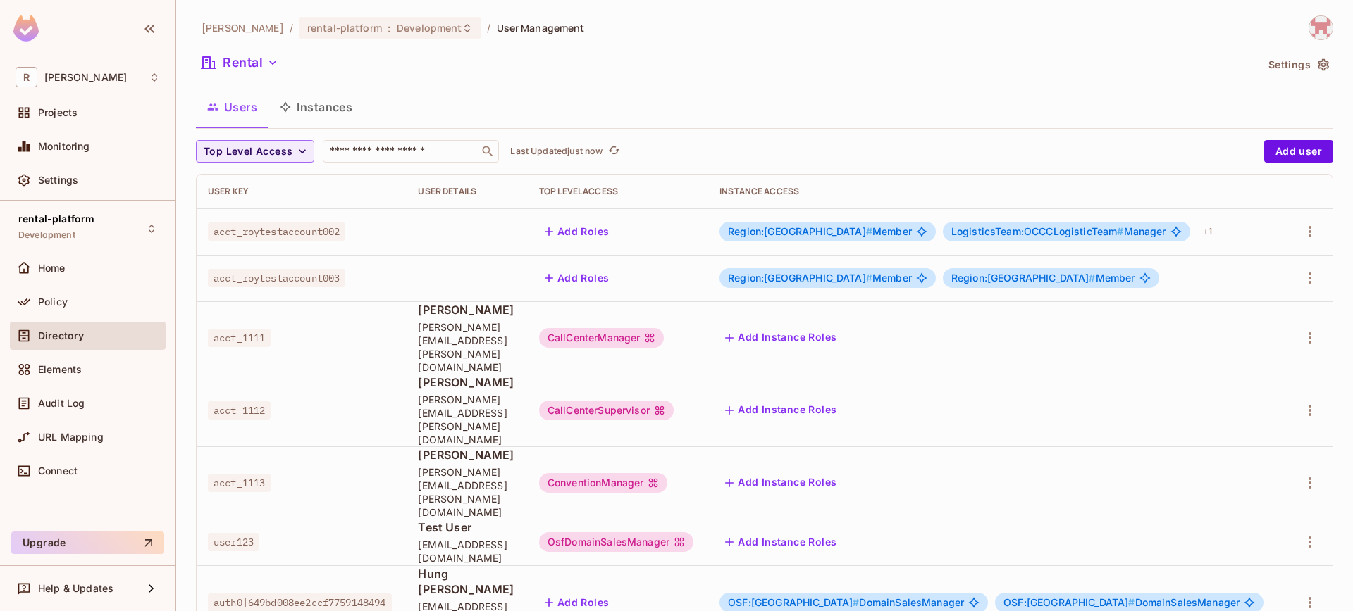
click at [859, 597] on span "OSF:japan # DomainSalesManager" at bounding box center [846, 602] width 236 height 11
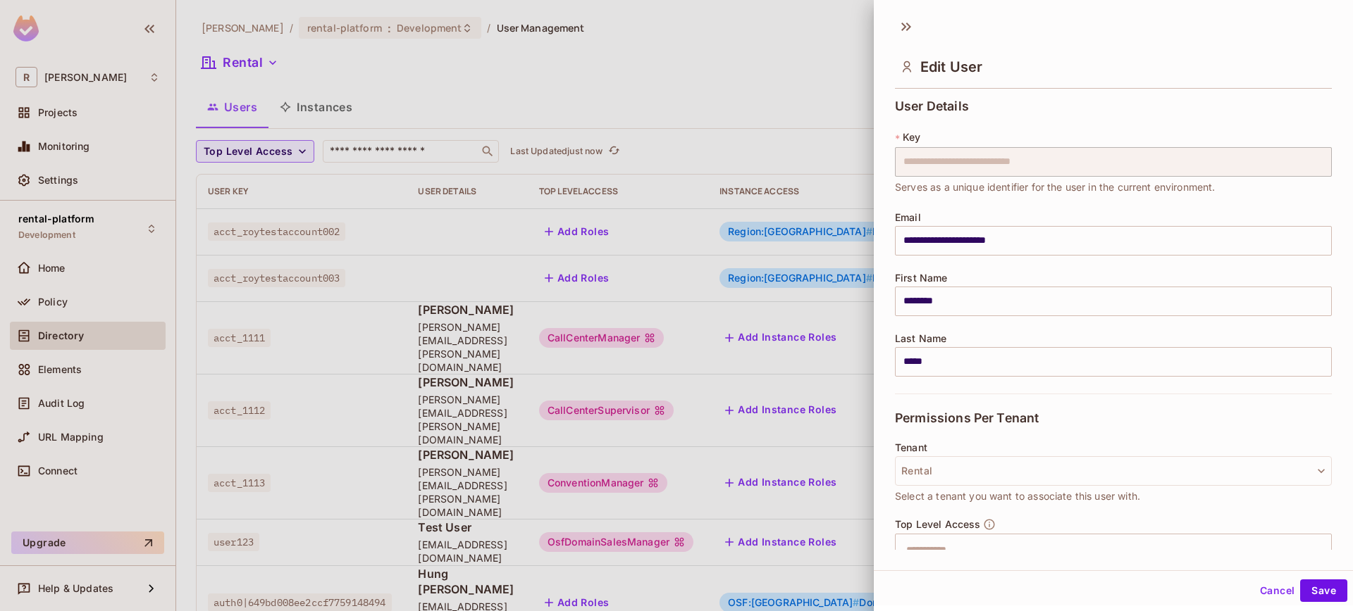
click at [840, 569] on div at bounding box center [676, 305] width 1353 height 611
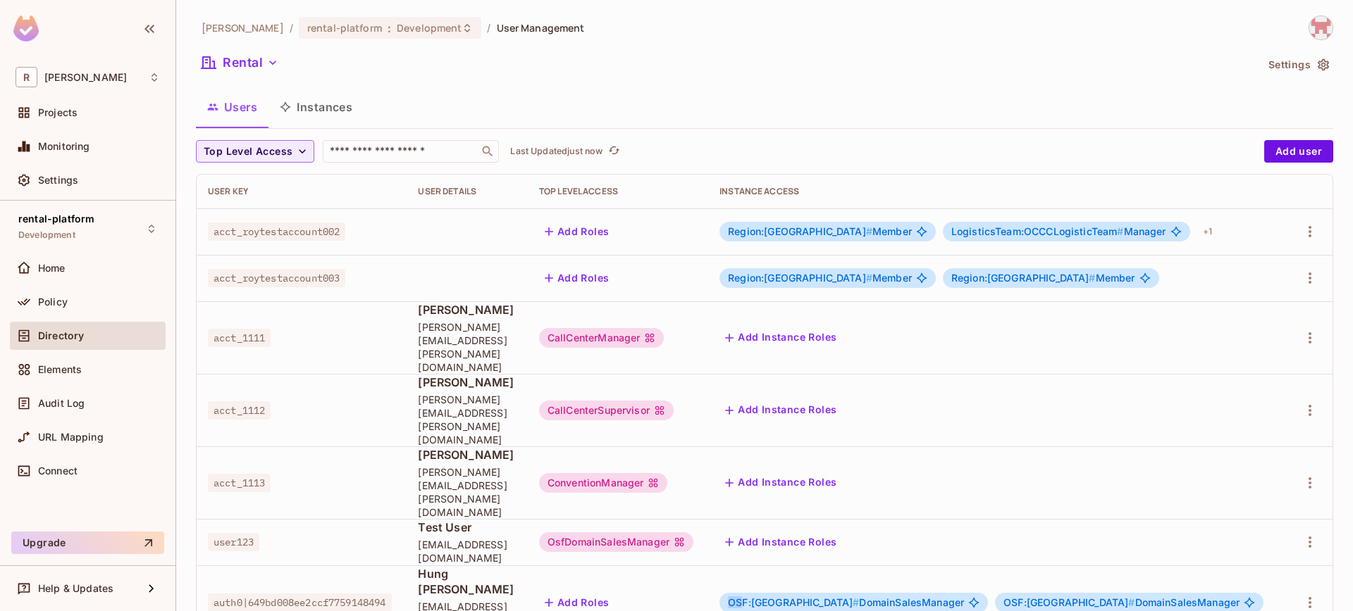
drag, startPoint x: 785, startPoint y: 511, endPoint x: 799, endPoint y: 512, distance: 14.2
click at [799, 597] on span "OSF:japan #" at bounding box center [793, 603] width 131 height 12
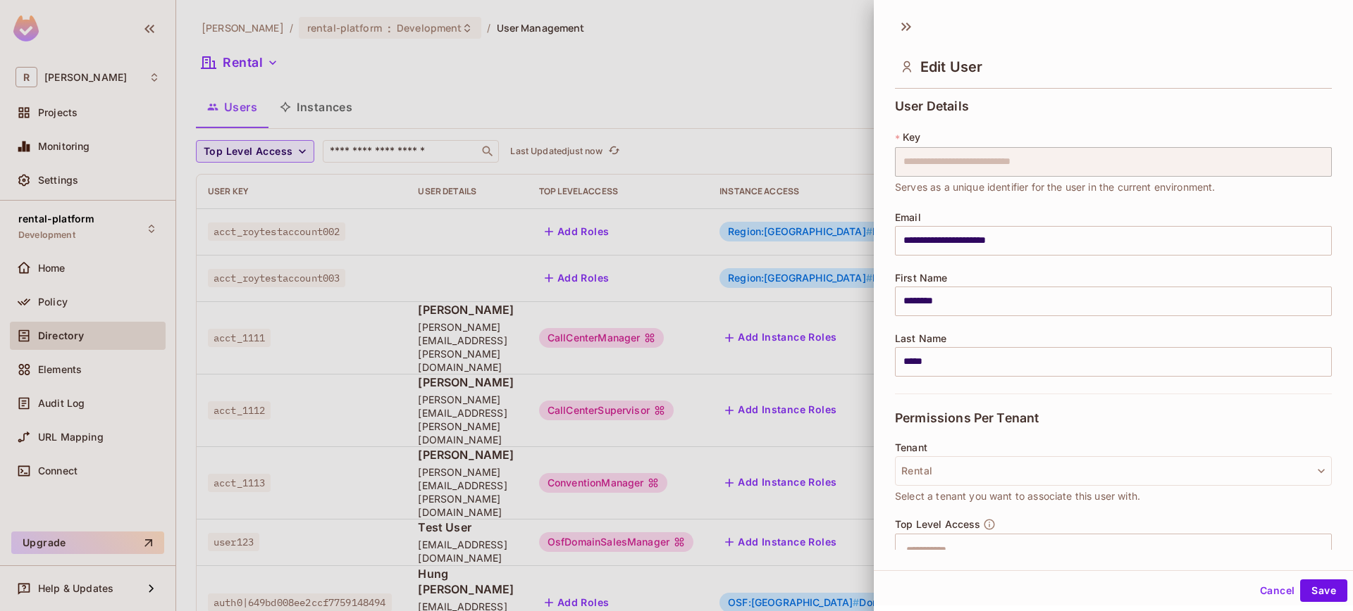
click at [810, 513] on div at bounding box center [676, 305] width 1353 height 611
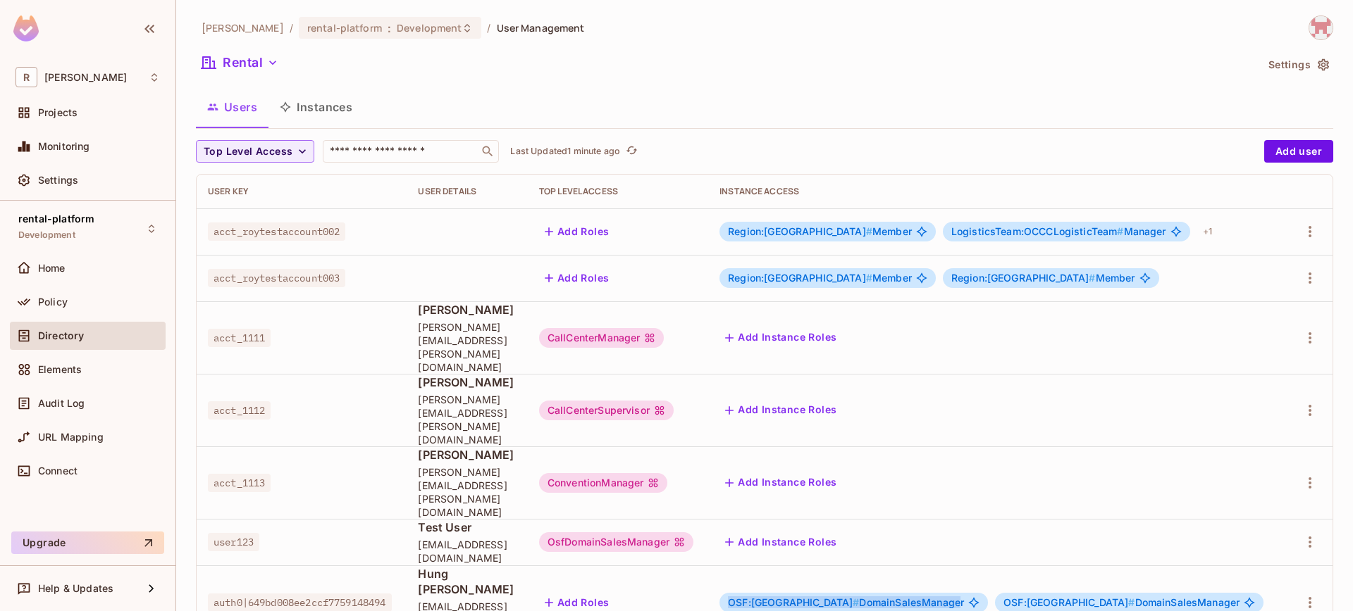
drag, startPoint x: 785, startPoint y: 510, endPoint x: 938, endPoint y: 513, distance: 153.6
click at [938, 597] on span "OSF:japan # DomainSalesManager" at bounding box center [846, 602] width 236 height 11
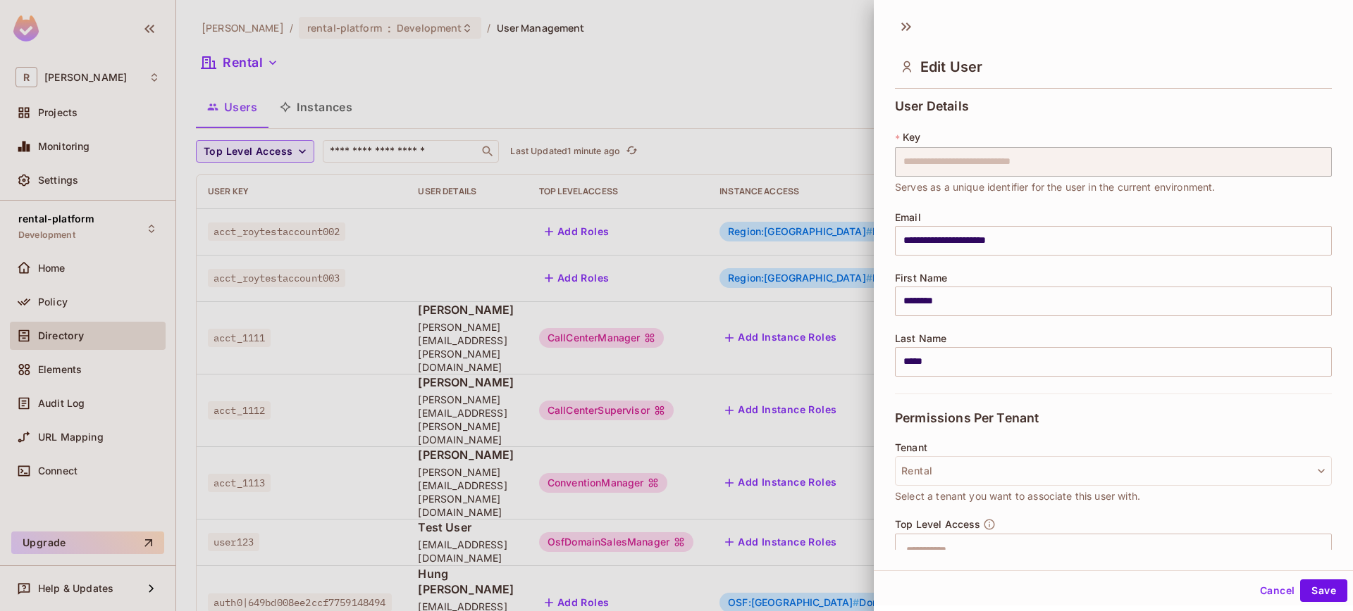
click at [943, 514] on div "Tenant Rental Select a tenant you want to associate this user with." at bounding box center [1113, 480] width 437 height 76
click at [823, 527] on div at bounding box center [676, 305] width 1353 height 611
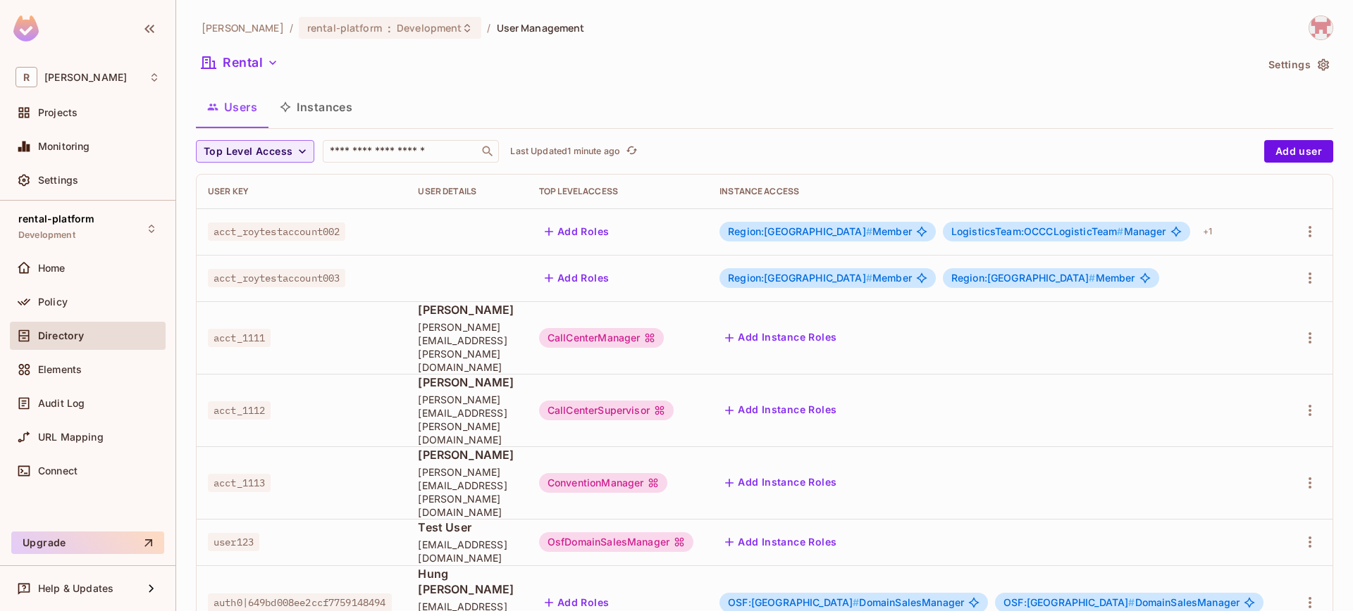
click at [783, 597] on span "OSF:japan #" at bounding box center [793, 603] width 131 height 12
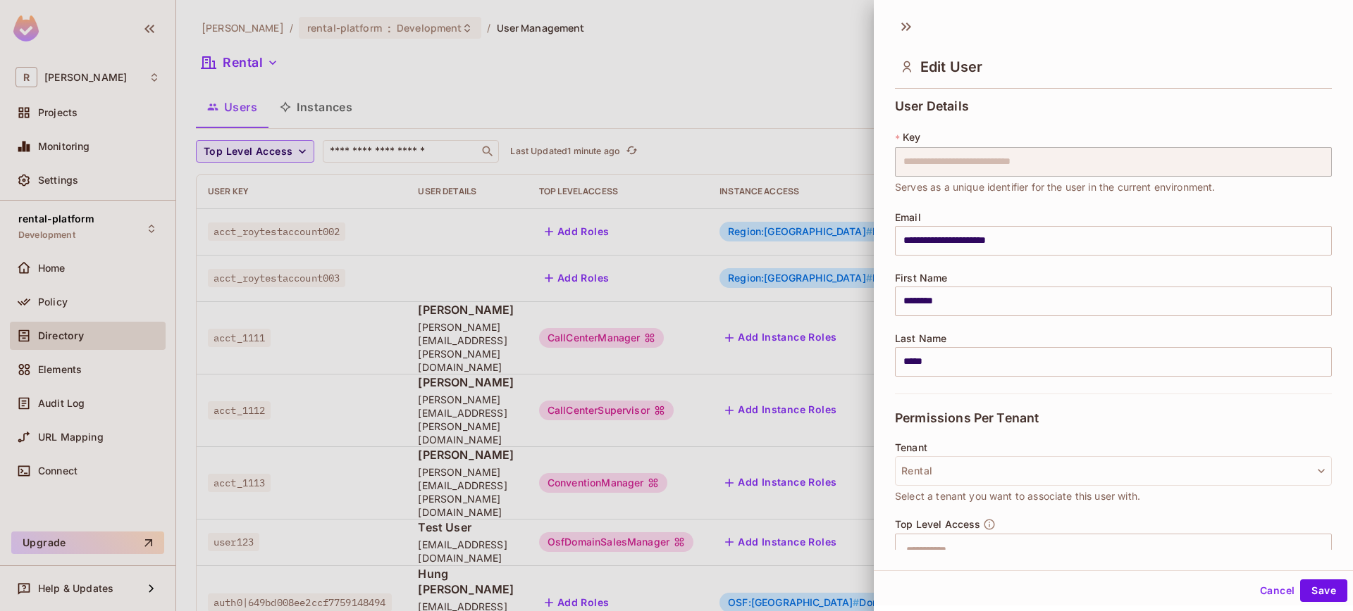
click at [67, 330] on div at bounding box center [676, 305] width 1353 height 611
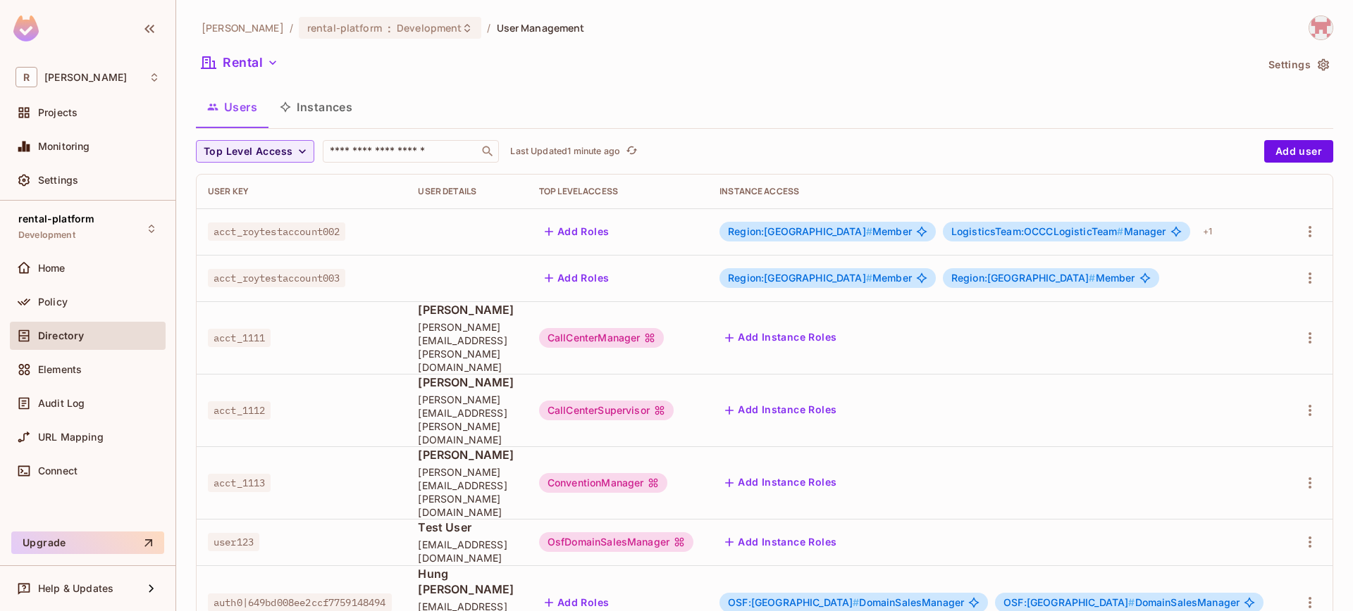
click at [70, 347] on div "Directory" at bounding box center [88, 336] width 156 height 28
click at [75, 277] on div "Home" at bounding box center [88, 268] width 156 height 28
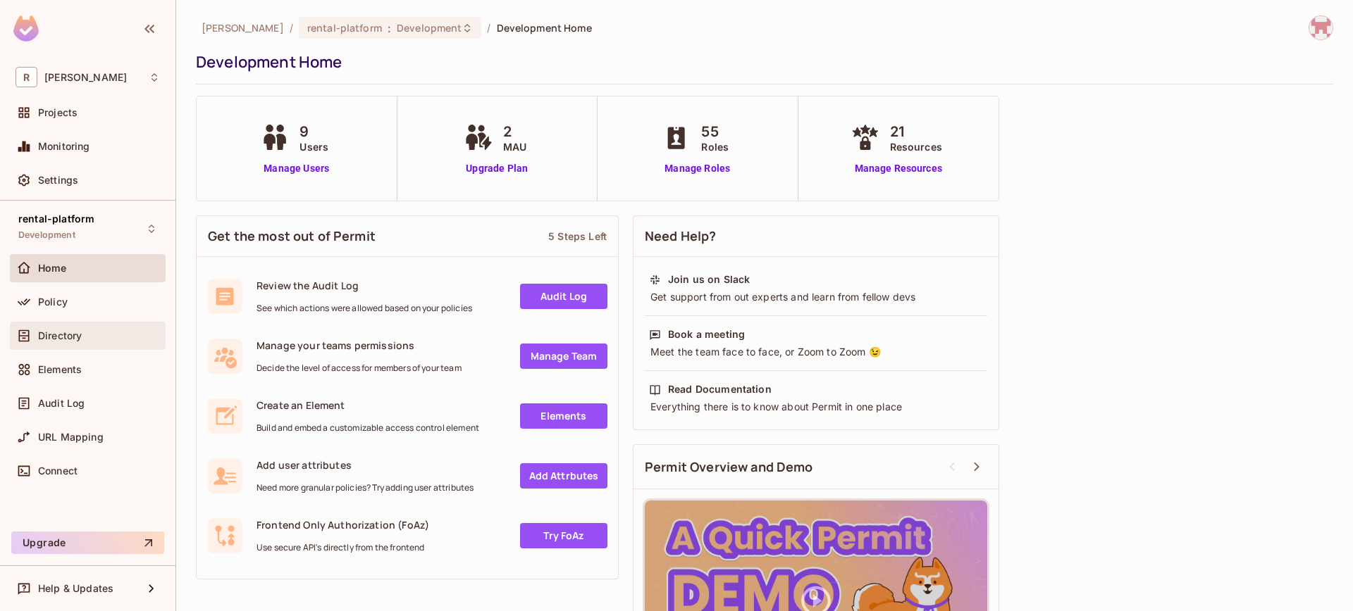
click at [75, 338] on span "Directory" at bounding box center [60, 335] width 44 height 11
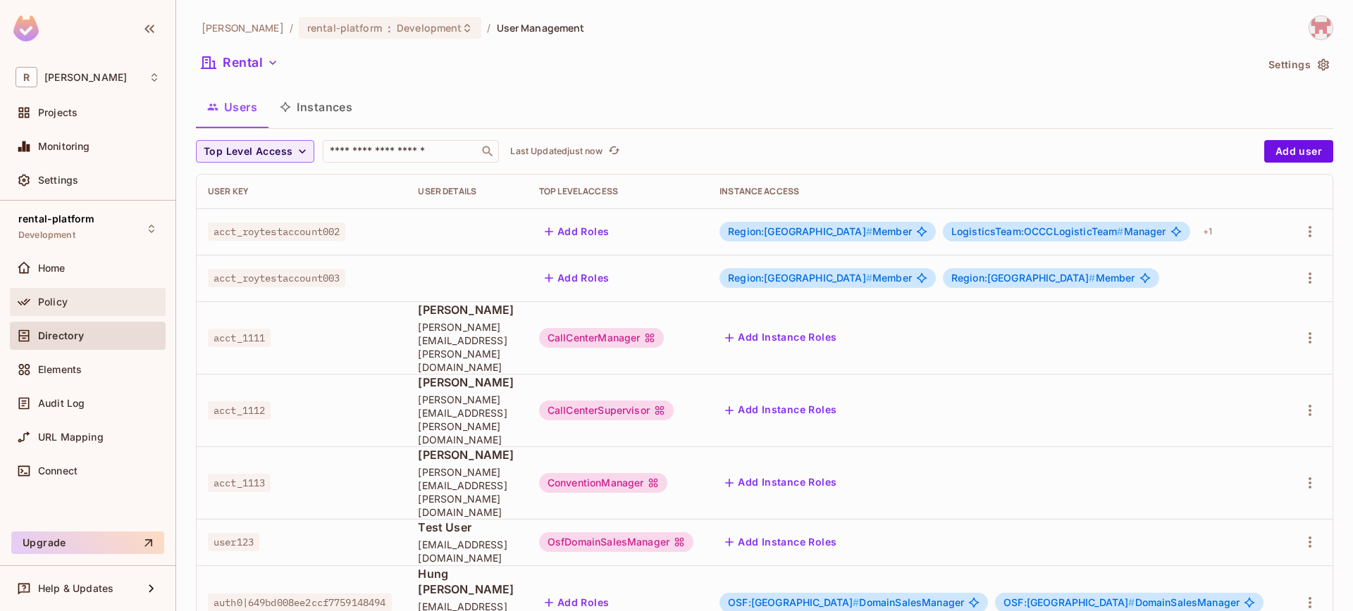
click at [78, 301] on div "Policy" at bounding box center [99, 302] width 122 height 11
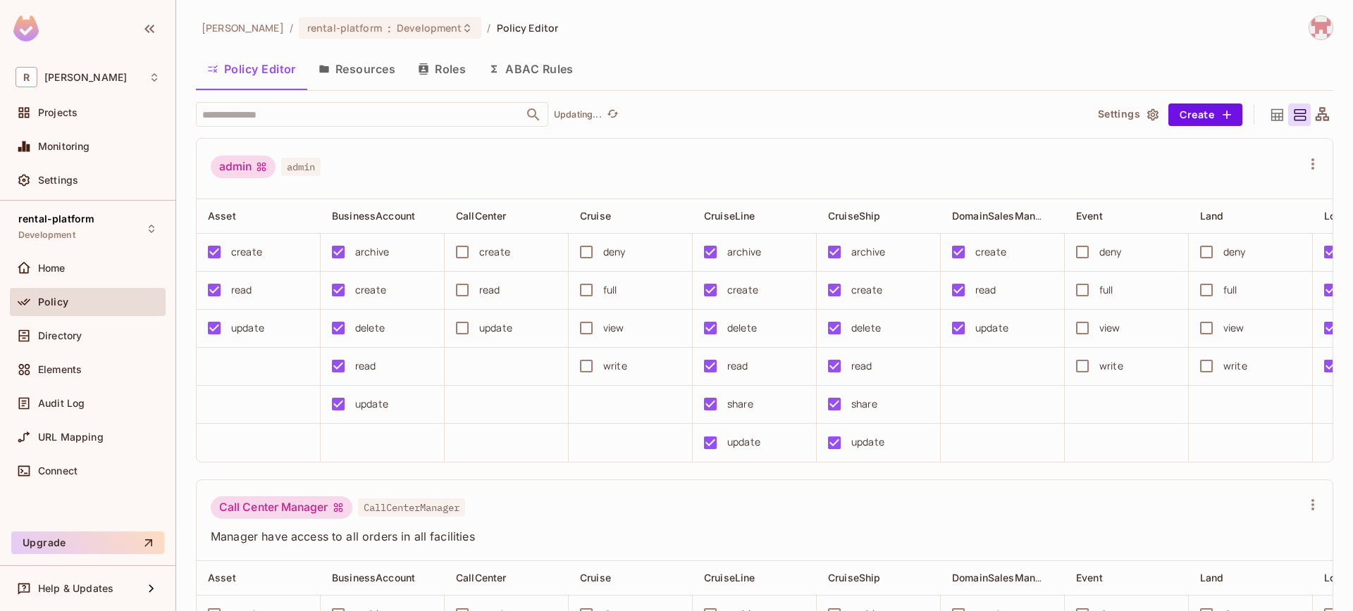
click at [352, 71] on button "Resources" at bounding box center [356, 68] width 99 height 35
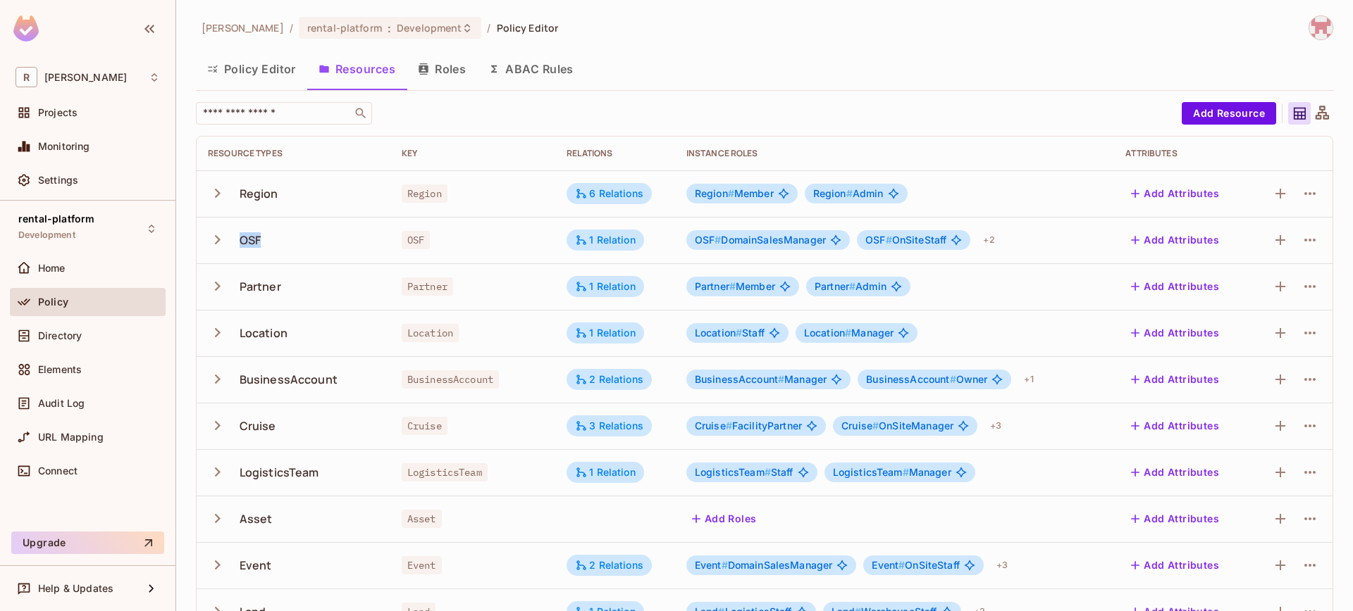
drag, startPoint x: 240, startPoint y: 238, endPoint x: 281, endPoint y: 239, distance: 41.6
click at [281, 239] on div "OSF" at bounding box center [293, 240] width 171 height 30
click at [276, 243] on div "OSF" at bounding box center [293, 240] width 171 height 30
drag, startPoint x: 240, startPoint y: 240, endPoint x: 282, endPoint y: 244, distance: 43.2
click at [282, 244] on div "OSF" at bounding box center [293, 240] width 171 height 30
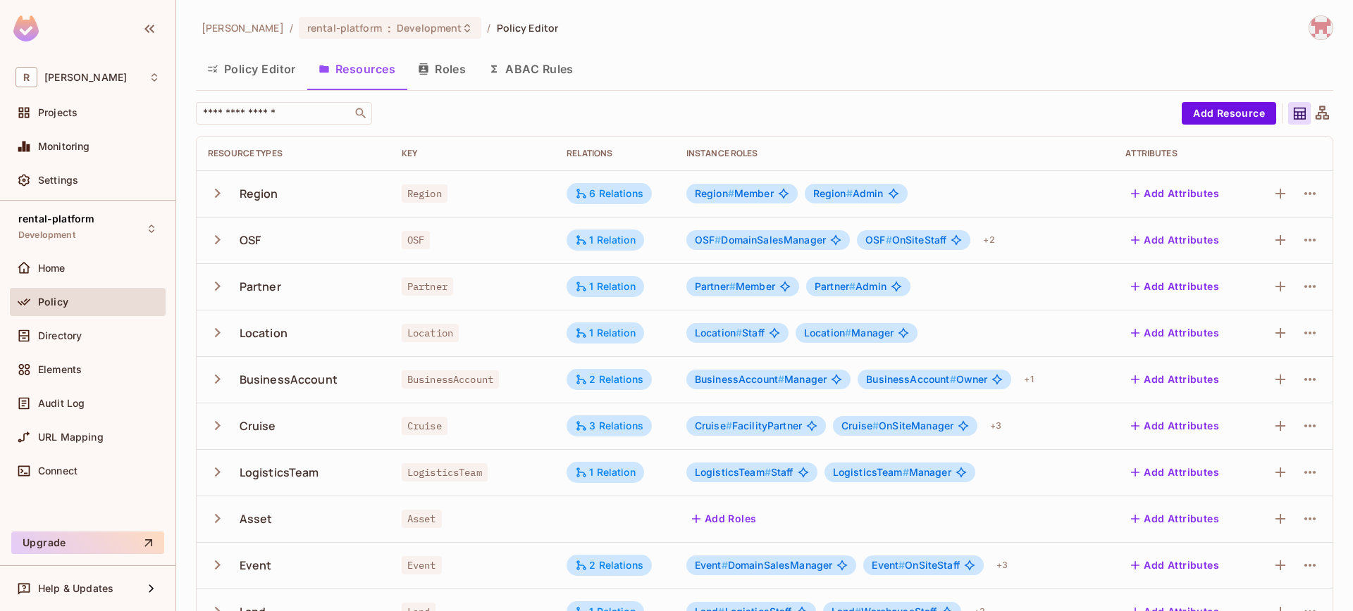
click at [299, 244] on div "OSF" at bounding box center [293, 240] width 171 height 30
drag, startPoint x: 240, startPoint y: 241, endPoint x: 263, endPoint y: 242, distance: 23.3
click at [263, 242] on div "OSF" at bounding box center [293, 240] width 171 height 30
click at [282, 242] on div "OSF" at bounding box center [293, 240] width 171 height 30
drag, startPoint x: 238, startPoint y: 240, endPoint x: 284, endPoint y: 242, distance: 45.8
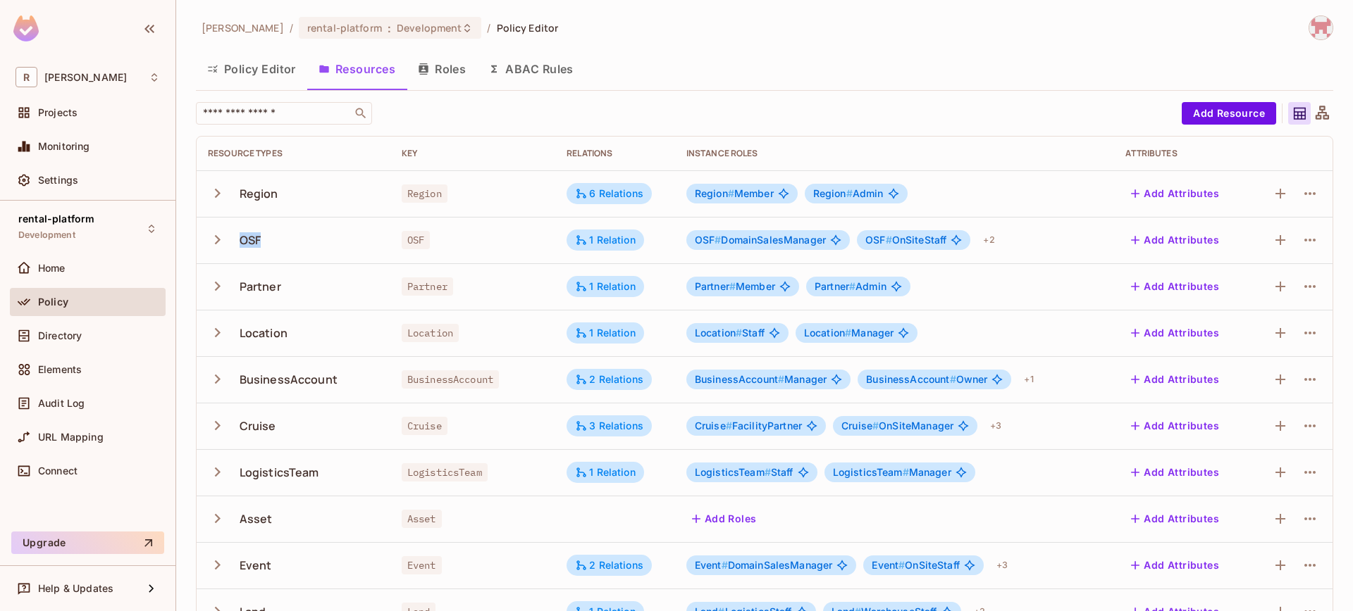
click at [280, 242] on div "OSF" at bounding box center [293, 240] width 171 height 30
click at [306, 242] on div "OSF" at bounding box center [293, 240] width 171 height 30
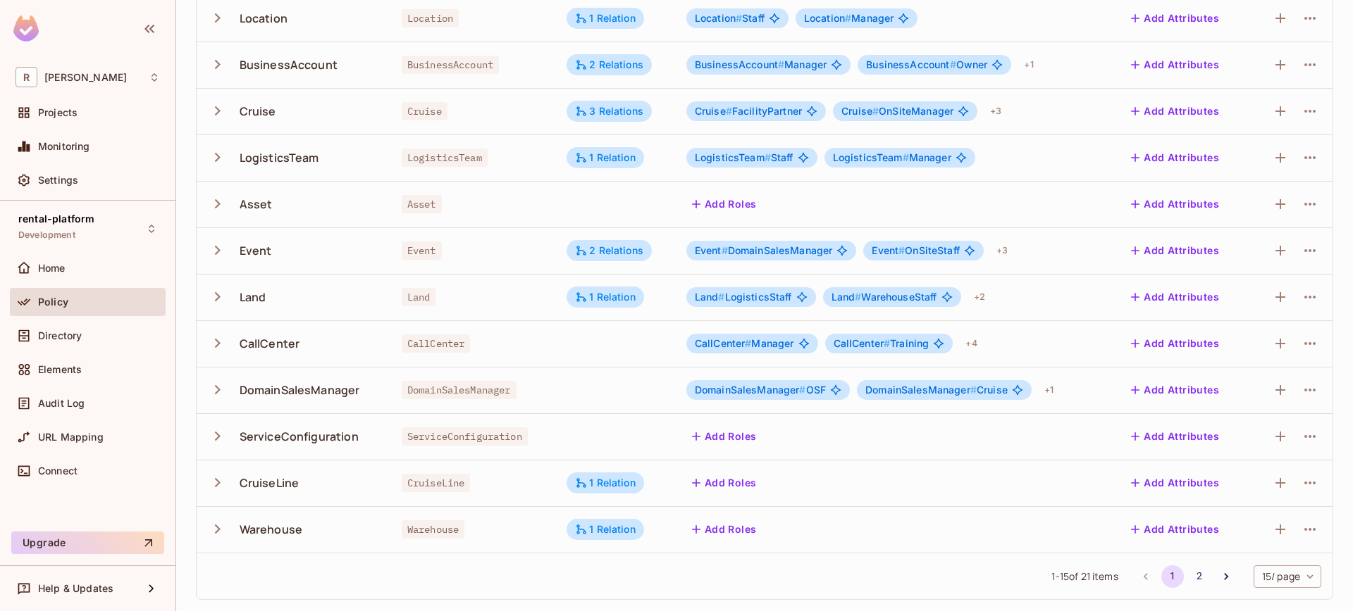
click at [80, 302] on div "Policy" at bounding box center [99, 302] width 122 height 11
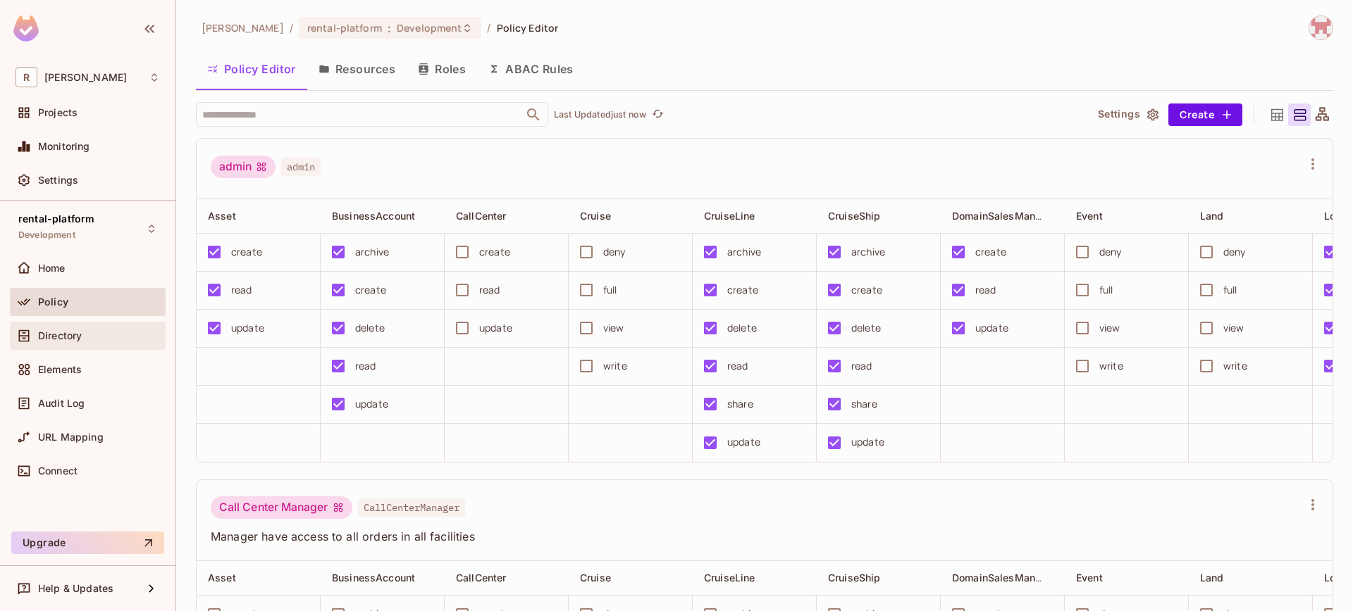
click at [73, 347] on div "Directory" at bounding box center [88, 336] width 156 height 28
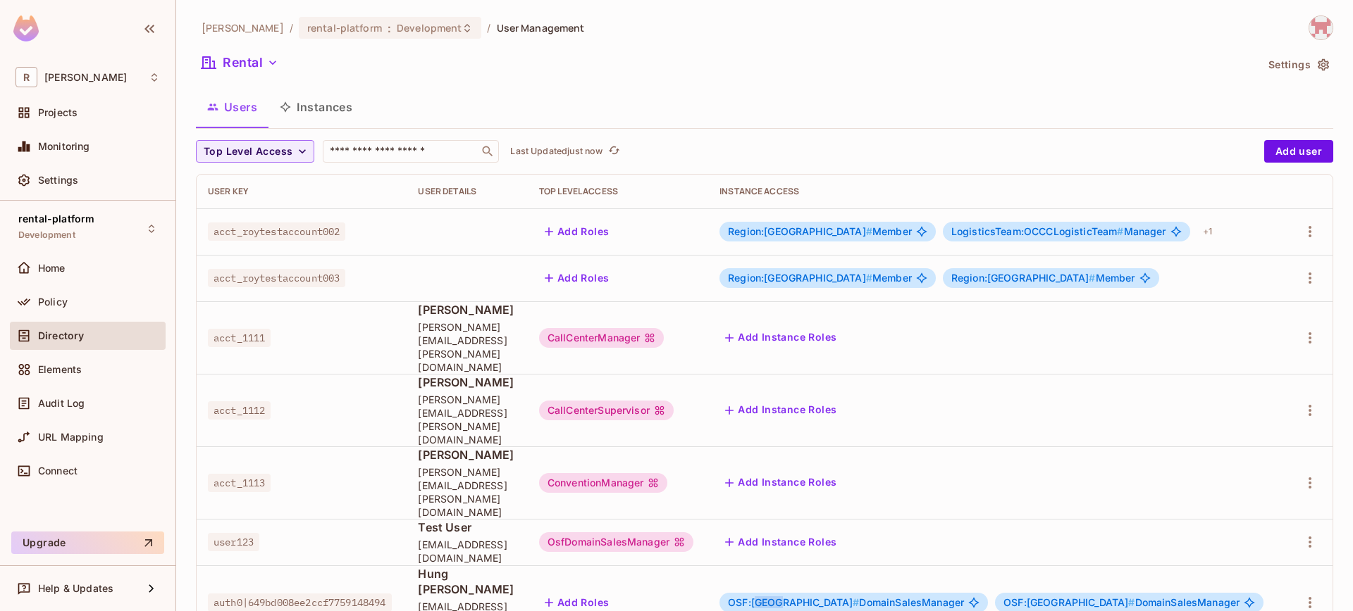
drag, startPoint x: 812, startPoint y: 512, endPoint x: 831, endPoint y: 512, distance: 19.0
click at [831, 597] on span "OSF:japan #" at bounding box center [793, 603] width 131 height 12
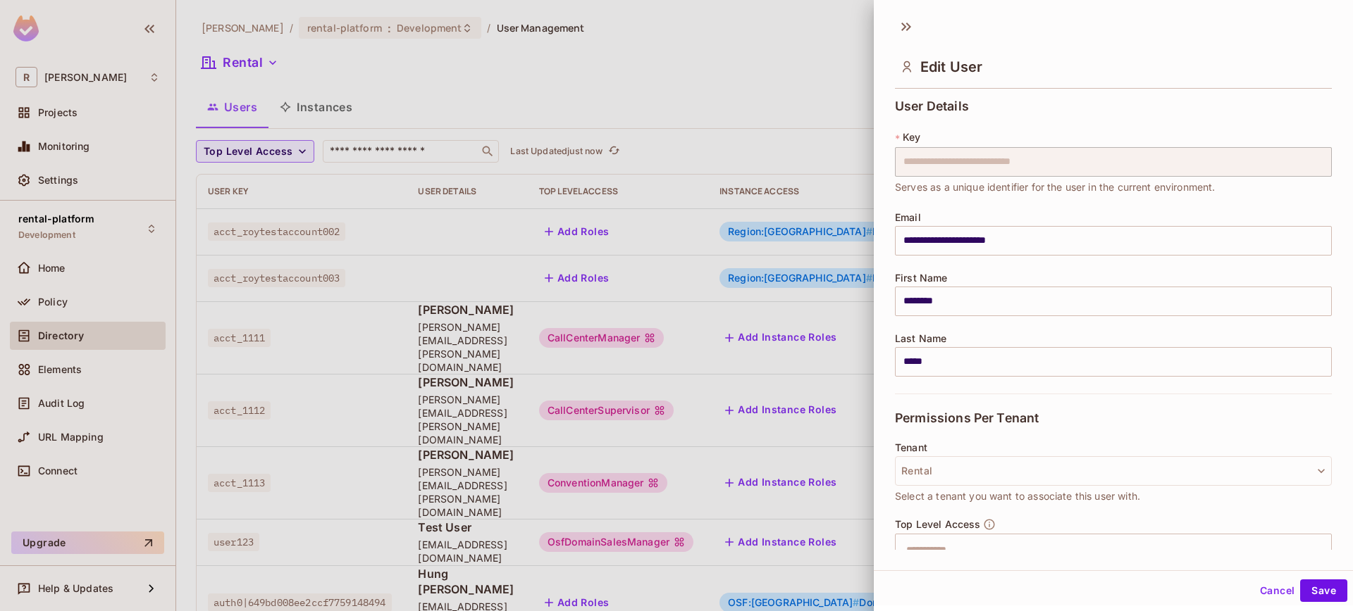
click at [829, 514] on div at bounding box center [676, 305] width 1353 height 611
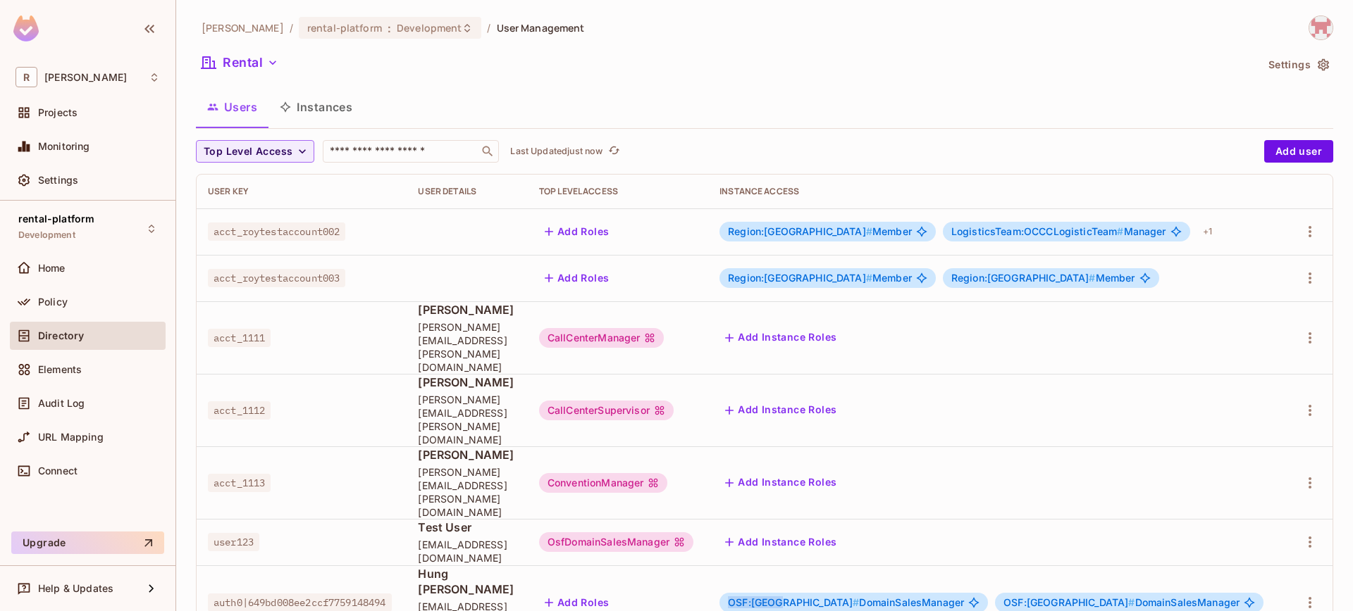
drag, startPoint x: 783, startPoint y: 509, endPoint x: 832, endPoint y: 510, distance: 49.3
click at [832, 597] on span "OSF:japan #" at bounding box center [793, 603] width 131 height 12
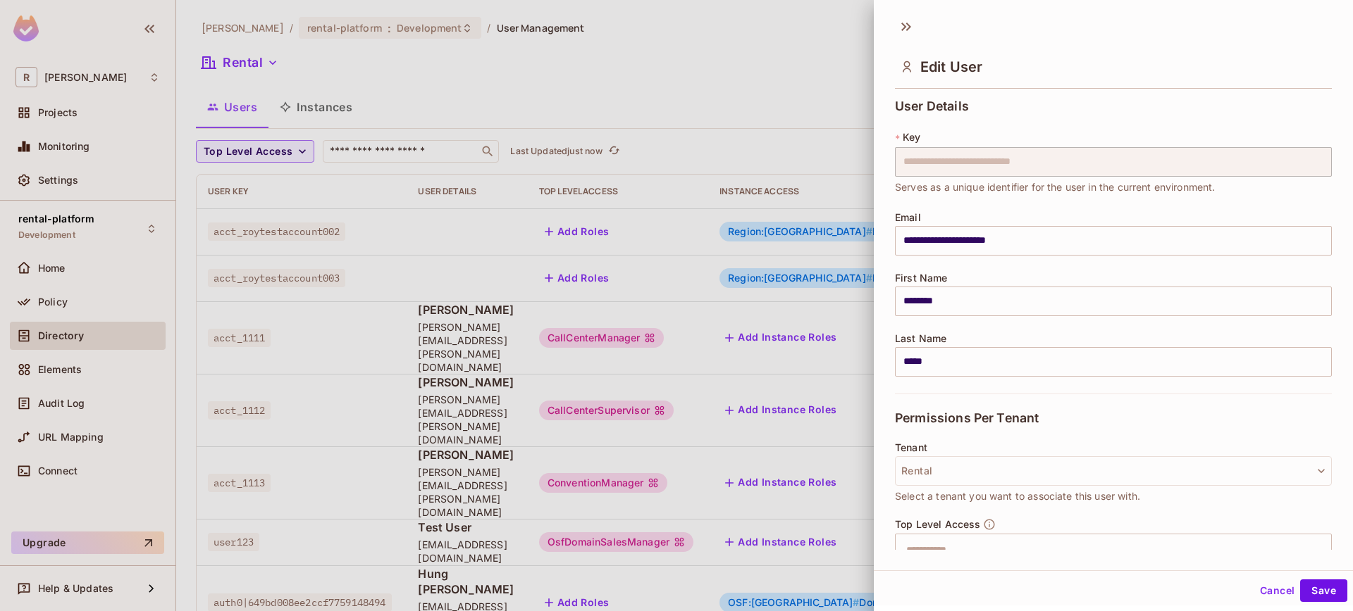
click at [845, 542] on div at bounding box center [676, 305] width 1353 height 611
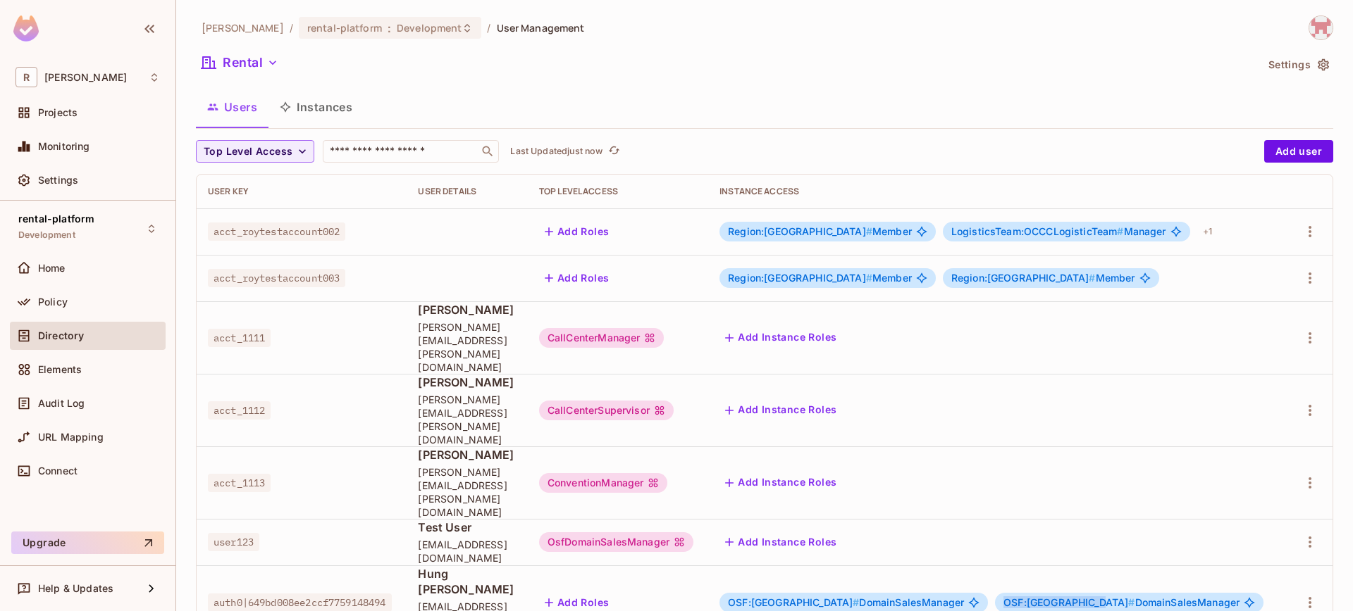
drag, startPoint x: 982, startPoint y: 509, endPoint x: 1074, endPoint y: 511, distance: 91.6
click at [1074, 597] on span "OSF:north-america #" at bounding box center [1068, 603] width 131 height 12
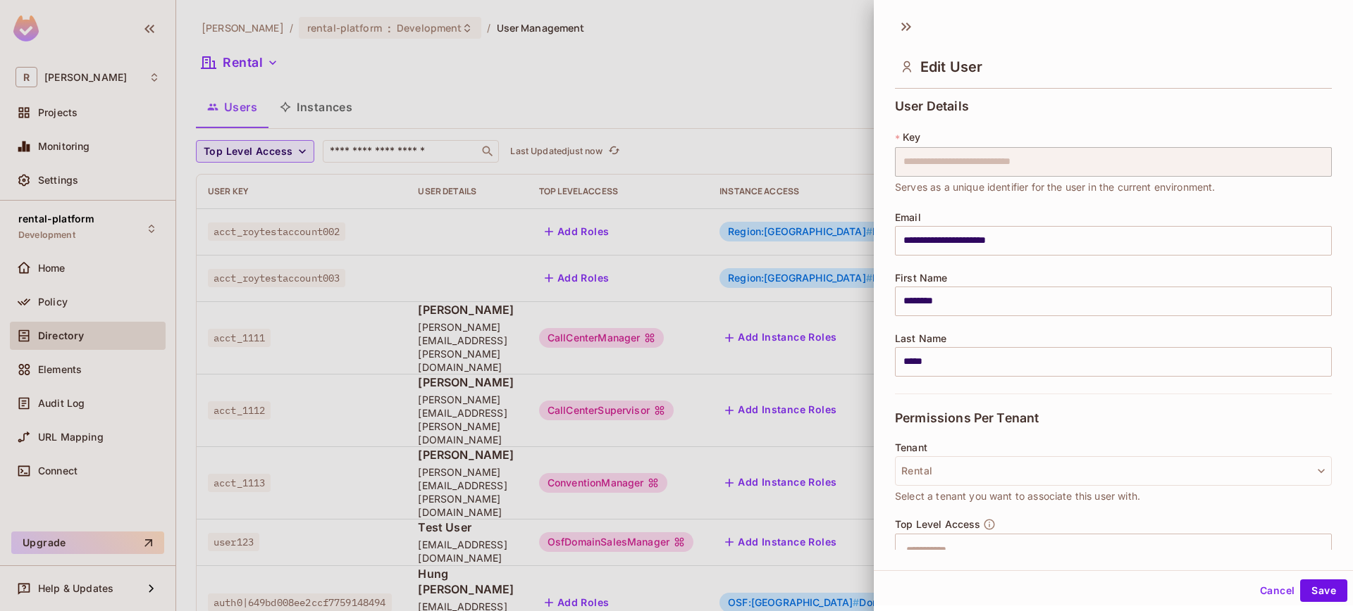
drag, startPoint x: 839, startPoint y: 571, endPoint x: 867, endPoint y: 560, distance: 30.3
click at [840, 571] on div at bounding box center [676, 305] width 1353 height 611
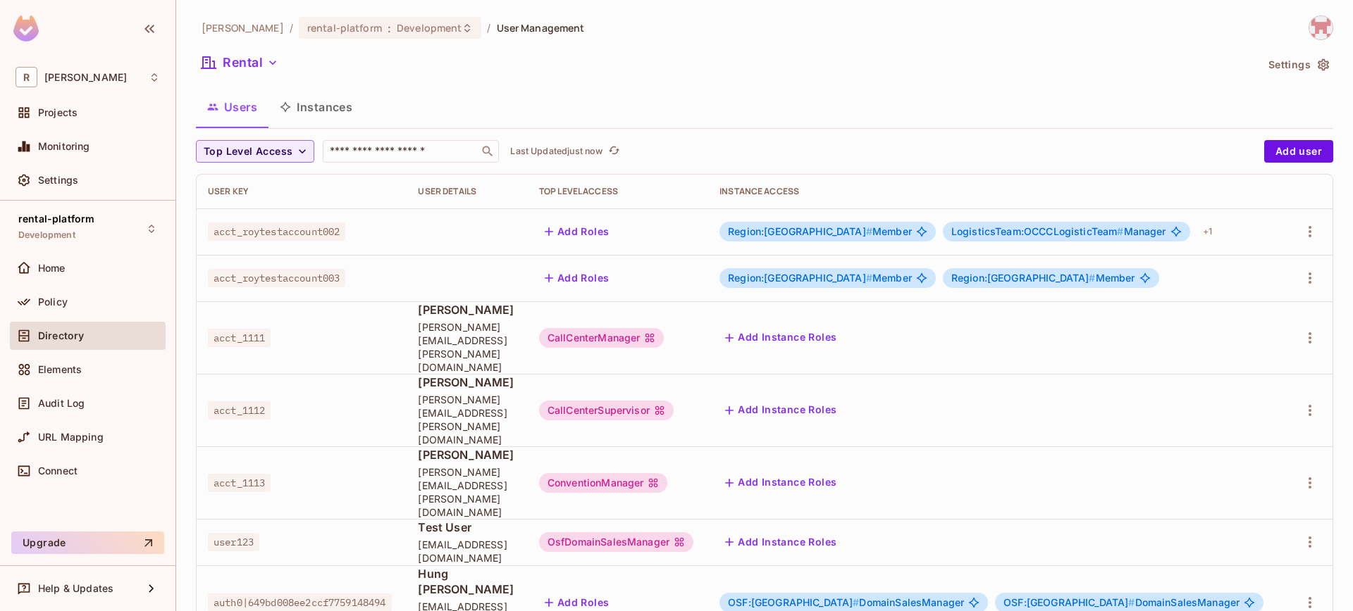
click at [332, 113] on button "Instances" at bounding box center [315, 106] width 95 height 35
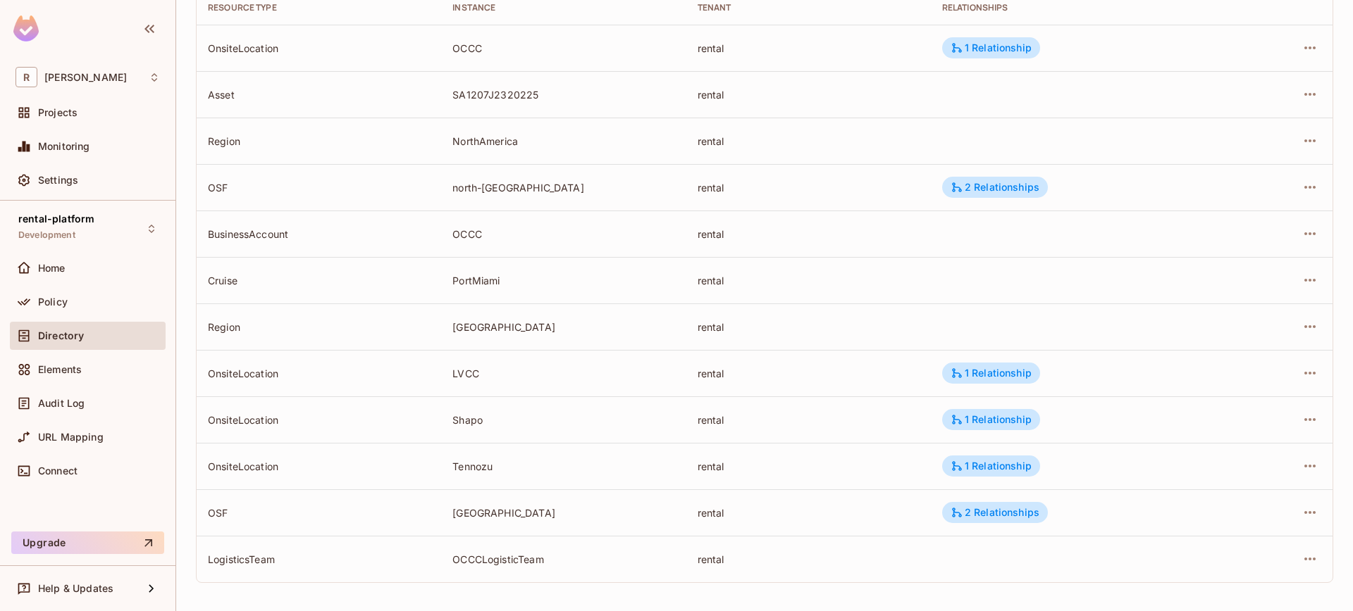
scroll to position [187, 0]
click at [995, 513] on div "2 Relationships" at bounding box center [994, 510] width 89 height 13
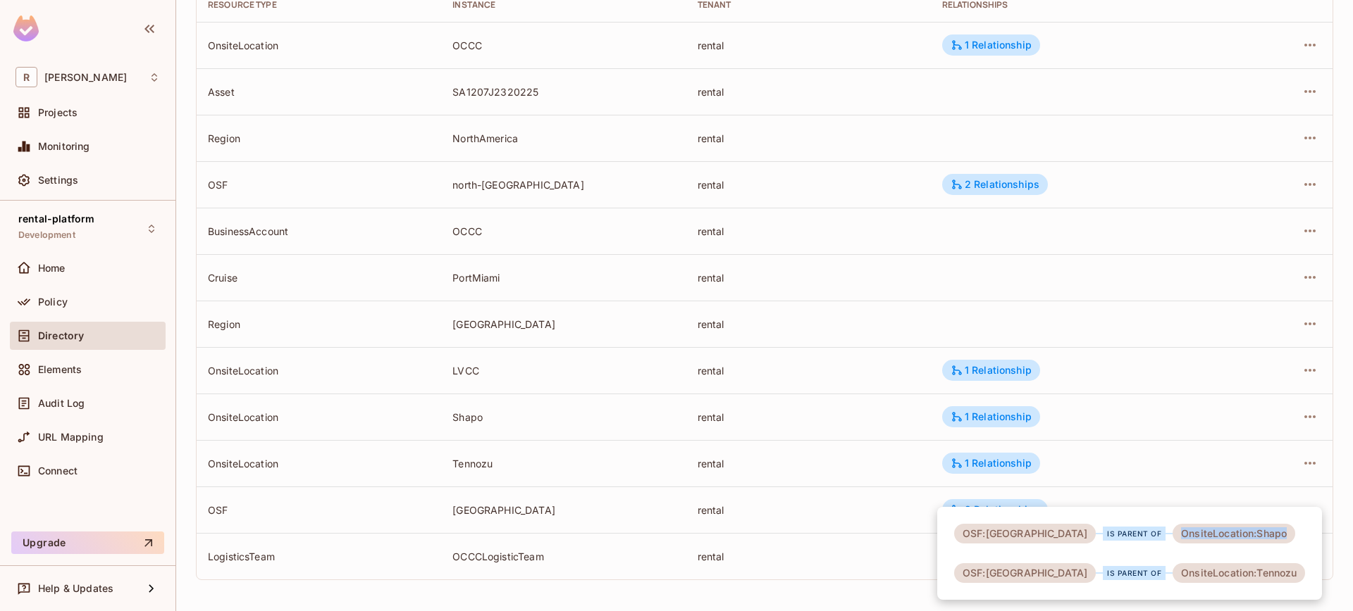
drag, startPoint x: 1105, startPoint y: 534, endPoint x: 1153, endPoint y: 581, distance: 66.7
click at [1210, 539] on div "OnsiteLocation:Shapo" at bounding box center [1233, 534] width 123 height 20
drag, startPoint x: 1118, startPoint y: 573, endPoint x: 1230, endPoint y: 574, distance: 112.0
click at [1230, 574] on div "OSF:japan is parent of OnsiteLocation:Shapo OSF:japan is parent of OnsiteLocati…" at bounding box center [1129, 553] width 385 height 93
click at [1174, 433] on div at bounding box center [676, 305] width 1353 height 611
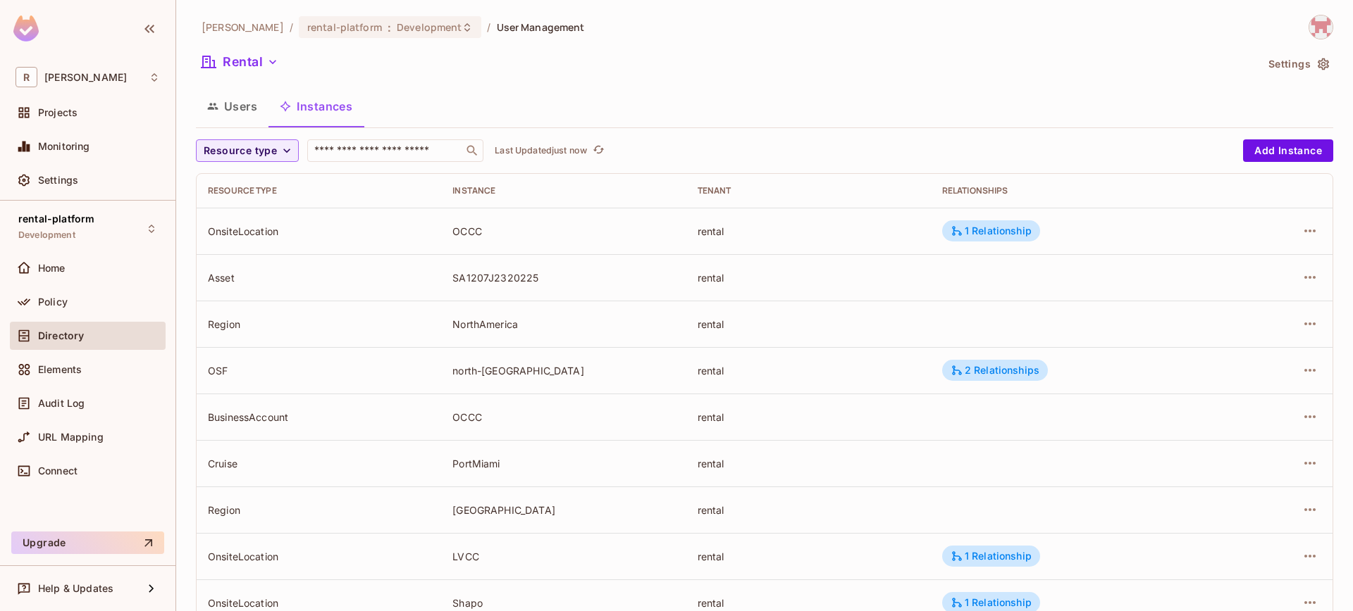
scroll to position [0, 0]
click at [237, 117] on button "Users" at bounding box center [232, 106] width 73 height 35
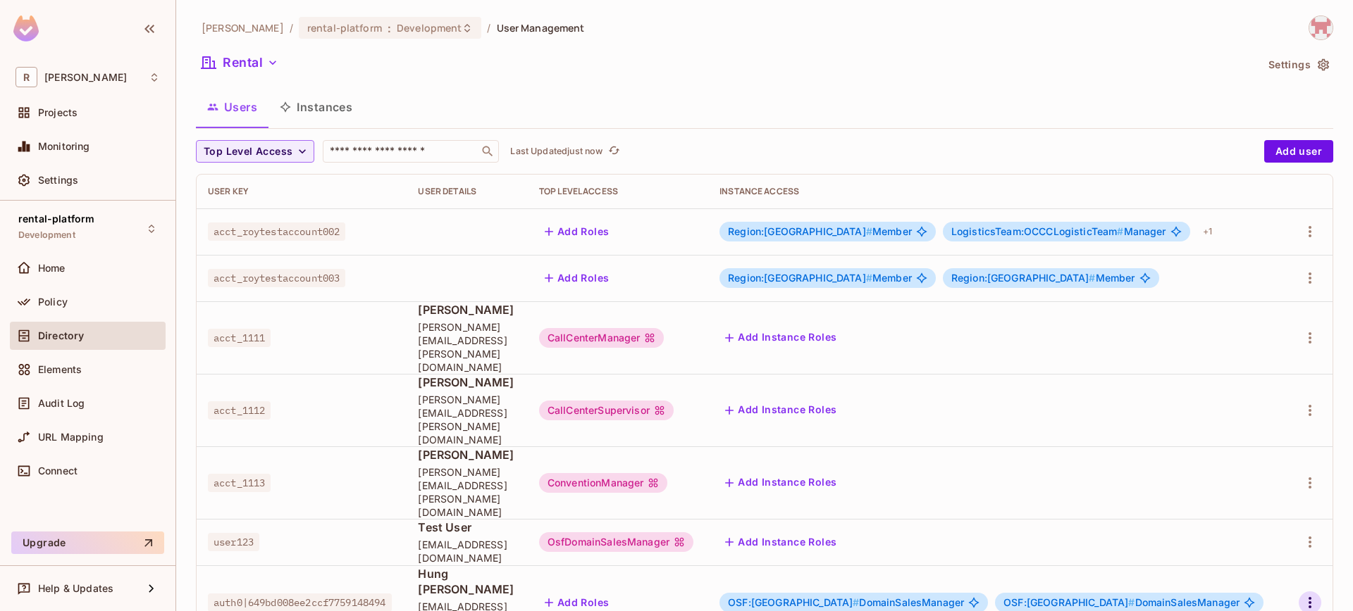
click at [1307, 595] on icon "button" at bounding box center [1309, 603] width 17 height 17
click at [1256, 514] on li "Edit" at bounding box center [1248, 517] width 125 height 31
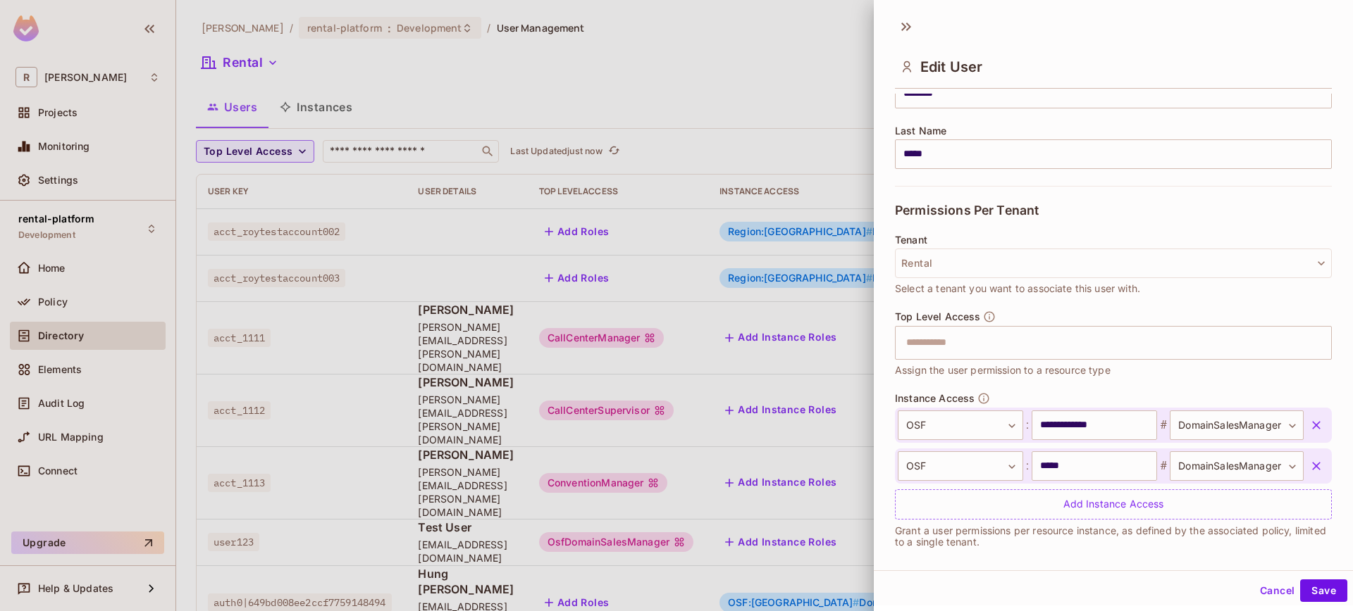
scroll to position [220, 0]
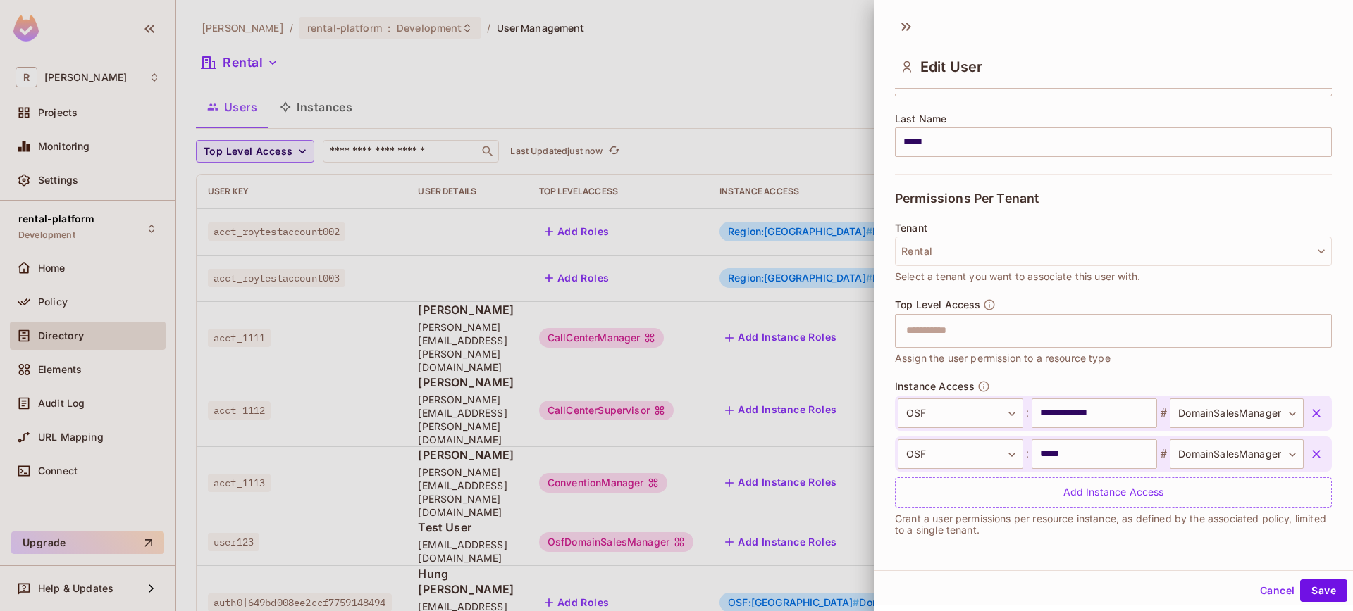
click at [1309, 454] on icon "button" at bounding box center [1316, 454] width 14 height 14
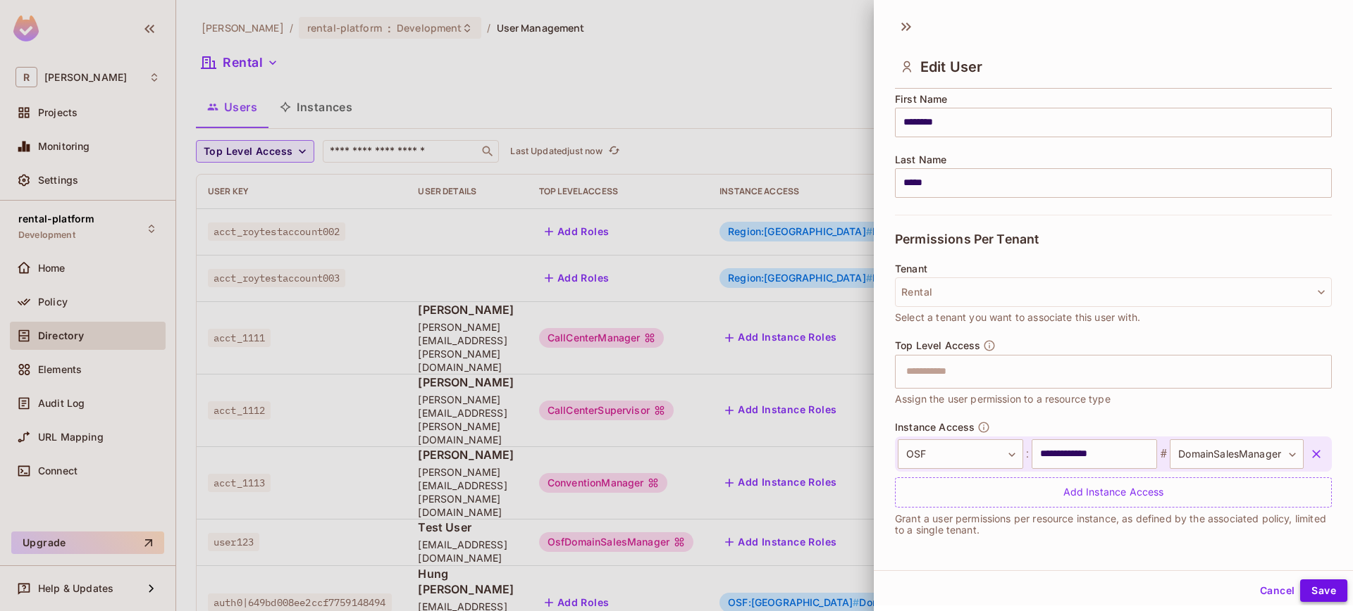
click at [1310, 584] on button "Save" at bounding box center [1323, 591] width 47 height 23
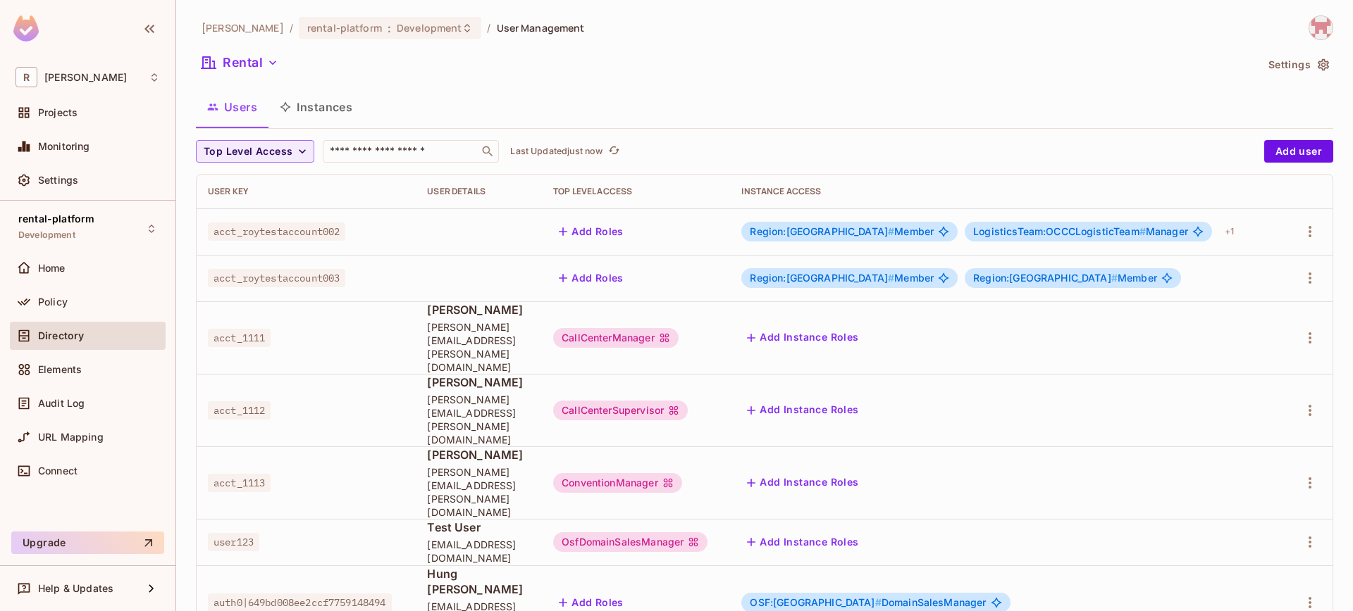
click at [923, 597] on span "OSF:north-america # DomainSalesManager" at bounding box center [868, 602] width 236 height 11
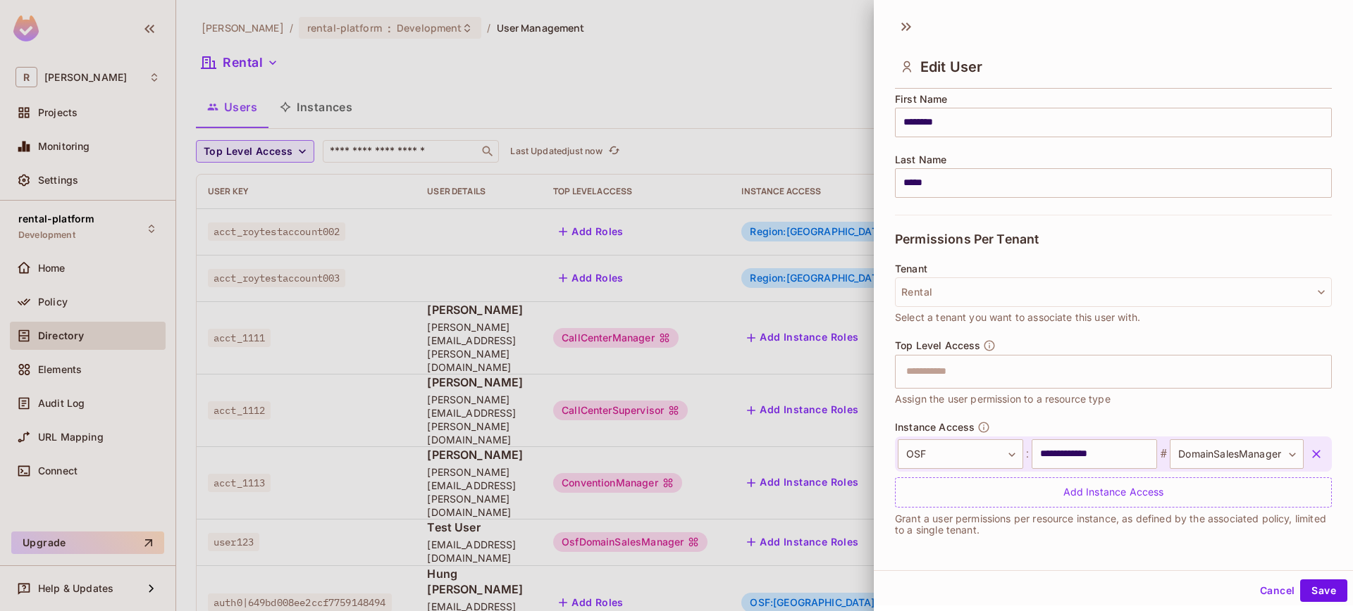
click at [776, 557] on div at bounding box center [676, 305] width 1353 height 611
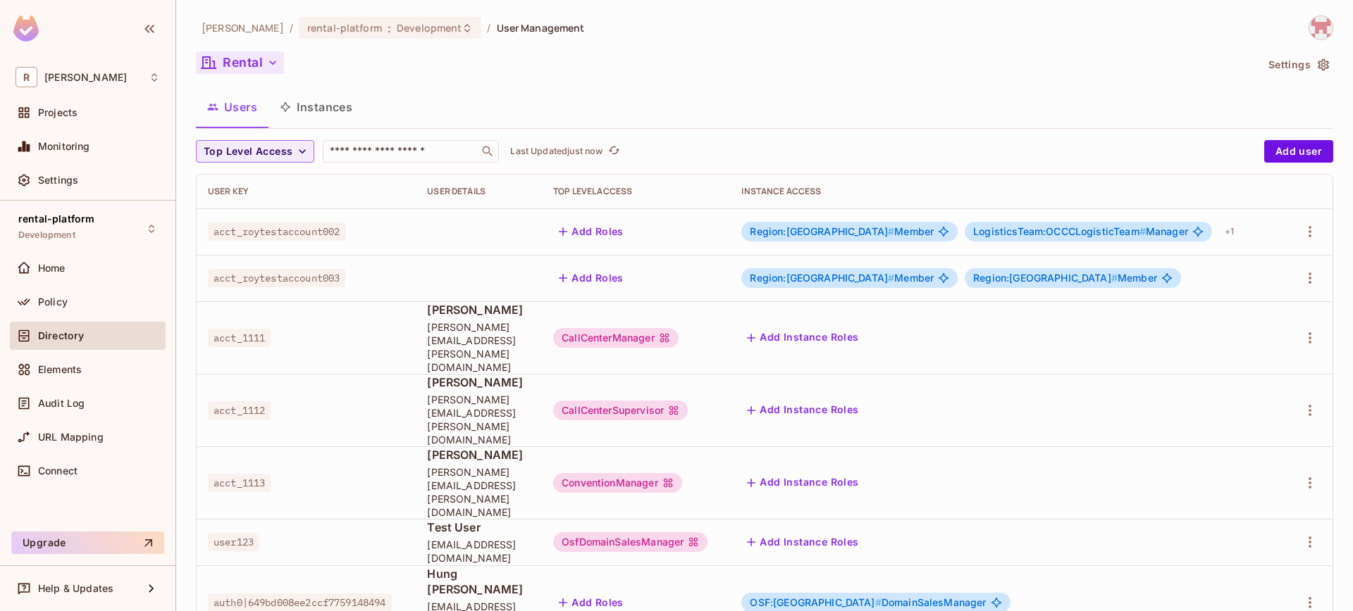
click at [254, 67] on button "Rental" at bounding box center [240, 62] width 88 height 23
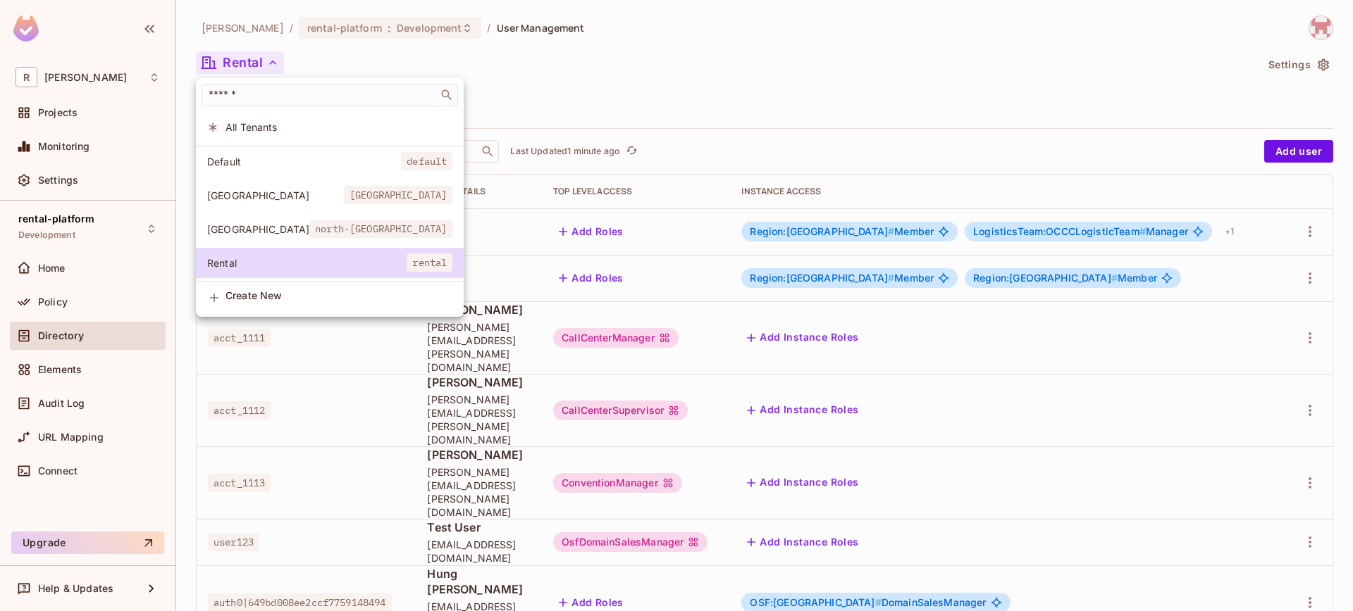
click at [478, 100] on div at bounding box center [676, 305] width 1353 height 611
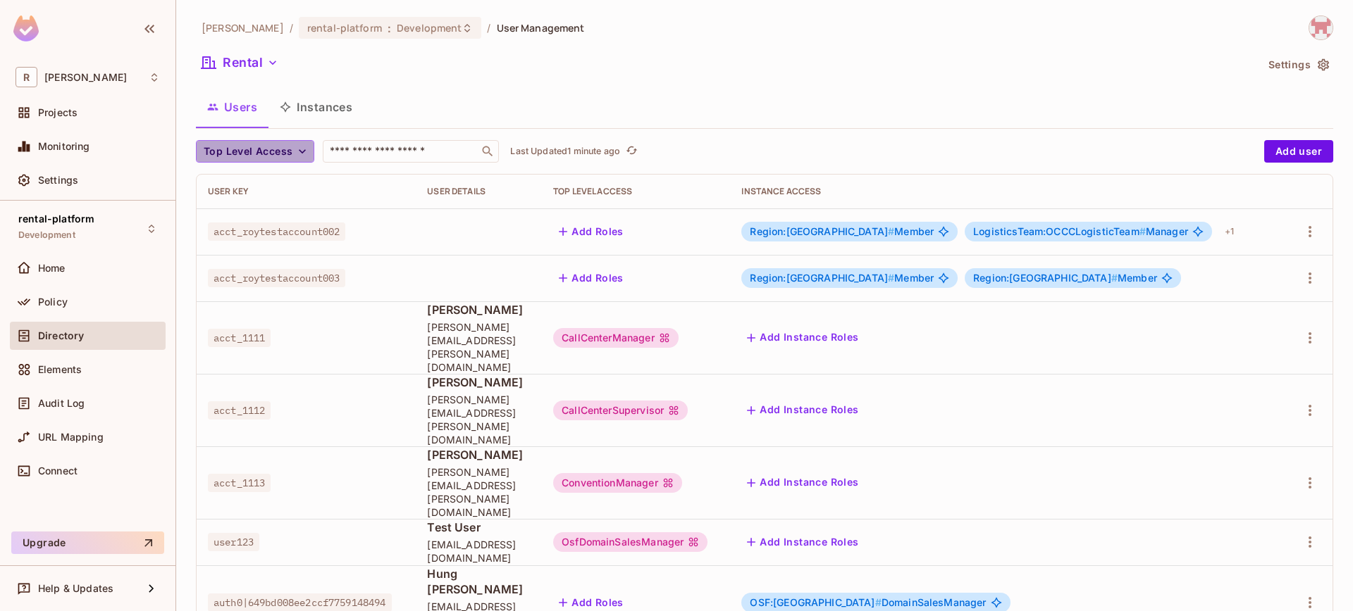
click at [263, 147] on span "Top Level Access" at bounding box center [248, 152] width 89 height 18
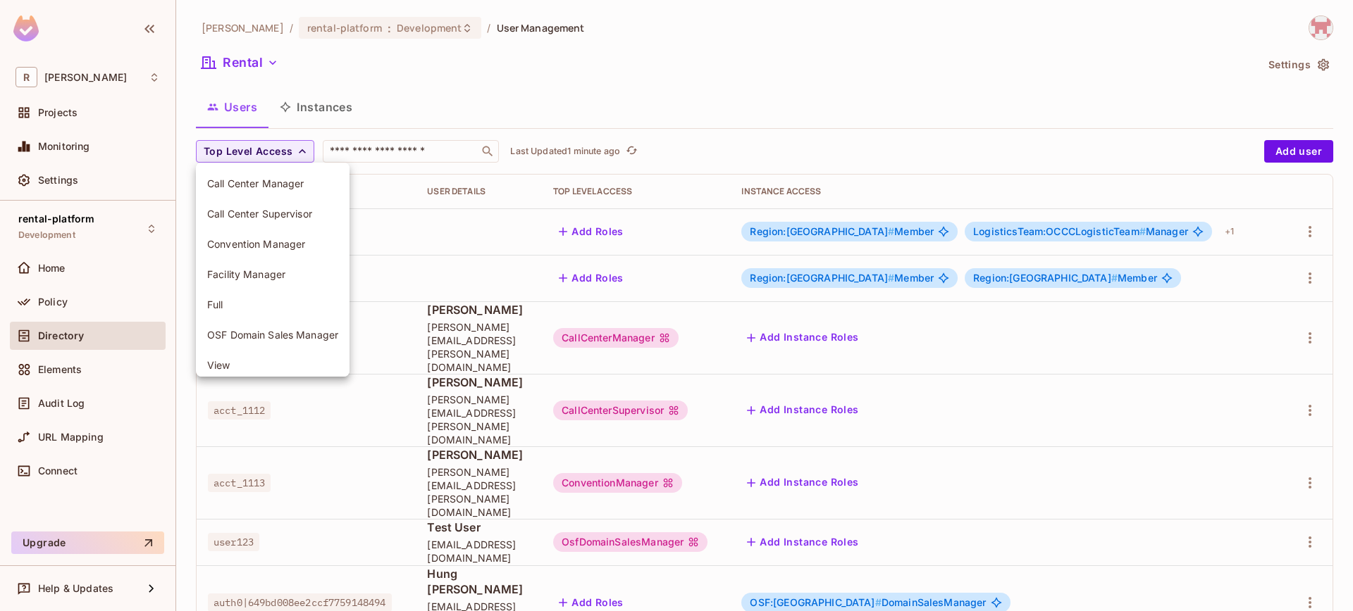
click at [397, 113] on div at bounding box center [676, 305] width 1353 height 611
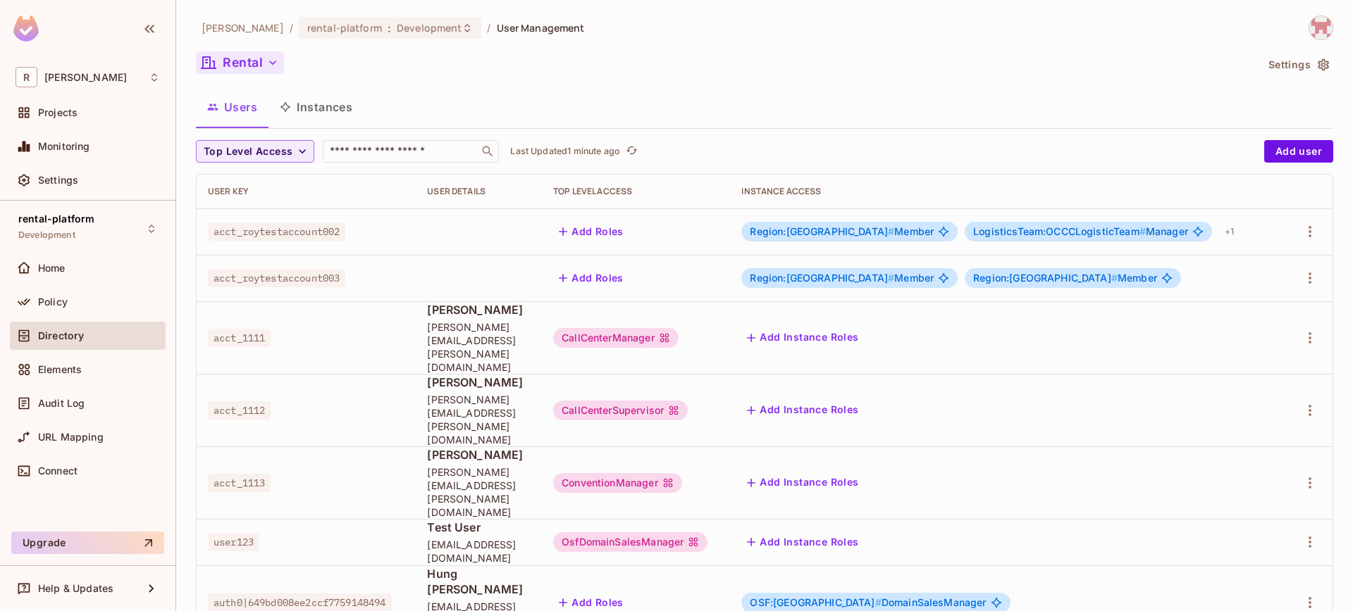
click at [253, 73] on button "Rental" at bounding box center [240, 62] width 88 height 23
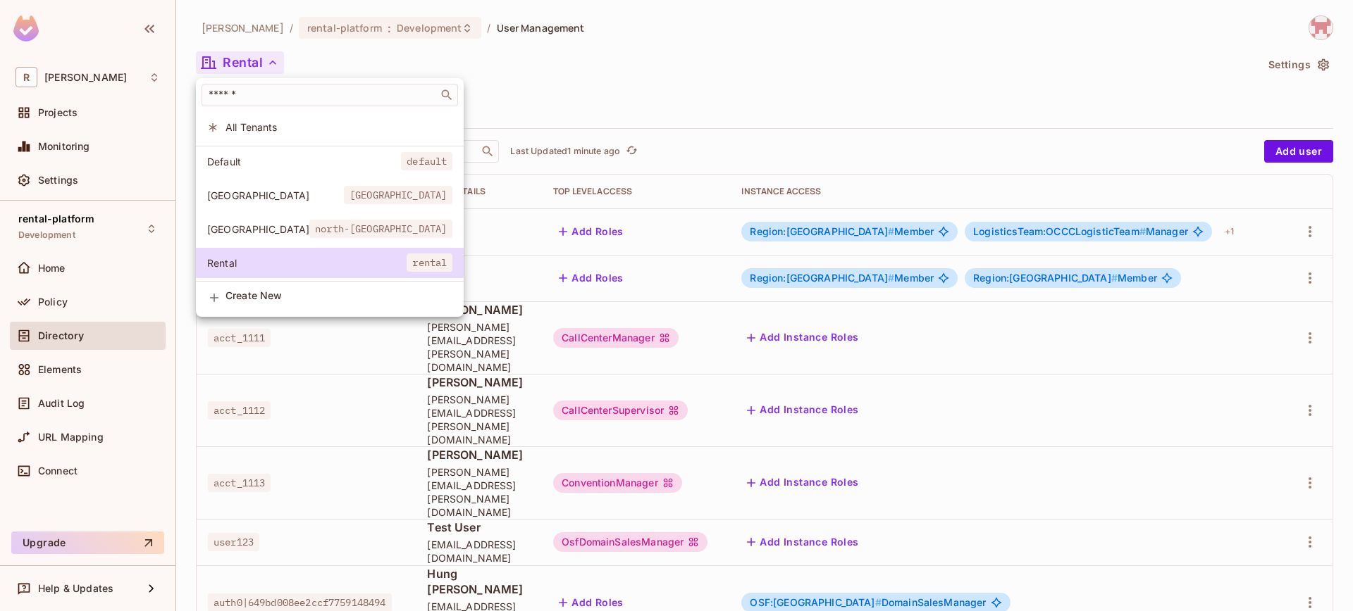
click at [394, 65] on div at bounding box center [676, 305] width 1353 height 611
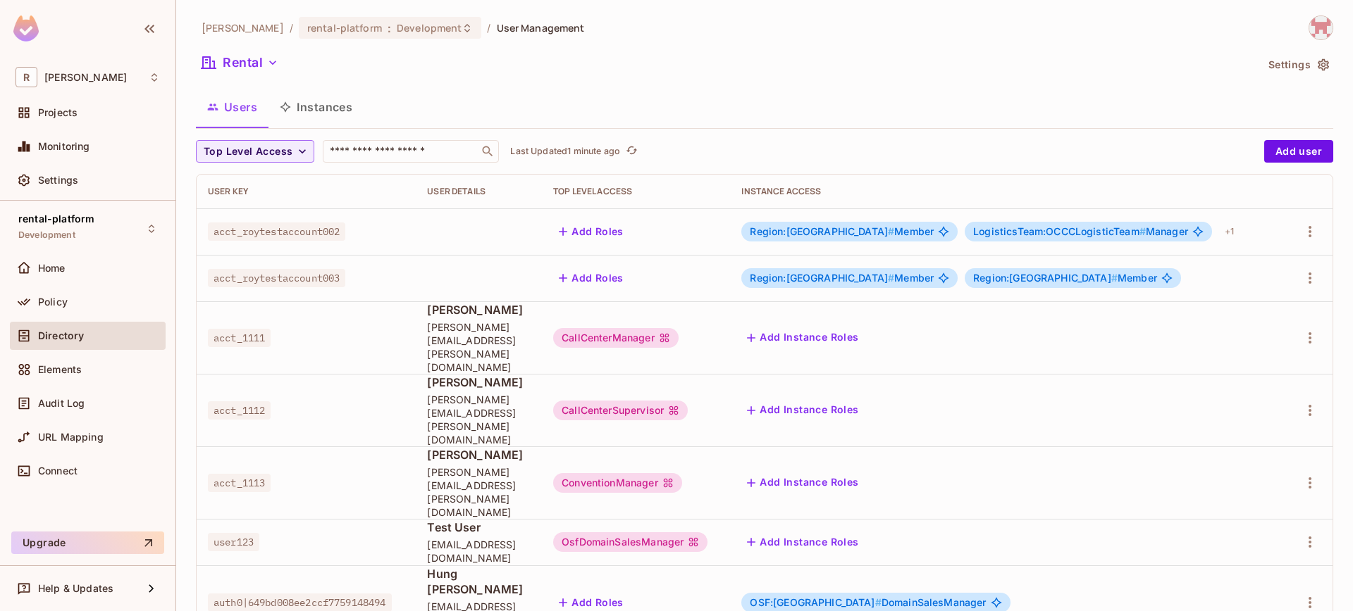
drag, startPoint x: 235, startPoint y: 509, endPoint x: 394, endPoint y: 511, distance: 159.2
click at [392, 594] on span "auth0|649bd008ee2ccf7759148494" at bounding box center [300, 603] width 184 height 18
click at [259, 111] on button "Users" at bounding box center [232, 106] width 73 height 35
click at [263, 53] on button "Rental" at bounding box center [240, 62] width 88 height 23
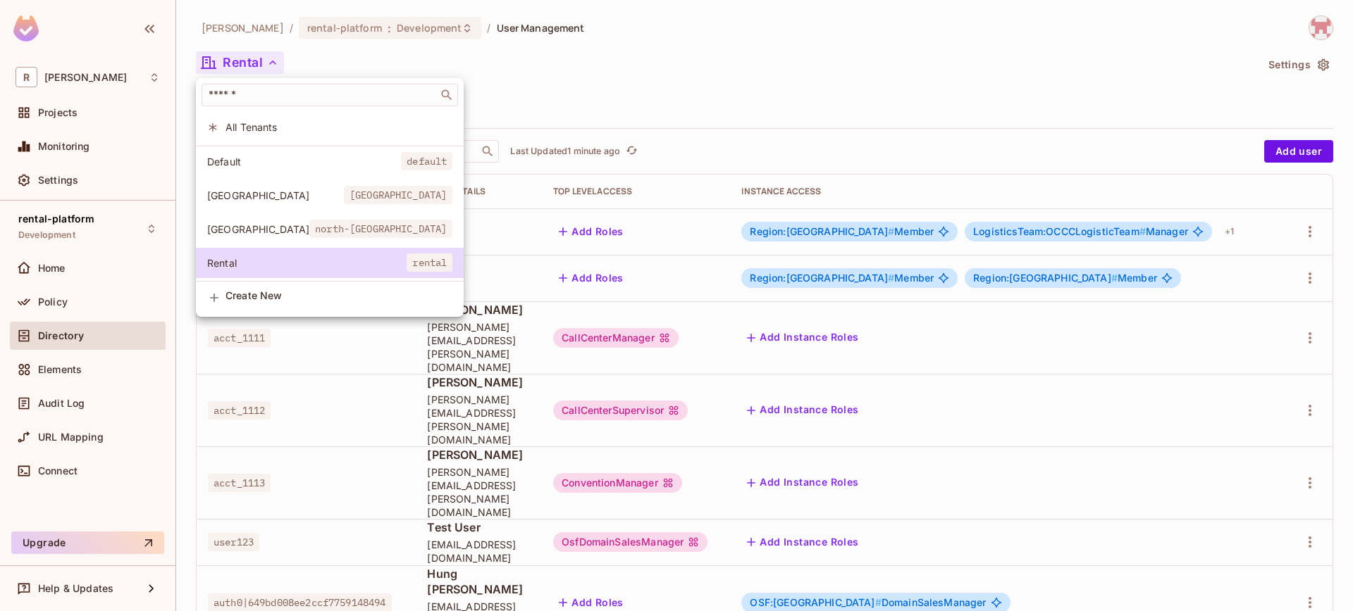
click at [268, 206] on li "[GEOGRAPHIC_DATA] [GEOGRAPHIC_DATA]" at bounding box center [330, 195] width 268 height 30
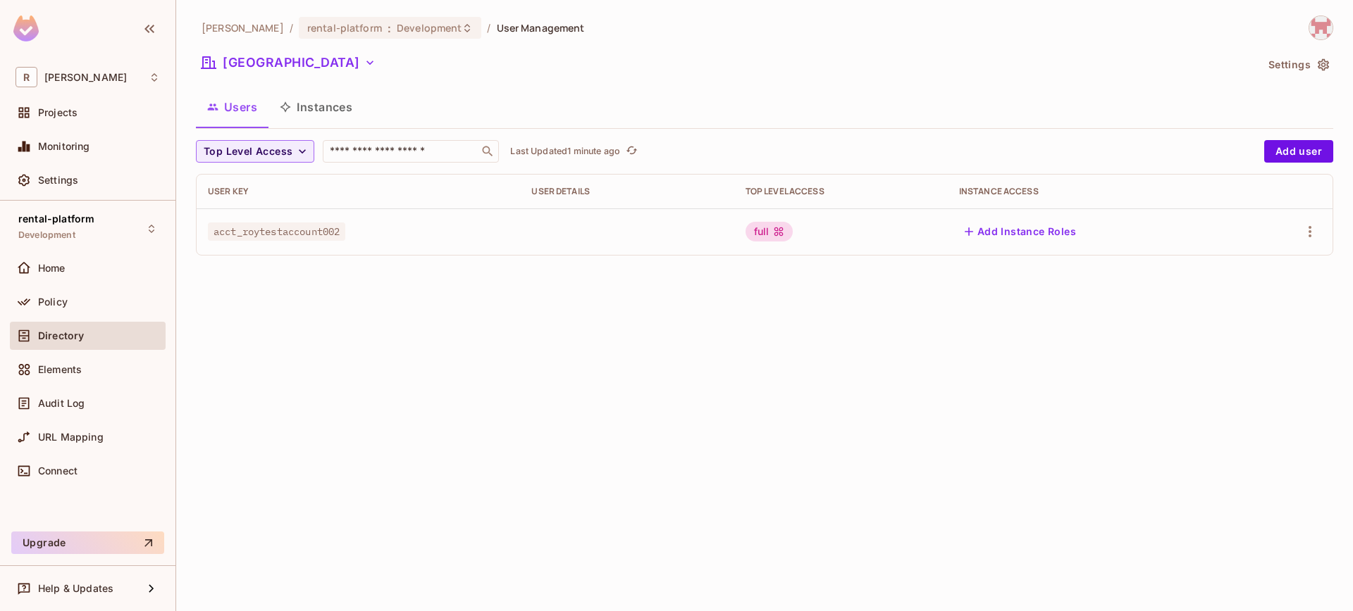
click at [733, 314] on div "[PERSON_NAME]-poc / rental-platform : Development / User Management [GEOGRAPHIC…" at bounding box center [764, 305] width 1176 height 611
click at [1306, 147] on button "Add user" at bounding box center [1298, 151] width 69 height 23
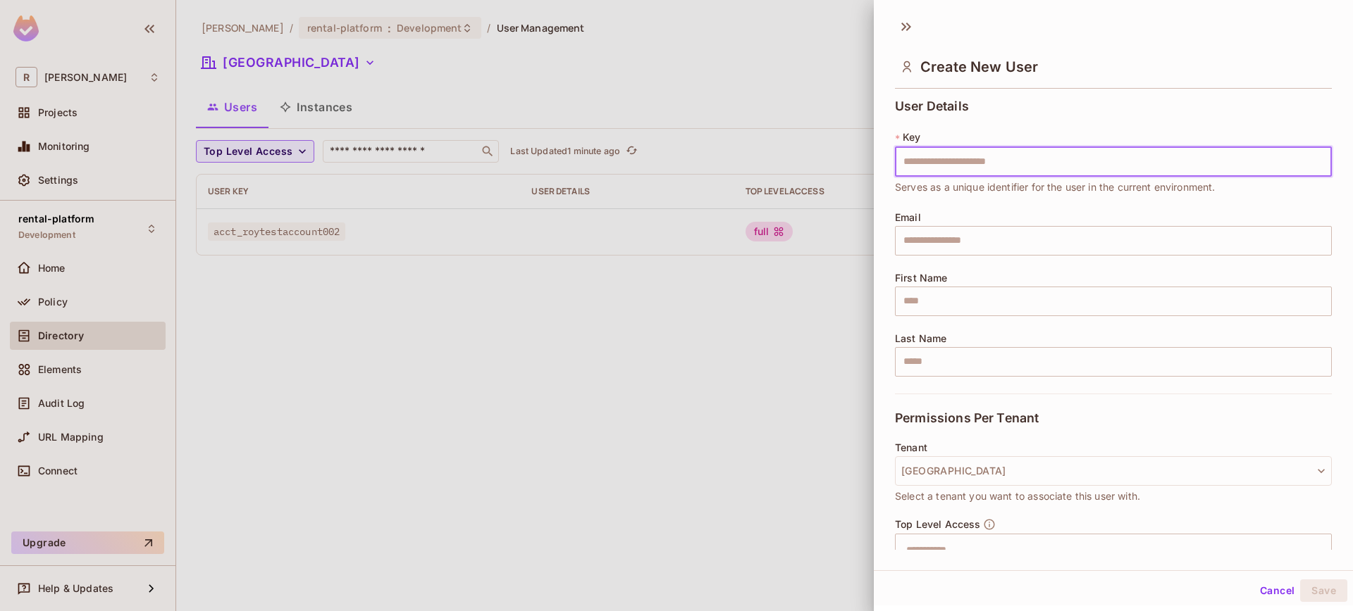
click at [933, 167] on input "text" at bounding box center [1113, 162] width 437 height 30
type input "**********"
click at [938, 243] on input "text" at bounding box center [1113, 241] width 437 height 30
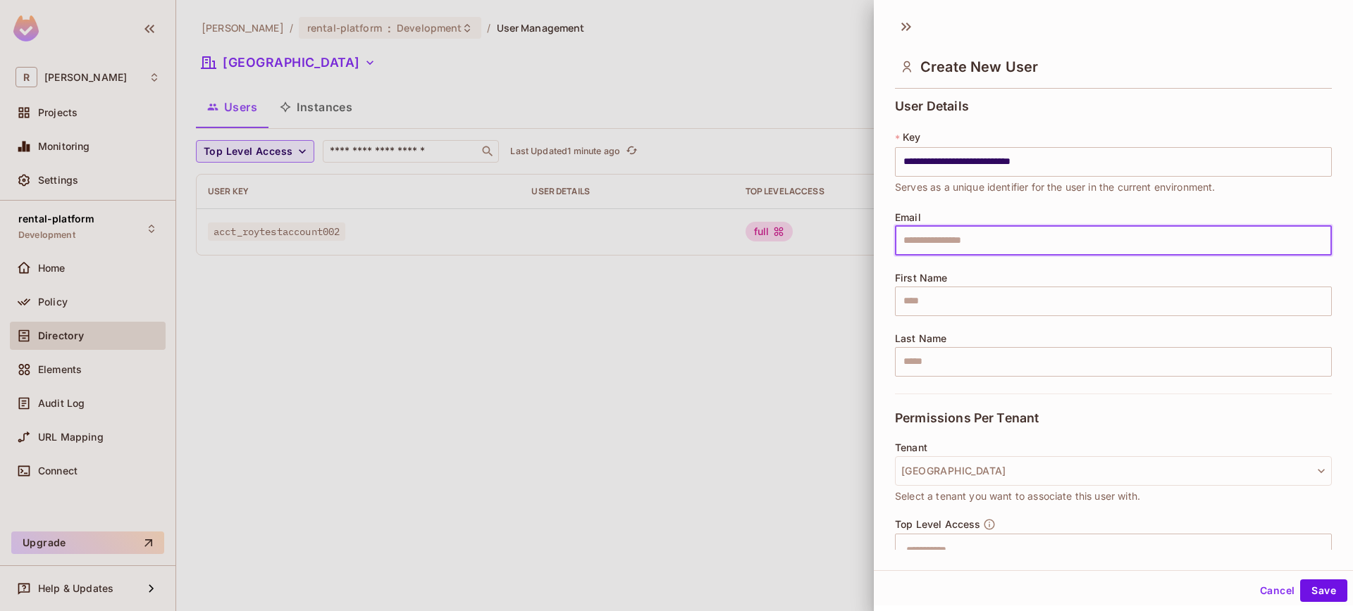
type input "**********"
drag, startPoint x: 927, startPoint y: 309, endPoint x: 936, endPoint y: 312, distance: 8.9
click at [927, 309] on input "text" at bounding box center [1113, 302] width 437 height 30
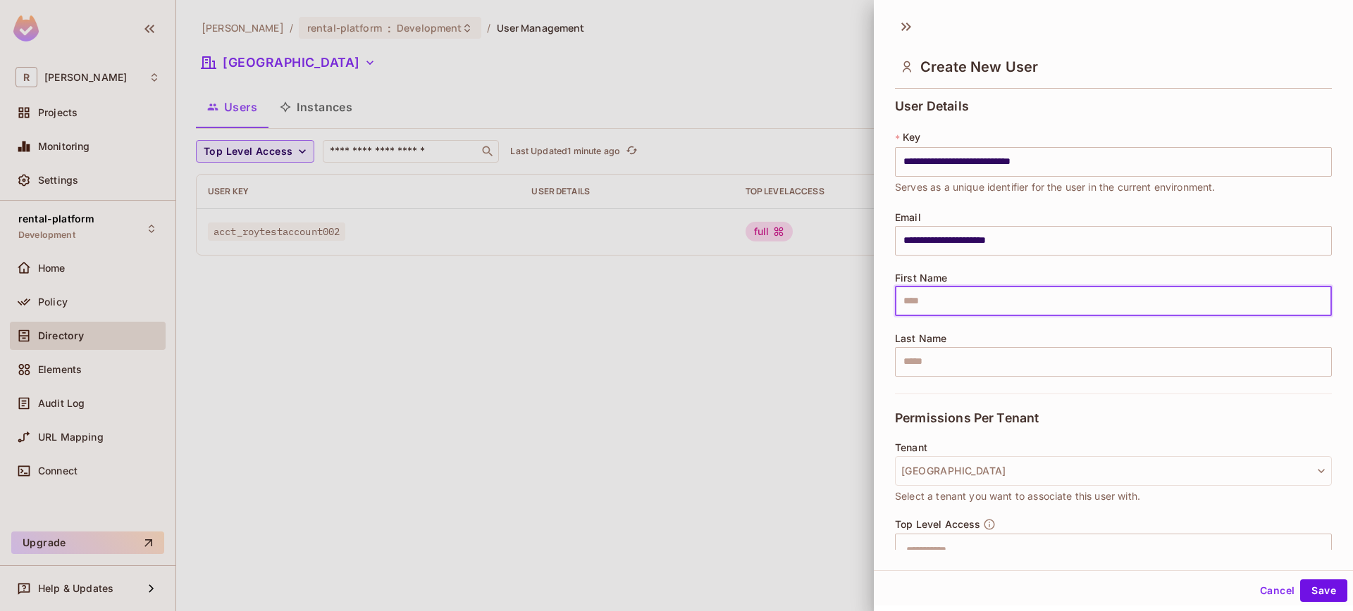
type input "********"
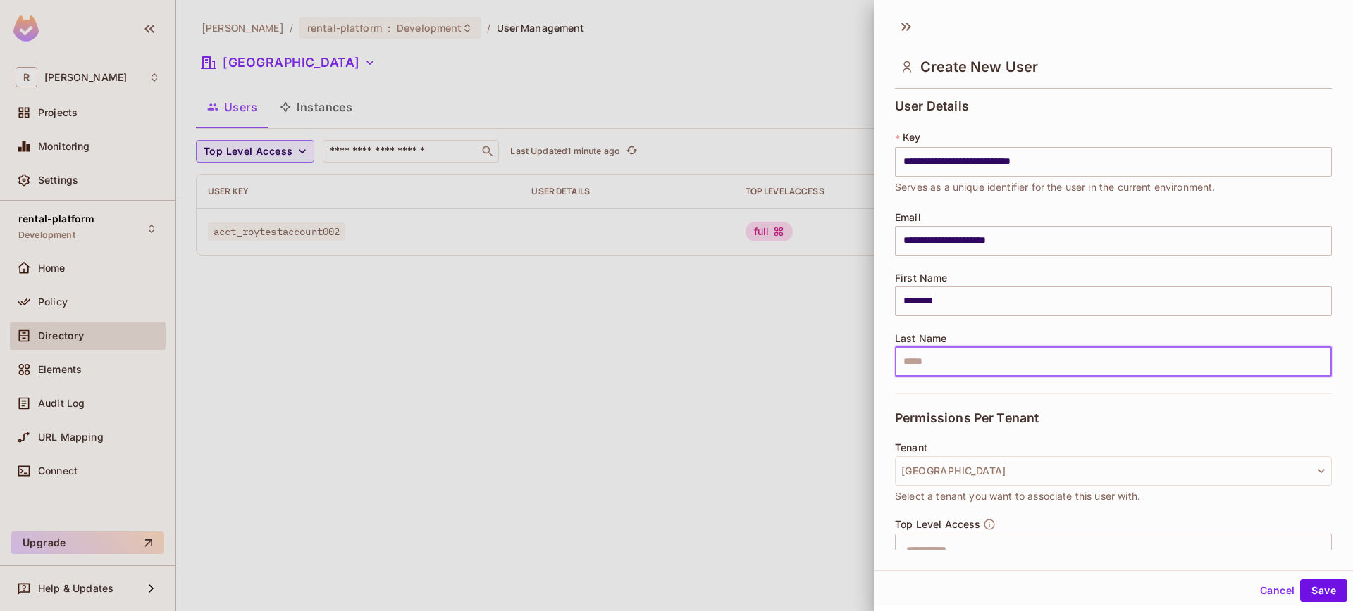
click at [953, 373] on input "text" at bounding box center [1113, 362] width 437 height 30
type input "*****"
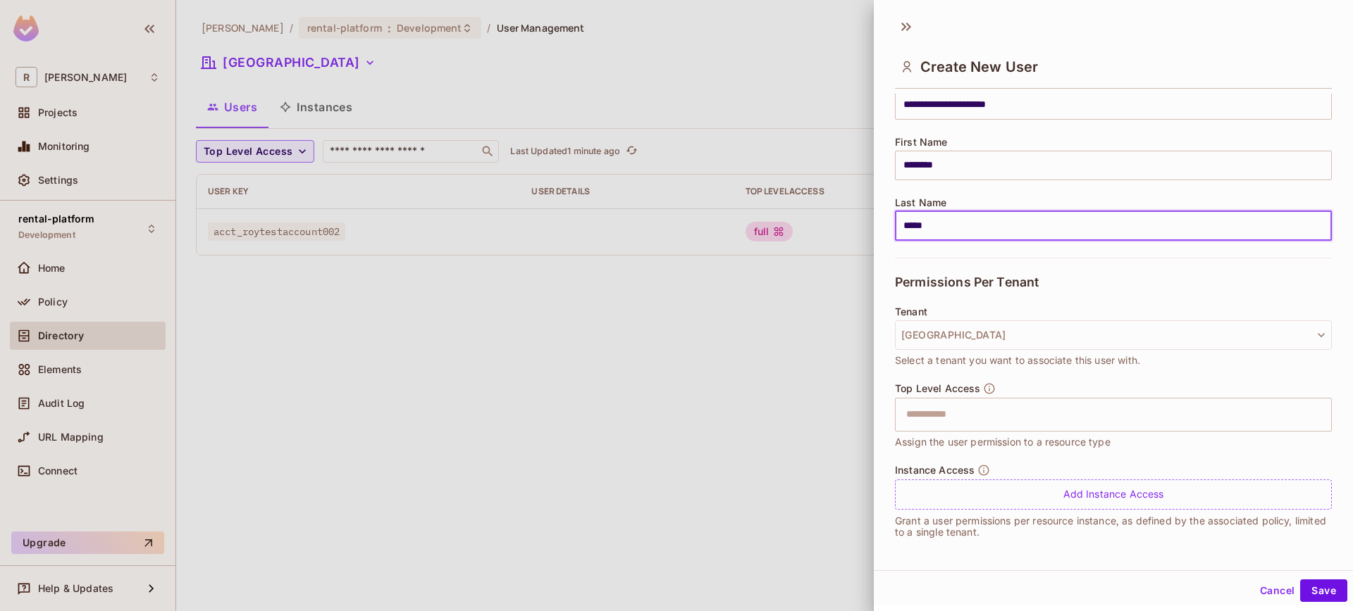
scroll to position [138, 0]
click at [1325, 596] on button "Save" at bounding box center [1323, 591] width 47 height 23
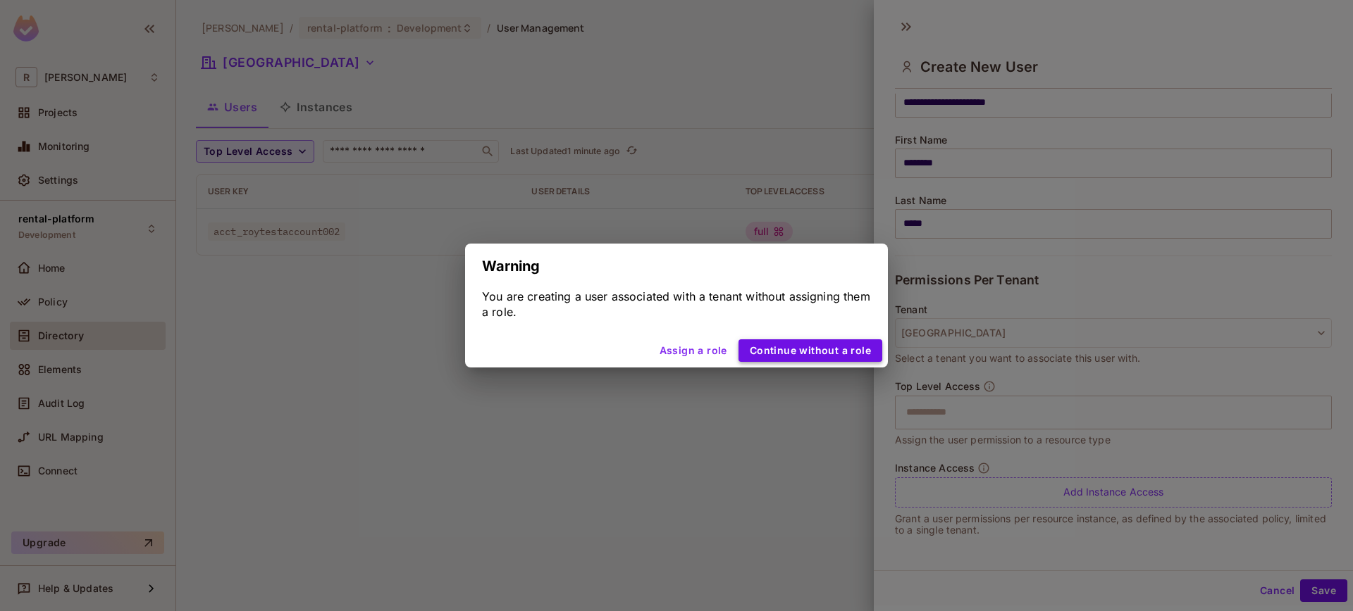
click at [840, 347] on button "Continue without a role" at bounding box center [810, 351] width 144 height 23
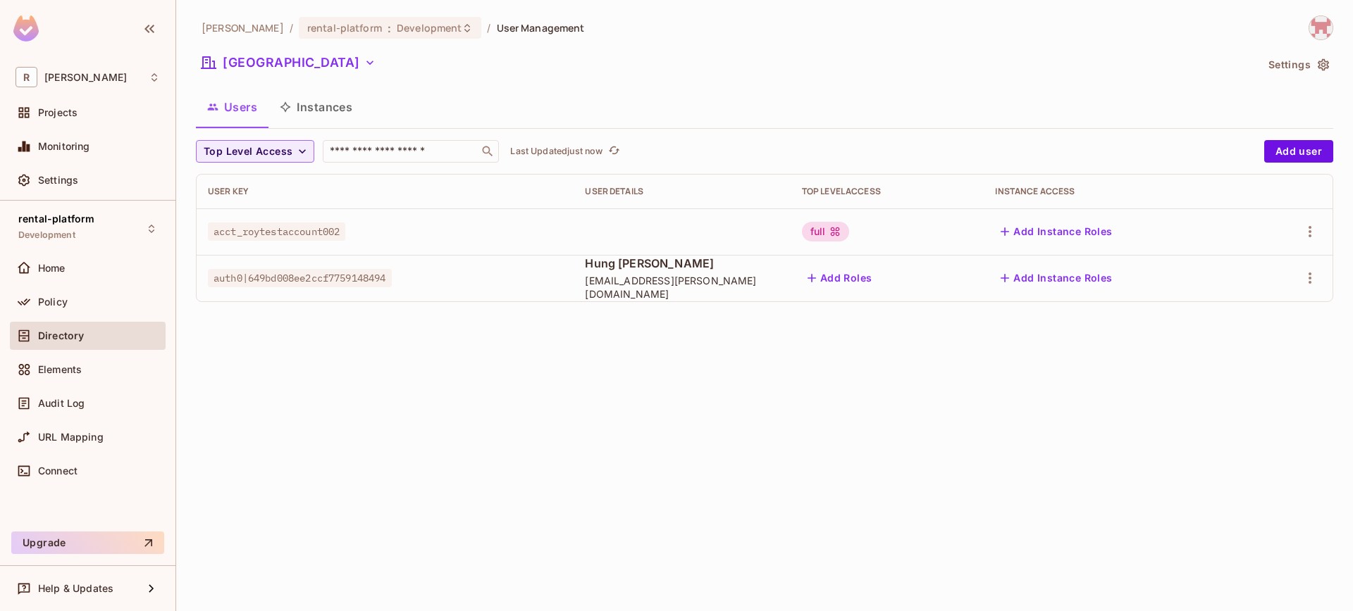
drag, startPoint x: 61, startPoint y: 419, endPoint x: 99, endPoint y: 445, distance: 45.5
click at [99, 445] on div "A user with this key already exists User auth0|649bd008ee2ccf7759148494 already…" at bounding box center [123, 496] width 225 height 207
click at [513, 278] on div "auth0|649bd008ee2ccf7759148494" at bounding box center [385, 278] width 354 height 14
drag, startPoint x: 439, startPoint y: 278, endPoint x: 206, endPoint y: 281, distance: 232.5
click at [206, 281] on td "auth0|649bd008ee2ccf7759148494" at bounding box center [385, 278] width 377 height 46
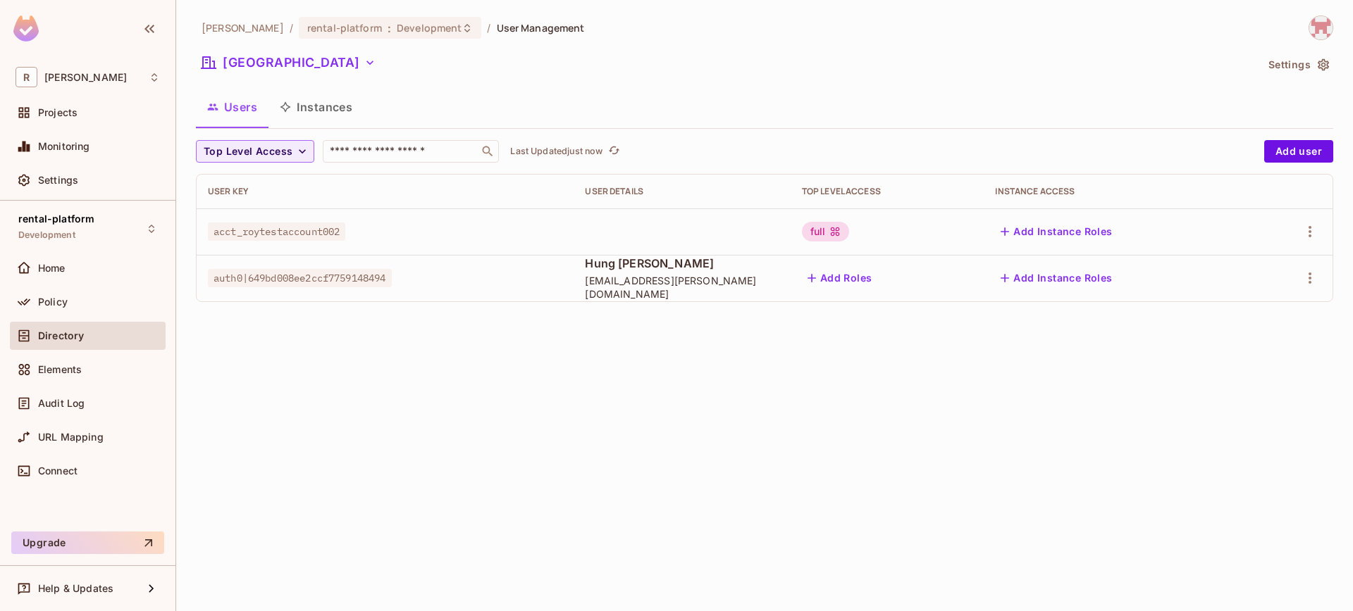
click at [423, 294] on td "auth0|649bd008ee2ccf7759148494" at bounding box center [385, 278] width 377 height 46
click at [404, 277] on div "auth0|649bd008ee2ccf7759148494" at bounding box center [385, 278] width 354 height 14
drag, startPoint x: 1063, startPoint y: 190, endPoint x: 1157, endPoint y: 196, distance: 93.9
click at [1108, 190] on div "Instance Access" at bounding box center [1116, 191] width 243 height 11
click at [247, 61] on button "[GEOGRAPHIC_DATA]" at bounding box center [288, 62] width 185 height 23
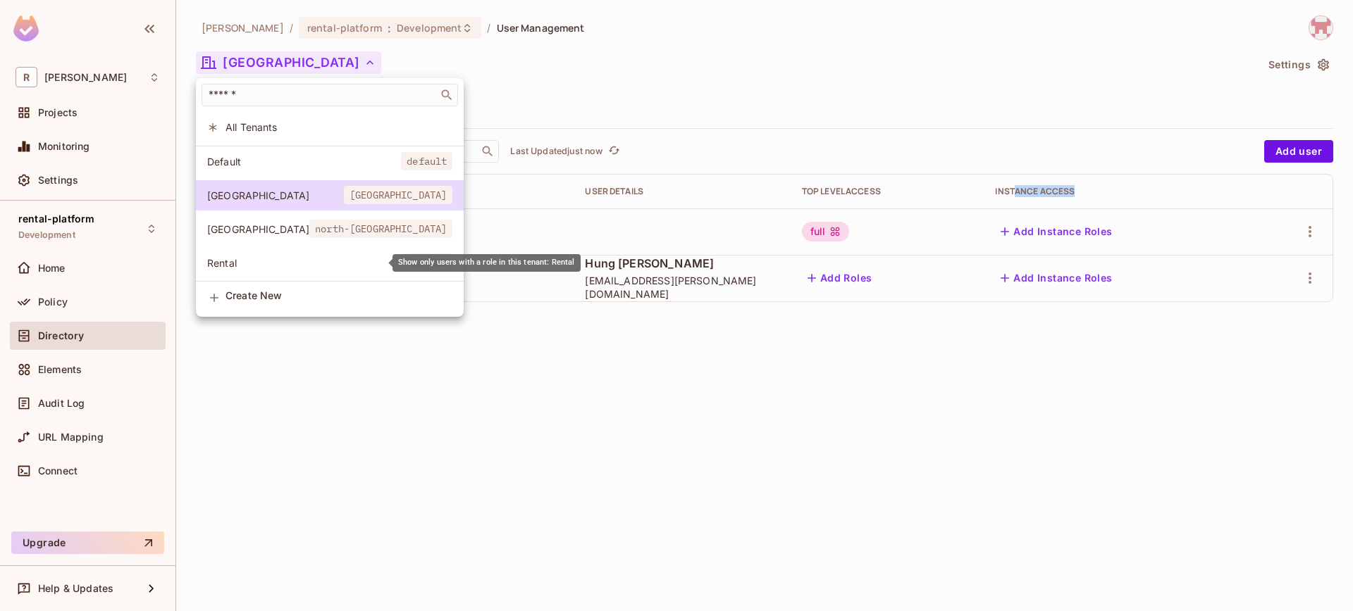
click at [261, 259] on span "Rental" at bounding box center [306, 262] width 199 height 13
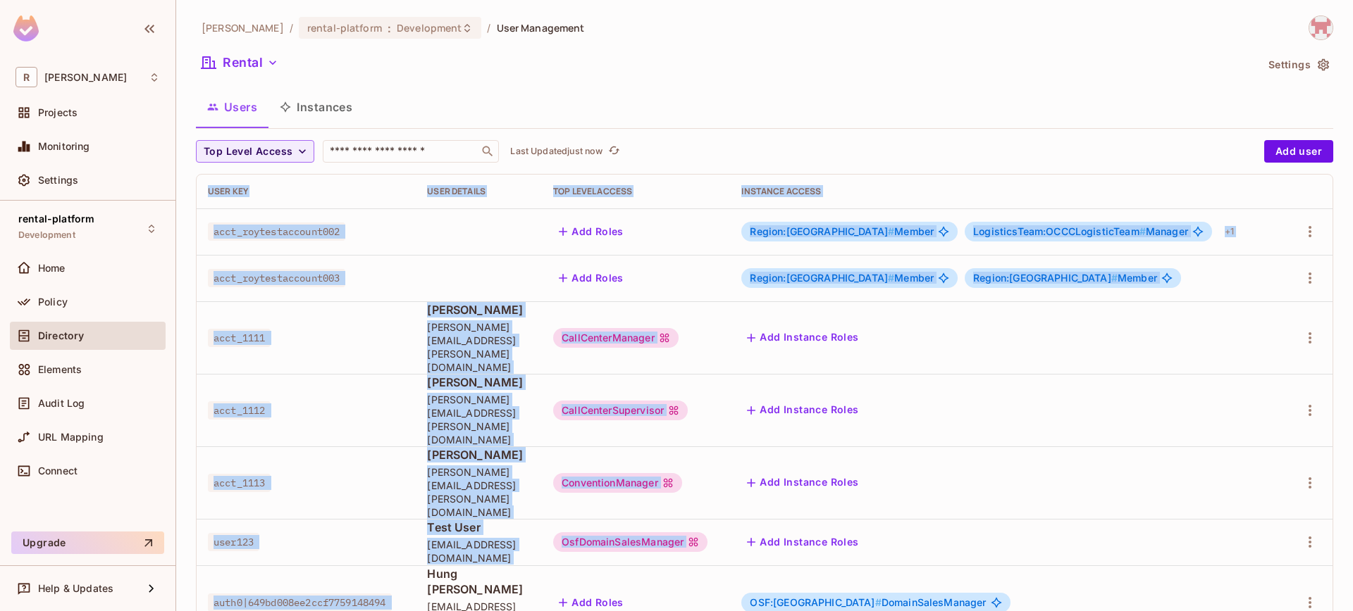
drag, startPoint x: 443, startPoint y: 504, endPoint x: 565, endPoint y: 538, distance: 126.5
click at [565, 538] on div "Top Level Access ​ Last Updated just now Add user User Key User Details Top Lev…" at bounding box center [764, 396] width 1137 height 512
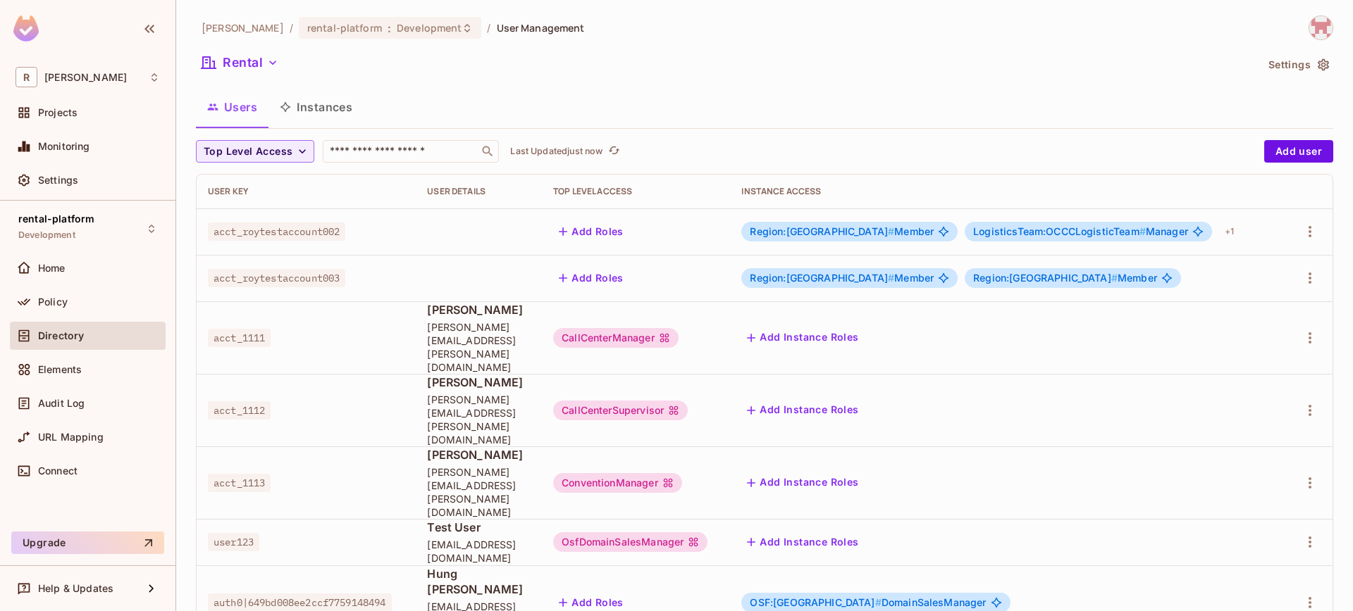
click at [790, 554] on div "[PERSON_NAME]-poc / rental-platform : Development / User Management Rental Sett…" at bounding box center [764, 305] width 1176 height 611
drag, startPoint x: 784, startPoint y: 509, endPoint x: 987, endPoint y: 516, distance: 203.0
click at [987, 593] on div "OSF:north-america # DomainSalesManager" at bounding box center [875, 603] width 268 height 20
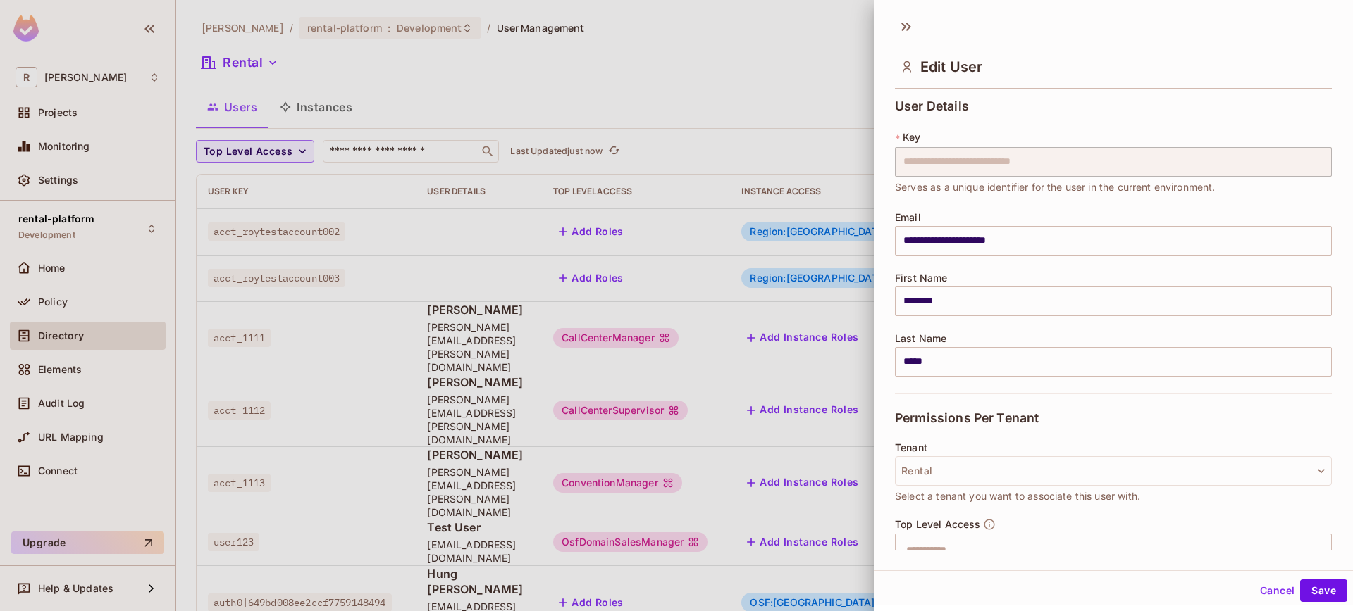
click at [822, 553] on div at bounding box center [676, 305] width 1353 height 611
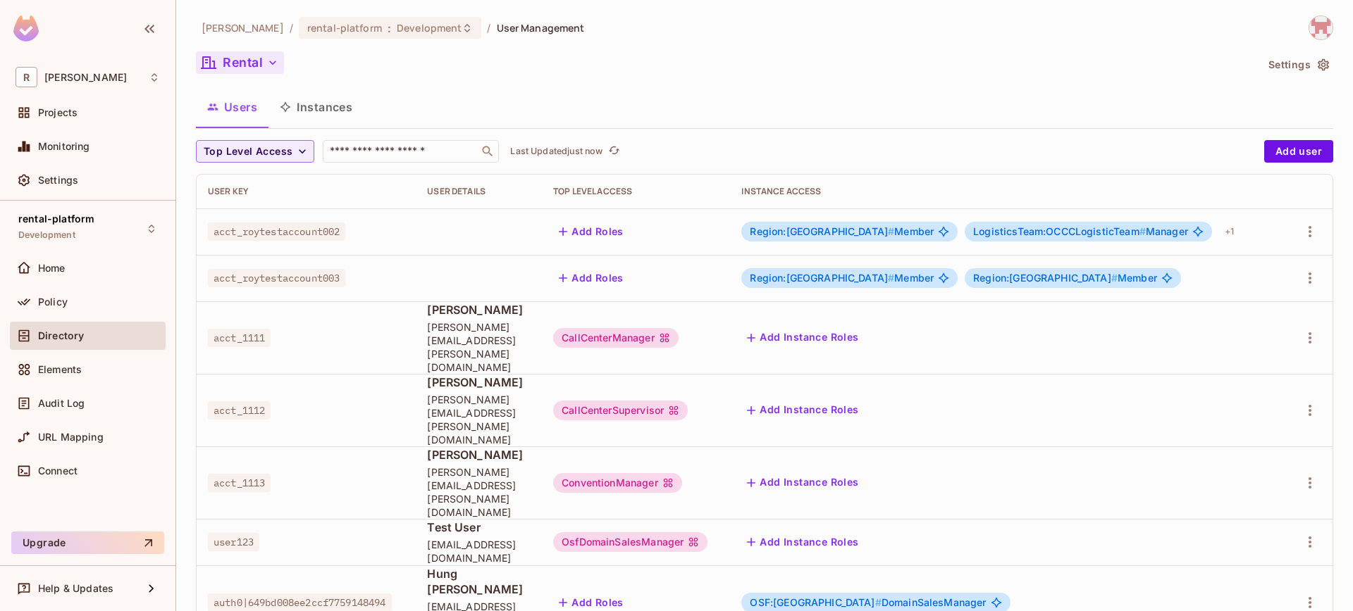
click at [232, 55] on button "Rental" at bounding box center [240, 62] width 88 height 23
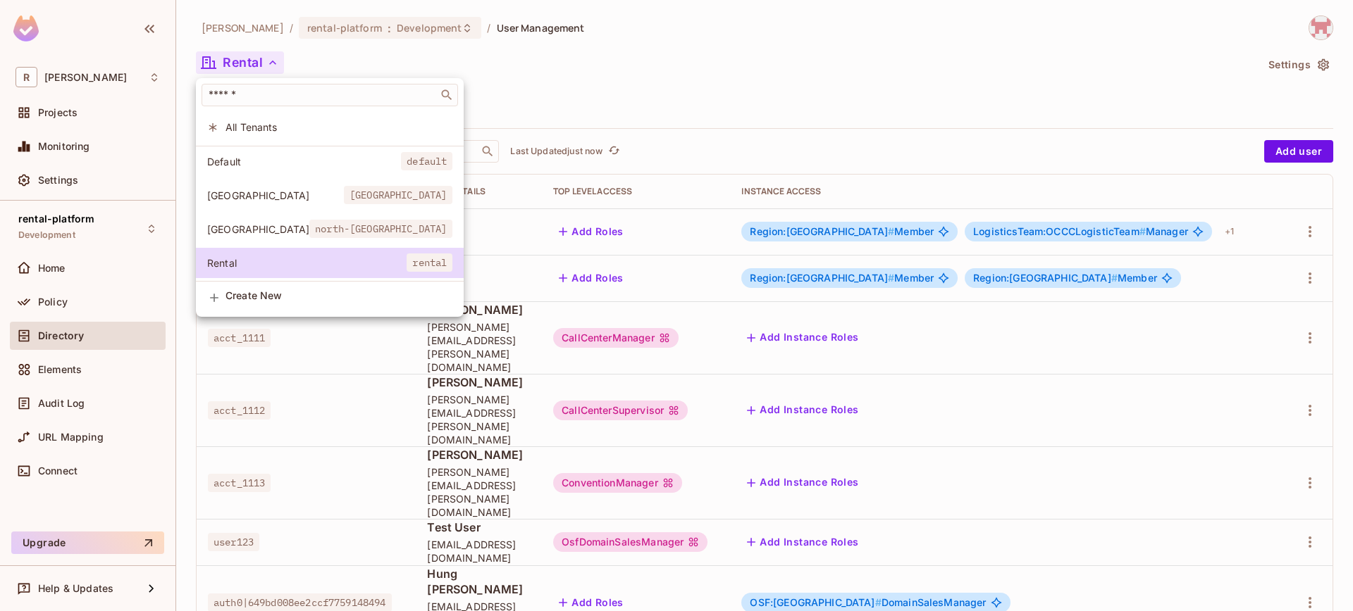
drag, startPoint x: 679, startPoint y: 104, endPoint x: 670, endPoint y: 104, distance: 9.2
click at [679, 104] on div at bounding box center [676, 305] width 1353 height 611
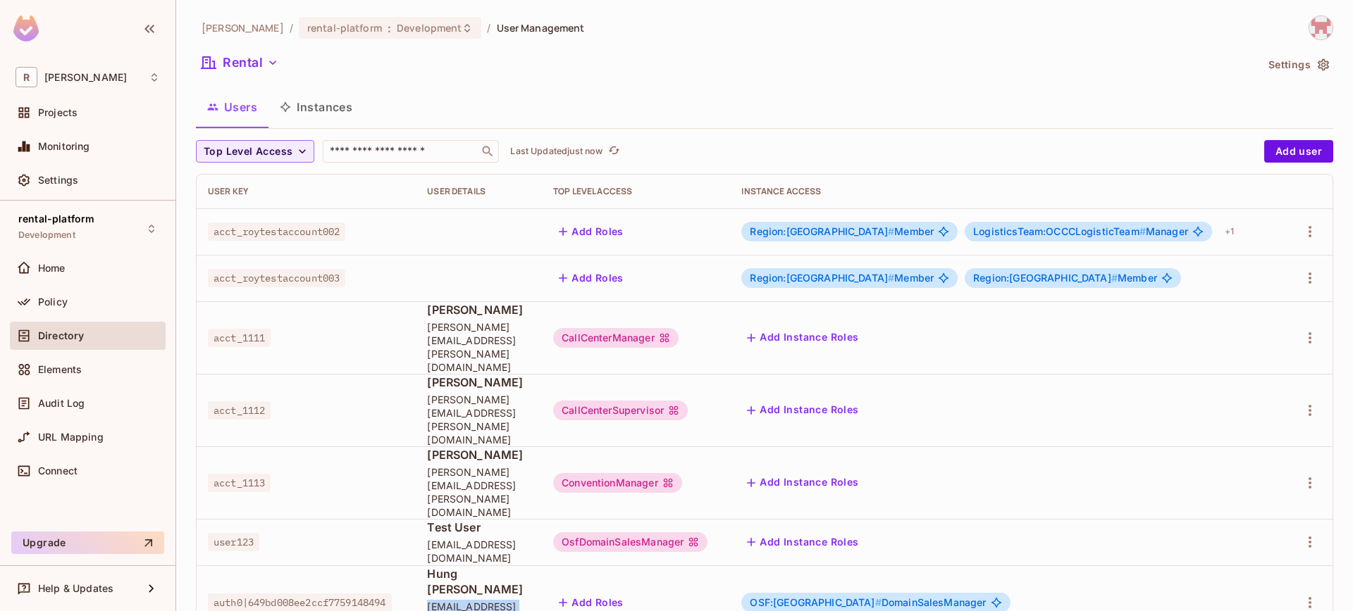
drag, startPoint x: 437, startPoint y: 520, endPoint x: 559, endPoint y: 523, distance: 121.2
click at [542, 566] on td "[PERSON_NAME] [PERSON_NAME][EMAIL_ADDRESS][DOMAIN_NAME]" at bounding box center [479, 603] width 126 height 75
click at [276, 62] on icon "button" at bounding box center [273, 63] width 14 height 14
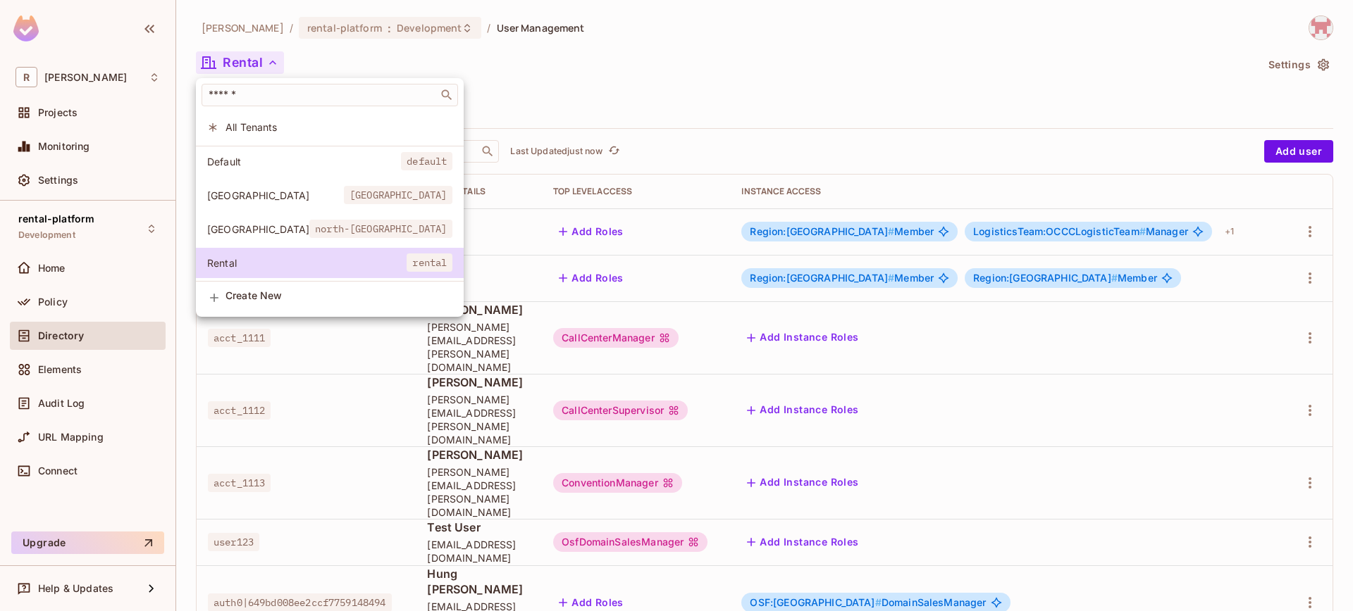
click at [642, 539] on div at bounding box center [676, 305] width 1353 height 611
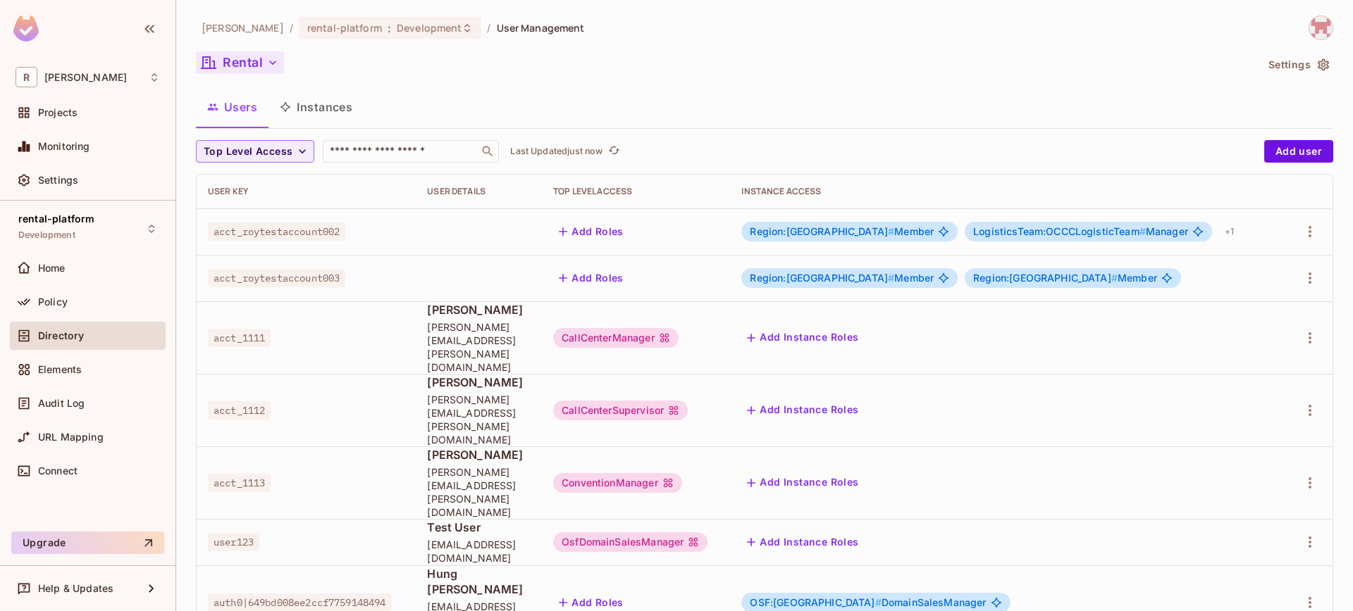
click at [253, 69] on button "Rental" at bounding box center [240, 62] width 88 height 23
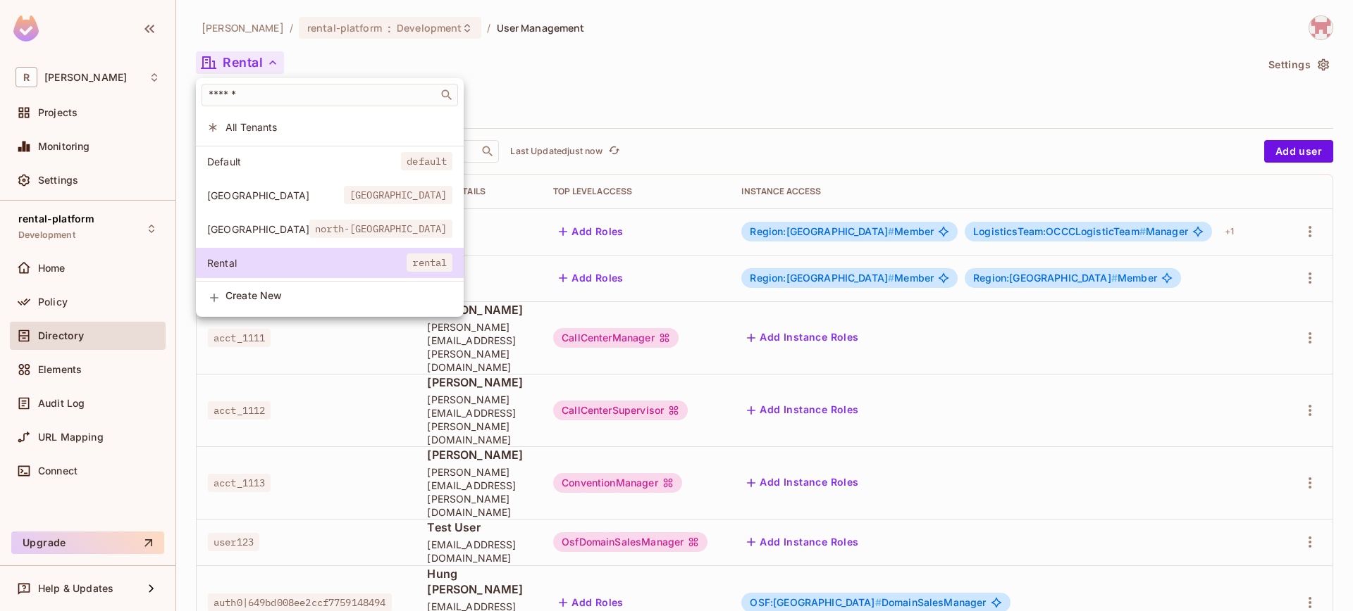
click at [756, 554] on div at bounding box center [676, 305] width 1353 height 611
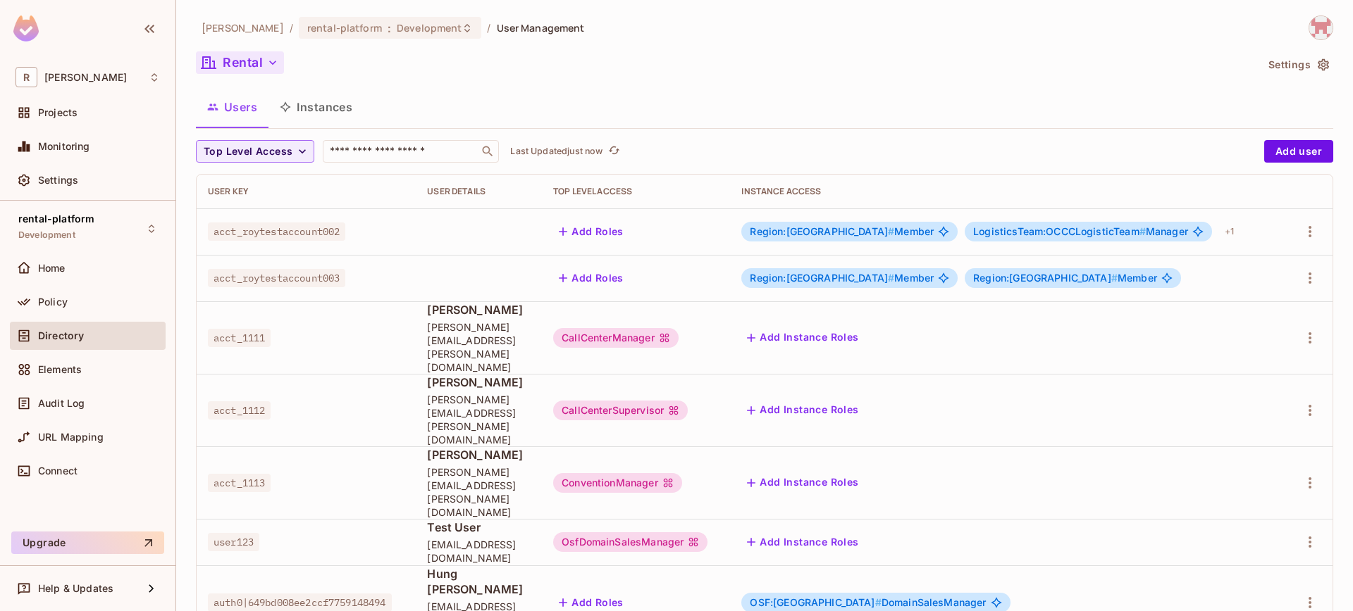
click at [251, 69] on button "Rental" at bounding box center [240, 62] width 88 height 23
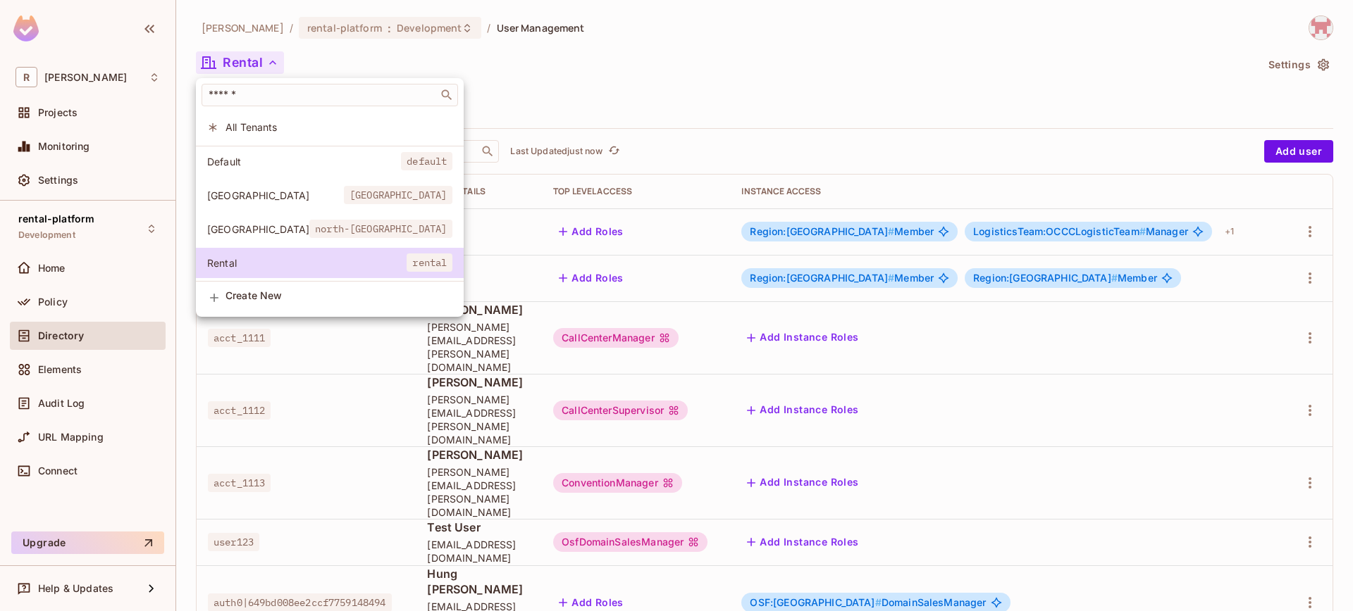
click at [1089, 535] on div at bounding box center [676, 305] width 1353 height 611
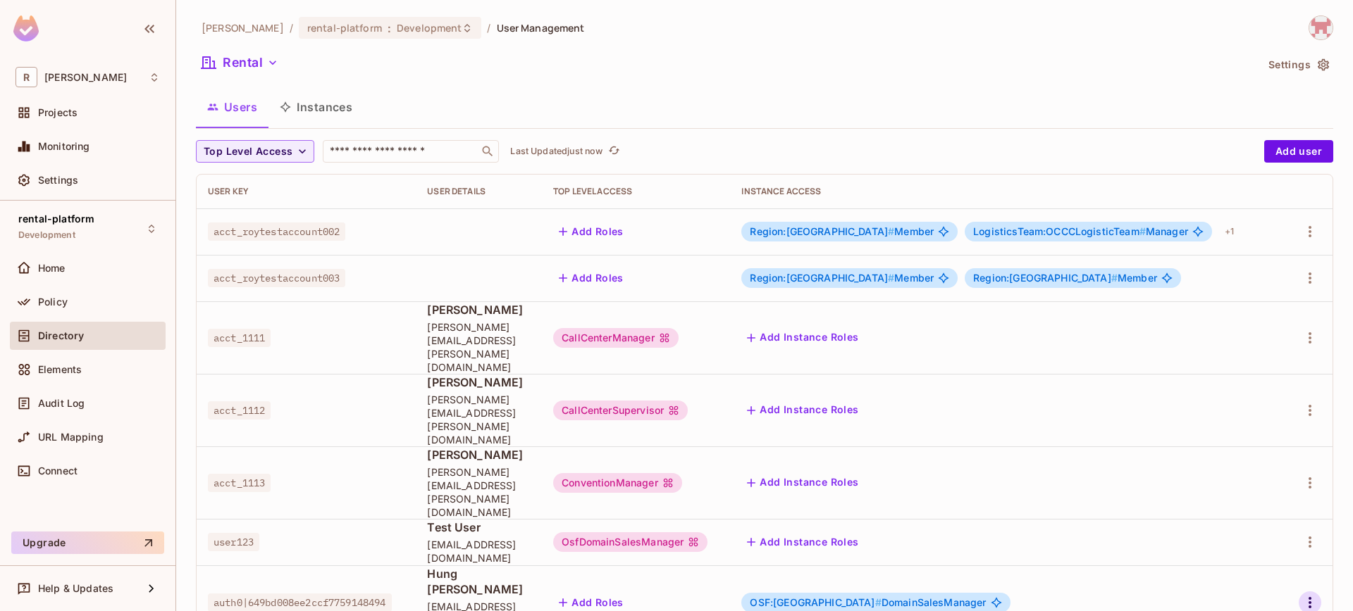
click at [1317, 595] on icon "button" at bounding box center [1309, 603] width 17 height 17
click at [1056, 480] on div at bounding box center [676, 305] width 1353 height 611
drag, startPoint x: 781, startPoint y: 509, endPoint x: 986, endPoint y: 514, distance: 205.7
click at [986, 593] on div "OSF:north-america # DomainSalesManager" at bounding box center [875, 603] width 268 height 20
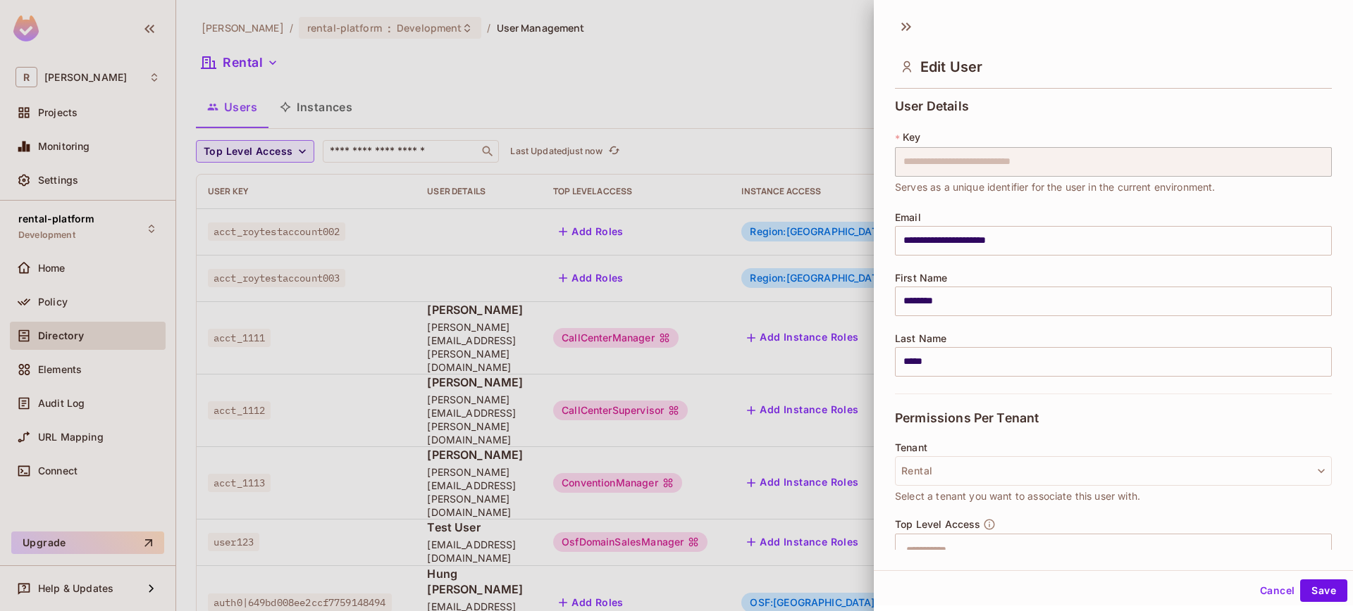
click at [783, 542] on div at bounding box center [676, 305] width 1353 height 611
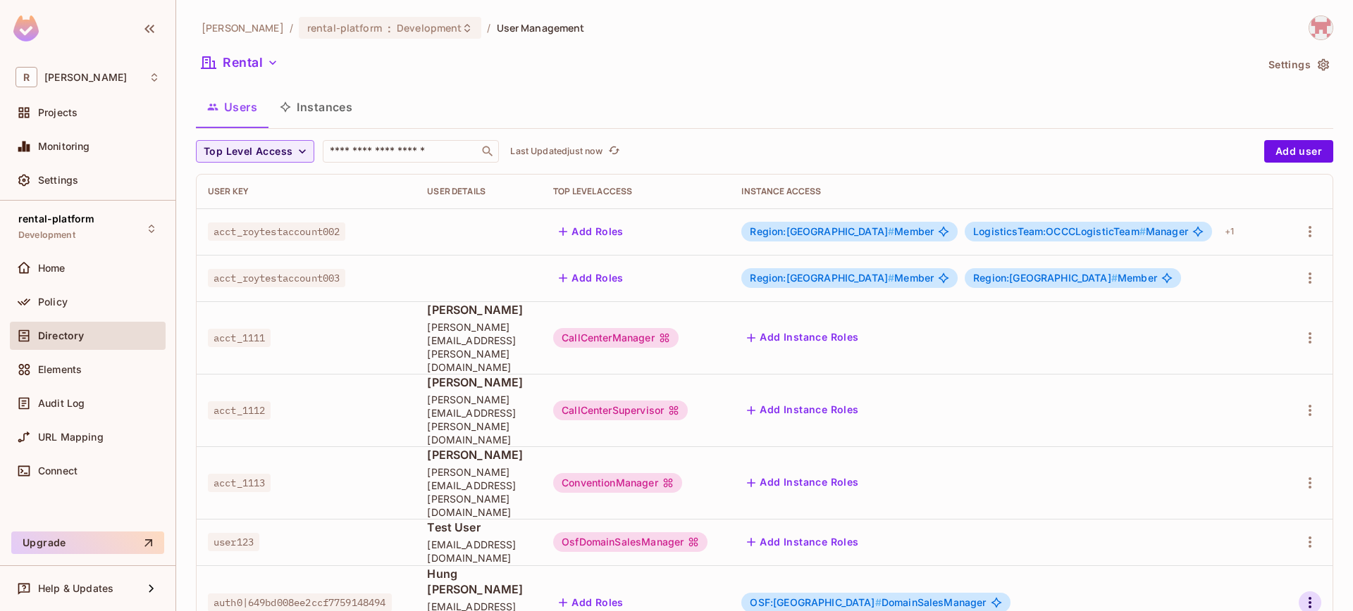
click at [1304, 595] on icon "button" at bounding box center [1309, 603] width 17 height 17
click at [1217, 518] on div "Edit" at bounding box center [1223, 517] width 51 height 23
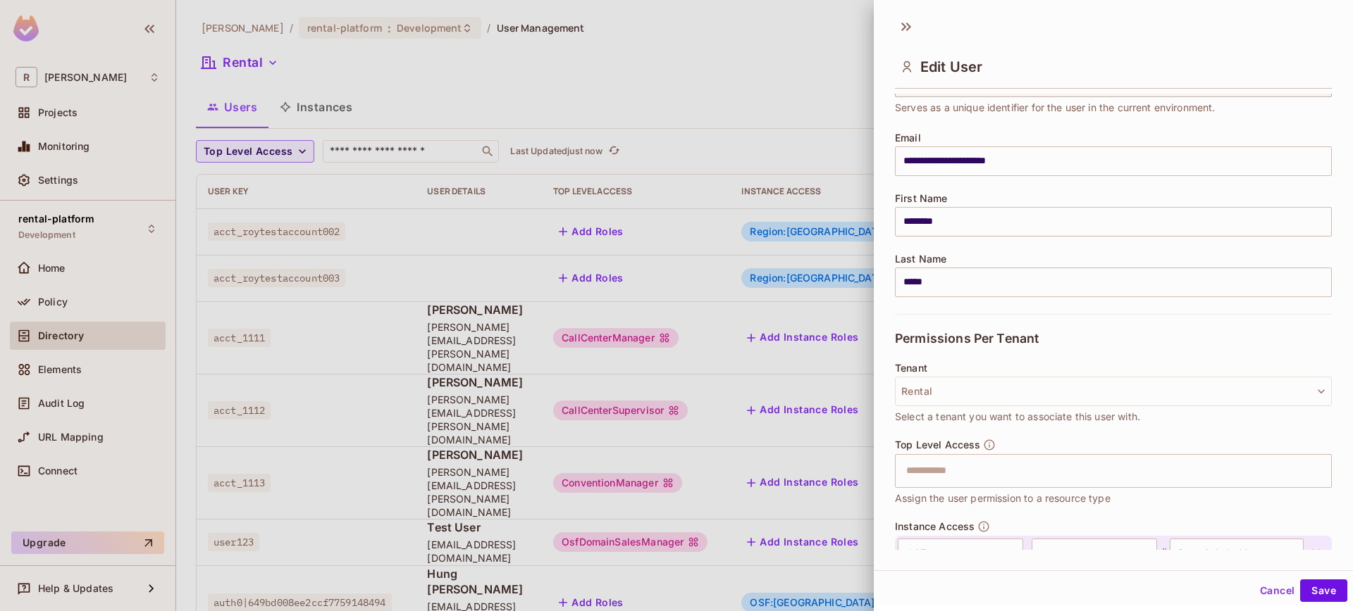
scroll to position [179, 0]
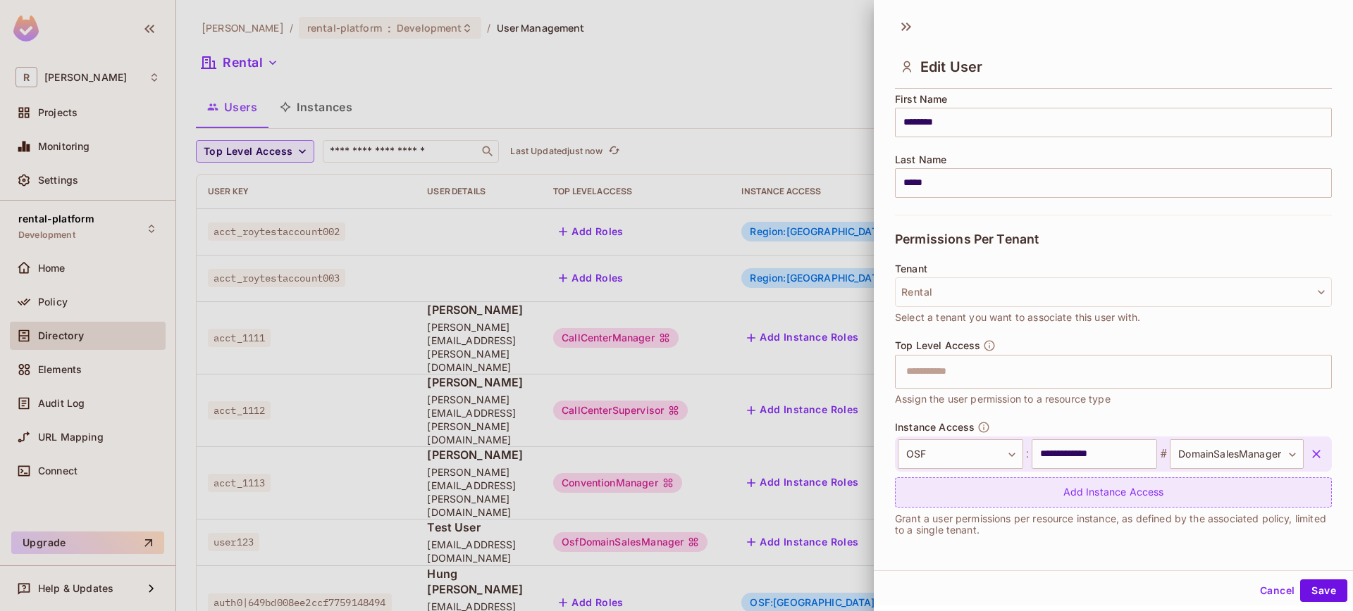
click at [1020, 488] on div "Add Instance Access" at bounding box center [1113, 493] width 437 height 30
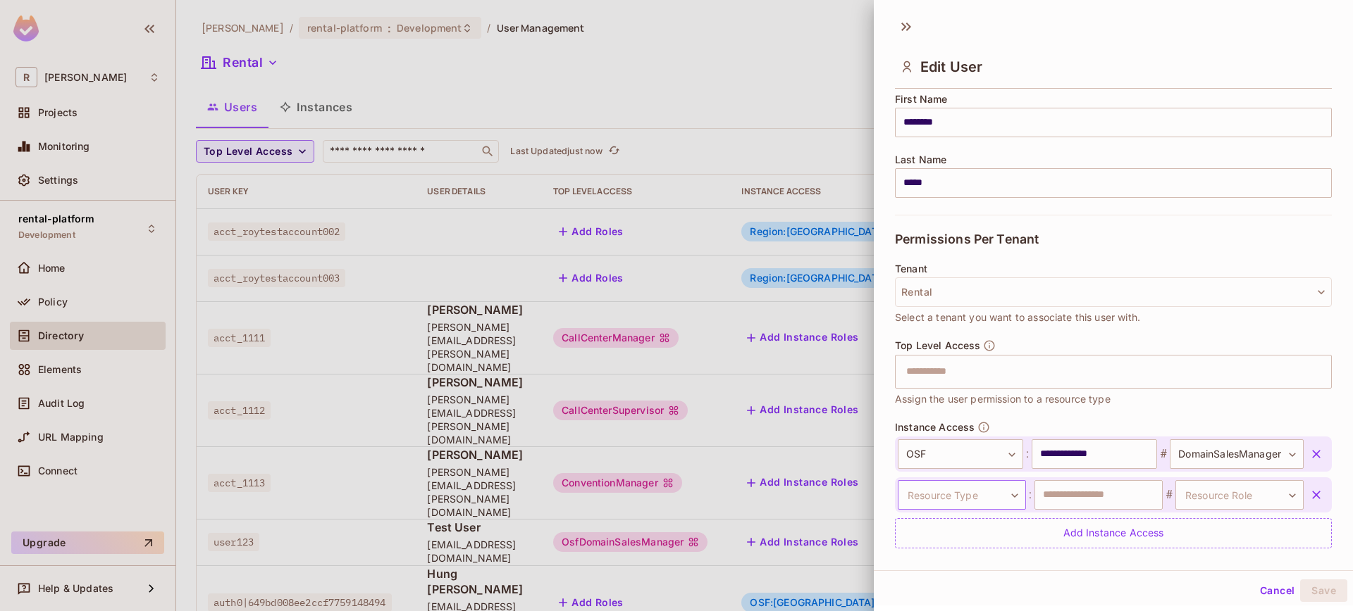
click at [957, 492] on body "[PERSON_NAME]-poc Projects Monitoring Settings rental-platform Development Home…" at bounding box center [676, 305] width 1353 height 611
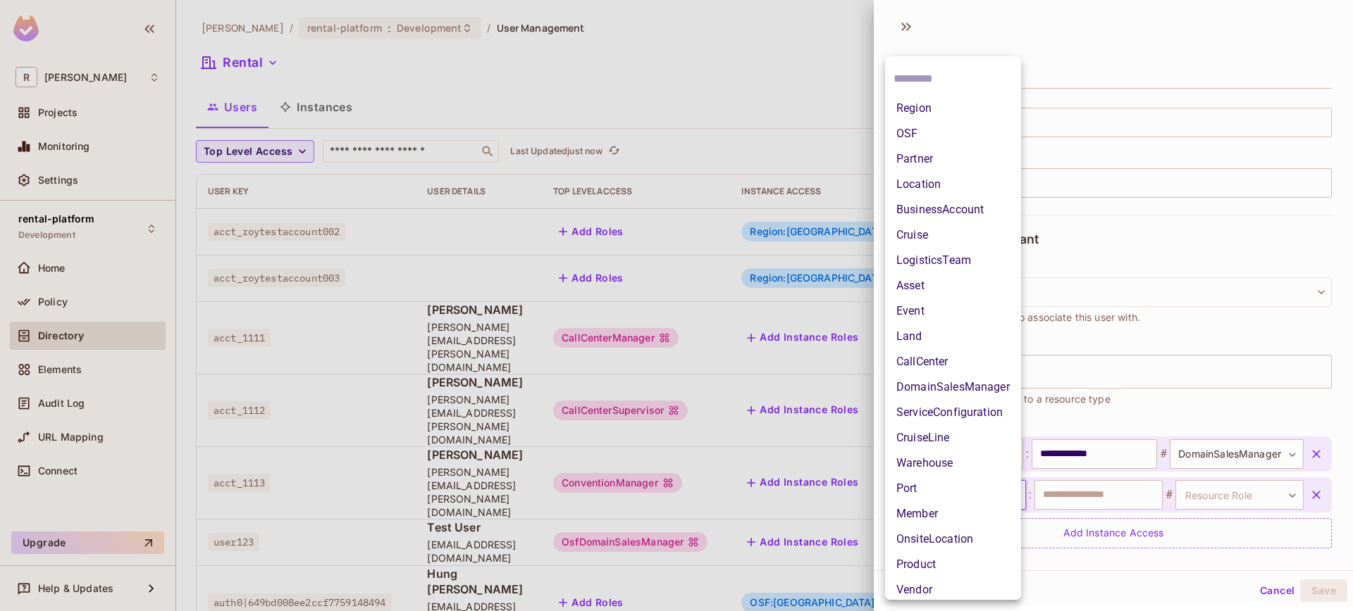
click at [924, 140] on li "OSF" at bounding box center [953, 133] width 136 height 25
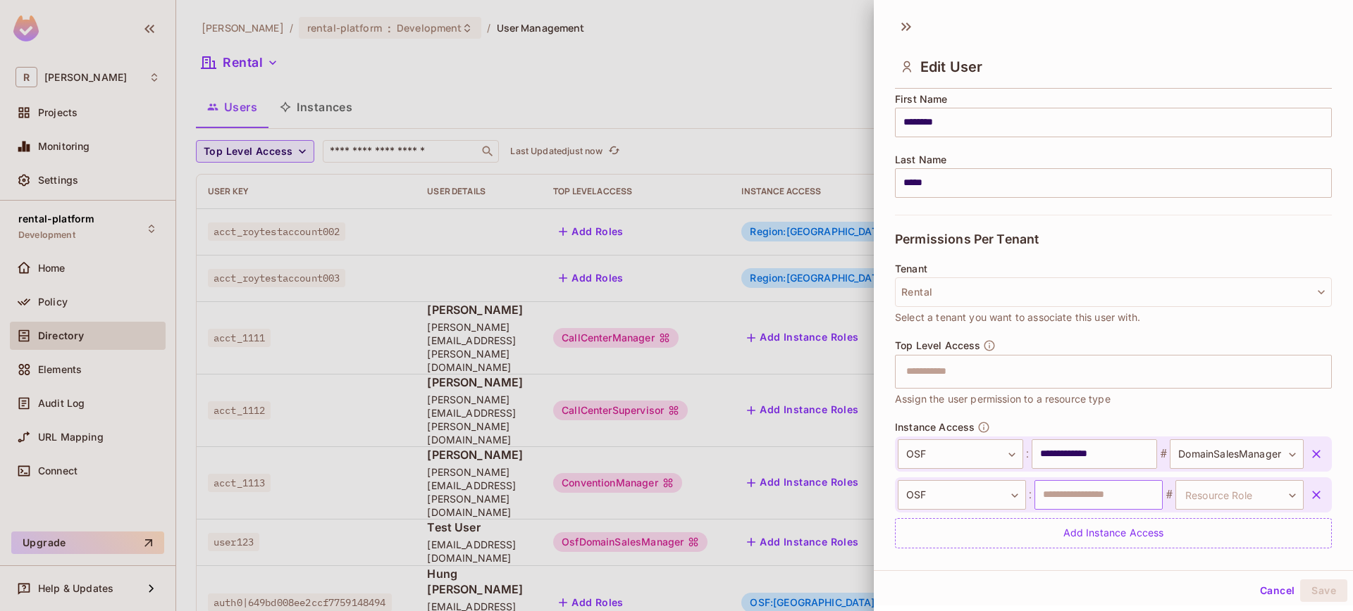
click at [1063, 503] on input "text" at bounding box center [1098, 495] width 128 height 30
type input "*****"
click at [1237, 480] on div "OSF *** ​ : ***** ​ # Resource Role ​ Resource Role" at bounding box center [1113, 495] width 437 height 35
click at [1236, 482] on body "[PERSON_NAME]-poc Projects Monitoring Settings rental-platform Development Home…" at bounding box center [676, 305] width 1353 height 611
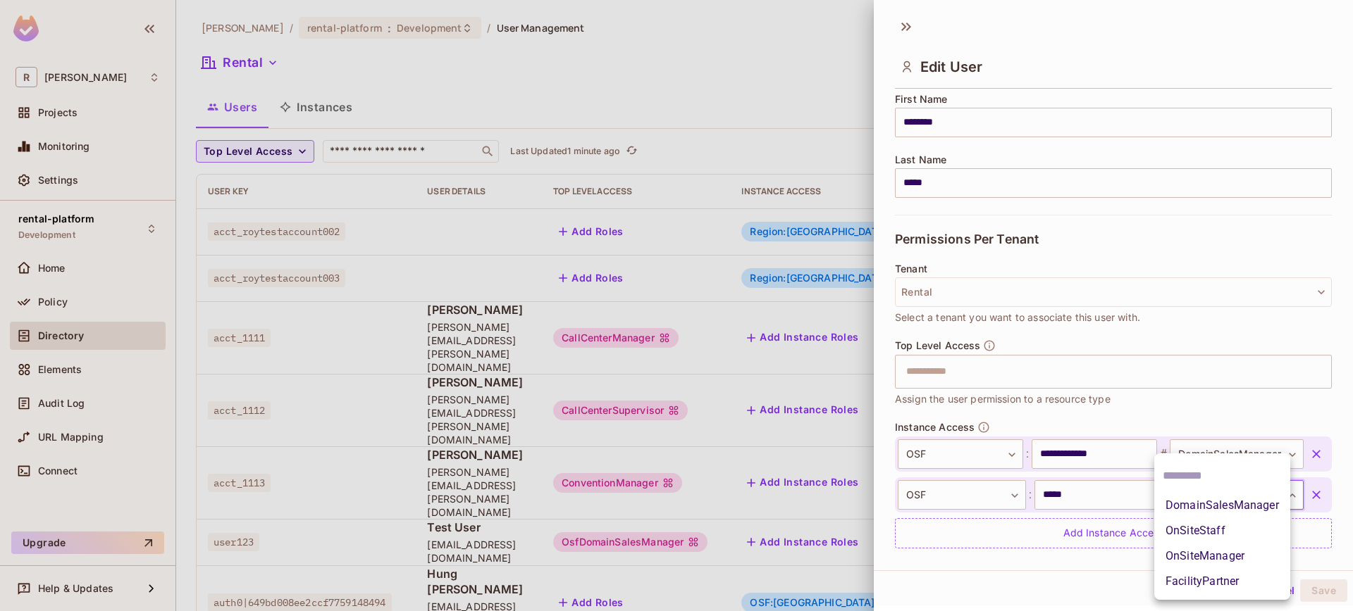
click at [1226, 511] on li "DomainSalesManager" at bounding box center [1222, 505] width 136 height 25
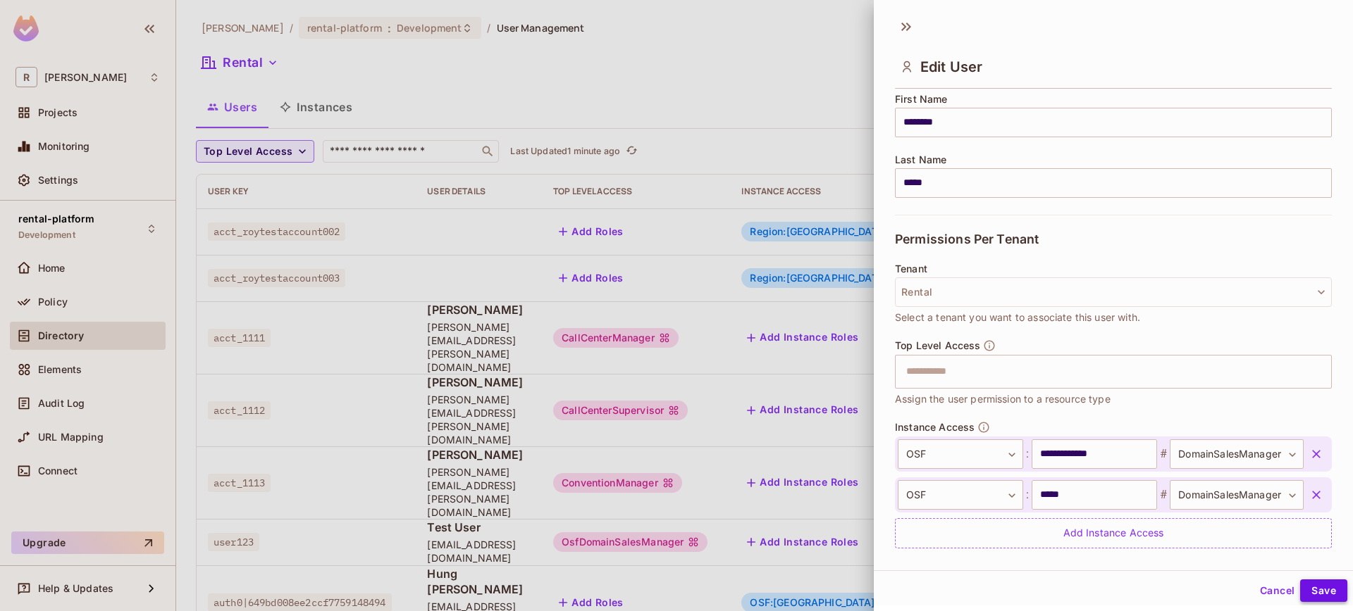
click at [1330, 594] on button "Save" at bounding box center [1323, 591] width 47 height 23
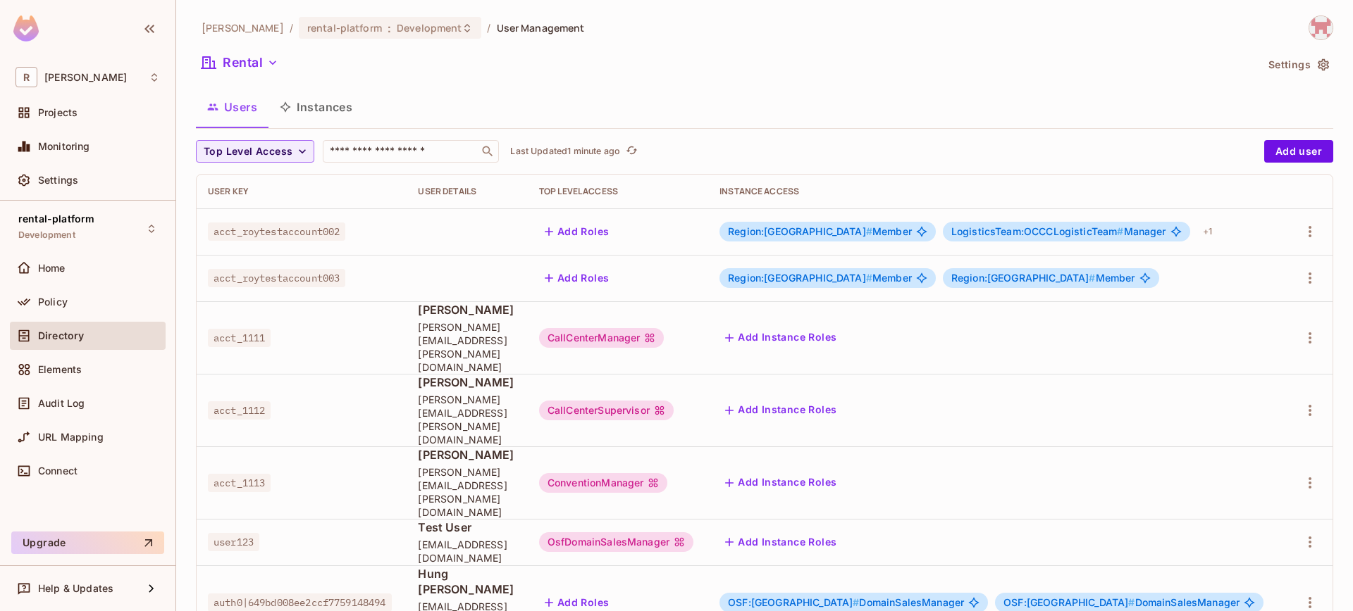
click at [944, 597] on span "OSF:north-america # DomainSalesManager" at bounding box center [846, 602] width 236 height 11
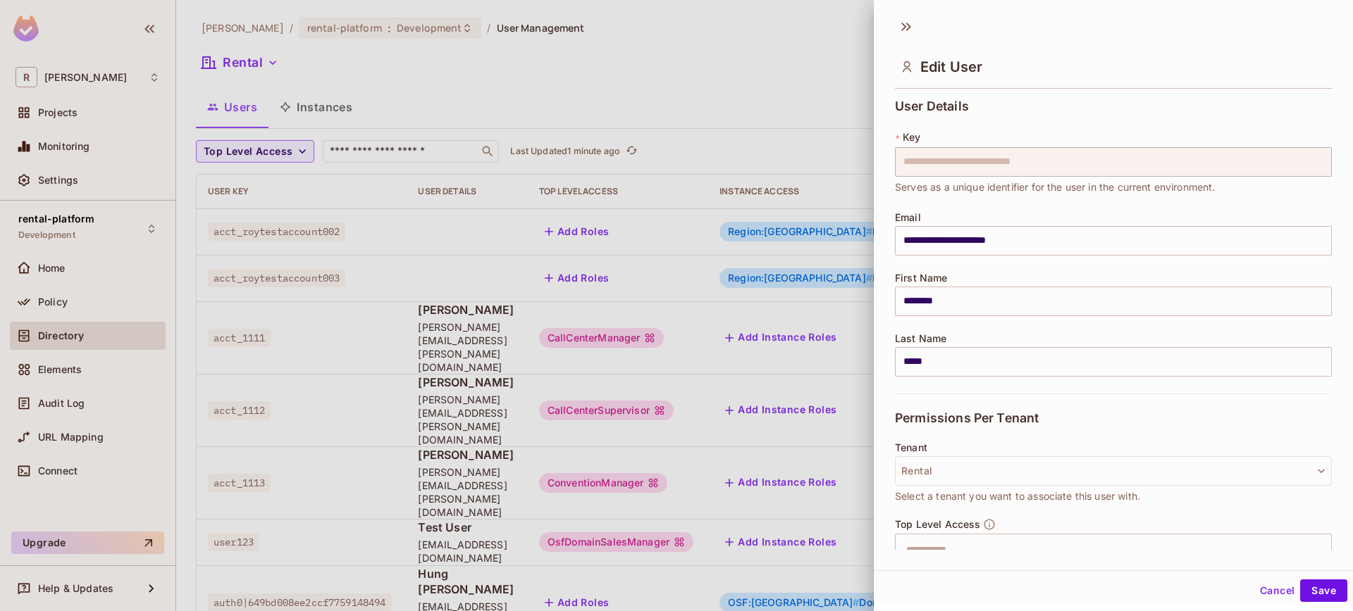
click at [807, 536] on div at bounding box center [676, 305] width 1353 height 611
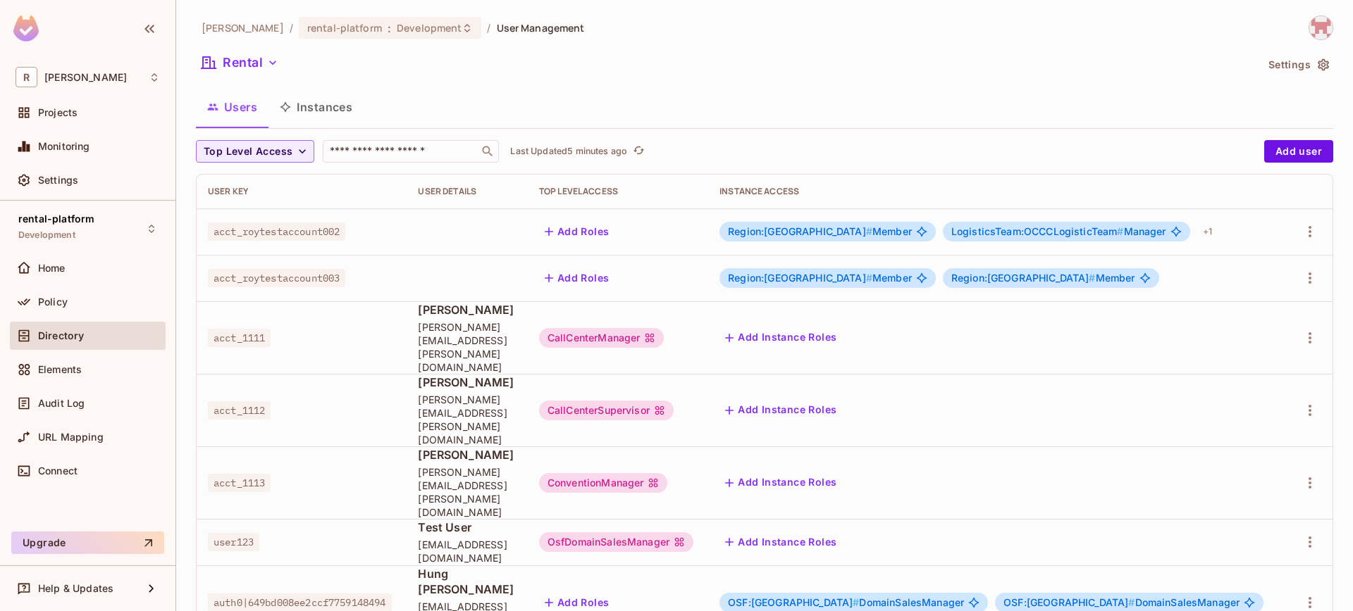
click at [266, 57] on icon "button" at bounding box center [273, 63] width 14 height 14
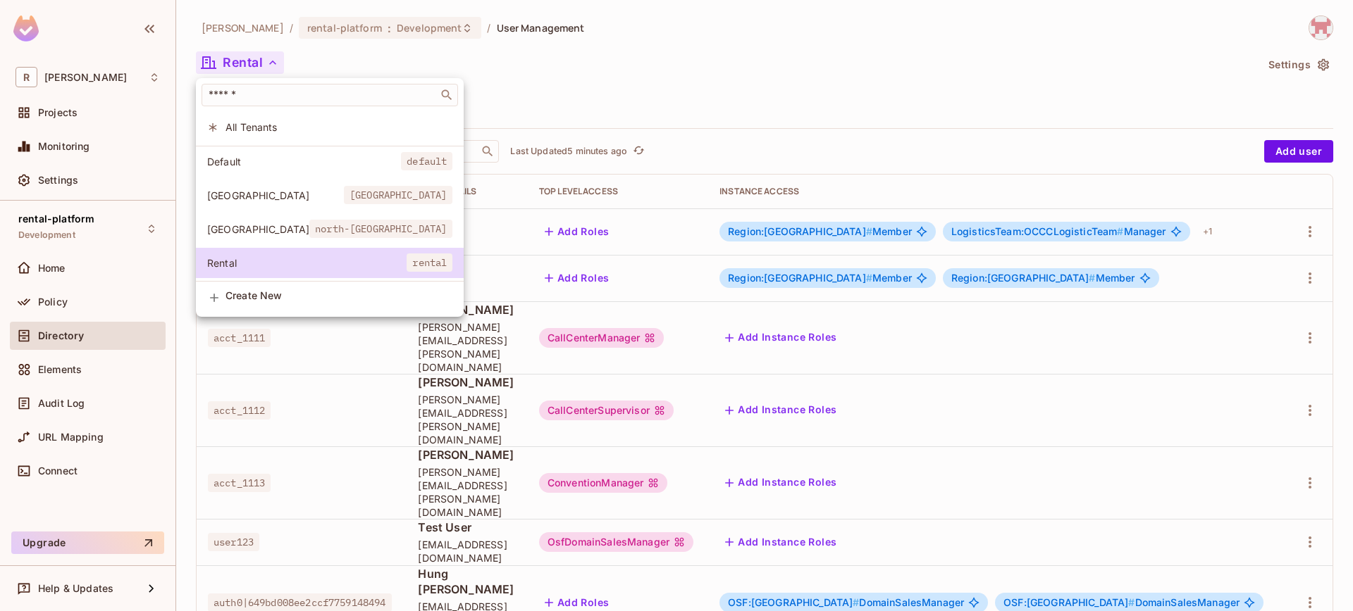
drag, startPoint x: 561, startPoint y: 73, endPoint x: 437, endPoint y: 72, distance: 124.0
click at [561, 74] on div at bounding box center [676, 305] width 1353 height 611
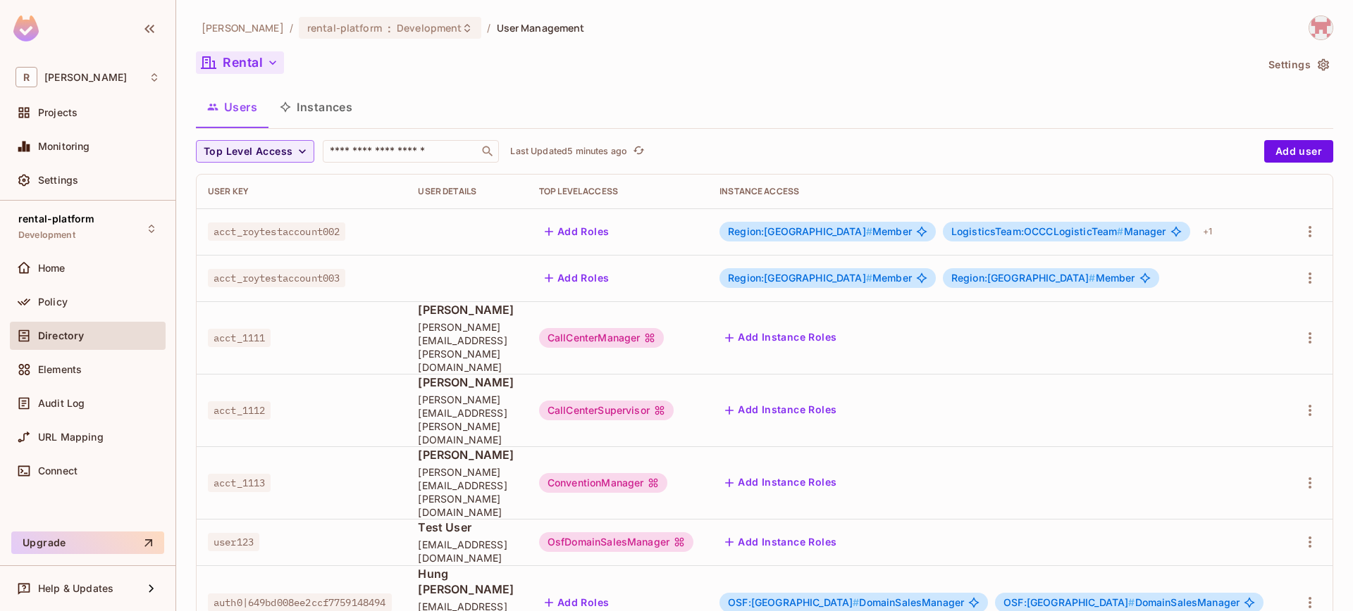
click at [255, 71] on button "Rental" at bounding box center [240, 62] width 88 height 23
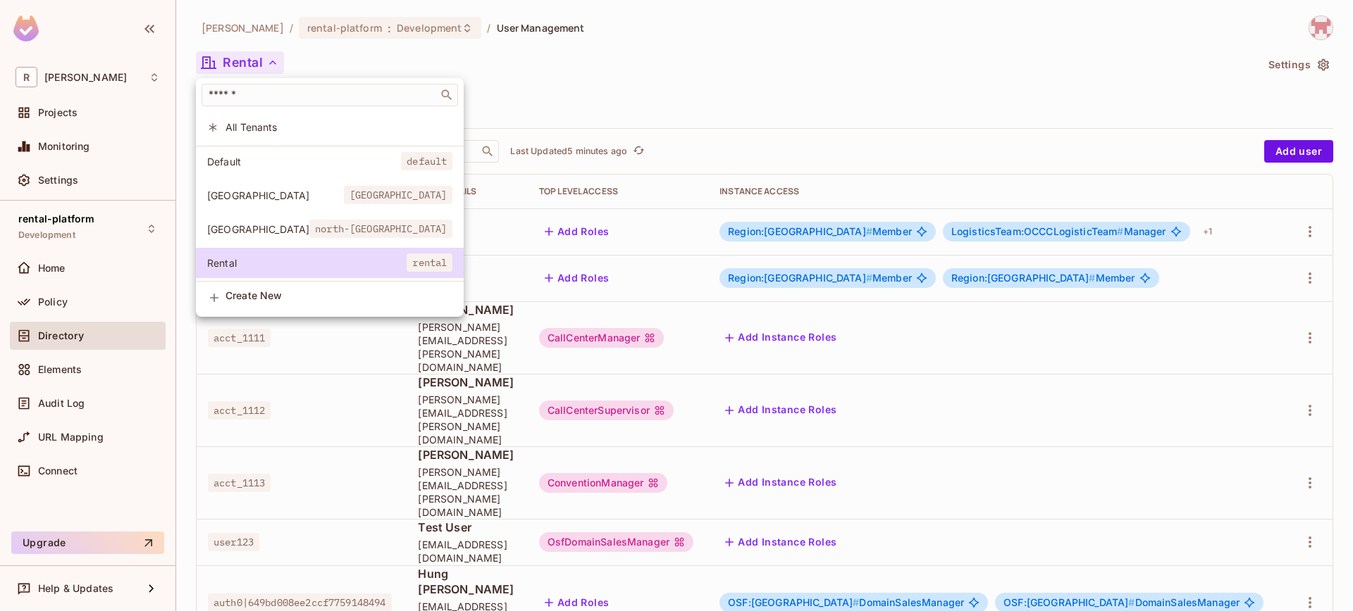
click at [663, 97] on div at bounding box center [676, 305] width 1353 height 611
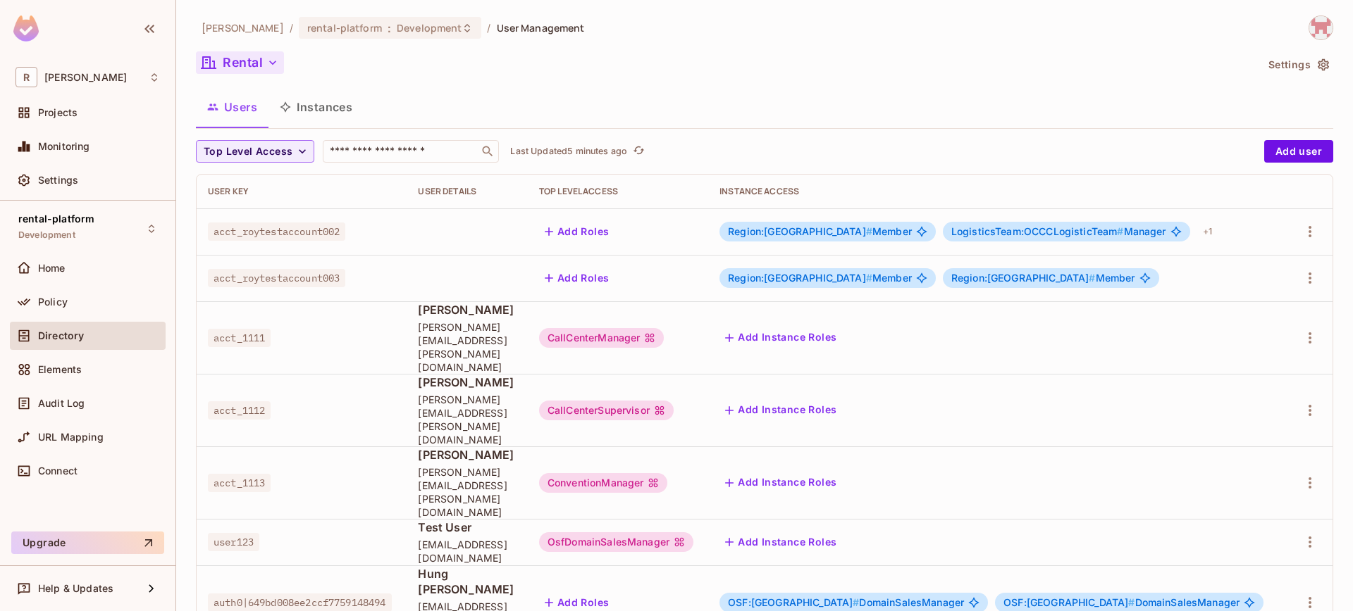
click at [251, 61] on button "Rental" at bounding box center [240, 62] width 88 height 23
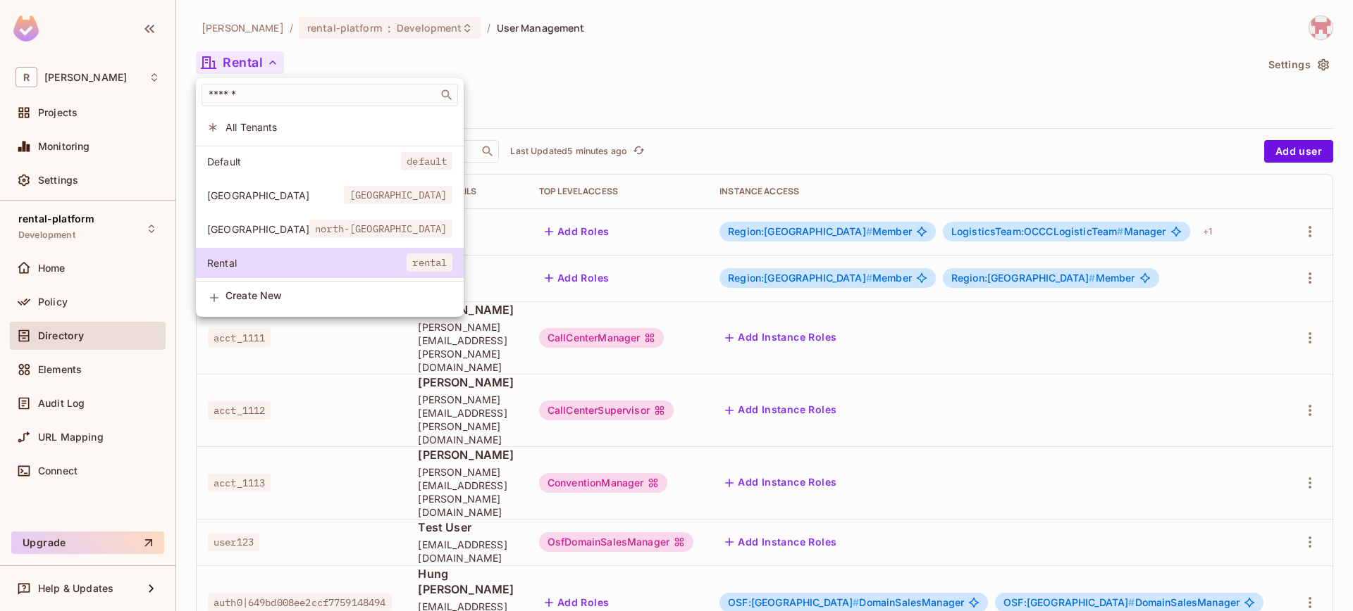
click at [367, 55] on div at bounding box center [676, 305] width 1353 height 611
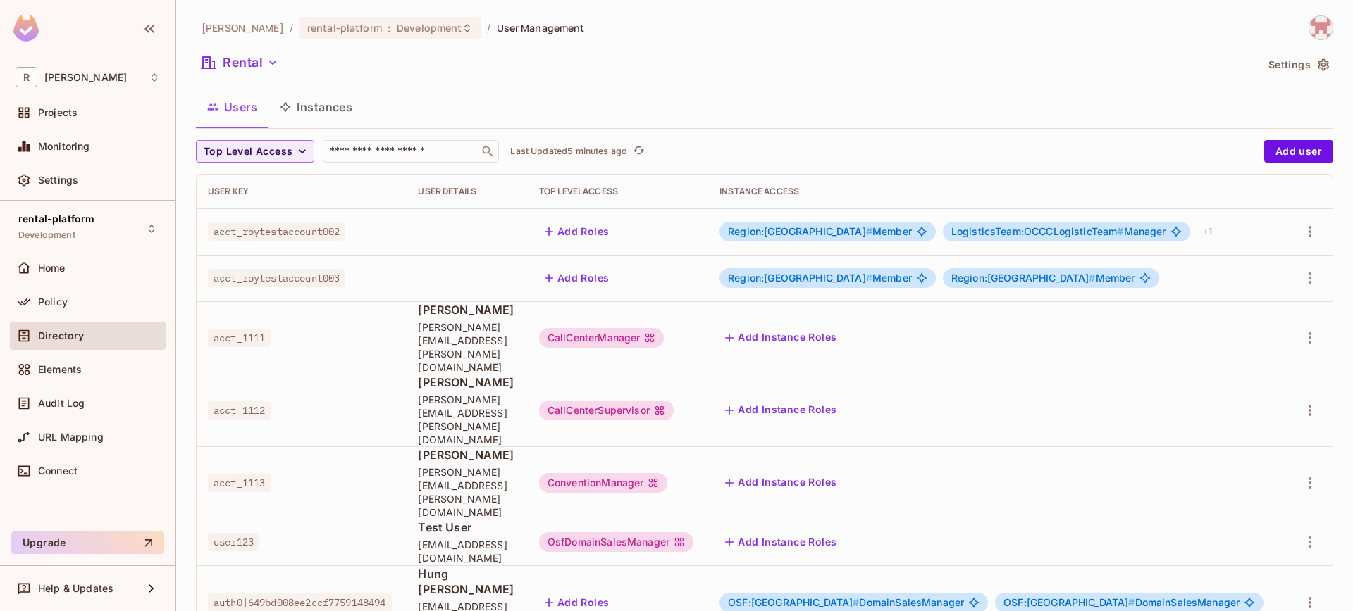
click at [279, 62] on icon "button" at bounding box center [273, 63] width 14 height 14
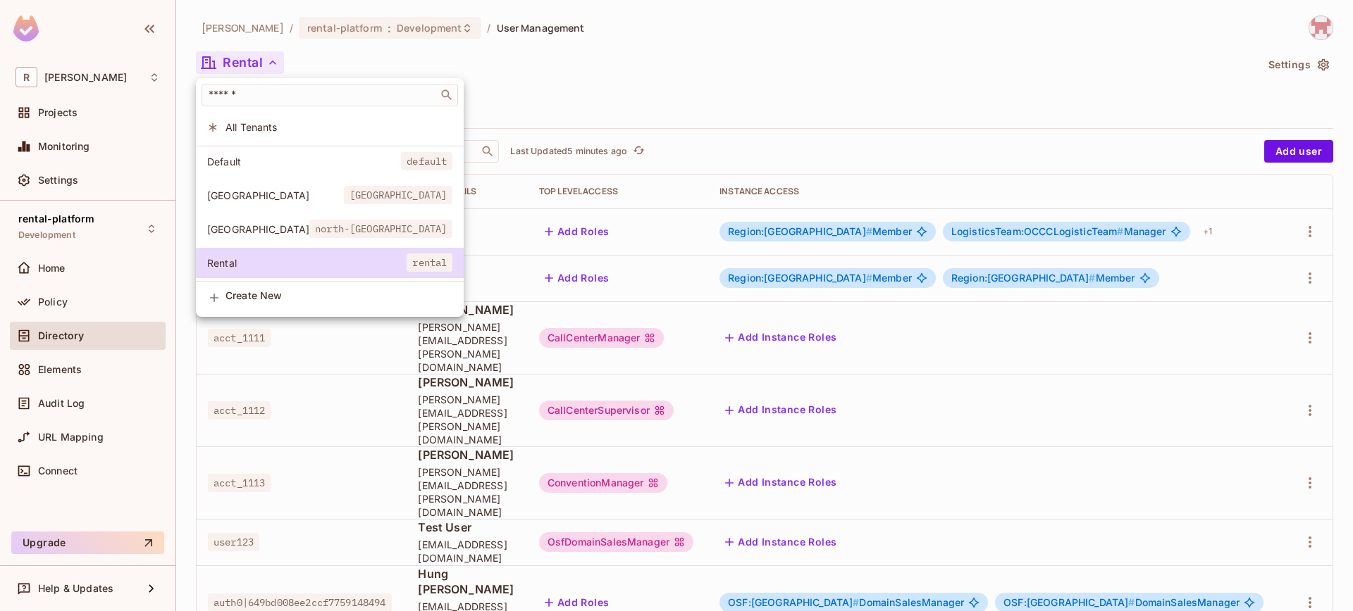
click at [757, 89] on div at bounding box center [676, 305] width 1353 height 611
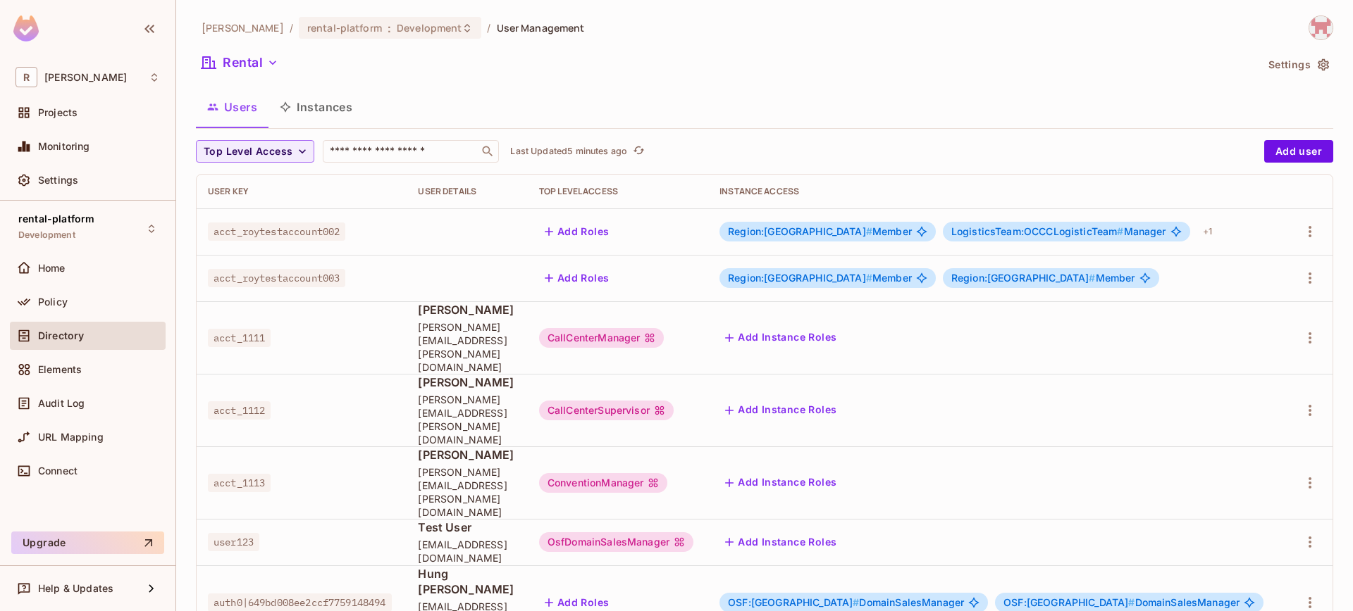
click at [275, 66] on icon "button" at bounding box center [273, 63] width 14 height 14
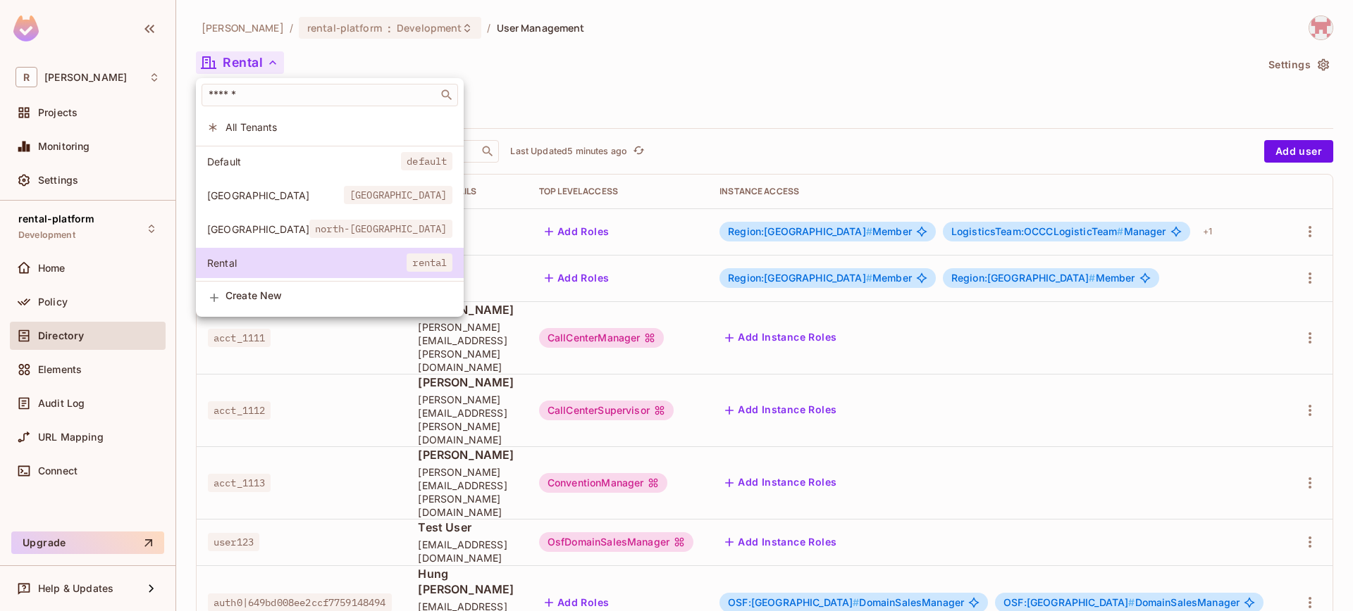
click at [722, 77] on div at bounding box center [676, 305] width 1353 height 611
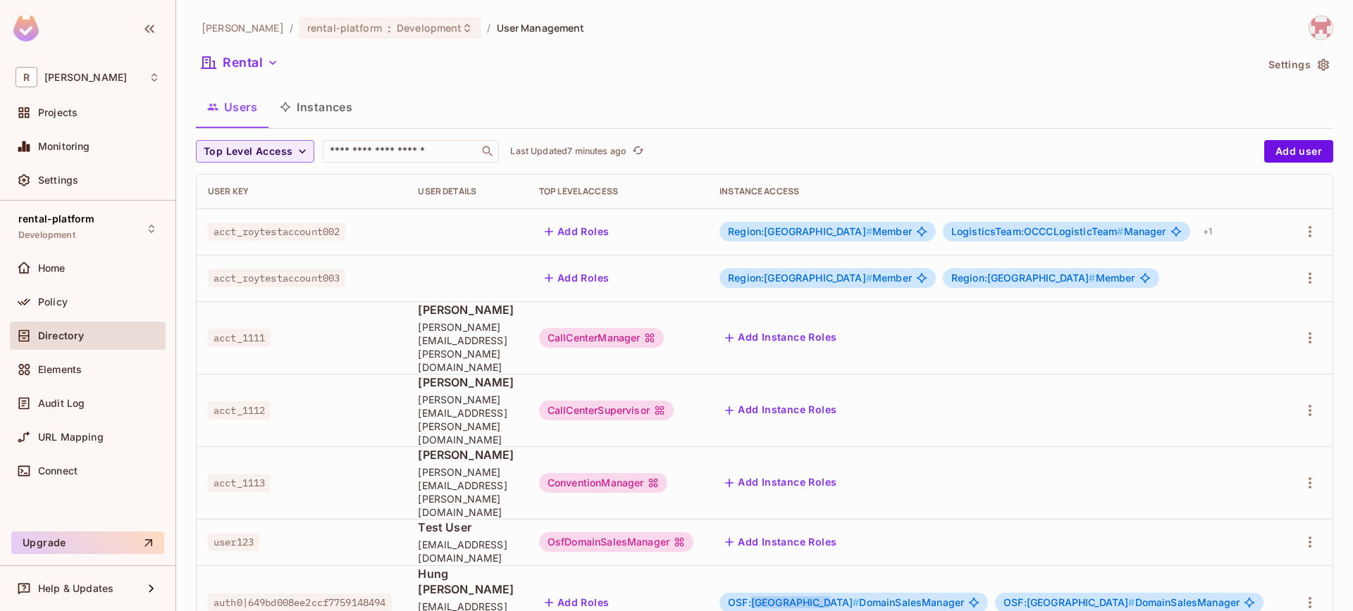
drag, startPoint x: 807, startPoint y: 509, endPoint x: 874, endPoint y: 510, distance: 67.6
click at [859, 597] on span "OSF:north-america #" at bounding box center [793, 603] width 131 height 12
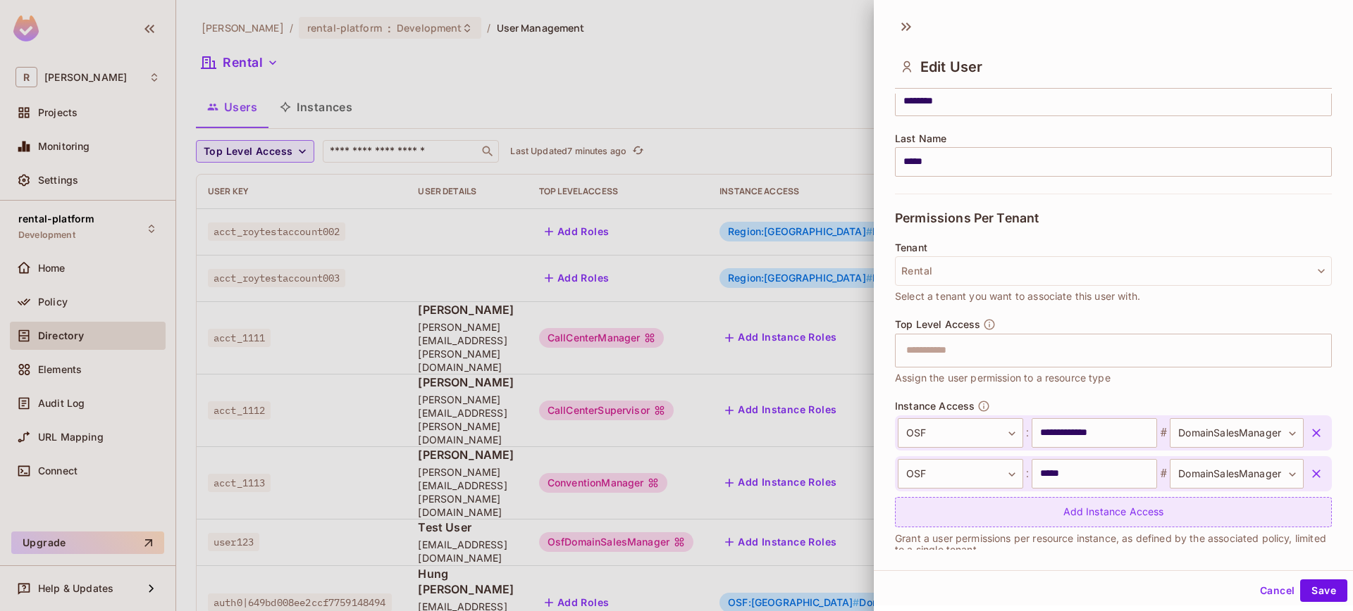
scroll to position [220, 0]
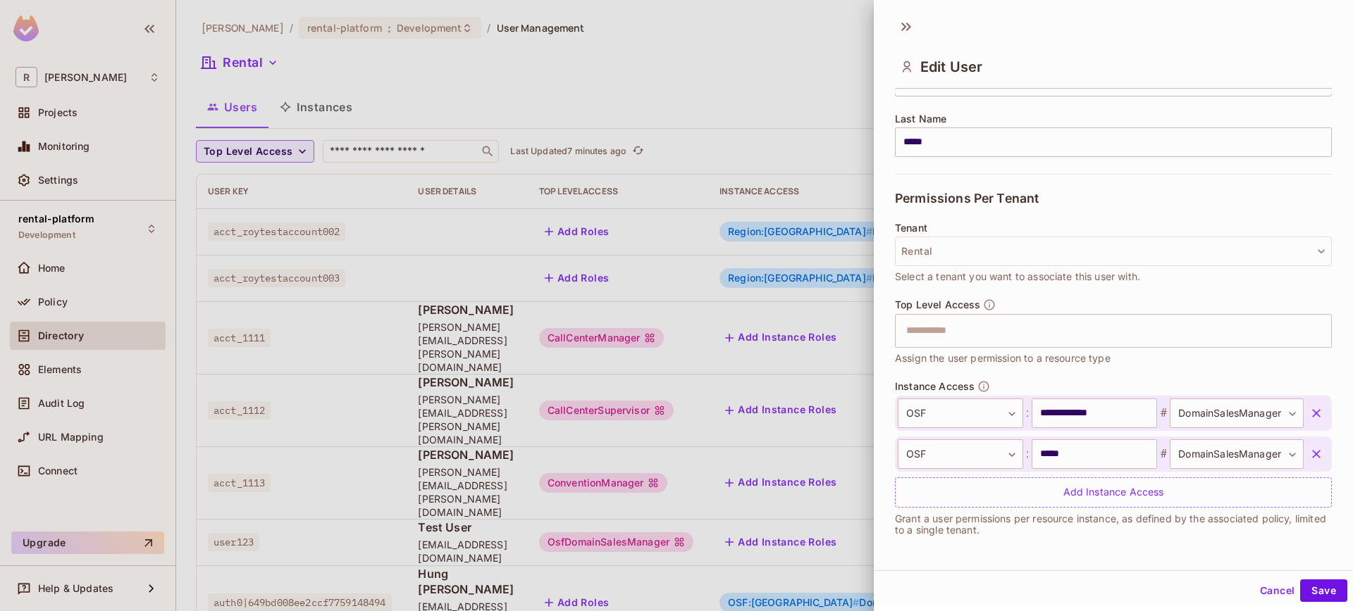
click at [615, 84] on div at bounding box center [676, 305] width 1353 height 611
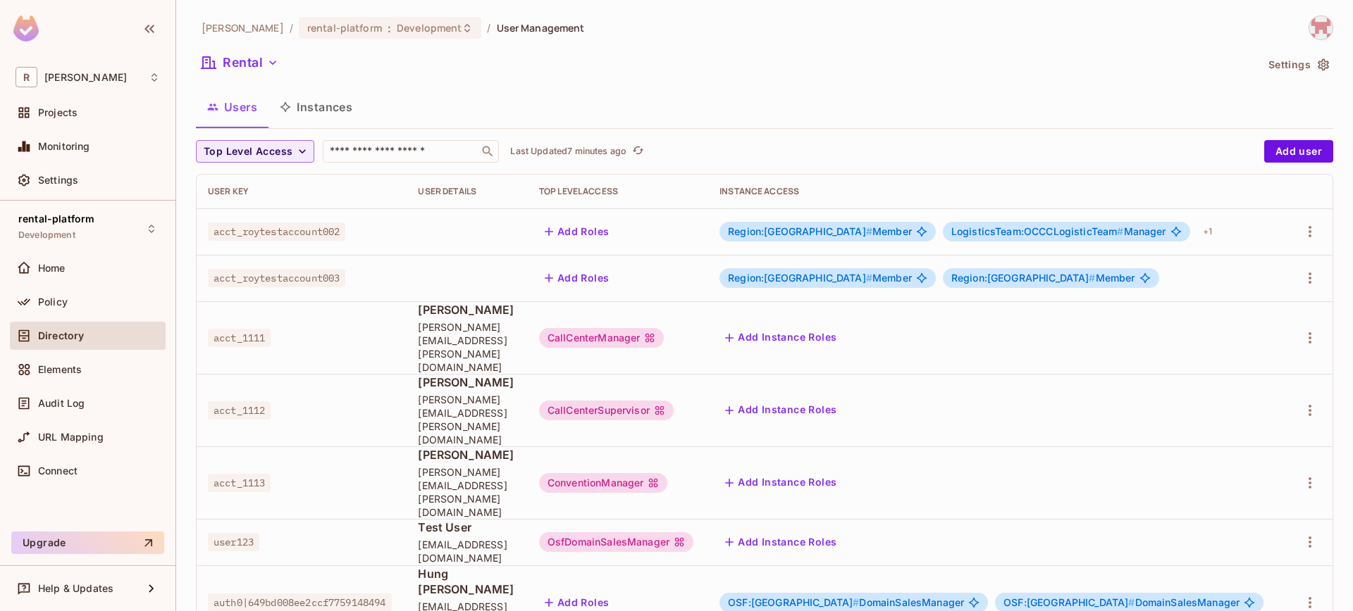
click at [325, 97] on button "Instances" at bounding box center [315, 106] width 95 height 35
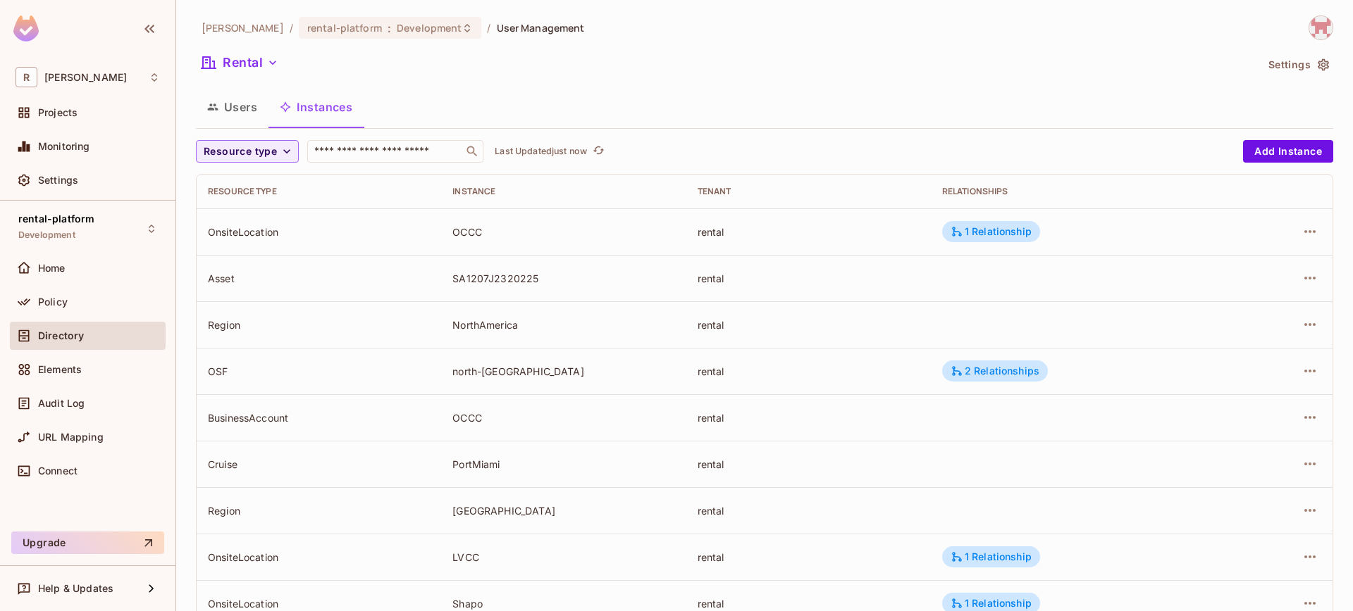
drag, startPoint x: 235, startPoint y: 377, endPoint x: 221, endPoint y: 366, distance: 17.5
click at [235, 377] on div "OSF" at bounding box center [319, 371] width 222 height 13
click at [221, 366] on div "OSF" at bounding box center [319, 371] width 222 height 13
click at [268, 227] on div "OnsiteLocation" at bounding box center [319, 231] width 222 height 13
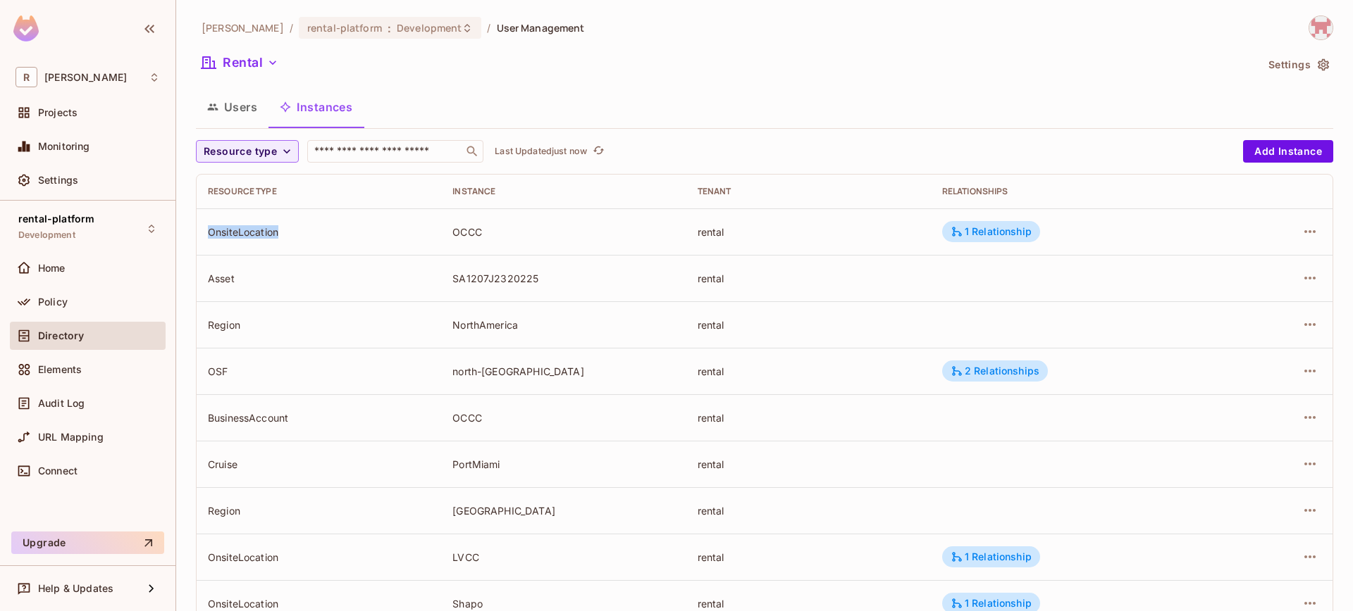
click at [268, 227] on div "OnsiteLocation" at bounding box center [319, 231] width 222 height 13
click at [203, 370] on td "OSF" at bounding box center [319, 371] width 244 height 46
drag, startPoint x: 209, startPoint y: 187, endPoint x: 312, endPoint y: 189, distance: 103.6
click at [312, 189] on div "Resource type" at bounding box center [319, 191] width 222 height 11
drag, startPoint x: 208, startPoint y: 371, endPoint x: 294, endPoint y: 366, distance: 86.0
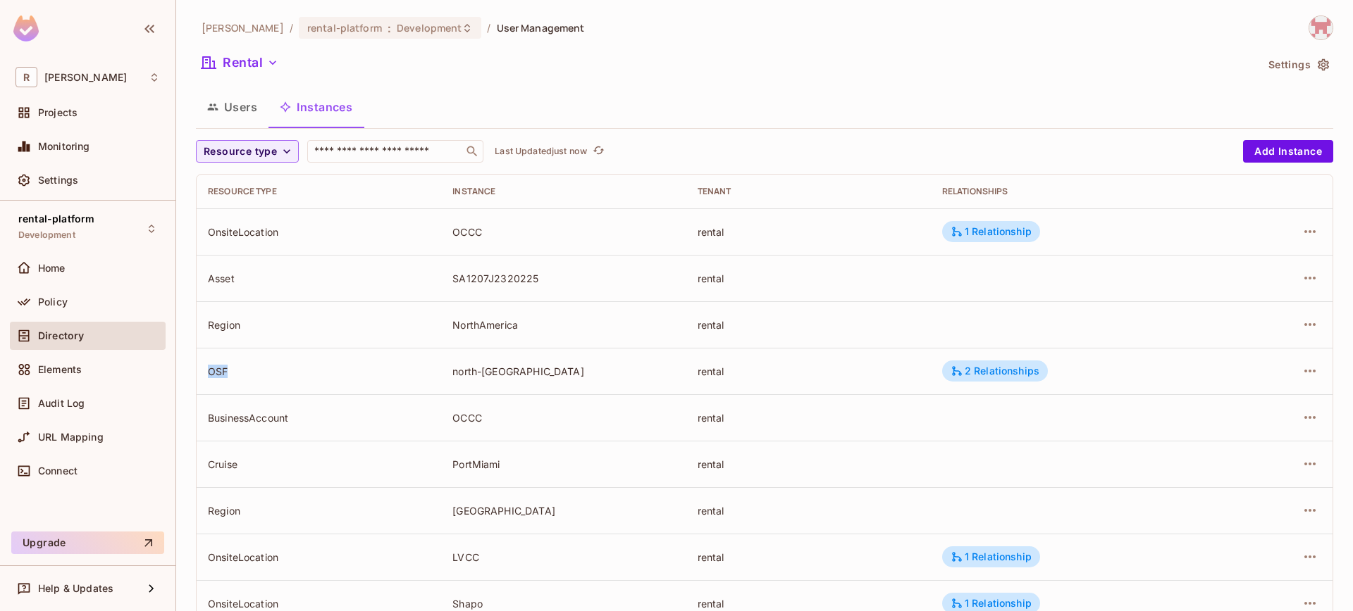
click at [294, 366] on div "OSF" at bounding box center [319, 371] width 222 height 13
click at [295, 366] on div "OSF" at bounding box center [319, 371] width 222 height 13
drag, startPoint x: 236, startPoint y: 190, endPoint x: 300, endPoint y: 193, distance: 64.2
click at [300, 193] on div "[PERSON_NAME]-poc / rental-platform : Development / User Management Rental Sett…" at bounding box center [764, 305] width 1176 height 611
click at [235, 377] on div "OSF" at bounding box center [319, 371] width 222 height 13
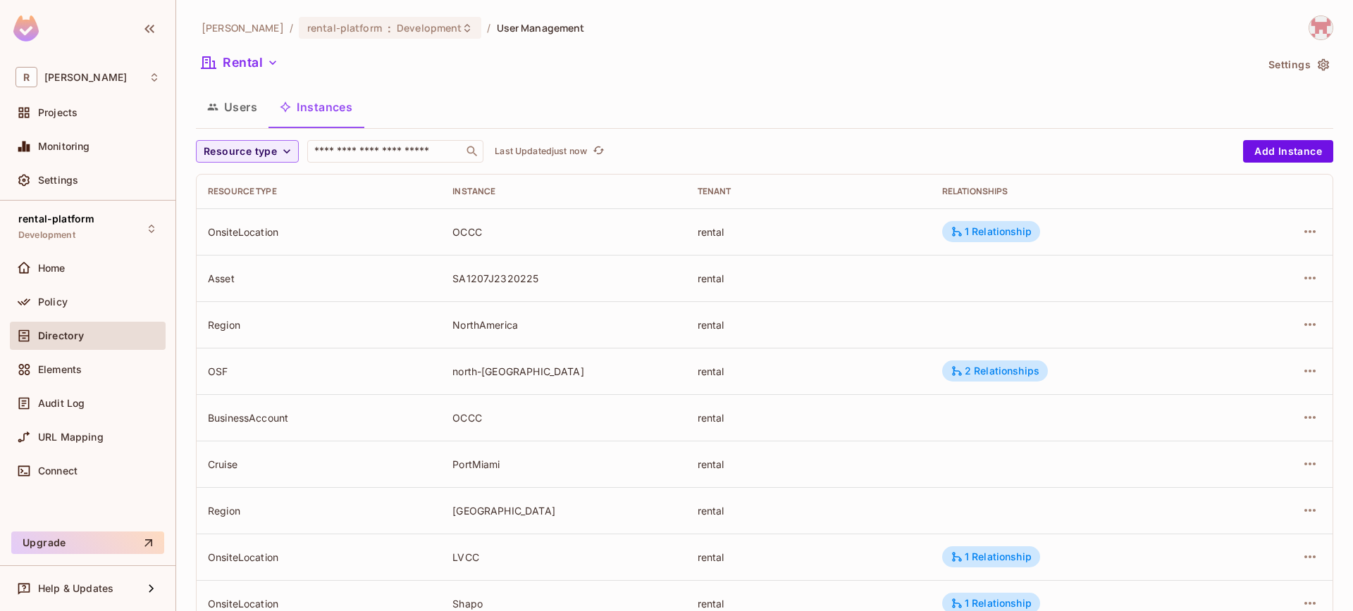
click at [232, 100] on button "Users" at bounding box center [232, 106] width 73 height 35
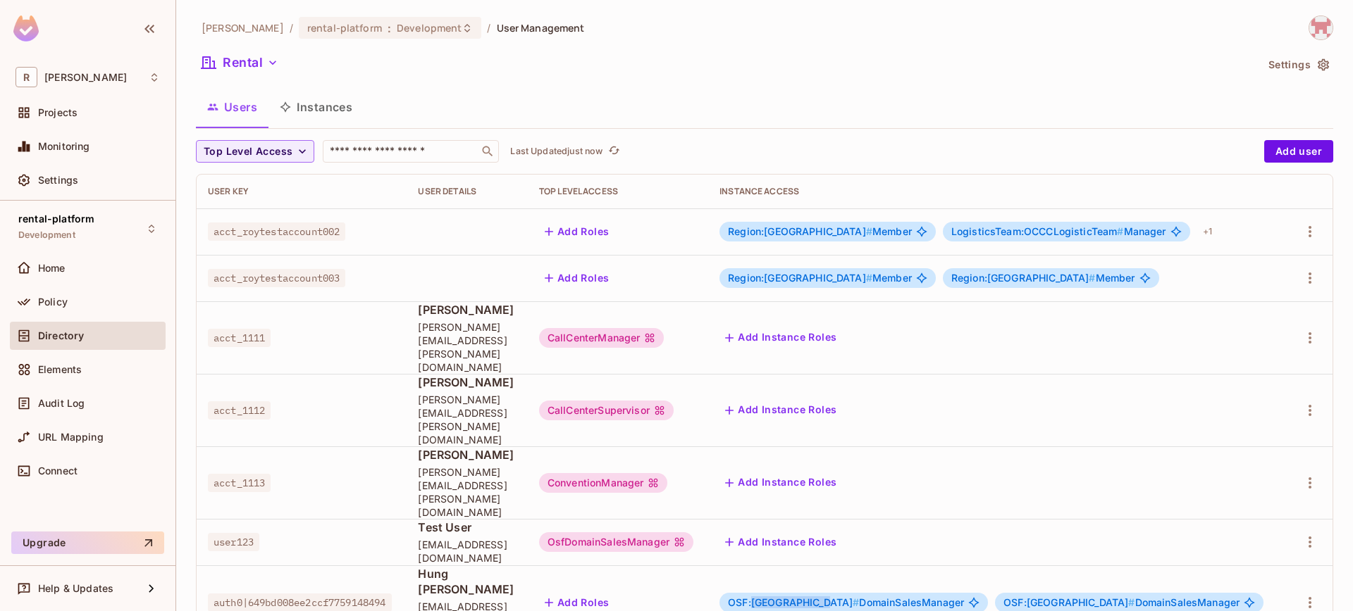
drag, startPoint x: 809, startPoint y: 513, endPoint x: 874, endPoint y: 509, distance: 64.9
click at [859, 597] on span "OSF:north-america #" at bounding box center [793, 603] width 131 height 12
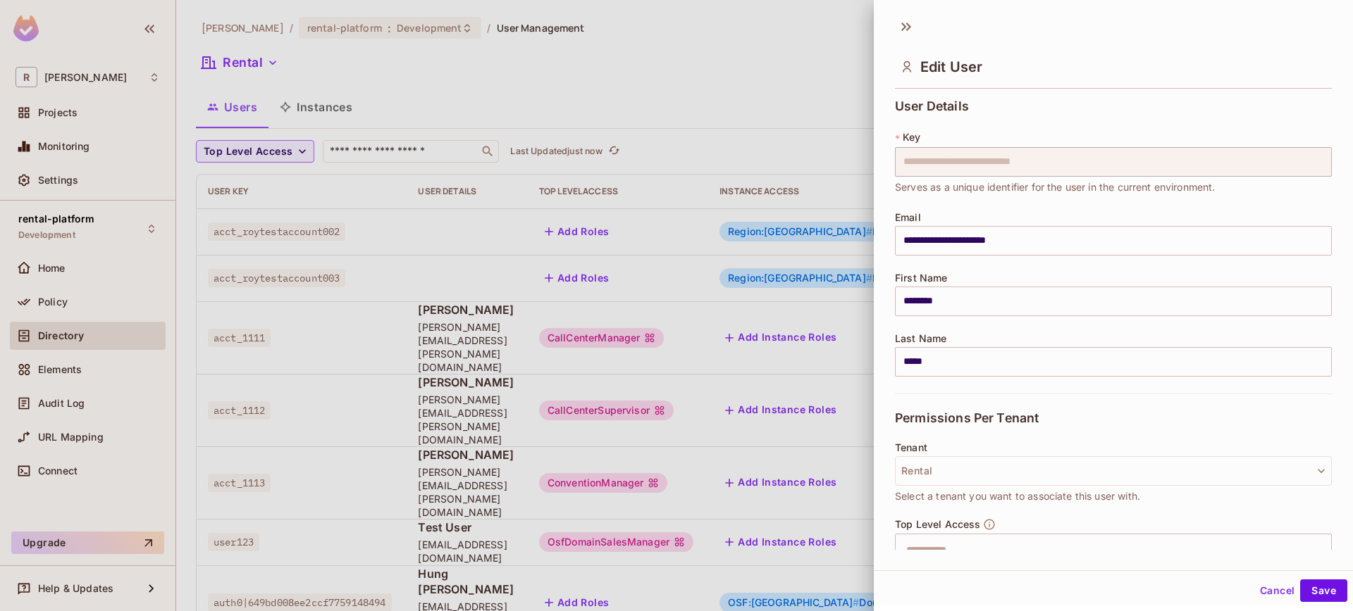
click at [843, 531] on div at bounding box center [676, 305] width 1353 height 611
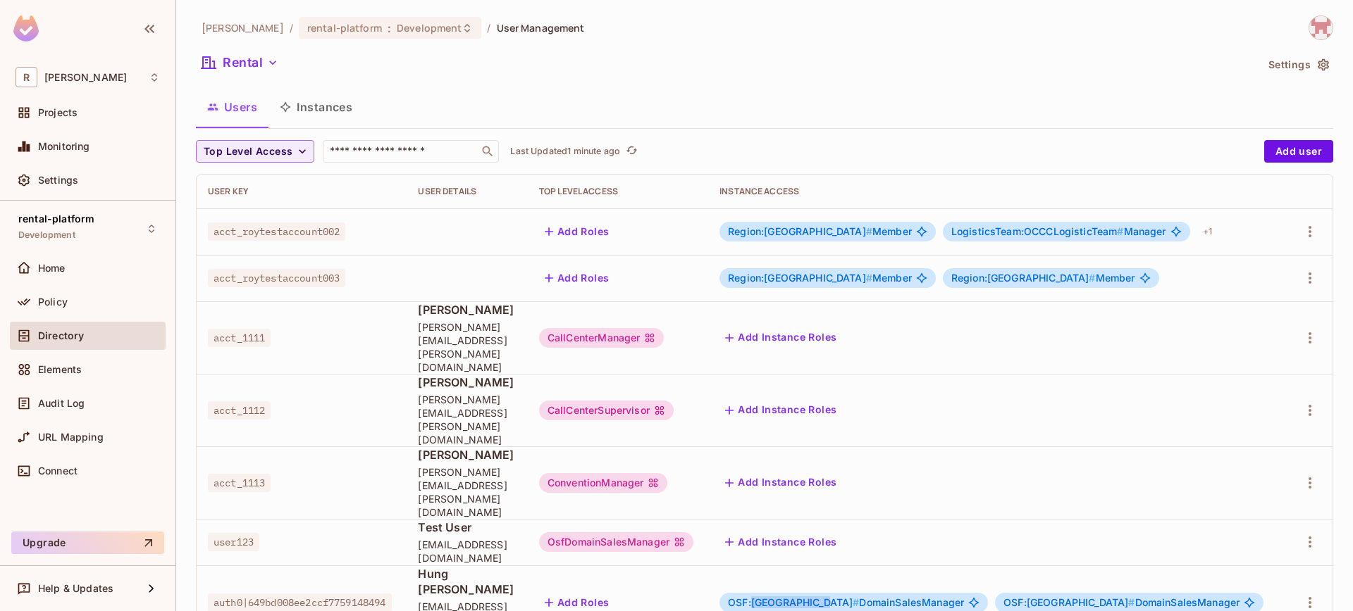
drag, startPoint x: 809, startPoint y: 509, endPoint x: 874, endPoint y: 509, distance: 65.5
click at [859, 597] on span "OSF:north-america #" at bounding box center [793, 603] width 131 height 12
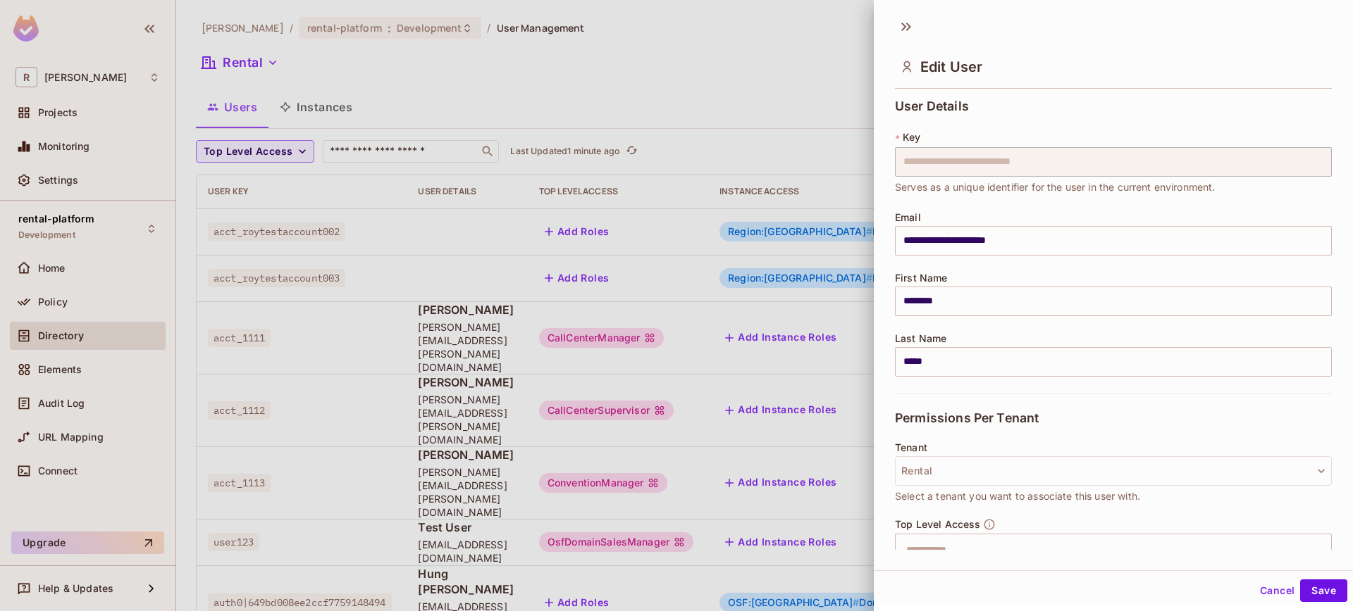
click at [805, 571] on div at bounding box center [676, 305] width 1353 height 611
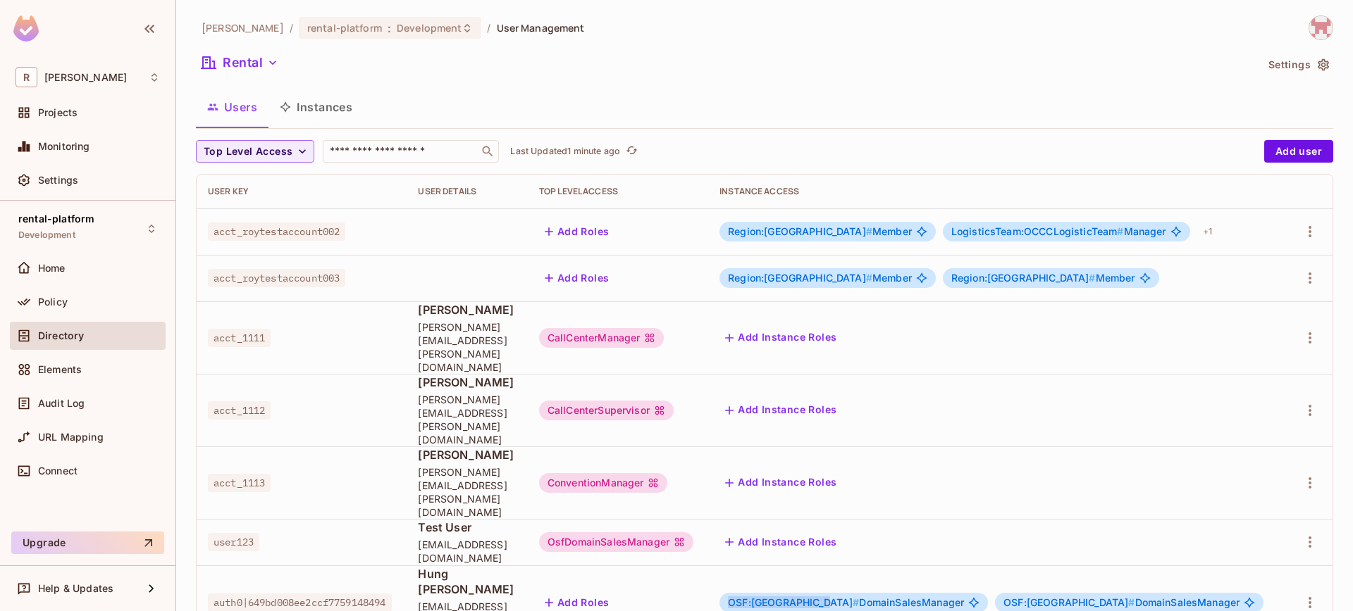
drag, startPoint x: 819, startPoint y: 507, endPoint x: 876, endPoint y: 510, distance: 57.2
click at [859, 597] on span "OSF:north-america #" at bounding box center [793, 603] width 131 height 12
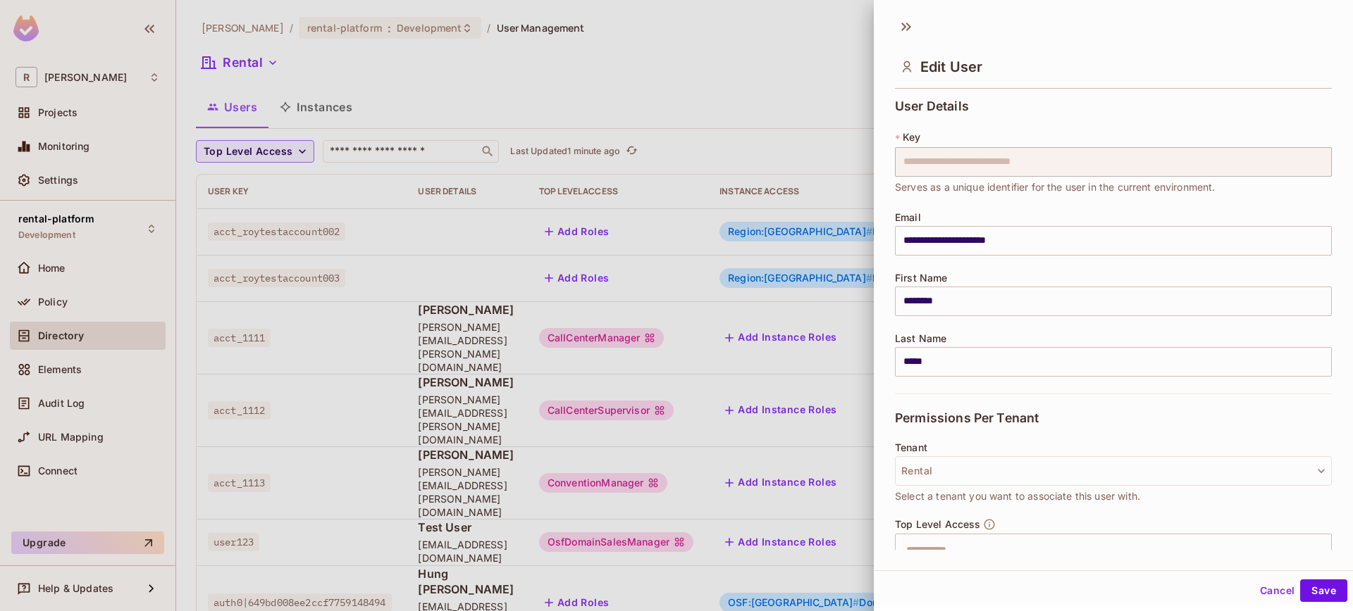
click at [875, 509] on div "**********" at bounding box center [1113, 322] width 479 height 456
click at [790, 513] on div at bounding box center [676, 305] width 1353 height 611
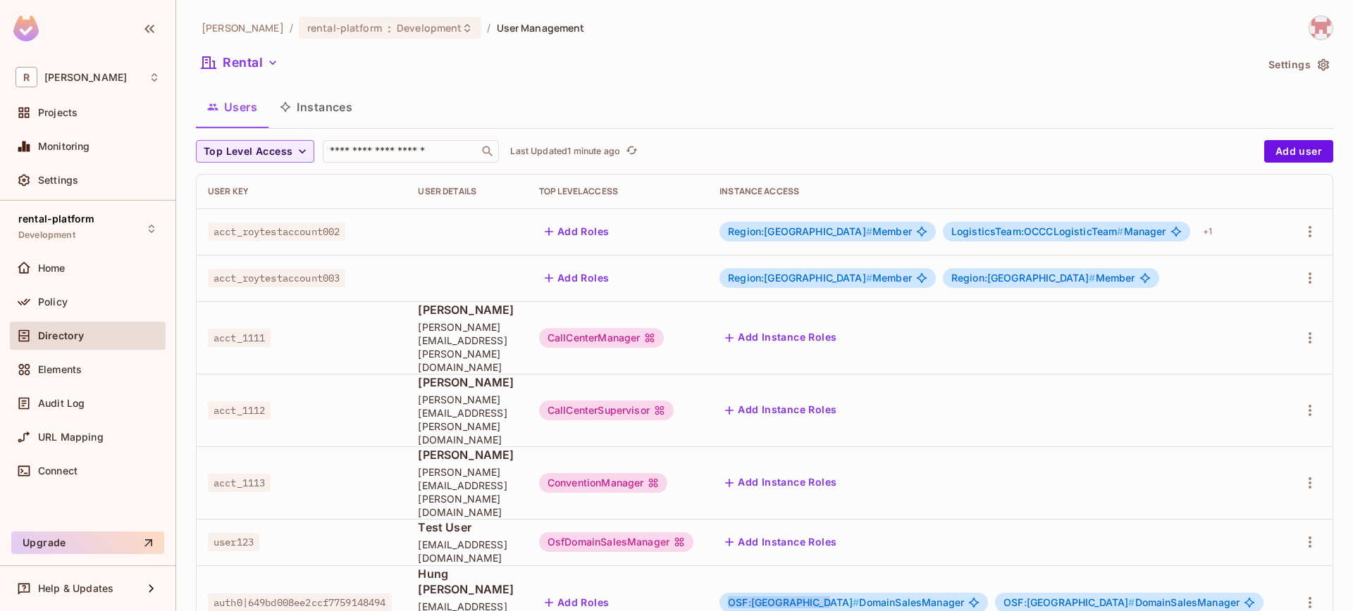
drag, startPoint x: 782, startPoint y: 512, endPoint x: 872, endPoint y: 511, distance: 90.2
click at [859, 597] on span "OSF:north-america #" at bounding box center [793, 603] width 131 height 12
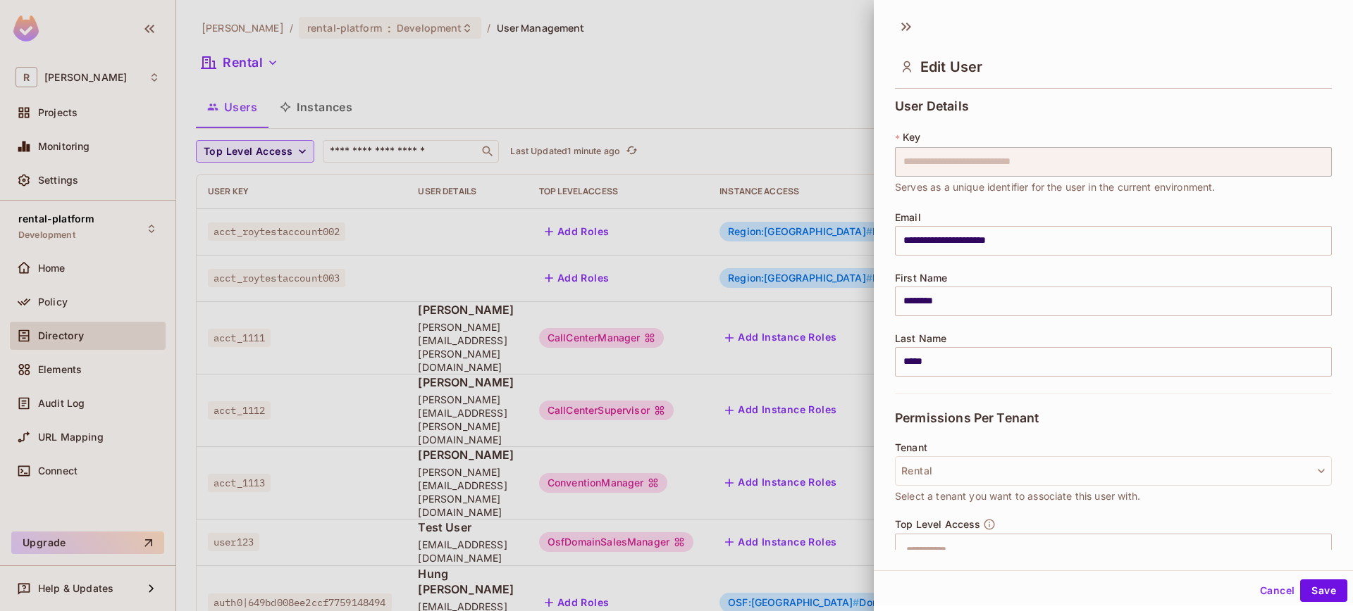
click at [859, 555] on div at bounding box center [676, 305] width 1353 height 611
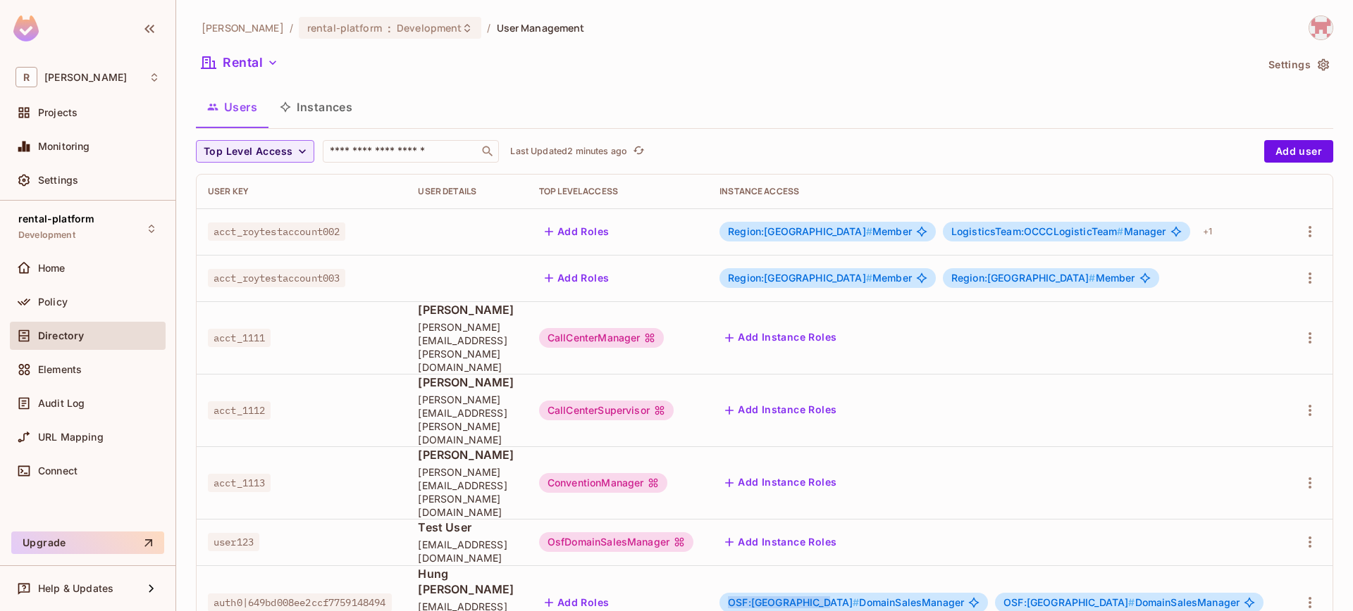
drag, startPoint x: 783, startPoint y: 510, endPoint x: 874, endPoint y: 508, distance: 90.9
click at [859, 597] on span "OSF:north-america #" at bounding box center [793, 603] width 131 height 12
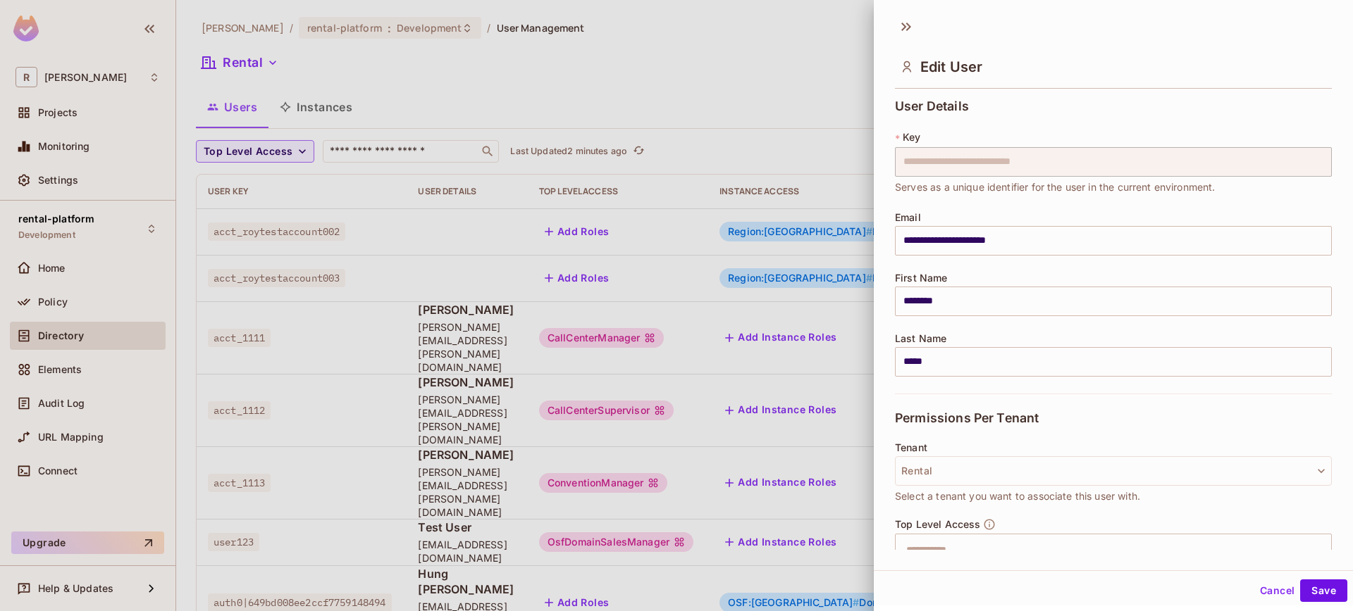
click at [888, 560] on div "**********" at bounding box center [1113, 290] width 479 height 561
click at [839, 547] on div at bounding box center [676, 305] width 1353 height 611
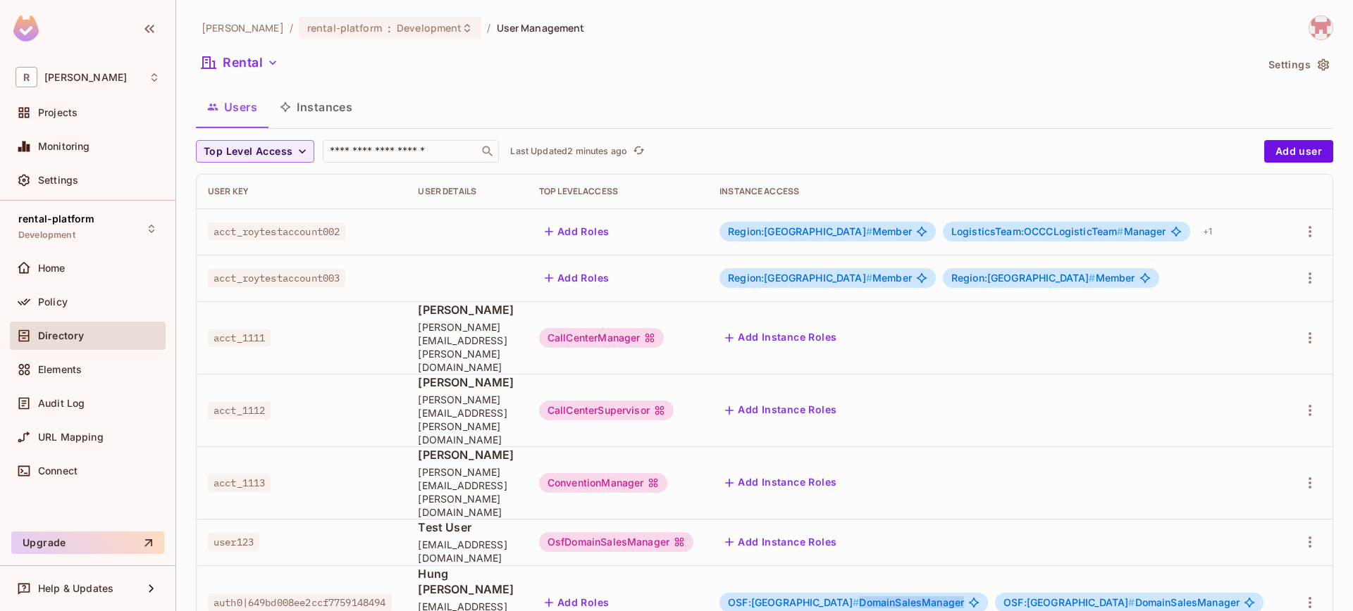
drag, startPoint x: 882, startPoint y: 513, endPoint x: 986, endPoint y: 514, distance: 103.6
click at [964, 597] on span "OSF:north-america # DomainSalesManager" at bounding box center [846, 602] width 236 height 11
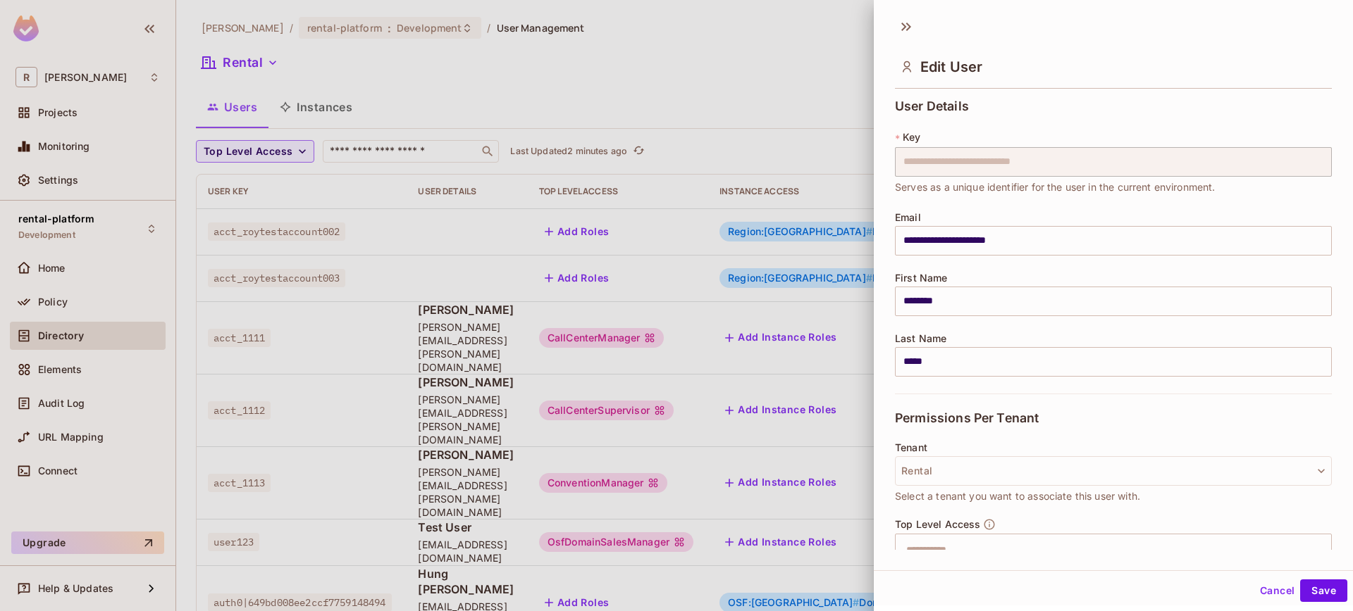
click at [909, 566] on div "**********" at bounding box center [1113, 290] width 479 height 561
click at [848, 562] on div at bounding box center [676, 305] width 1353 height 611
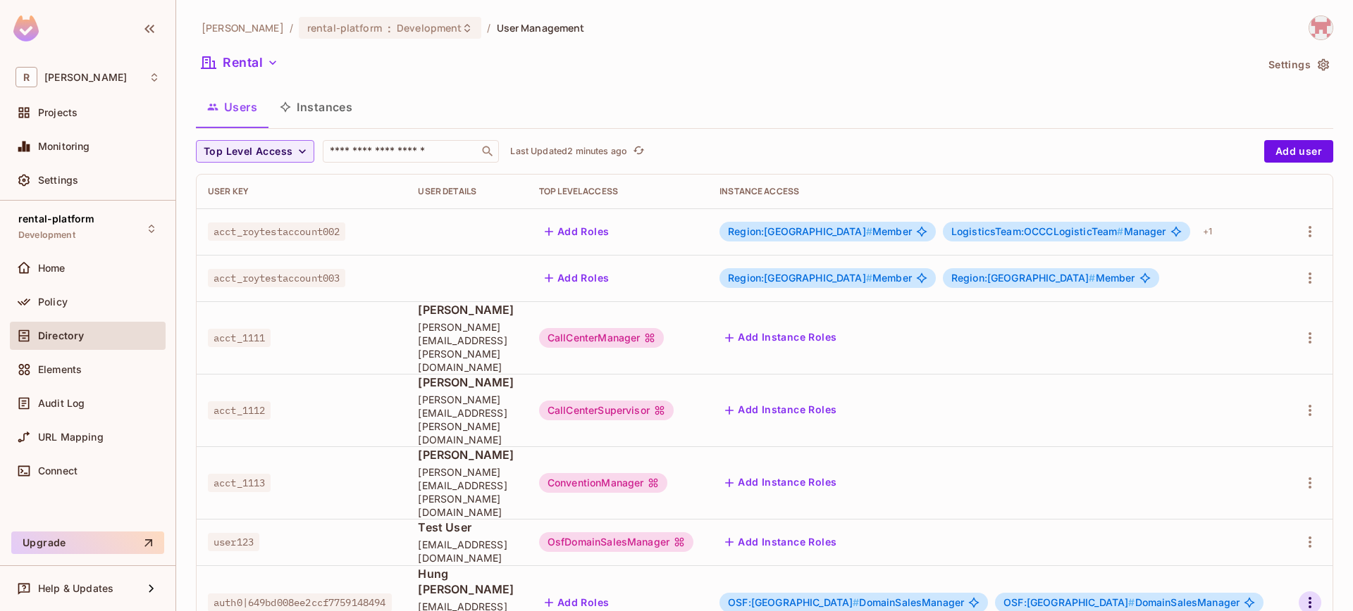
click at [1311, 595] on icon "button" at bounding box center [1309, 603] width 17 height 17
click at [1298, 518] on li "Edit" at bounding box center [1248, 517] width 125 height 31
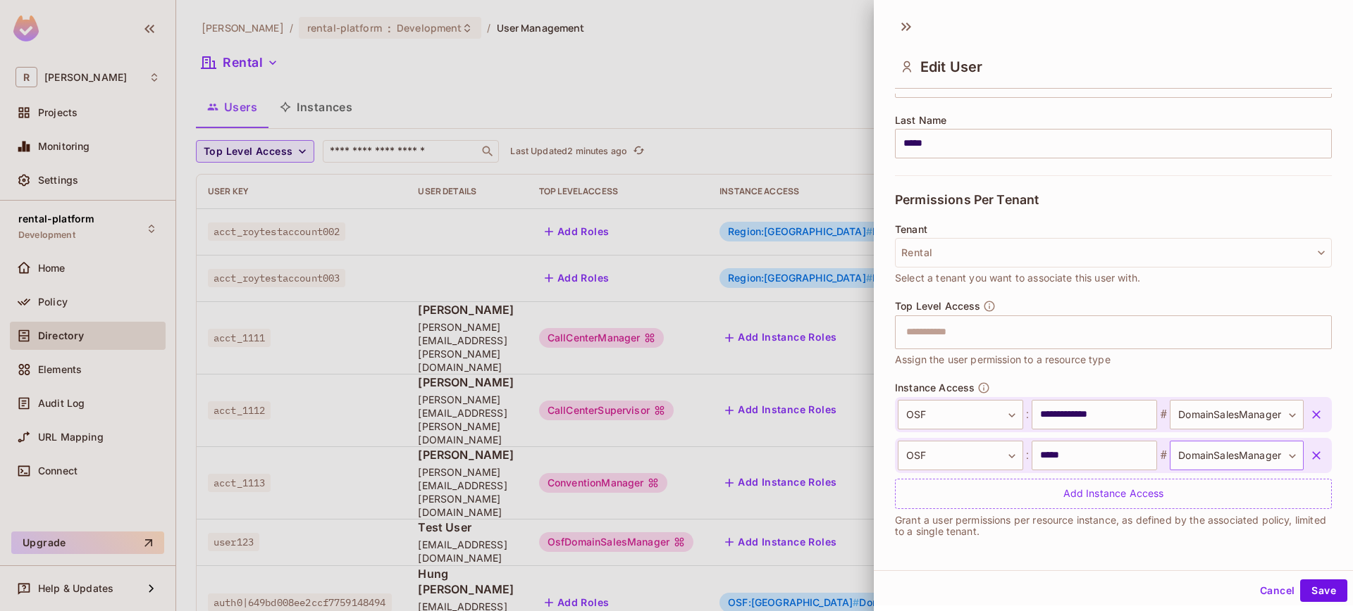
scroll to position [220, 0]
drag, startPoint x: 1096, startPoint y: 415, endPoint x: 1014, endPoint y: 410, distance: 82.6
click at [1014, 410] on div "**********" at bounding box center [1100, 414] width 406 height 30
click at [1110, 296] on div "Tenant Rental Select a tenant you want to associate this user with." at bounding box center [1113, 261] width 437 height 76
click at [1264, 585] on button "Cancel" at bounding box center [1277, 591] width 46 height 23
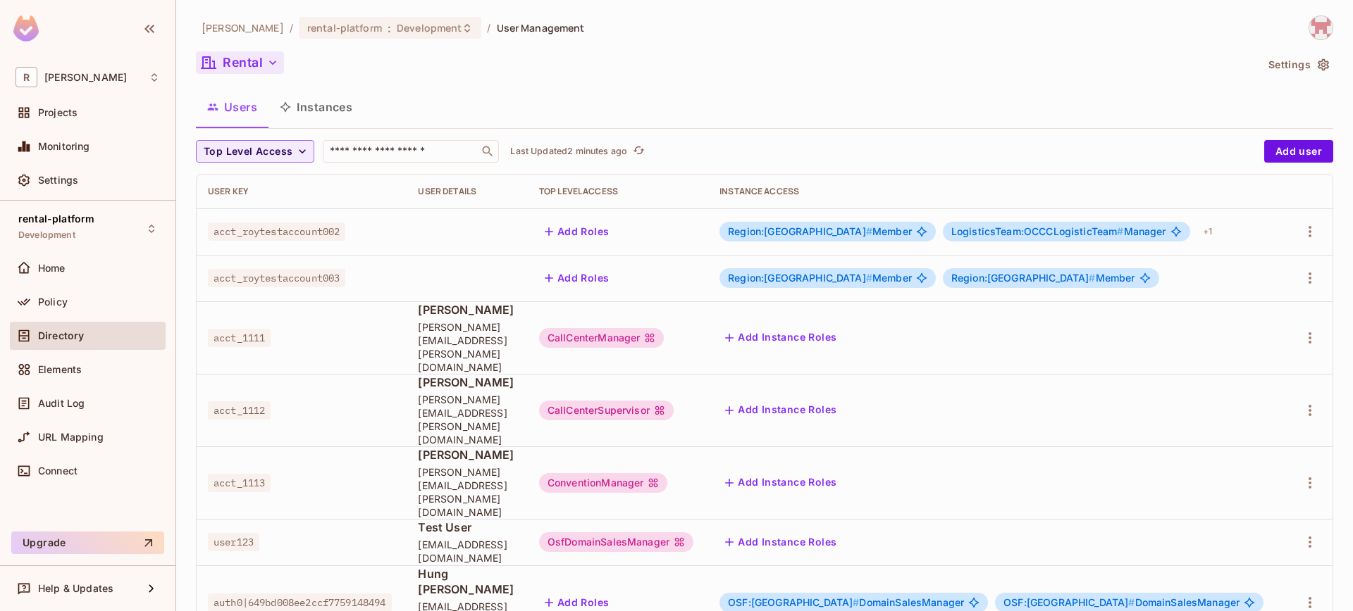
click at [263, 69] on button "Rental" at bounding box center [240, 62] width 88 height 23
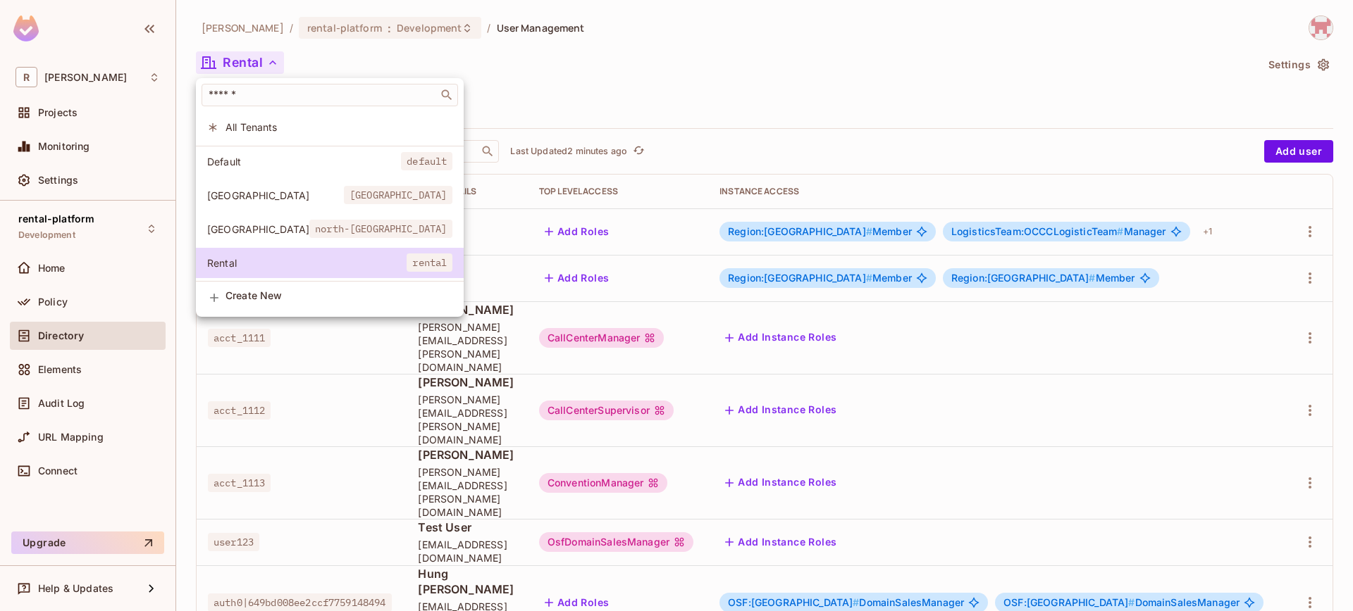
click at [416, 63] on div at bounding box center [676, 305] width 1353 height 611
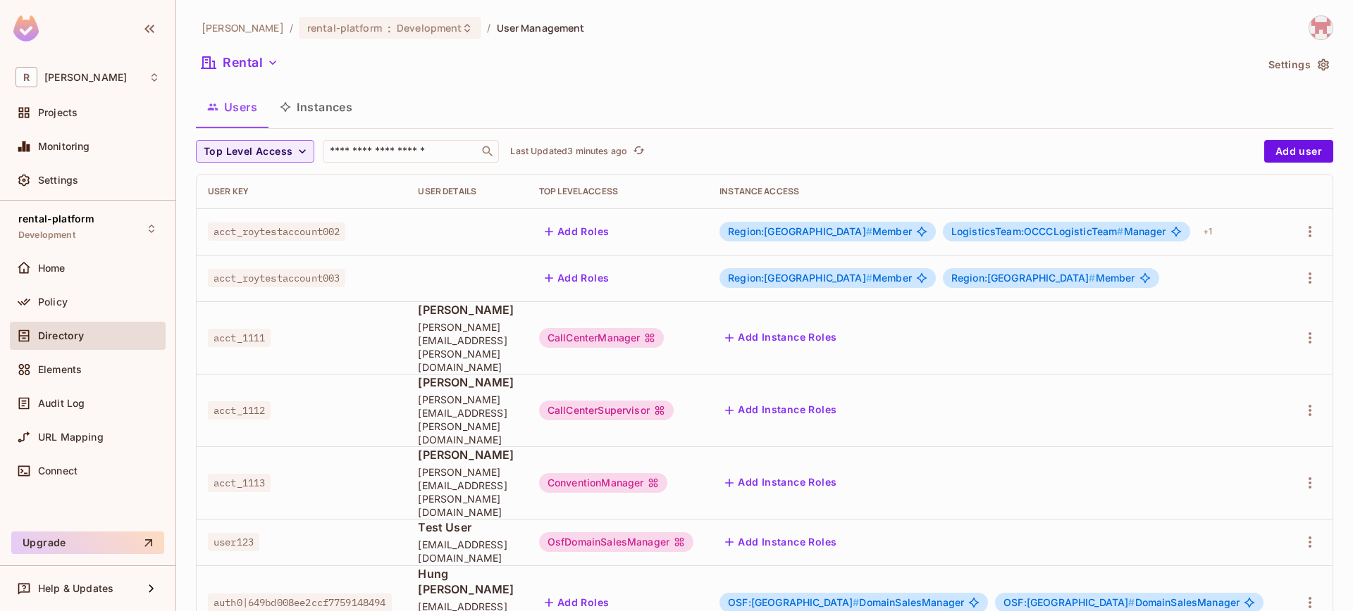
click at [855, 597] on span "OSF:north-america #" at bounding box center [793, 603] width 131 height 12
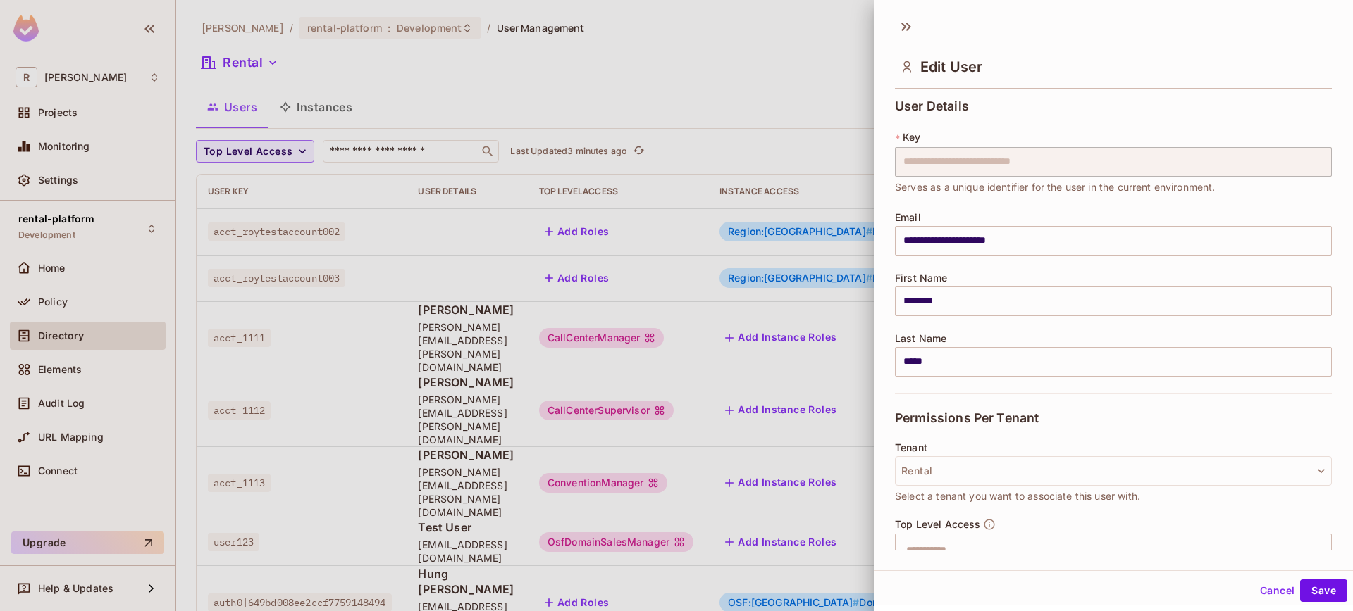
click at [812, 549] on div at bounding box center [676, 305] width 1353 height 611
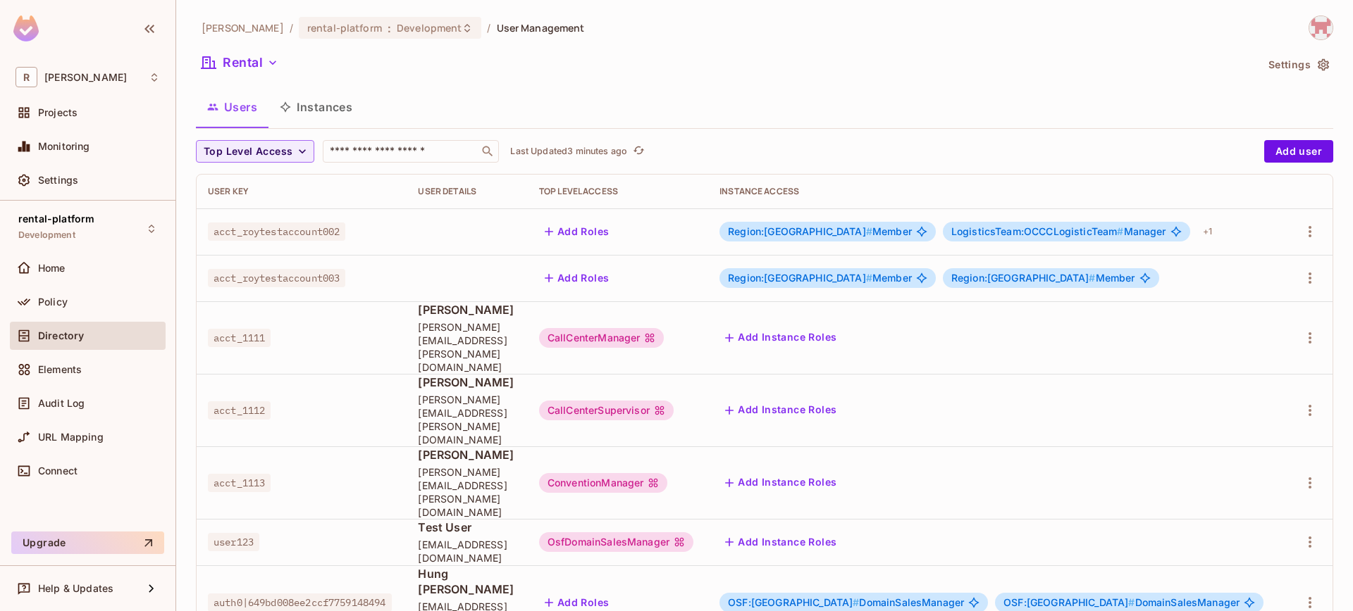
click at [859, 597] on span "OSF:north-america #" at bounding box center [793, 603] width 131 height 12
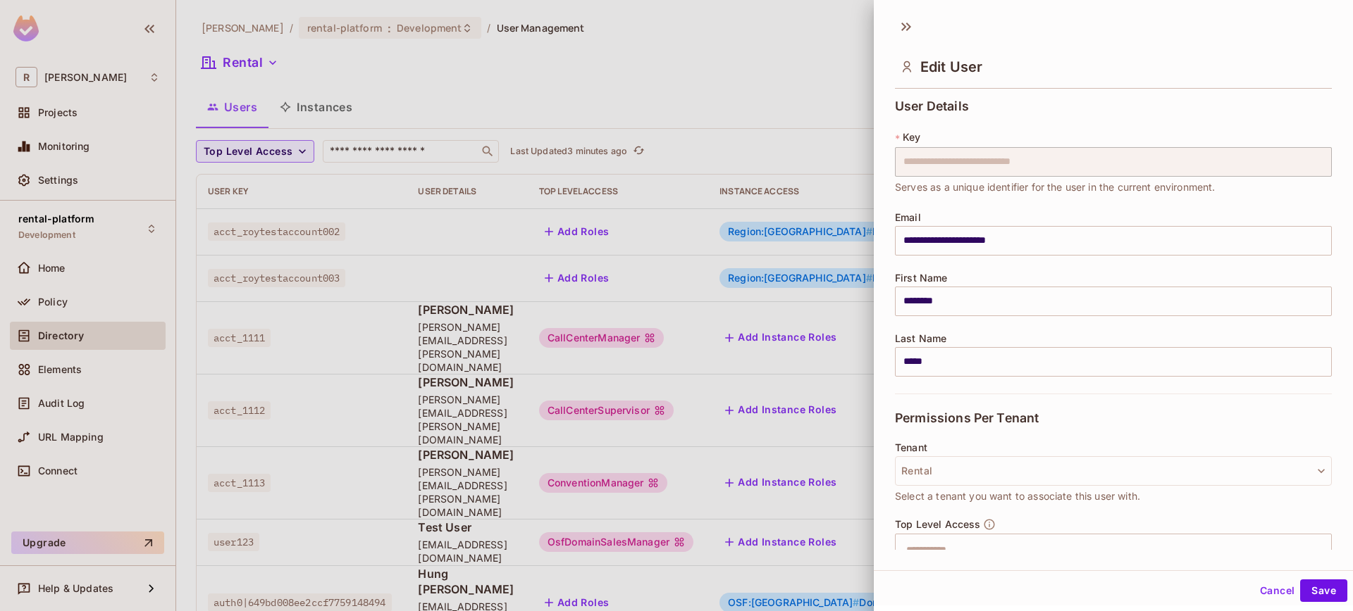
click at [841, 499] on div at bounding box center [676, 305] width 1353 height 611
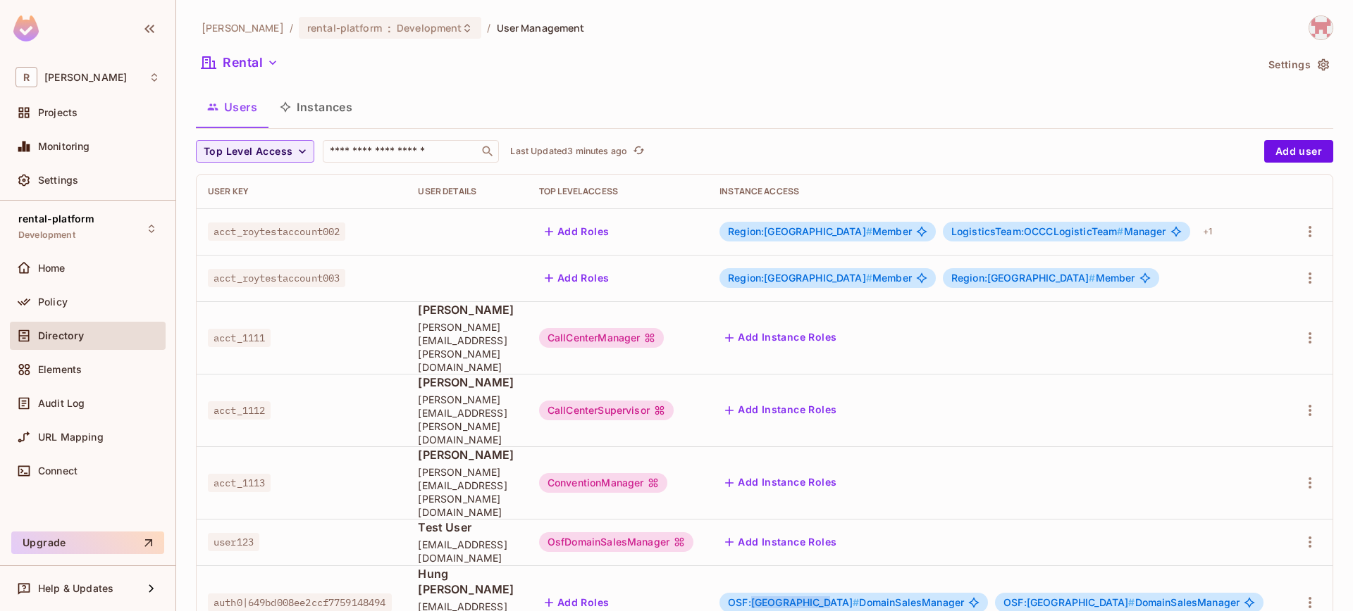
drag, startPoint x: 807, startPoint y: 515, endPoint x: 874, endPoint y: 511, distance: 67.7
click at [859, 597] on span "OSF:north-america #" at bounding box center [793, 603] width 131 height 12
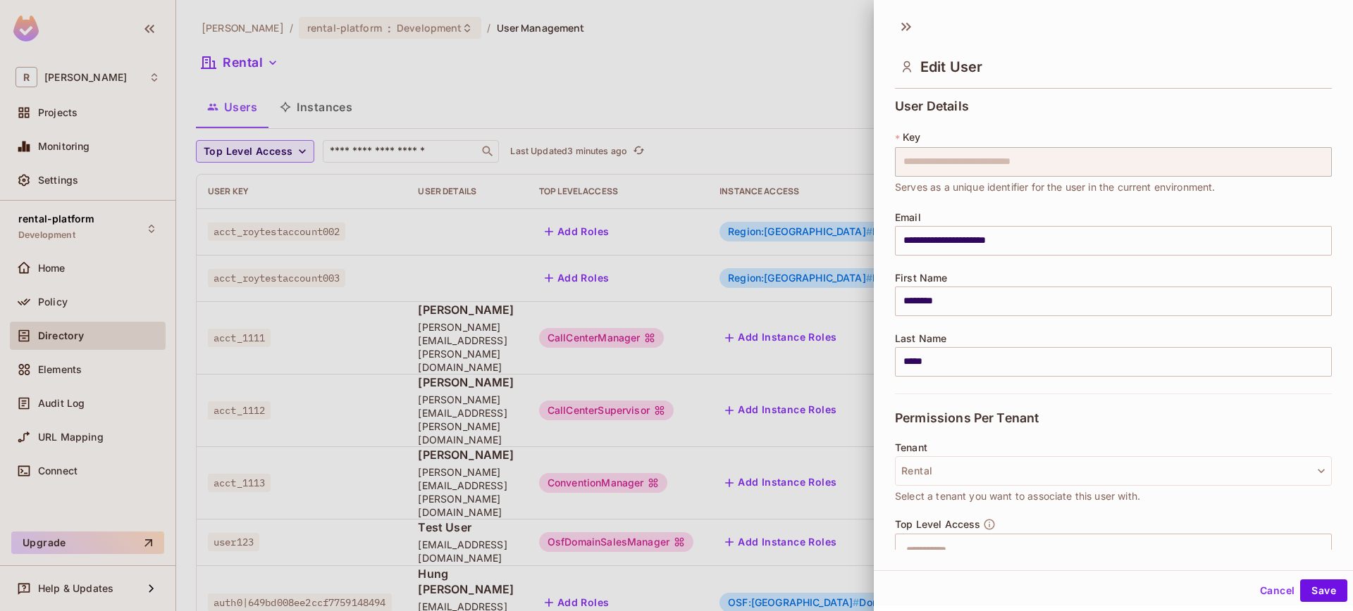
click at [833, 532] on div at bounding box center [676, 305] width 1353 height 611
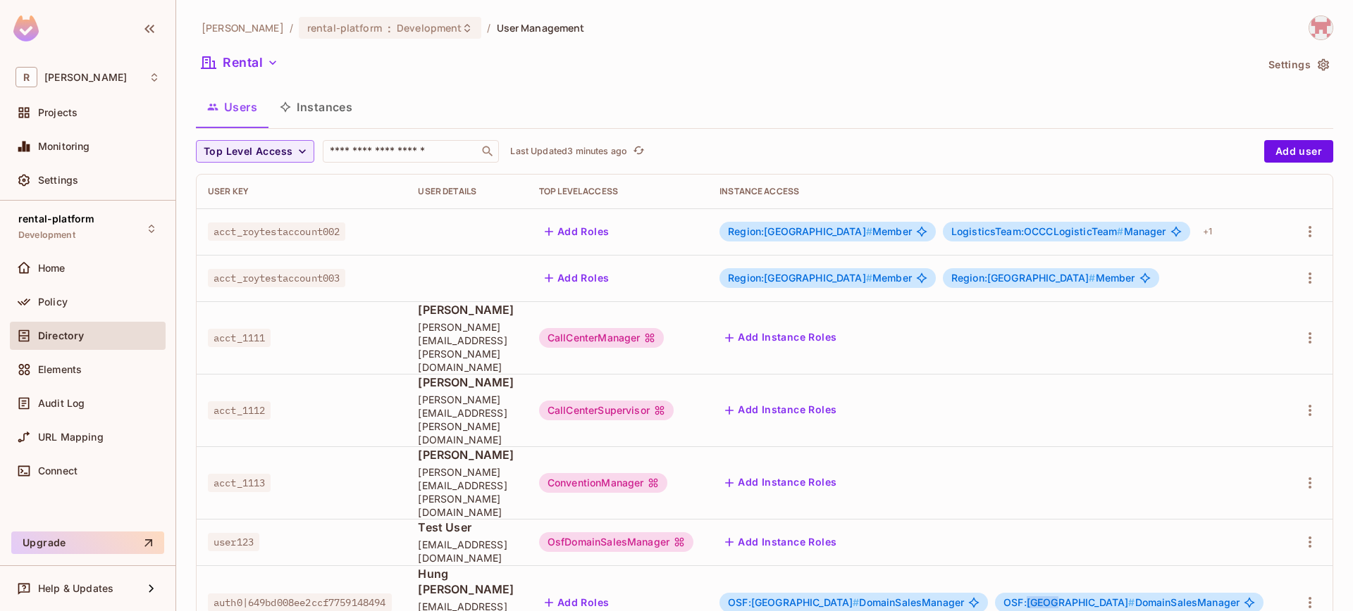
drag, startPoint x: 1049, startPoint y: 510, endPoint x: 1074, endPoint y: 511, distance: 24.7
click at [1074, 597] on span "OSF:japan #" at bounding box center [1068, 603] width 131 height 12
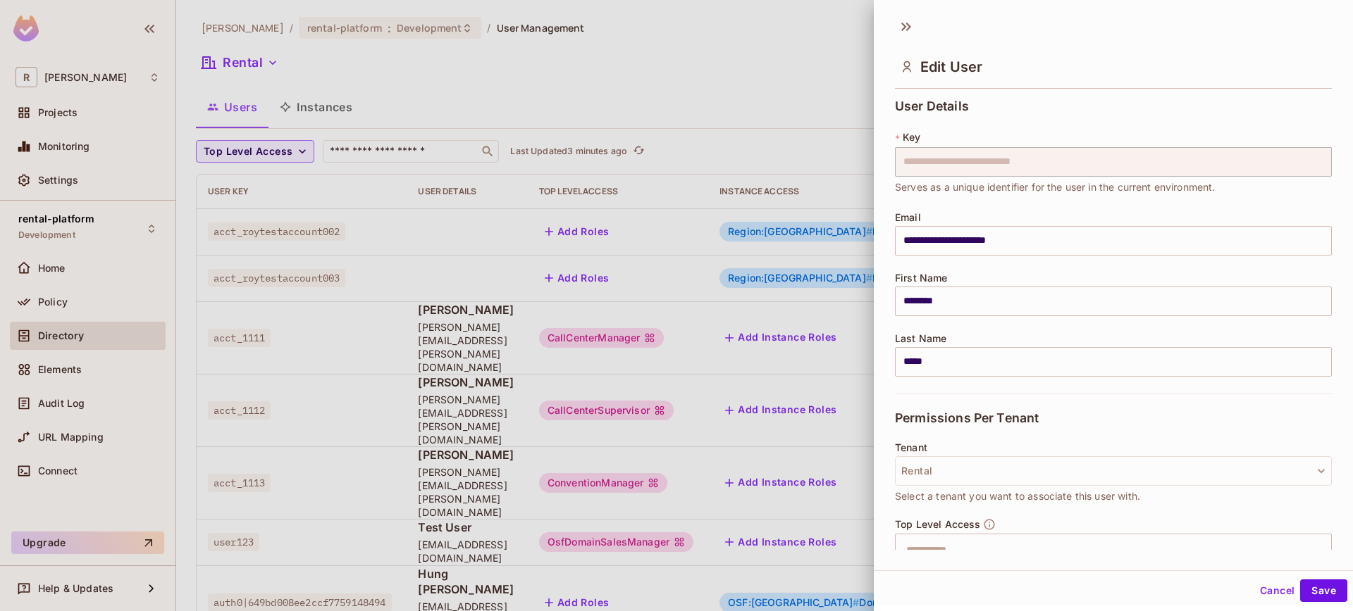
click at [789, 545] on div at bounding box center [676, 305] width 1353 height 611
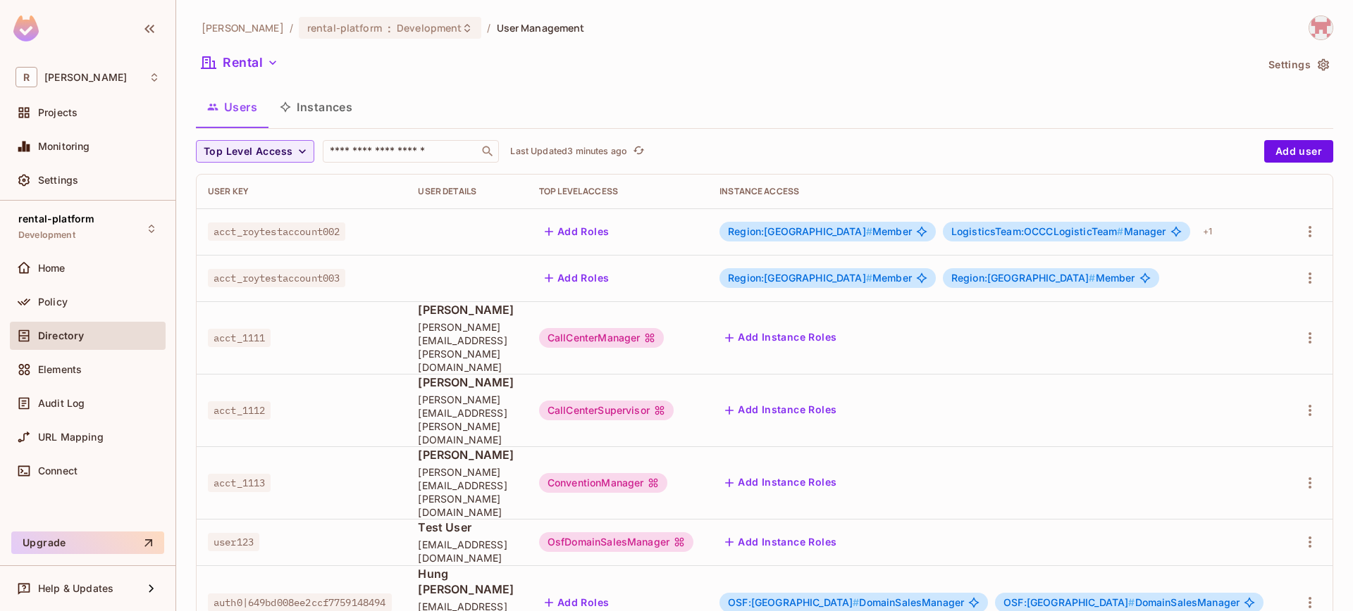
click at [881, 549] on div "[PERSON_NAME]-poc / rental-platform : Development / User Management Rental Sett…" at bounding box center [764, 305] width 1176 height 611
click at [1301, 595] on icon "button" at bounding box center [1309, 603] width 17 height 17
click at [719, 566] on div at bounding box center [676, 305] width 1353 height 611
click at [615, 592] on button "Add Roles" at bounding box center [577, 603] width 76 height 23
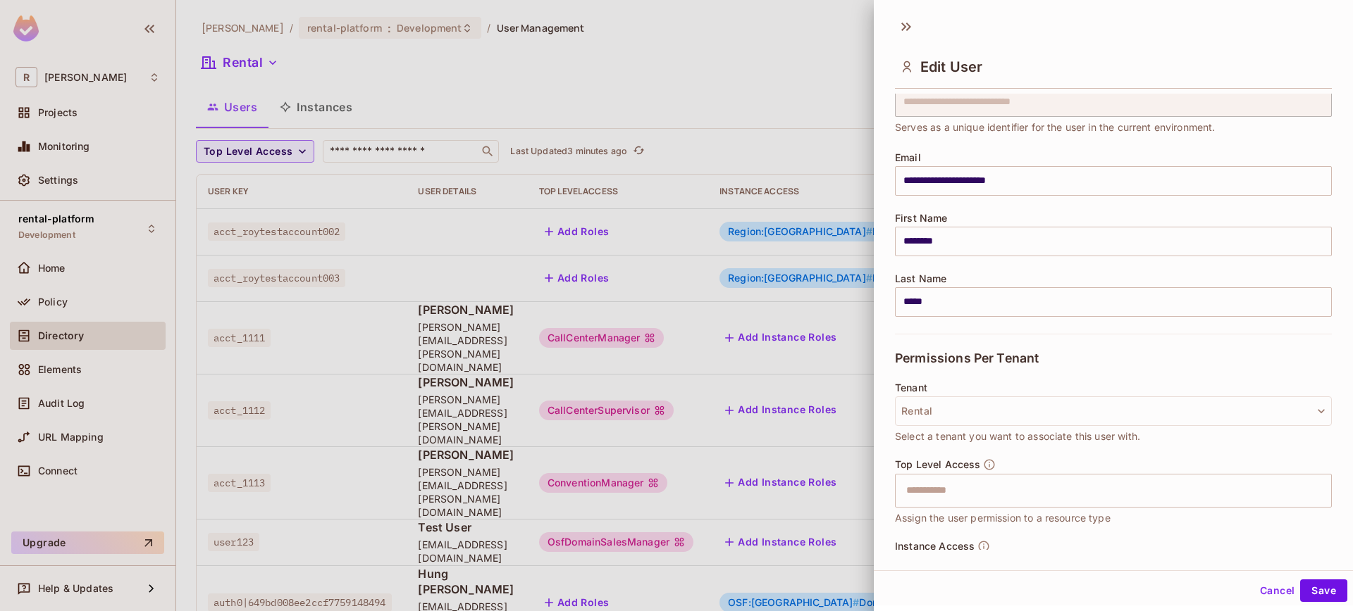
scroll to position [30, 0]
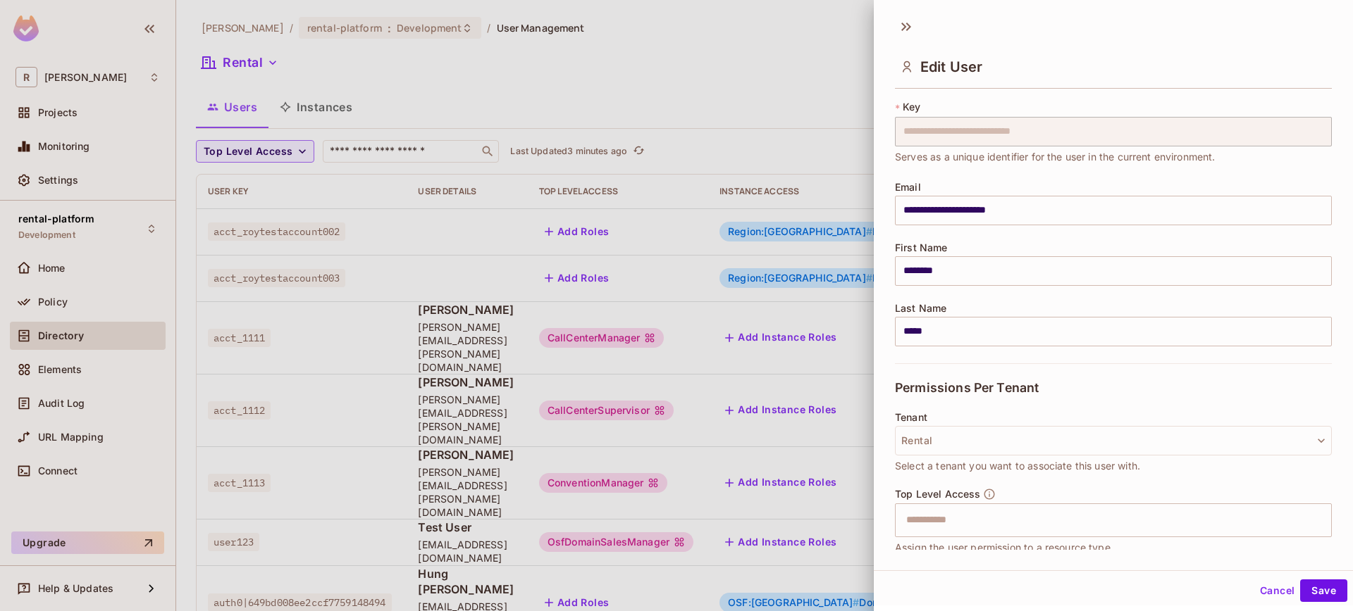
click at [707, 535] on div at bounding box center [676, 305] width 1353 height 611
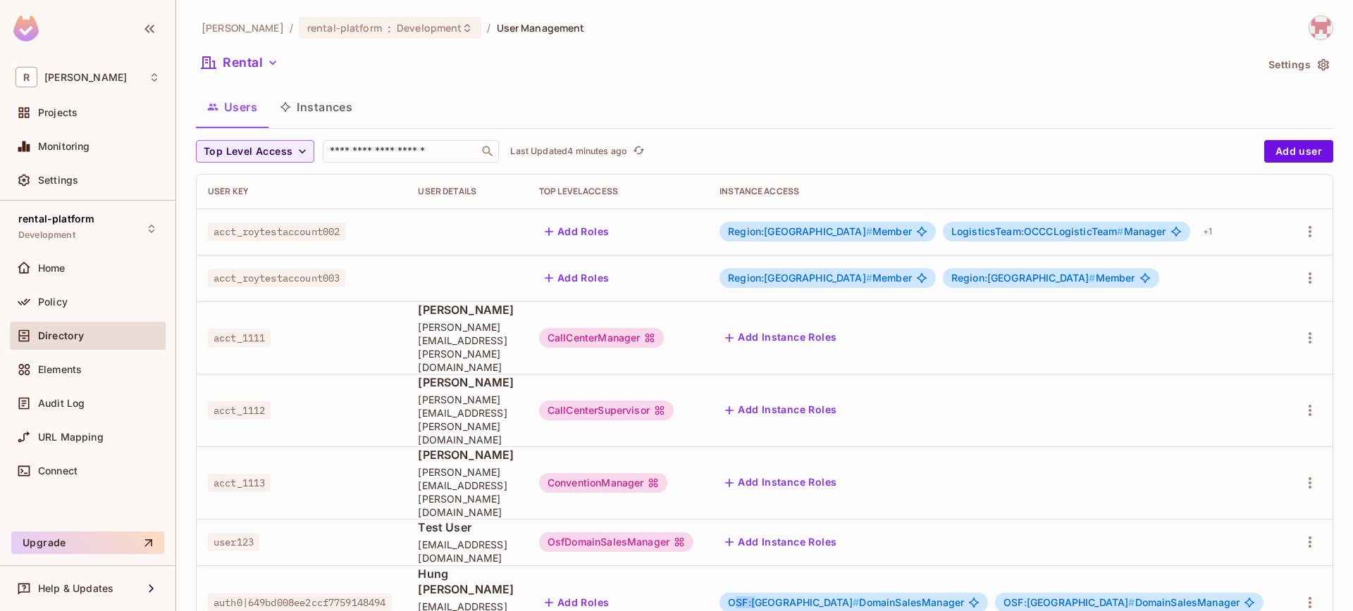
drag, startPoint x: 788, startPoint y: 507, endPoint x: 811, endPoint y: 511, distance: 22.9
click at [811, 597] on span "OSF:north-america #" at bounding box center [793, 603] width 131 height 12
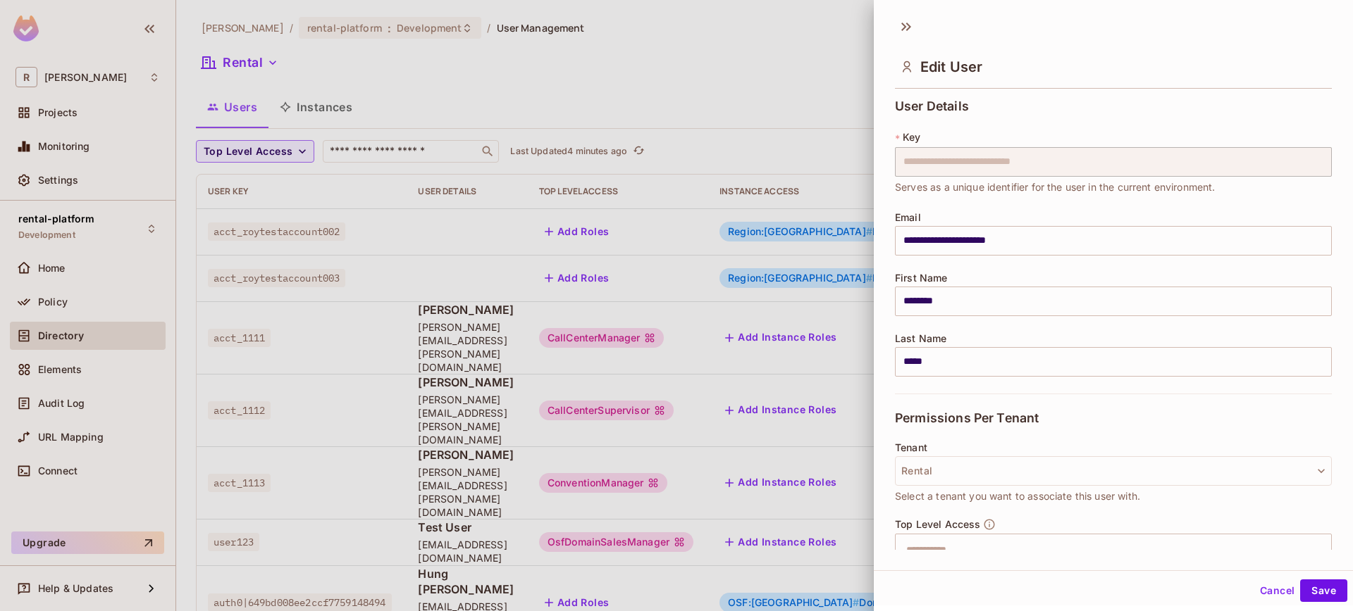
click at [799, 511] on div at bounding box center [676, 305] width 1353 height 611
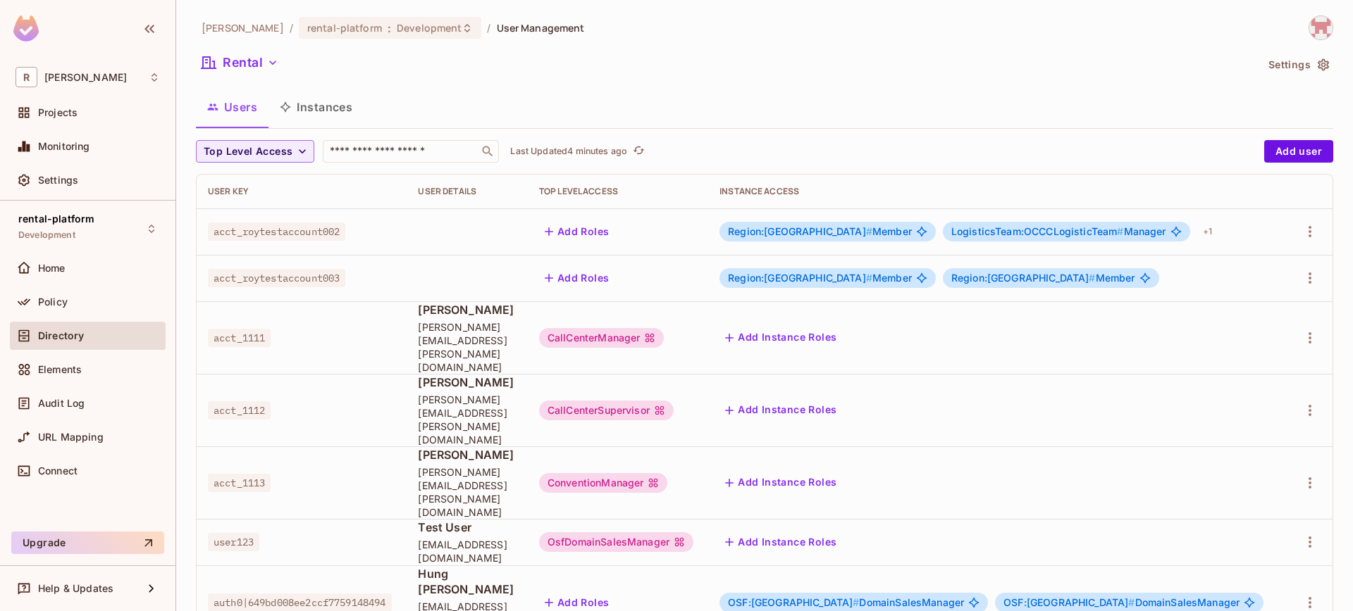
click at [783, 597] on span "OSF:north-america #" at bounding box center [793, 603] width 131 height 12
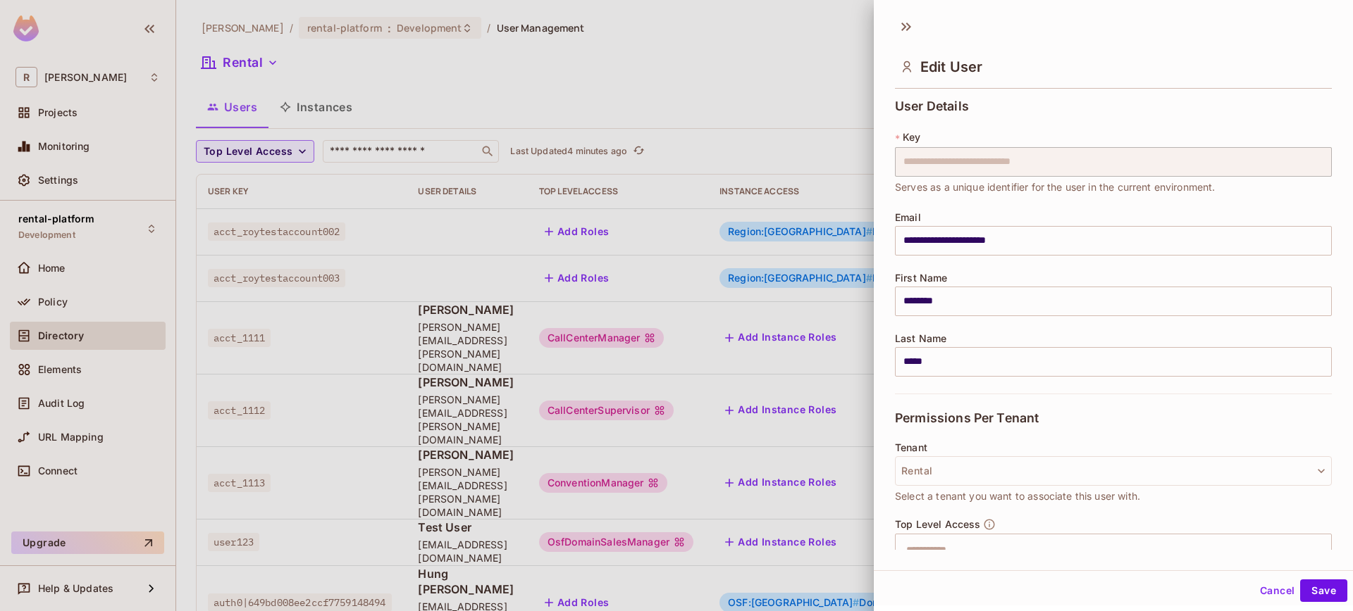
click at [781, 511] on div at bounding box center [676, 305] width 1353 height 611
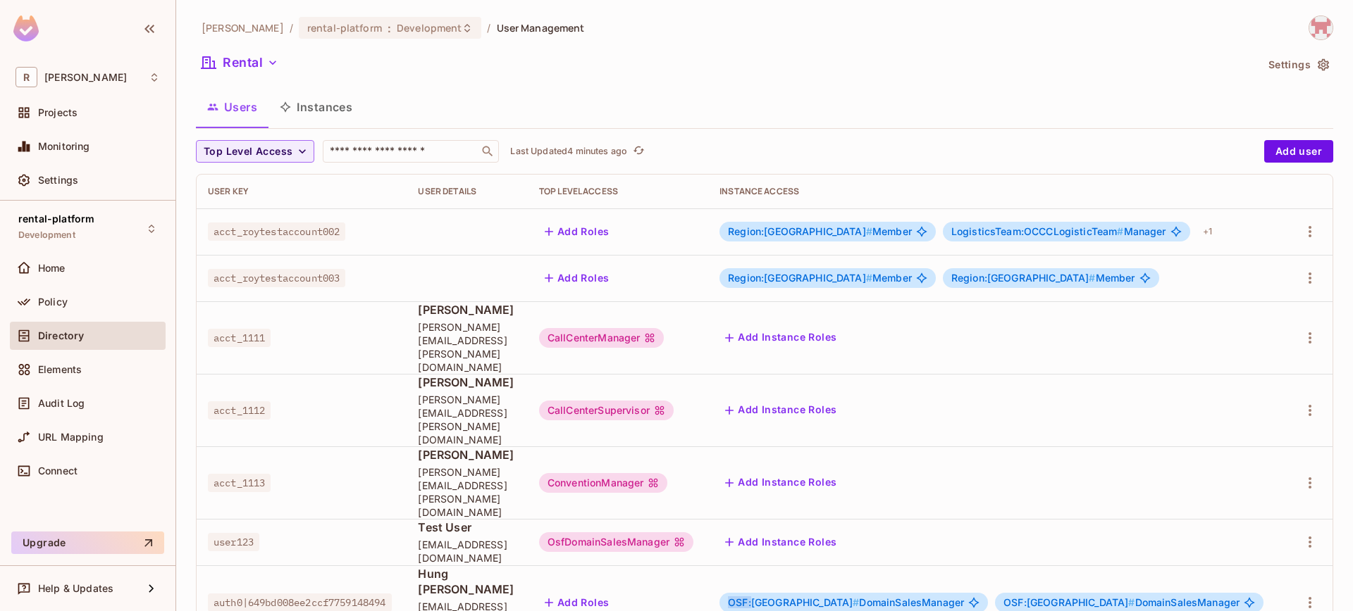
drag, startPoint x: 782, startPoint y: 512, endPoint x: 805, endPoint y: 513, distance: 23.3
click at [805, 597] on span "OSF:north-america #" at bounding box center [793, 603] width 131 height 12
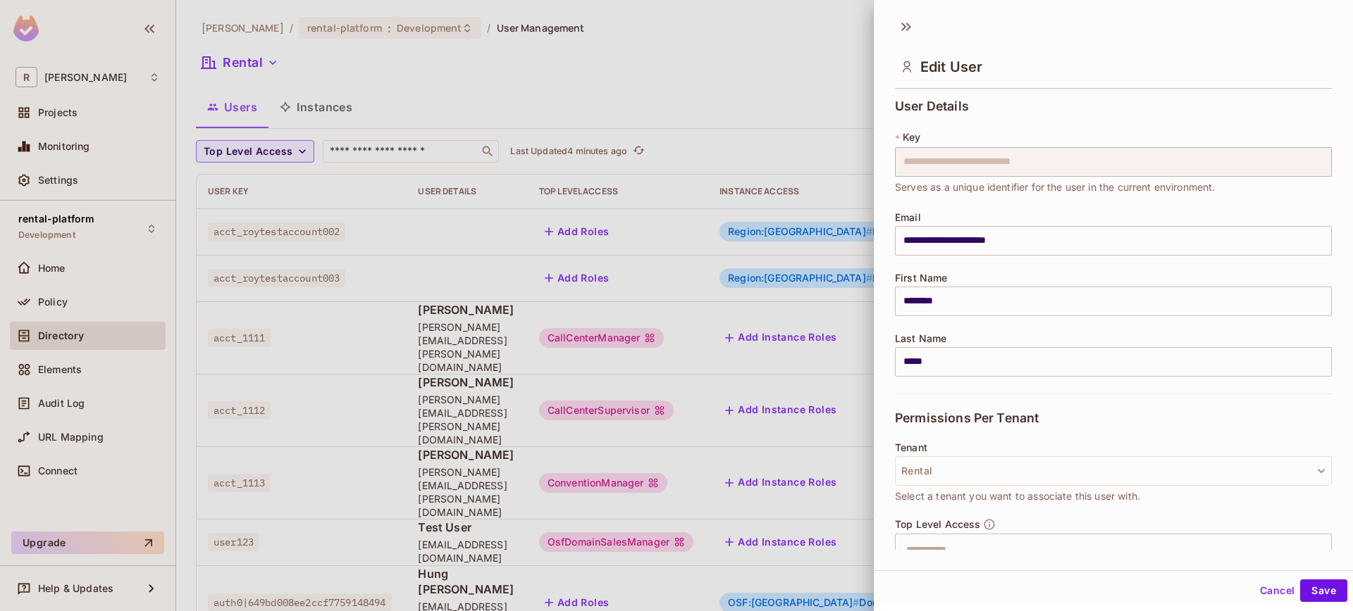
click at [771, 254] on div at bounding box center [676, 305] width 1353 height 611
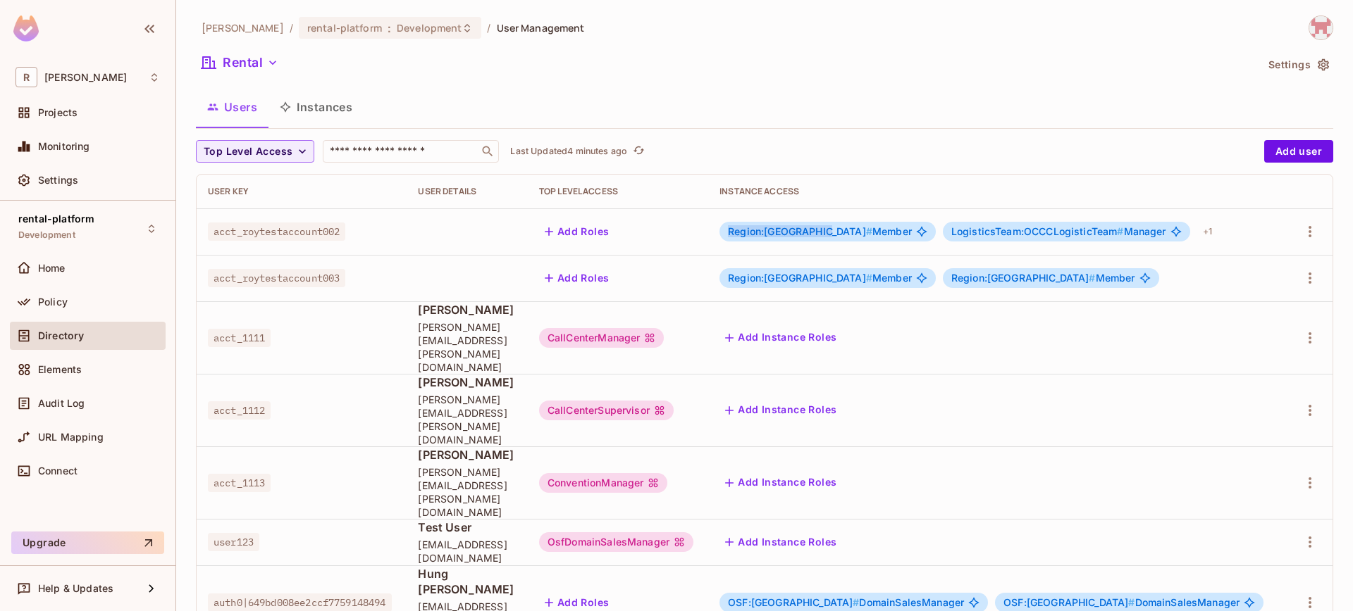
drag, startPoint x: 785, startPoint y: 228, endPoint x: 847, endPoint y: 256, distance: 68.1
click at [872, 235] on span "Region:[GEOGRAPHIC_DATA] #" at bounding box center [800, 231] width 144 height 12
click at [791, 282] on body "[PERSON_NAME]-poc Projects Monitoring Settings rental-platform Development Home…" at bounding box center [676, 305] width 1353 height 611
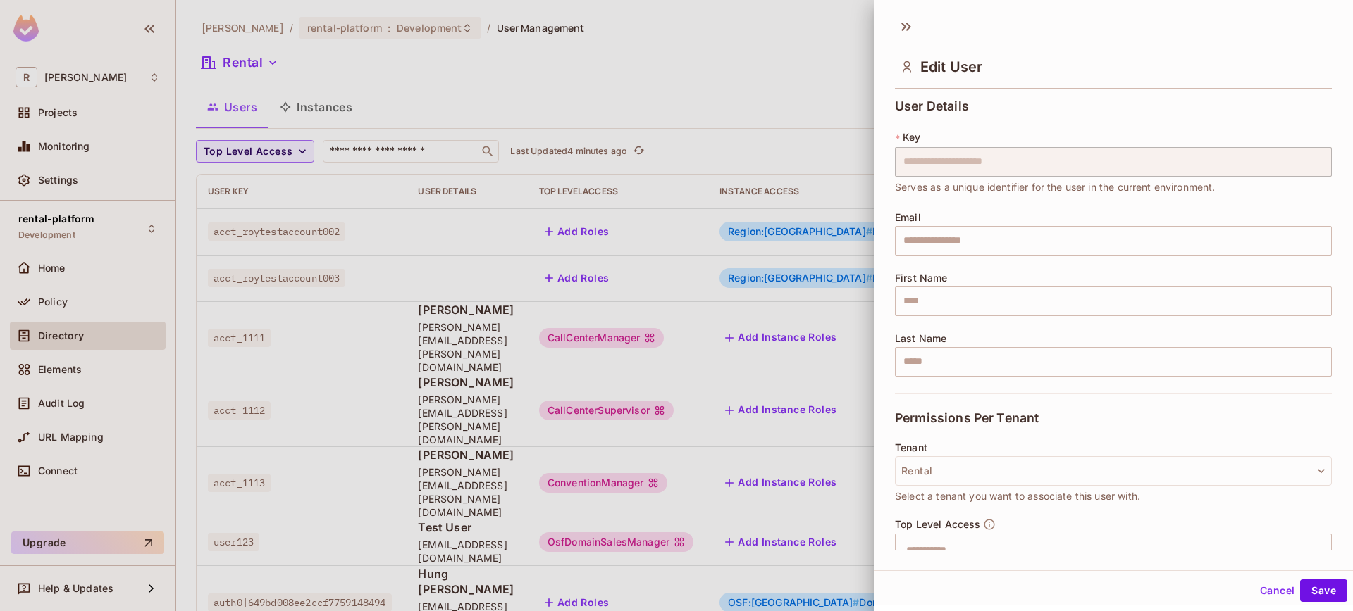
click at [784, 278] on div at bounding box center [676, 305] width 1353 height 611
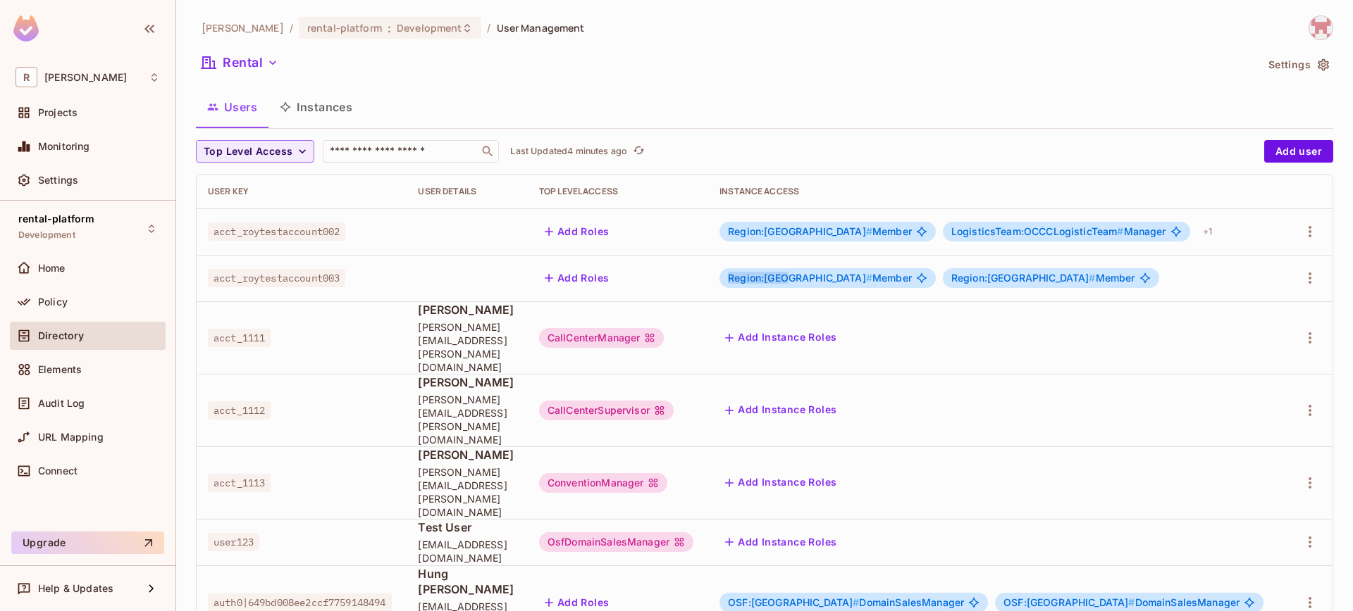
drag, startPoint x: 783, startPoint y: 282, endPoint x: 841, endPoint y: 283, distance: 58.5
click at [841, 283] on span "Region:[GEOGRAPHIC_DATA] #" at bounding box center [800, 278] width 144 height 12
click at [842, 281] on span "Region:[GEOGRAPHIC_DATA] #" at bounding box center [800, 278] width 144 height 12
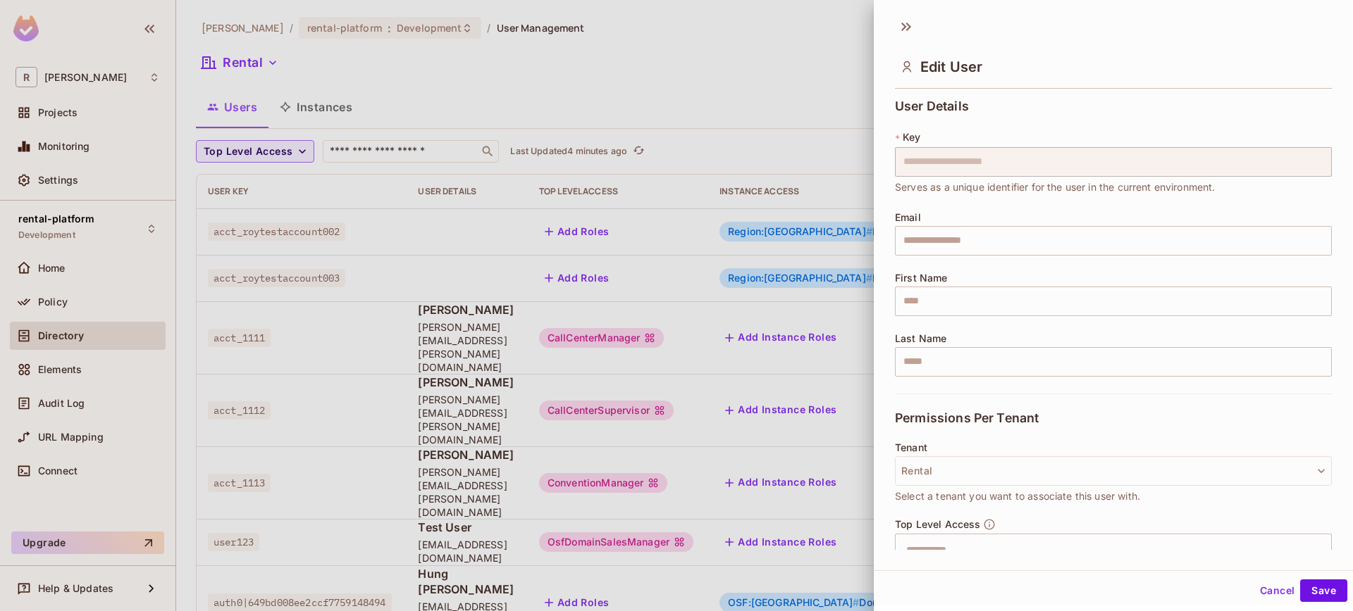
click at [729, 525] on div at bounding box center [676, 305] width 1353 height 611
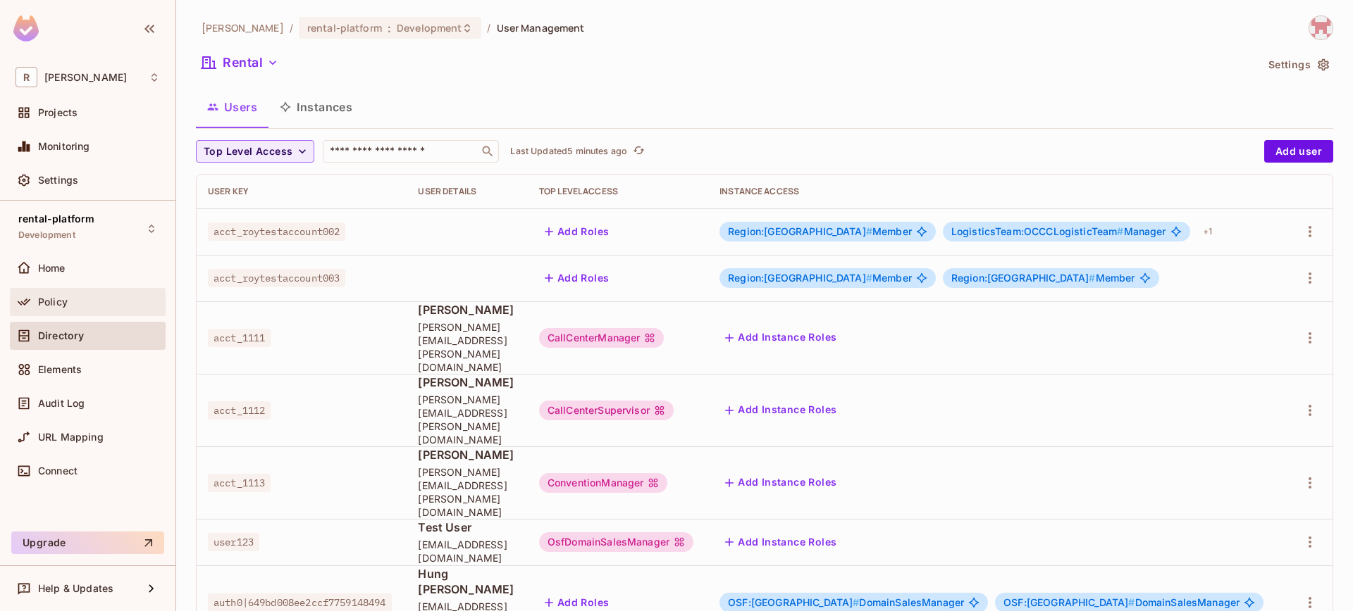
click at [69, 311] on div "Policy" at bounding box center [88, 302] width 156 height 28
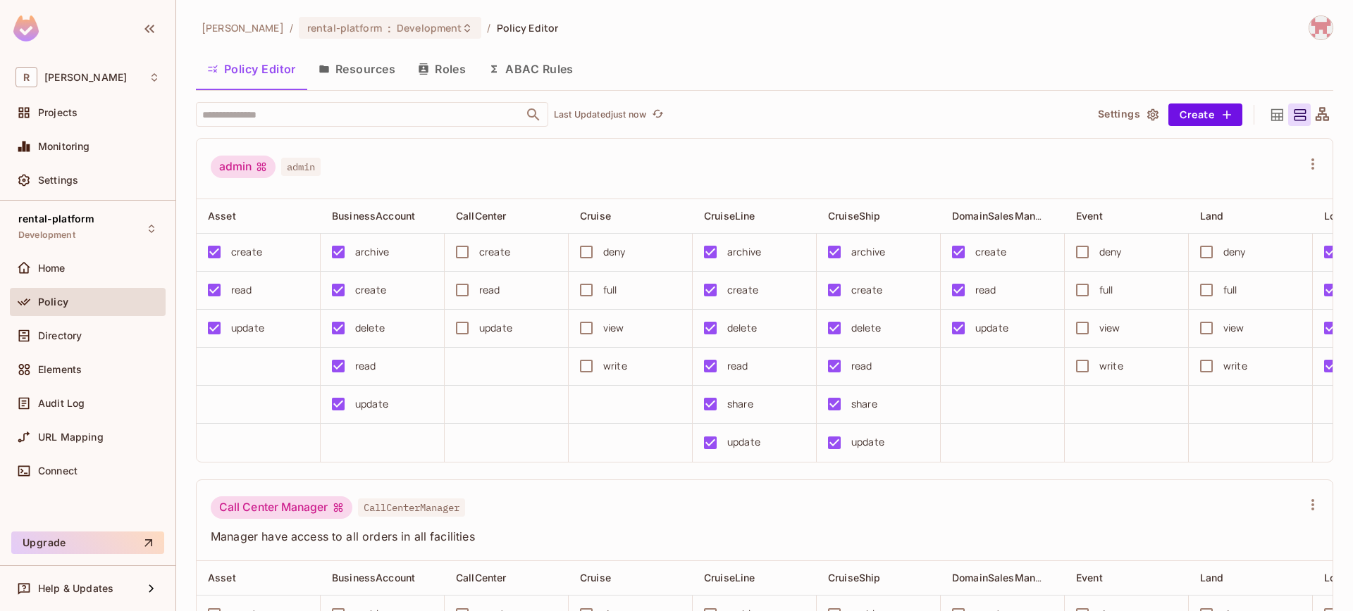
click at [1315, 111] on icon at bounding box center [1321, 113] width 13 height 13
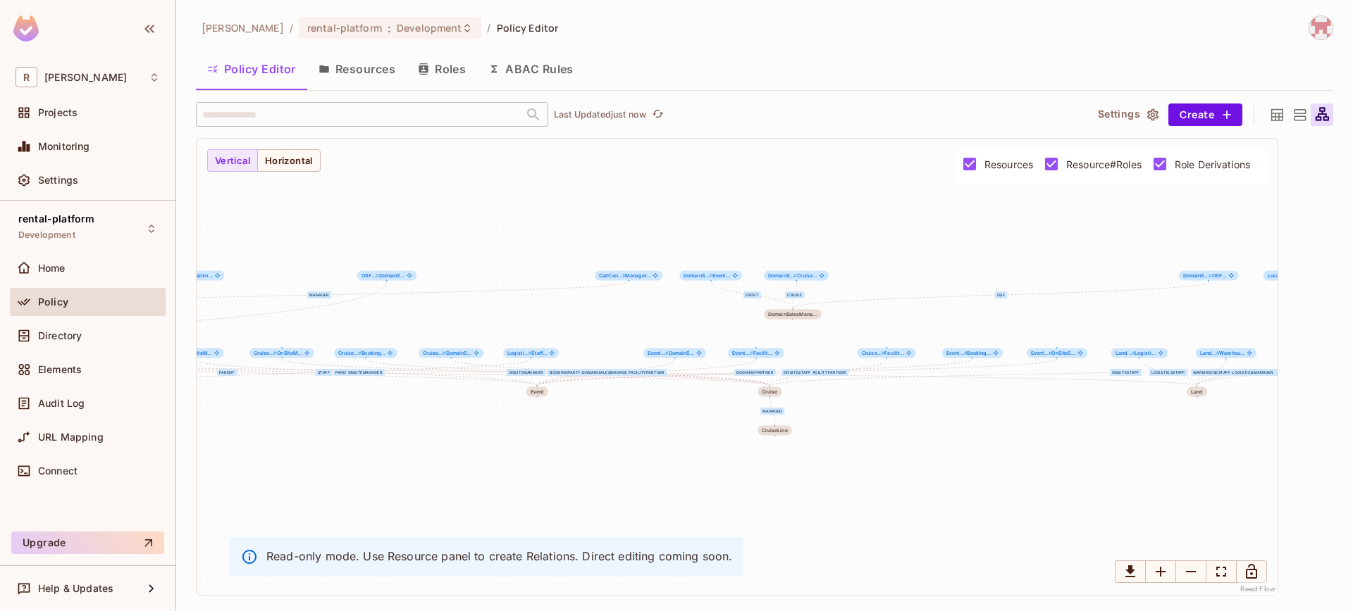
drag, startPoint x: 950, startPoint y: 436, endPoint x: 729, endPoint y: 406, distance: 222.5
click at [707, 422] on div "Member Admin parent parent parent parent parent parent DomainSalesManager OnSit…" at bounding box center [737, 367] width 1081 height 457
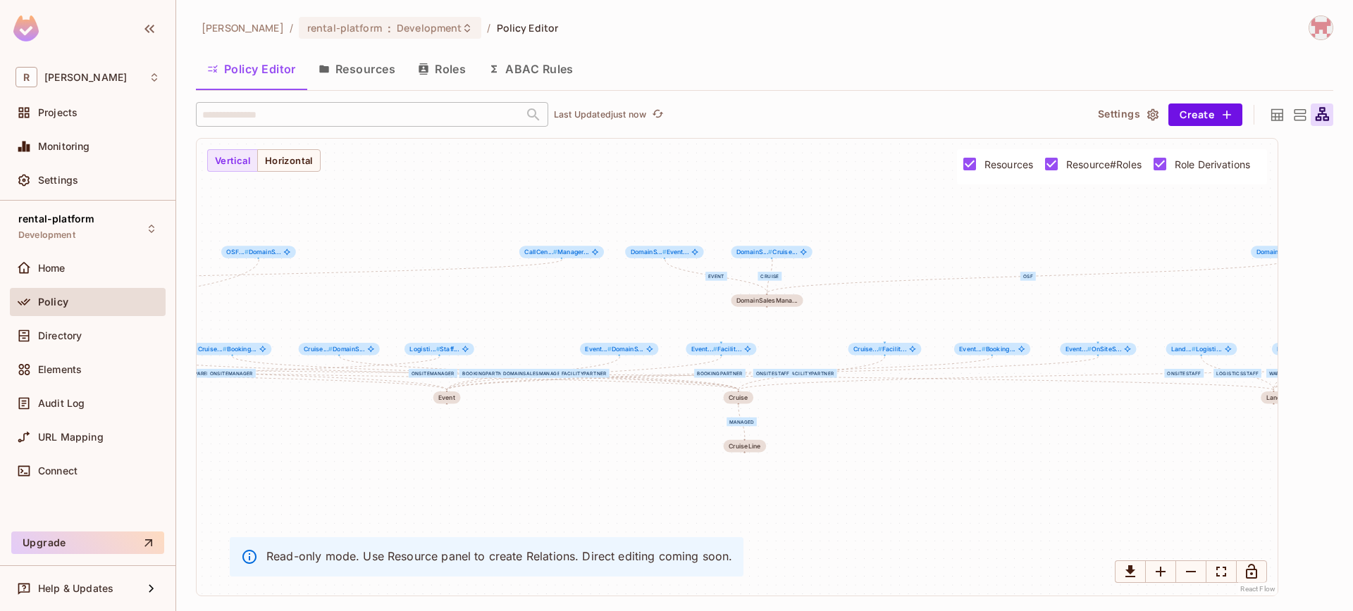
drag, startPoint x: 1086, startPoint y: 395, endPoint x: 1083, endPoint y: 403, distance: 8.7
click at [1083, 403] on div "Member Admin parent parent parent parent parent parent DomainSalesManager OnSit…" at bounding box center [737, 367] width 1081 height 457
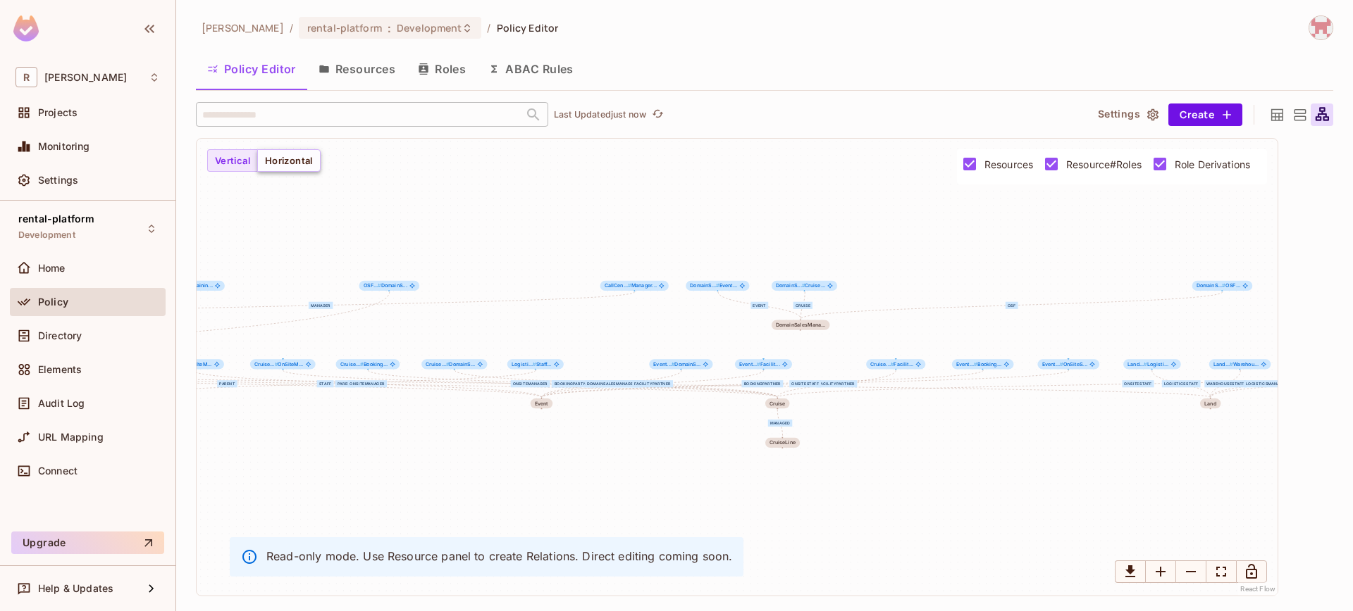
click at [316, 166] on button "Horizontal" at bounding box center [288, 160] width 63 height 23
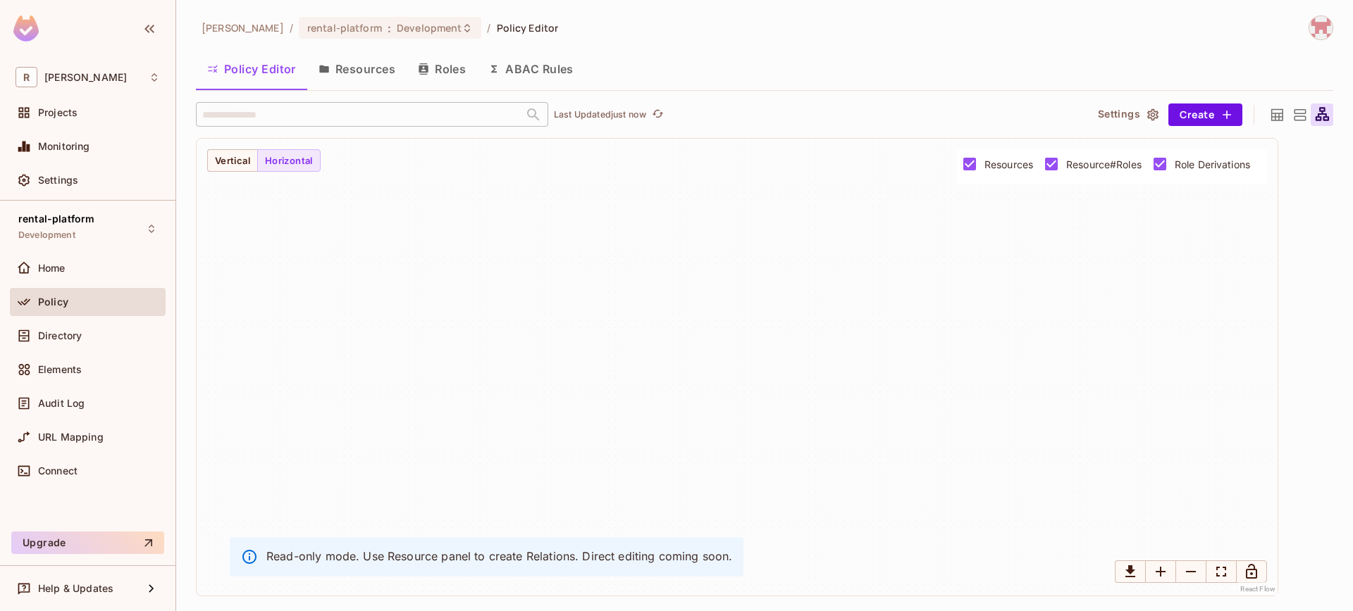
drag, startPoint x: 744, startPoint y: 336, endPoint x: 615, endPoint y: 208, distance: 181.8
click at [615, 207] on div "Member Admin parent parent parent parent parent parent DomainSalesManager OnSit…" at bounding box center [737, 367] width 1081 height 457
click at [1186, 572] on icon "Zoom Out" at bounding box center [1191, 571] width 10 height 1
click at [1186, 571] on icon "Zoom Out" at bounding box center [1191, 571] width 10 height 1
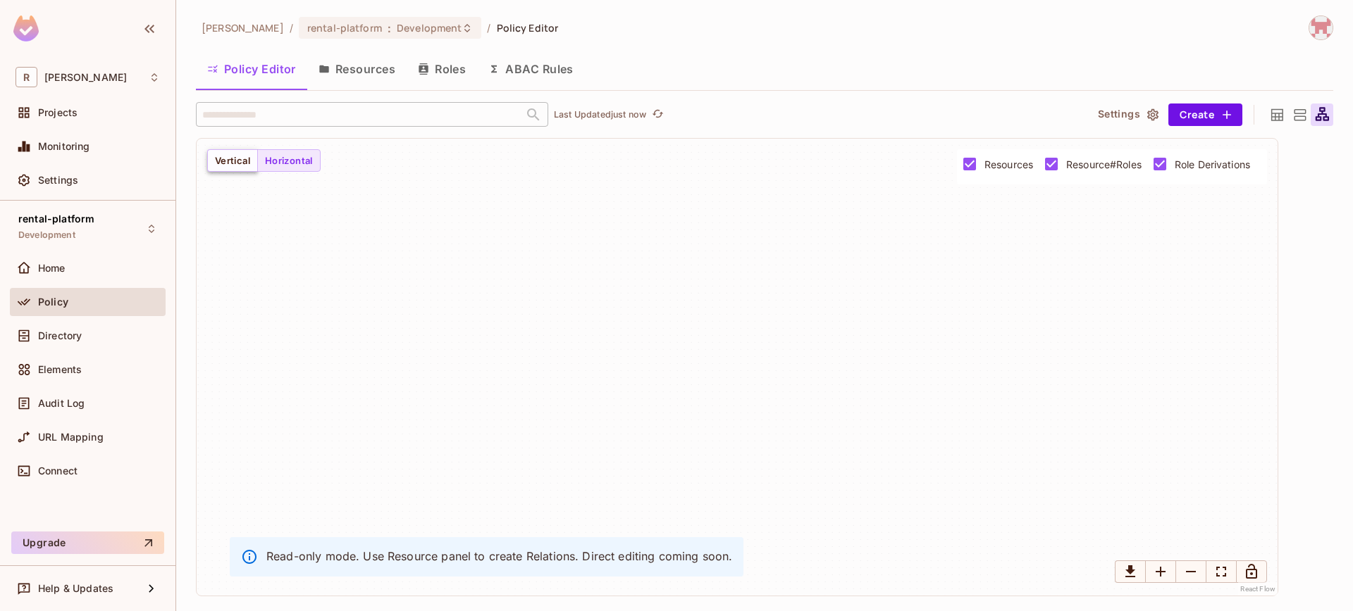
click at [222, 159] on button "Vertical" at bounding box center [232, 160] width 51 height 23
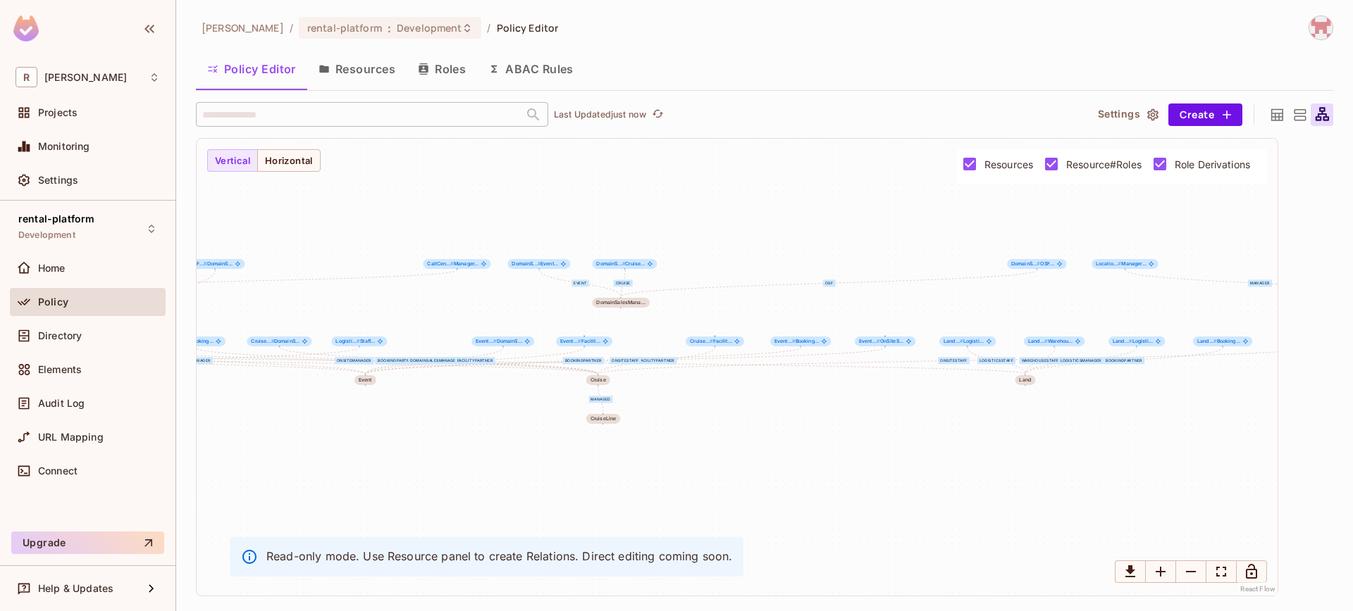
drag, startPoint x: 1000, startPoint y: 407, endPoint x: 906, endPoint y: 518, distance: 145.5
click at [906, 521] on div "Member Admin parent parent parent parent parent parent DomainSalesManager OnSit…" at bounding box center [737, 367] width 1081 height 457
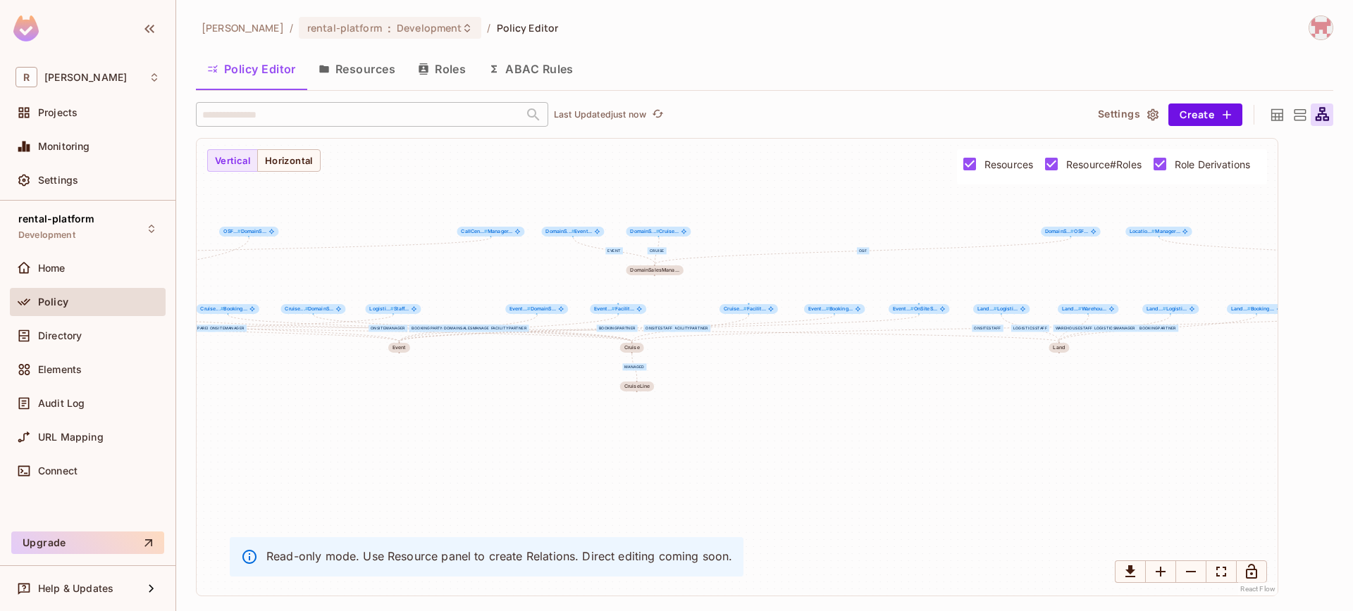
drag, startPoint x: 1026, startPoint y: 487, endPoint x: 1091, endPoint y: 437, distance: 81.9
click at [1091, 437] on div "Member Admin parent parent parent parent parent parent DomainSalesManager OnSit…" at bounding box center [737, 367] width 1081 height 457
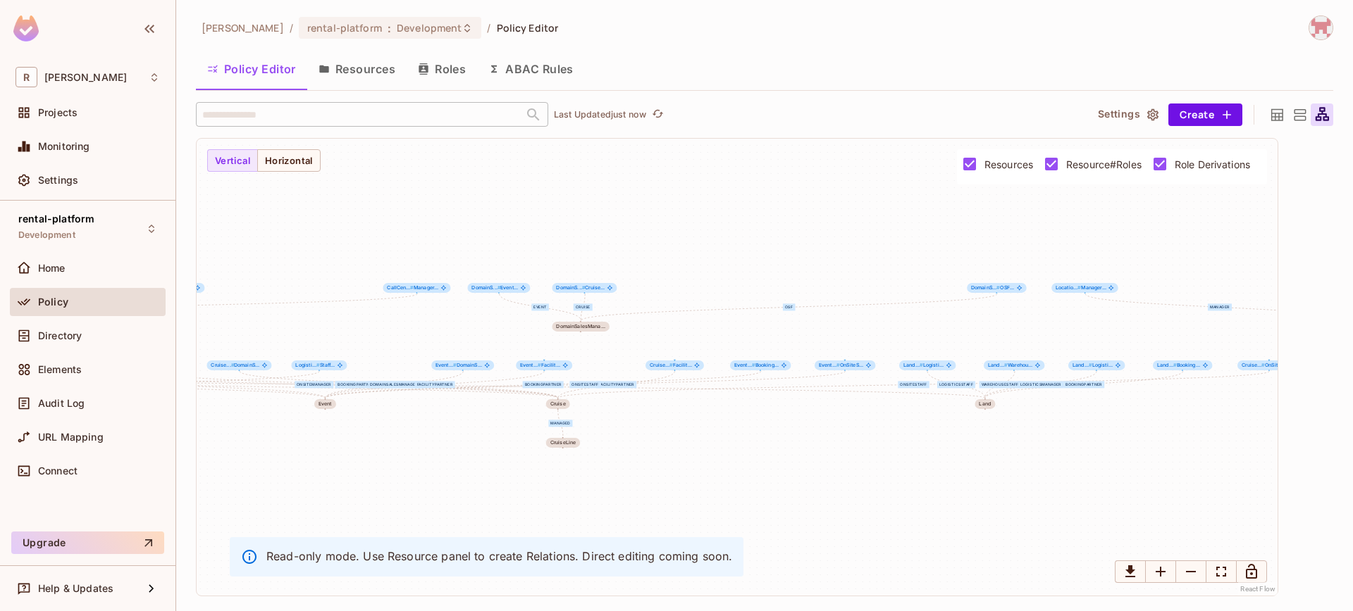
drag, startPoint x: 1037, startPoint y: 409, endPoint x: 969, endPoint y: 455, distance: 82.7
click at [962, 464] on div "Member Admin parent parent parent parent parent parent DomainSalesManager OnSit…" at bounding box center [737, 367] width 1081 height 457
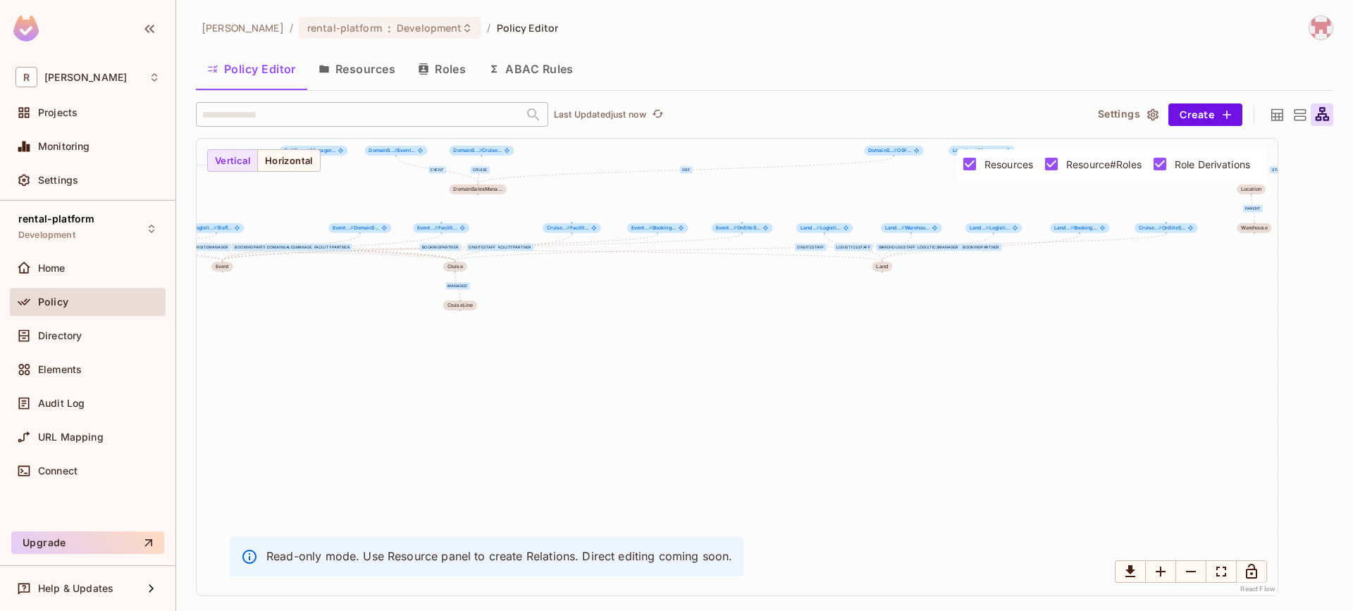
drag, startPoint x: 913, startPoint y: 469, endPoint x: 815, endPoint y: 387, distance: 127.5
click at [815, 387] on div "Member Admin parent parent parent parent parent parent DomainSalesManager OnSit…" at bounding box center [737, 367] width 1081 height 457
click at [1191, 577] on icon "Zoom Out" at bounding box center [1190, 572] width 17 height 17
drag, startPoint x: 583, startPoint y: 554, endPoint x: 730, endPoint y: 556, distance: 147.2
click at [730, 556] on p "Read-only mode. Use Resource panel to create Relations. Direct editing coming s…" at bounding box center [499, 556] width 466 height 15
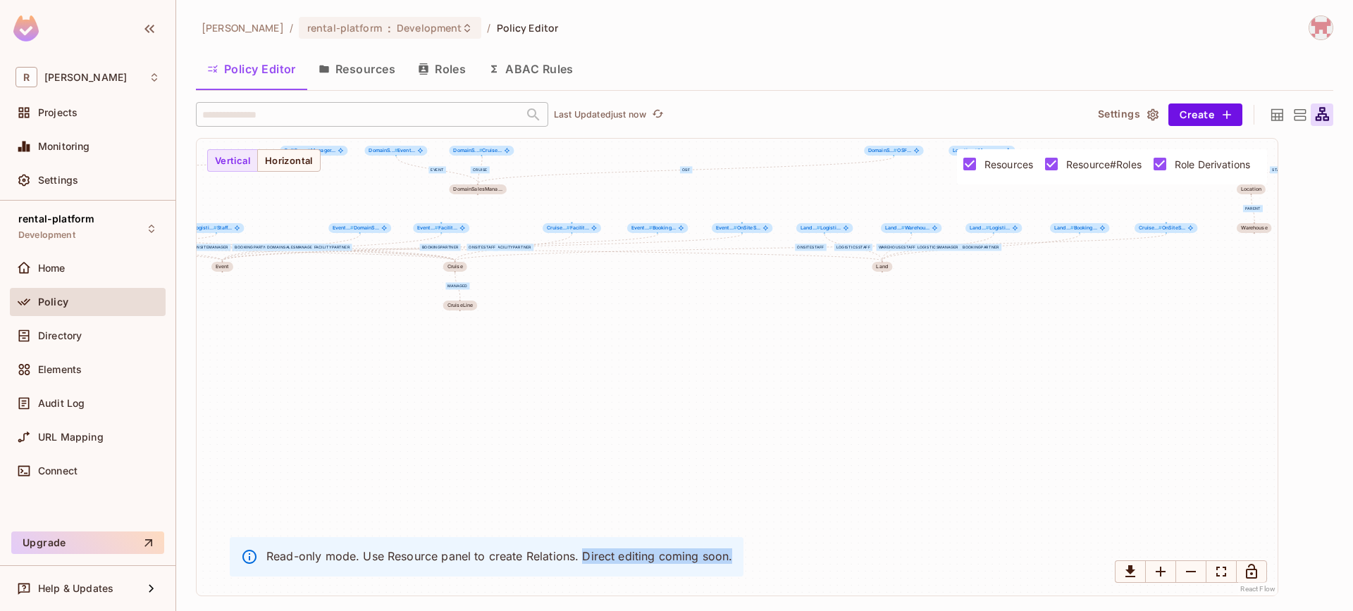
click at [642, 562] on p "Read-only mode. Use Resource panel to create Relations. Direct editing coming s…" at bounding box center [499, 556] width 466 height 15
drag, startPoint x: 581, startPoint y: 555, endPoint x: 731, endPoint y: 552, distance: 150.1
click at [732, 552] on div "Read-only mode. Use Resource panel to create Relations. Direct editing coming s…" at bounding box center [487, 557] width 514 height 39
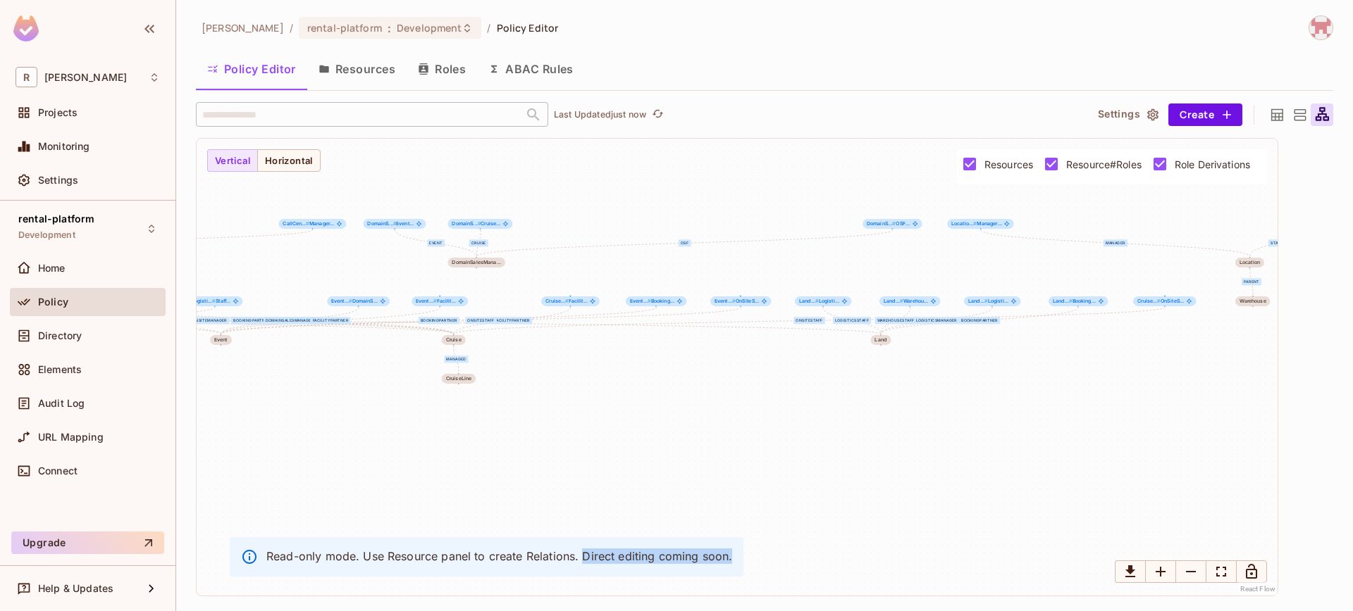
drag, startPoint x: 955, startPoint y: 342, endPoint x: 957, endPoint y: 429, distance: 87.4
click at [957, 429] on div "Member Admin parent parent parent parent parent parent DomainSalesManager OnSit…" at bounding box center [737, 367] width 1081 height 457
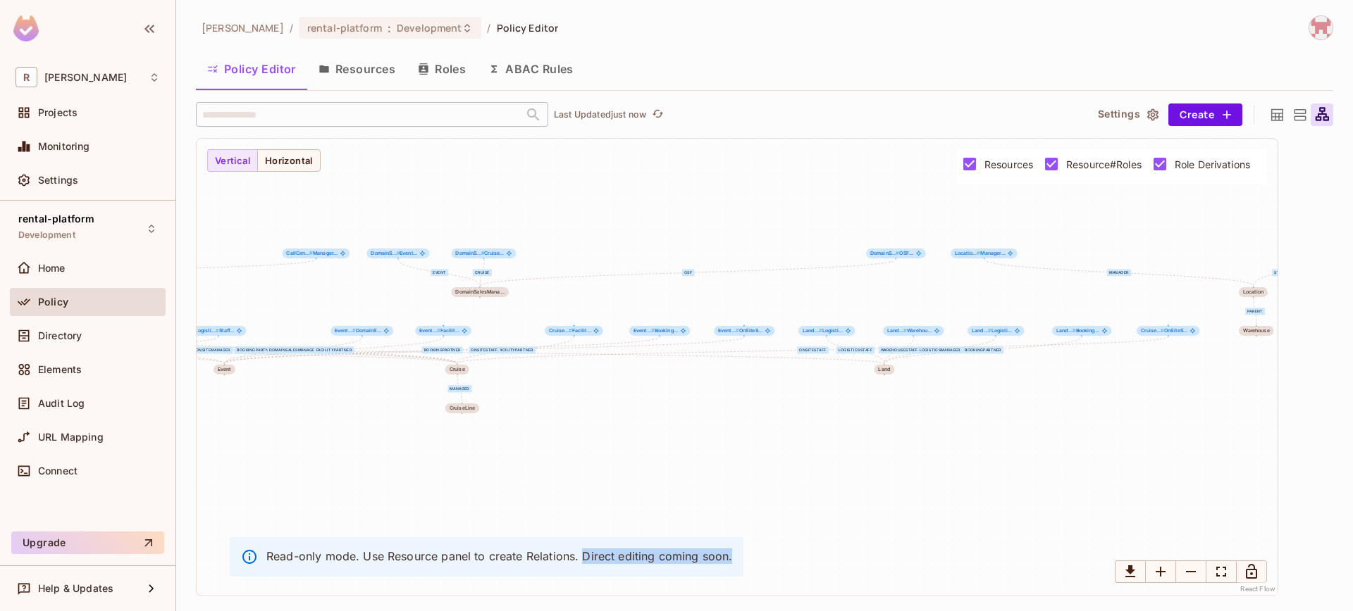
click at [1025, 397] on div "Member Admin parent parent parent parent parent parent DomainSalesManager OnSit…" at bounding box center [737, 367] width 1081 height 457
click at [1194, 577] on icon "Zoom Out" at bounding box center [1190, 572] width 17 height 17
click at [1304, 115] on div at bounding box center [1299, 115] width 23 height 23
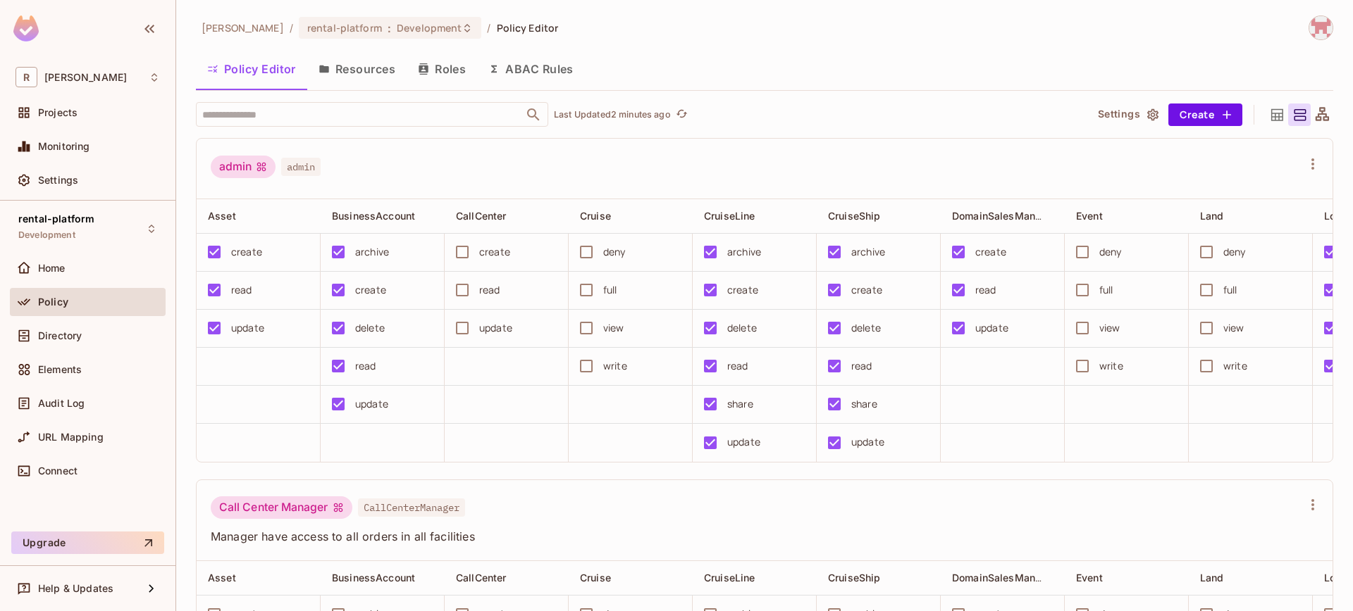
click at [1327, 116] on div "[PERSON_NAME]-poc / rental-platform : Development / Policy Editor Policy Editor…" at bounding box center [764, 305] width 1176 height 611
click at [1313, 121] on icon at bounding box center [1322, 115] width 18 height 18
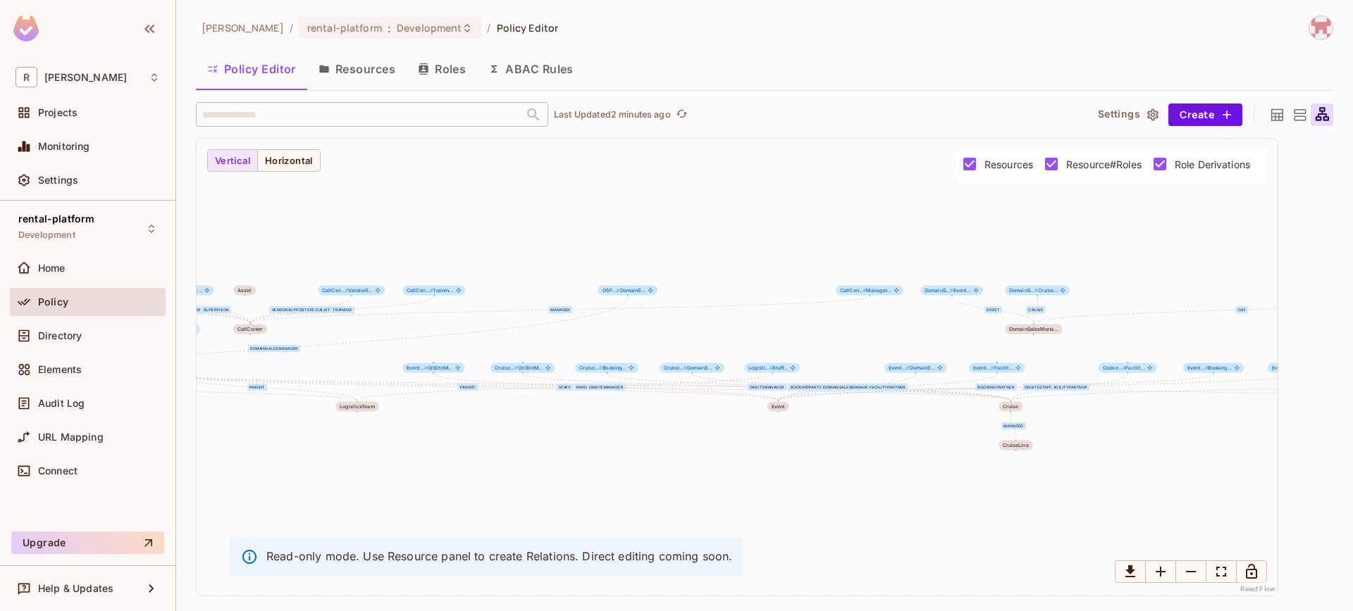
drag, startPoint x: 1131, startPoint y: 249, endPoint x: 1091, endPoint y: 285, distance: 53.9
click at [1093, 285] on div "Member Admin parent parent parent parent parent parent DomainSalesManager OnSit…" at bounding box center [737, 367] width 1081 height 457
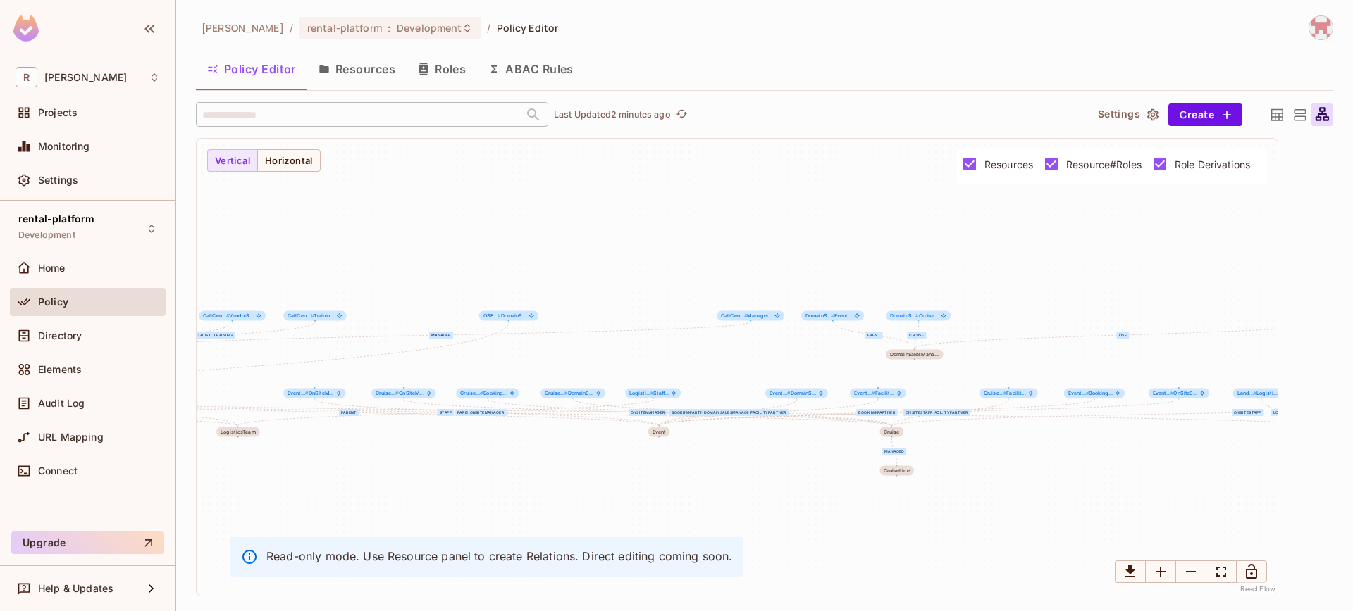
drag, startPoint x: 1053, startPoint y: 251, endPoint x: 907, endPoint y: 234, distance: 147.5
click at [907, 234] on div "Member Admin parent parent parent parent parent parent DomainSalesManager OnSit…" at bounding box center [737, 367] width 1081 height 457
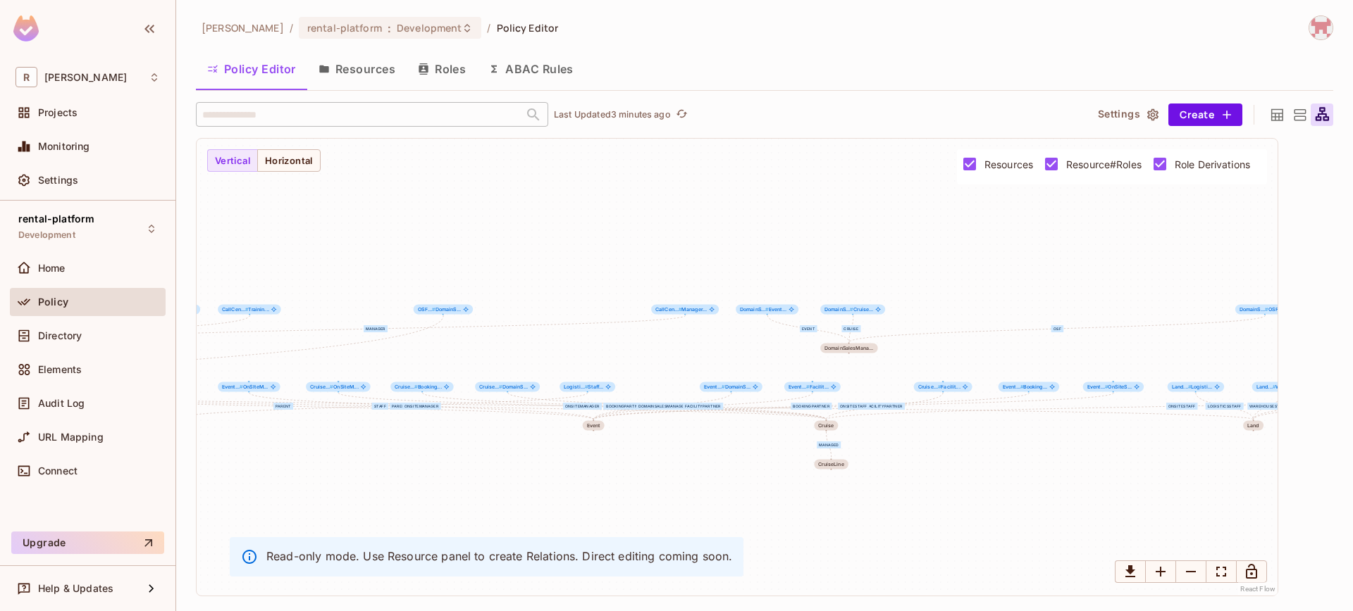
click at [1292, 118] on icon at bounding box center [1300, 115] width 18 height 18
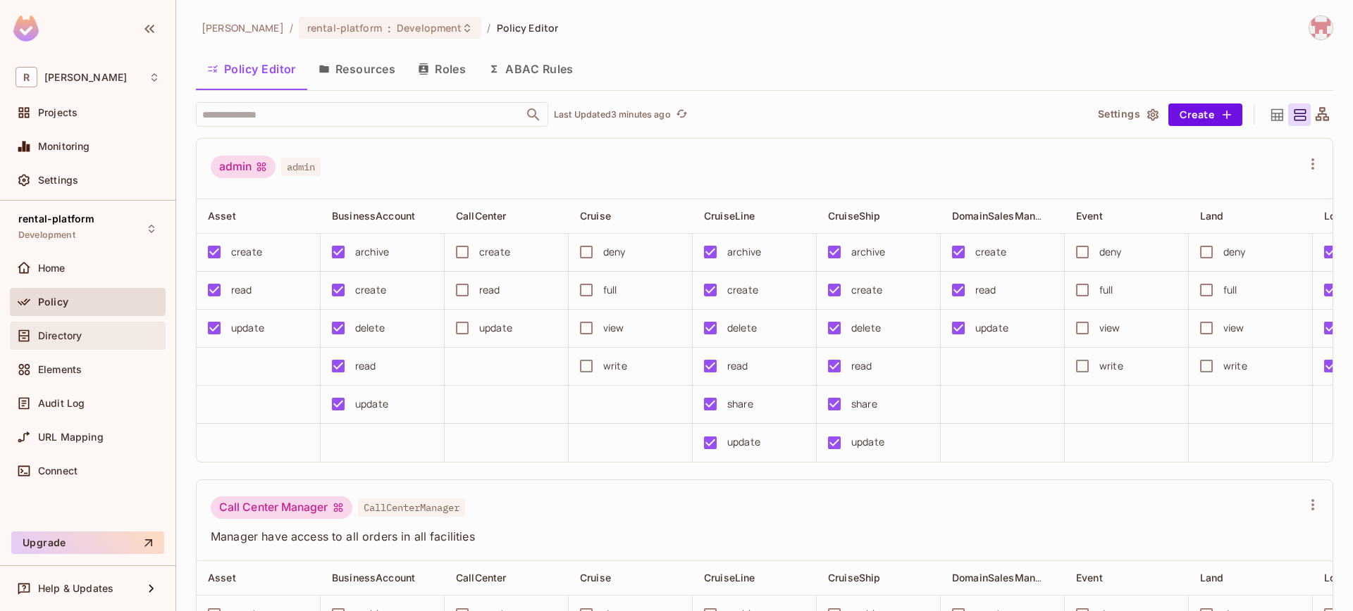
click at [53, 335] on span "Directory" at bounding box center [60, 335] width 44 height 11
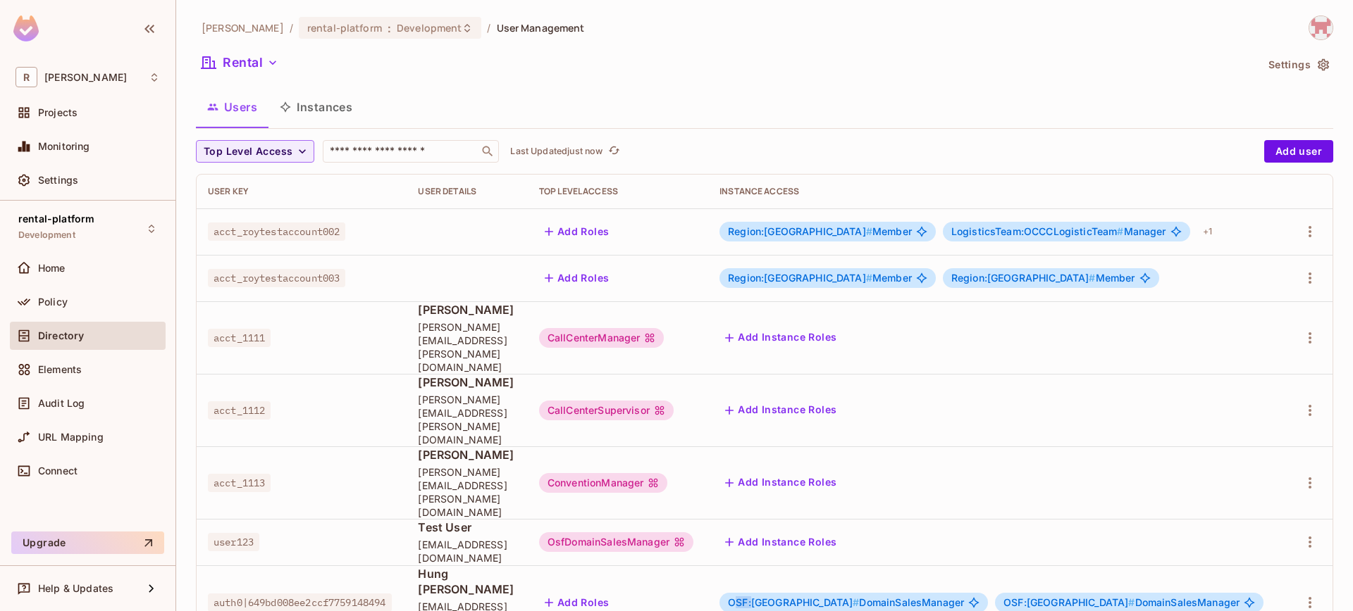
drag, startPoint x: 791, startPoint y: 506, endPoint x: 820, endPoint y: 504, distance: 29.0
click at [820, 593] on div "OSF:north-america # DomainSalesManager" at bounding box center [853, 603] width 268 height 20
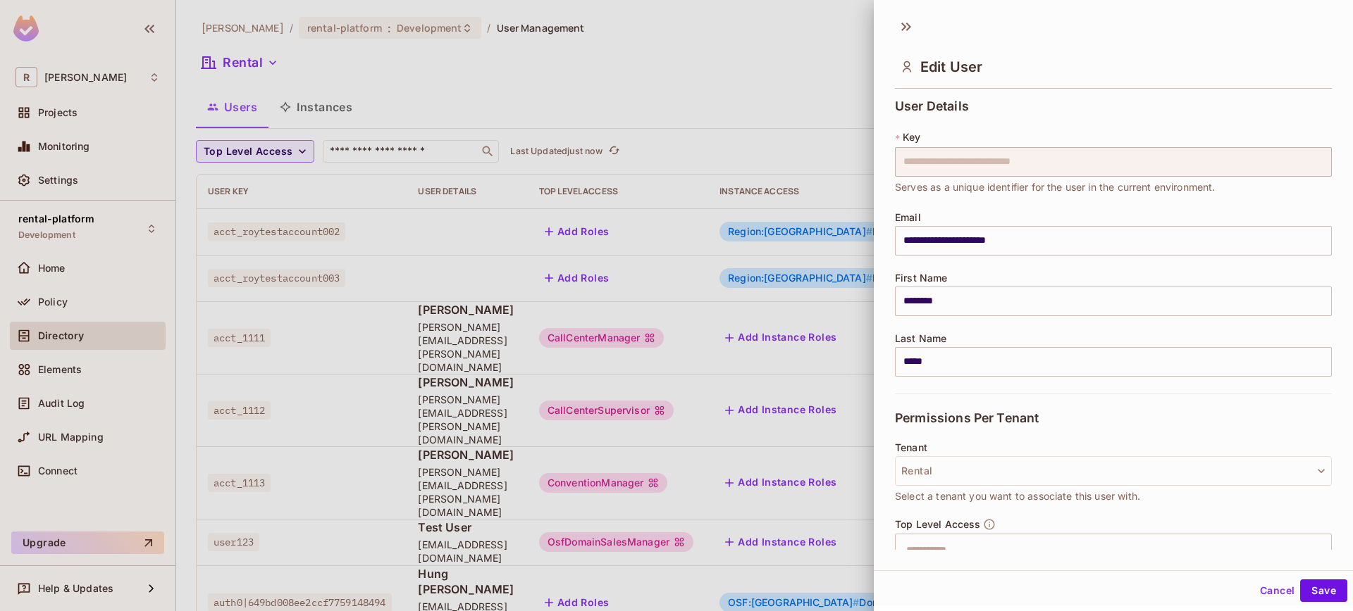
click at [945, 503] on span "Select a tenant you want to associate this user with." at bounding box center [1017, 496] width 245 height 15
click at [764, 552] on div at bounding box center [676, 305] width 1353 height 611
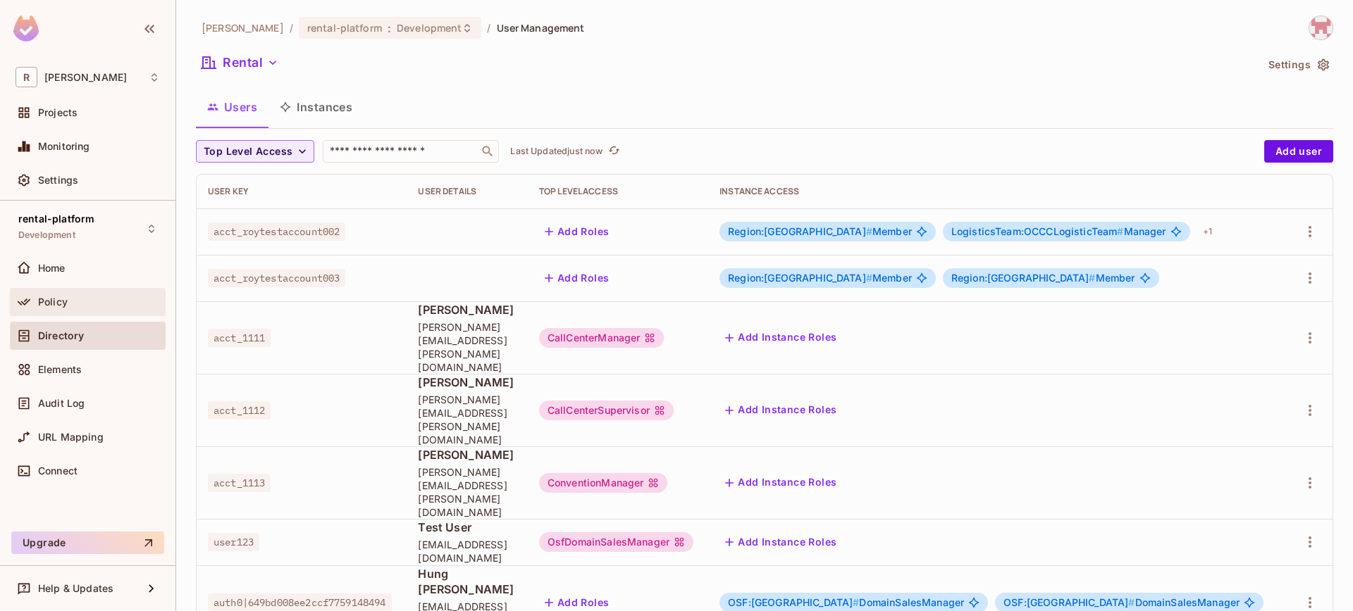
click at [76, 304] on div "Policy" at bounding box center [99, 302] width 122 height 11
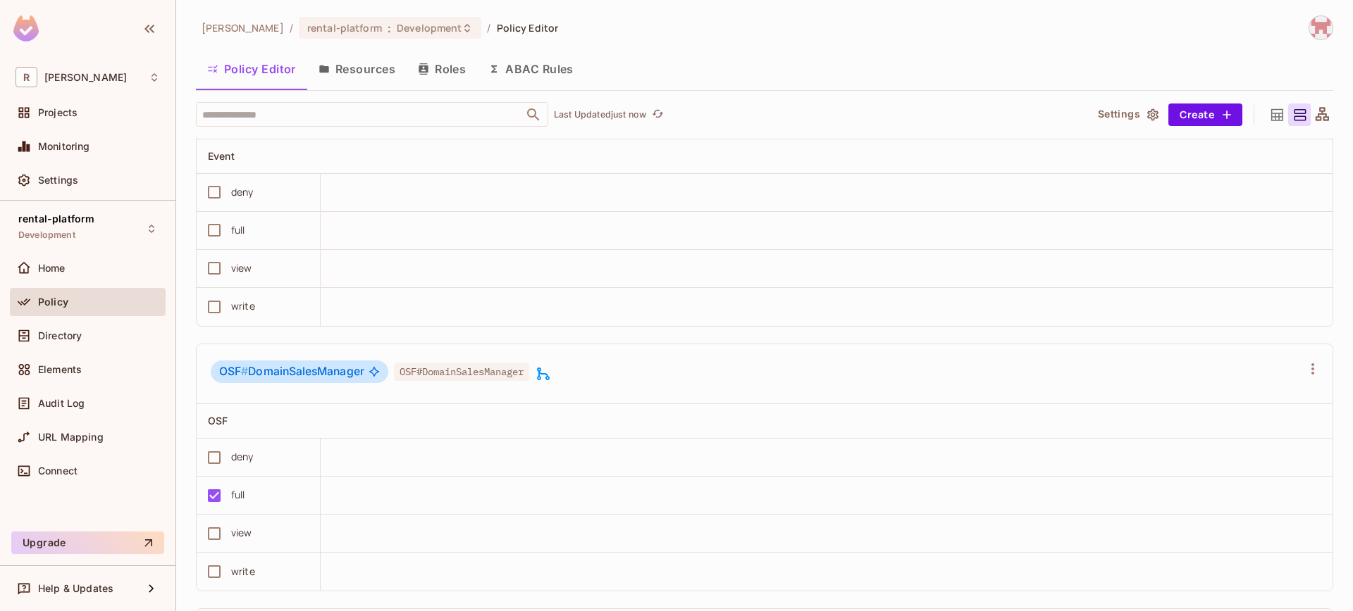
scroll to position [6123, 0]
click at [540, 388] on div "OSF # DomainSalesManager OSF#DomainSalesManager" at bounding box center [381, 374] width 341 height 27
click at [552, 383] on icon at bounding box center [543, 374] width 17 height 17
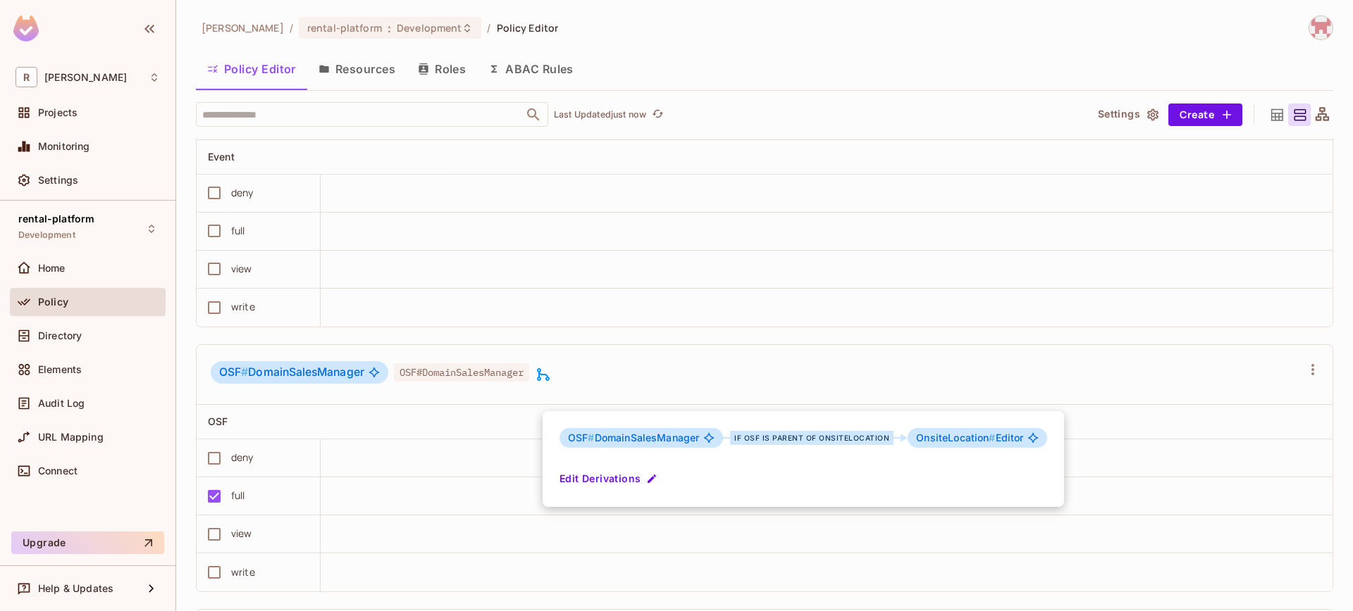
click at [854, 441] on div "if OSF is parent of OnsiteLocation" at bounding box center [811, 438] width 163 height 14
click at [617, 475] on button "Edit Derivations" at bounding box center [609, 479] width 101 height 23
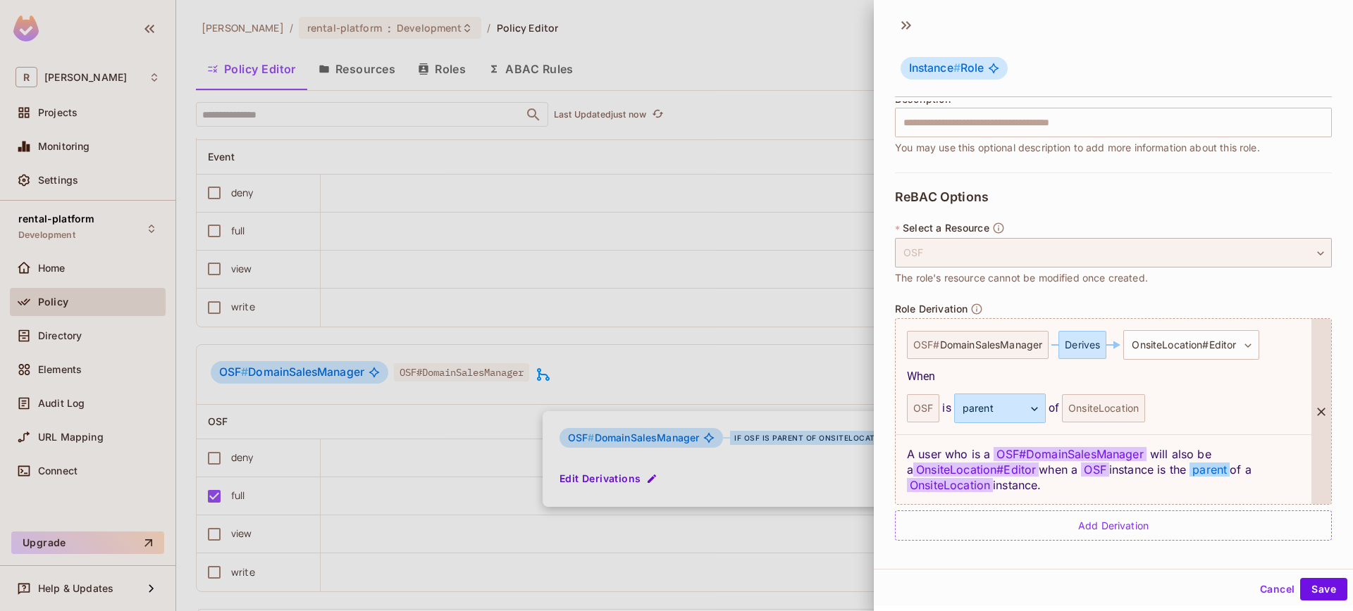
scroll to position [2, 0]
drag, startPoint x: 907, startPoint y: 451, endPoint x: 1086, endPoint y: 485, distance: 182.1
click at [1086, 485] on div "A user who is a OSF # DomainSalesManager will also be a OnsiteLocation#Editor w…" at bounding box center [1103, 469] width 416 height 70
click at [1122, 486] on div "A user who is a OSF # DomainSalesManager will also be a OnsiteLocation#Editor w…" at bounding box center [1103, 469] width 416 height 70
drag, startPoint x: 1160, startPoint y: 495, endPoint x: 905, endPoint y: 452, distance: 258.0
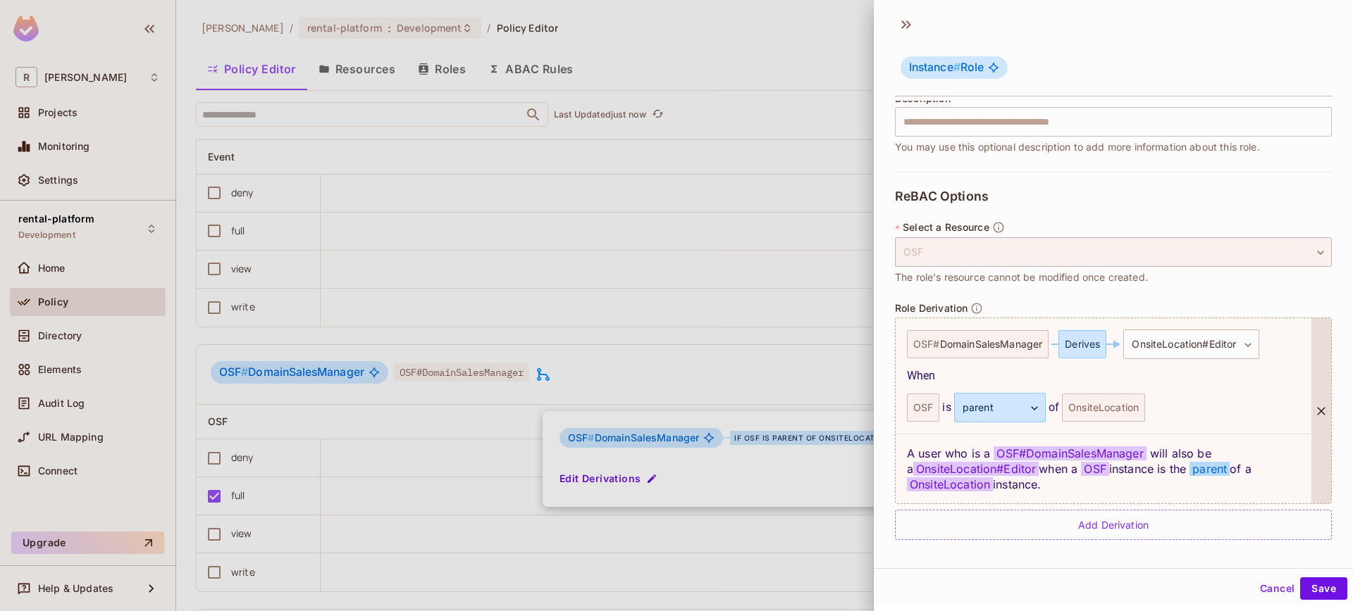
click at [905, 452] on div "A user who is a OSF # DomainSalesManager will also be a OnsiteLocation#Editor w…" at bounding box center [1103, 469] width 416 height 70
click at [1135, 478] on div "A user who is a OSF # DomainSalesManager will also be a OnsiteLocation#Editor w…" at bounding box center [1103, 469] width 416 height 70
click at [1262, 589] on button "Cancel" at bounding box center [1277, 589] width 46 height 23
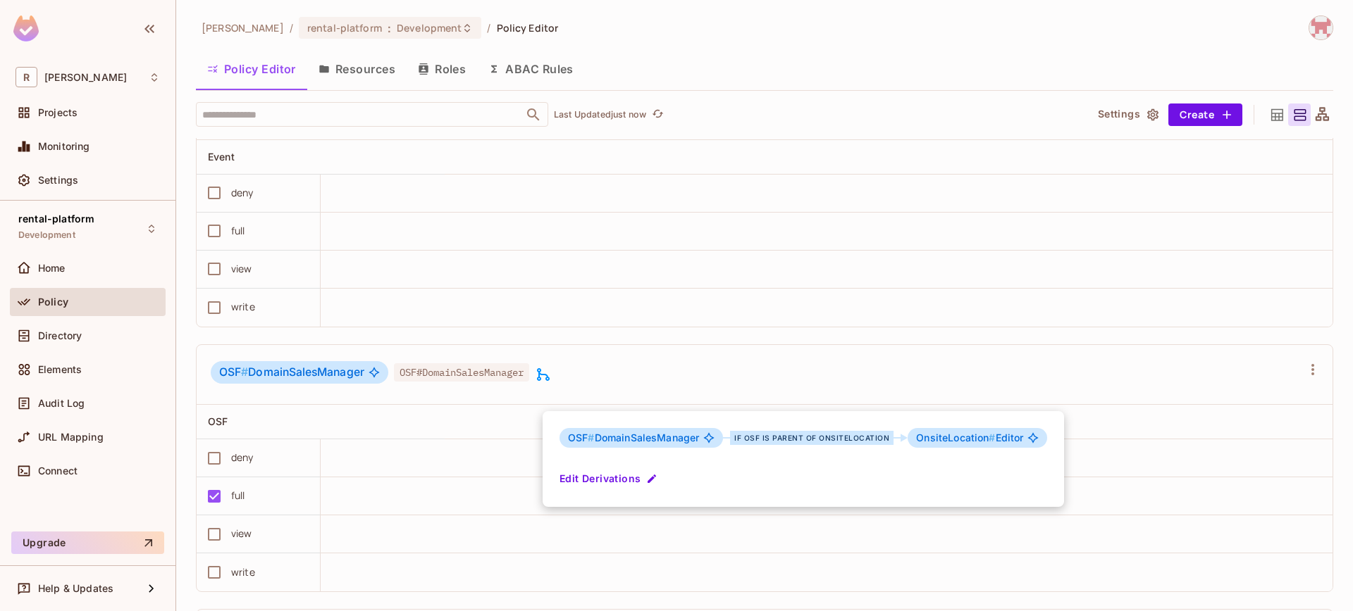
click at [553, 378] on div at bounding box center [676, 305] width 1353 height 611
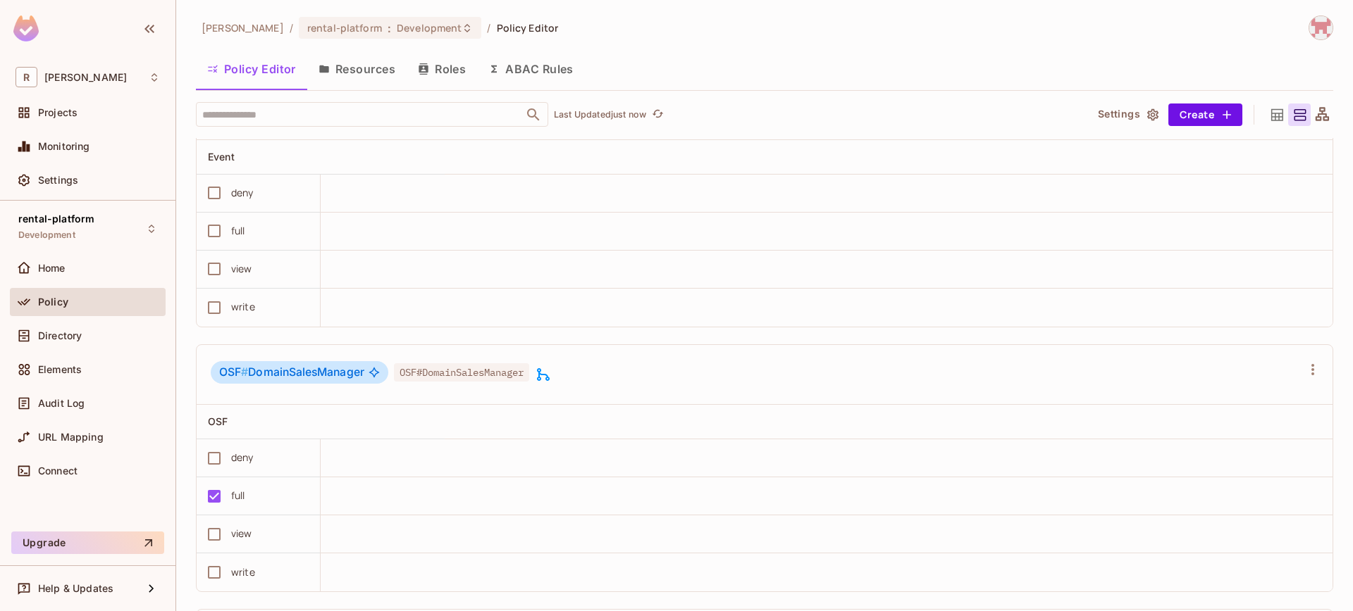
click at [552, 383] on icon at bounding box center [543, 374] width 17 height 17
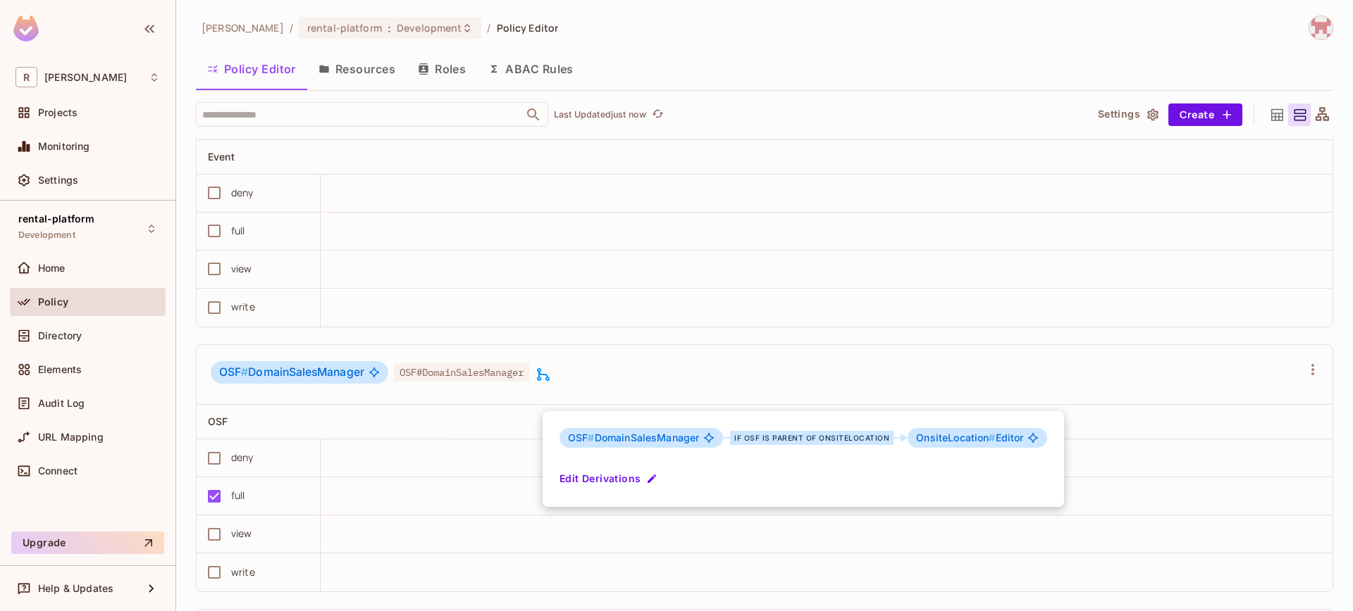
click at [554, 395] on div at bounding box center [676, 305] width 1353 height 611
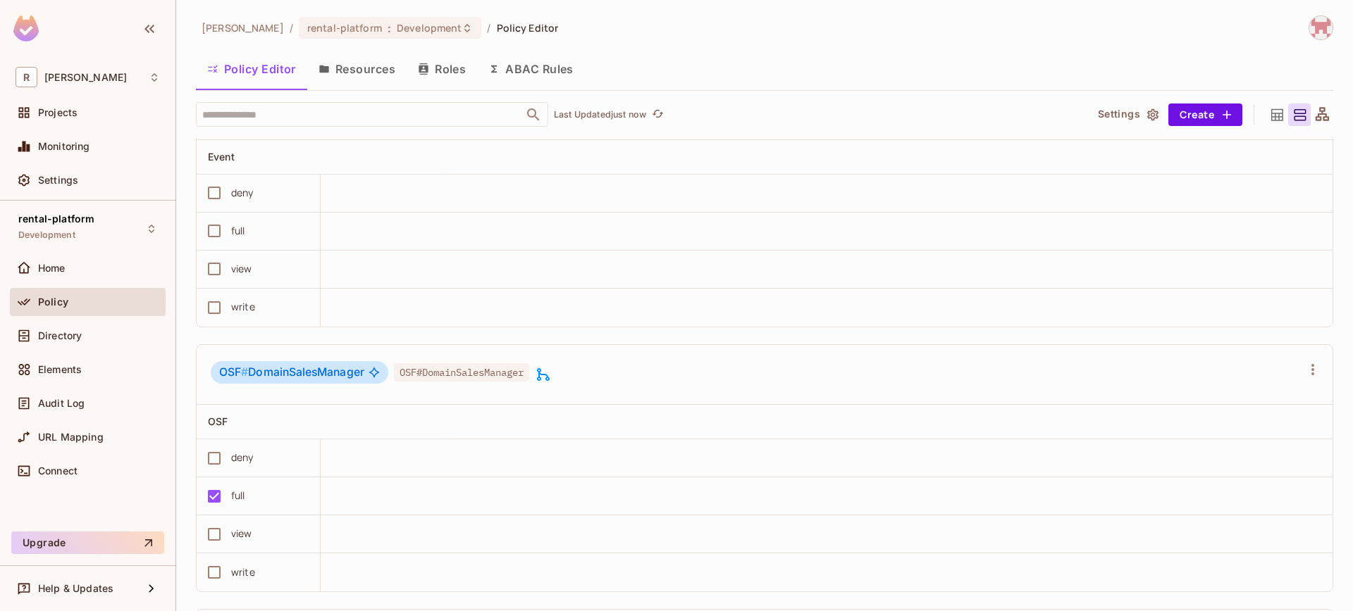
scroll to position [6125, 0]
